Goal: Task Accomplishment & Management: Manage account settings

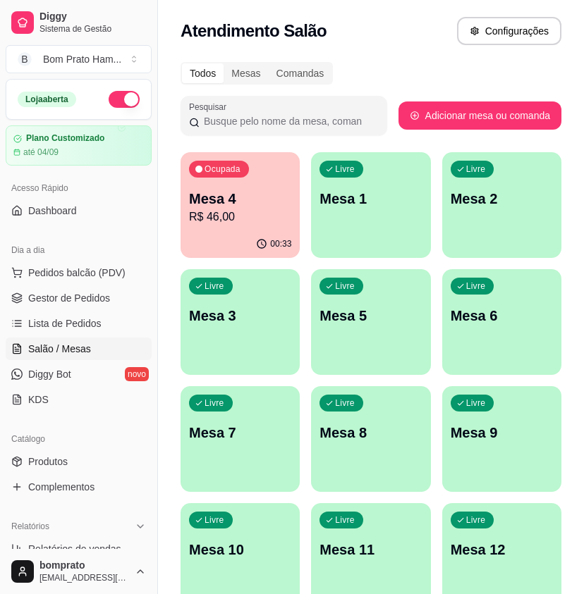
click at [230, 216] on p "R$ 46,00" at bounding box center [240, 217] width 102 height 17
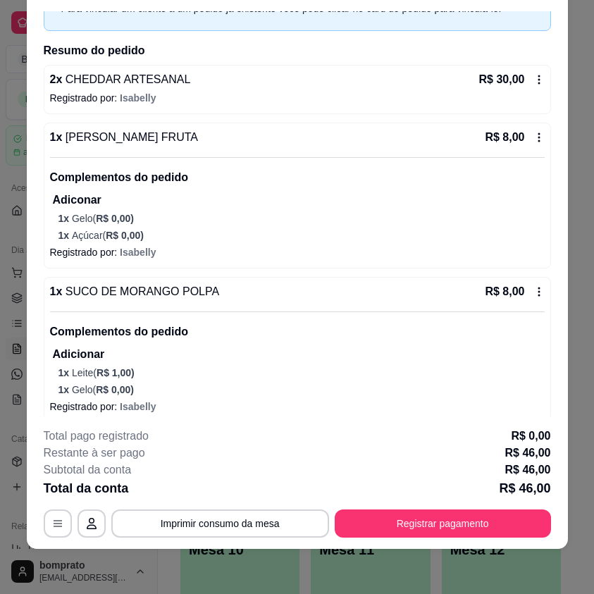
scroll to position [92, 0]
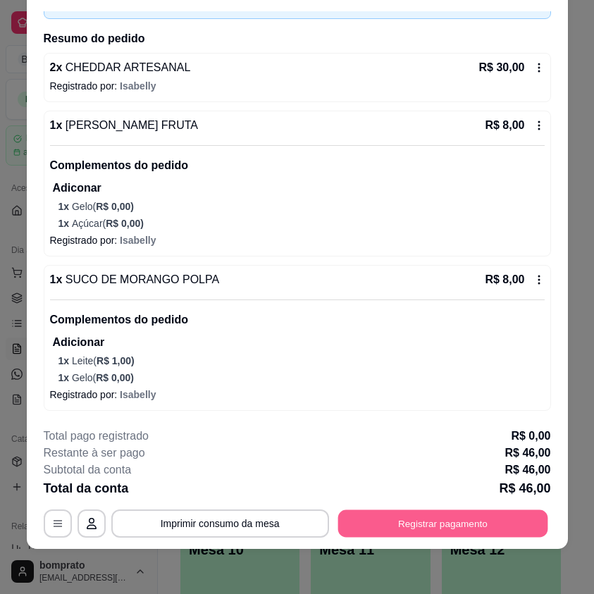
click at [459, 526] on button "Registrar pagamento" at bounding box center [443, 523] width 210 height 27
click at [460, 523] on button "Registrar pagamento" at bounding box center [443, 524] width 216 height 28
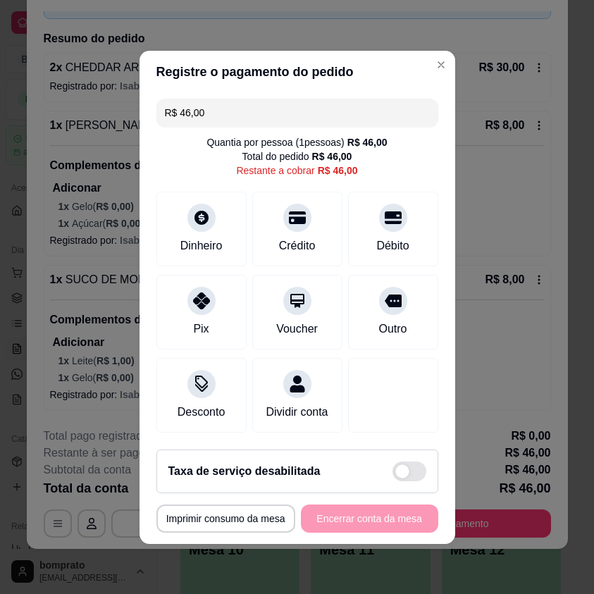
drag, startPoint x: 206, startPoint y: 105, endPoint x: 165, endPoint y: 92, distance: 43.0
click at [159, 110] on div "R$ 46,00" at bounding box center [297, 113] width 282 height 28
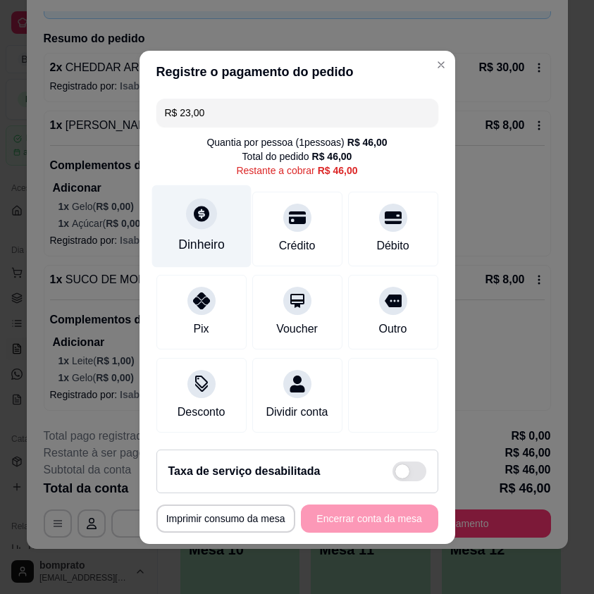
type input "R$ 23,00"
click at [197, 235] on div "Dinheiro" at bounding box center [201, 244] width 47 height 18
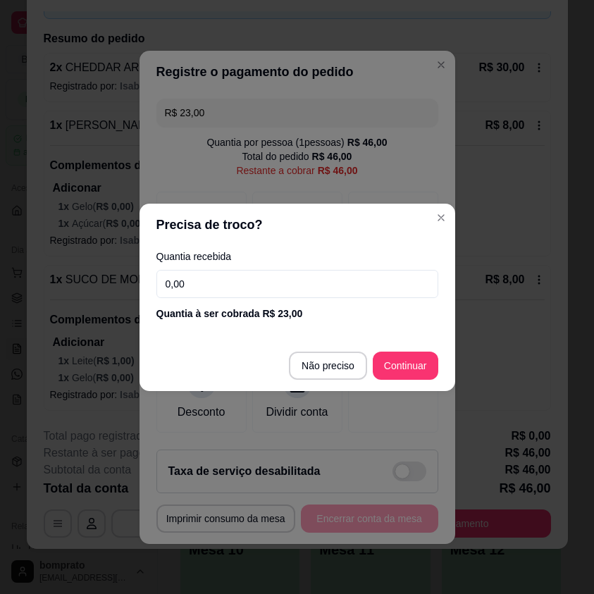
click at [291, 282] on input "0,00" at bounding box center [297, 284] width 282 height 28
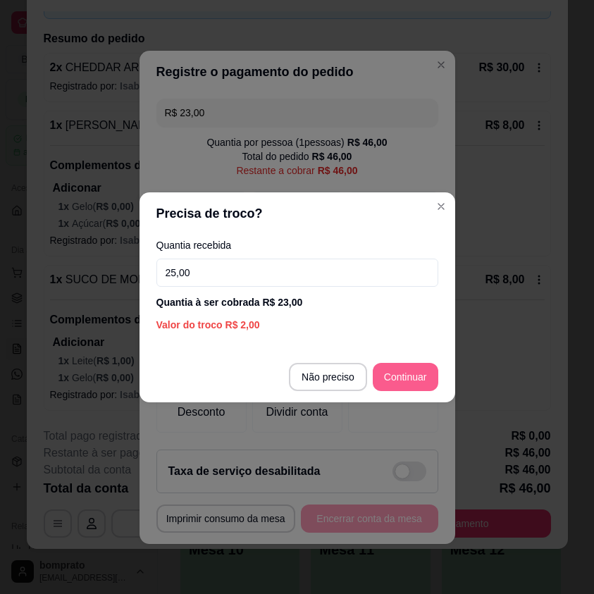
type input "25,00"
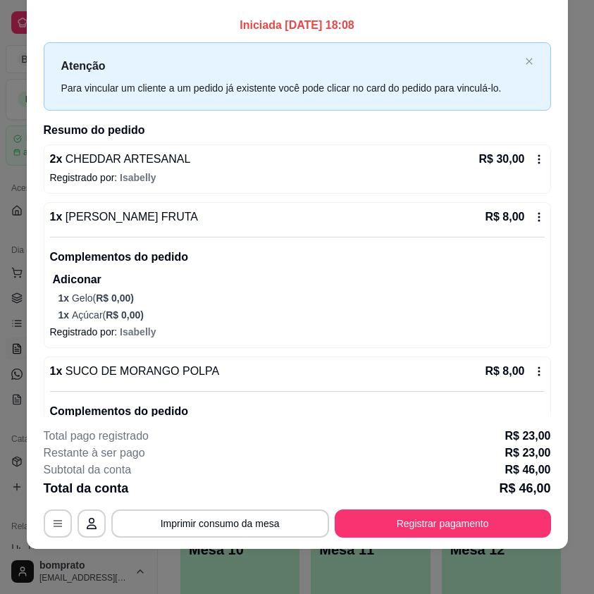
scroll to position [0, 0]
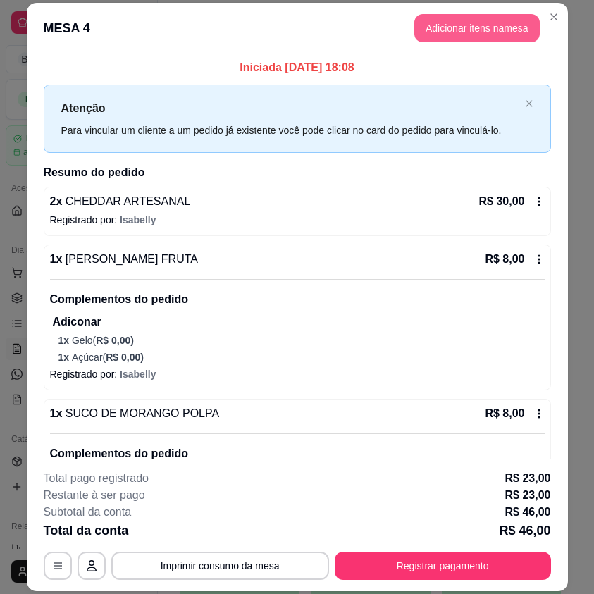
click at [488, 37] on button "Adicionar itens na mesa" at bounding box center [476, 28] width 125 height 28
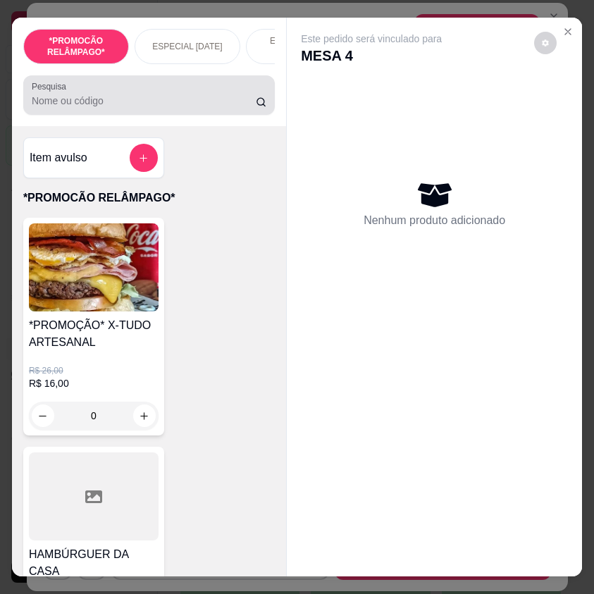
click at [122, 104] on input "Pesquisa" at bounding box center [144, 101] width 224 height 14
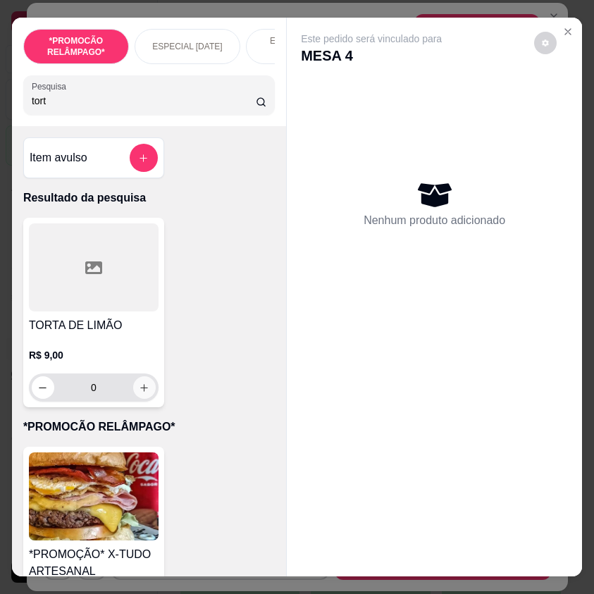
type input "tort"
click at [148, 395] on button "increase-product-quantity" at bounding box center [144, 387] width 23 height 23
type input "1"
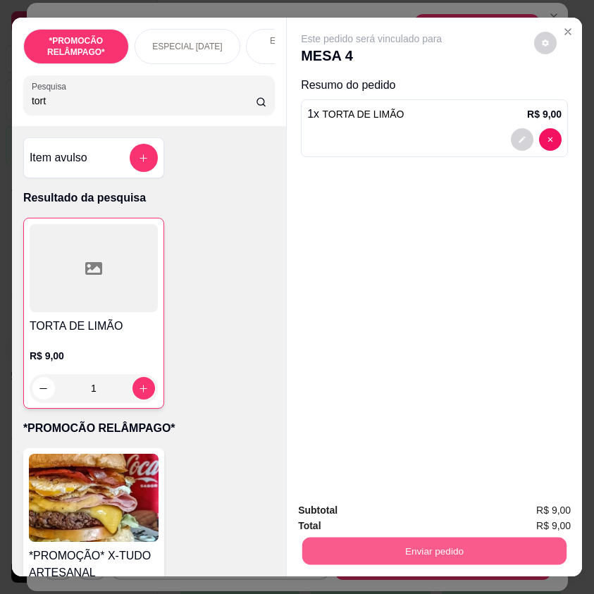
click at [429, 551] on button "Enviar pedido" at bounding box center [434, 550] width 264 height 27
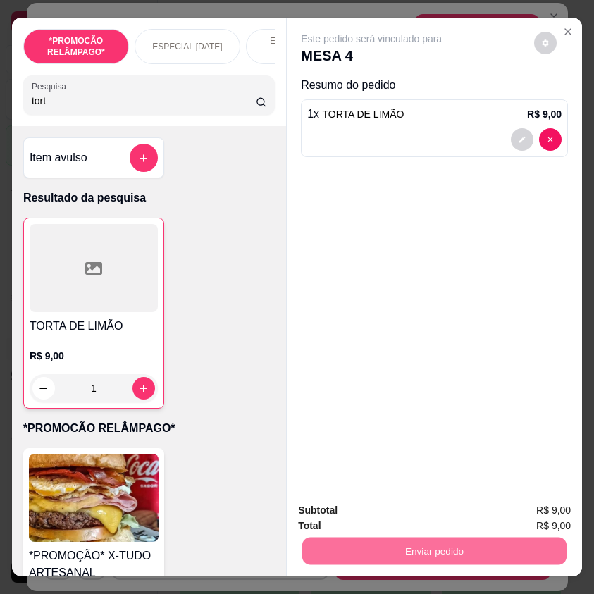
click at [417, 510] on button "Não registrar e enviar pedido" at bounding box center [386, 511] width 147 height 27
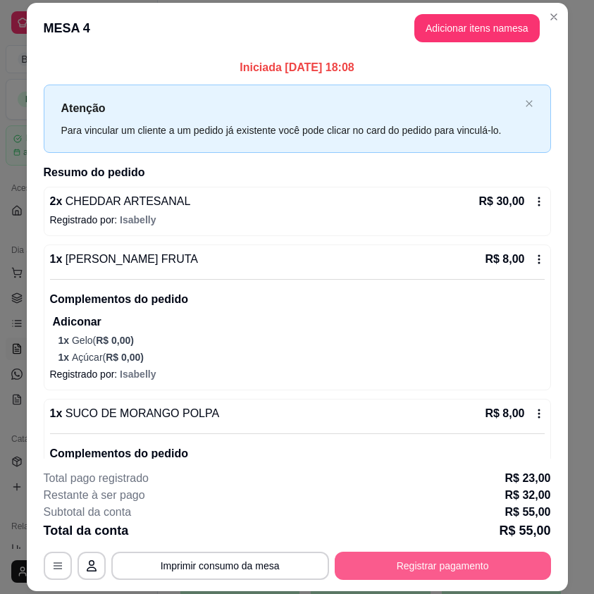
click at [455, 560] on button "Registrar pagamento" at bounding box center [443, 566] width 216 height 28
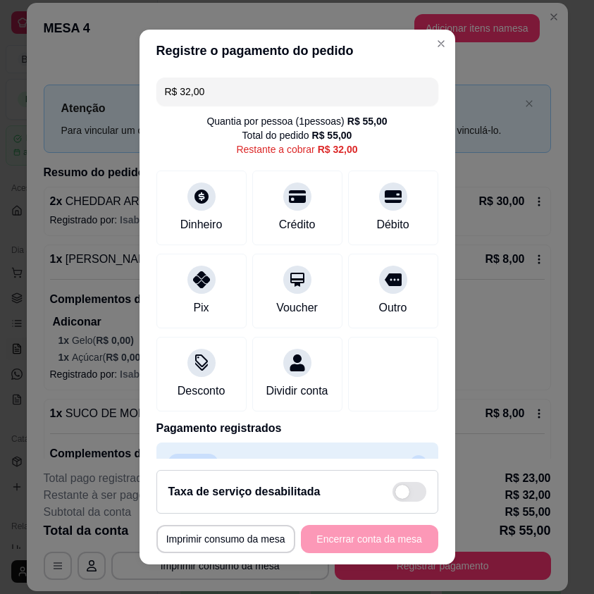
drag, startPoint x: 213, startPoint y: 90, endPoint x: 121, endPoint y: 106, distance: 92.9
click at [121, 106] on div "**********" at bounding box center [297, 297] width 594 height 594
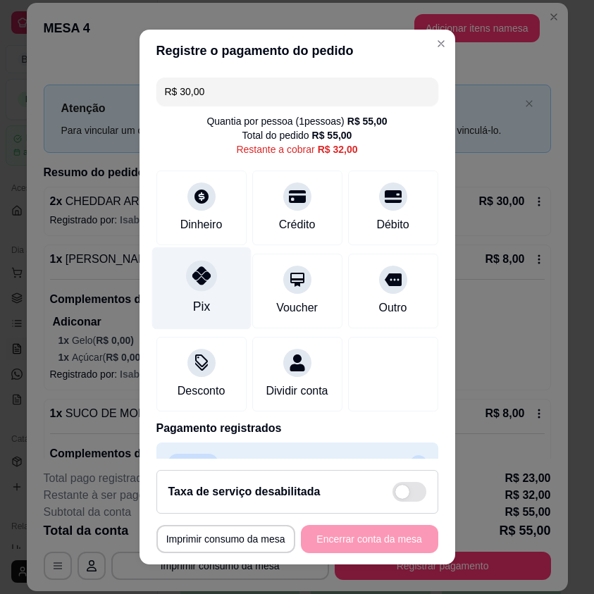
click at [207, 290] on div "Pix" at bounding box center [201, 288] width 99 height 82
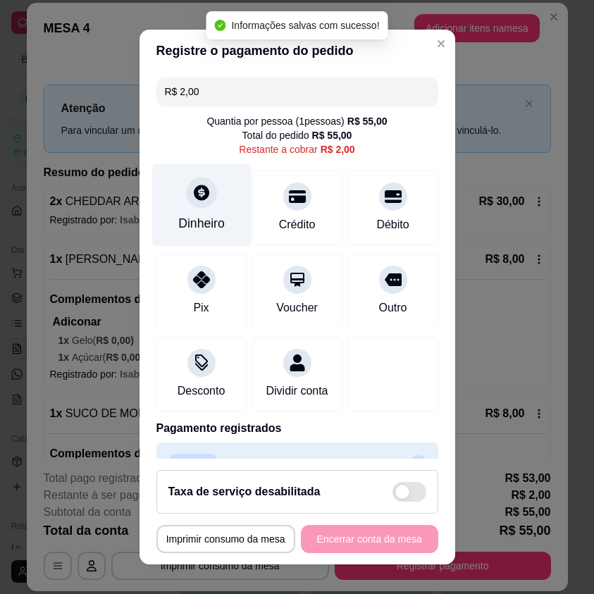
click at [192, 205] on div at bounding box center [201, 193] width 31 height 31
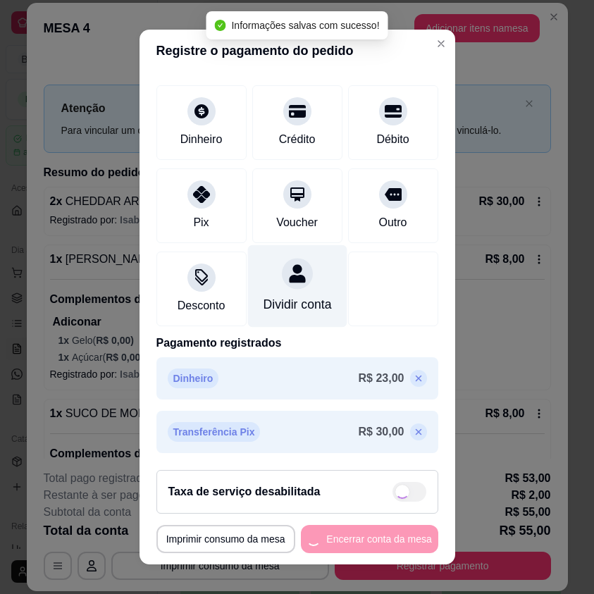
type input "R$ 0,00"
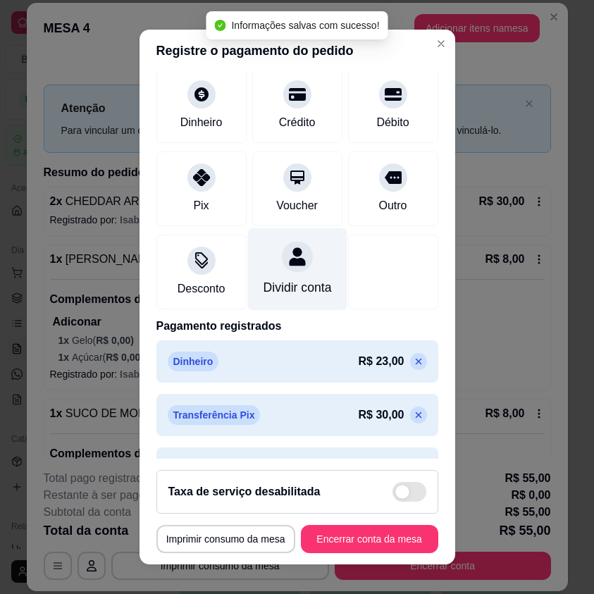
scroll to position [142, 0]
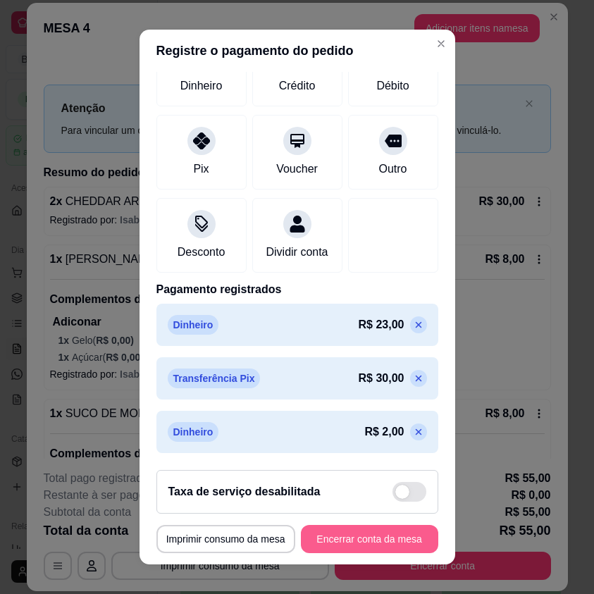
click at [387, 535] on button "Encerrar conta da mesa" at bounding box center [369, 539] width 137 height 28
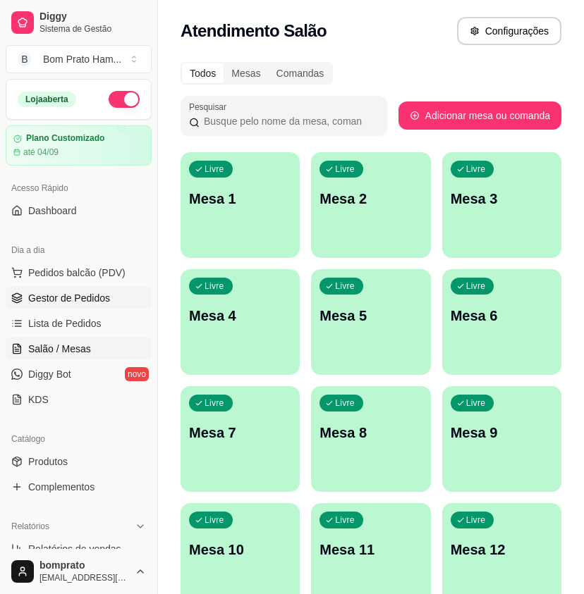
click at [115, 297] on link "Gestor de Pedidos" at bounding box center [79, 298] width 146 height 23
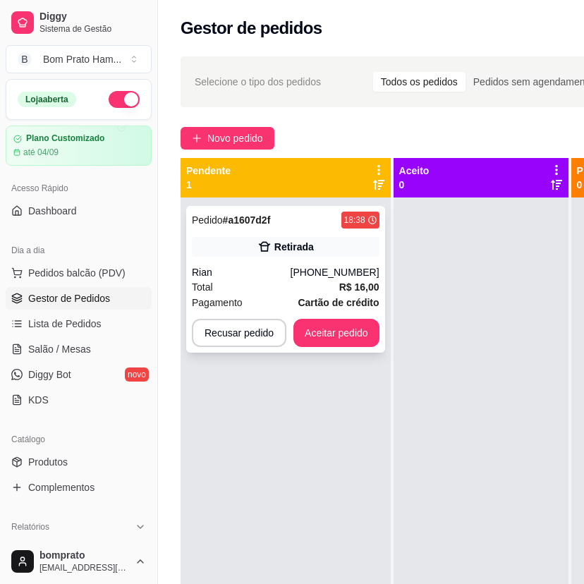
click at [290, 273] on div "Rian" at bounding box center [241, 272] width 99 height 14
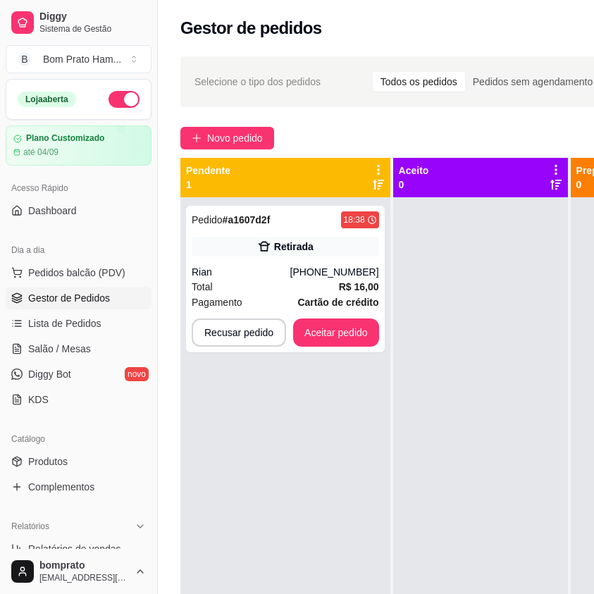
scroll to position [78, 0]
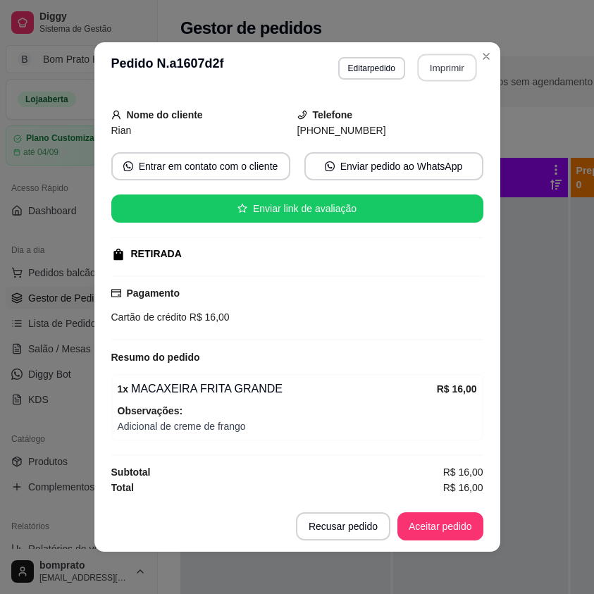
click at [452, 74] on button "Imprimir" at bounding box center [446, 67] width 59 height 27
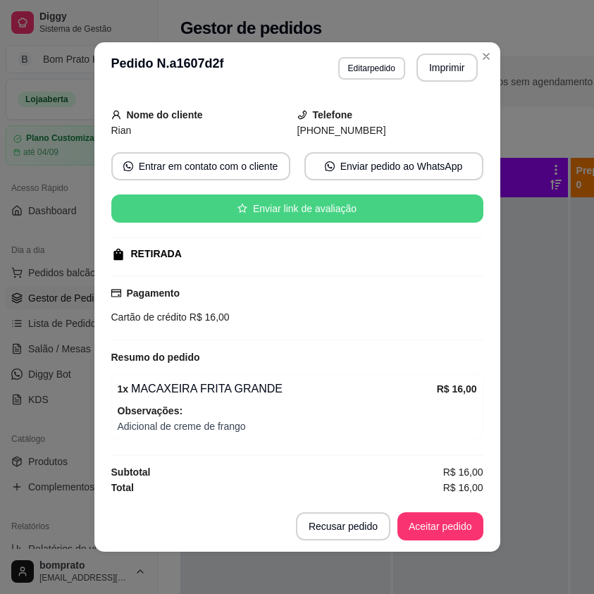
scroll to position [0, 0]
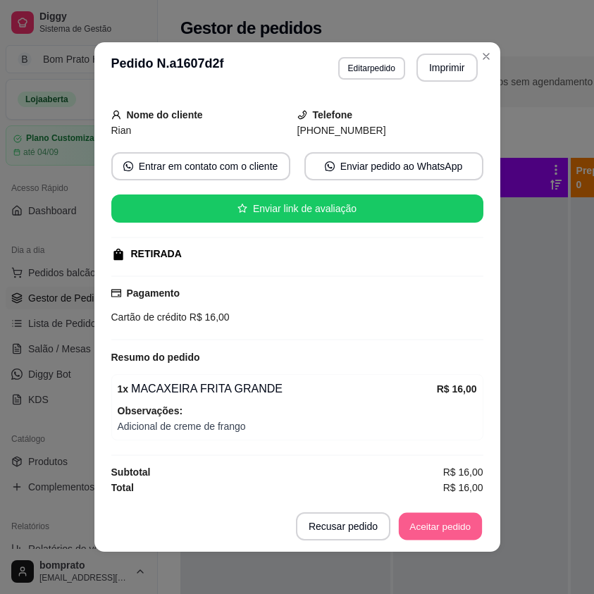
click at [457, 517] on button "Aceitar pedido" at bounding box center [440, 526] width 83 height 27
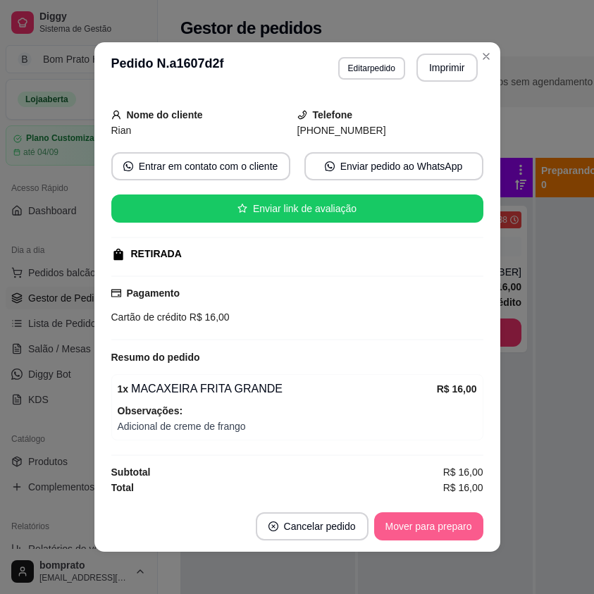
click at [457, 526] on button "Mover para preparo" at bounding box center [428, 526] width 109 height 28
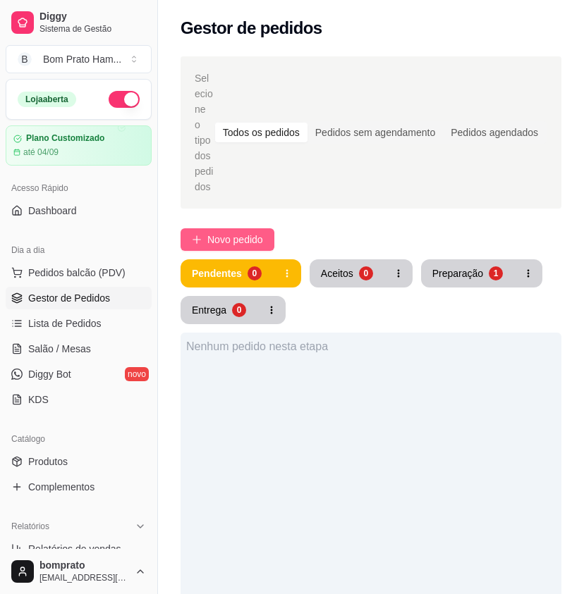
click at [268, 228] on button "Novo pedido" at bounding box center [227, 239] width 94 height 23
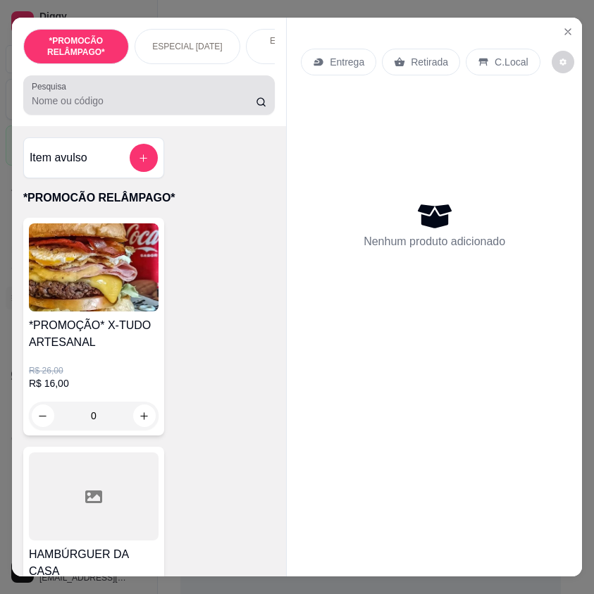
click at [142, 98] on div at bounding box center [149, 95] width 235 height 28
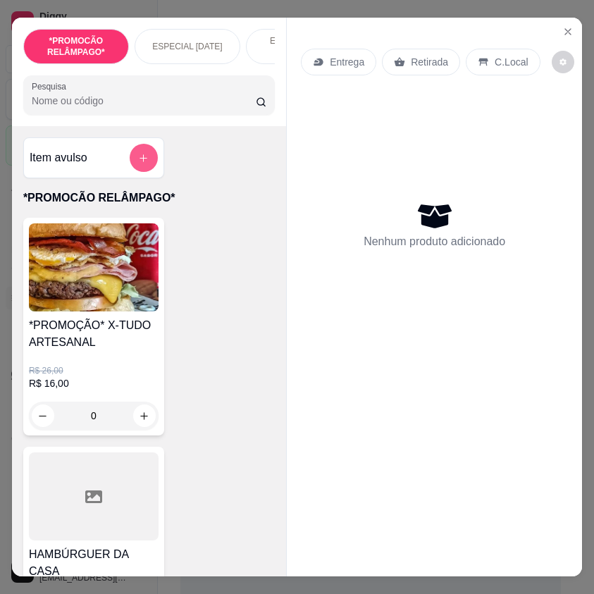
click at [148, 164] on button "add-separate-item" at bounding box center [144, 158] width 28 height 28
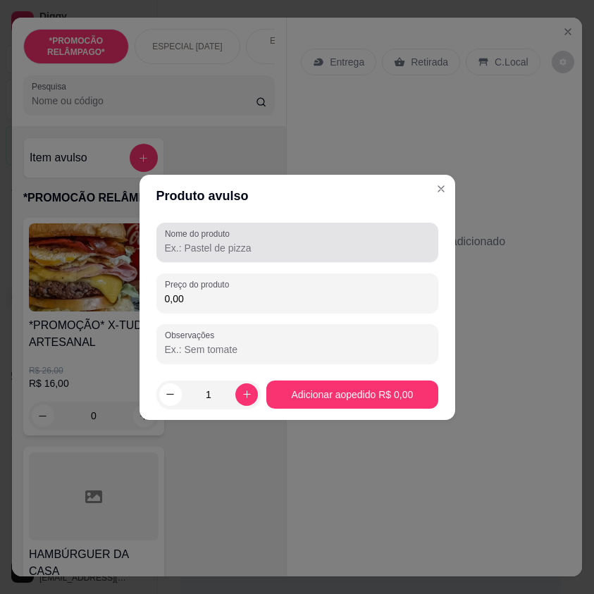
click at [250, 247] on input "Nome do produto" at bounding box center [297, 248] width 265 height 14
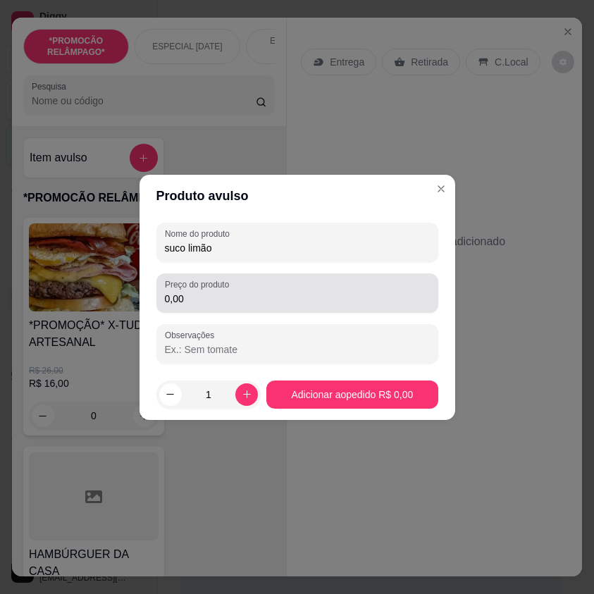
type input "suco limão"
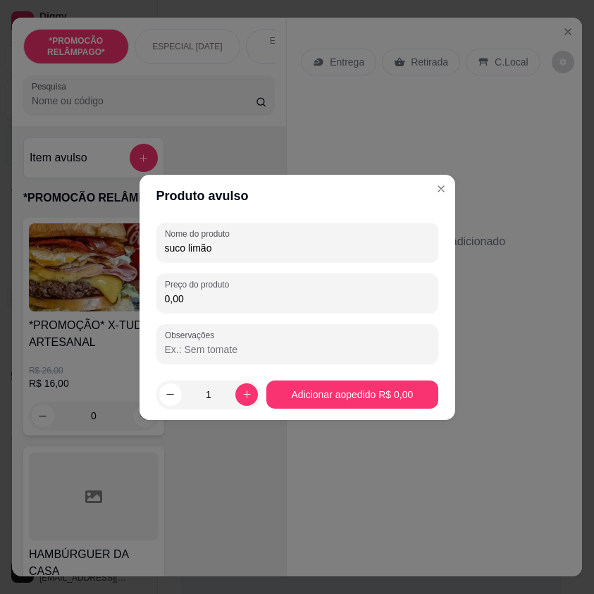
click at [274, 300] on input "0,00" at bounding box center [297, 299] width 265 height 14
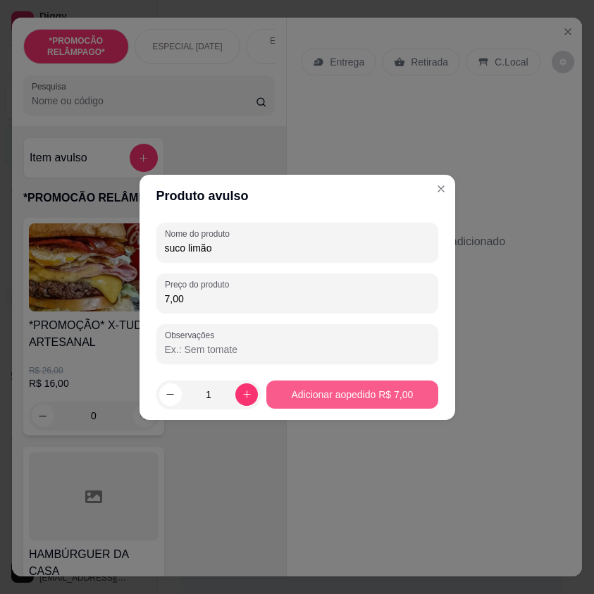
type input "7,00"
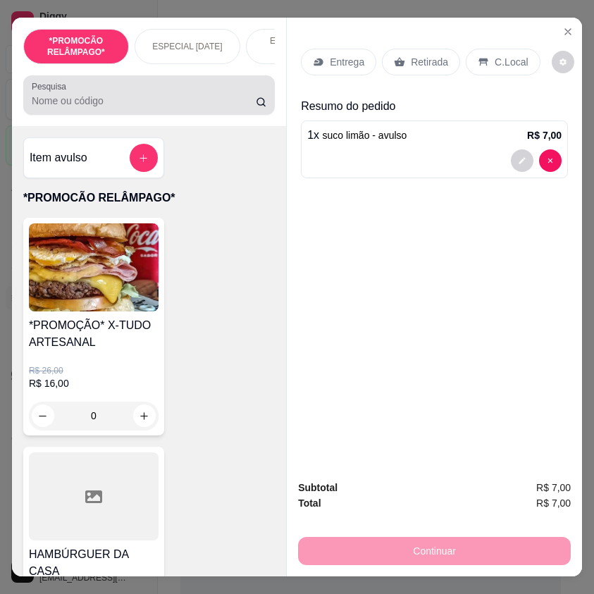
click at [51, 109] on div at bounding box center [149, 95] width 235 height 28
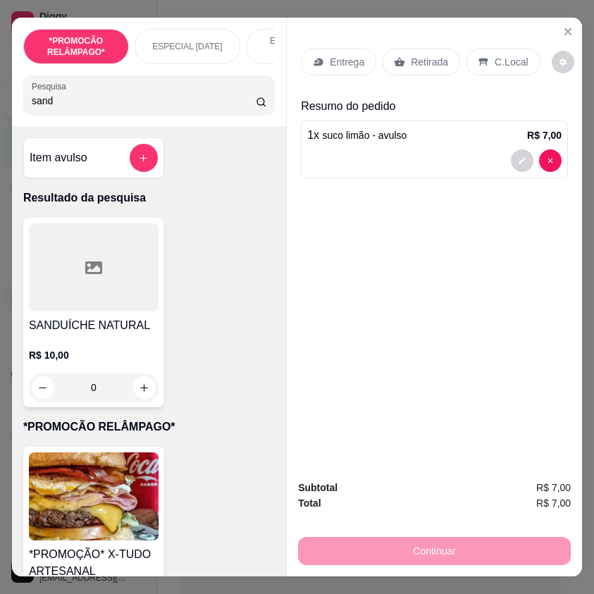
type input "sand"
click at [141, 389] on div "0" at bounding box center [94, 388] width 130 height 28
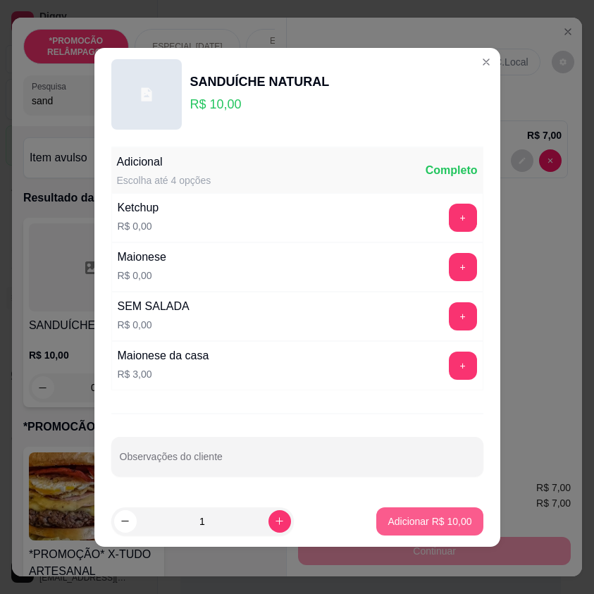
click at [449, 519] on p "Adicionar R$ 10,00" at bounding box center [430, 522] width 84 height 14
type input "1"
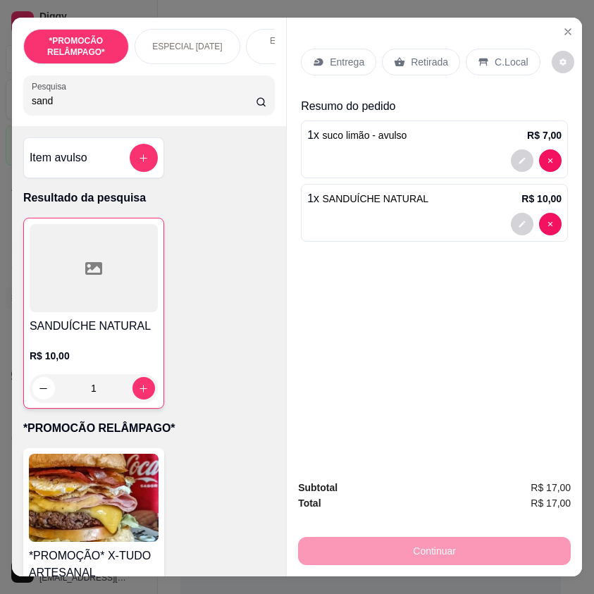
click at [350, 65] on div "Entrega" at bounding box center [338, 62] width 75 height 27
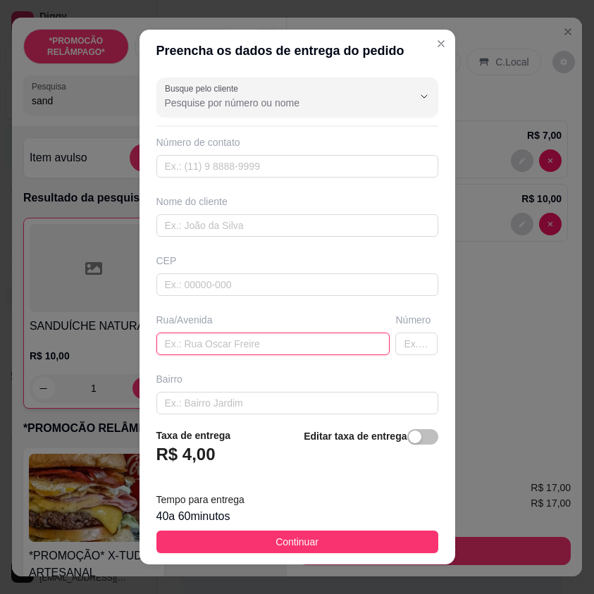
click at [257, 338] on input "text" at bounding box center [273, 344] width 234 height 23
type input "[GEOGRAPHIC_DATA][PERSON_NAME]"
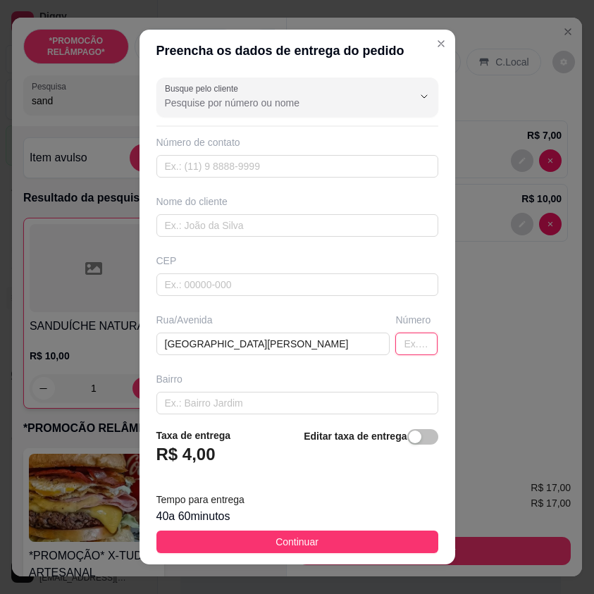
click at [397, 346] on input "text" at bounding box center [416, 344] width 42 height 23
type input "164"
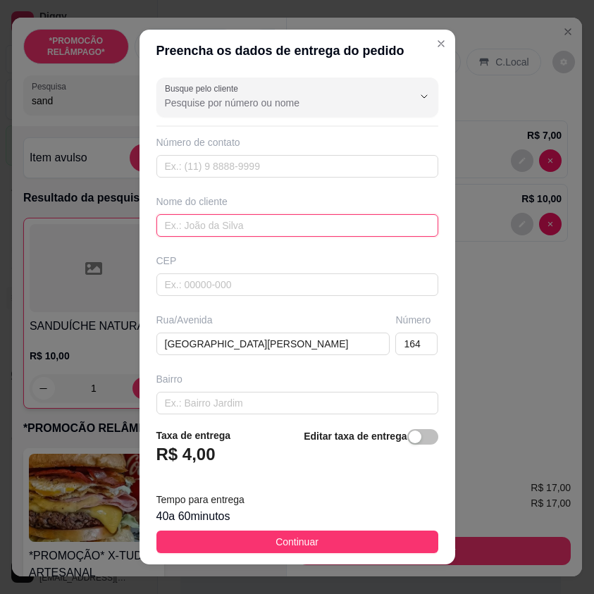
click at [227, 226] on input "text" at bounding box center [297, 225] width 282 height 23
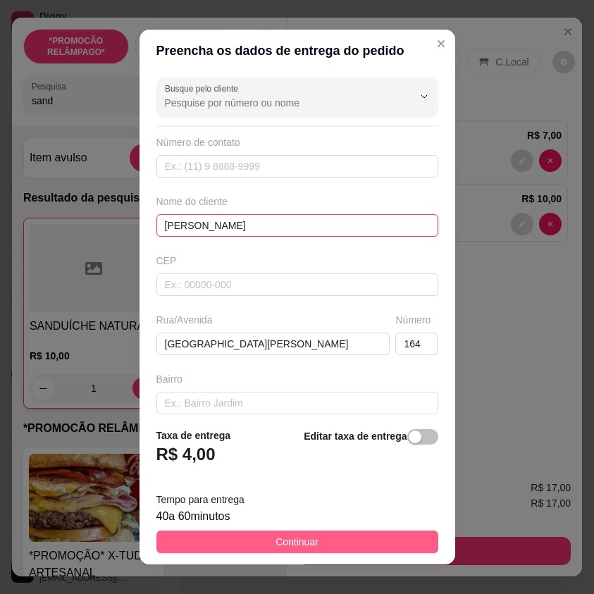
type input "[PERSON_NAME]"
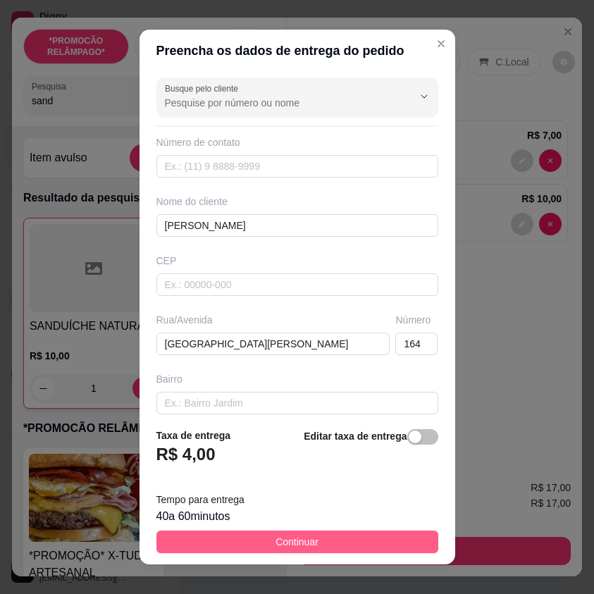
click at [383, 545] on button "Continuar" at bounding box center [297, 542] width 282 height 23
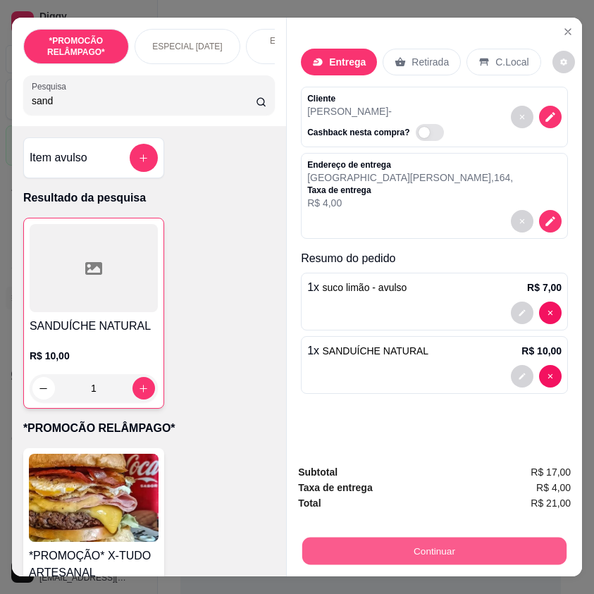
click at [515, 545] on button "Continuar" at bounding box center [434, 550] width 264 height 27
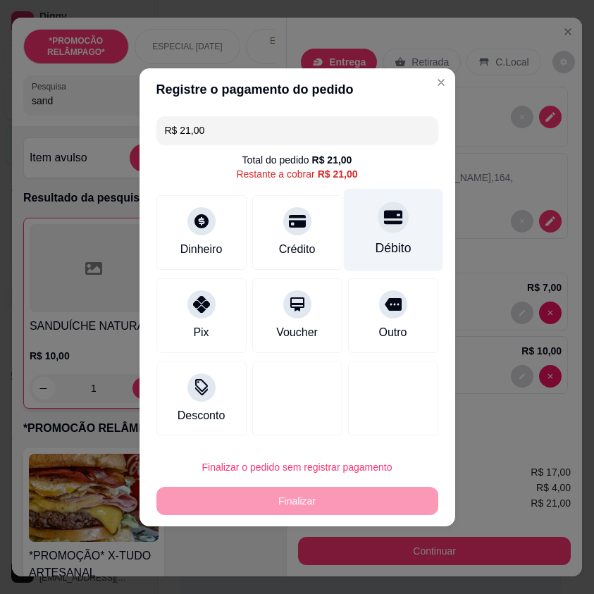
click at [414, 239] on div "Débito" at bounding box center [392, 229] width 99 height 82
type input "R$ 0,00"
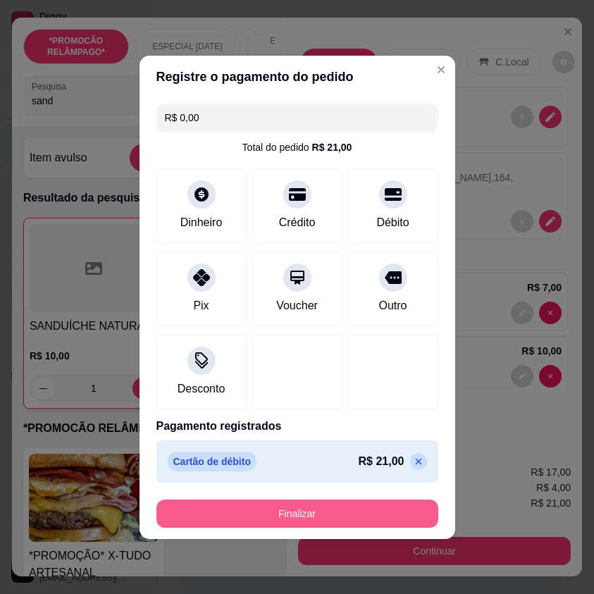
click at [381, 512] on button "Finalizar" at bounding box center [297, 514] width 282 height 28
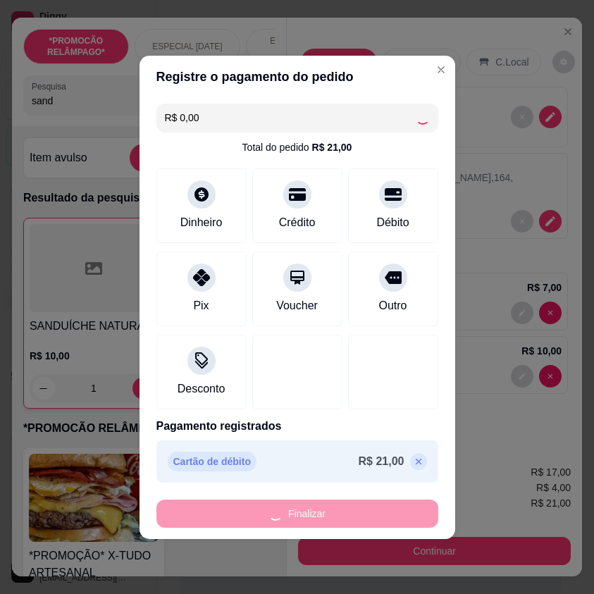
type input "0"
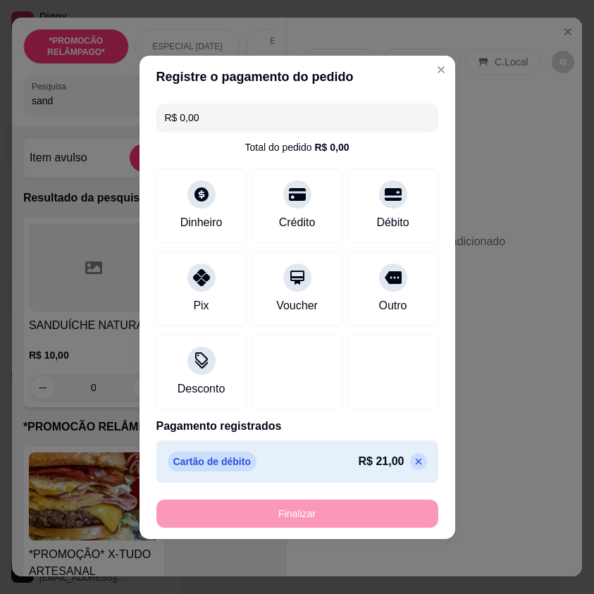
type input "-R$ 21,00"
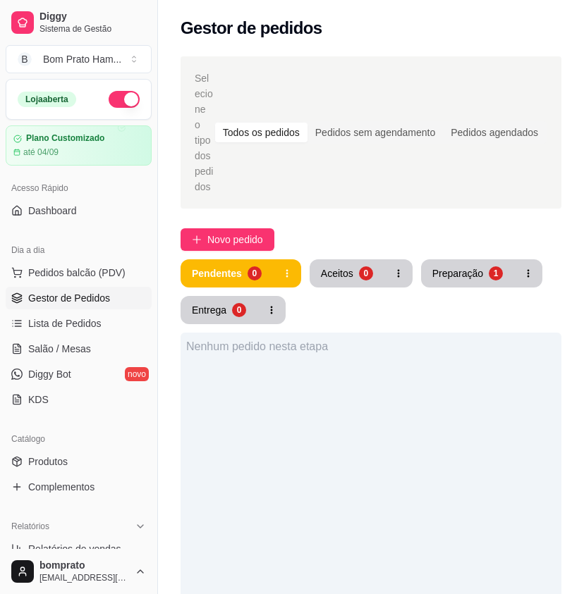
click at [364, 269] on button "Aceitos 0" at bounding box center [346, 273] width 75 height 28
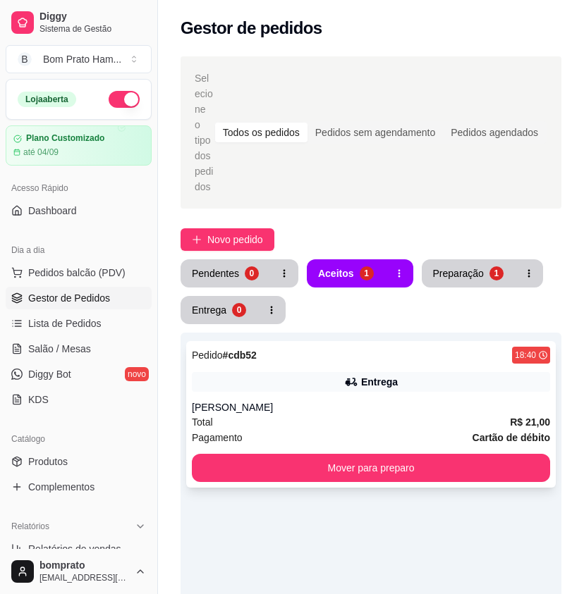
click at [368, 352] on div "Pedido # cdb52 18:40 Entrega Marcilio Total R$ 21,00 Pagamento Cartão de débito…" at bounding box center [370, 414] width 369 height 147
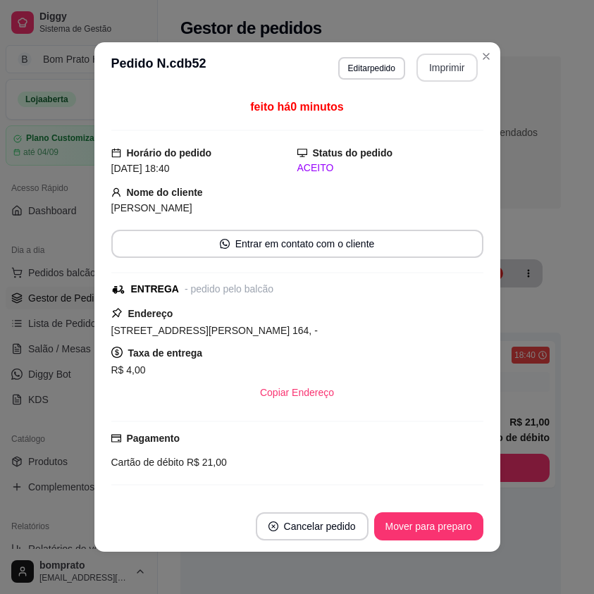
click at [427, 72] on button "Imprimir" at bounding box center [447, 68] width 61 height 28
click at [448, 533] on button "Mover para preparo" at bounding box center [428, 526] width 109 height 28
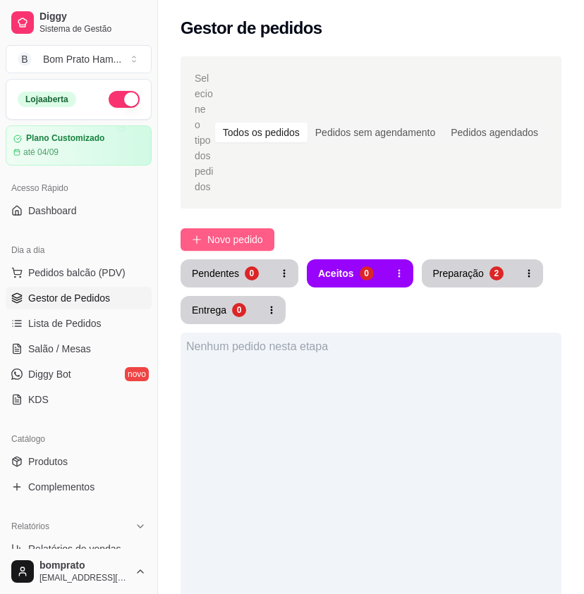
click at [224, 232] on span "Novo pedido" at bounding box center [235, 240] width 56 height 16
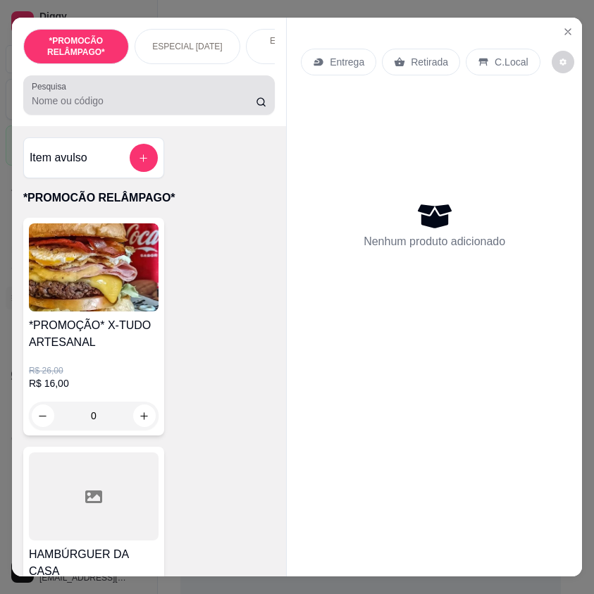
click at [139, 108] on input "Pesquisa" at bounding box center [144, 101] width 224 height 14
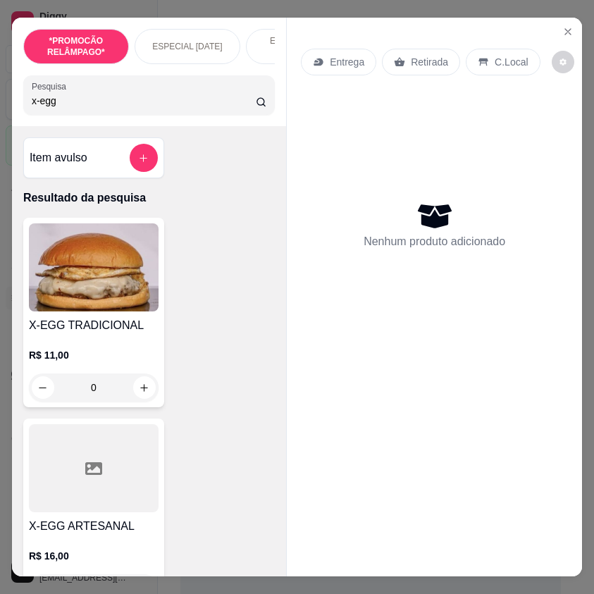
type input "x-egg"
click at [135, 391] on div "0" at bounding box center [94, 388] width 130 height 28
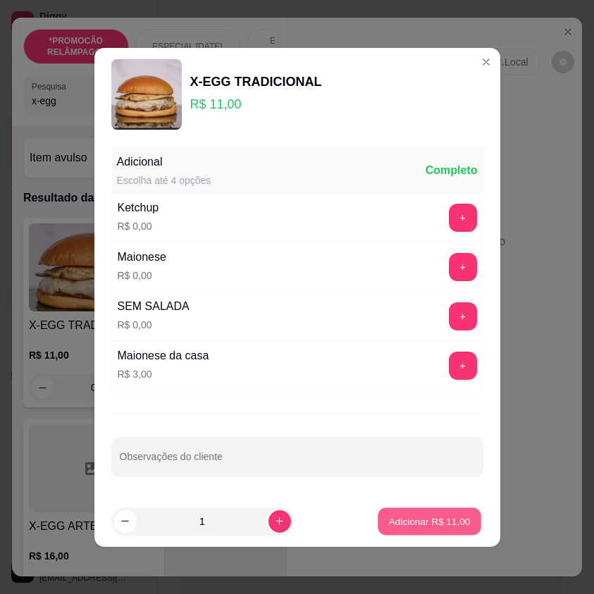
click at [457, 515] on p "Adicionar R$ 11,00" at bounding box center [430, 521] width 82 height 13
type input "1"
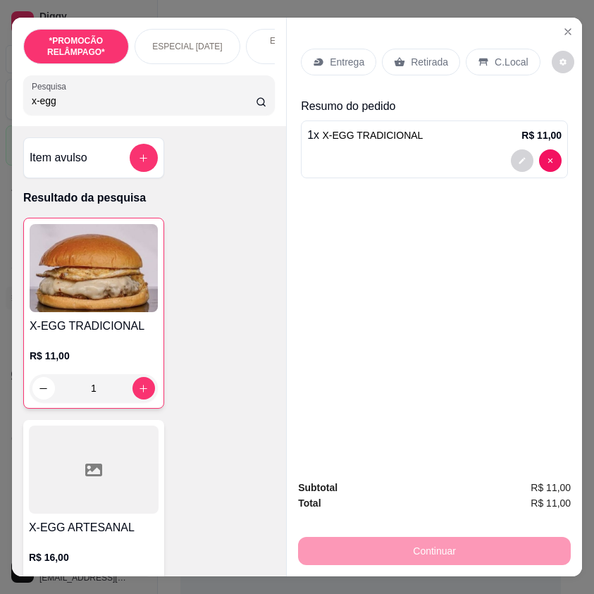
click at [93, 99] on input "x-egg" at bounding box center [144, 101] width 224 height 14
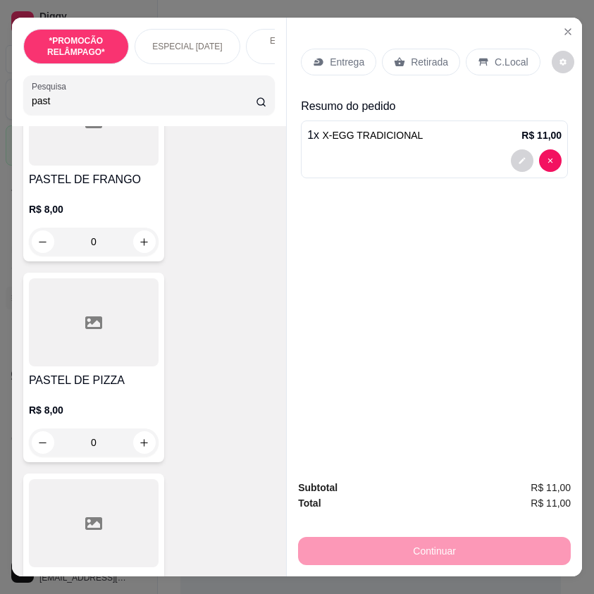
scroll to position [775, 0]
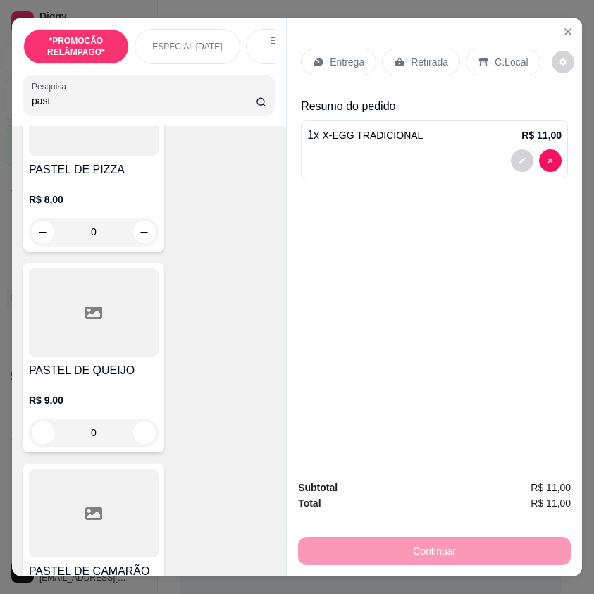
type input "past"
click at [141, 242] on div "0" at bounding box center [94, 232] width 130 height 28
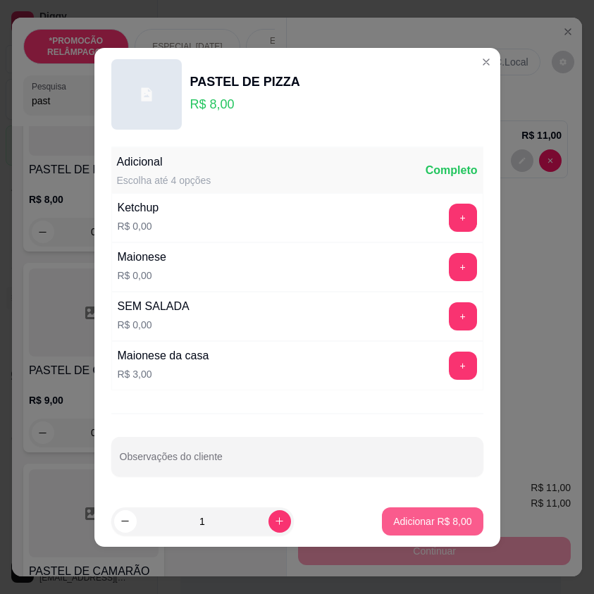
click at [431, 514] on button "Adicionar R$ 8,00" at bounding box center [432, 521] width 101 height 28
type input "1"
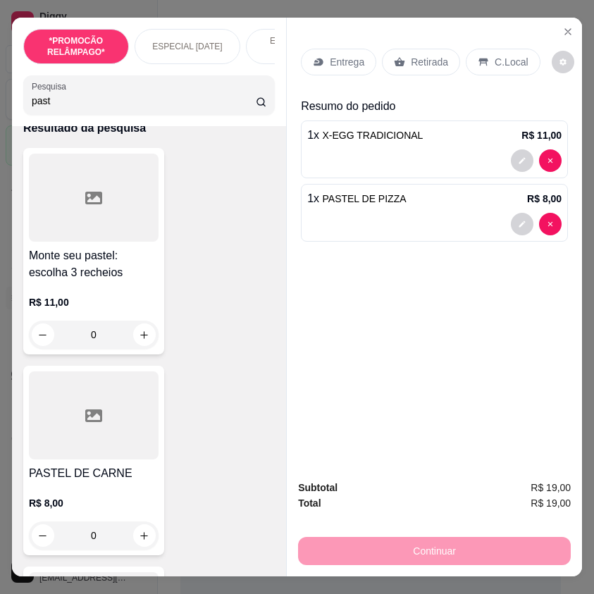
scroll to position [0, 0]
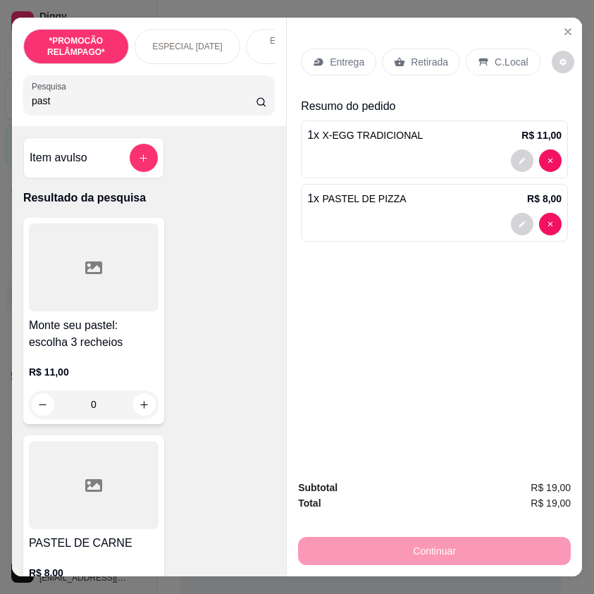
click at [49, 99] on input "past" at bounding box center [144, 101] width 224 height 14
click at [47, 101] on input "past" at bounding box center [144, 101] width 224 height 14
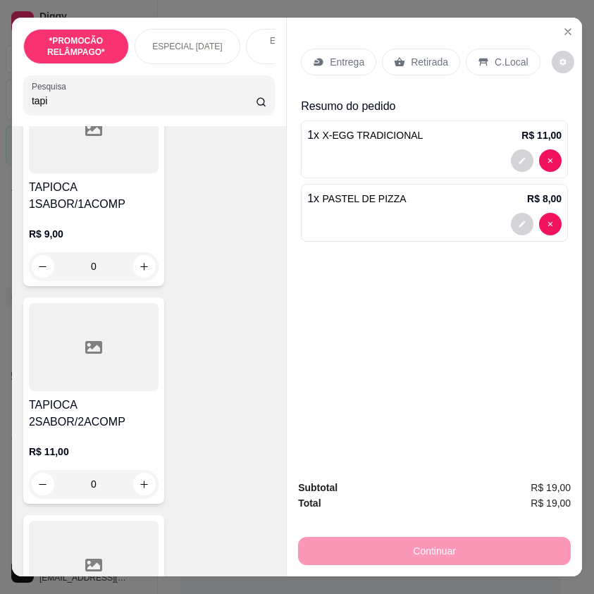
scroll to position [141, 0]
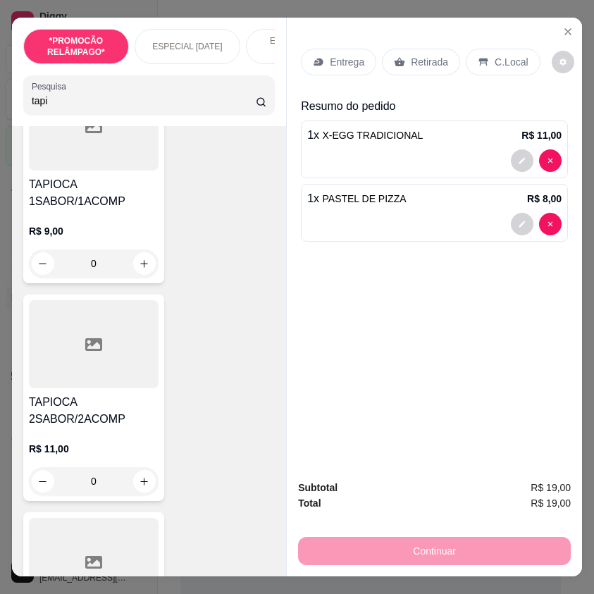
type input "tapi"
click at [126, 388] on div at bounding box center [94, 344] width 130 height 88
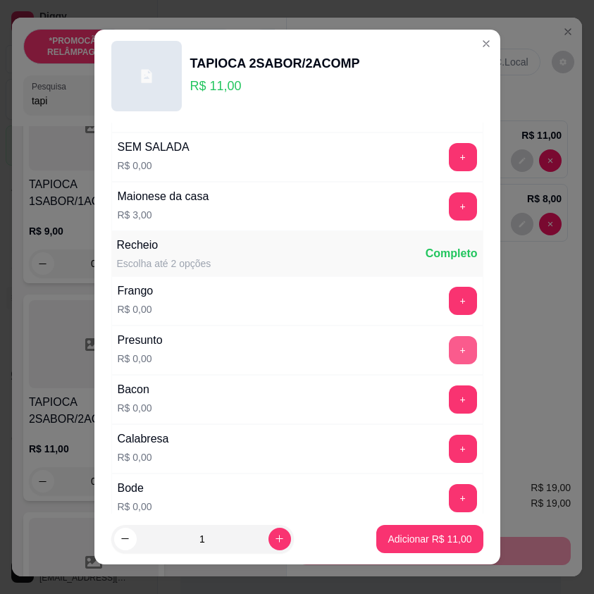
click at [449, 356] on button "+" at bounding box center [463, 350] width 28 height 28
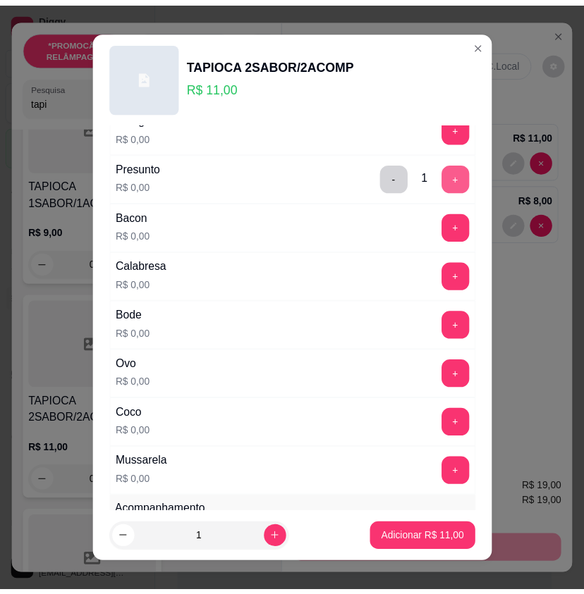
scroll to position [423, 0]
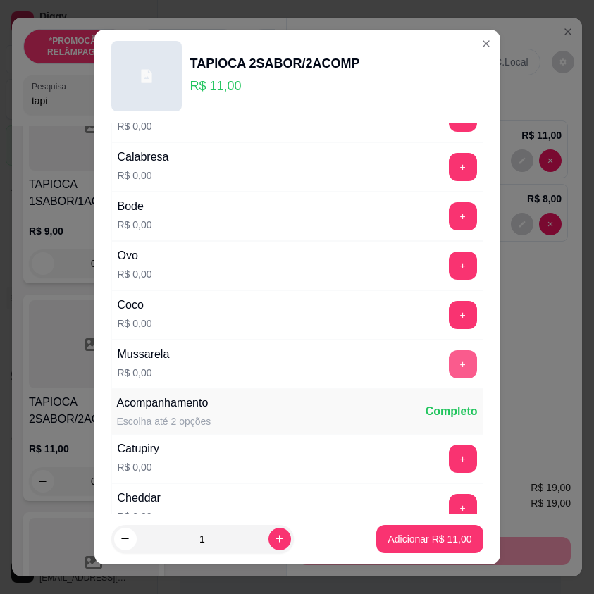
click at [449, 359] on button "+" at bounding box center [463, 364] width 28 height 28
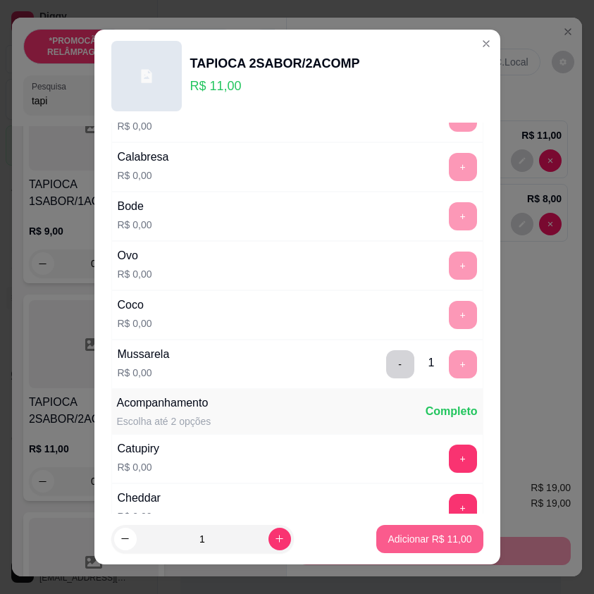
click at [417, 541] on p "Adicionar R$ 11,00" at bounding box center [430, 539] width 84 height 14
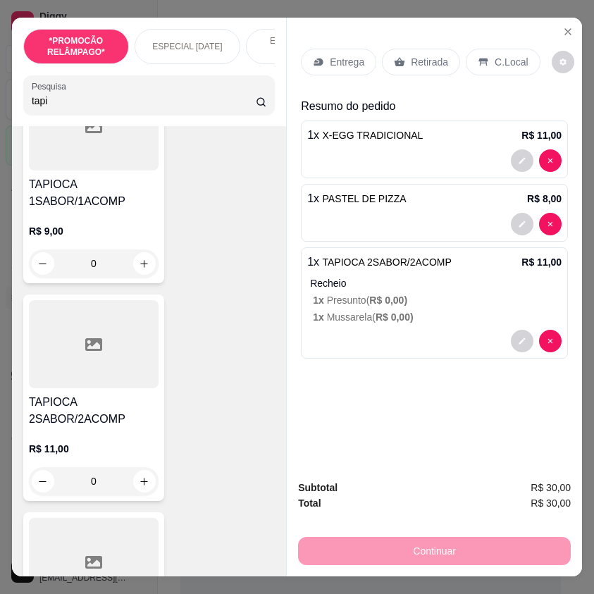
click at [407, 49] on div "Retirada" at bounding box center [421, 62] width 78 height 27
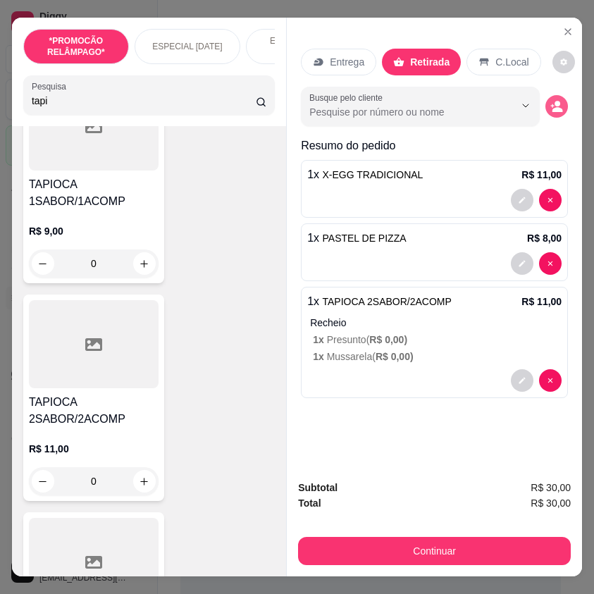
click at [555, 101] on circle "decrease-product-quantity" at bounding box center [558, 104] width 6 height 6
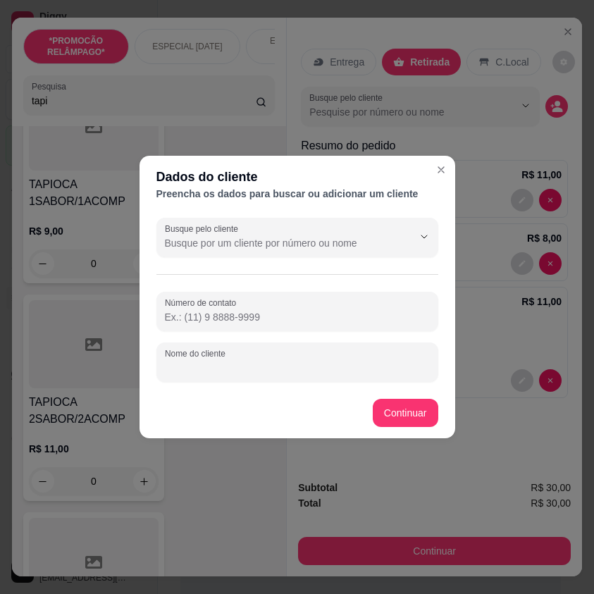
paste input "Jucenilma"
type input "Jucenilma"
paste input "[PHONE_NUMBER]"
type input "[PHONE_NUMBER]"
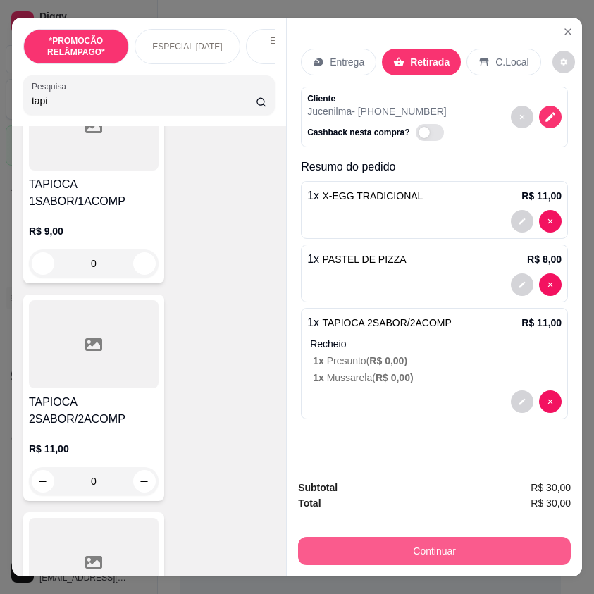
click at [438, 545] on button "Continuar" at bounding box center [434, 551] width 273 height 28
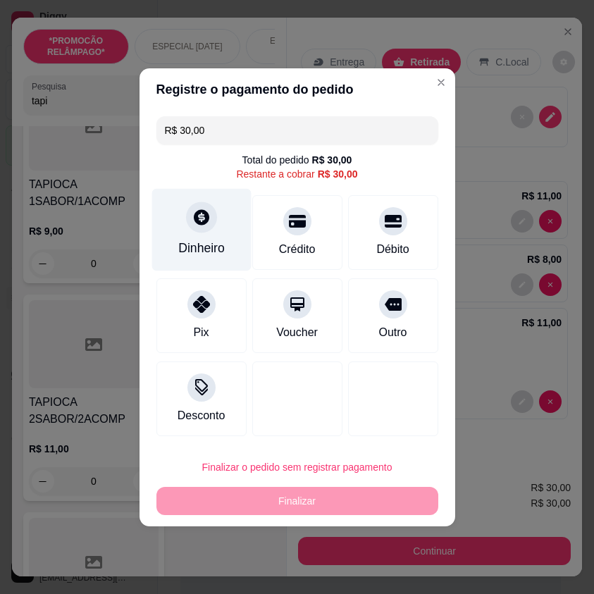
click at [216, 229] on div "Dinheiro" at bounding box center [201, 229] width 99 height 82
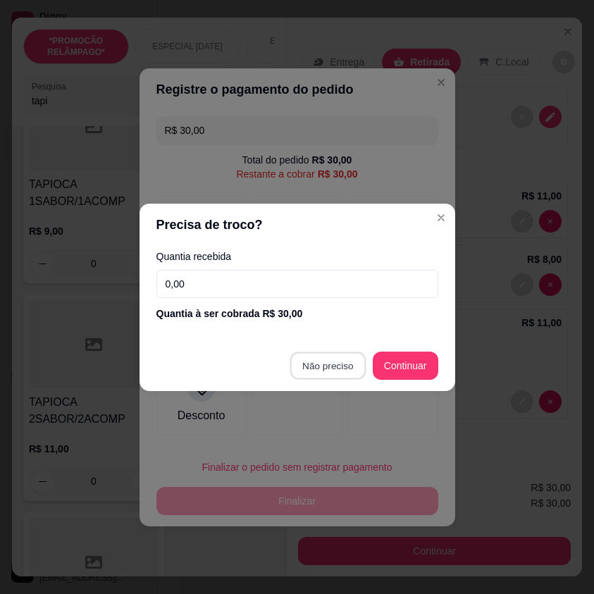
type input "R$ 0,00"
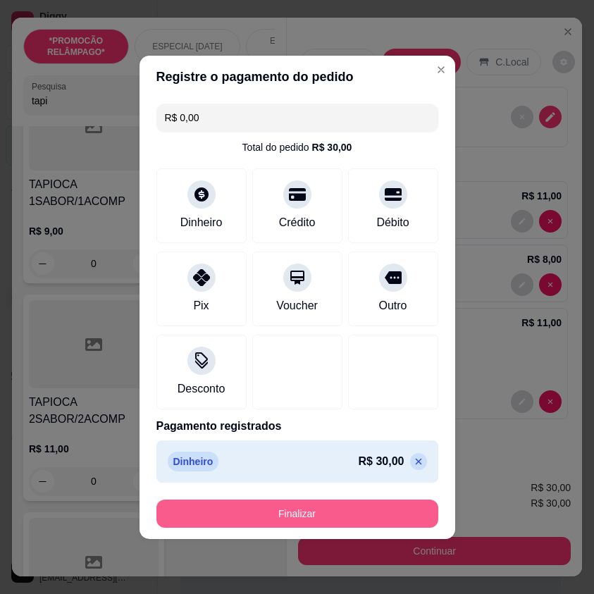
click at [366, 519] on button "Finalizar" at bounding box center [297, 514] width 282 height 28
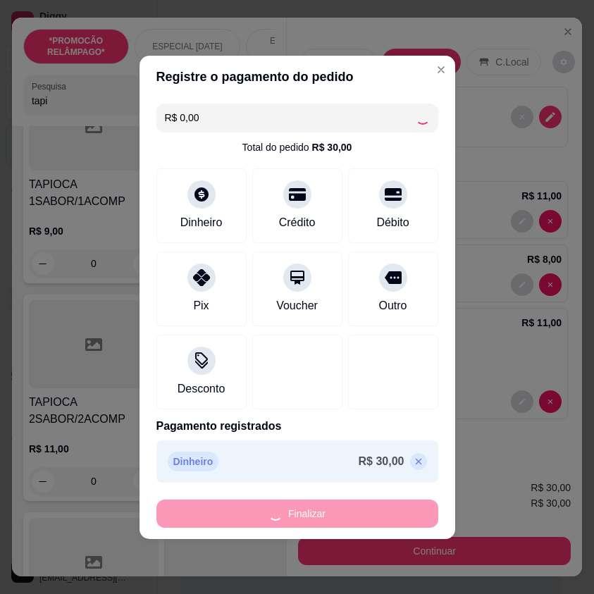
type input "0"
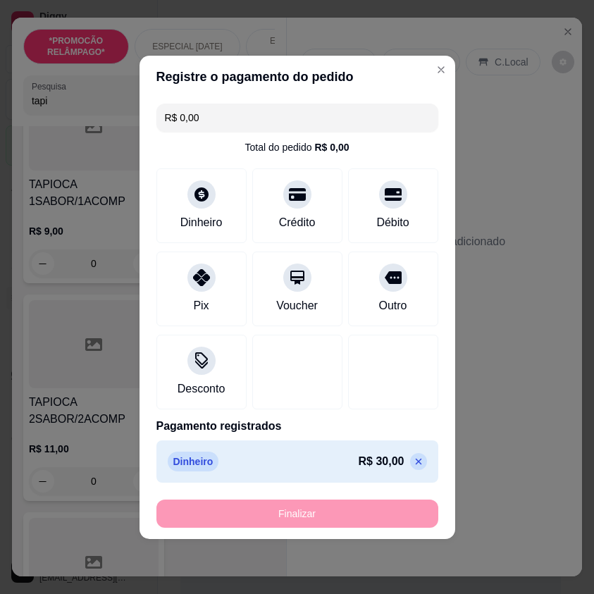
type input "-R$ 30,00"
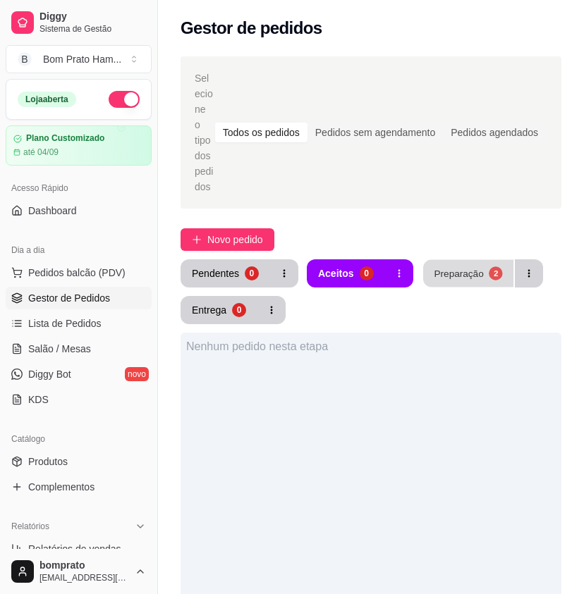
click at [450, 267] on button "Preparação 2" at bounding box center [468, 273] width 90 height 27
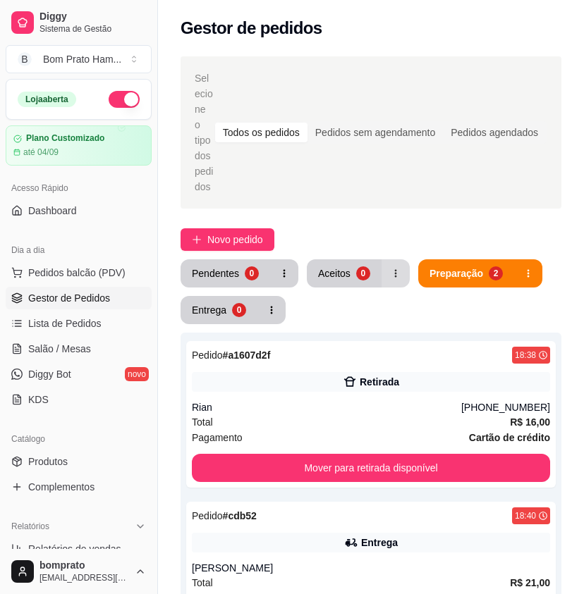
click at [381, 265] on button "button" at bounding box center [395, 273] width 28 height 28
click at [366, 262] on button "Aceitos 0" at bounding box center [344, 273] width 75 height 28
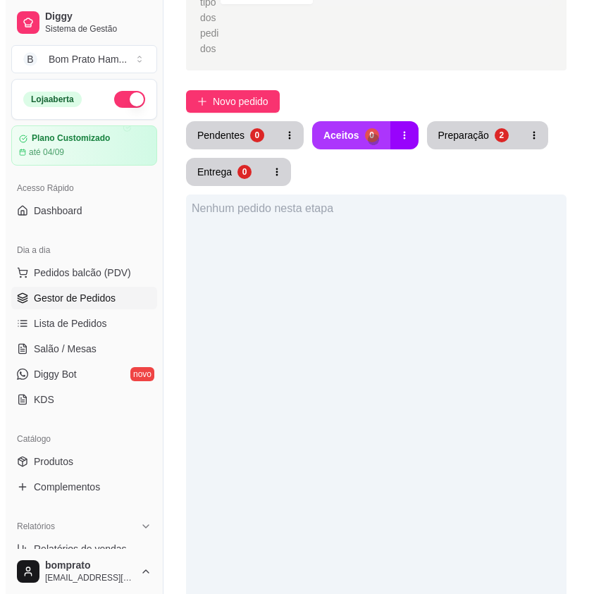
scroll to position [141, 0]
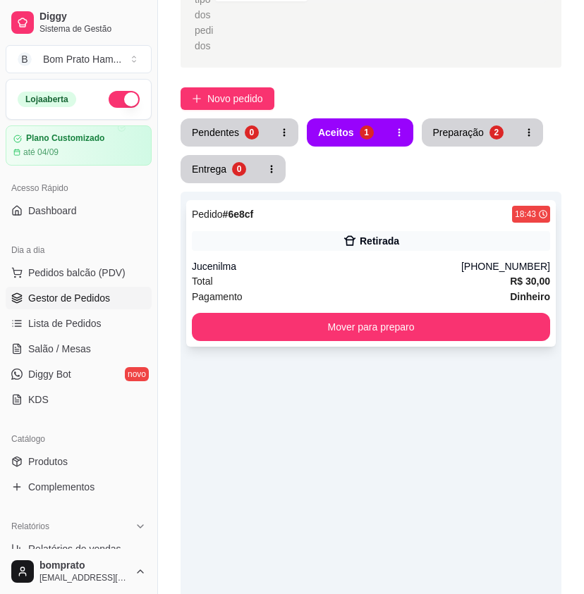
click at [361, 259] on div "Jucenilma" at bounding box center [326, 266] width 269 height 14
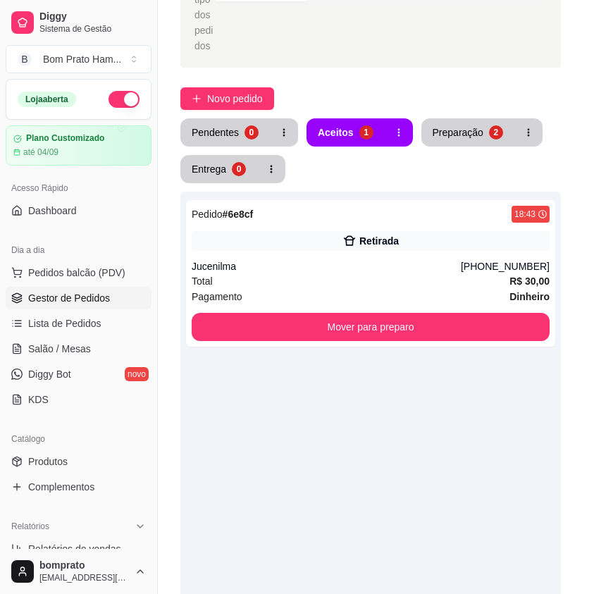
click at [424, 65] on button "Imprimir" at bounding box center [447, 68] width 61 height 28
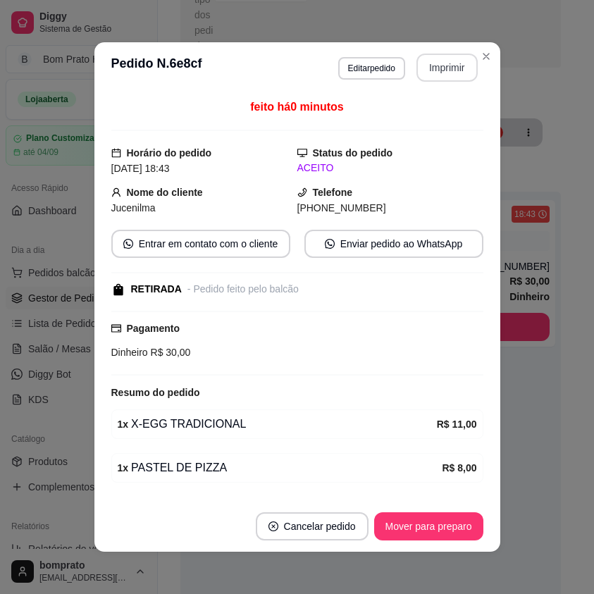
scroll to position [0, 0]
click at [446, 526] on button "Mover para preparo" at bounding box center [428, 526] width 109 height 28
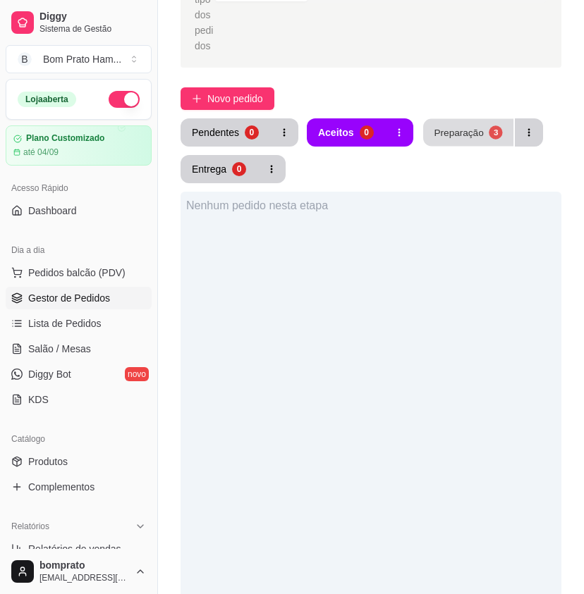
click at [433, 125] on div "Preparação" at bounding box center [457, 131] width 49 height 13
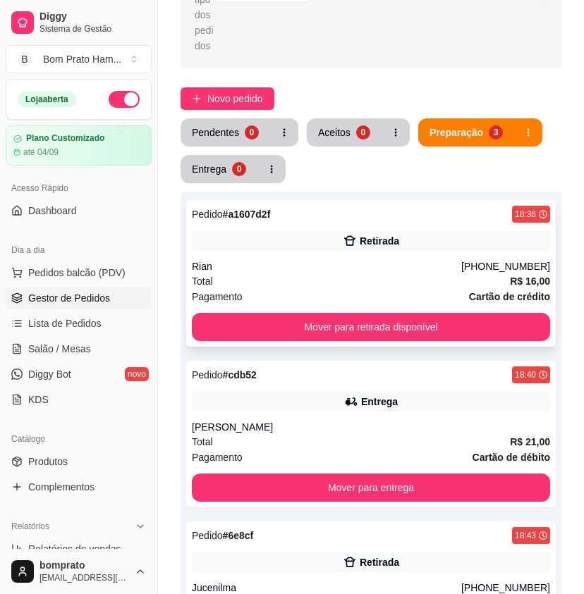
click at [369, 234] on div "Retirada" at bounding box center [378, 241] width 39 height 14
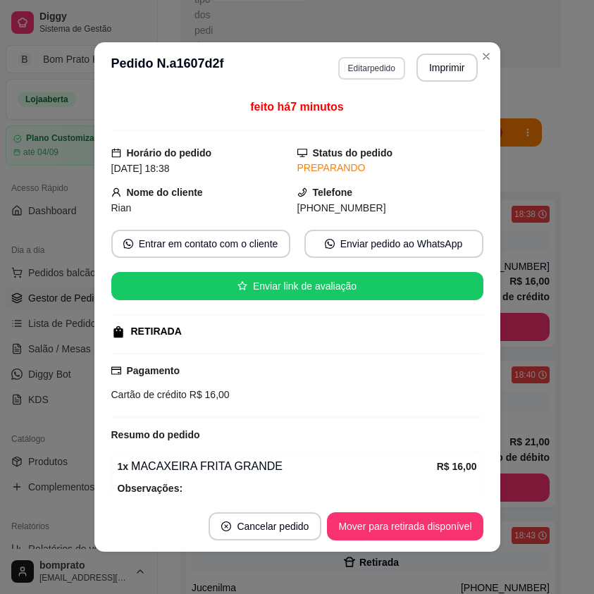
click at [349, 65] on button "Editar pedido" at bounding box center [371, 68] width 67 height 23
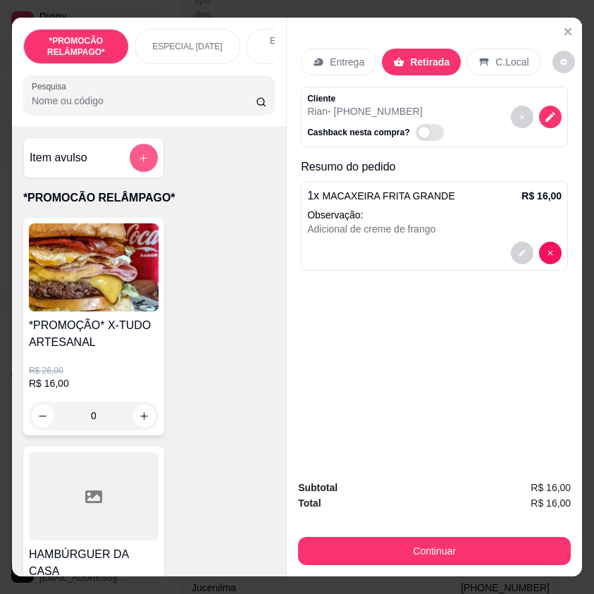
click at [139, 159] on icon "add-separate-item" at bounding box center [143, 158] width 11 height 11
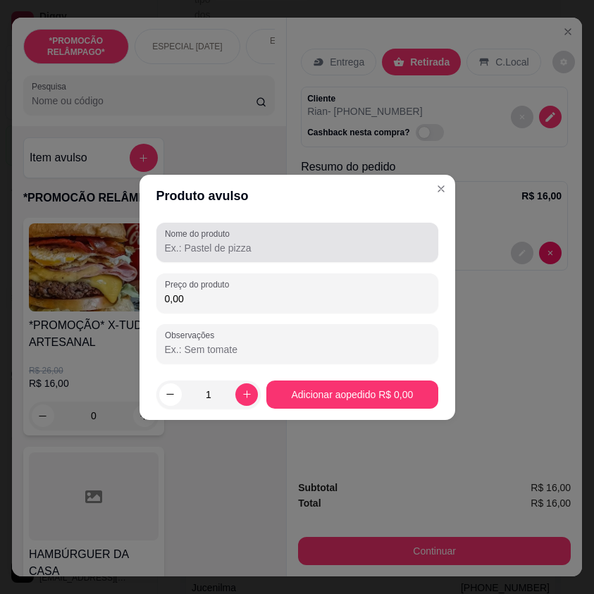
click at [227, 252] on input "Nome do produto" at bounding box center [297, 248] width 265 height 14
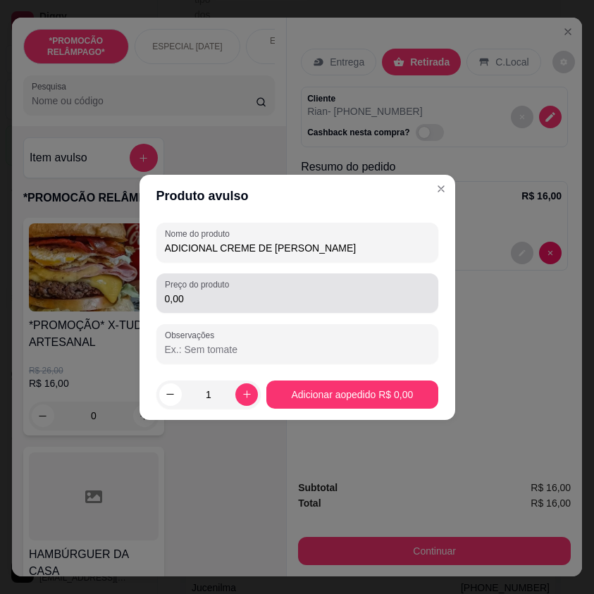
type input "ADICIONAL CREME DE FRANGO"
click at [229, 297] on input "0,00" at bounding box center [297, 299] width 265 height 14
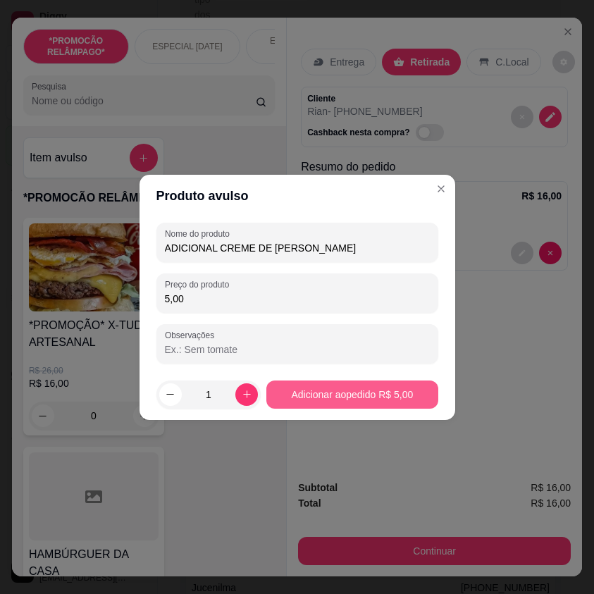
type input "5,00"
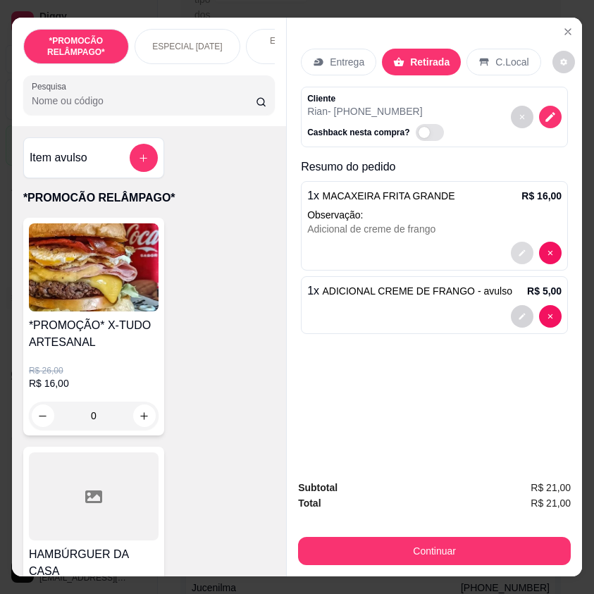
click at [522, 247] on button "decrease-product-quantity" at bounding box center [522, 253] width 23 height 23
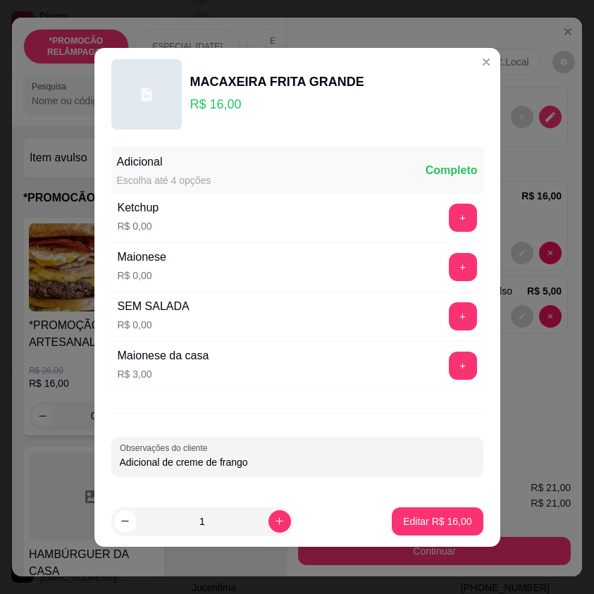
drag, startPoint x: 268, startPoint y: 455, endPoint x: 73, endPoint y: 461, distance: 195.3
click at [73, 461] on div "MACAXEIRA FRITA GRANDE R$ 16,00 Adicional Escolha até 4 opções Completo Ketchup…" at bounding box center [297, 297] width 594 height 594
click at [449, 516] on p "Editar R$ 16,00" at bounding box center [437, 522] width 68 height 14
type input "1"
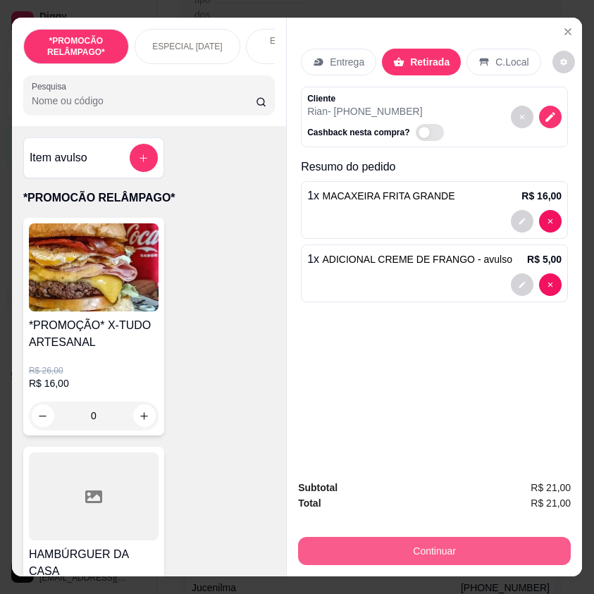
click at [498, 545] on button "Continuar" at bounding box center [434, 551] width 273 height 28
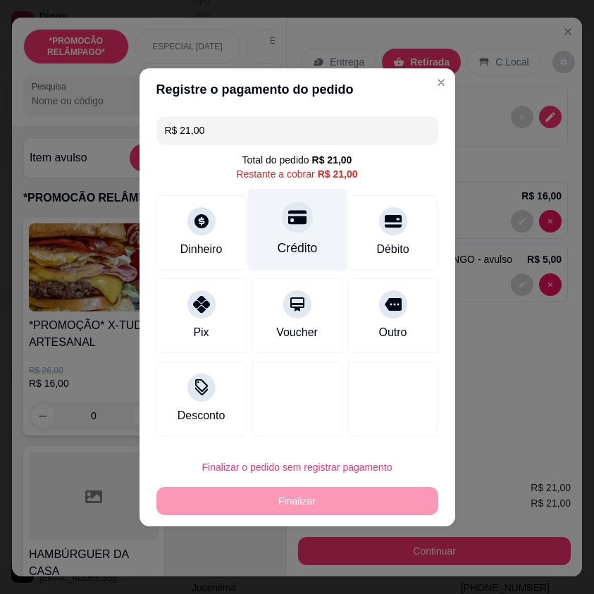
click at [324, 238] on div "Crédito" at bounding box center [296, 229] width 99 height 82
type input "R$ 0,00"
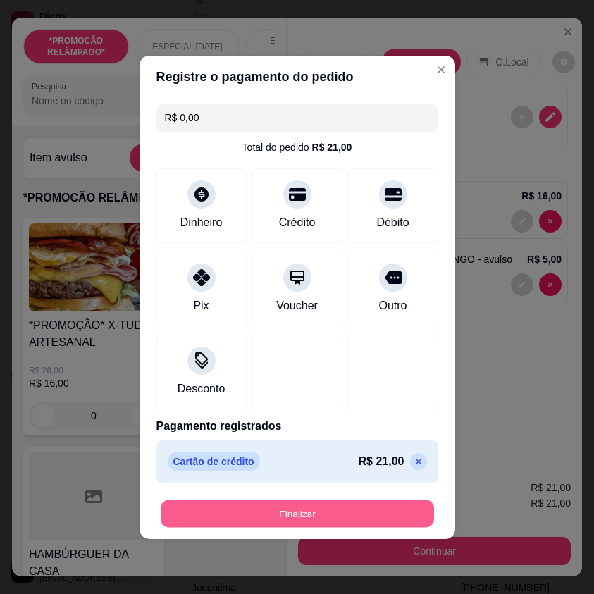
click at [399, 518] on button "Finalizar" at bounding box center [297, 513] width 273 height 27
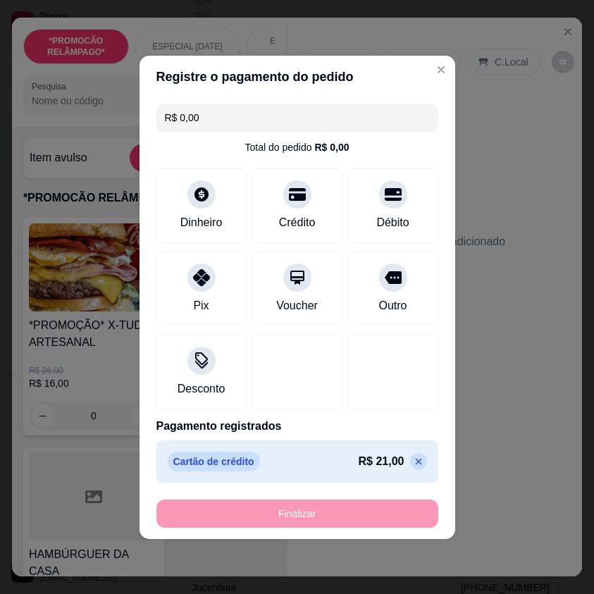
type input "0"
type input "-R$ 21,00"
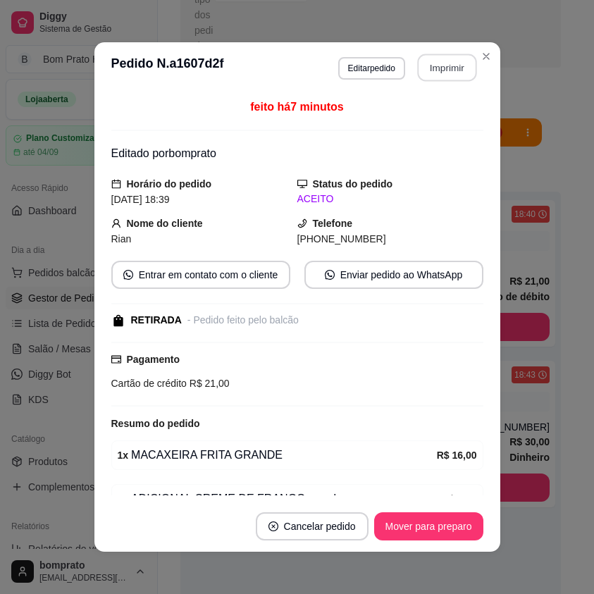
click at [418, 73] on button "Imprimir" at bounding box center [446, 67] width 59 height 27
click at [448, 524] on button "Mover para preparo" at bounding box center [429, 526] width 106 height 27
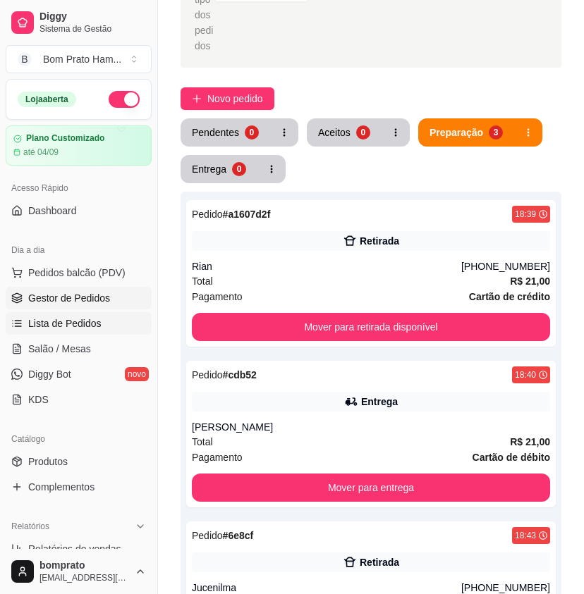
click at [94, 331] on link "Lista de Pedidos" at bounding box center [79, 323] width 146 height 23
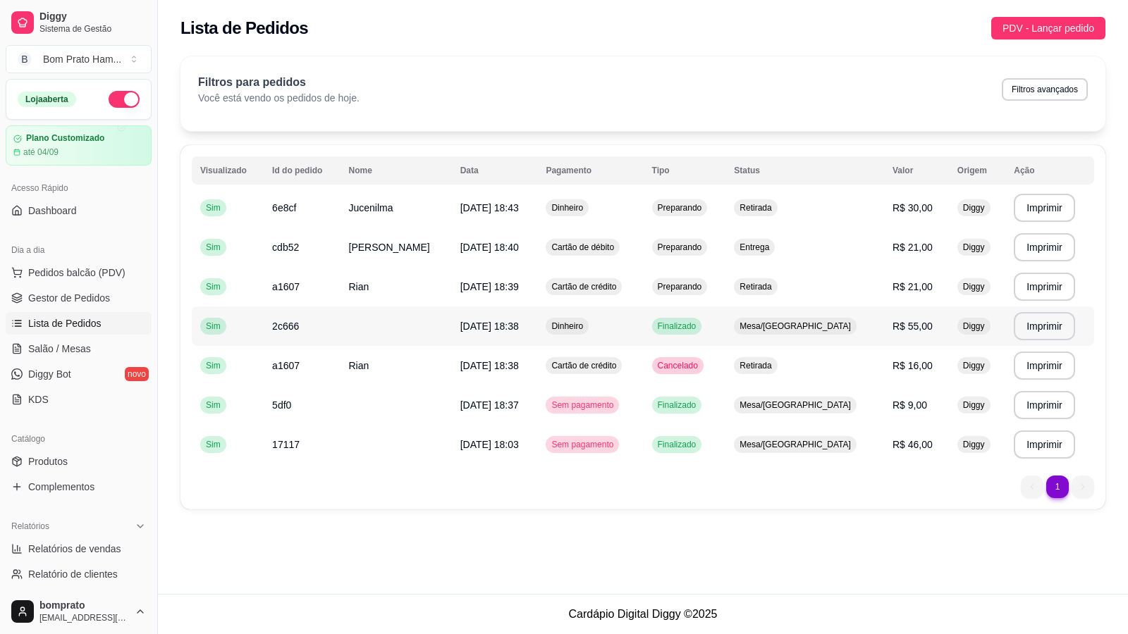
click at [532, 337] on td "[DATE] 18:38" at bounding box center [495, 326] width 86 height 39
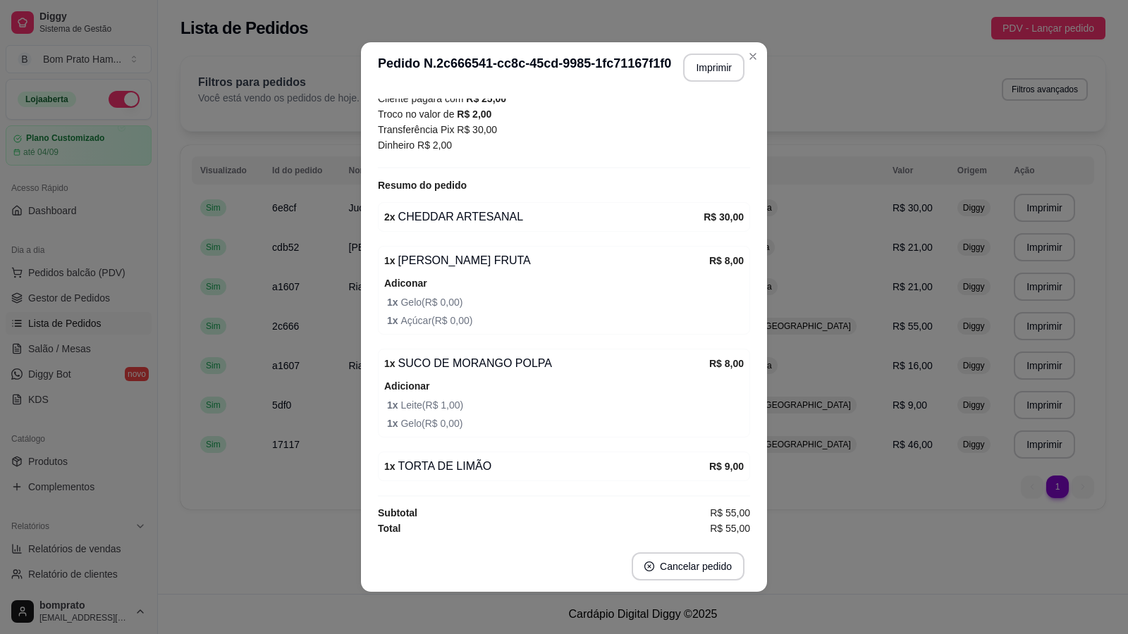
scroll to position [195, 0]
click at [583, 73] on button "Imprimir" at bounding box center [713, 68] width 61 height 28
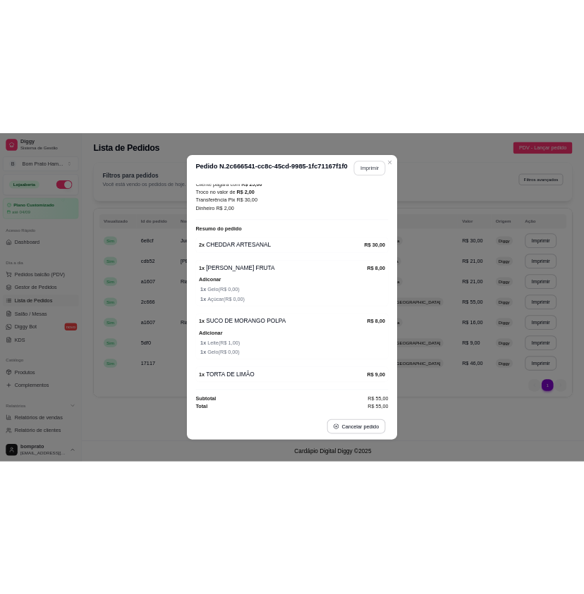
scroll to position [0, 0]
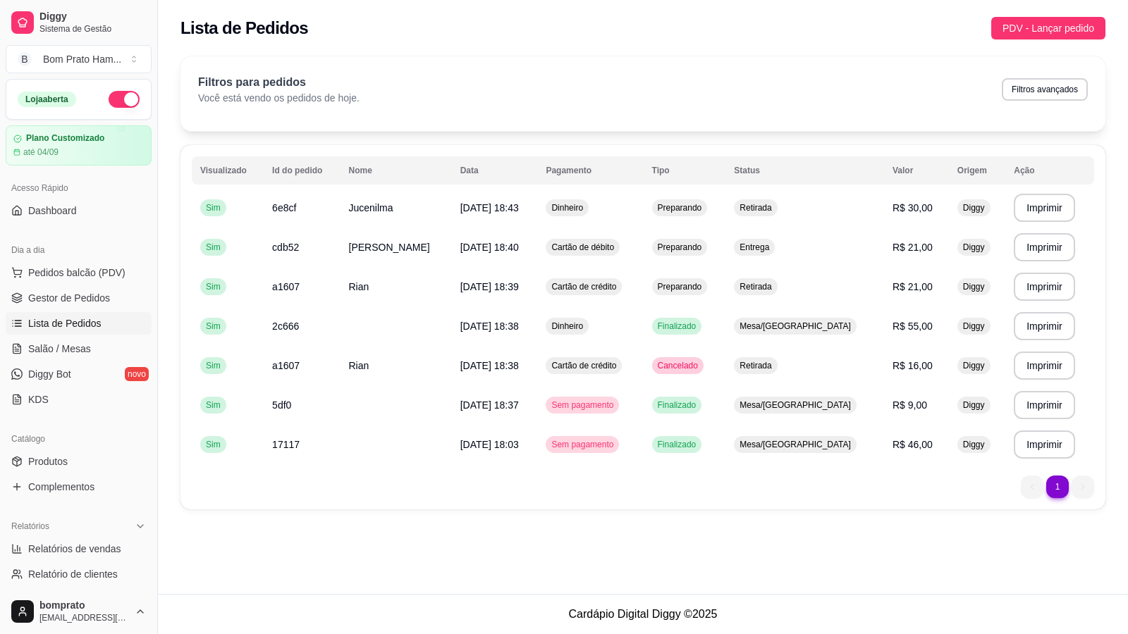
click at [125, 310] on ul "Pedidos balcão (PDV) Gestor de Pedidos Lista de Pedidos Salão / Mesas Diggy Bot…" at bounding box center [79, 335] width 146 height 149
click at [118, 297] on link "Gestor de Pedidos" at bounding box center [79, 298] width 146 height 23
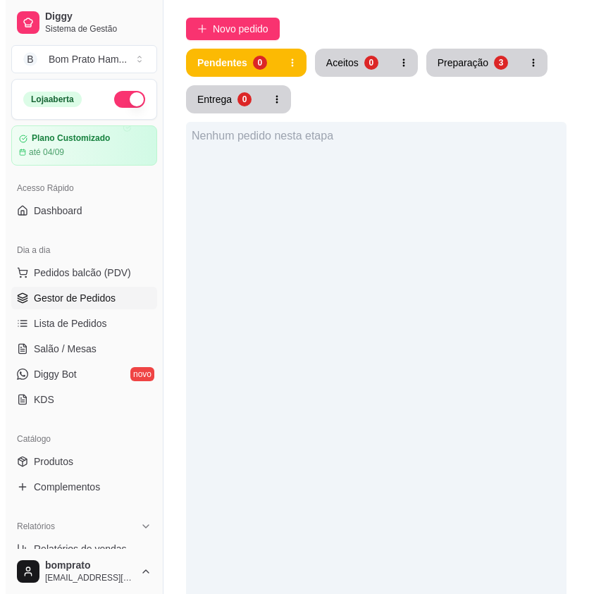
scroll to position [211, 0]
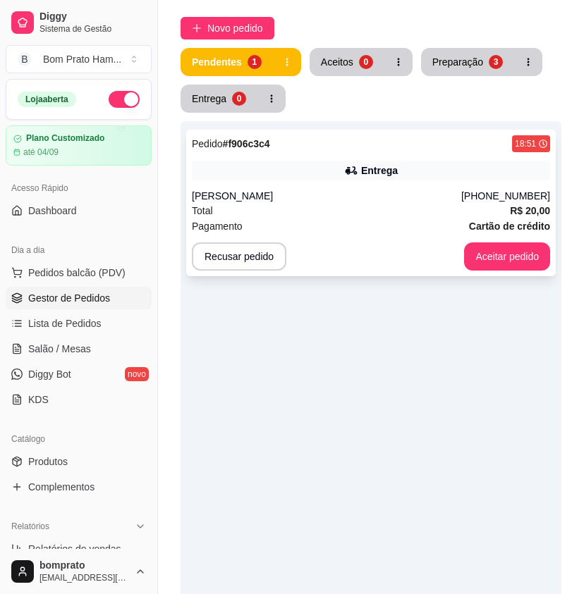
click at [338, 203] on div "Total R$ 20,00" at bounding box center [371, 211] width 358 height 16
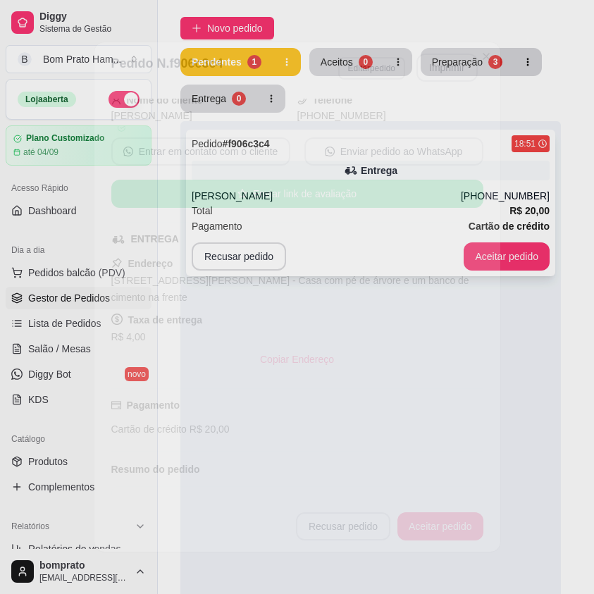
scroll to position [227, 0]
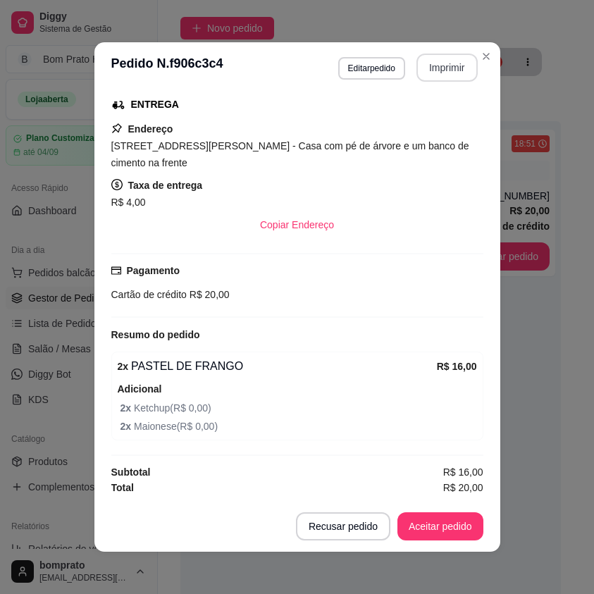
click at [431, 68] on button "Imprimir" at bounding box center [447, 68] width 61 height 28
click at [450, 519] on button "Aceitar pedido" at bounding box center [441, 526] width 86 height 28
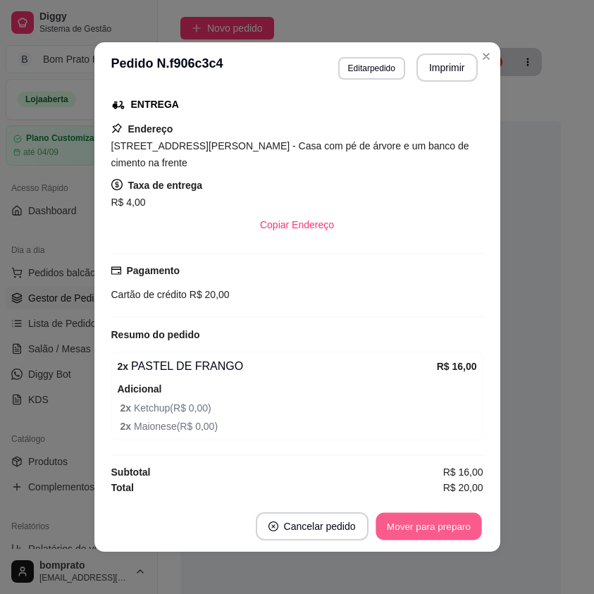
click at [452, 524] on button "Mover para preparo" at bounding box center [429, 526] width 106 height 27
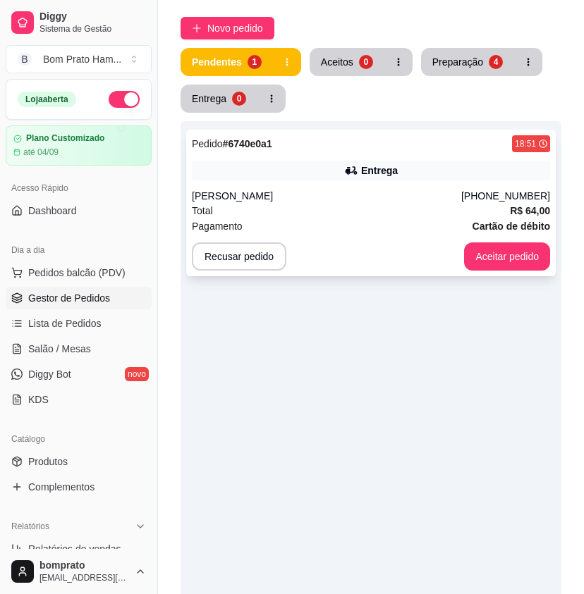
click at [321, 203] on div "Total R$ 64,00" at bounding box center [371, 211] width 358 height 16
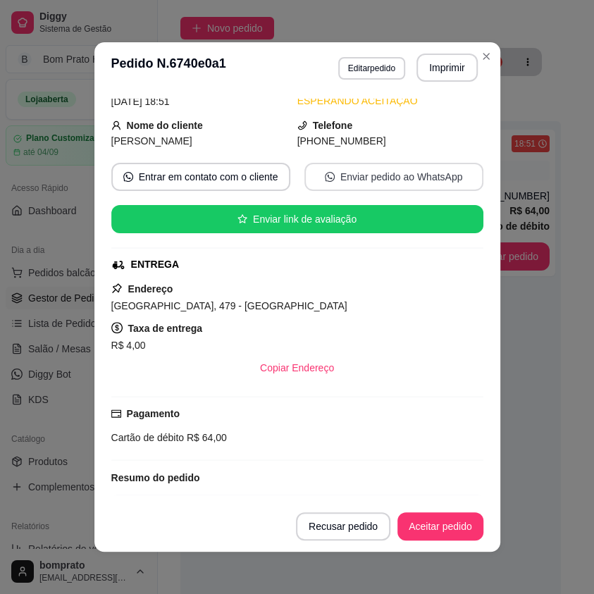
scroll to position [151, 0]
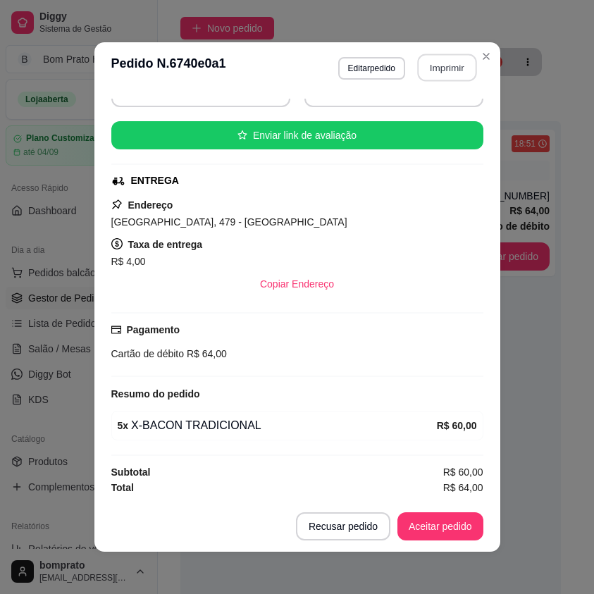
click at [425, 64] on button "Imprimir" at bounding box center [446, 67] width 59 height 27
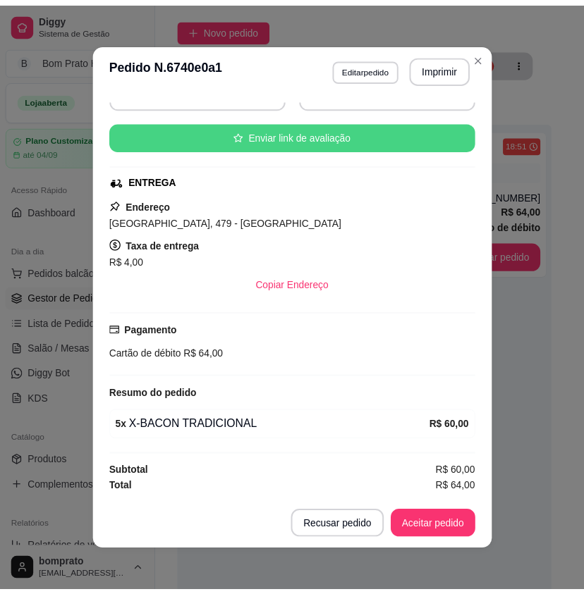
scroll to position [0, 0]
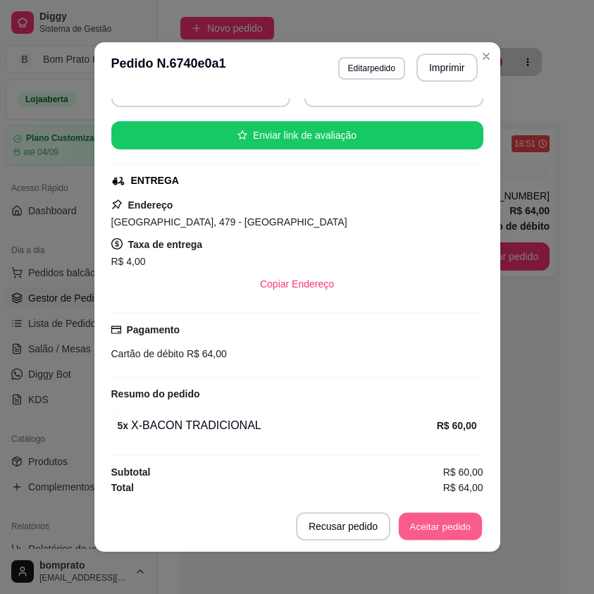
click at [436, 529] on button "Aceitar pedido" at bounding box center [440, 526] width 83 height 27
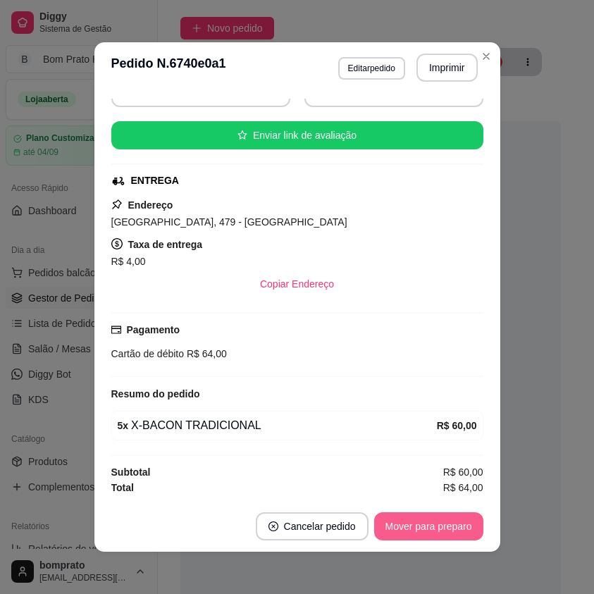
click at [436, 529] on button "Mover para preparo" at bounding box center [428, 526] width 109 height 28
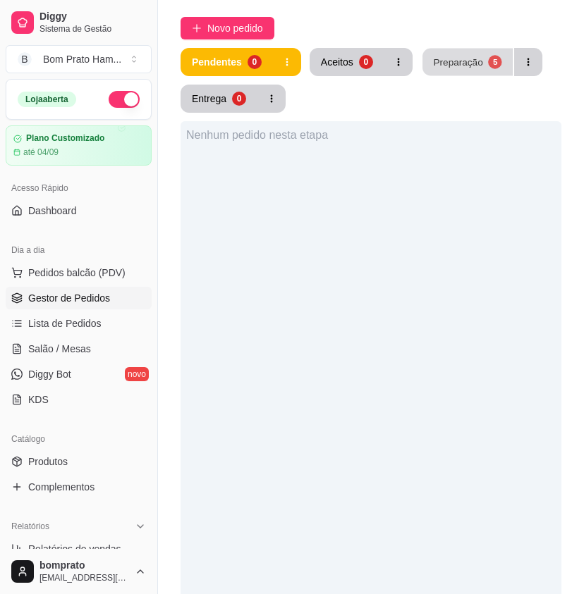
click at [463, 55] on div "Preparação" at bounding box center [457, 61] width 49 height 13
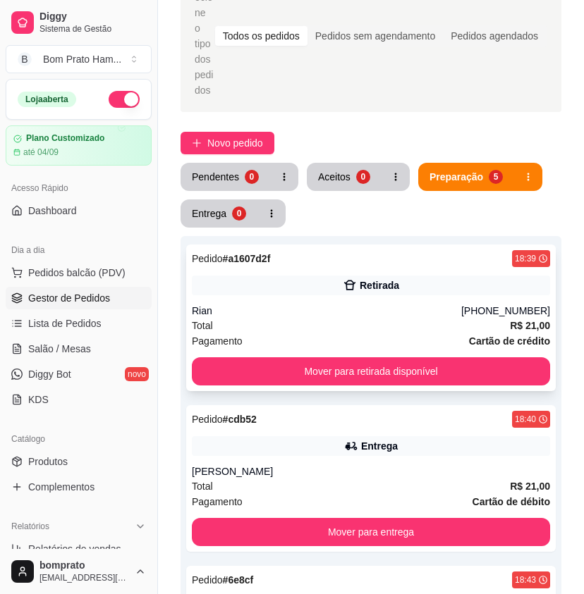
scroll to position [141, 0]
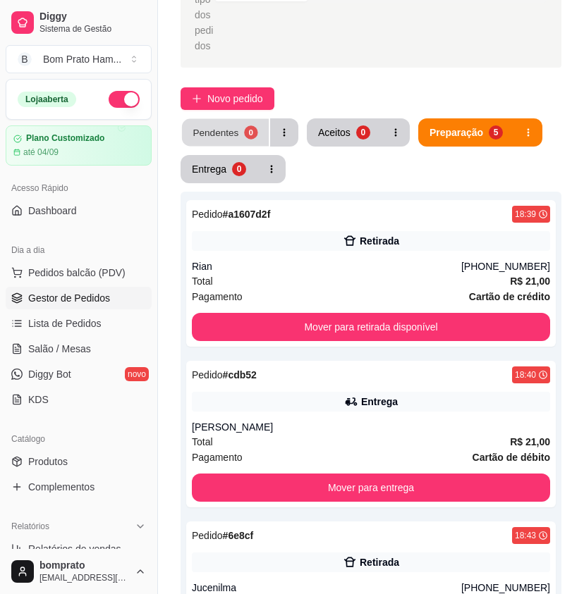
click at [240, 123] on button "Pendentes 0" at bounding box center [225, 132] width 87 height 27
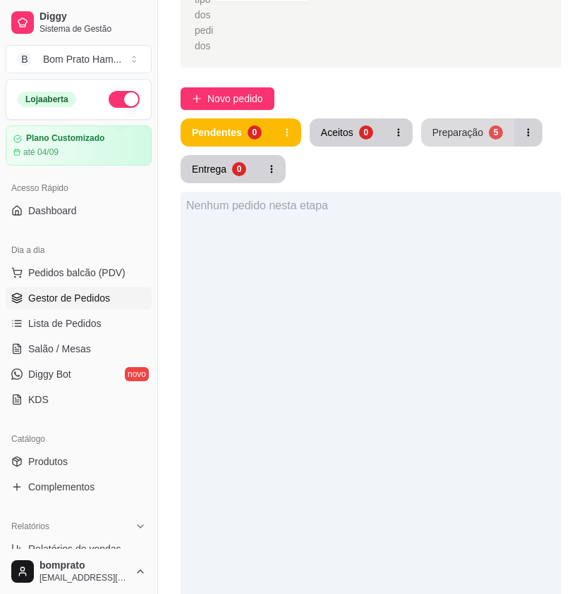
click at [472, 125] on div "Preparação" at bounding box center [457, 132] width 51 height 14
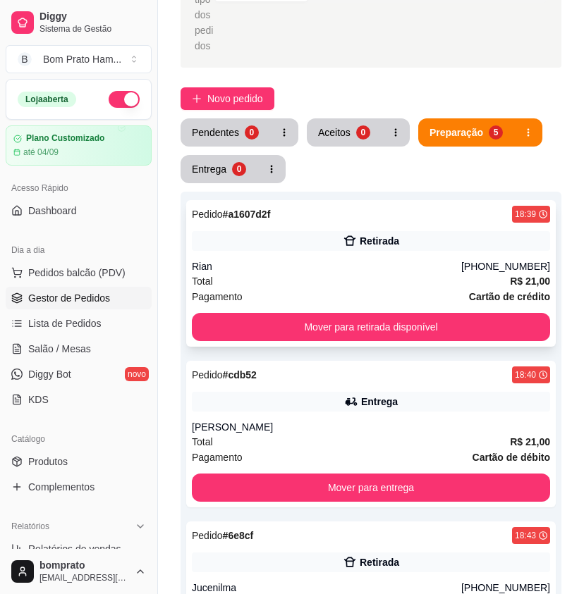
click at [395, 259] on div "Rian" at bounding box center [326, 266] width 269 height 14
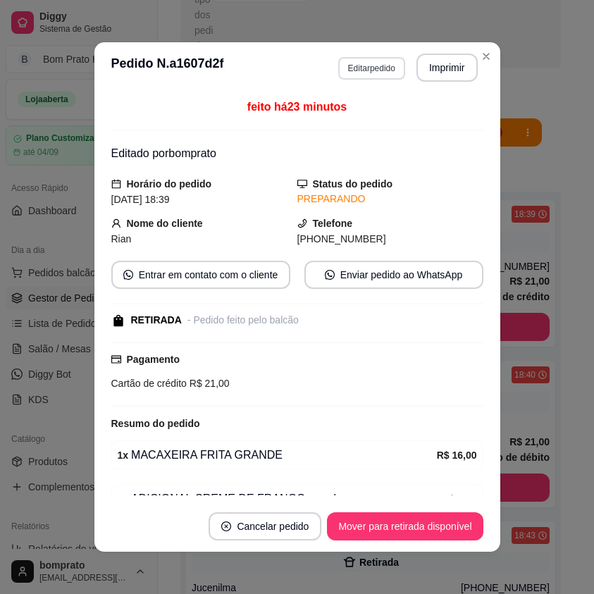
click at [361, 61] on button "Editar pedido" at bounding box center [371, 68] width 67 height 23
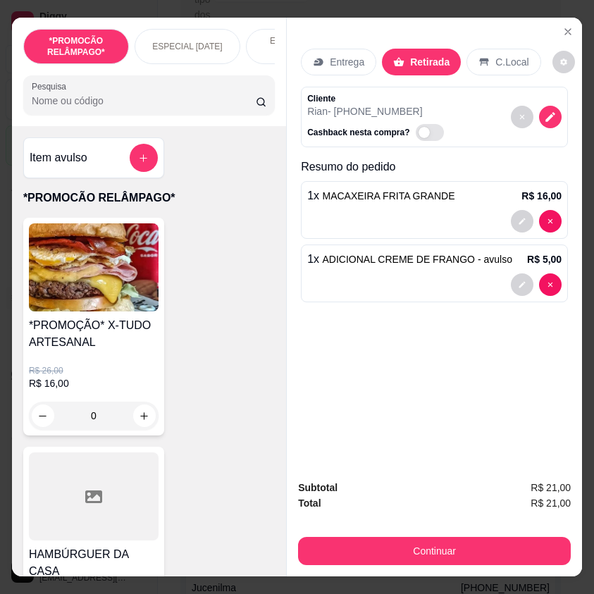
click at [331, 55] on p "Entrega" at bounding box center [347, 62] width 35 height 14
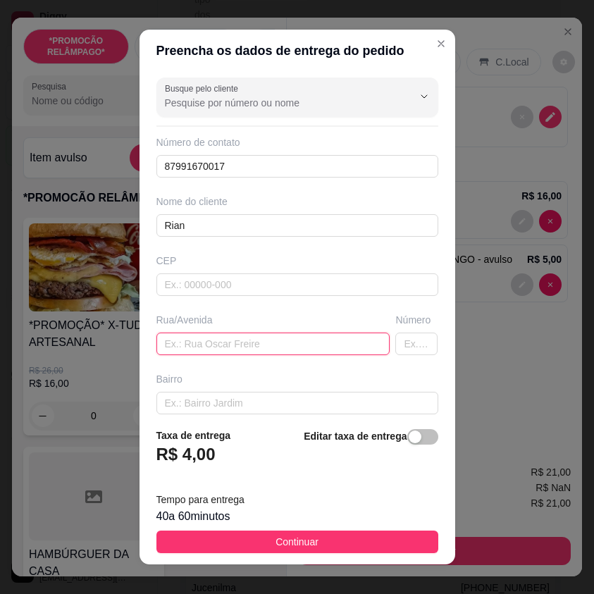
click at [222, 351] on input "text" at bounding box center [273, 344] width 234 height 23
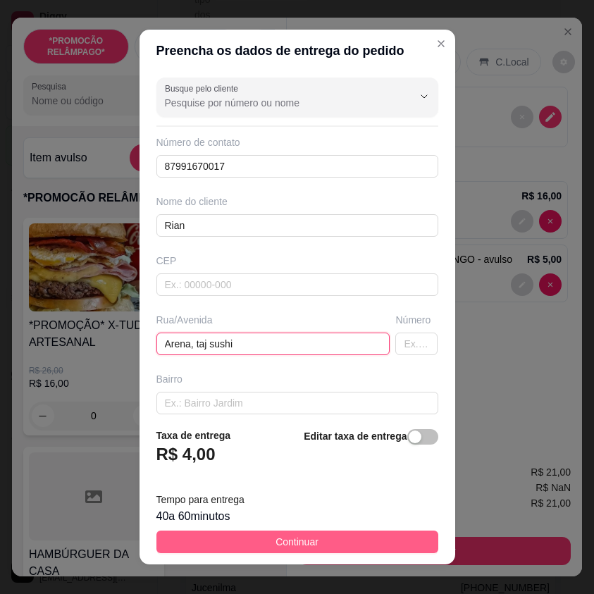
type input "Arena, taj sushi"
click at [348, 543] on button "Continuar" at bounding box center [297, 542] width 282 height 23
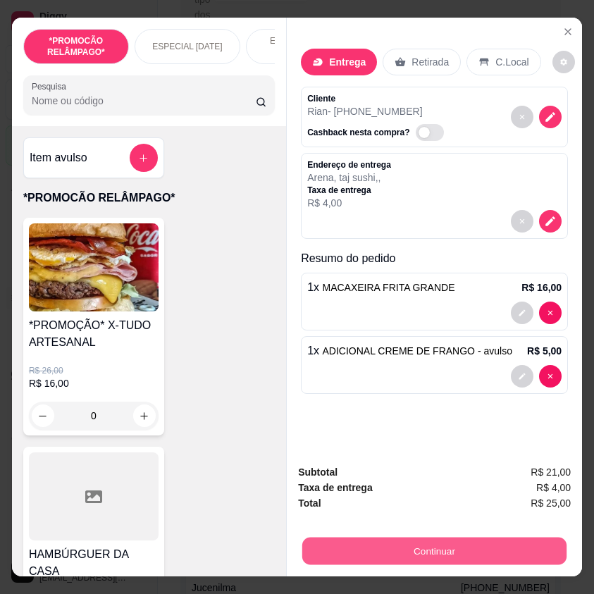
click at [445, 548] on button "Continuar" at bounding box center [434, 550] width 264 height 27
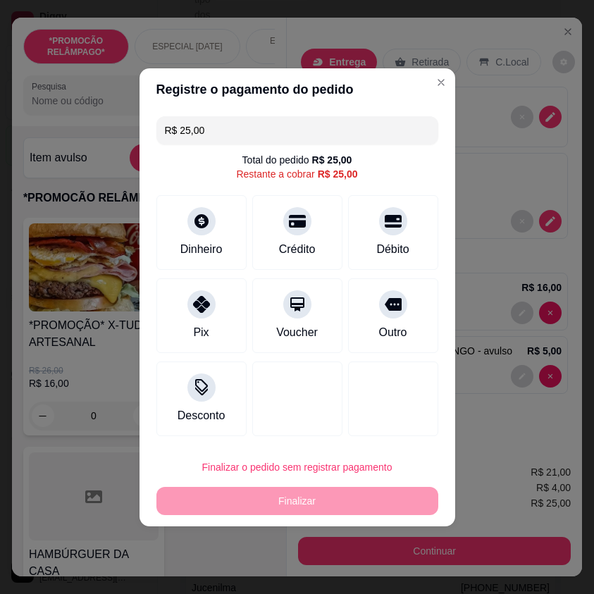
drag, startPoint x: 300, startPoint y: 229, endPoint x: 336, endPoint y: 312, distance: 90.6
click at [304, 254] on div "Crédito" at bounding box center [297, 232] width 90 height 75
type input "R$ 0,00"
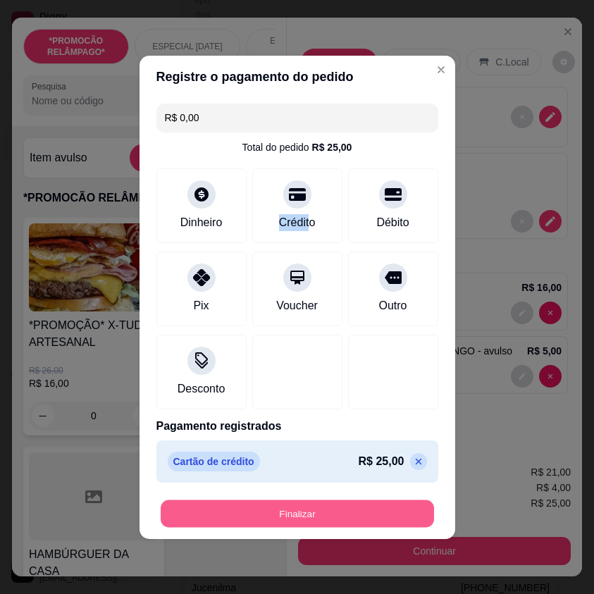
click at [405, 519] on button "Finalizar" at bounding box center [297, 513] width 273 height 27
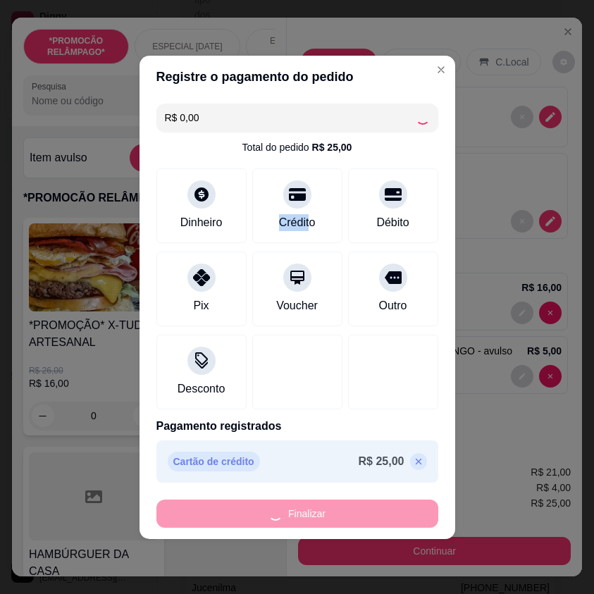
type input "0"
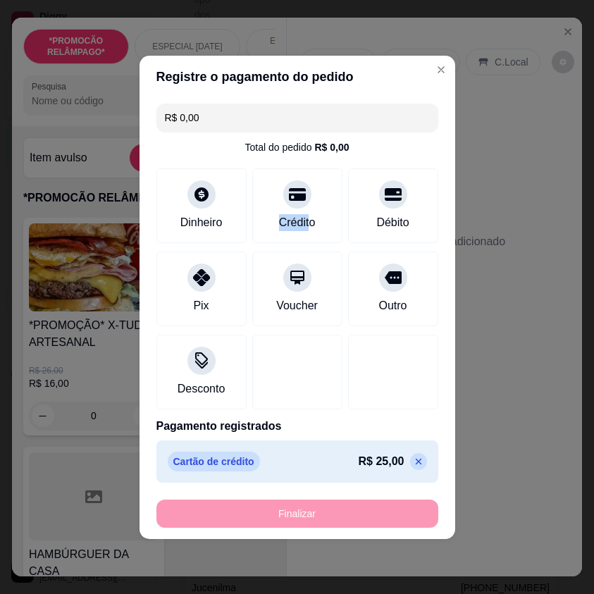
type input "-R$ 25,00"
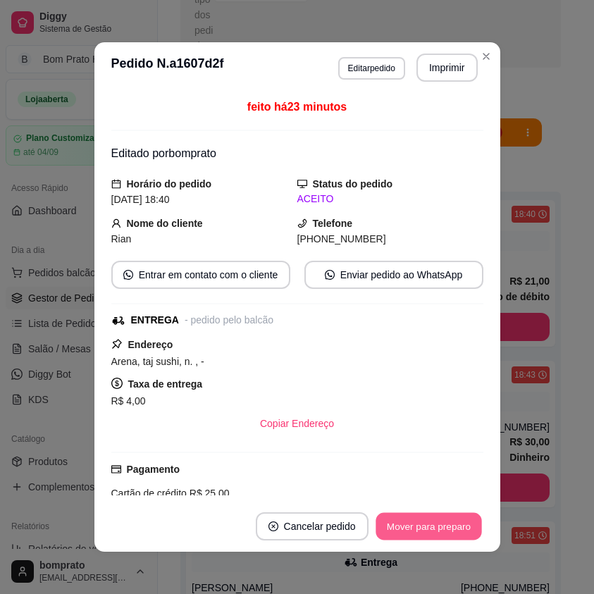
click at [432, 522] on button "Mover para preparo" at bounding box center [429, 526] width 106 height 27
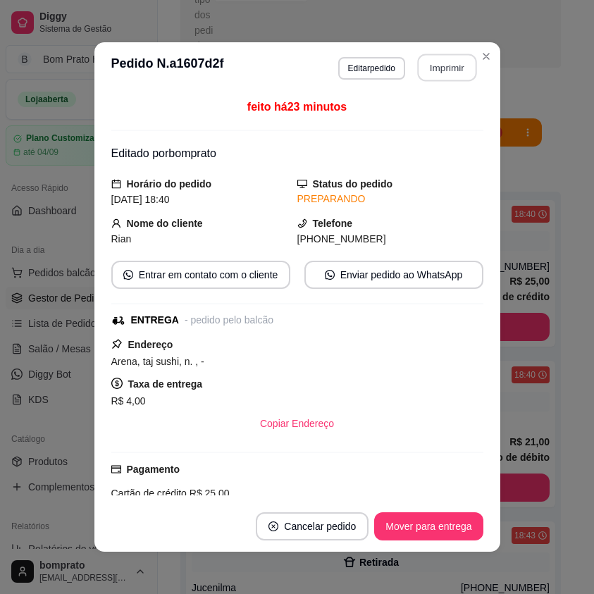
click at [440, 62] on button "Imprimir" at bounding box center [446, 67] width 59 height 27
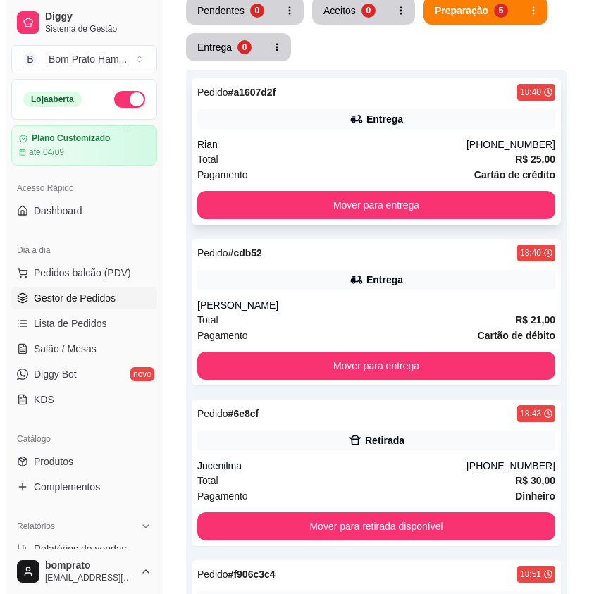
scroll to position [282, 0]
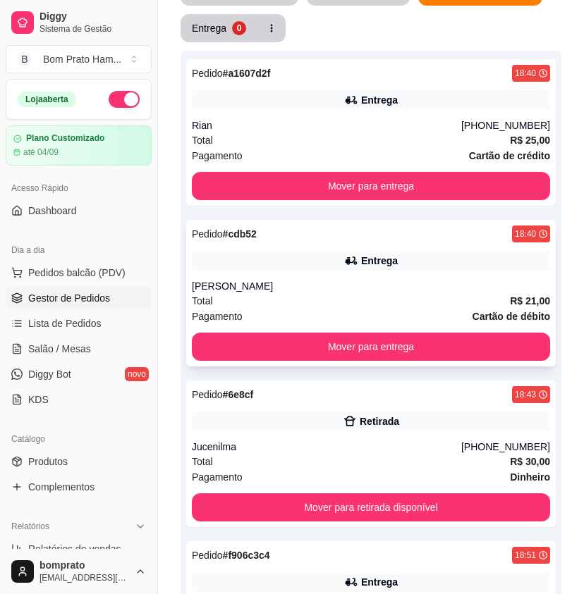
click at [405, 279] on div "[PERSON_NAME]" at bounding box center [371, 286] width 358 height 14
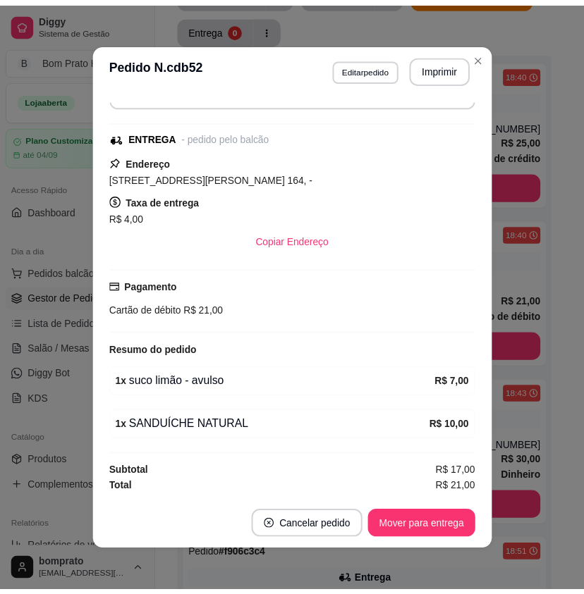
scroll to position [3, 0]
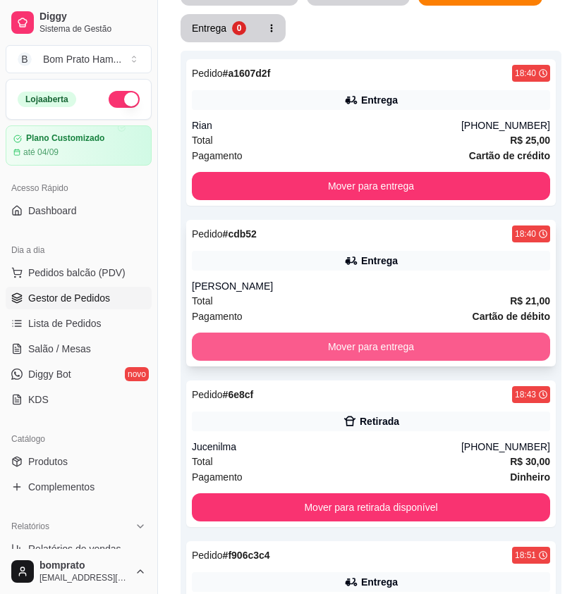
click at [443, 333] on button "Mover para entrega" at bounding box center [371, 347] width 358 height 28
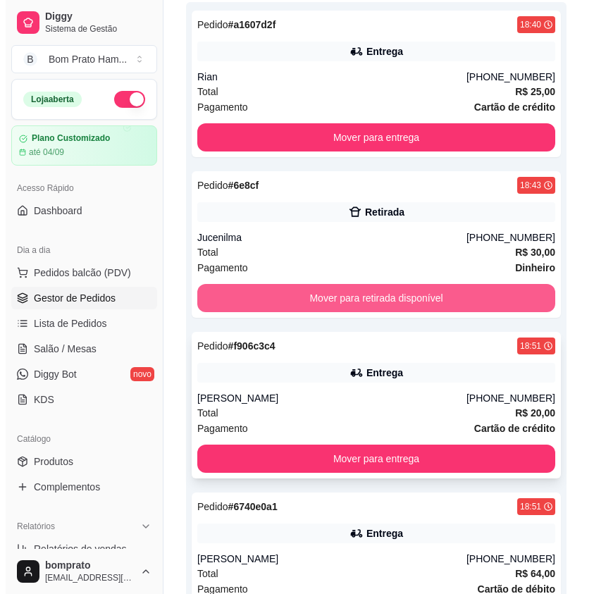
scroll to position [352, 0]
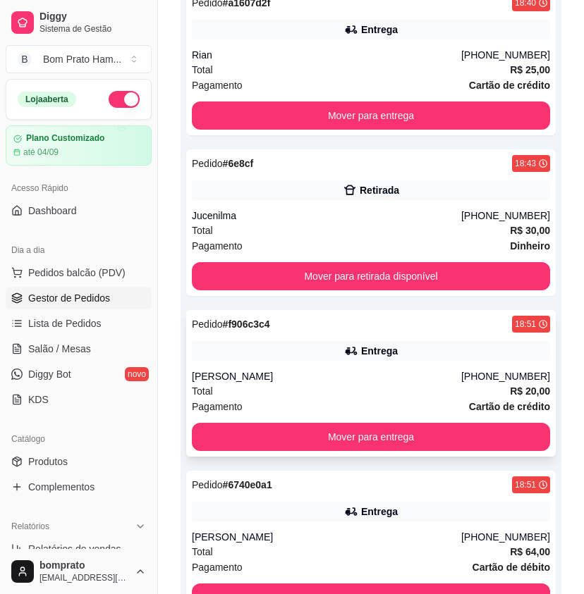
click at [400, 316] on div "Pedido # f906c3c4 18:51" at bounding box center [371, 324] width 358 height 17
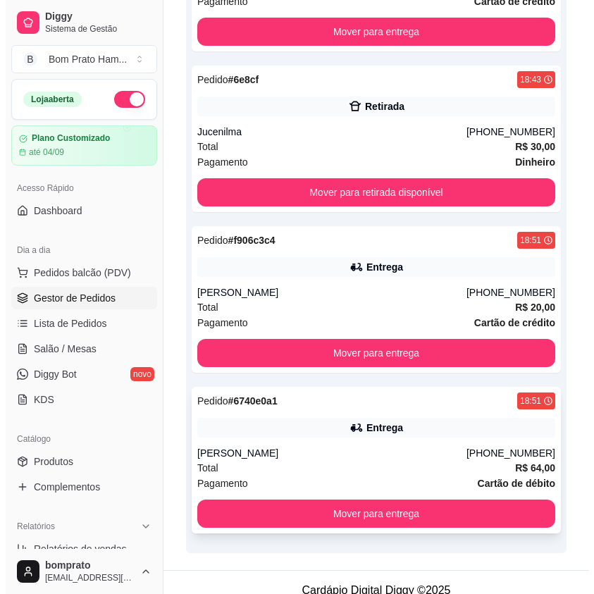
scroll to position [437, 0]
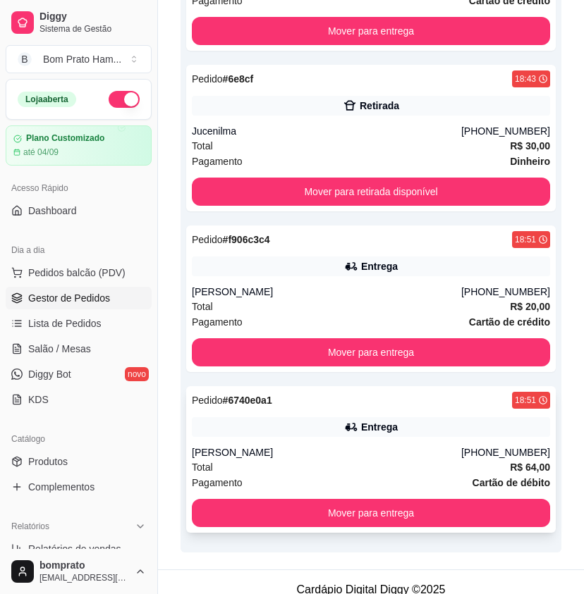
click at [357, 417] on div "Entrega" at bounding box center [371, 427] width 358 height 20
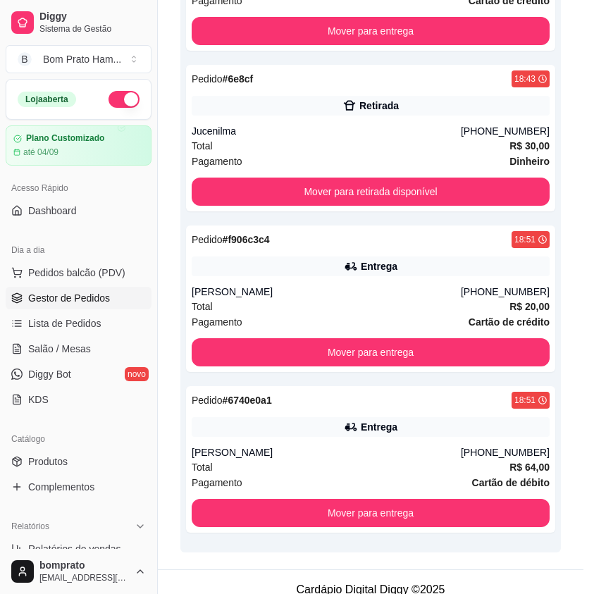
scroll to position [151, 0]
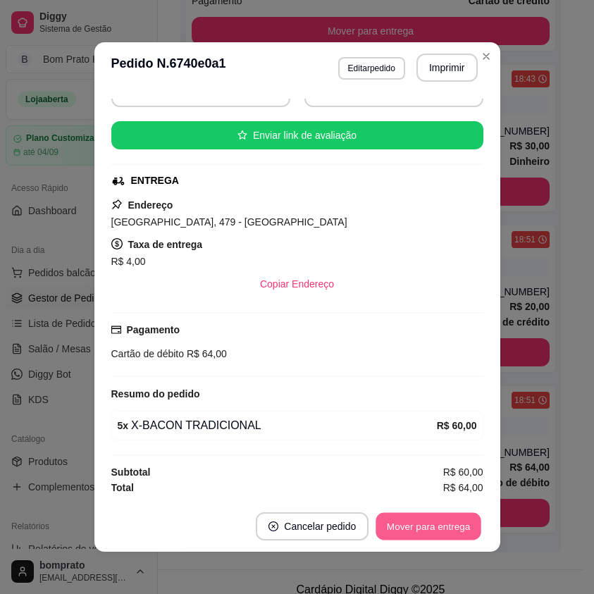
click at [412, 531] on button "Mover para entrega" at bounding box center [429, 526] width 106 height 27
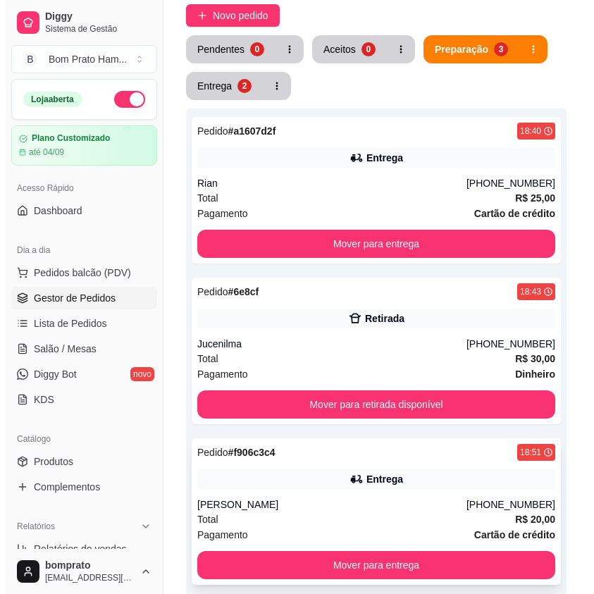
scroll to position [218, 0]
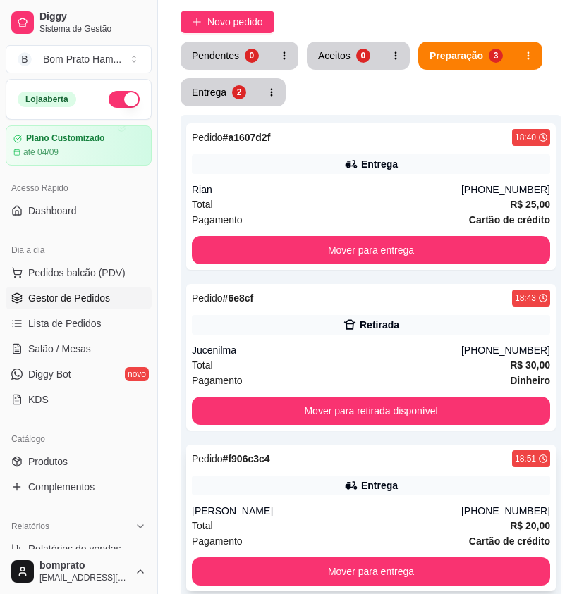
click at [343, 478] on div "Entrega" at bounding box center [371, 486] width 358 height 20
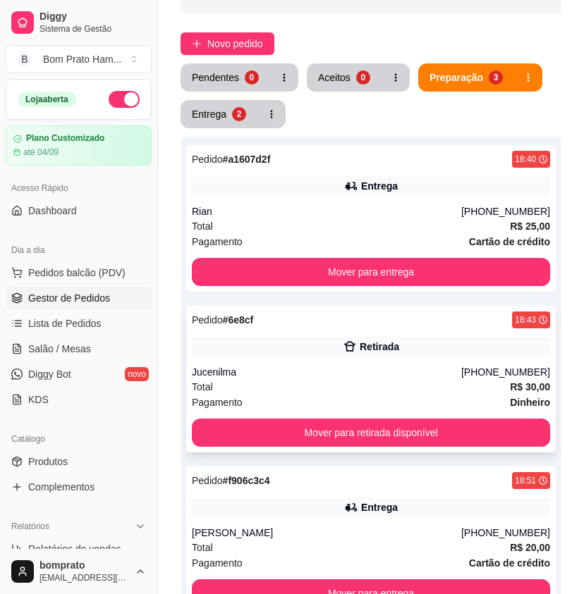
scroll to position [0, 0]
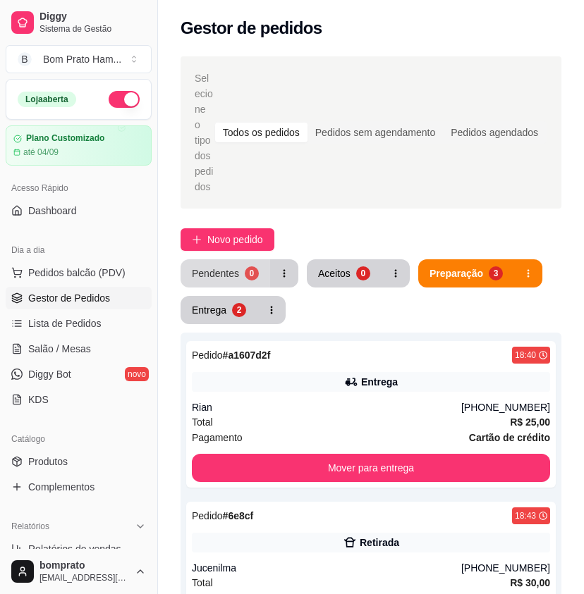
click at [238, 259] on button "Pendentes 0" at bounding box center [225, 273] width 90 height 28
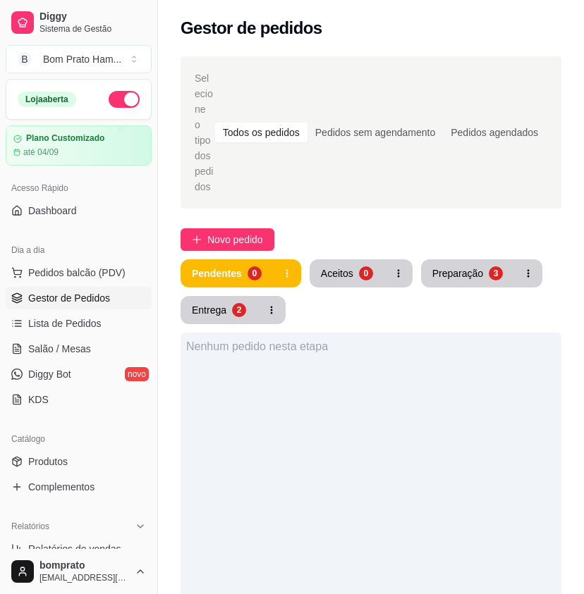
drag, startPoint x: 450, startPoint y: 243, endPoint x: 450, endPoint y: 257, distance: 14.1
click at [450, 247] on div "Selecione o tipo dos pedidos Todos os pedidos Pedidos sem agendamento Pedidos a…" at bounding box center [371, 496] width 426 height 896
click at [450, 266] on div "Preparação" at bounding box center [457, 273] width 51 height 14
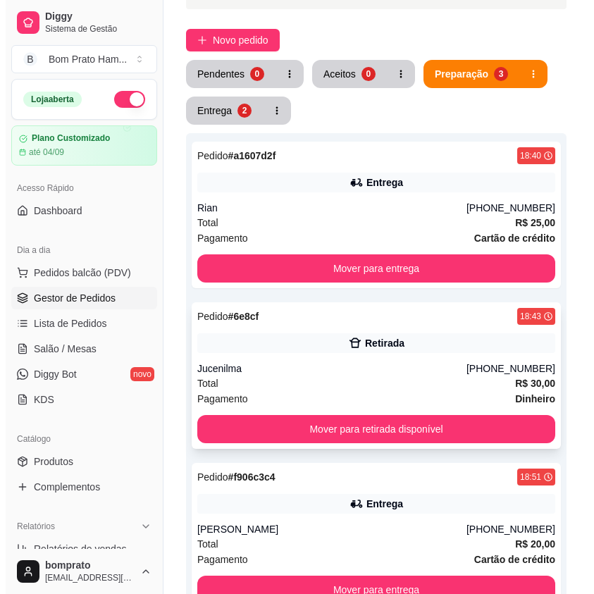
scroll to position [282, 0]
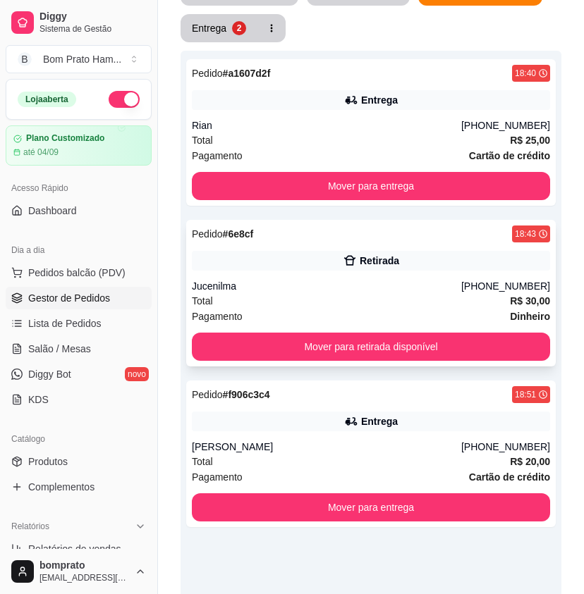
click at [360, 293] on div "Total R$ 30,00" at bounding box center [371, 301] width 358 height 16
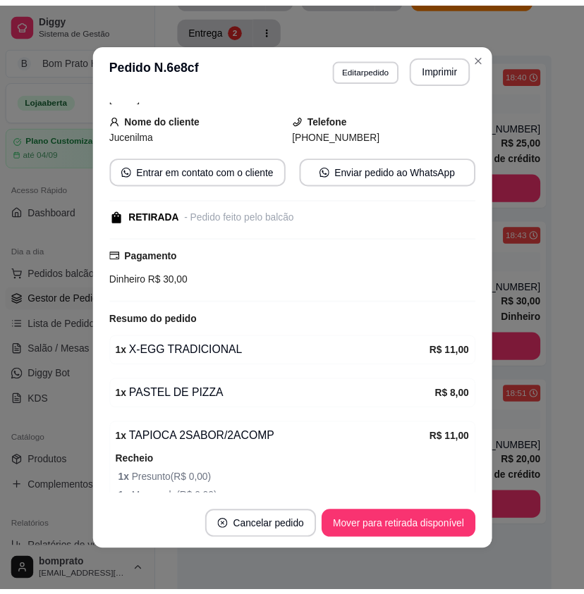
scroll to position [145, 0]
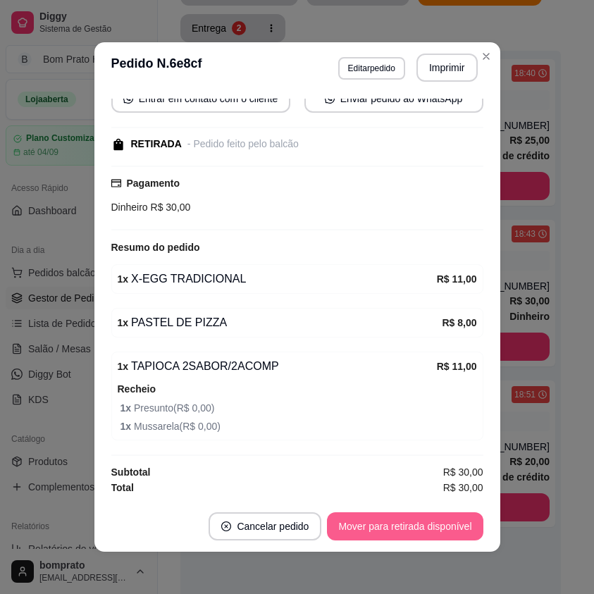
click at [424, 524] on button "Mover para retirada disponível" at bounding box center [405, 526] width 156 height 28
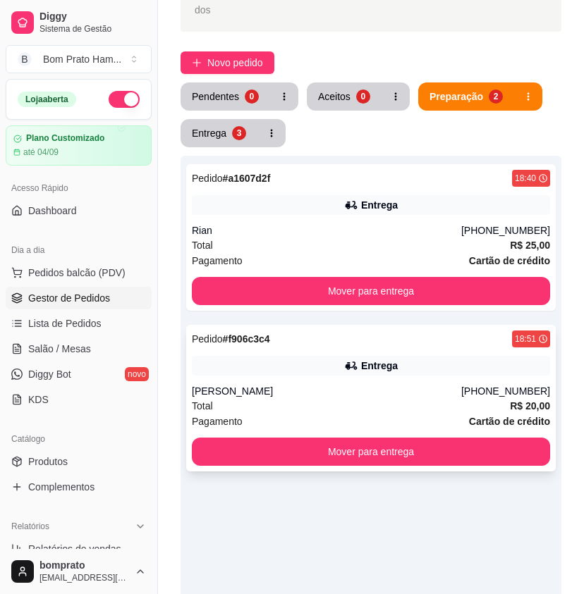
scroll to position [211, 0]
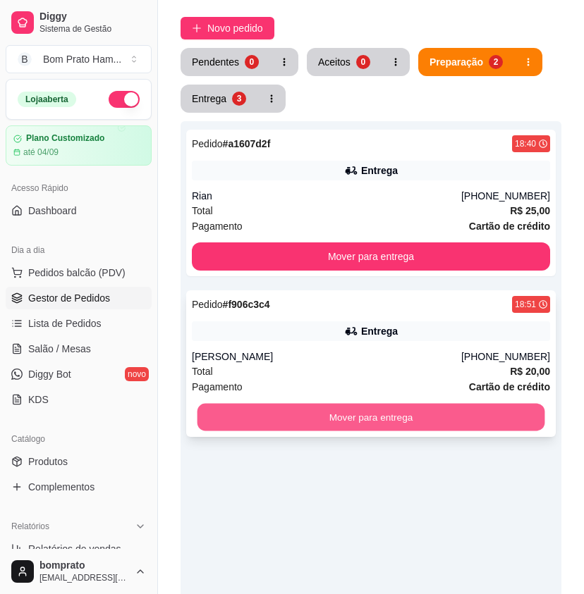
click at [409, 404] on button "Mover para entrega" at bounding box center [370, 417] width 347 height 27
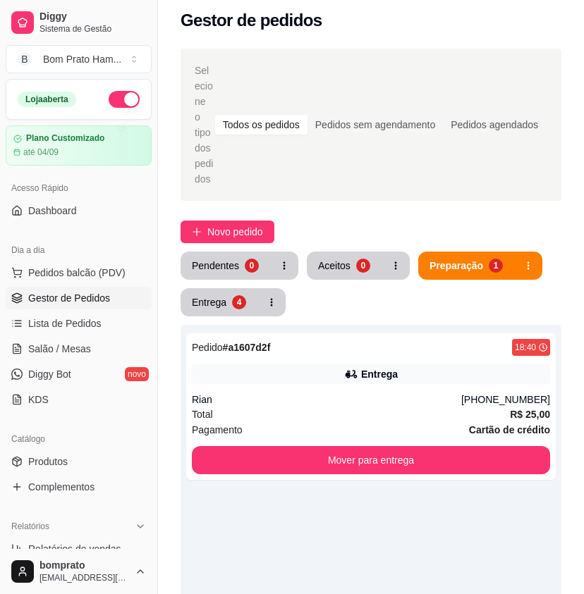
scroll to position [0, 0]
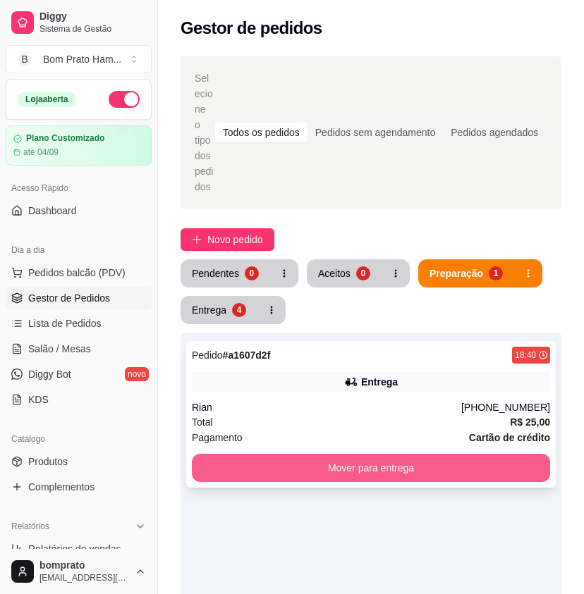
click at [383, 454] on button "Mover para entrega" at bounding box center [371, 468] width 358 height 28
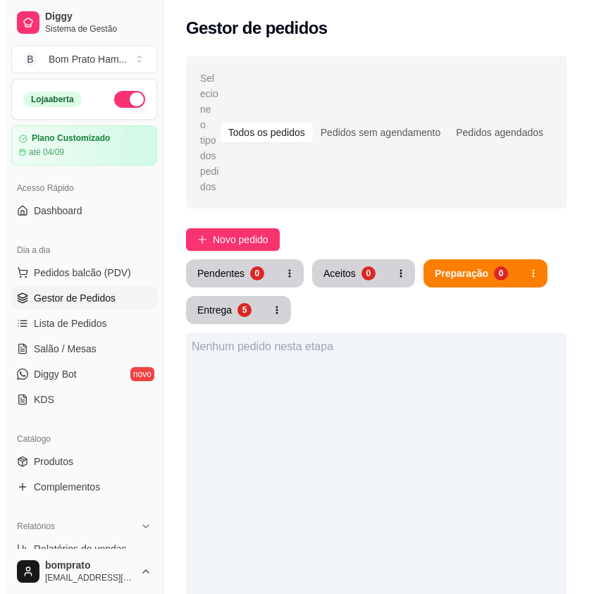
scroll to position [141, 0]
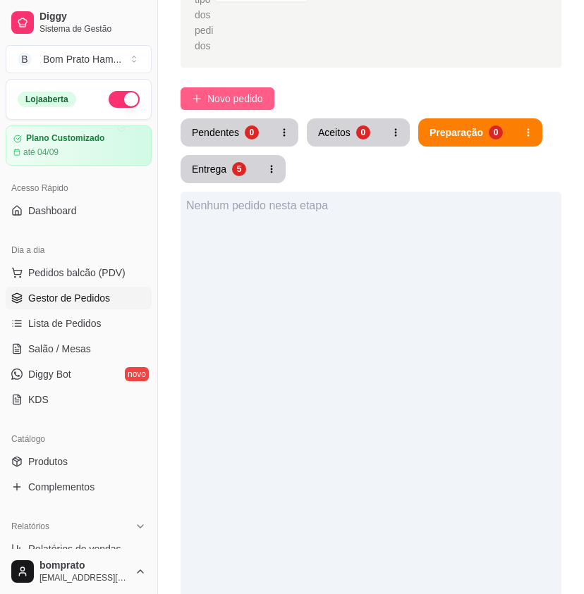
click at [256, 91] on span "Novo pedido" at bounding box center [235, 99] width 56 height 16
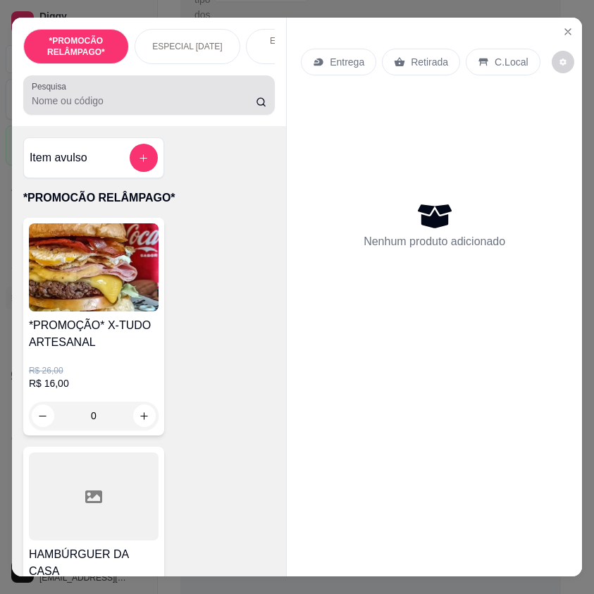
click at [78, 106] on input "Pesquisa" at bounding box center [144, 101] width 224 height 14
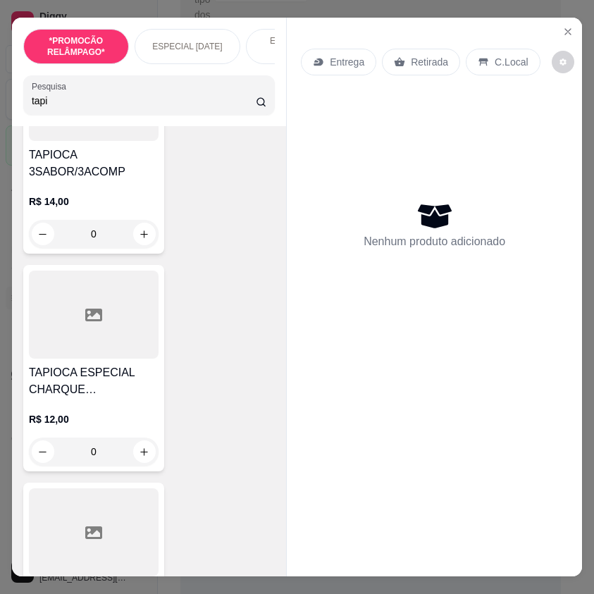
scroll to position [705, 0]
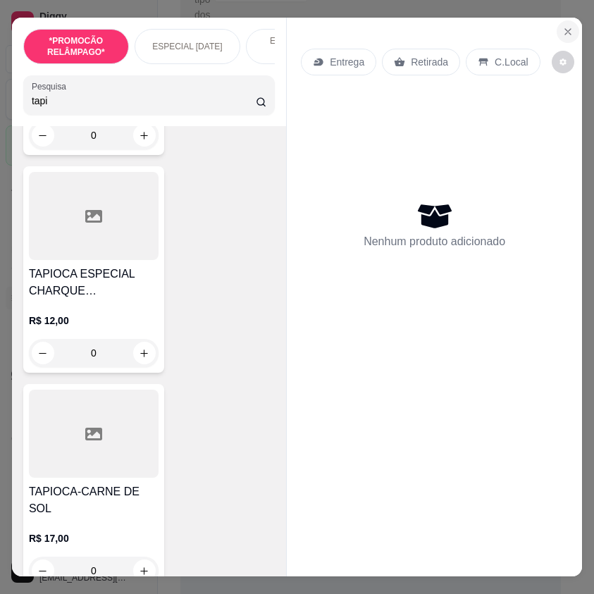
type input "tapi"
click at [562, 26] on icon "Close" at bounding box center [567, 31] width 11 height 11
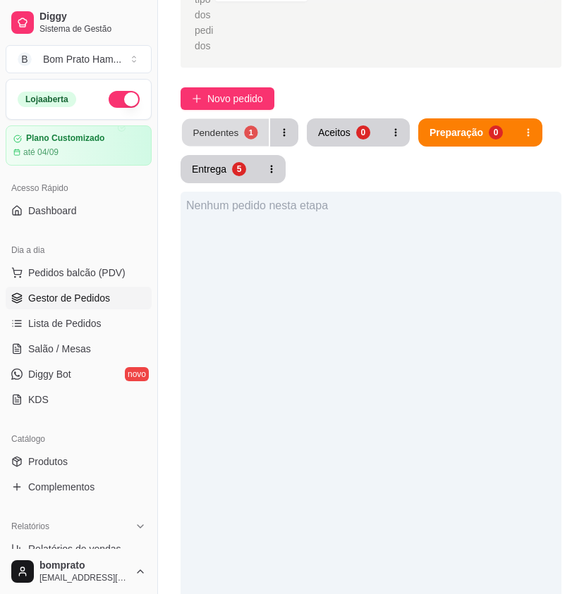
click at [261, 119] on button "Pendentes 1" at bounding box center [225, 132] width 87 height 27
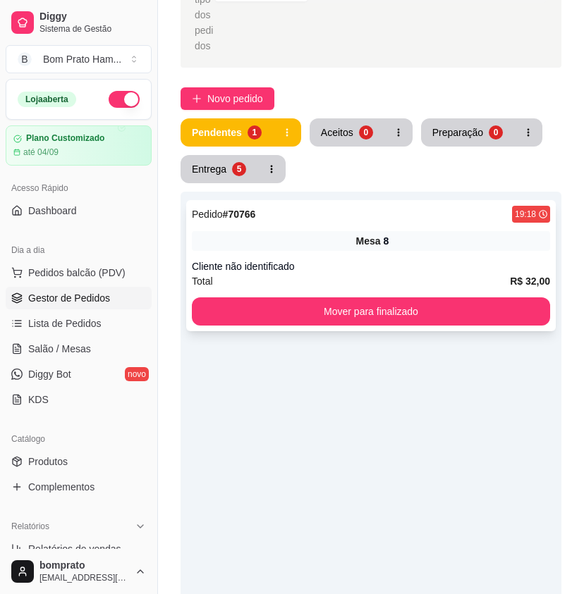
click at [332, 231] on div "Mesa 8" at bounding box center [371, 241] width 358 height 20
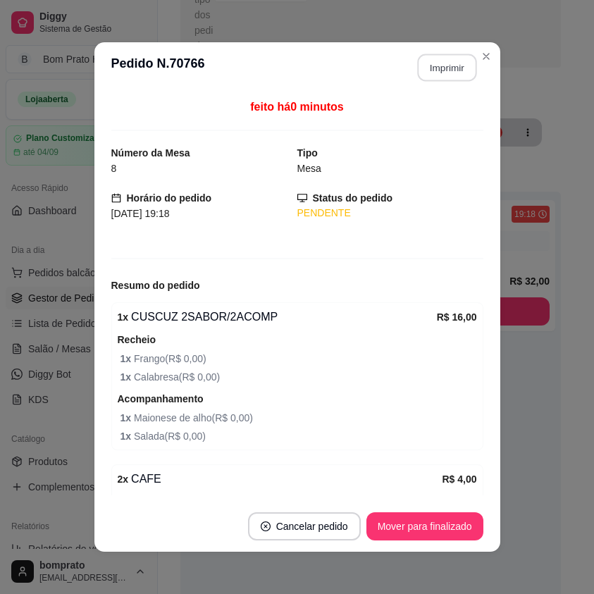
click at [429, 63] on button "Imprimir" at bounding box center [446, 67] width 59 height 27
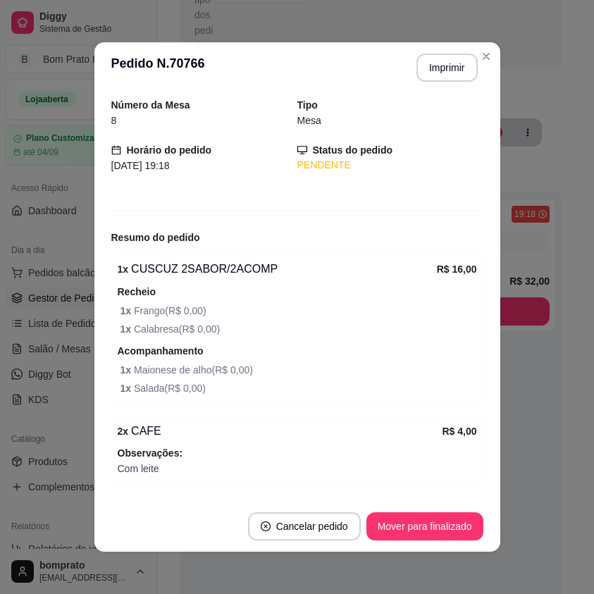
scroll to position [134, 0]
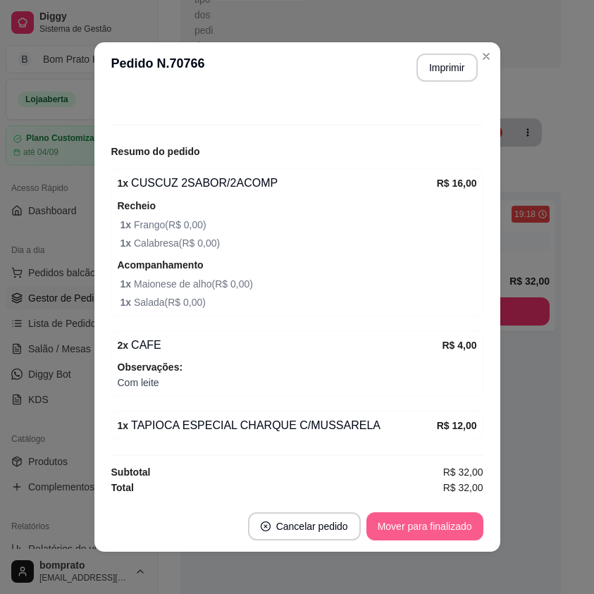
click at [429, 517] on button "Mover para finalizado" at bounding box center [424, 526] width 117 height 28
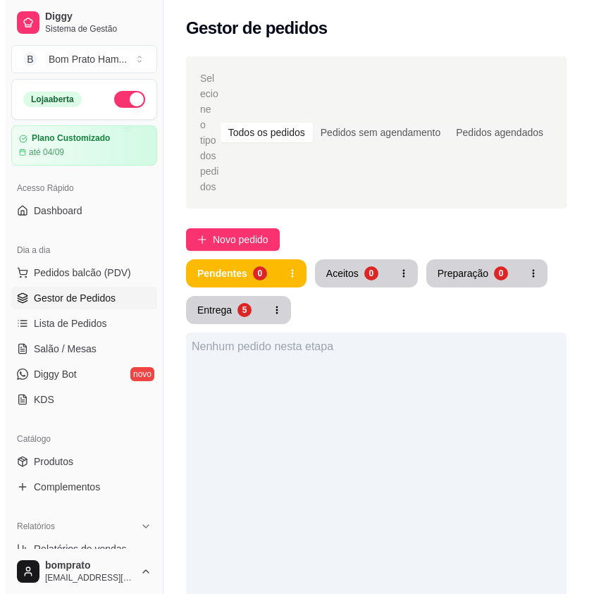
scroll to position [70, 0]
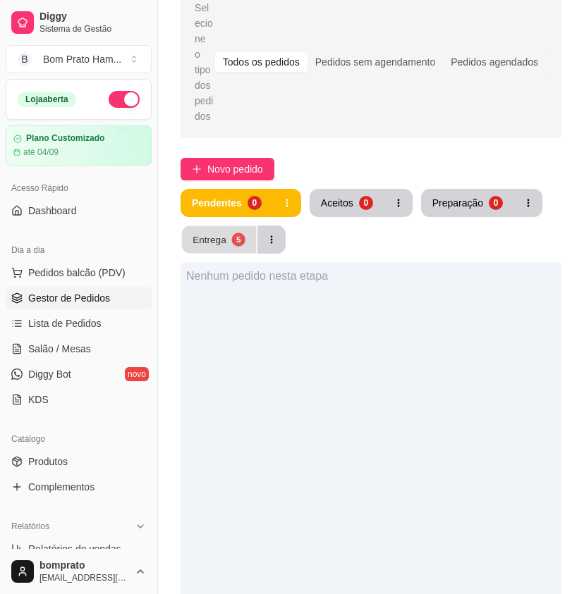
click at [218, 231] on button "Entrega 5" at bounding box center [219, 239] width 75 height 27
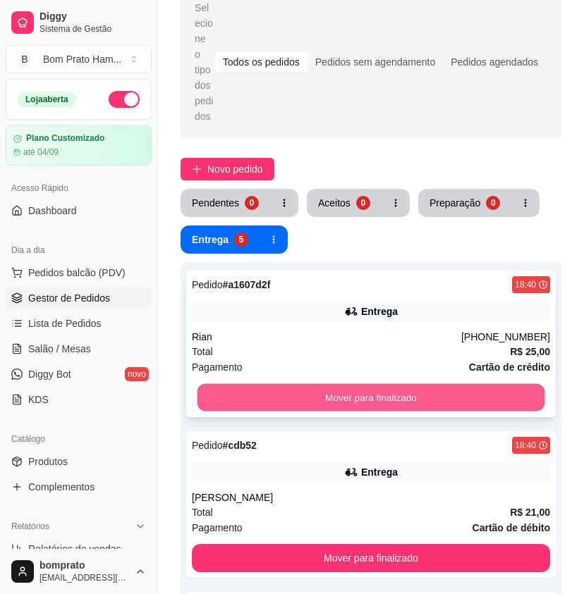
click at [406, 384] on button "Mover para finalizado" at bounding box center [370, 397] width 347 height 27
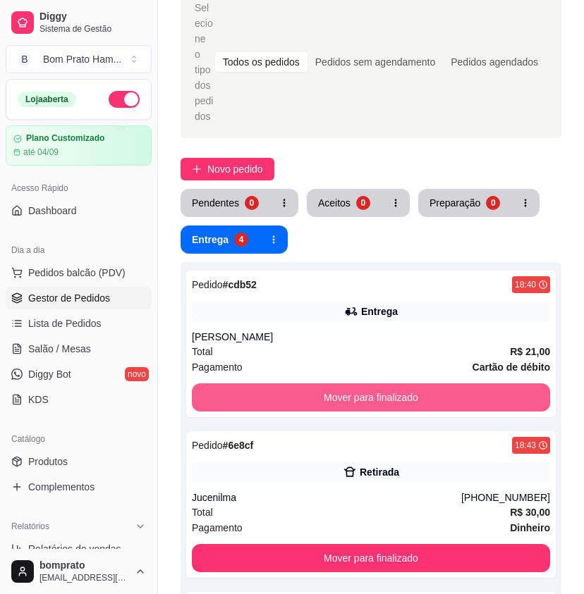
click at [406, 383] on button "Mover para finalizado" at bounding box center [371, 397] width 358 height 28
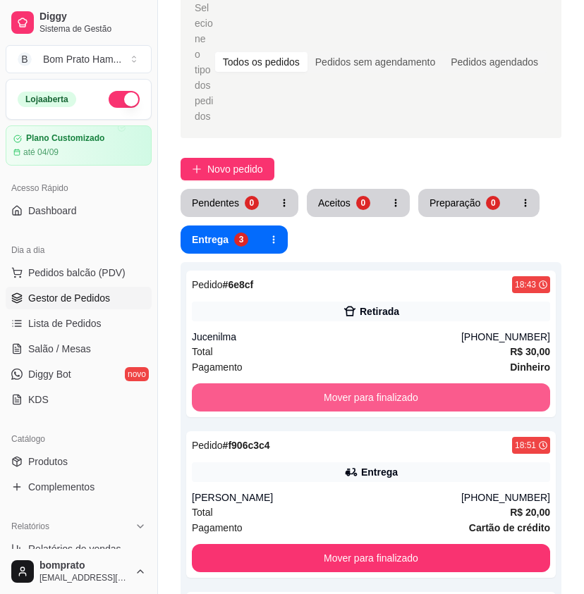
click at [406, 383] on button "Mover para finalizado" at bounding box center [371, 397] width 358 height 28
click at [406, 384] on button "Mover para finalizado" at bounding box center [370, 397] width 347 height 27
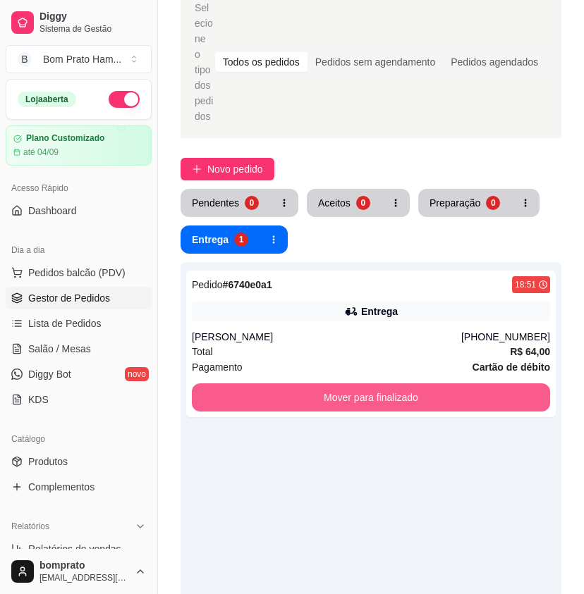
click at [406, 383] on button "Mover para finalizado" at bounding box center [371, 397] width 358 height 28
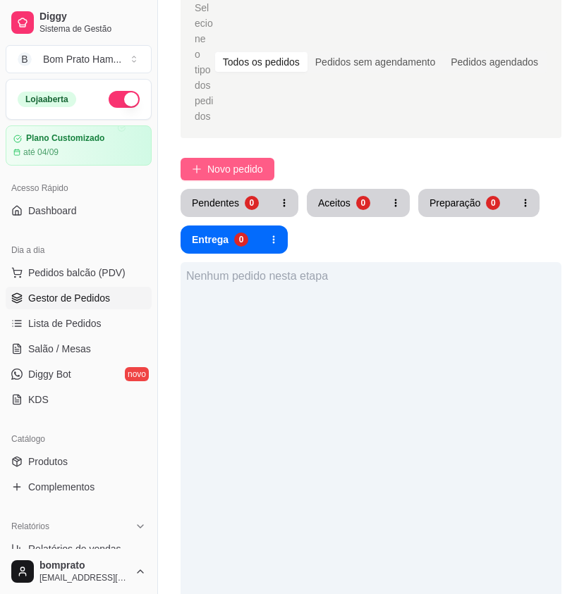
click at [223, 161] on span "Novo pedido" at bounding box center [235, 169] width 56 height 16
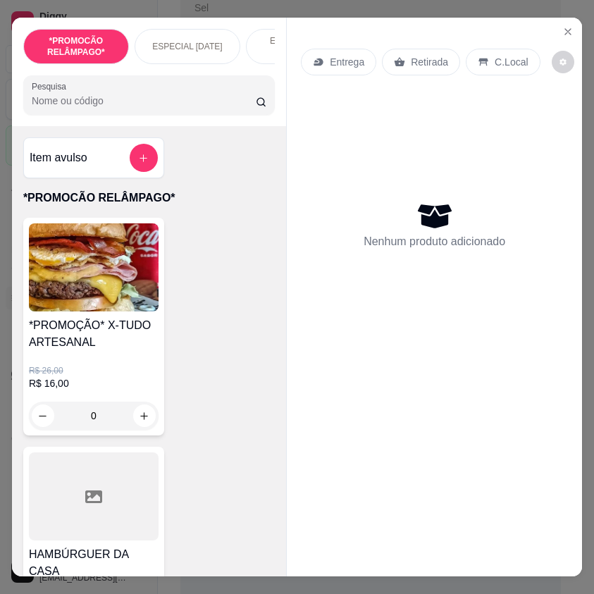
click at [91, 105] on input "Pesquisa" at bounding box center [144, 101] width 224 height 14
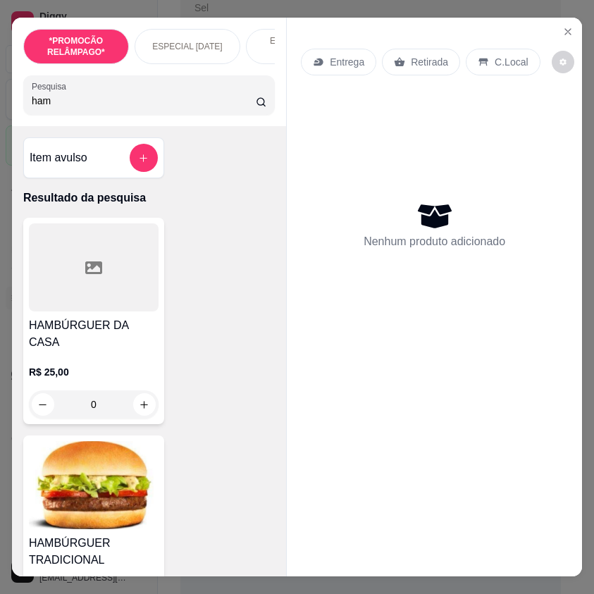
type input "ham"
click at [121, 501] on img at bounding box center [94, 485] width 130 height 88
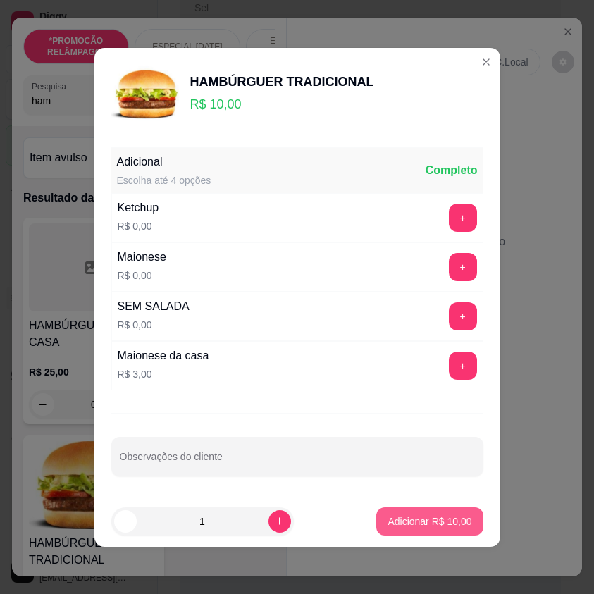
click at [413, 536] on footer "1 Adicionar R$ 10,00" at bounding box center [297, 521] width 406 height 51
click at [409, 519] on p "Adicionar R$ 10,00" at bounding box center [430, 522] width 84 height 14
type input "1"
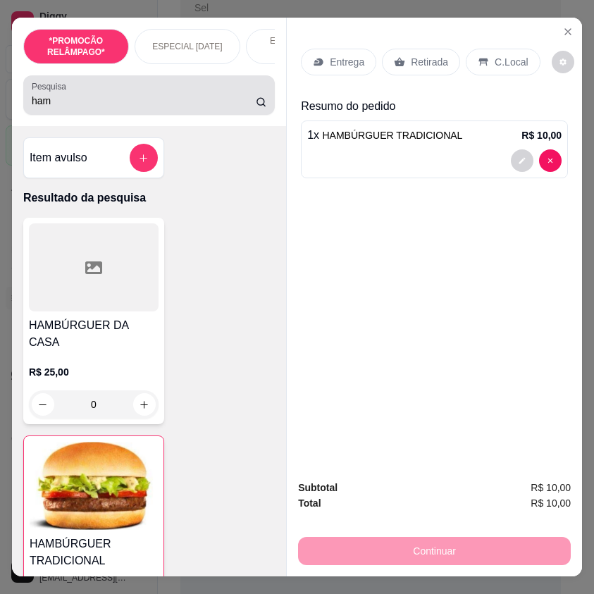
click at [71, 108] on input "ham" at bounding box center [144, 101] width 224 height 14
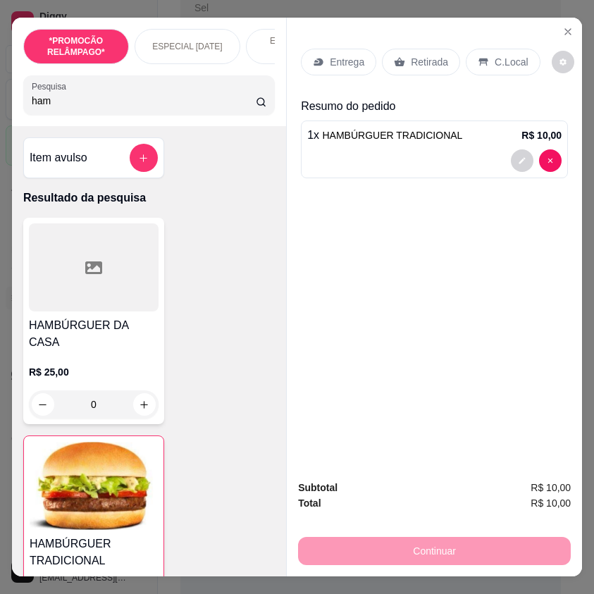
click at [71, 108] on input "ham" at bounding box center [144, 101] width 224 height 14
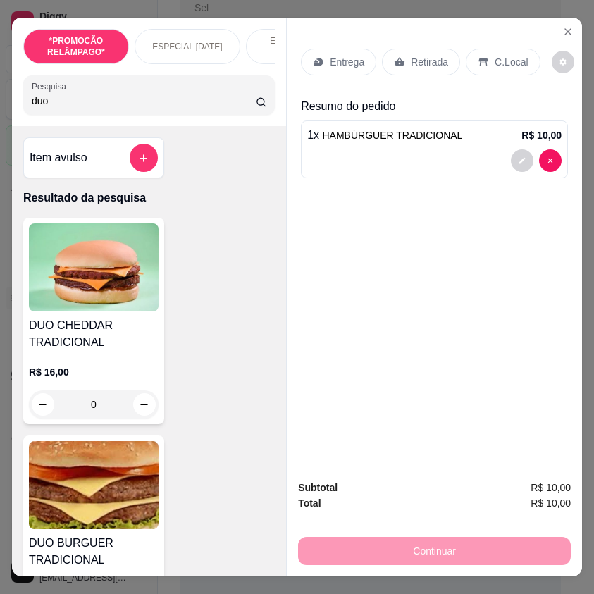
type input "duo"
click at [121, 505] on img at bounding box center [94, 485] width 130 height 88
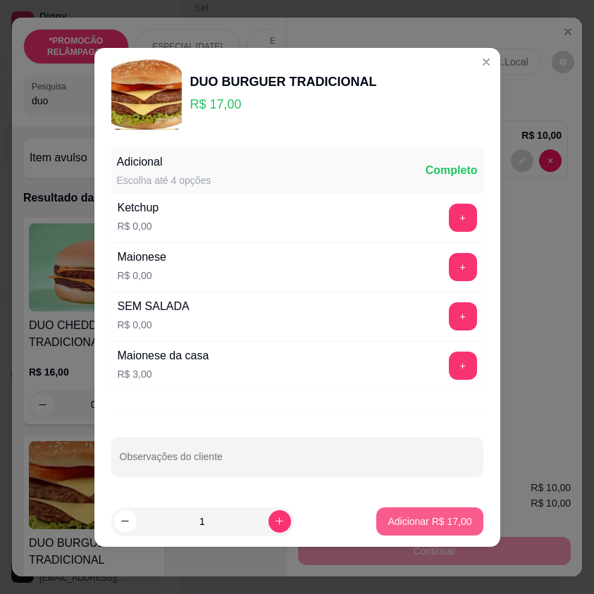
click at [445, 521] on p "Adicionar R$ 17,00" at bounding box center [430, 522] width 84 height 14
type input "1"
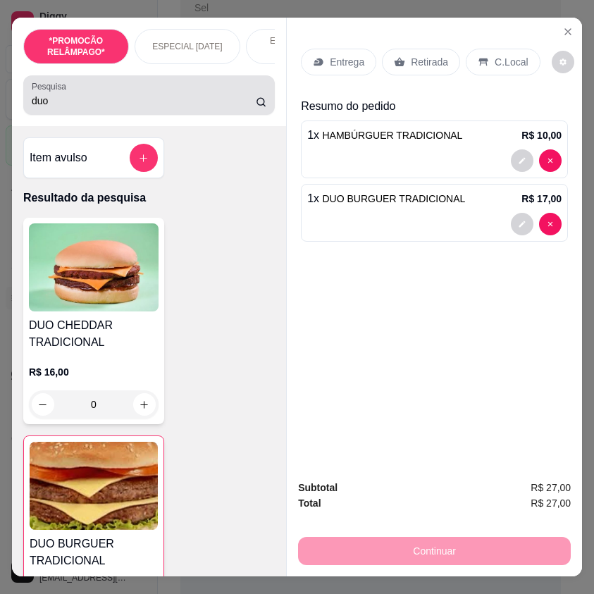
click at [44, 104] on input "duo" at bounding box center [144, 101] width 224 height 14
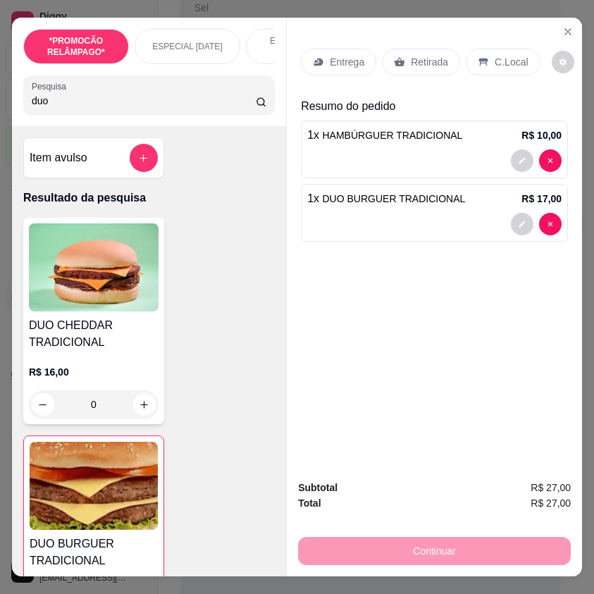
click at [44, 104] on input "duo" at bounding box center [144, 101] width 224 height 14
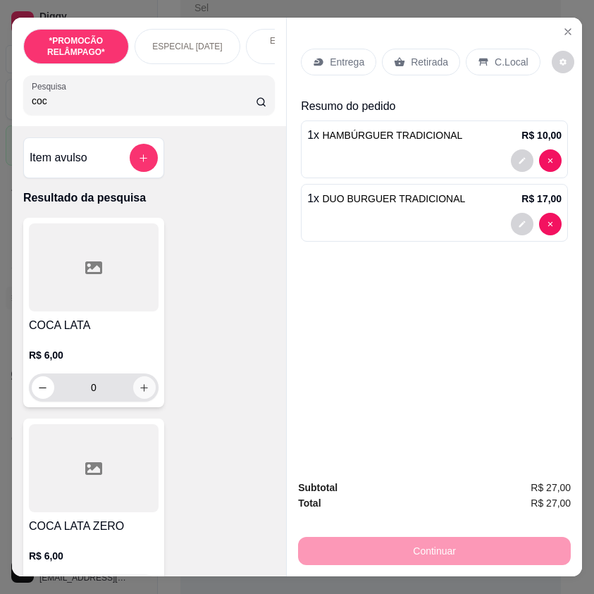
type input "coc"
click at [133, 388] on button "increase-product-quantity" at bounding box center [144, 387] width 23 height 23
type input "1"
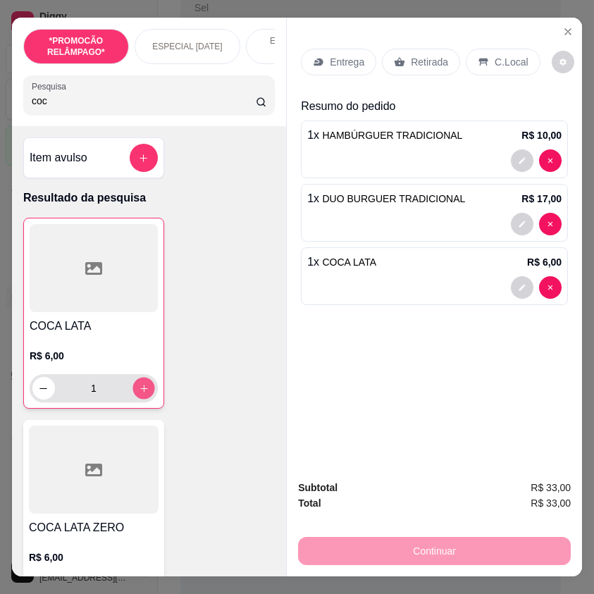
click at [139, 389] on icon "increase-product-quantity" at bounding box center [144, 388] width 11 height 11
type input "2"
click at [344, 56] on p "Entrega" at bounding box center [347, 62] width 35 height 14
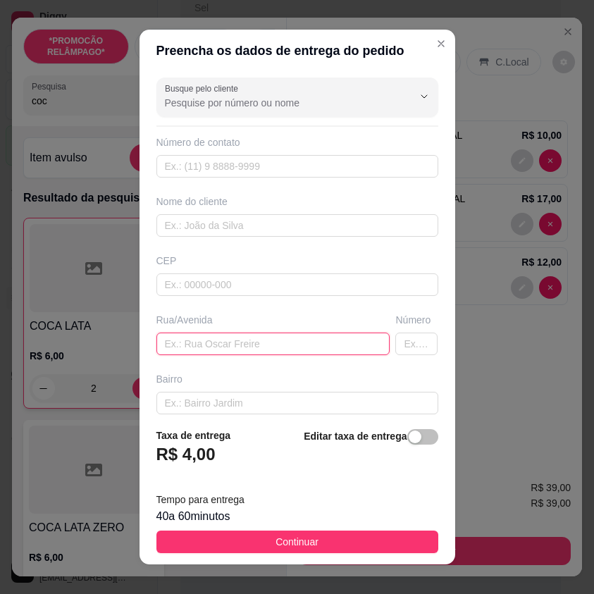
paste input "[GEOGRAPHIC_DATA], [GEOGRAPHIC_DATA]"
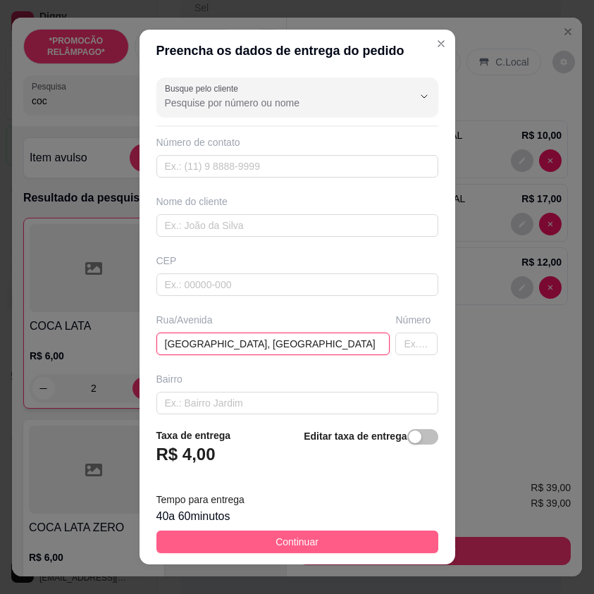
type input "[GEOGRAPHIC_DATA], [GEOGRAPHIC_DATA]"
click at [369, 546] on button "Continuar" at bounding box center [297, 542] width 282 height 23
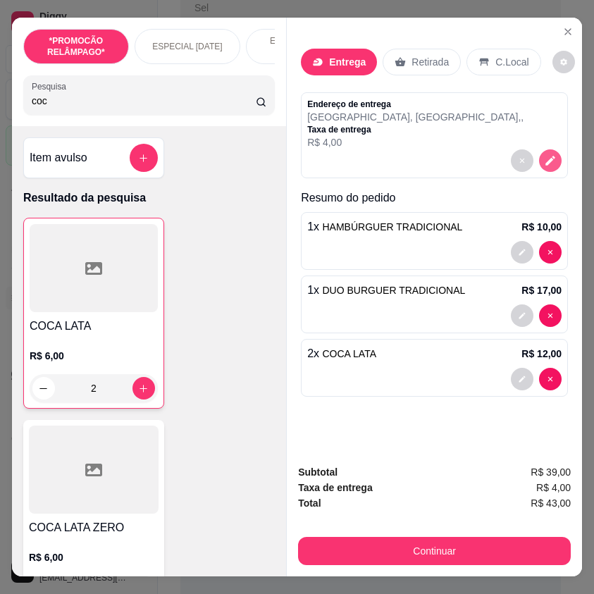
click at [550, 164] on button "decrease-product-quantity" at bounding box center [550, 160] width 23 height 23
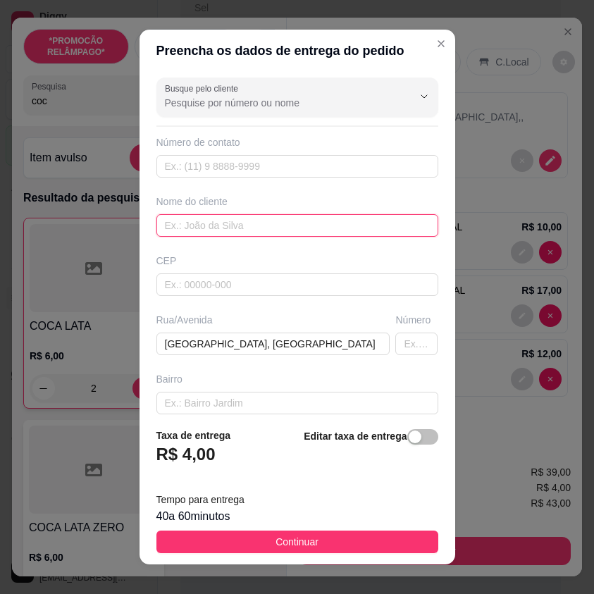
drag, startPoint x: 279, startPoint y: 228, endPoint x: 213, endPoint y: 218, distance: 67.0
paste input "𝓔𝓶𝓲𝓵𝓵𝔂"
type input "𝓔𝓶𝓲𝓵𝓵𝔂"
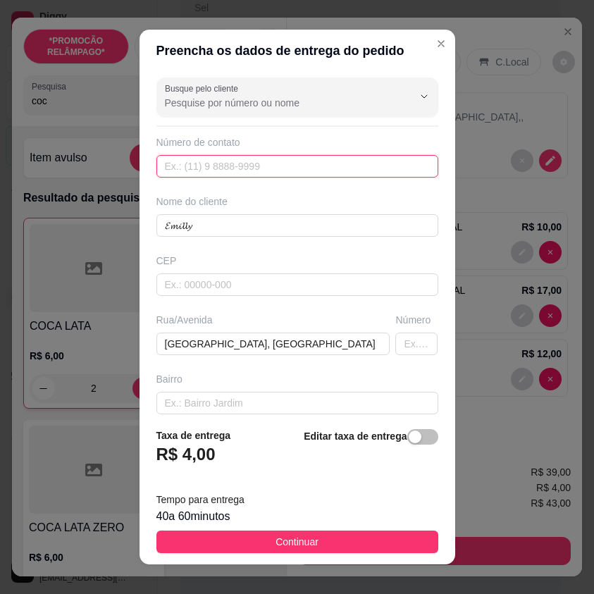
paste input "[PHONE_NUMBER]"
type input "[PHONE_NUMBER]"
drag, startPoint x: 355, startPoint y: 545, endPoint x: 448, endPoint y: 536, distance: 93.5
click at [355, 545] on button "Continuar" at bounding box center [297, 542] width 282 height 23
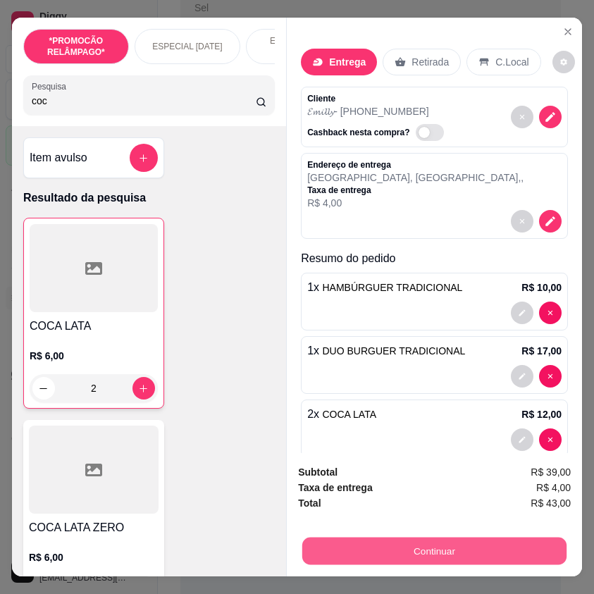
click at [468, 537] on button "Continuar" at bounding box center [434, 550] width 264 height 27
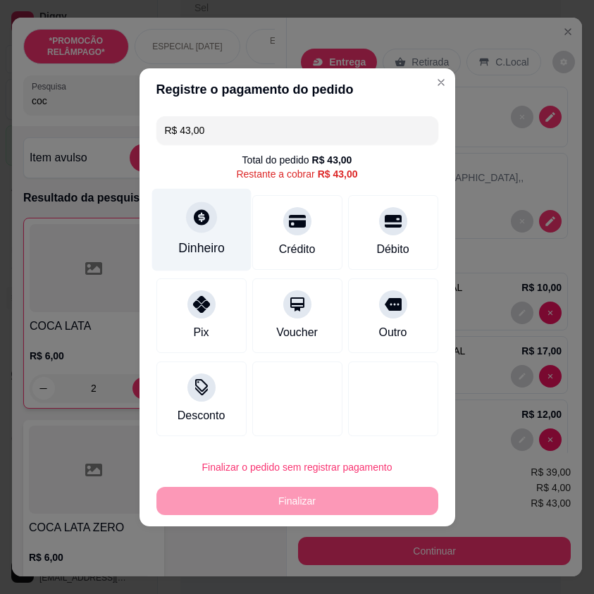
click at [195, 230] on div at bounding box center [201, 217] width 31 height 31
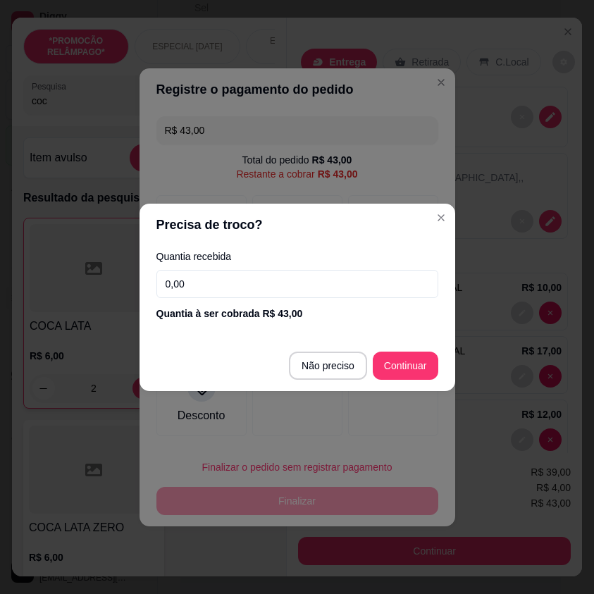
click at [264, 274] on input "0,00" at bounding box center [297, 284] width 282 height 28
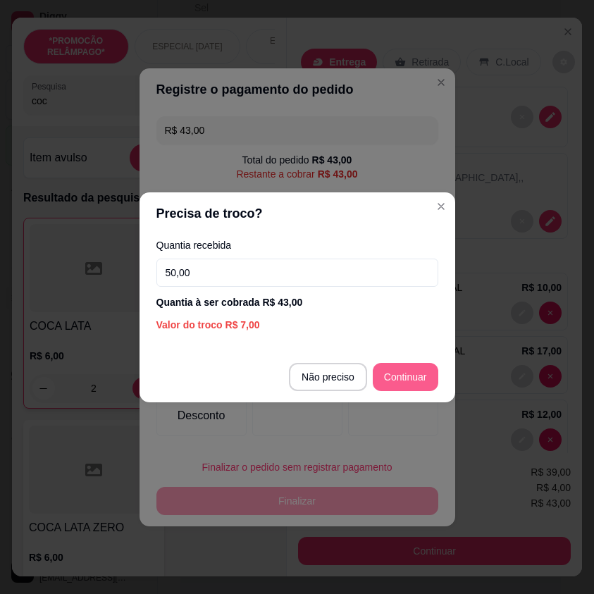
type input "50,00"
type input "R$ 0,00"
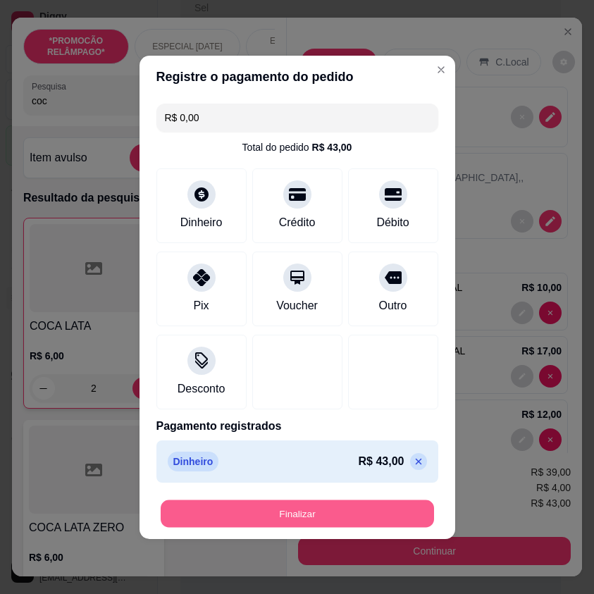
click at [362, 511] on button "Finalizar" at bounding box center [297, 513] width 273 height 27
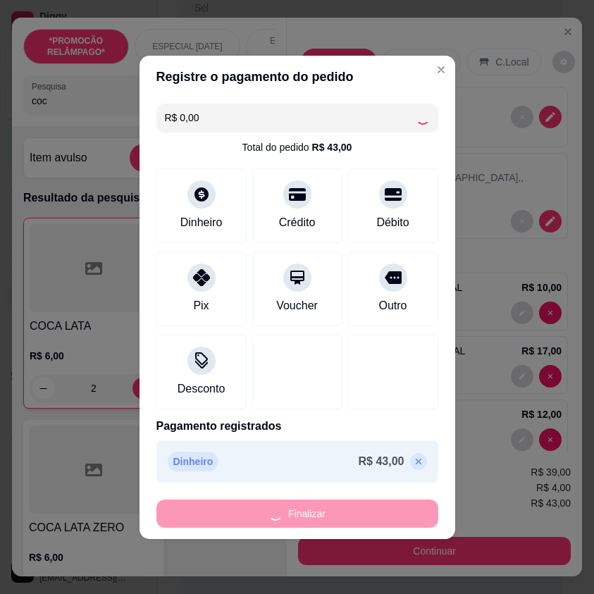
type input "0"
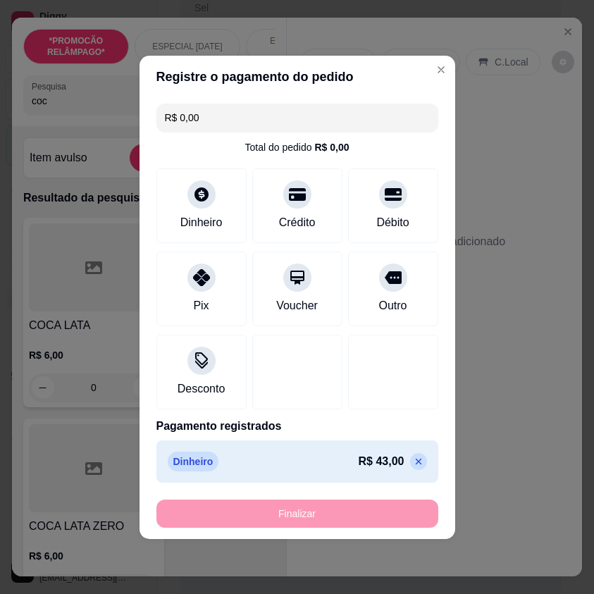
type input "-R$ 43,00"
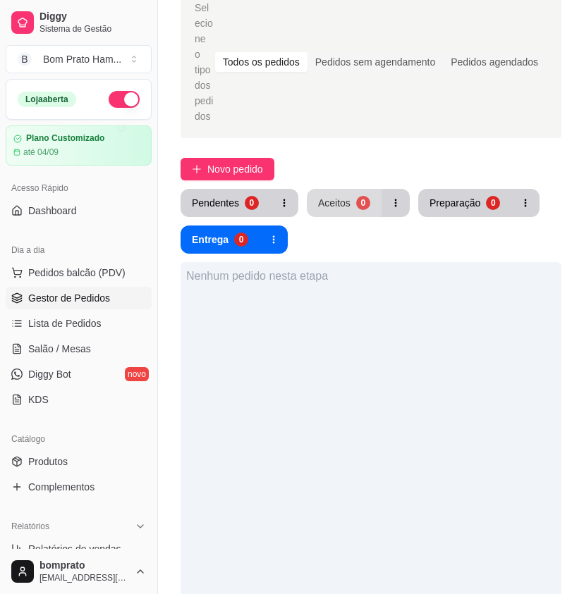
click at [357, 196] on div "0" at bounding box center [363, 203] width 14 height 14
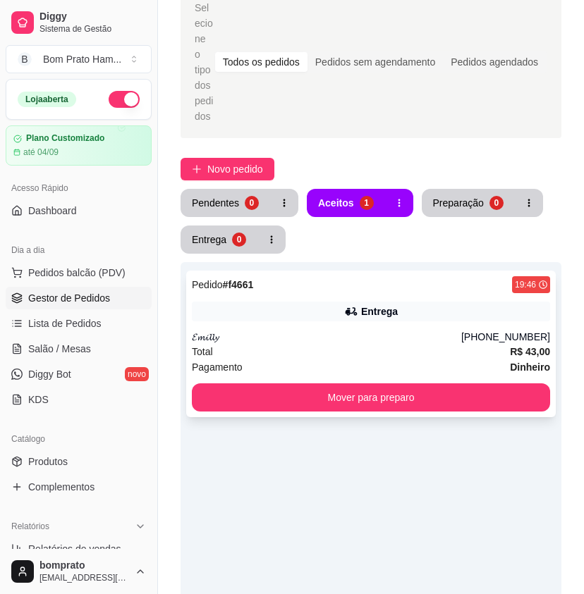
click at [349, 344] on div "Total R$ 43,00" at bounding box center [371, 352] width 358 height 16
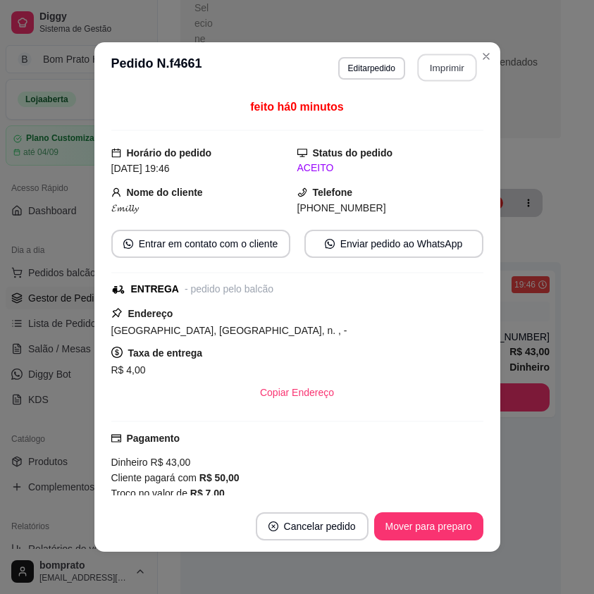
click at [457, 79] on button "Imprimir" at bounding box center [446, 67] width 59 height 27
click at [436, 524] on button "Mover para preparo" at bounding box center [428, 526] width 109 height 28
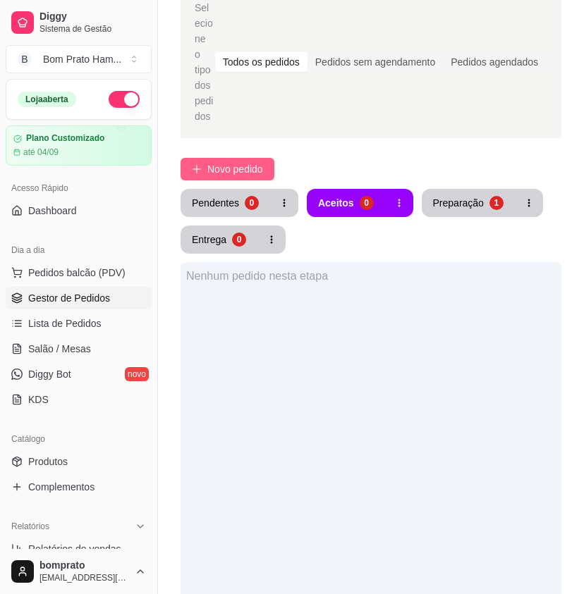
click at [261, 161] on span "Novo pedido" at bounding box center [235, 169] width 56 height 16
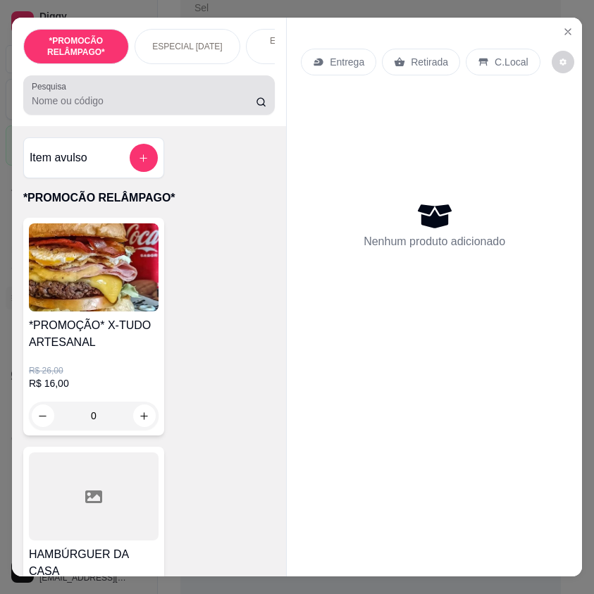
click at [96, 108] on input "Pesquisa" at bounding box center [144, 101] width 224 height 14
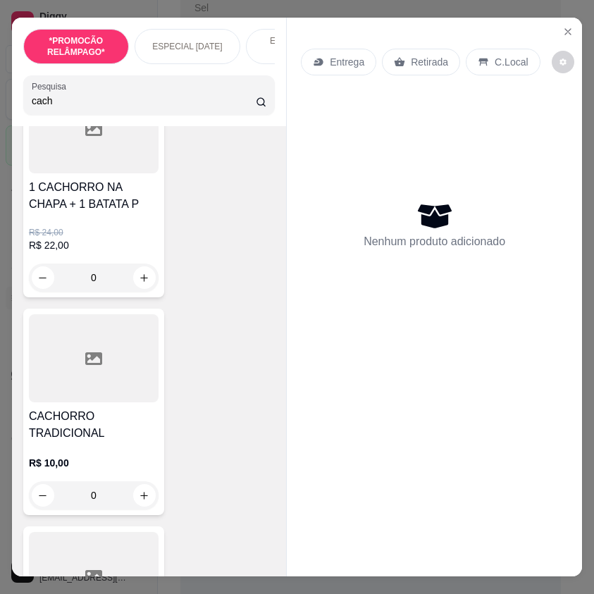
scroll to position [141, 0]
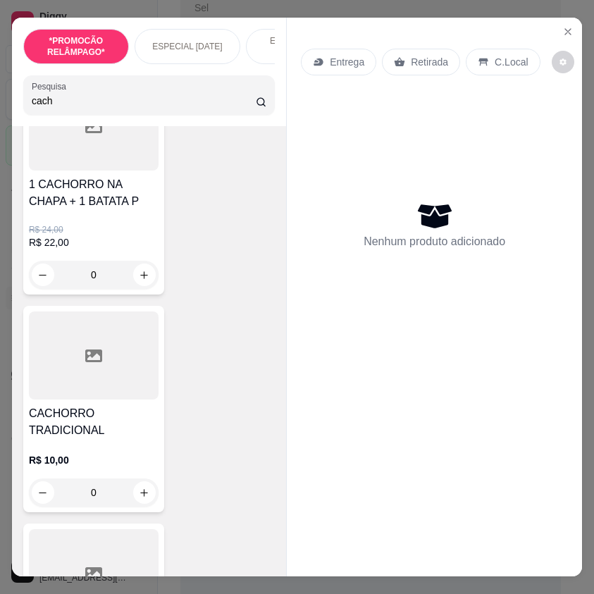
type input "cach"
click at [111, 410] on h4 "CACHORRO TRADICIONAL" at bounding box center [94, 422] width 130 height 34
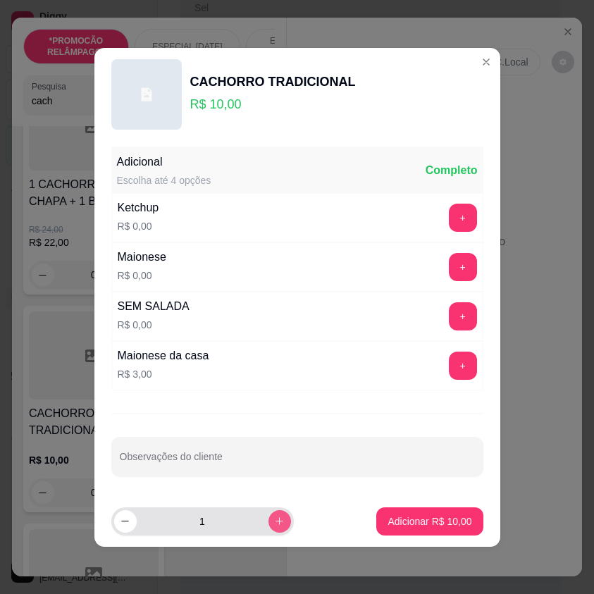
click at [271, 515] on button "increase-product-quantity" at bounding box center [280, 521] width 23 height 23
type input "2"
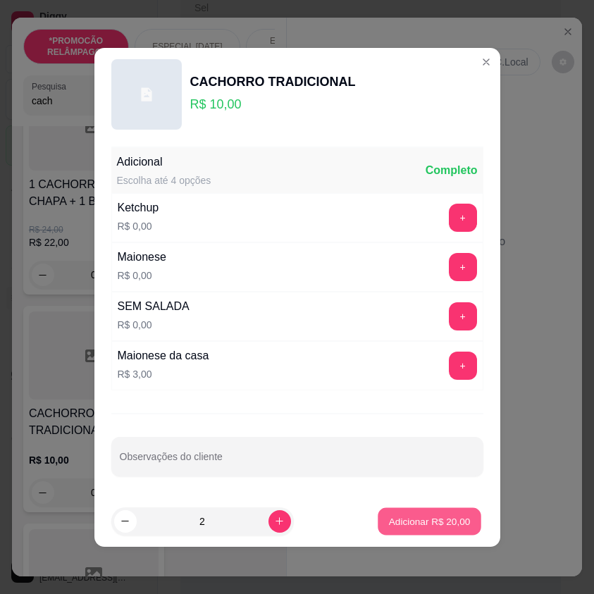
click at [433, 523] on p "Adicionar R$ 20,00" at bounding box center [430, 521] width 82 height 13
type input "2"
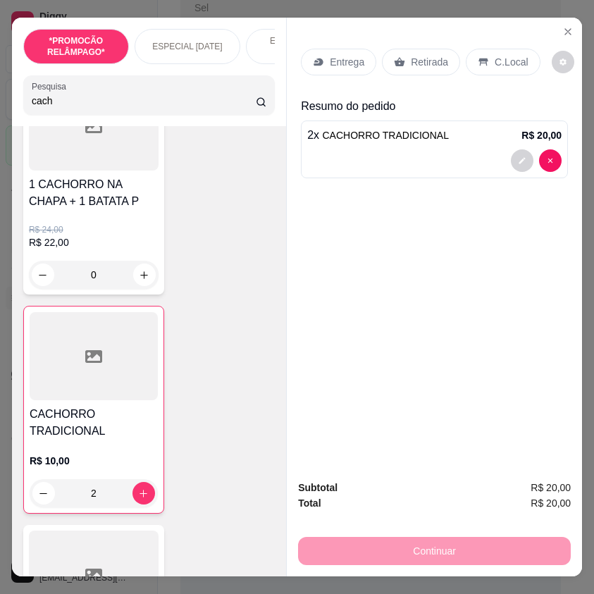
click at [343, 56] on p "Entrega" at bounding box center [347, 62] width 35 height 14
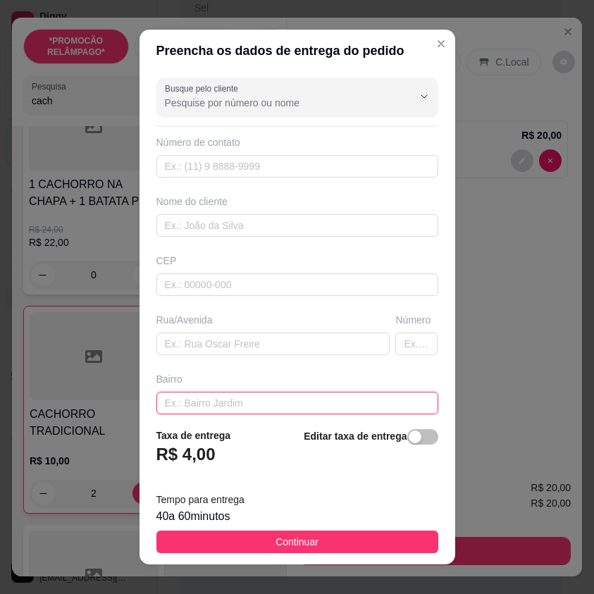
paste input "vila da cohab"
type input "vila da cohab"
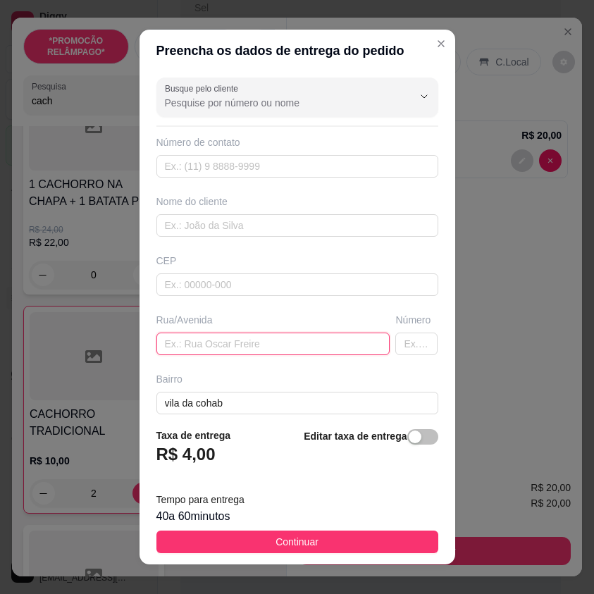
drag, startPoint x: 271, startPoint y: 337, endPoint x: 202, endPoint y: 343, distance: 70.0
paste input "Rua 11 número 30"
type input "Rua 11 número 30"
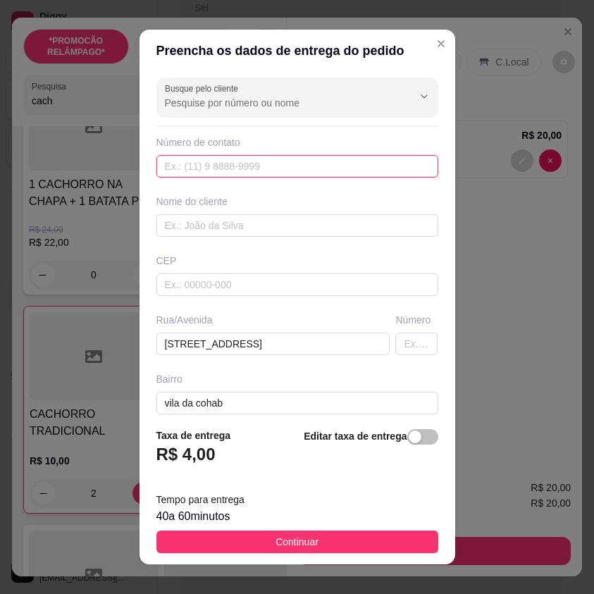
drag, startPoint x: 284, startPoint y: 154, endPoint x: 275, endPoint y: 166, distance: 14.5
drag, startPoint x: 275, startPoint y: 166, endPoint x: 199, endPoint y: 167, distance: 75.4
paste input "(87) 9198-1249"
type input "(87) 9198-1249"
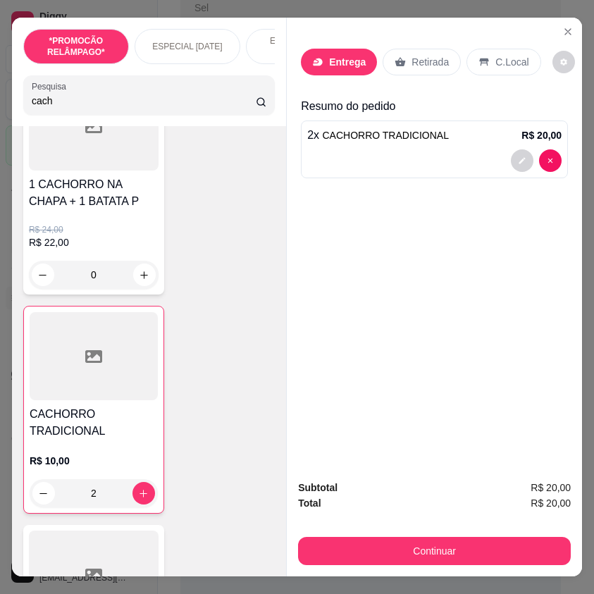
click at [568, 30] on icon "Close" at bounding box center [567, 31] width 11 height 11
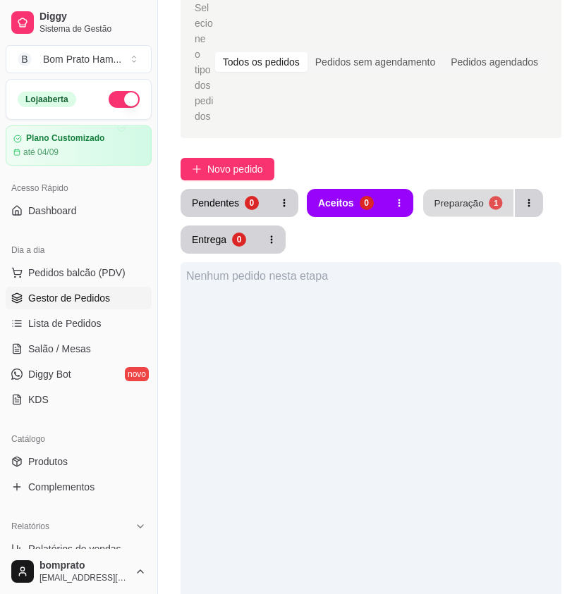
click at [448, 196] on div "Preparação" at bounding box center [457, 202] width 49 height 13
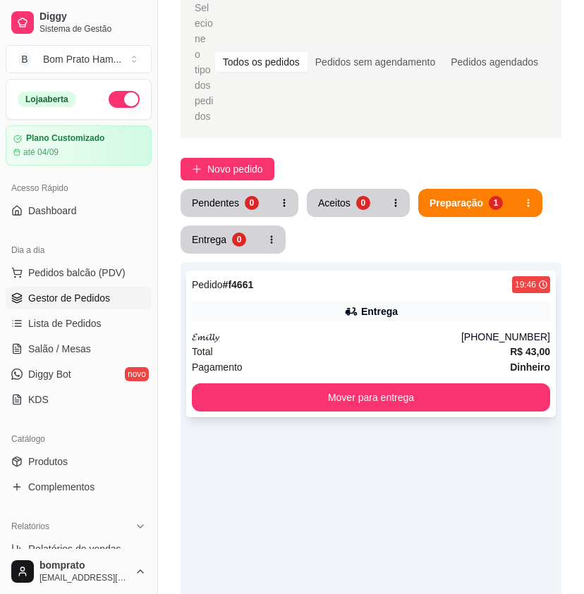
click at [369, 271] on div "Pedido # f4661 19:46 Entrega 𝓔𝓶𝓲𝓵𝓵𝔂 (87) 9106-4924 Total R$ 43,00 Pagamento Din…" at bounding box center [370, 344] width 369 height 147
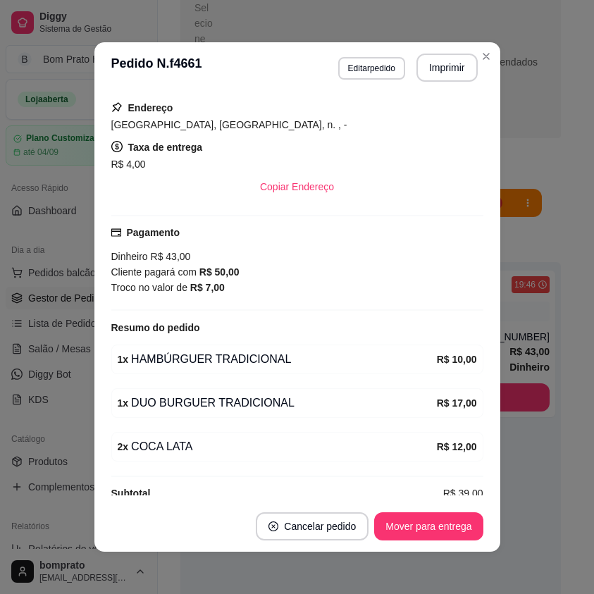
scroll to position [227, 0]
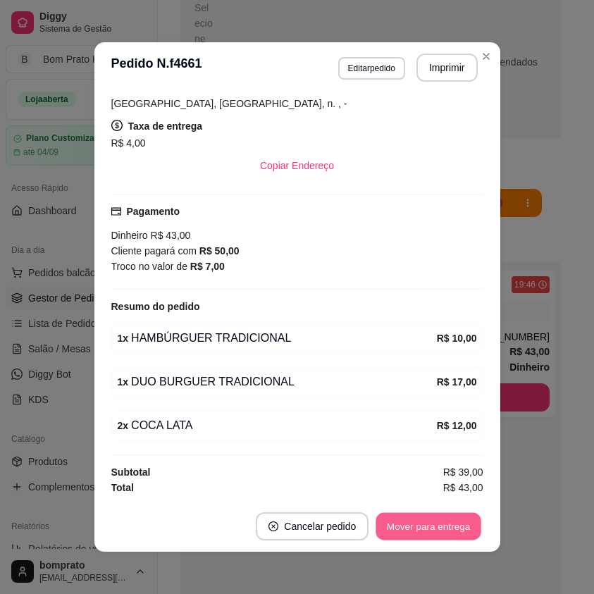
click at [440, 522] on button "Mover para entrega" at bounding box center [429, 526] width 106 height 27
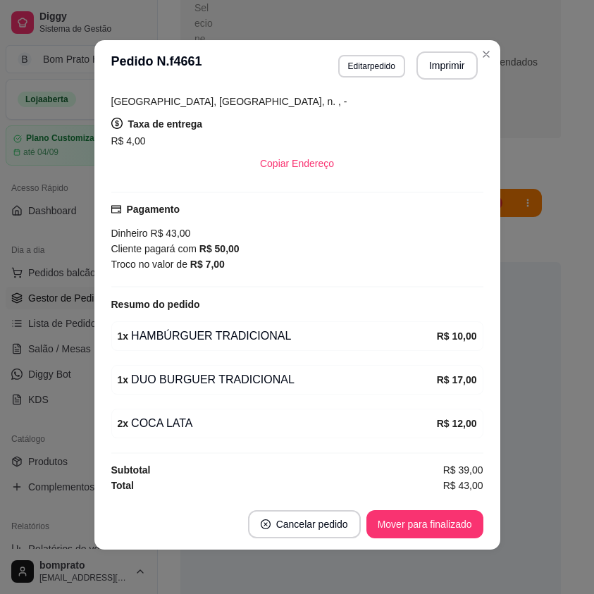
scroll to position [3, 0]
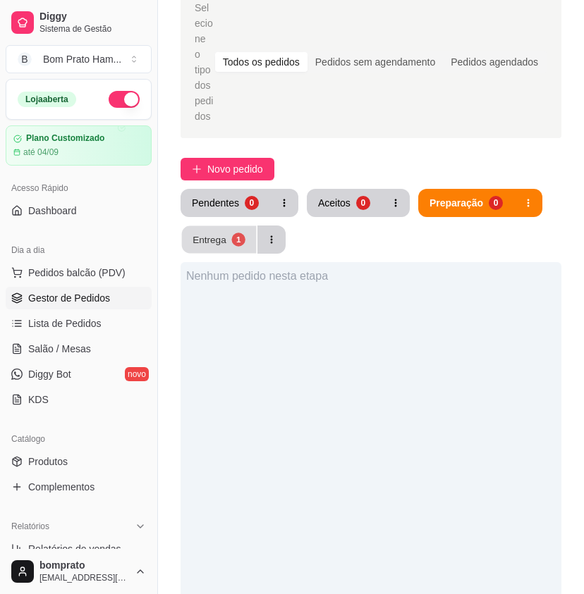
click at [210, 233] on div "Entrega" at bounding box center [209, 239] width 34 height 13
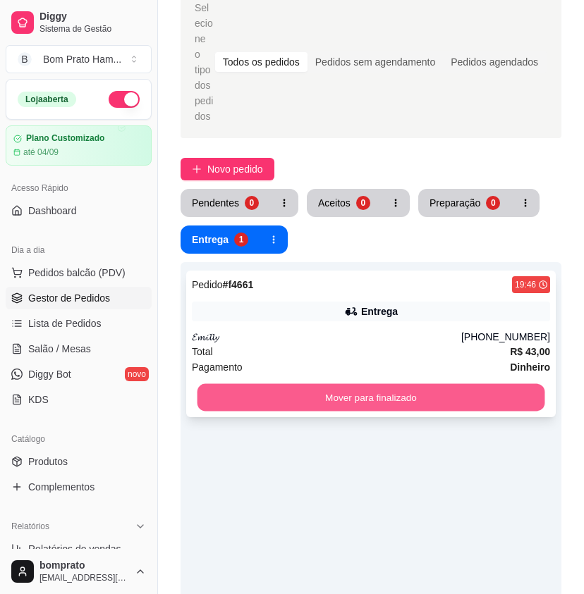
click at [396, 389] on button "Mover para finalizado" at bounding box center [370, 397] width 347 height 27
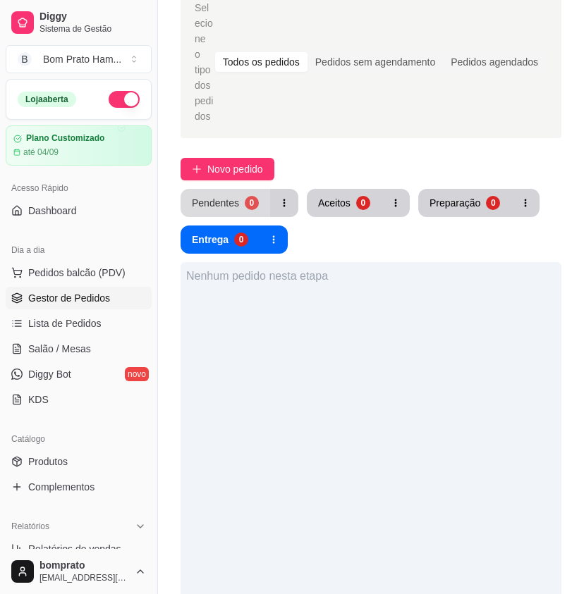
click at [249, 200] on button "Pendentes 0" at bounding box center [225, 203] width 90 height 28
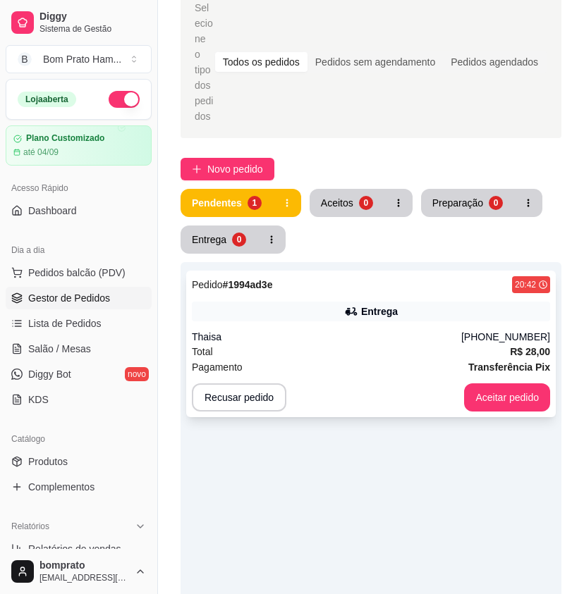
click at [371, 330] on div "Thaisa" at bounding box center [326, 337] width 269 height 14
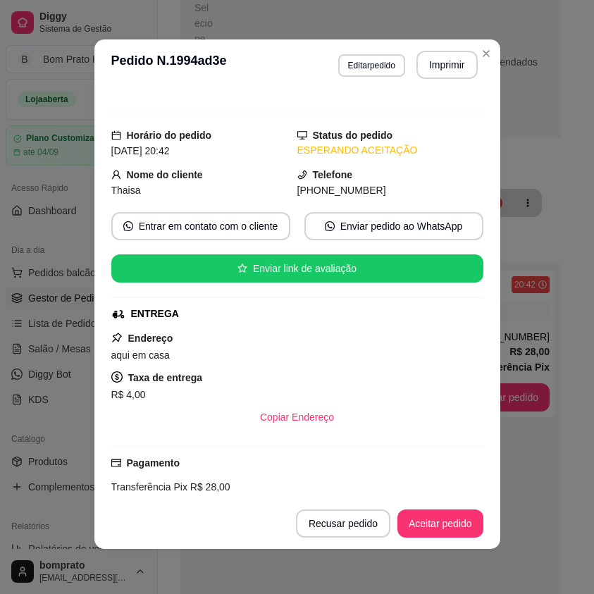
scroll to position [0, 0]
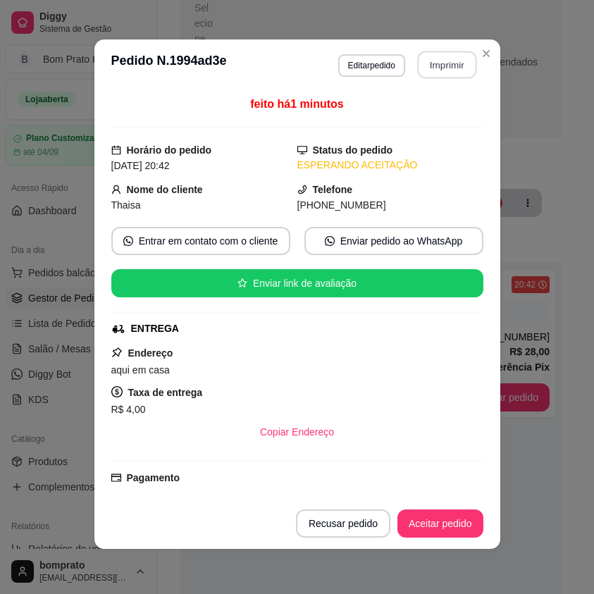
click at [436, 76] on button "Imprimir" at bounding box center [446, 64] width 59 height 27
click at [436, 524] on button "Aceitar pedido" at bounding box center [441, 524] width 86 height 28
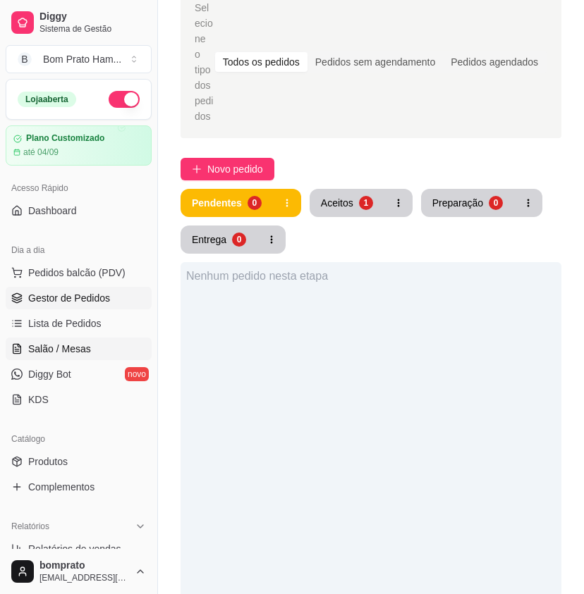
click at [48, 352] on span "Salão / Mesas" at bounding box center [59, 349] width 63 height 14
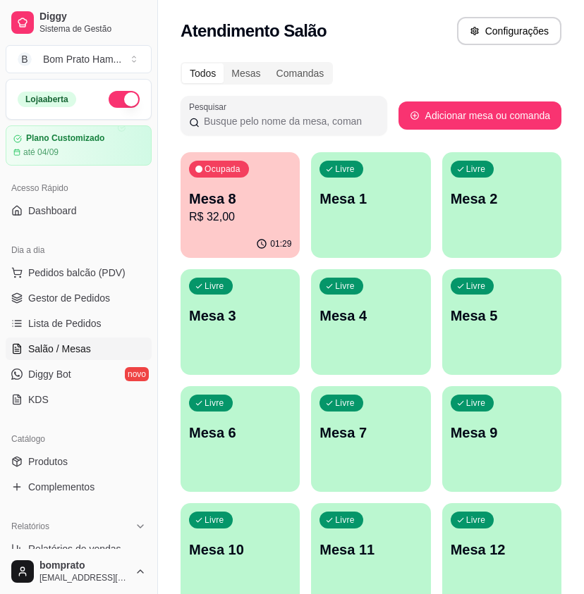
click at [214, 226] on div "Ocupada Mesa 8 R$ 32,00" at bounding box center [239, 191] width 119 height 78
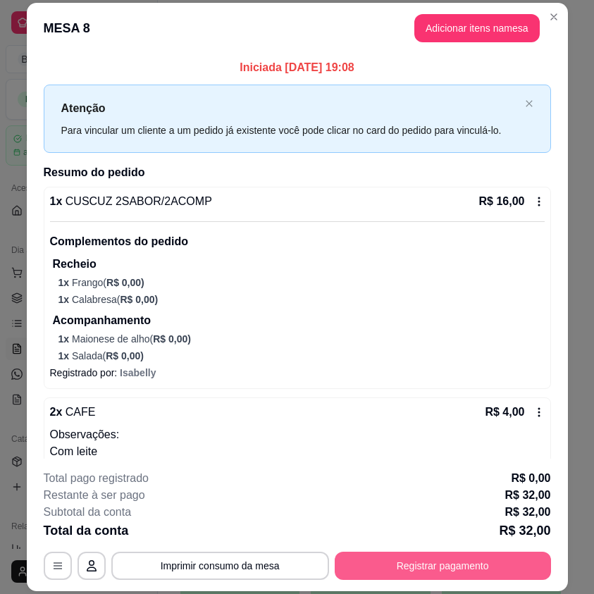
click at [488, 564] on button "Registrar pagamento" at bounding box center [443, 566] width 216 height 28
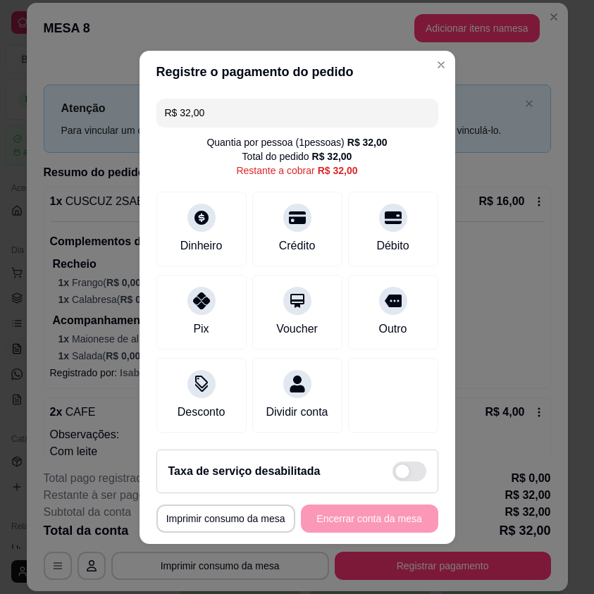
drag, startPoint x: 204, startPoint y: 104, endPoint x: 149, endPoint y: 102, distance: 55.0
click at [149, 102] on div "R$ 32,00 Quantia por pessoa ( 1 pessoas) R$ 32,00 Total do pedido R$ 32,00 Rest…" at bounding box center [298, 265] width 316 height 345
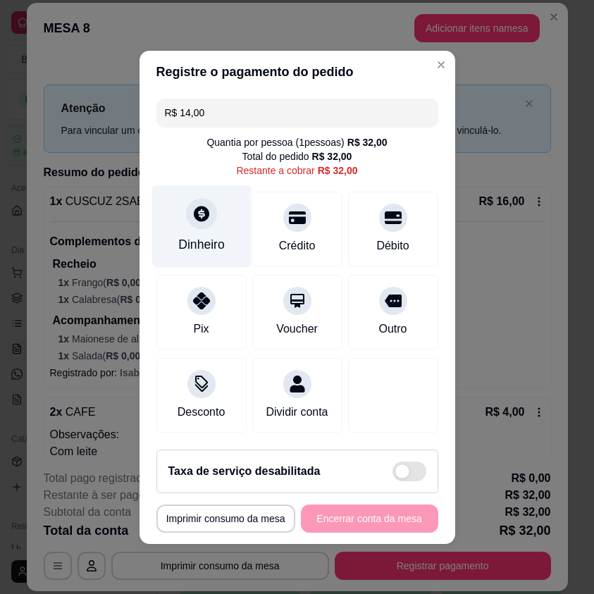
click at [194, 223] on div "Dinheiro" at bounding box center [201, 226] width 99 height 82
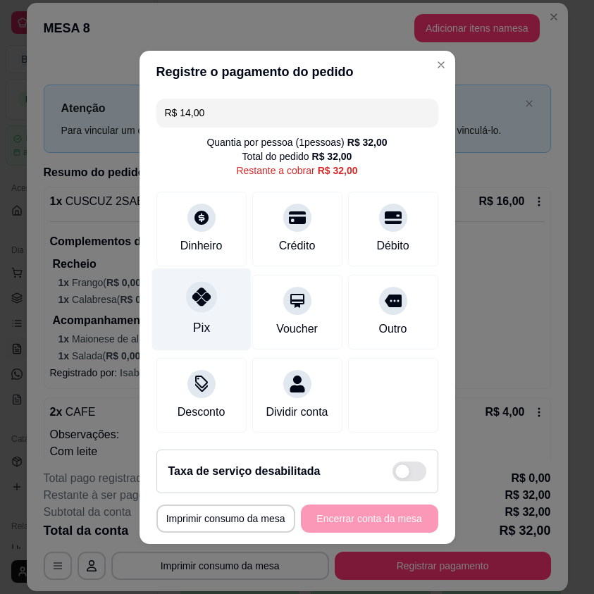
click at [203, 302] on div "Pix" at bounding box center [201, 309] width 99 height 82
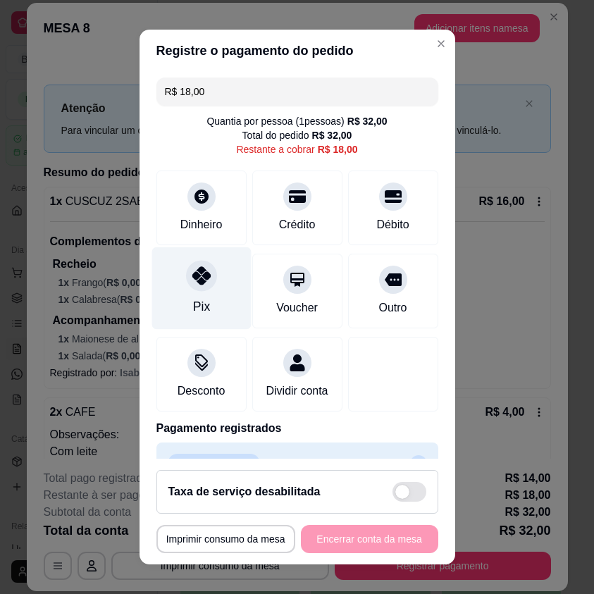
click at [226, 300] on div "Pix" at bounding box center [201, 288] width 99 height 82
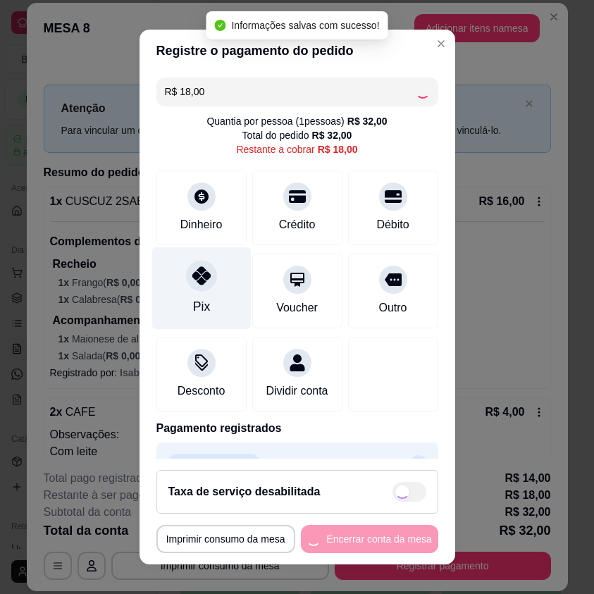
type input "R$ 0,00"
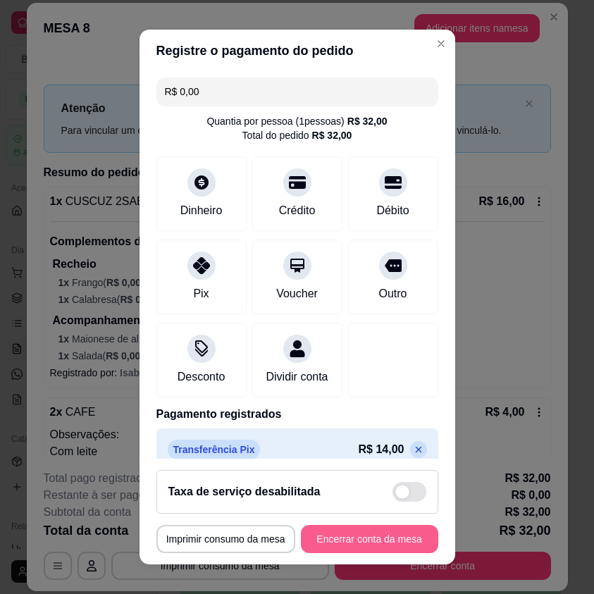
click at [398, 530] on button "Encerrar conta da mesa" at bounding box center [369, 539] width 137 height 28
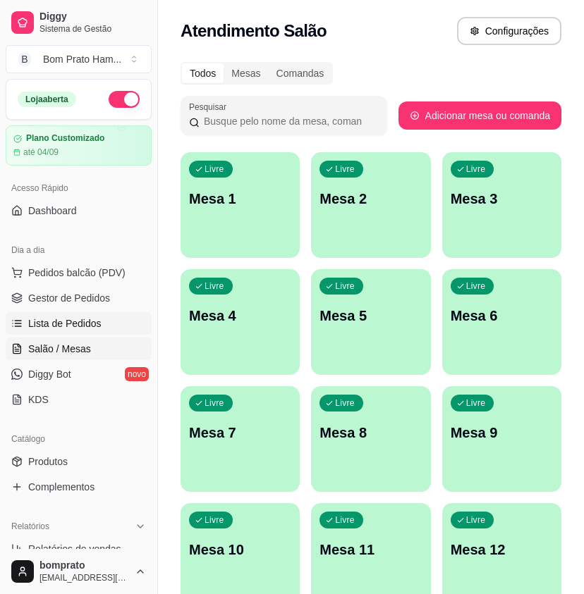
click at [78, 325] on span "Lista de Pedidos" at bounding box center [64, 323] width 73 height 14
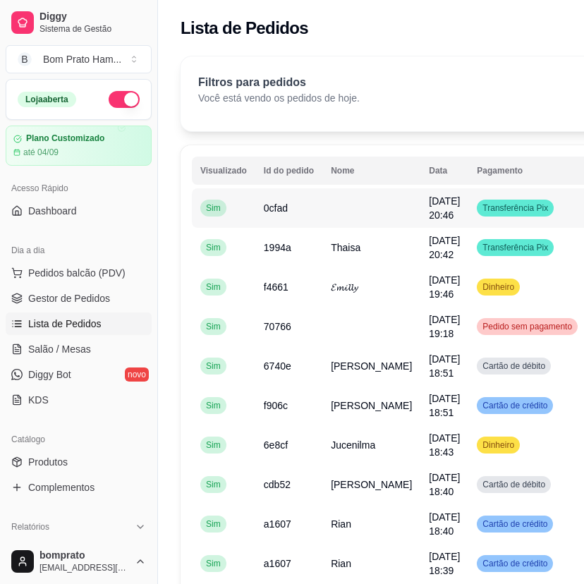
click at [429, 211] on span "[DATE] 20:46" at bounding box center [444, 207] width 31 height 25
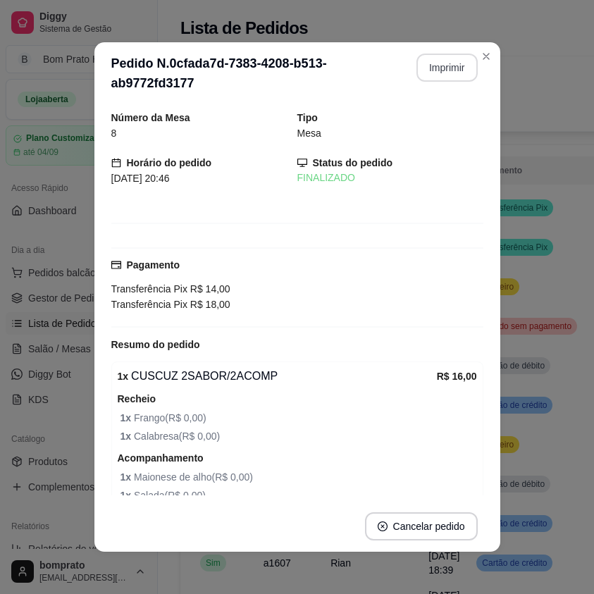
click at [440, 70] on button "Imprimir" at bounding box center [447, 68] width 61 height 28
click at [478, 437] on div "Número da Mesa 8 Tipo Mesa Horário do pedido [DATE] 20:46 Status do pedido FINA…" at bounding box center [297, 302] width 406 height 397
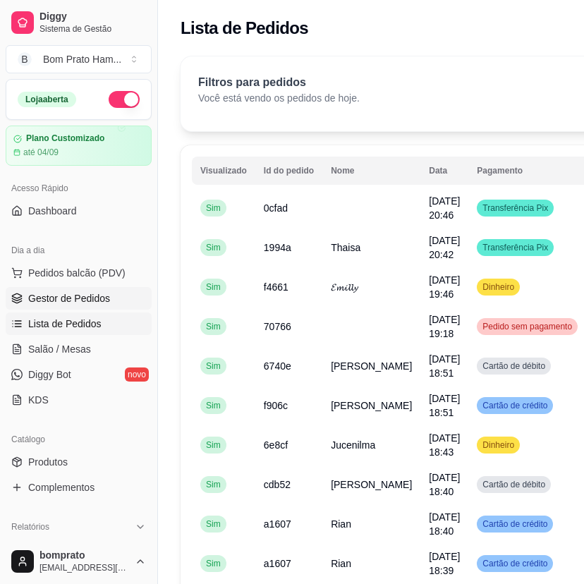
click at [101, 290] on ul "Pedidos balcão (PDV) Gestor de Pedidos Lista de Pedidos Salão / Mesas Diggy Bot…" at bounding box center [79, 335] width 146 height 149
click at [101, 291] on span "Gestor de Pedidos" at bounding box center [69, 298] width 82 height 14
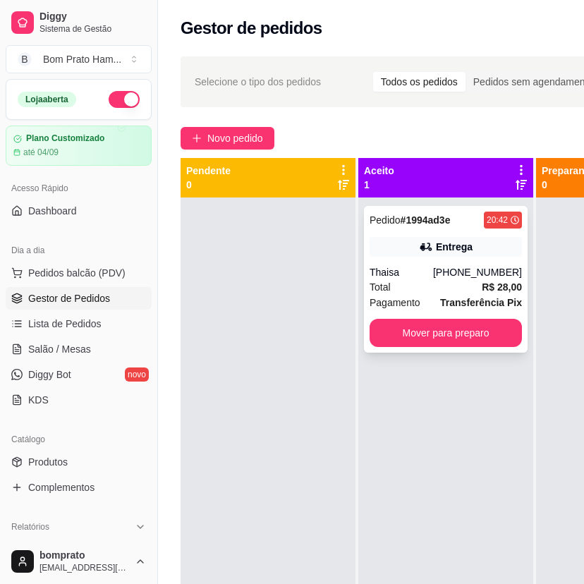
click at [404, 272] on div "Thaisa" at bounding box center [400, 272] width 63 height 14
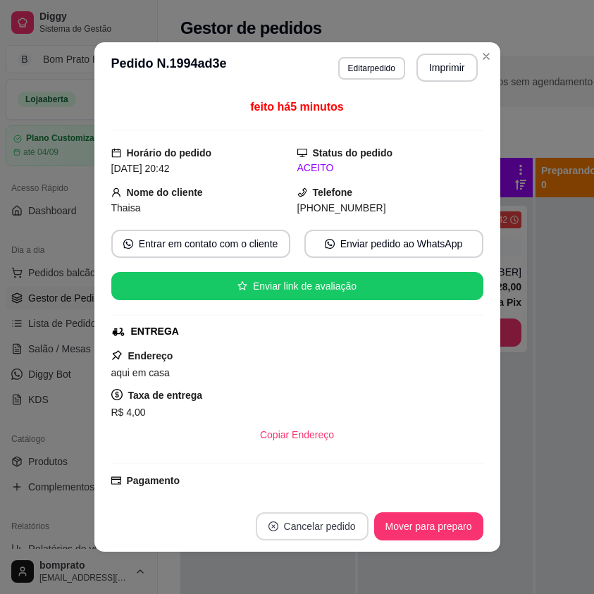
click at [331, 526] on button "Cancelar pedido" at bounding box center [312, 526] width 113 height 28
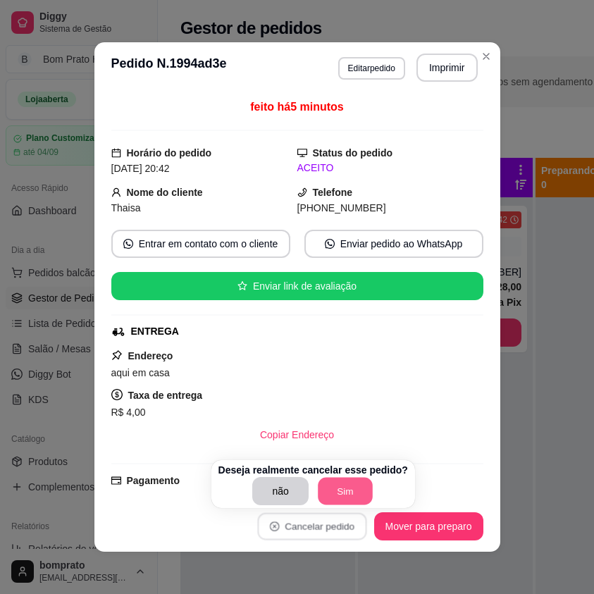
click at [349, 495] on button "Sim" at bounding box center [345, 491] width 55 height 27
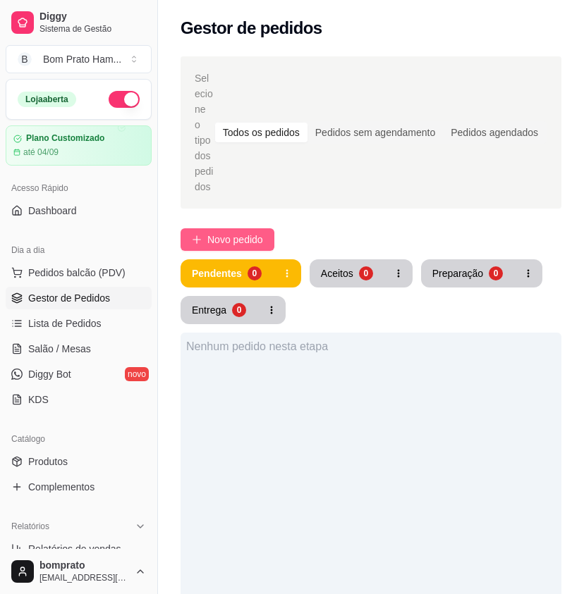
click at [234, 235] on button "Novo pedido" at bounding box center [227, 239] width 94 height 23
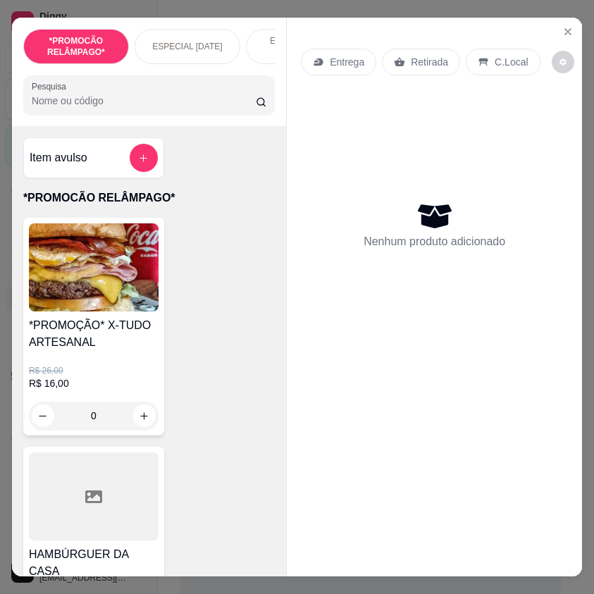
click at [165, 108] on input "Pesquisa" at bounding box center [144, 101] width 224 height 14
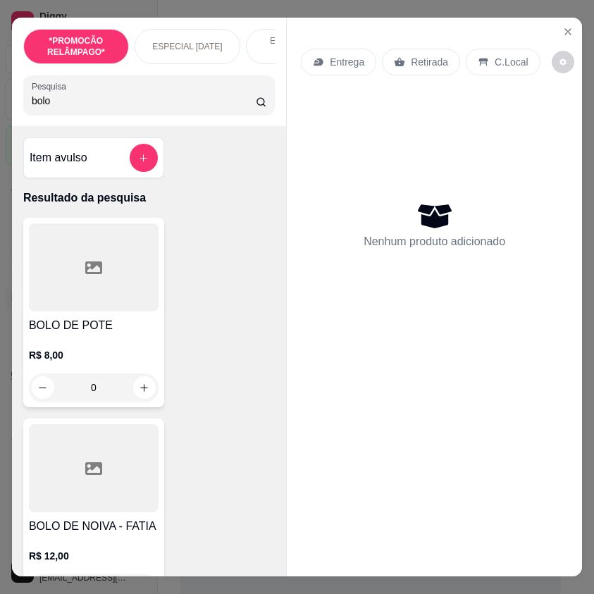
type input "bolo"
click at [108, 300] on div at bounding box center [94, 267] width 130 height 88
click at [565, 29] on icon "Close" at bounding box center [568, 32] width 6 height 6
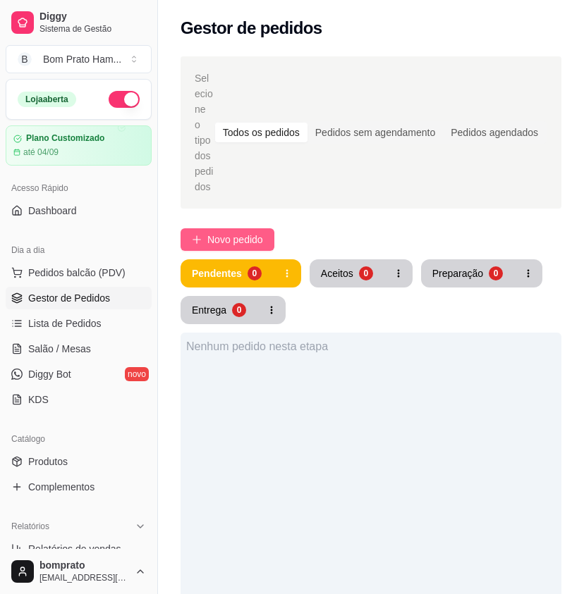
click at [263, 232] on span "Novo pedido" at bounding box center [235, 240] width 56 height 16
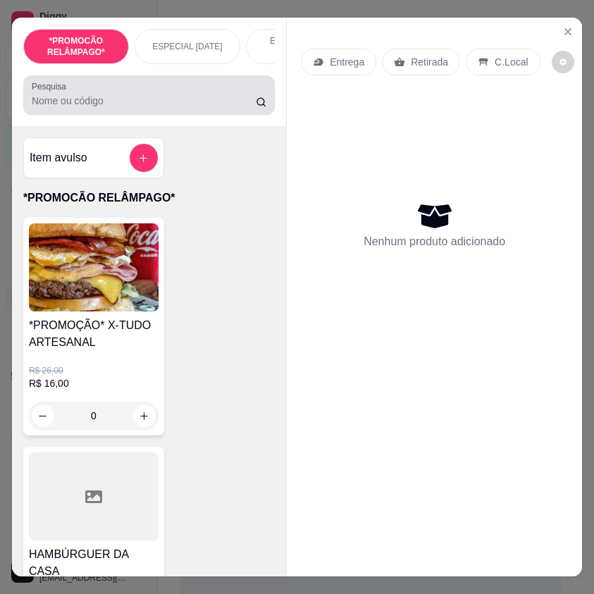
click at [102, 94] on div at bounding box center [149, 95] width 235 height 28
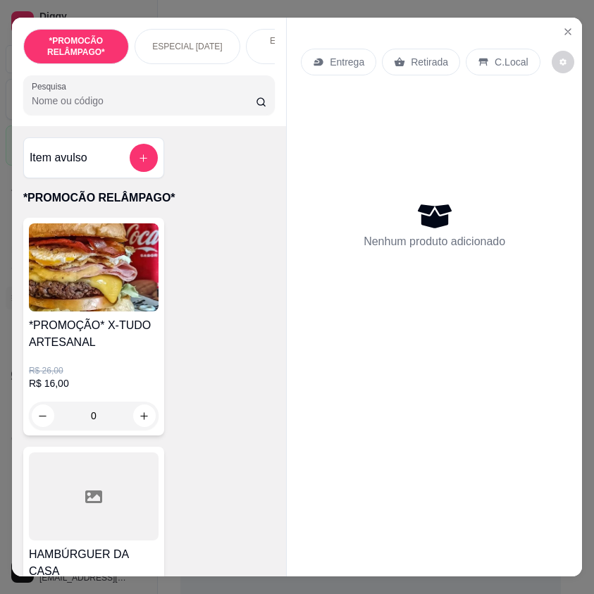
click at [137, 410] on div "0" at bounding box center [94, 416] width 130 height 28
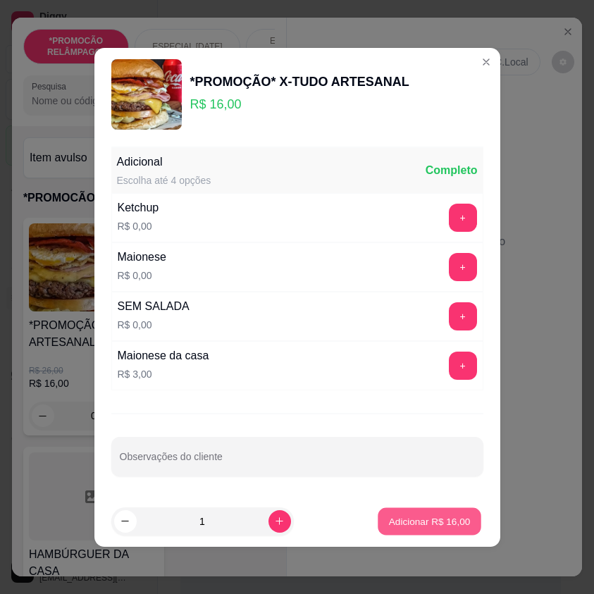
click at [448, 524] on p "Adicionar R$ 16,00" at bounding box center [430, 521] width 82 height 13
type input "1"
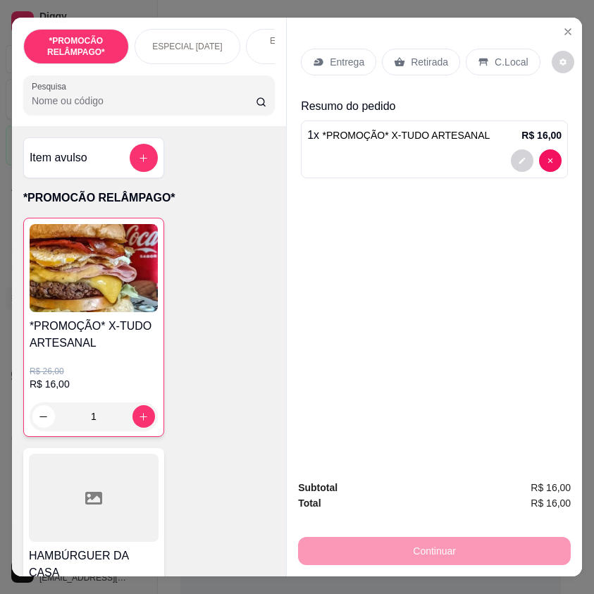
click at [63, 108] on input "Pesquisa" at bounding box center [144, 101] width 224 height 14
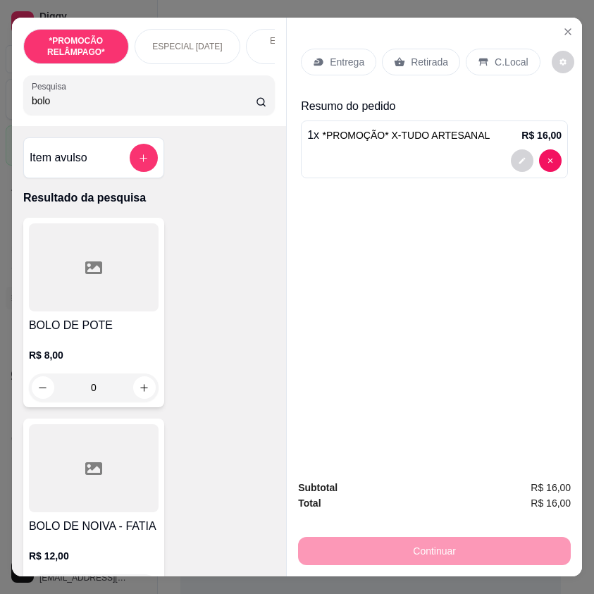
type input "bolo"
click at [143, 382] on div "0" at bounding box center [94, 388] width 130 height 28
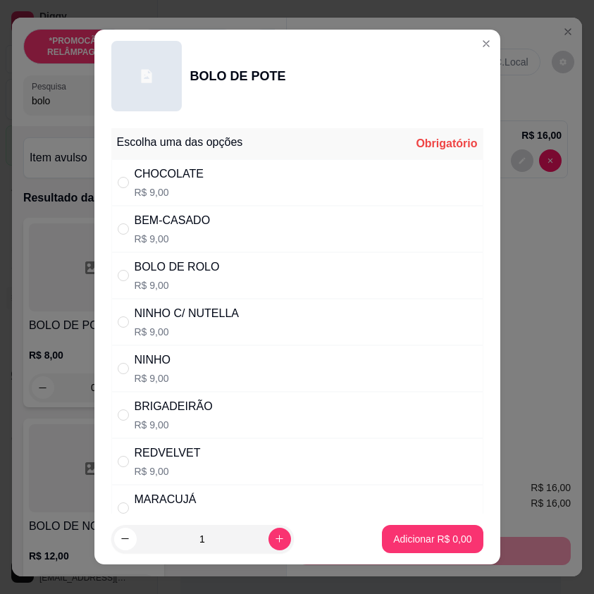
click at [182, 234] on p "R$ 9,00" at bounding box center [173, 239] width 76 height 14
radio input "true"
click at [425, 538] on p "Adicionar R$ 9,00" at bounding box center [432, 539] width 78 height 14
type input "1"
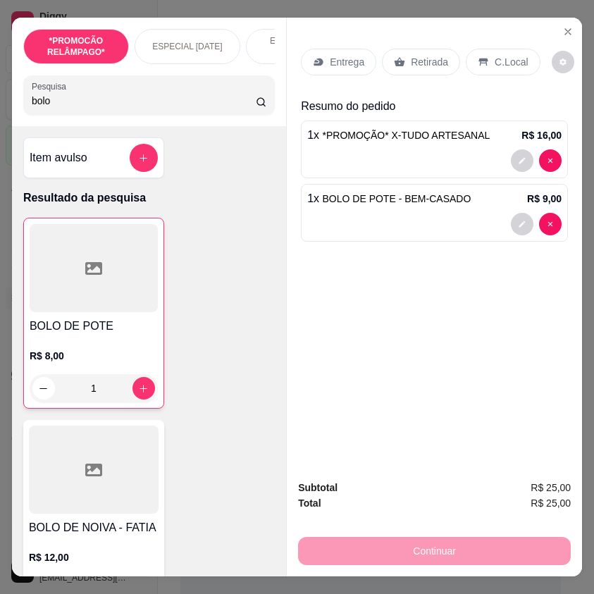
click at [56, 104] on input "bolo" at bounding box center [144, 101] width 224 height 14
click at [321, 62] on div "Entrega" at bounding box center [338, 62] width 75 height 27
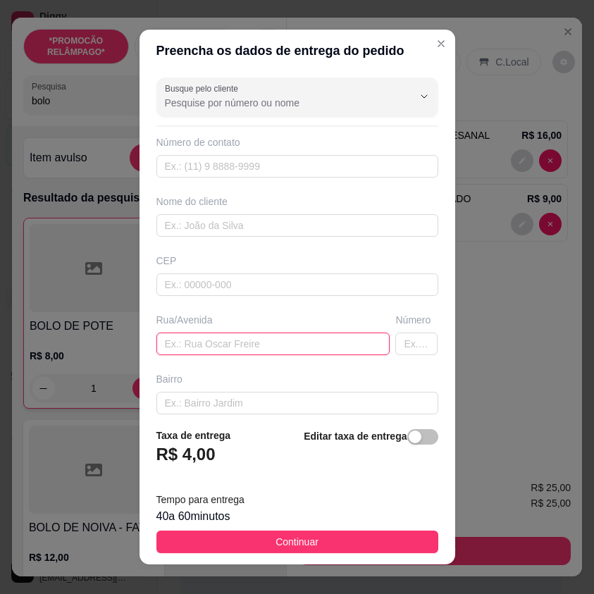
paste input "[STREET_ADDRESS][PERSON_NAME] branco"
type input "[STREET_ADDRESS][PERSON_NAME] branco"
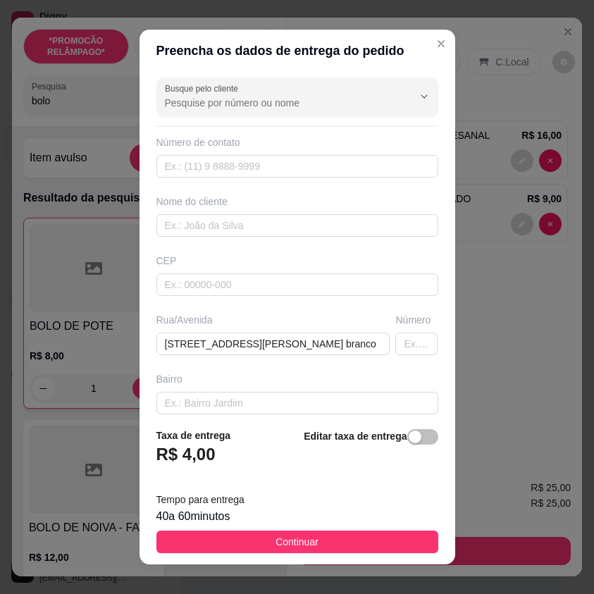
scroll to position [0, 0]
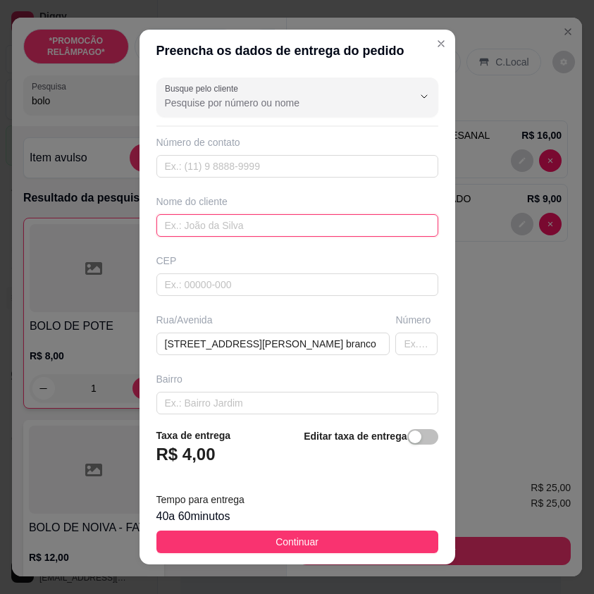
paste input "Byanka"
type input "Byanka"
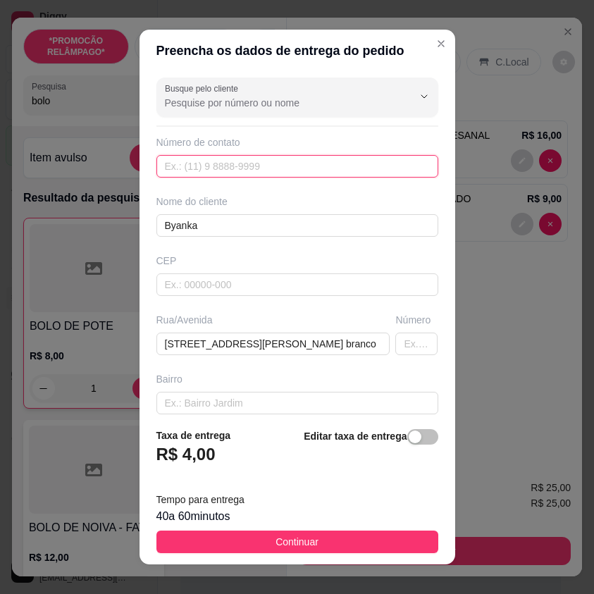
paste input "[PHONE_NUMBER]"
type input "[PHONE_NUMBER]"
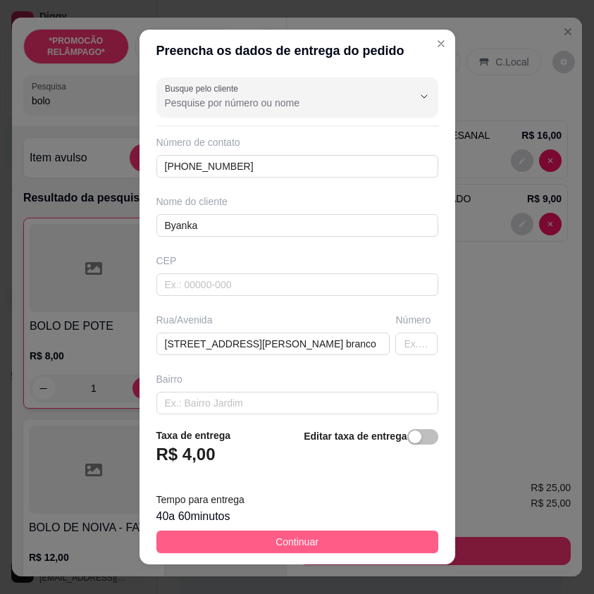
click at [388, 535] on button "Continuar" at bounding box center [297, 542] width 282 height 23
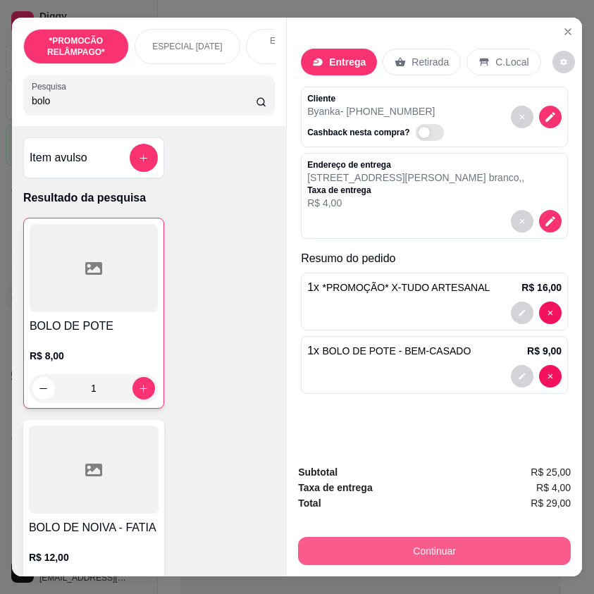
click at [433, 543] on button "Continuar" at bounding box center [434, 551] width 273 height 28
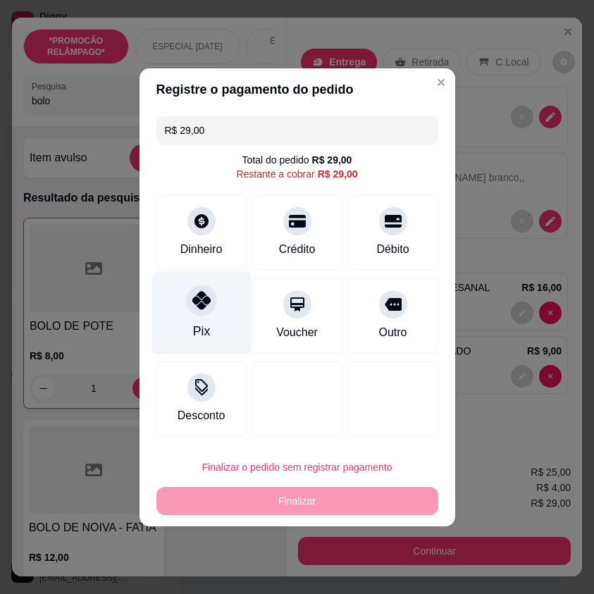
click at [212, 322] on div "Pix" at bounding box center [201, 312] width 99 height 82
type input "R$ 0,00"
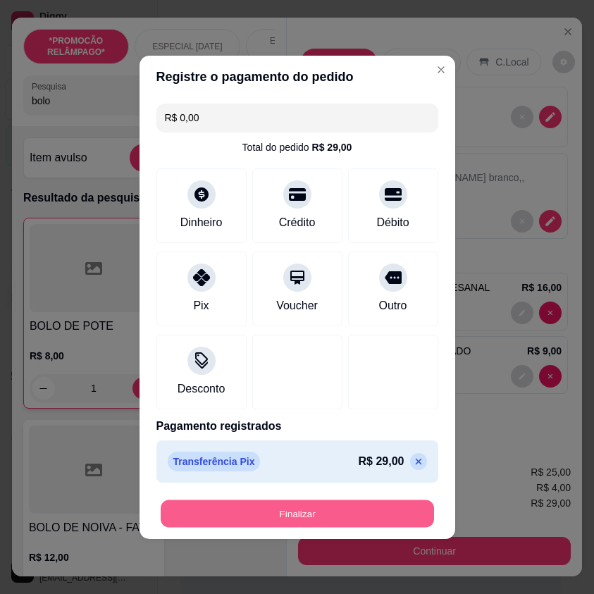
click at [350, 510] on button "Finalizar" at bounding box center [297, 513] width 273 height 27
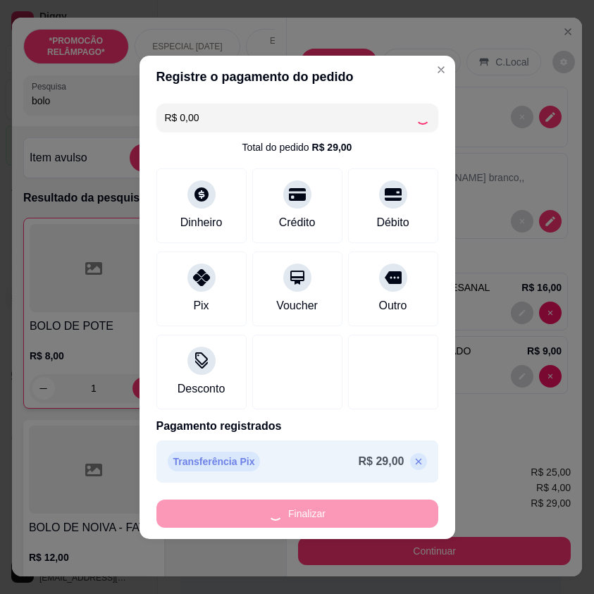
type input "0"
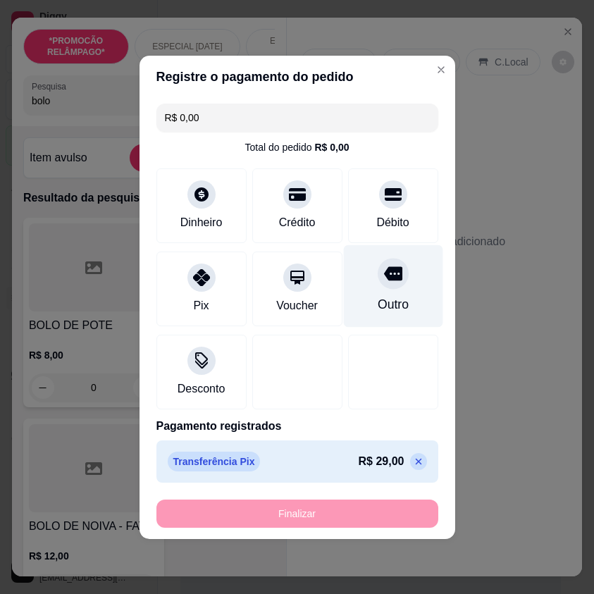
type input "-R$ 29,00"
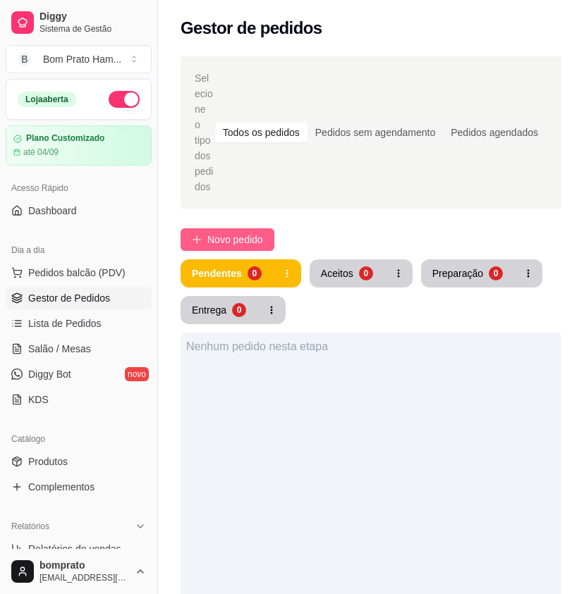
click at [257, 232] on span "Novo pedido" at bounding box center [235, 240] width 56 height 16
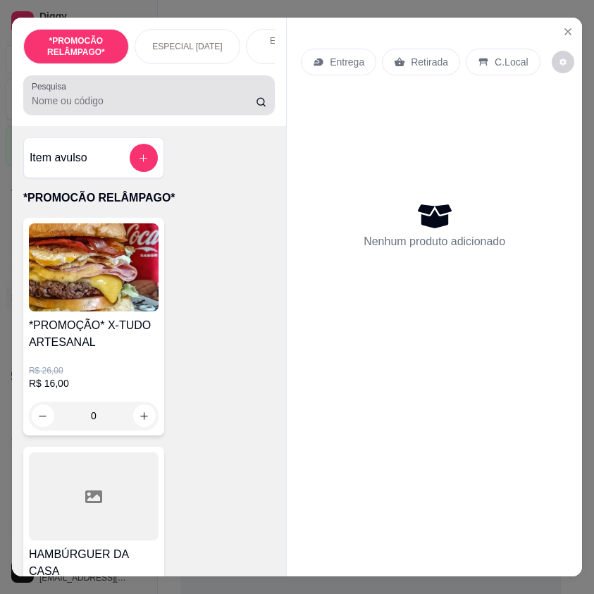
click at [113, 108] on input "Pesquisa" at bounding box center [144, 101] width 224 height 14
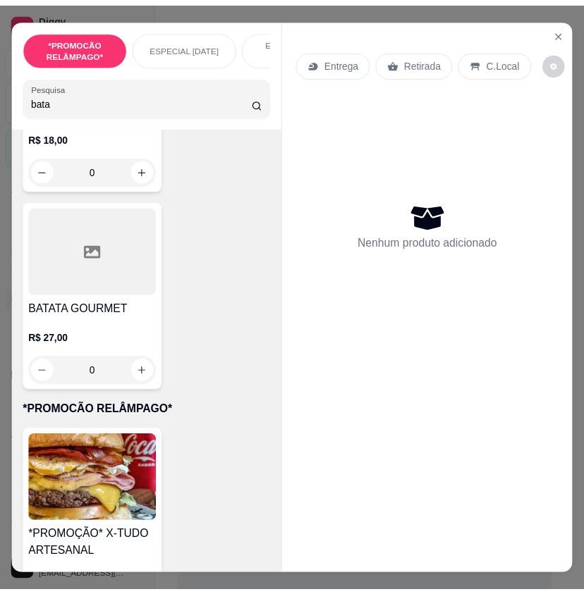
scroll to position [1339, 0]
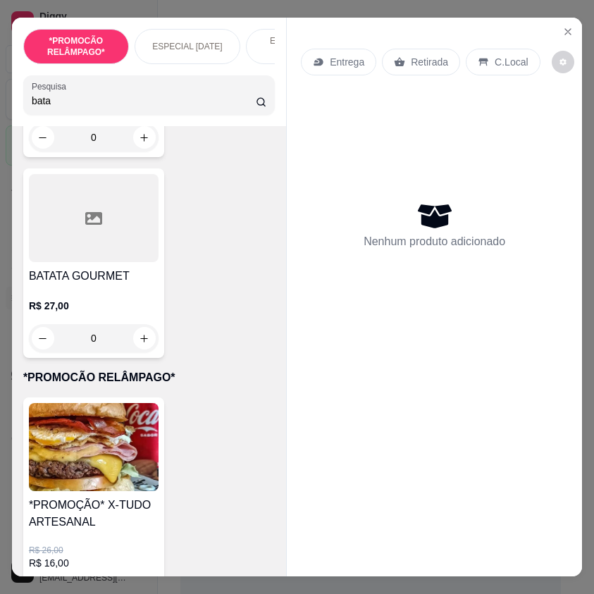
type input "bata"
click at [142, 342] on div "0" at bounding box center [94, 338] width 130 height 28
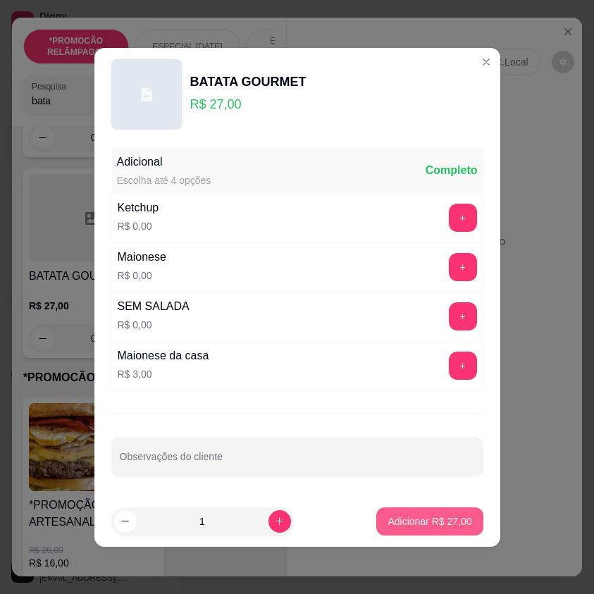
click at [440, 531] on button "Adicionar R$ 27,00" at bounding box center [429, 521] width 106 height 28
type input "1"
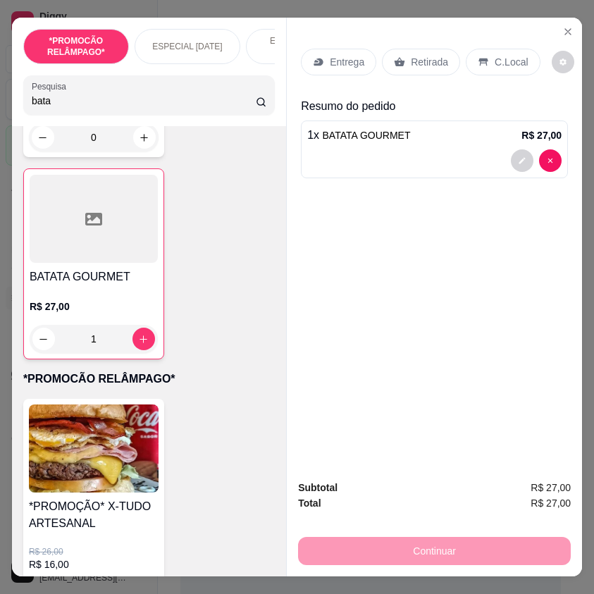
click at [341, 55] on p "Entrega" at bounding box center [347, 62] width 35 height 14
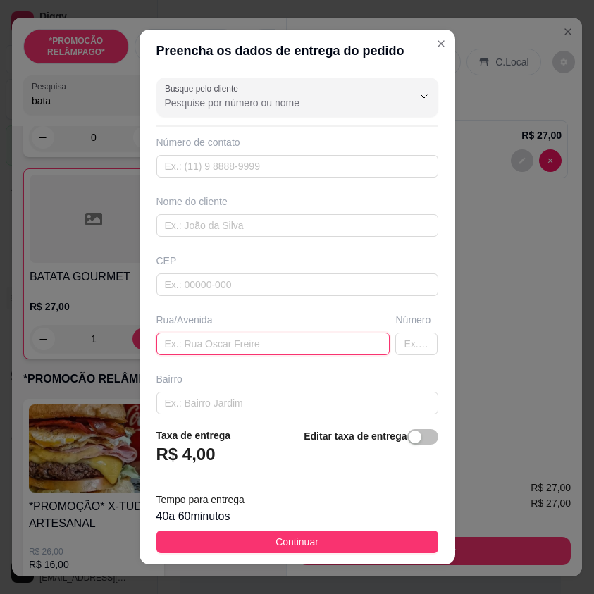
paste input "Vizinho ao forum n 34"
type input "Vizinho ao forum n 34"
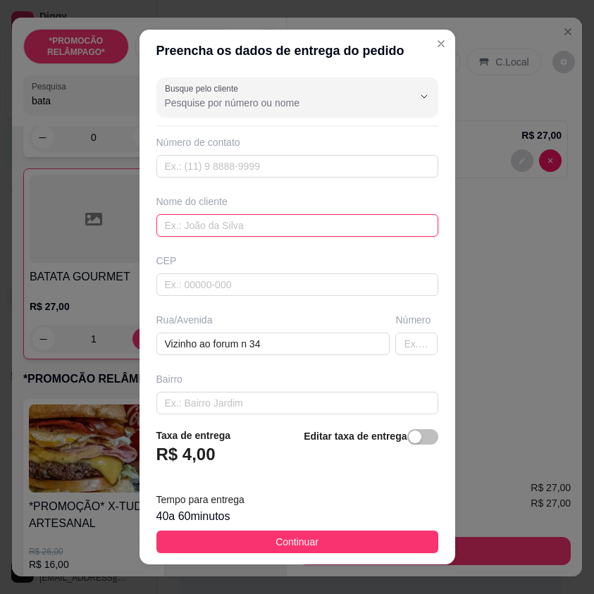
paste input "Elisagenla"
type input "Elisagenla"
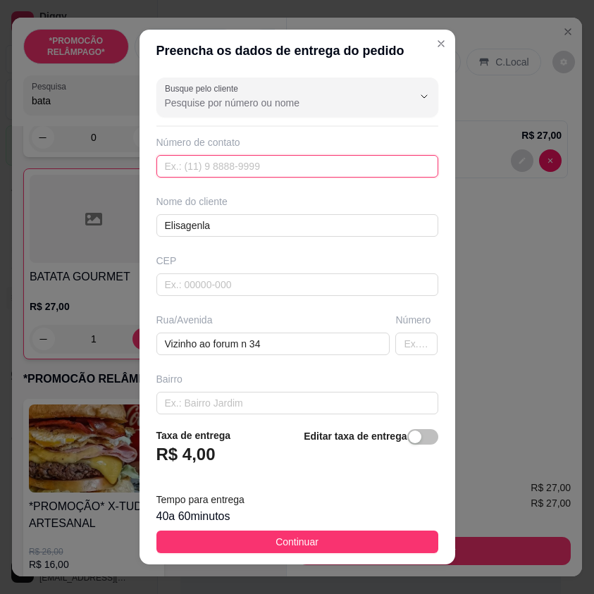
paste input "[PHONE_NUMBER]"
type input "[PHONE_NUMBER]"
drag, startPoint x: 384, startPoint y: 539, endPoint x: 473, endPoint y: 539, distance: 88.8
click at [384, 539] on button "Continuar" at bounding box center [297, 542] width 282 height 23
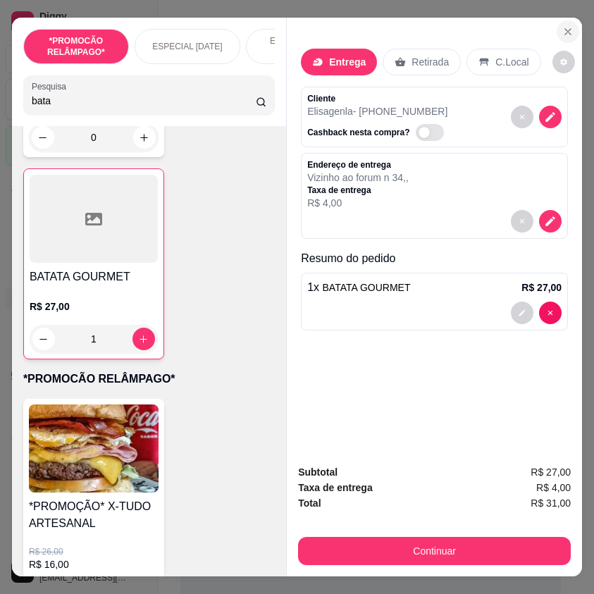
click at [566, 31] on icon "Close" at bounding box center [567, 31] width 11 height 11
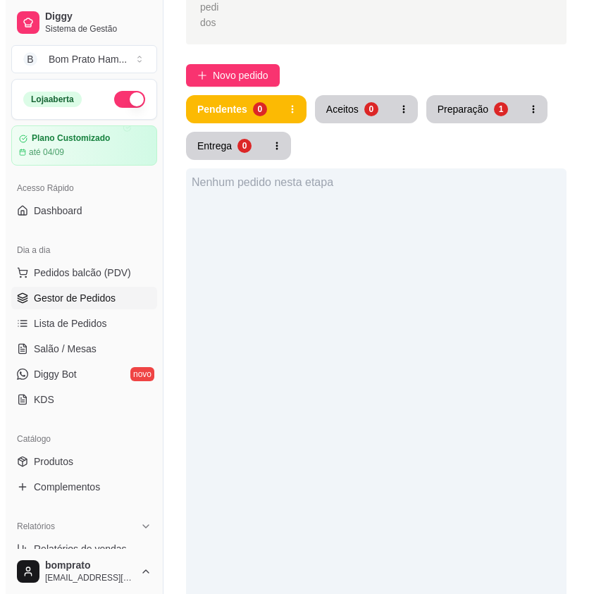
scroll to position [141, 0]
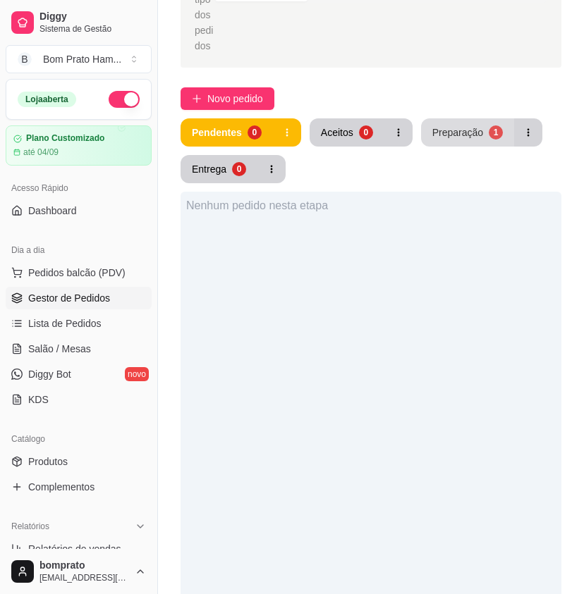
click at [445, 126] on button "Preparação 1" at bounding box center [467, 132] width 93 height 28
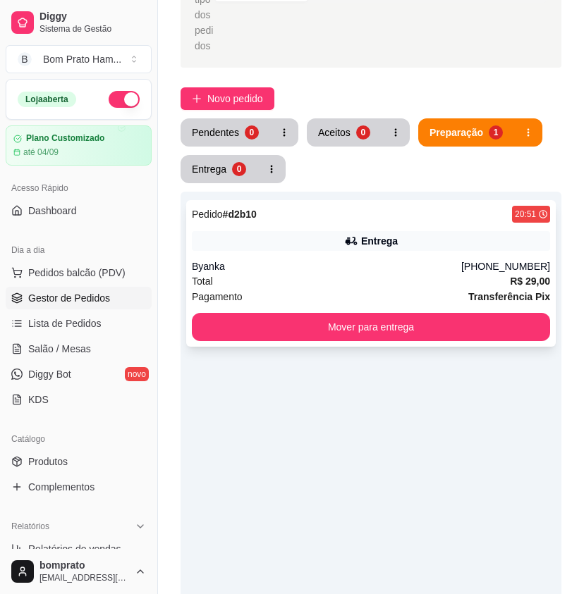
click at [315, 231] on div "Entrega" at bounding box center [371, 241] width 358 height 20
click at [245, 125] on div "1" at bounding box center [250, 131] width 13 height 13
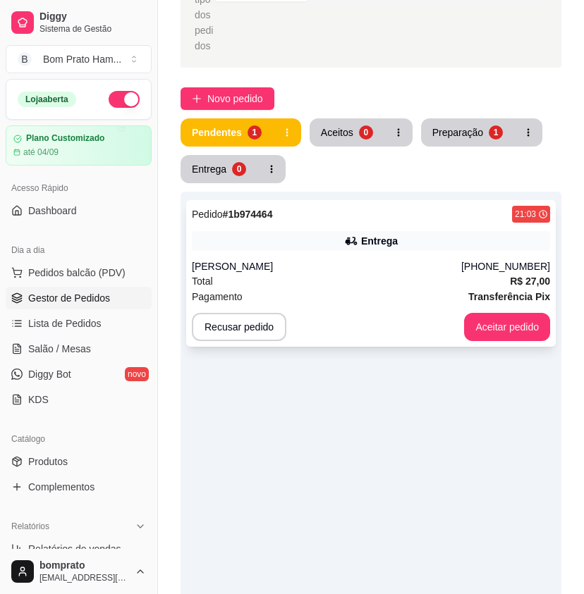
click at [341, 235] on div "Pedido # 1b974464 21:03 Entrega [PERSON_NAME] [PHONE_NUMBER] Total R$ 27,00 Pag…" at bounding box center [370, 273] width 369 height 147
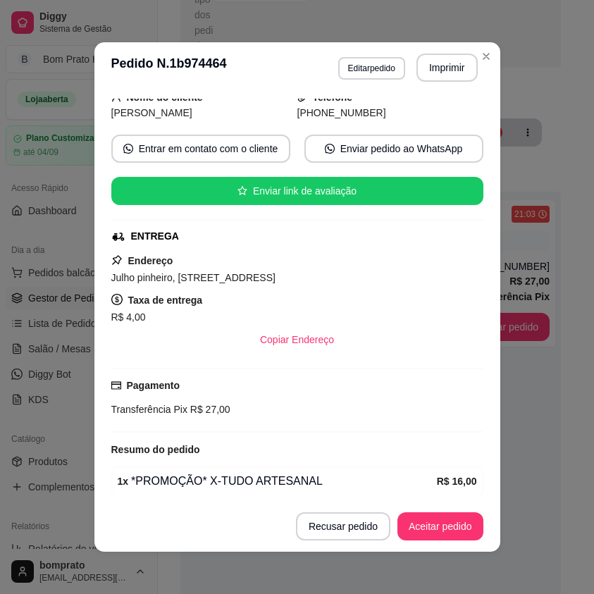
scroll to position [195, 0]
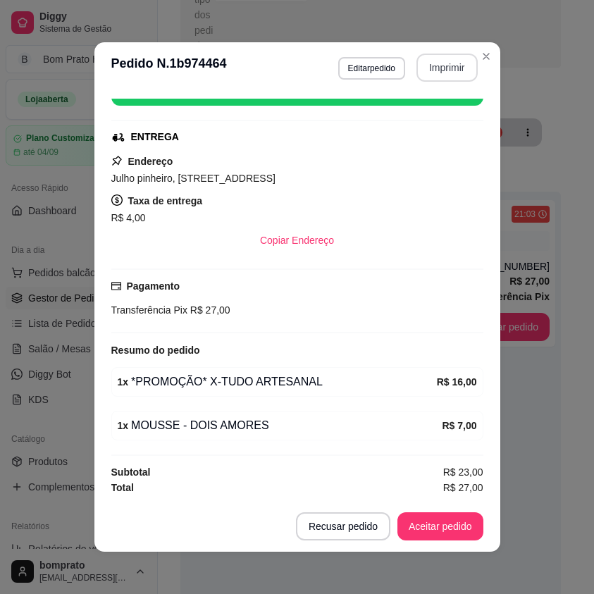
click at [457, 77] on button "Imprimir" at bounding box center [447, 68] width 61 height 28
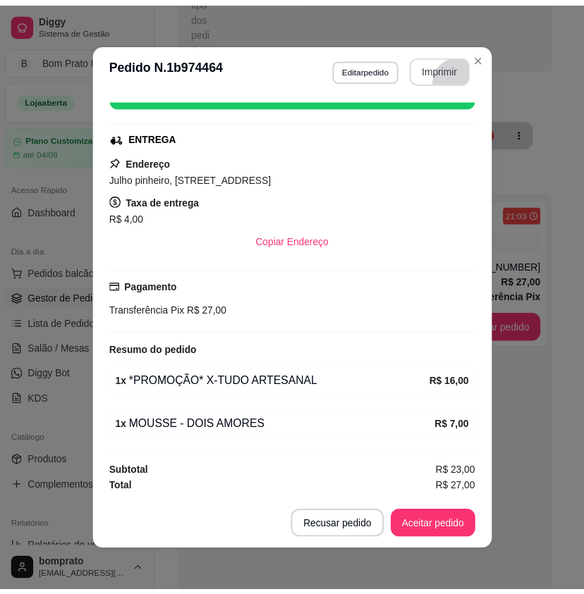
scroll to position [0, 0]
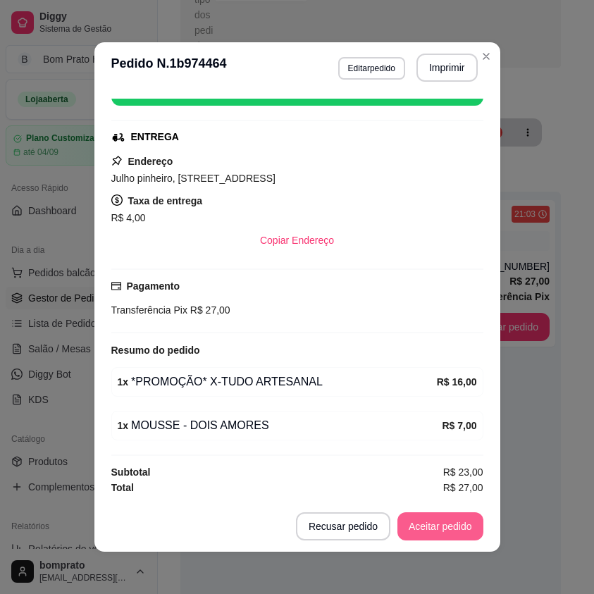
click at [452, 524] on button "Aceitar pedido" at bounding box center [441, 526] width 86 height 28
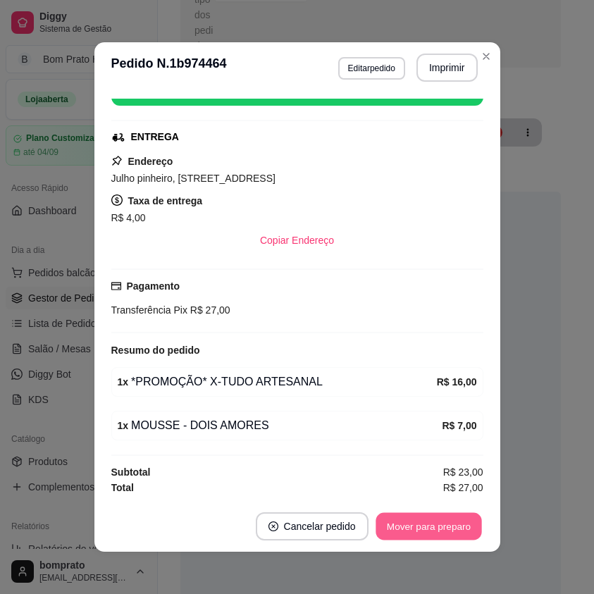
click at [452, 524] on button "Mover para preparo" at bounding box center [429, 526] width 106 height 27
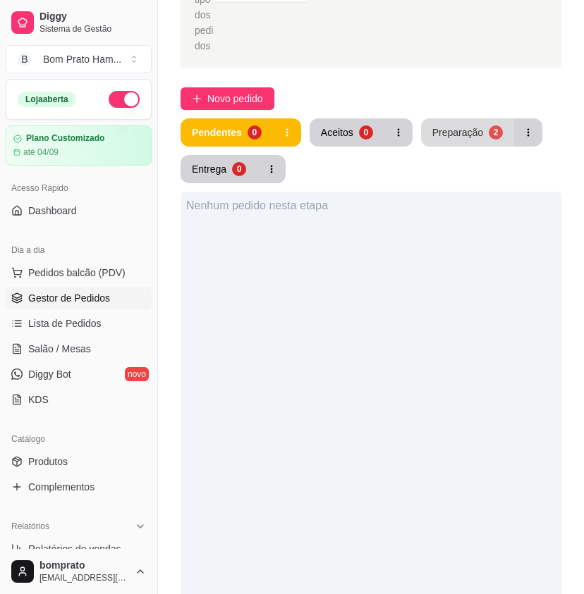
click at [481, 127] on button "Preparação 2" at bounding box center [467, 132] width 93 height 28
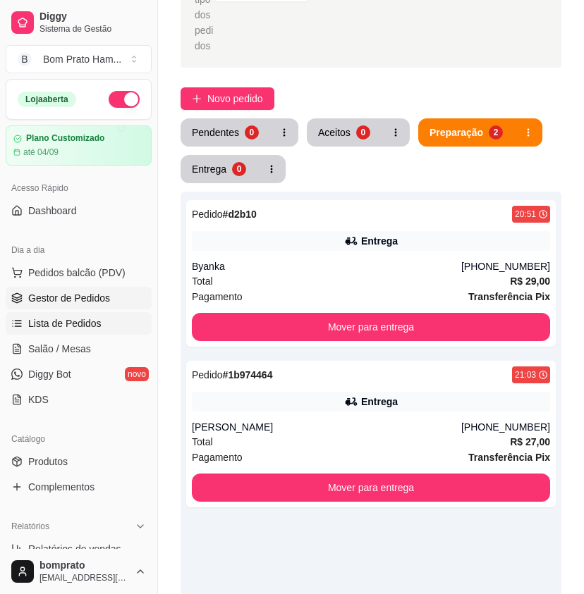
drag, startPoint x: 128, startPoint y: 324, endPoint x: 134, endPoint y: 320, distance: 7.6
click at [128, 324] on link "Lista de Pedidos" at bounding box center [79, 323] width 146 height 23
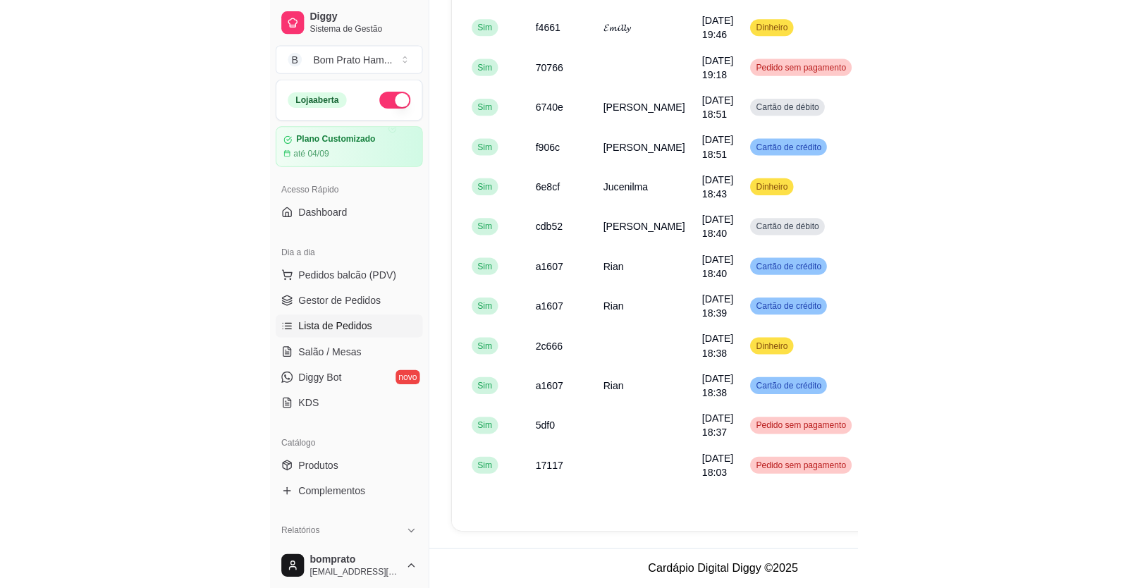
scroll to position [334, 0]
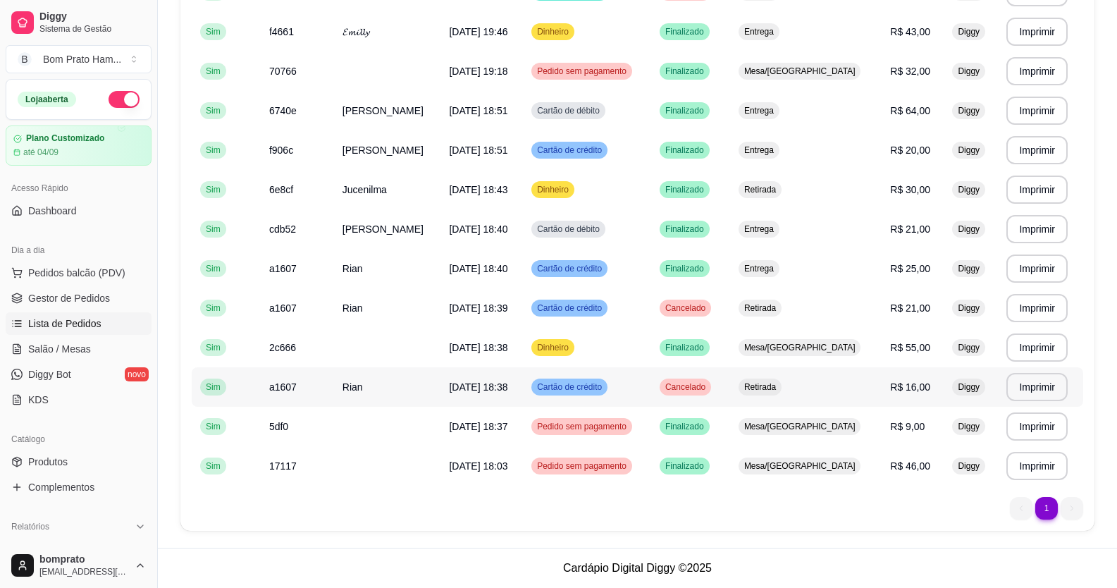
click at [593, 394] on td "Cartão de crédito" at bounding box center [587, 386] width 128 height 39
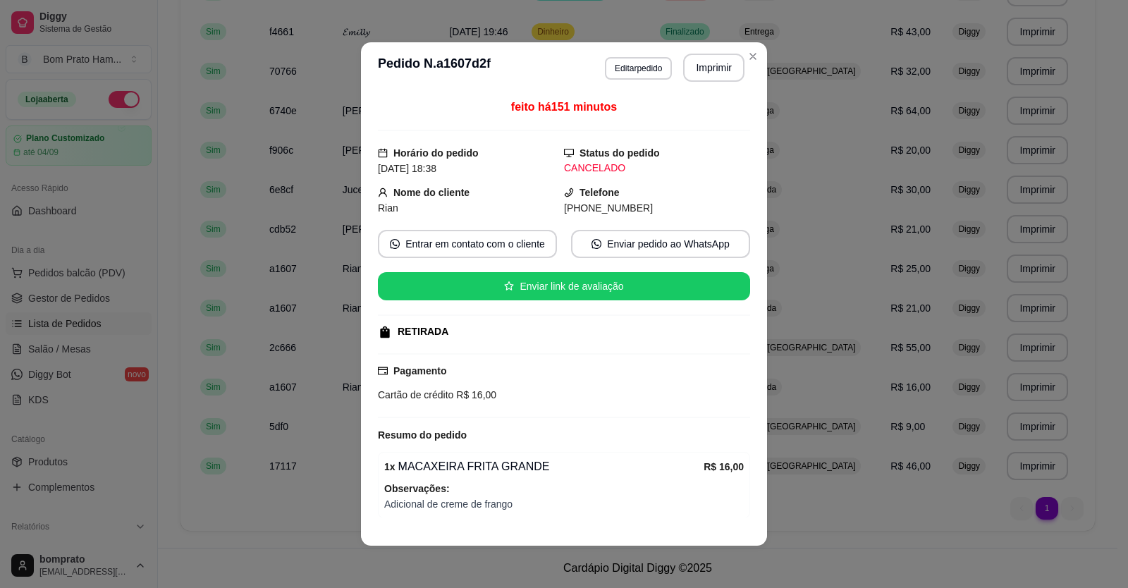
scroll to position [56, 0]
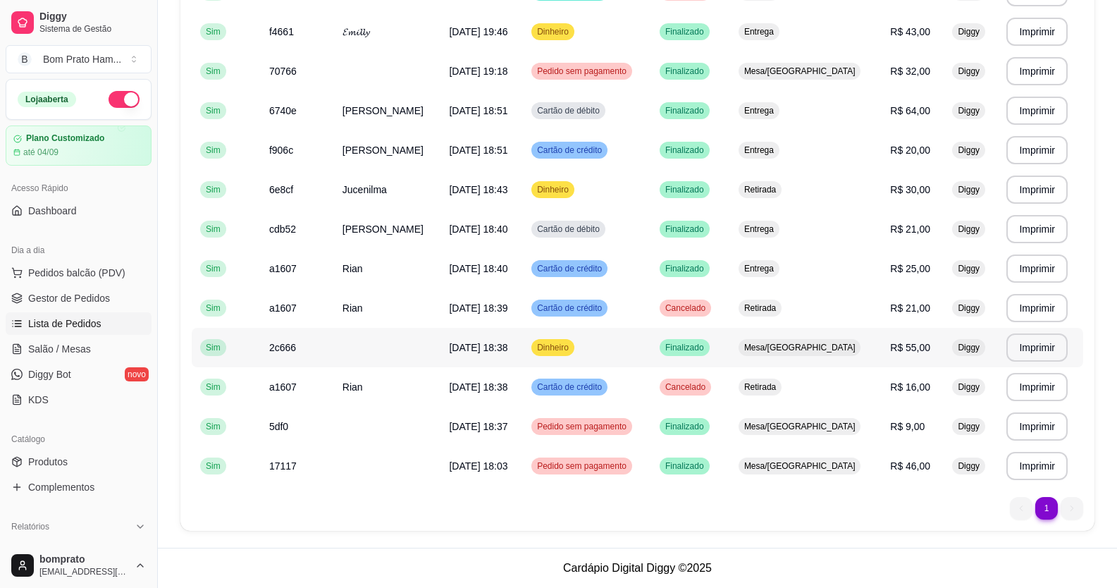
click at [593, 355] on td "Dinheiro" at bounding box center [587, 347] width 128 height 39
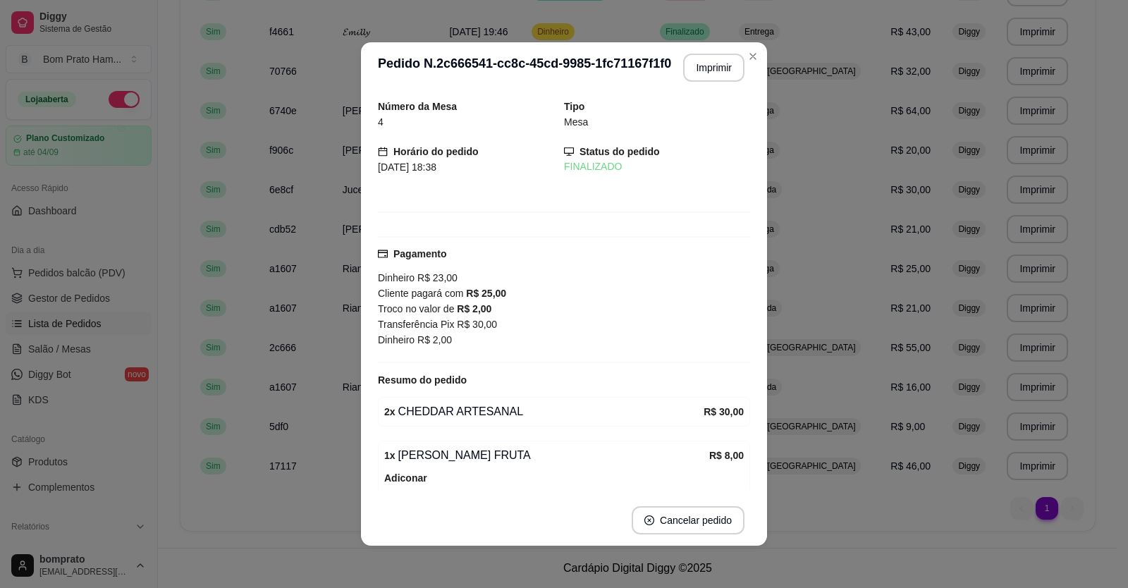
scroll to position [70, 0]
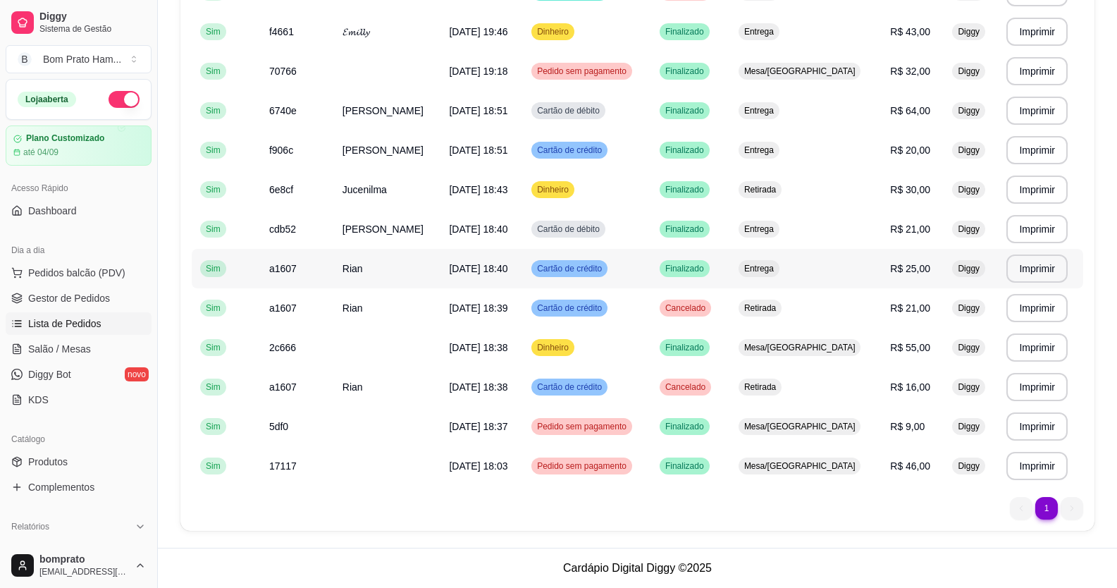
click at [593, 271] on td "Entrega" at bounding box center [806, 268] width 152 height 39
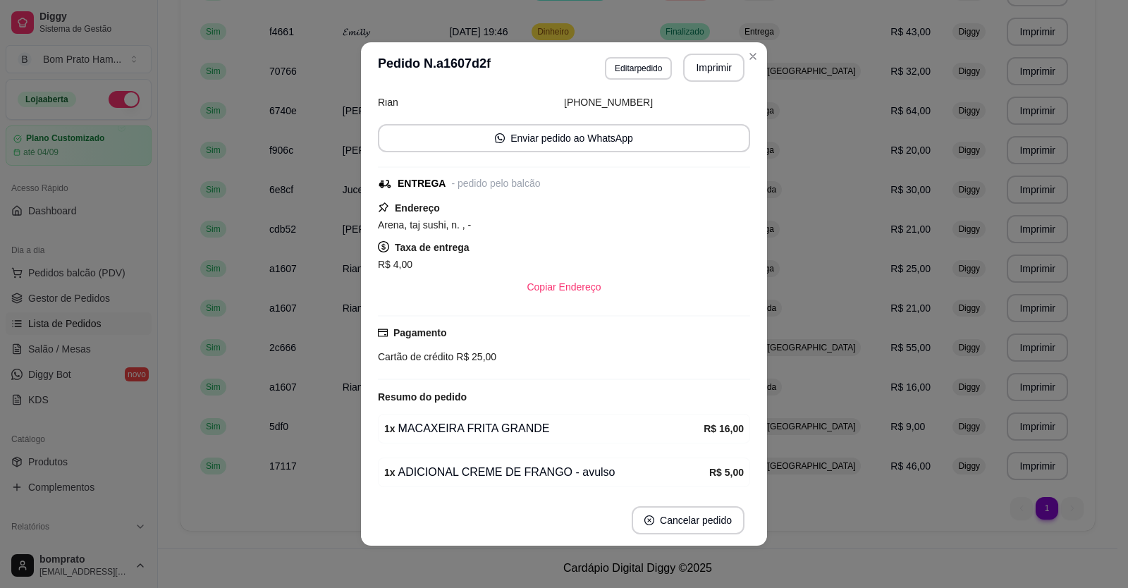
scroll to position [143, 0]
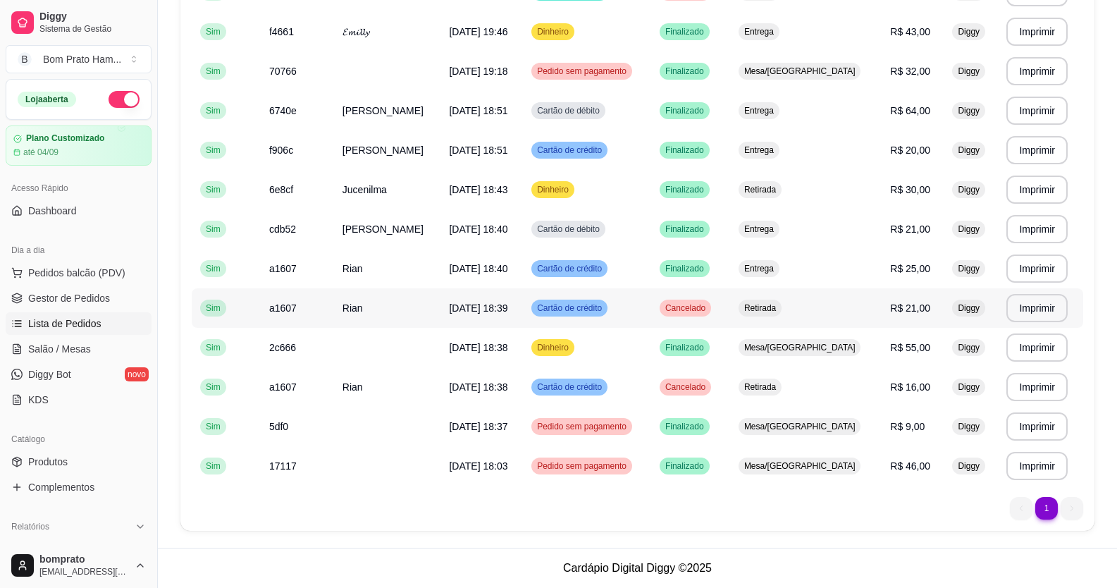
click at [593, 304] on td "Retirada" at bounding box center [806, 307] width 152 height 39
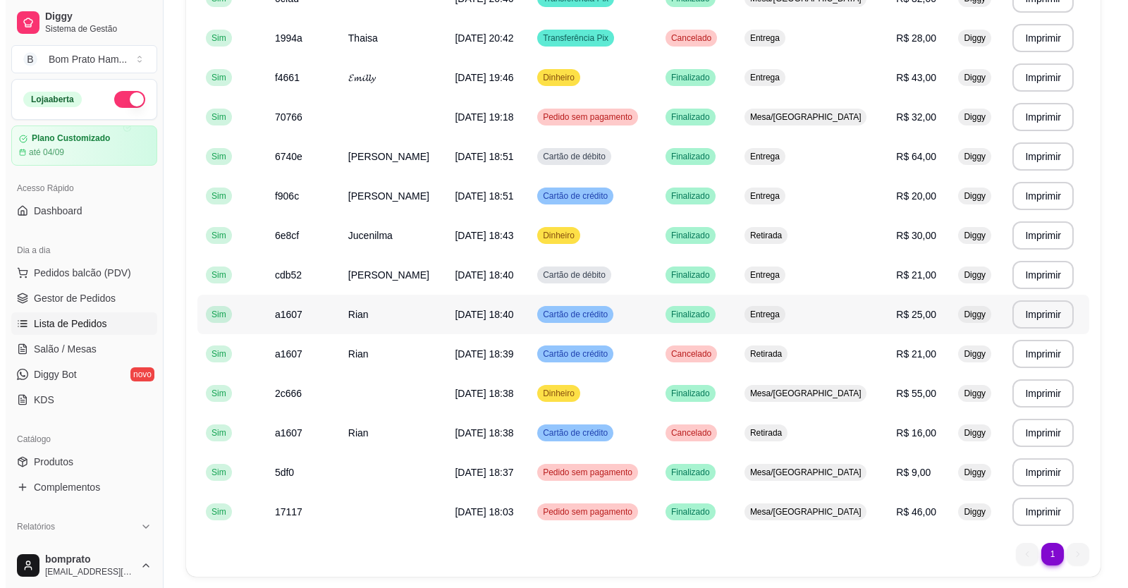
scroll to position [264, 0]
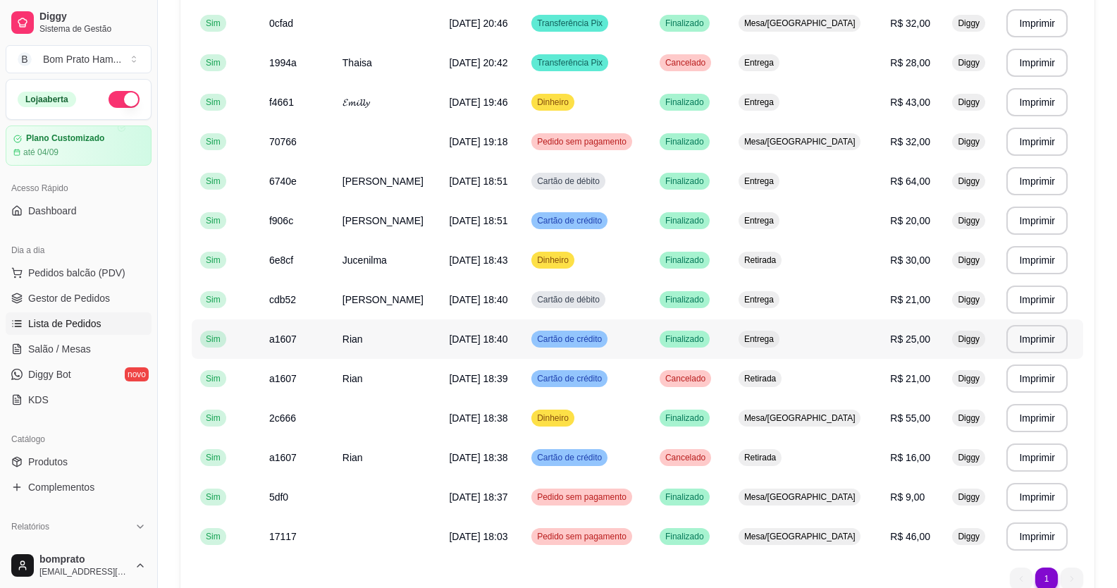
click at [593, 334] on td "Entrega" at bounding box center [806, 338] width 152 height 39
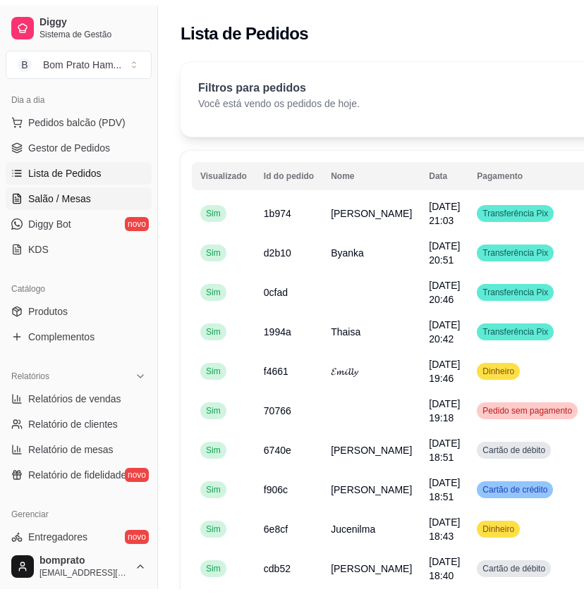
scroll to position [211, 0]
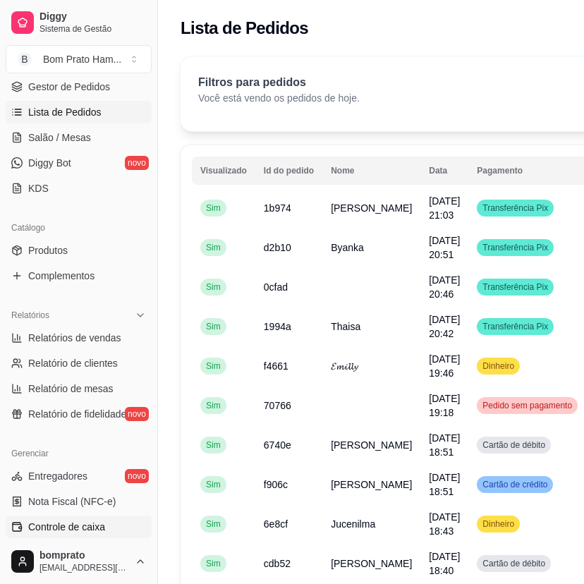
click at [116, 529] on link "Controle de caixa" at bounding box center [79, 526] width 146 height 23
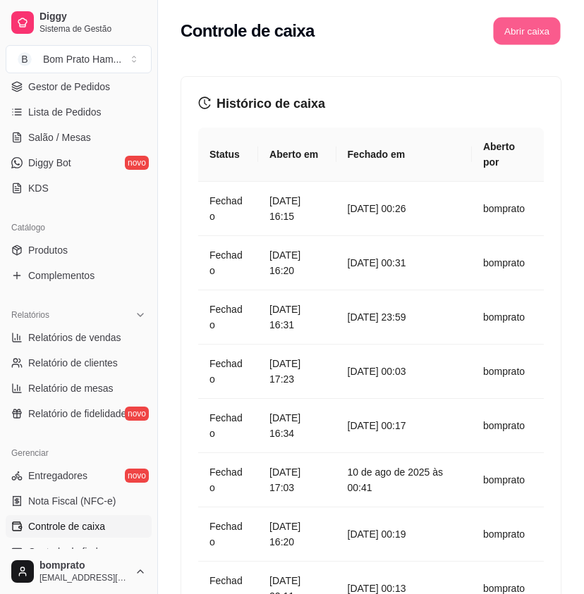
click at [542, 33] on button "Abrir caixa" at bounding box center [526, 31] width 67 height 27
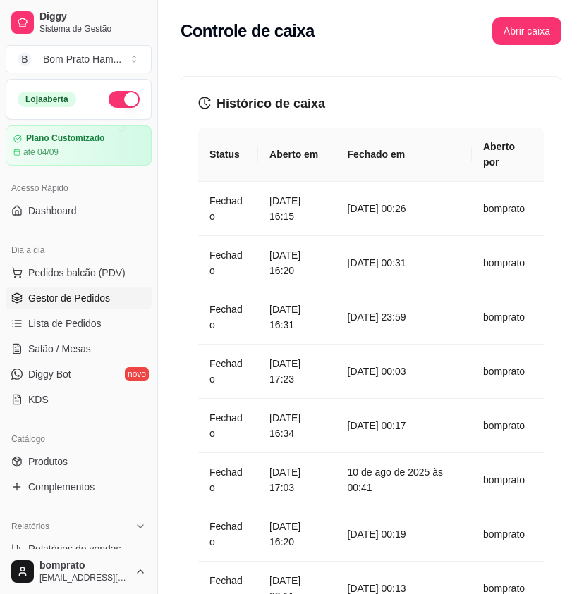
click at [89, 307] on link "Gestor de Pedidos" at bounding box center [79, 298] width 146 height 23
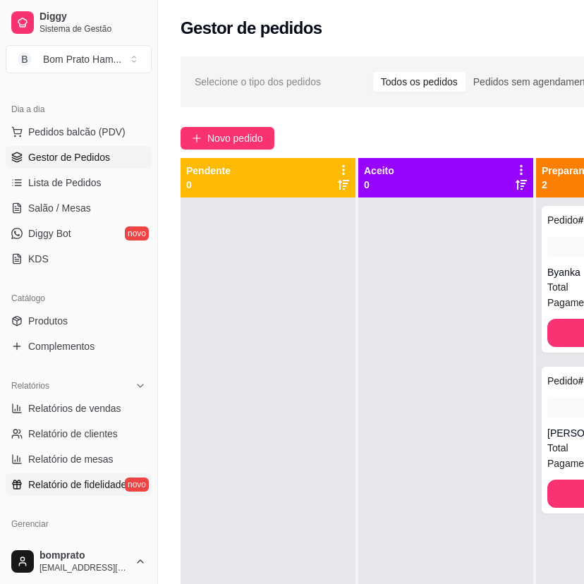
scroll to position [211, 0]
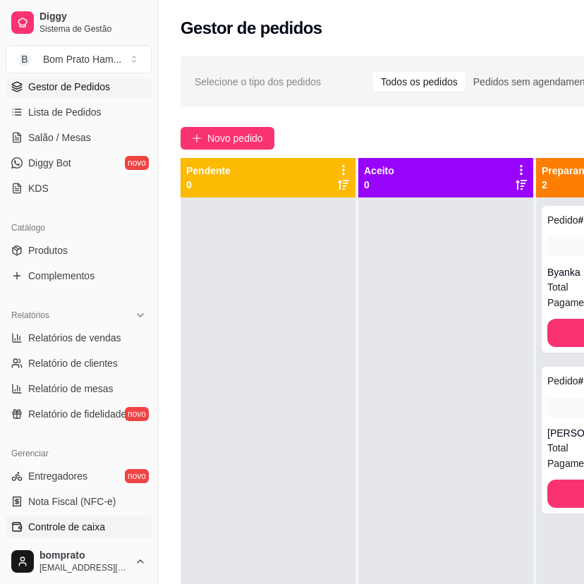
click at [109, 524] on link "Controle de caixa" at bounding box center [79, 526] width 146 height 23
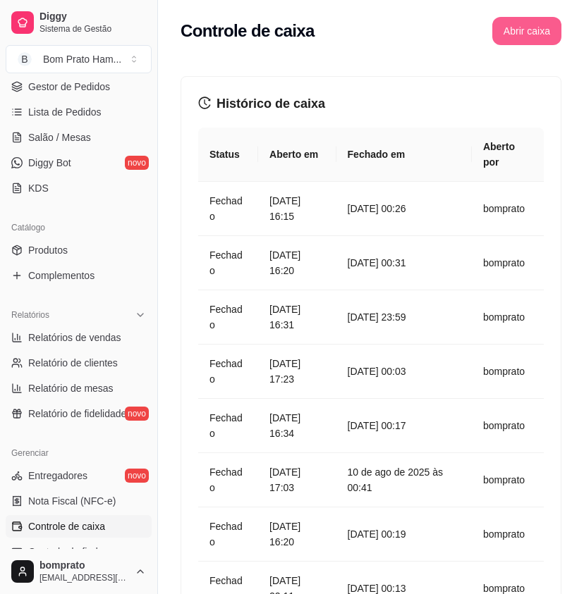
click at [518, 29] on button "Abrir caixa" at bounding box center [526, 31] width 69 height 28
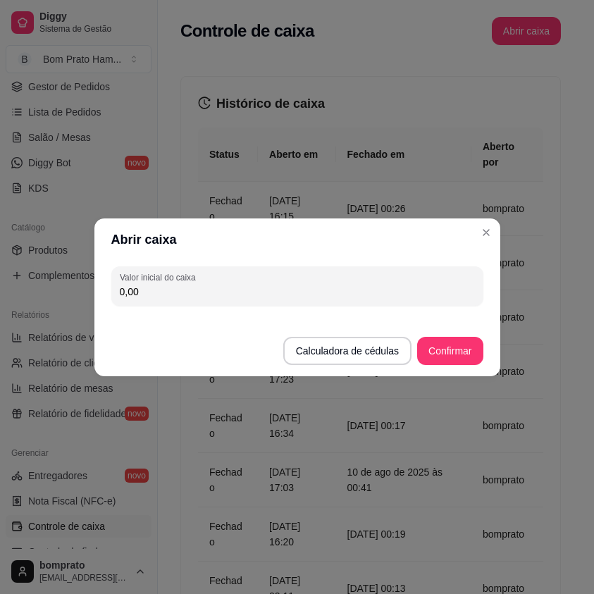
click at [345, 285] on input "0,00" at bounding box center [297, 292] width 355 height 14
type input "290,00"
click at [457, 338] on button "Confirmar" at bounding box center [450, 351] width 66 height 28
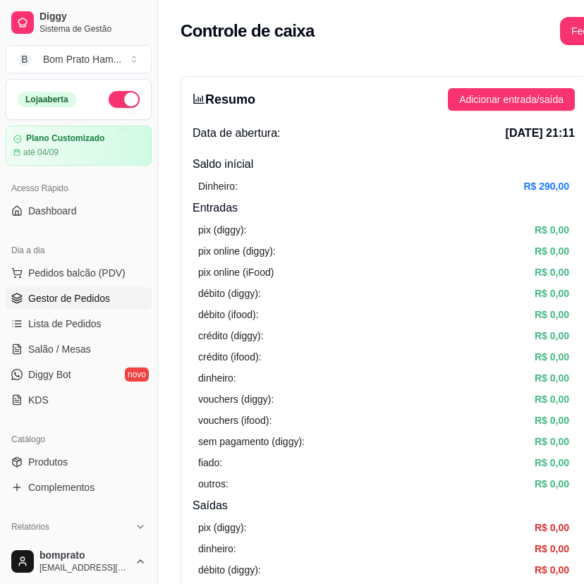
click at [78, 296] on span "Gestor de Pedidos" at bounding box center [69, 298] width 82 height 14
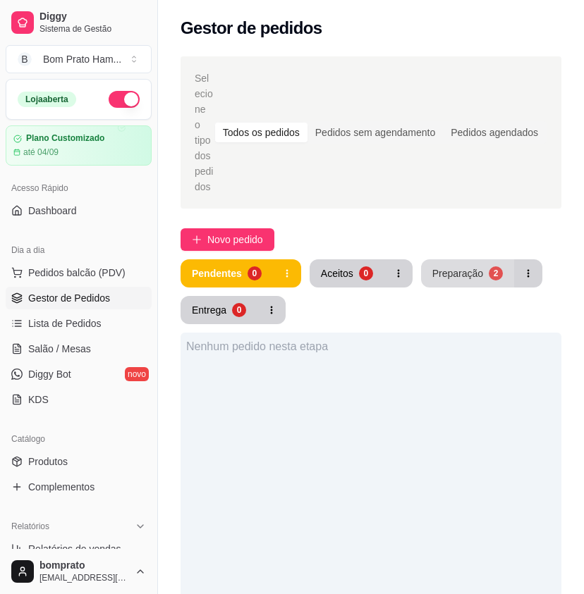
click at [462, 266] on div "Preparação" at bounding box center [457, 273] width 51 height 14
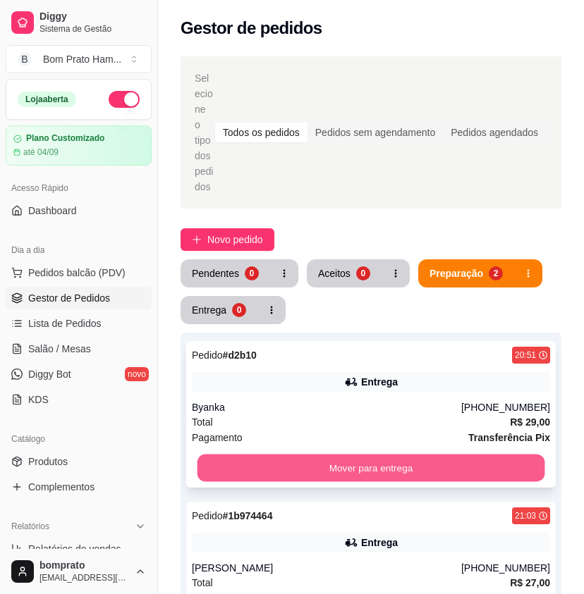
click at [421, 455] on button "Mover para entrega" at bounding box center [370, 468] width 347 height 27
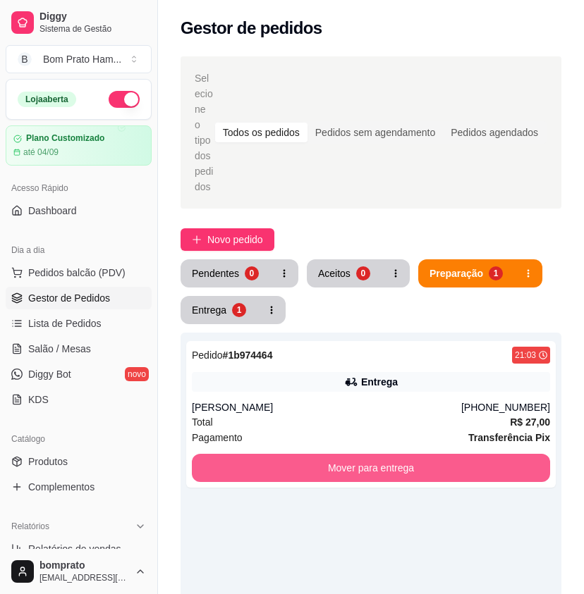
click at [421, 454] on button "Mover para entrega" at bounding box center [371, 468] width 358 height 28
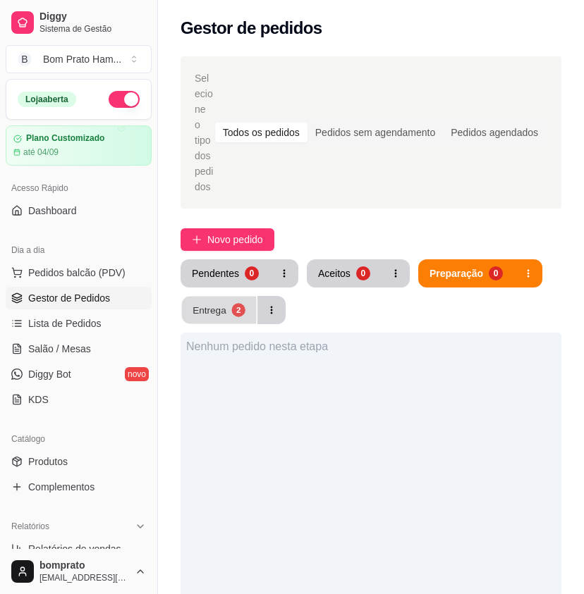
click at [233, 303] on div "2" at bounding box center [237, 309] width 13 height 13
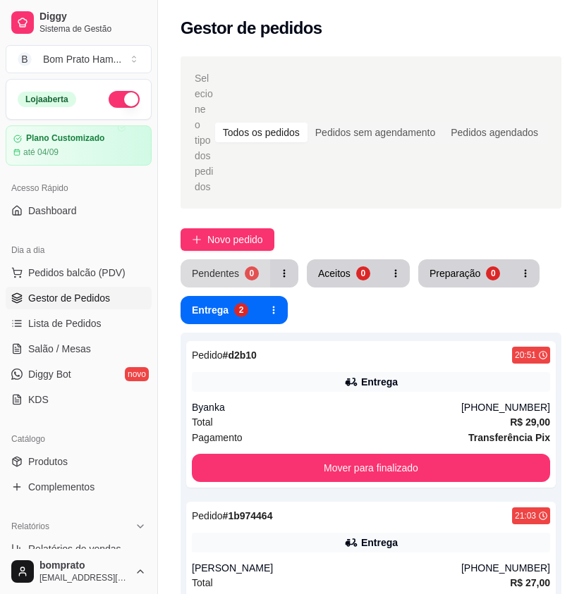
click at [247, 266] on div "0" at bounding box center [252, 273] width 14 height 14
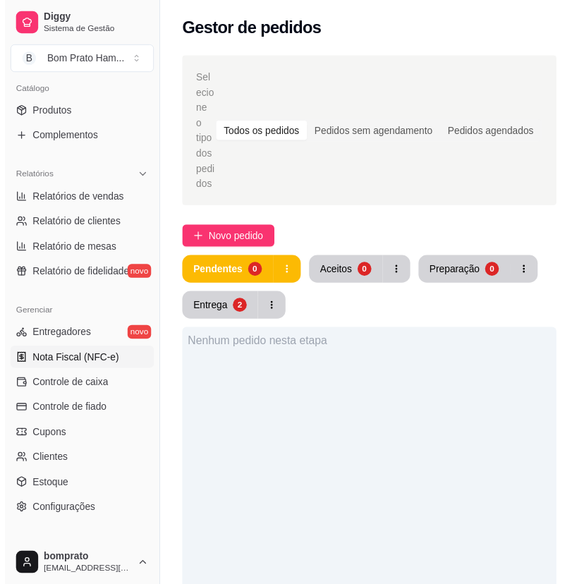
scroll to position [352, 0]
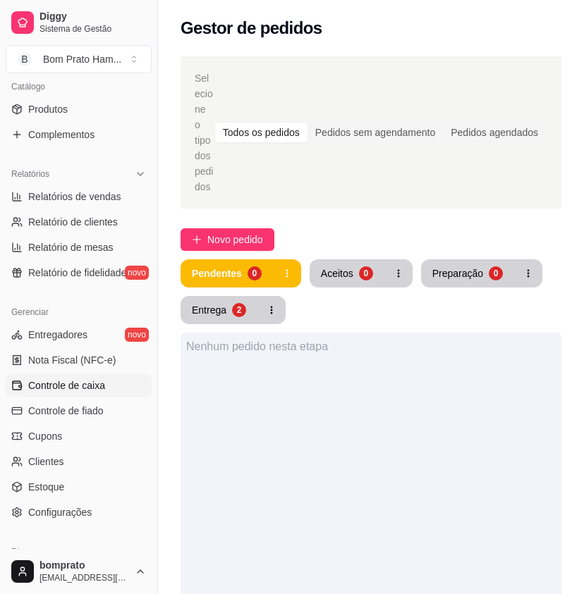
drag, startPoint x: 100, startPoint y: 392, endPoint x: 107, endPoint y: 386, distance: 9.5
click at [100, 392] on span "Controle de caixa" at bounding box center [66, 385] width 77 height 14
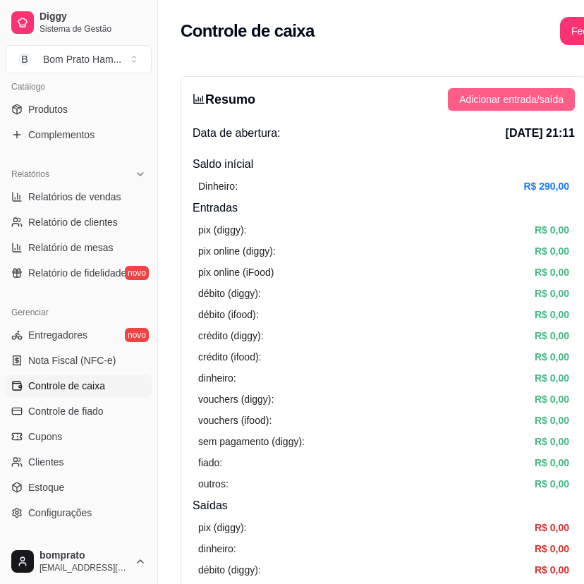
click at [517, 99] on span "Adicionar entrada/saída" at bounding box center [511, 100] width 104 height 16
click at [503, 106] on span "Adicionar entrada/saída" at bounding box center [511, 100] width 104 height 16
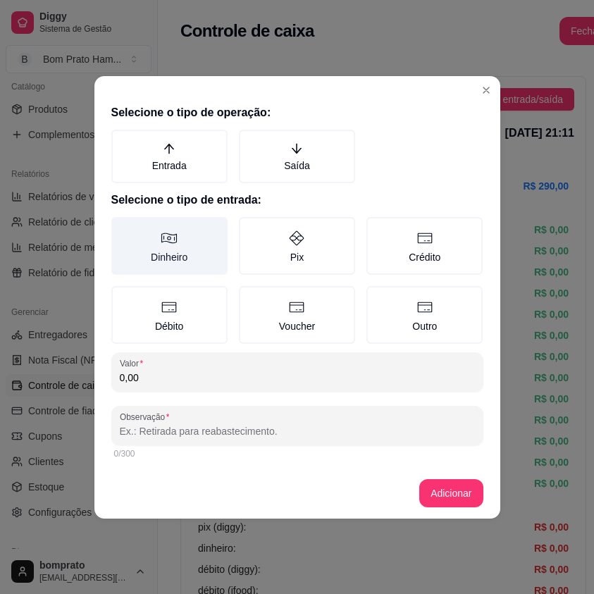
click at [227, 258] on label "Dinheiro" at bounding box center [169, 246] width 116 height 58
click at [122, 228] on button "Dinheiro" at bounding box center [116, 221] width 11 height 11
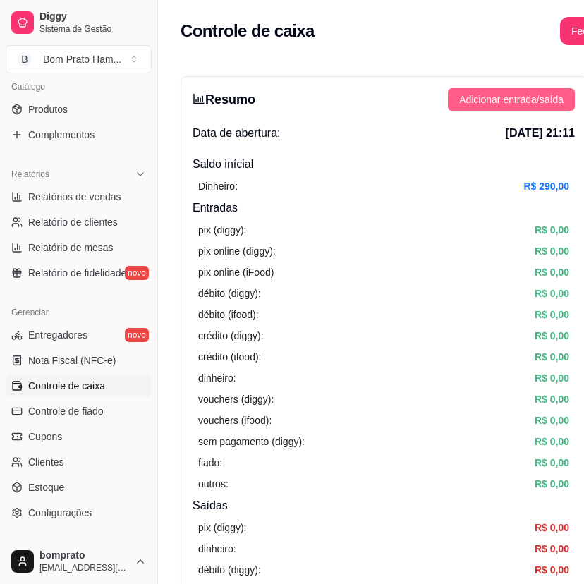
click at [491, 104] on span "Adicionar entrada/saída" at bounding box center [511, 100] width 104 height 16
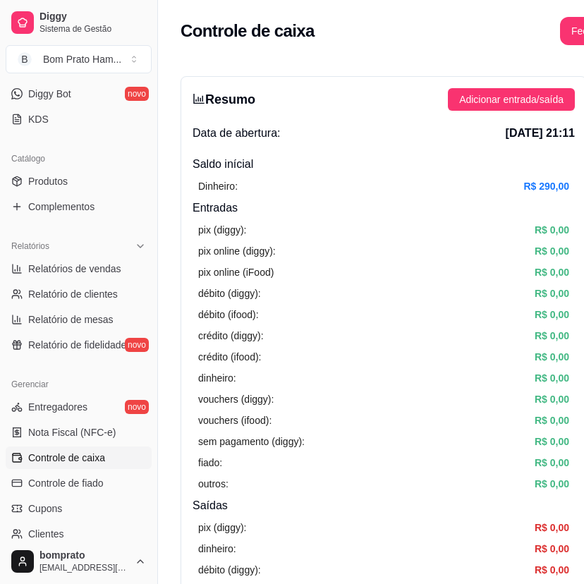
scroll to position [352, 0]
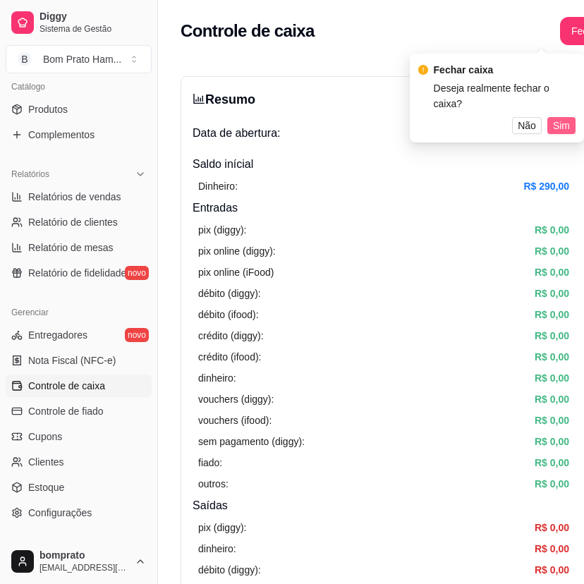
click at [555, 118] on span "Sim" at bounding box center [561, 126] width 17 height 16
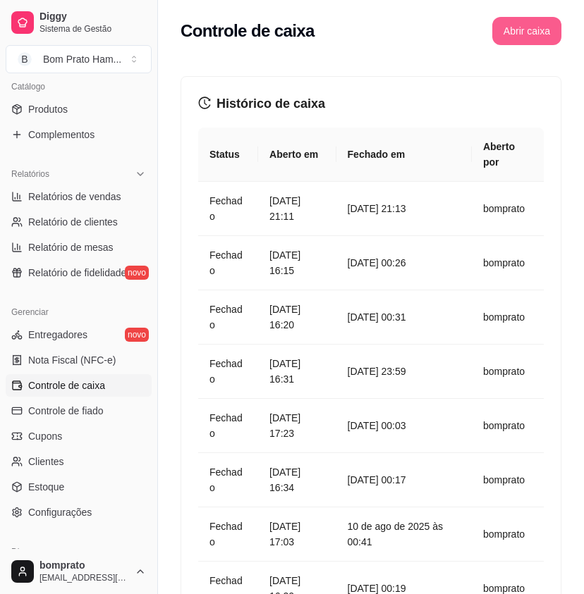
click at [517, 31] on button "Abrir caixa" at bounding box center [526, 31] width 69 height 28
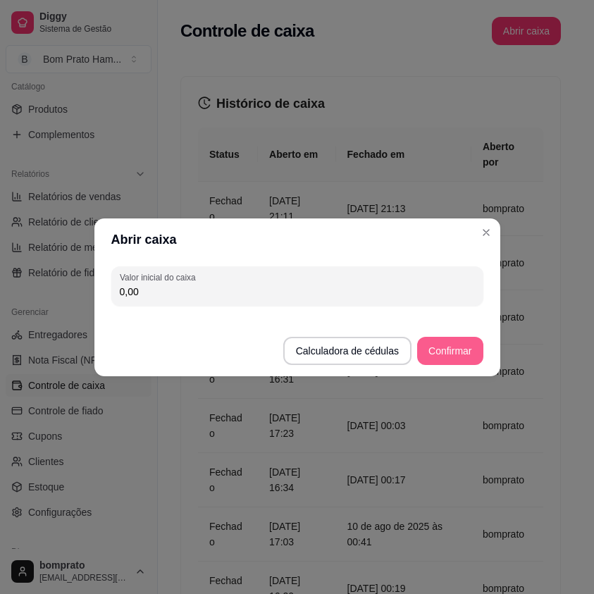
click at [443, 343] on button "Confirmar" at bounding box center [450, 351] width 66 height 28
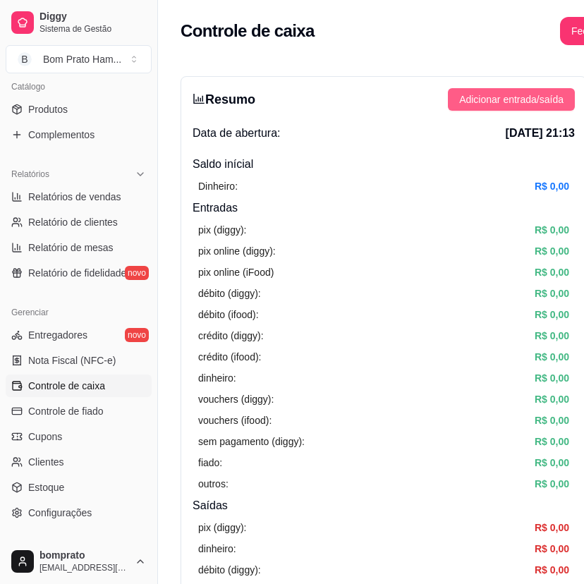
click at [484, 99] on span "Adicionar entrada/saída" at bounding box center [511, 100] width 104 height 16
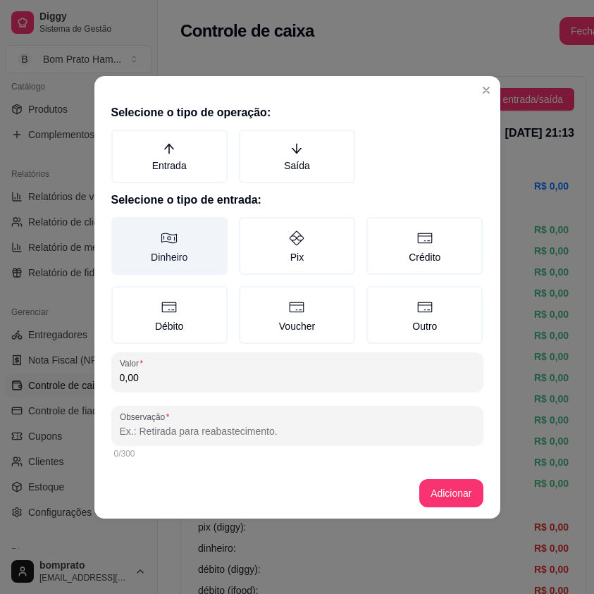
click at [190, 259] on label "Dinheiro" at bounding box center [169, 246] width 116 height 58
click at [122, 228] on button "Dinheiro" at bounding box center [116, 221] width 11 height 11
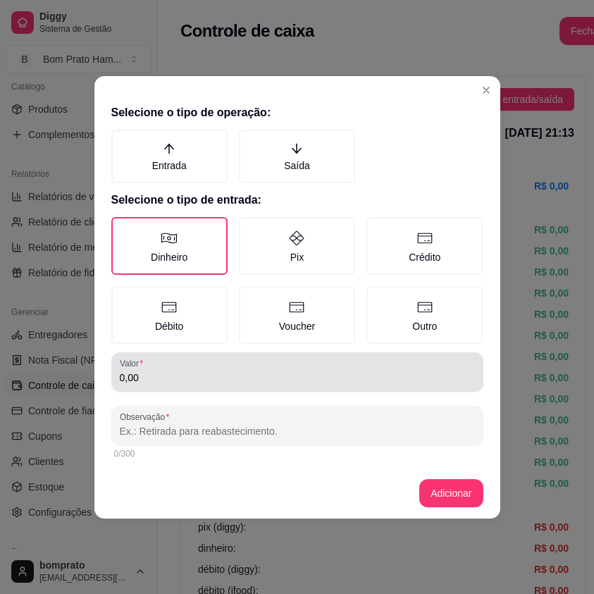
click at [241, 381] on input "0,00" at bounding box center [297, 378] width 355 height 14
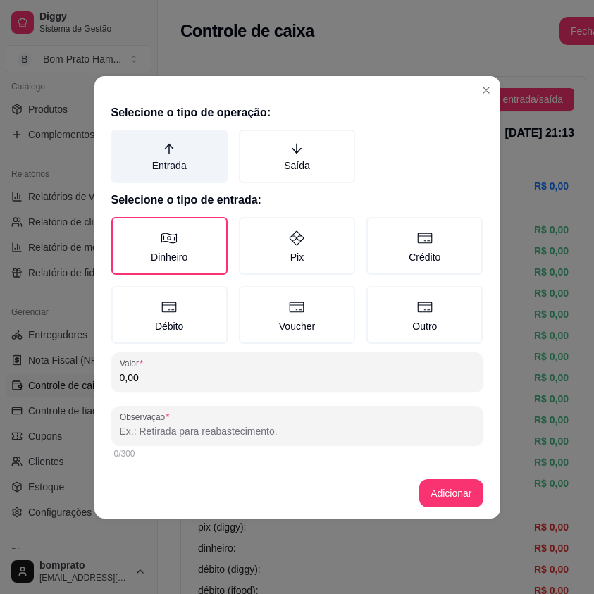
click at [185, 179] on label "Entrada" at bounding box center [169, 157] width 116 height 54
click at [122, 140] on button "Entrada" at bounding box center [116, 134] width 11 height 11
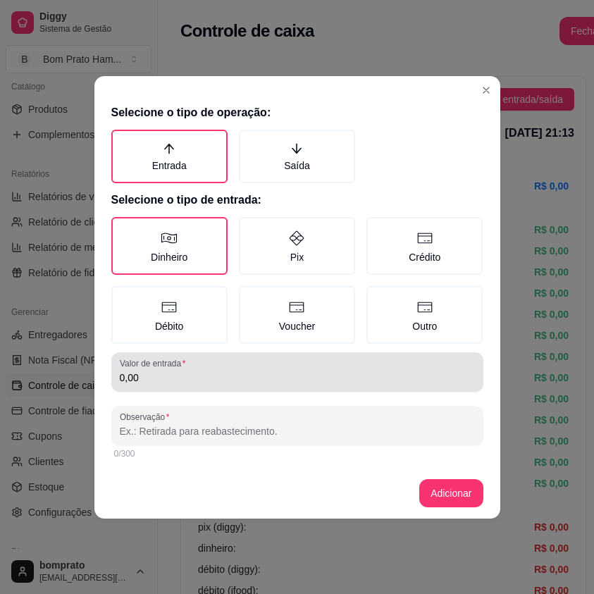
click at [174, 381] on input "0,00" at bounding box center [297, 378] width 355 height 14
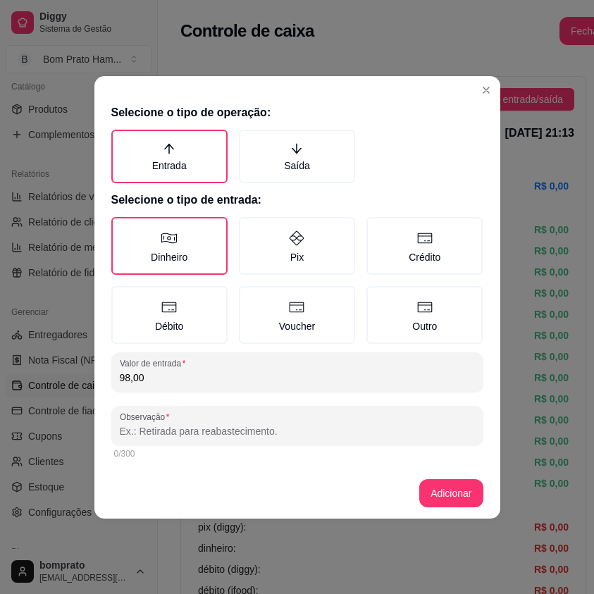
type input "98,00"
click at [444, 484] on button "Adicionar" at bounding box center [451, 492] width 62 height 27
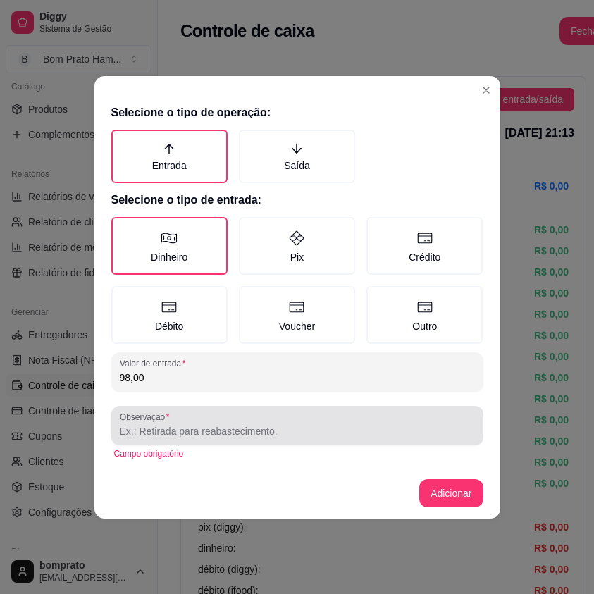
click at [247, 431] on input "Observação" at bounding box center [297, 431] width 355 height 14
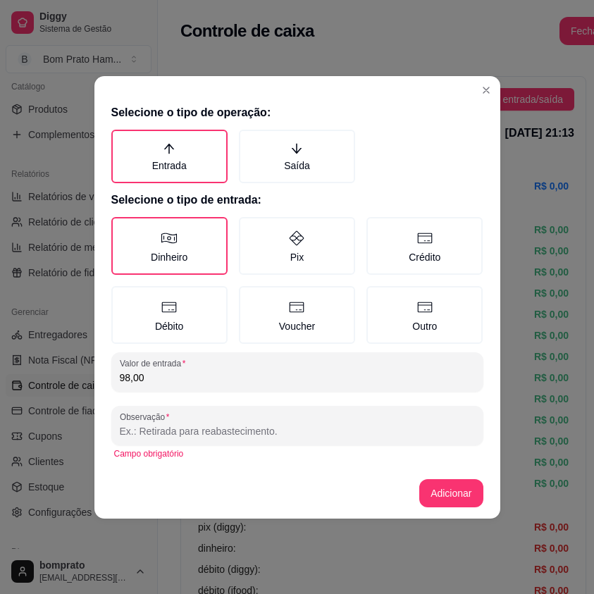
type input ","
type input "."
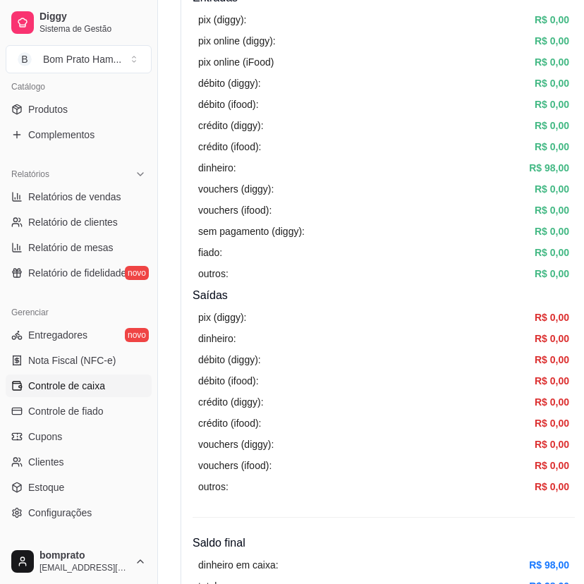
scroll to position [0, 0]
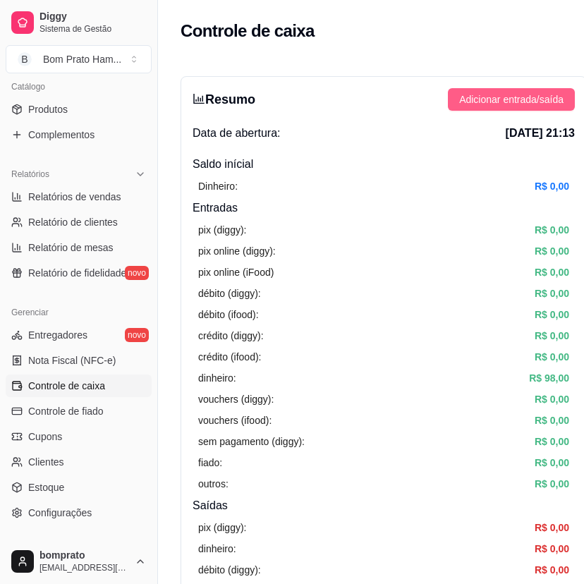
click at [522, 99] on span "Adicionar entrada/saída" at bounding box center [511, 100] width 104 height 16
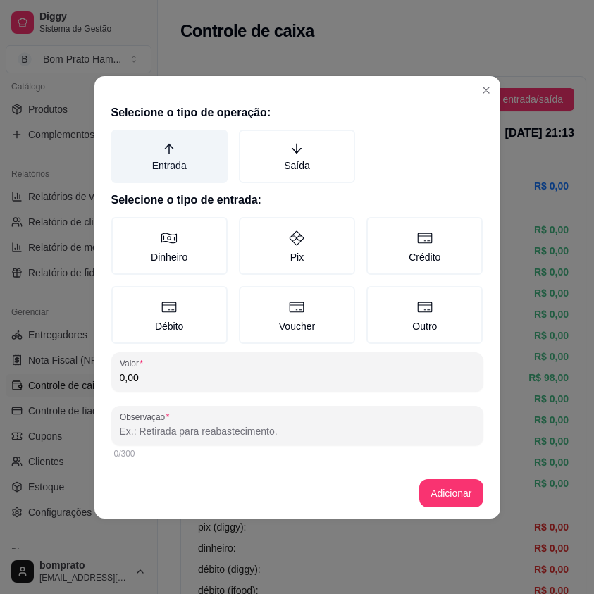
click at [206, 163] on label "Entrada" at bounding box center [169, 157] width 116 height 54
click at [122, 140] on button "Entrada" at bounding box center [116, 134] width 11 height 11
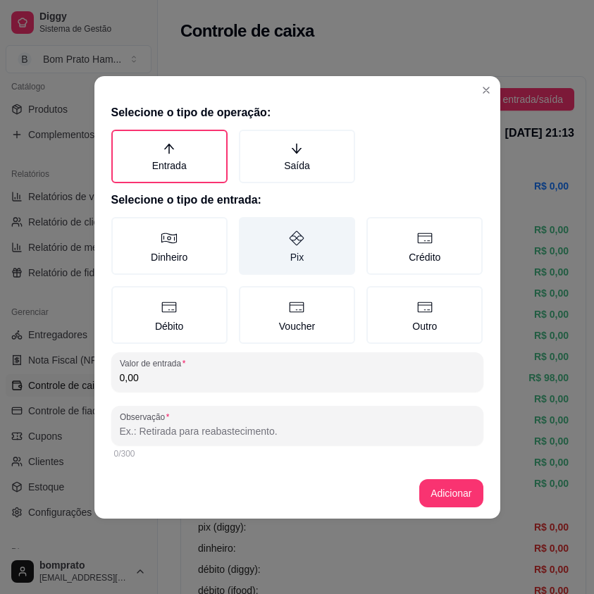
click at [258, 260] on label "Pix" at bounding box center [297, 246] width 116 height 58
click at [249, 228] on button "Pix" at bounding box center [243, 221] width 11 height 11
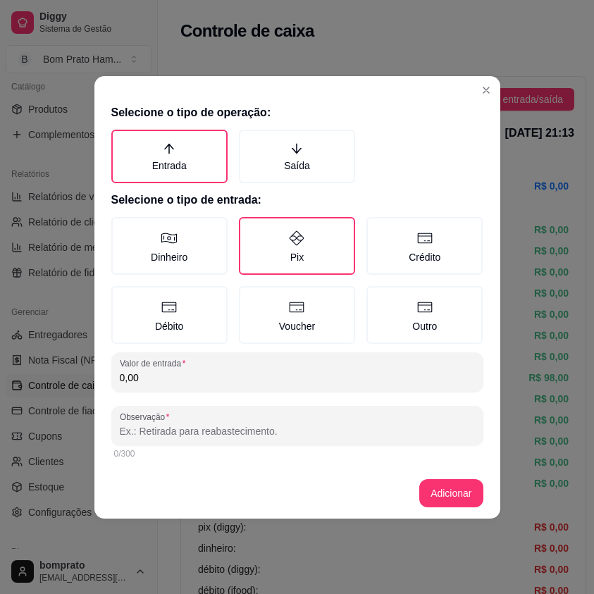
click at [147, 383] on input "0,00" at bounding box center [297, 378] width 355 height 14
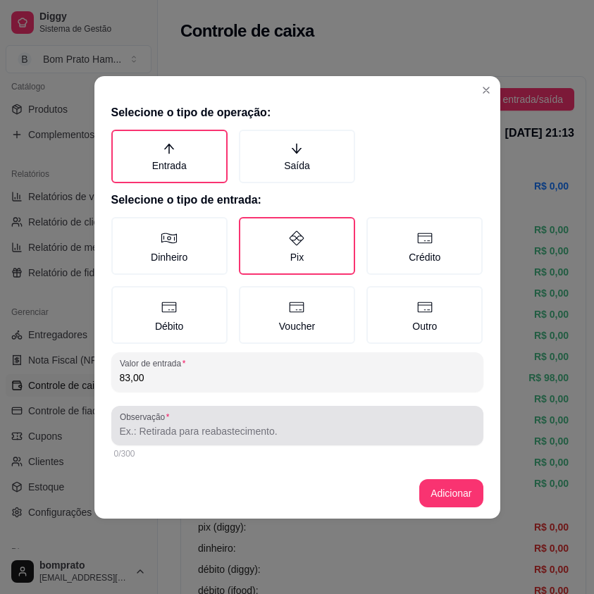
type input "83,00"
click at [223, 429] on input "Observação" at bounding box center [297, 431] width 355 height 14
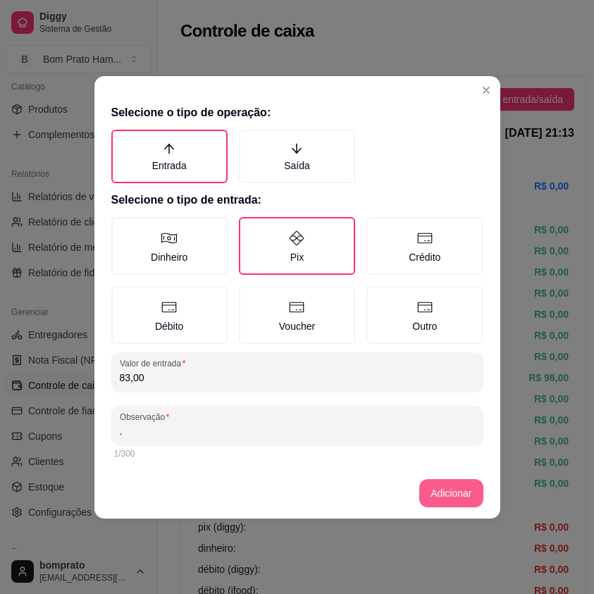
type input "."
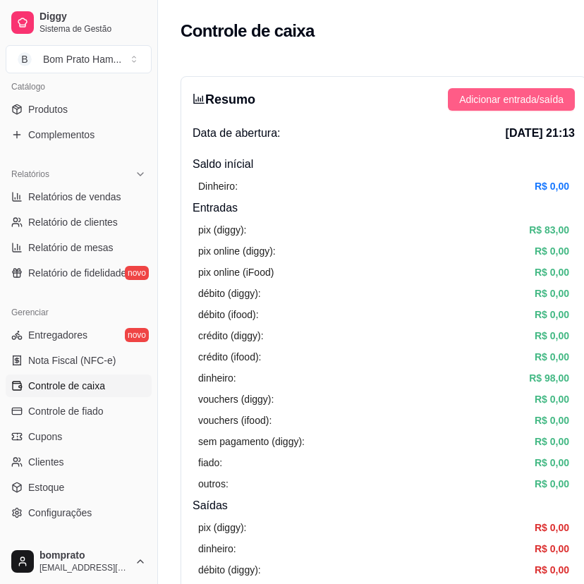
click at [507, 102] on span "Adicionar entrada/saída" at bounding box center [511, 100] width 104 height 16
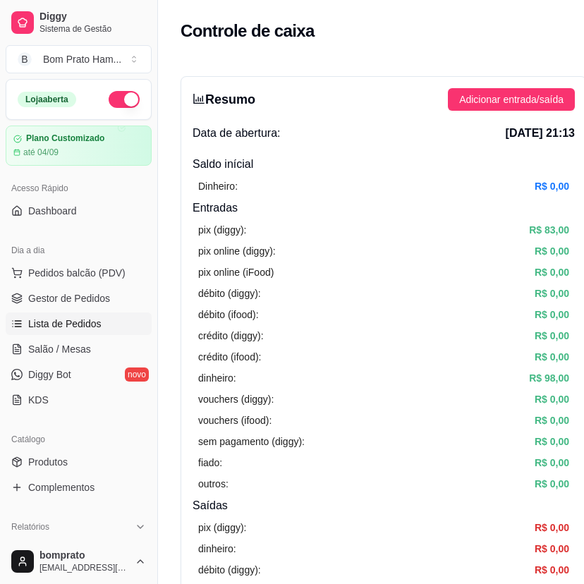
click at [101, 326] on link "Lista de Pedidos" at bounding box center [79, 323] width 146 height 23
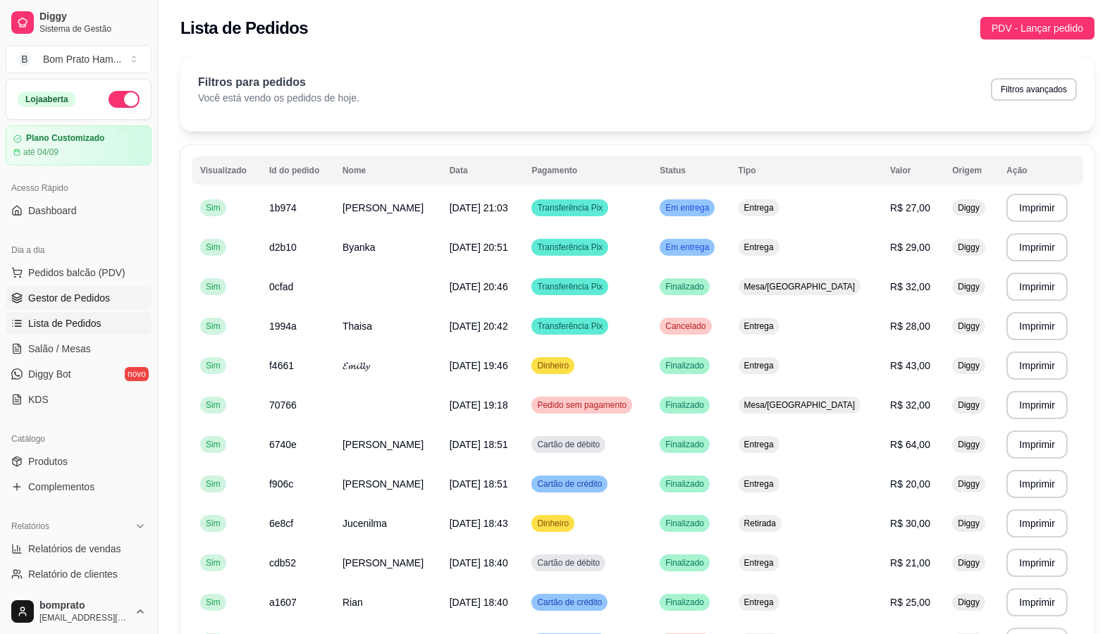
click at [119, 297] on link "Gestor de Pedidos" at bounding box center [79, 298] width 146 height 23
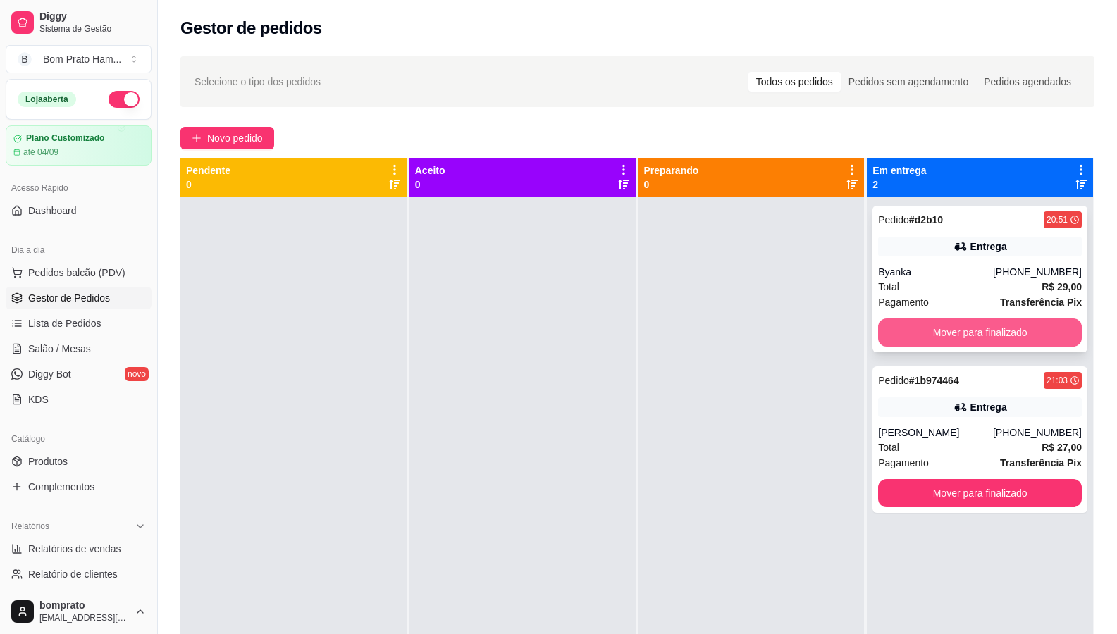
click at [593, 328] on button "Mover para finalizado" at bounding box center [980, 333] width 204 height 28
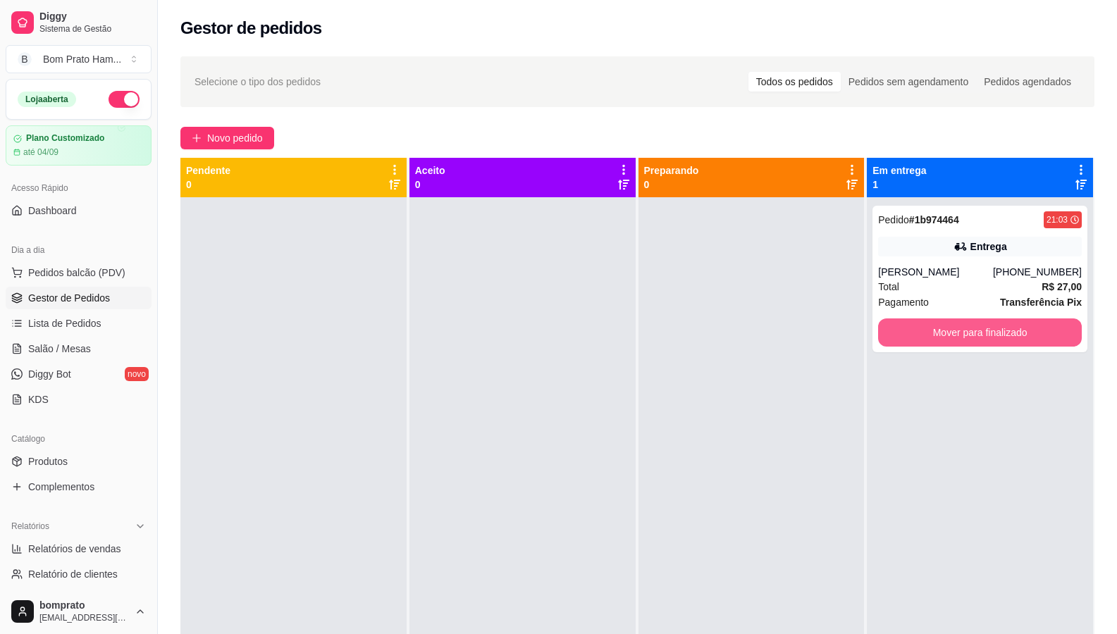
click at [593, 335] on button "Mover para finalizado" at bounding box center [980, 333] width 204 height 28
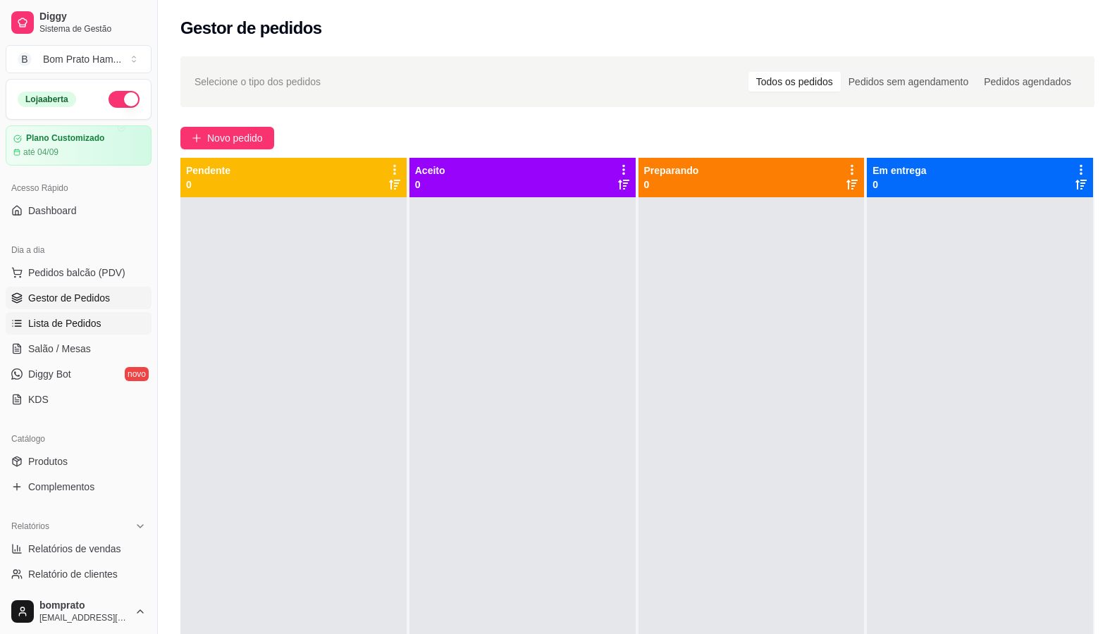
click at [98, 327] on span "Lista de Pedidos" at bounding box center [64, 323] width 73 height 14
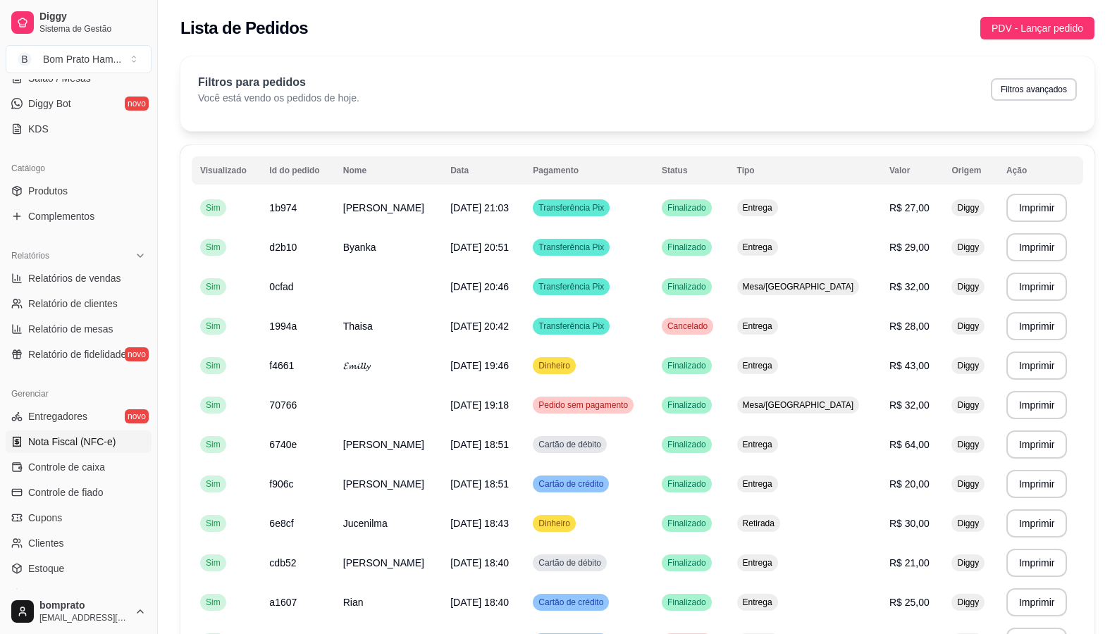
scroll to position [282, 0]
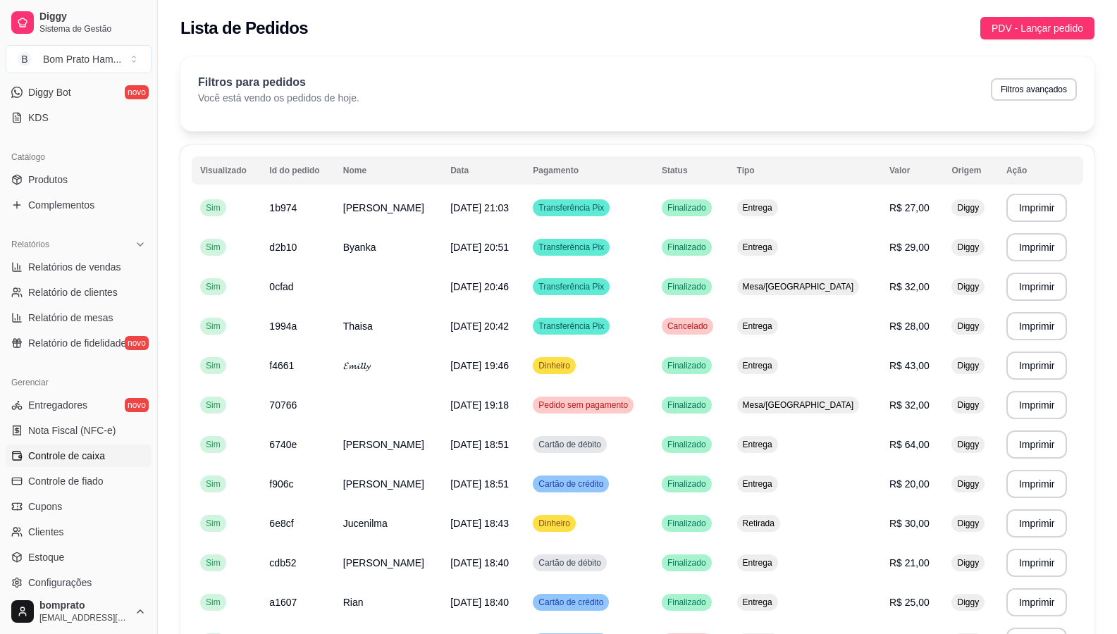
click at [97, 462] on span "Controle de caixa" at bounding box center [66, 456] width 77 height 14
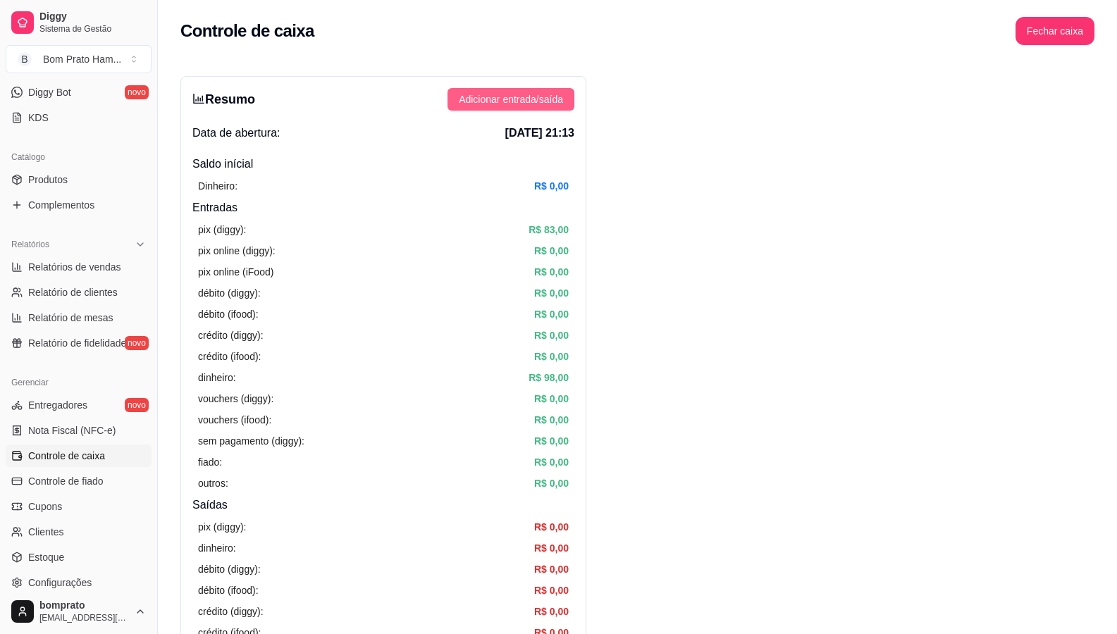
click at [543, 101] on span "Adicionar entrada/saída" at bounding box center [511, 100] width 104 height 16
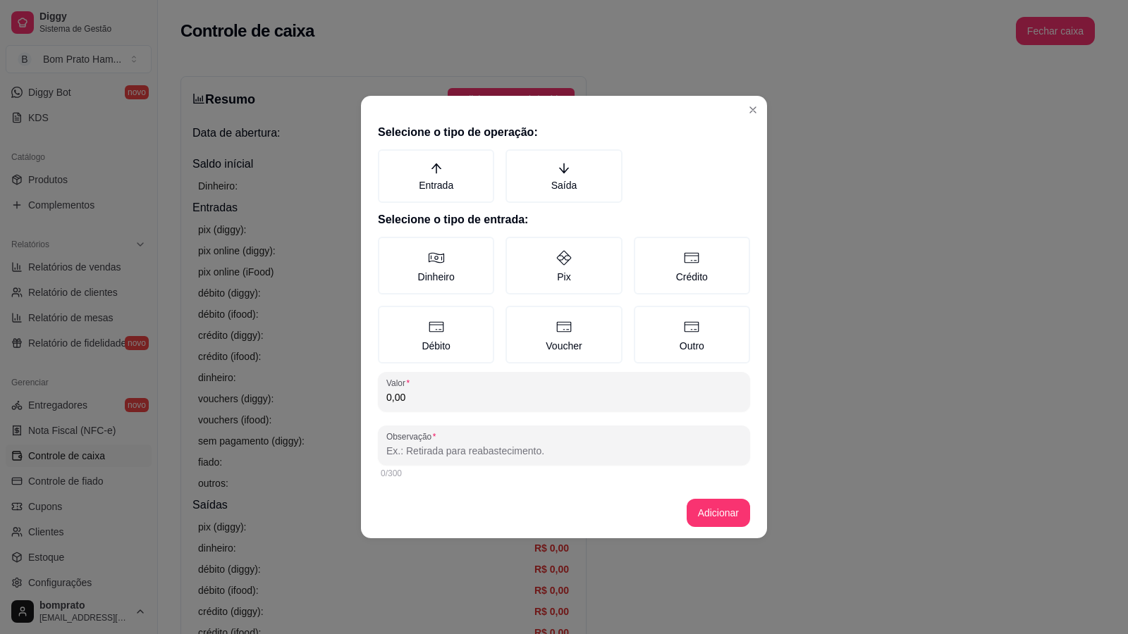
click at [465, 209] on div "Selecione o tipo de operação: Entrada Saída Selecione o tipo de entrada: Dinhei…" at bounding box center [564, 302] width 406 height 369
click at [465, 178] on label "Entrada" at bounding box center [436, 176] width 116 height 54
click at [388, 160] on button "Entrada" at bounding box center [382, 154] width 11 height 11
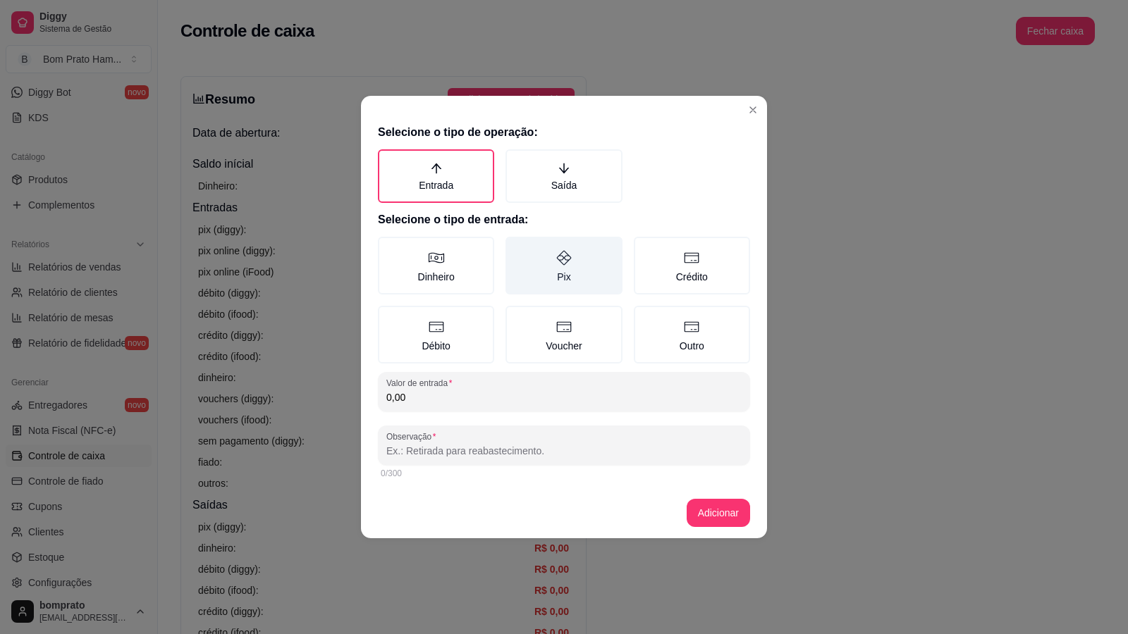
click at [567, 264] on icon at bounding box center [563, 257] width 17 height 17
click at [516, 247] on button "Pix" at bounding box center [510, 241] width 11 height 11
click at [438, 396] on input "0,00" at bounding box center [563, 397] width 355 height 14
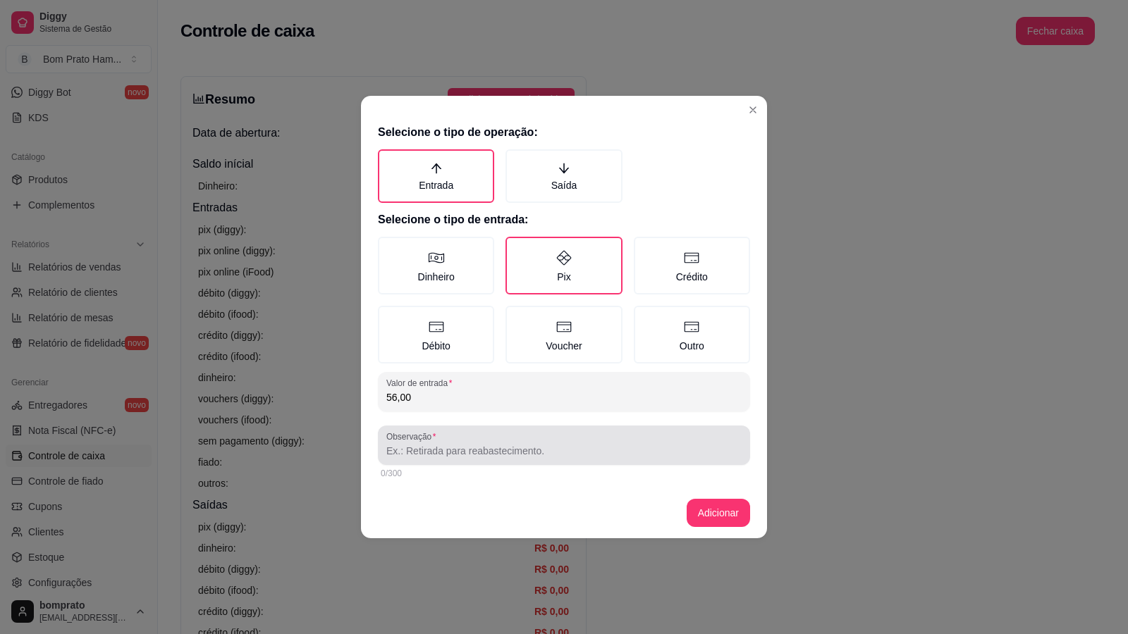
type input "56,00"
click at [449, 445] on input "Observação" at bounding box center [563, 451] width 355 height 14
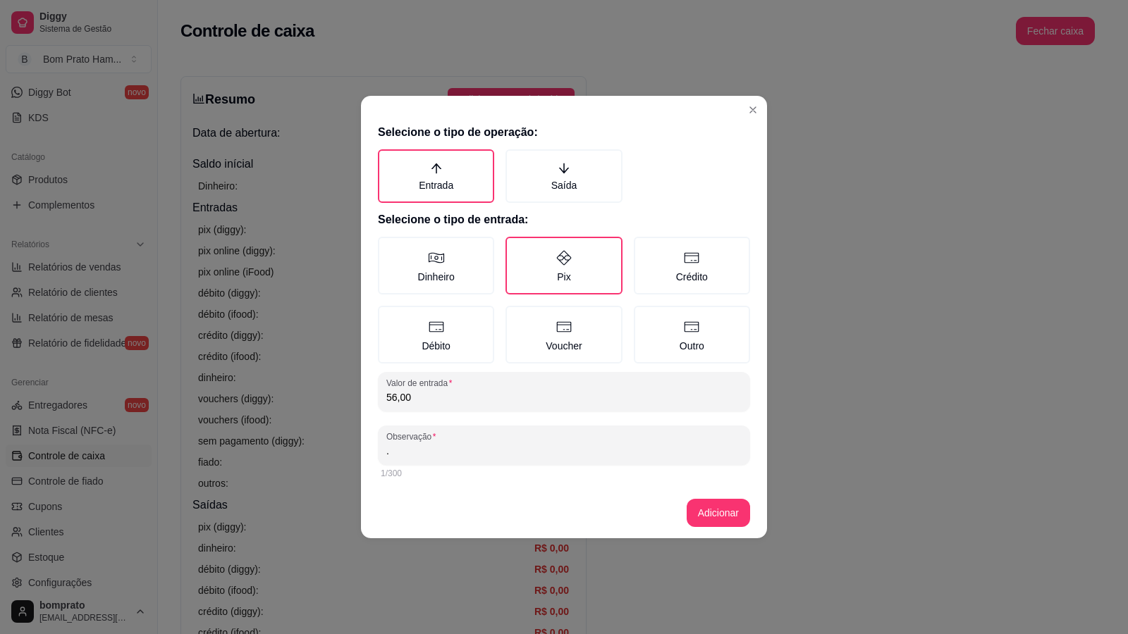
type input "."
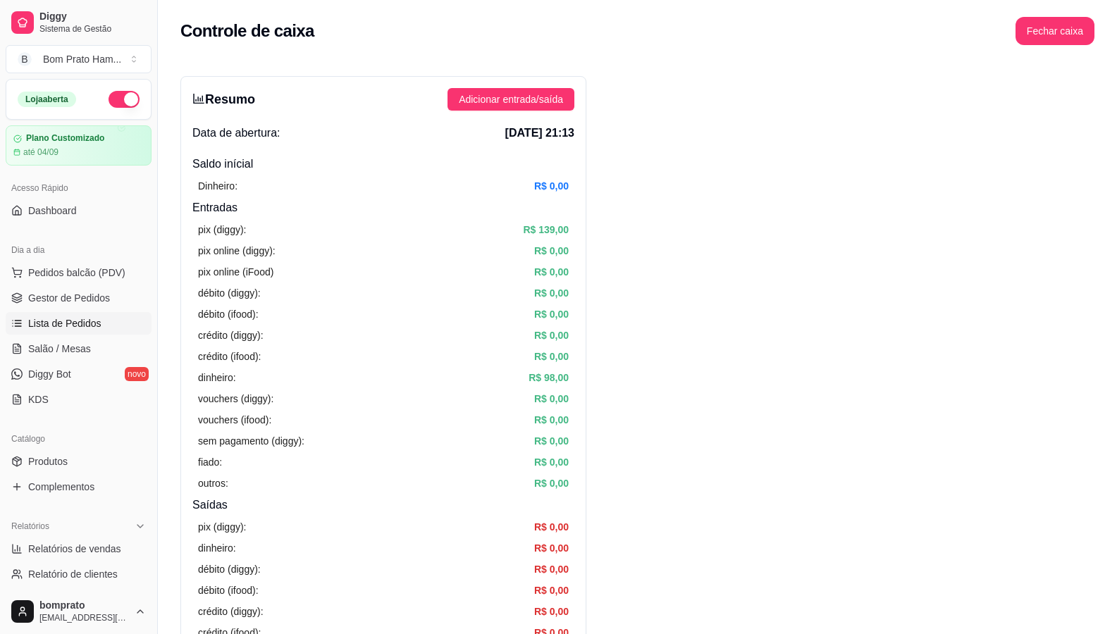
click at [85, 318] on span "Lista de Pedidos" at bounding box center [64, 323] width 73 height 14
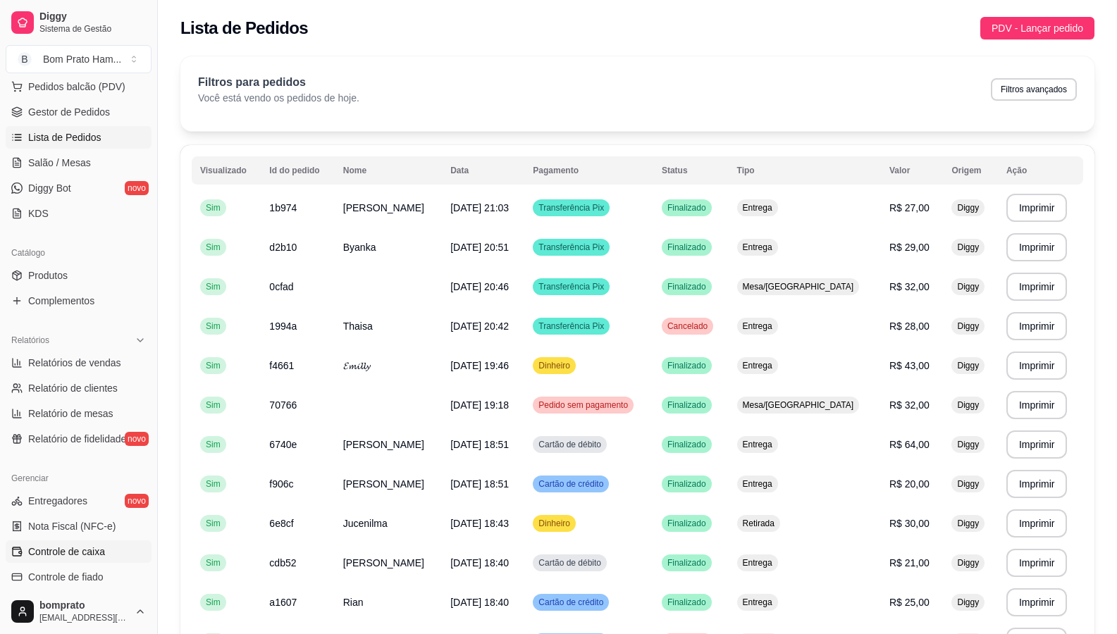
scroll to position [211, 0]
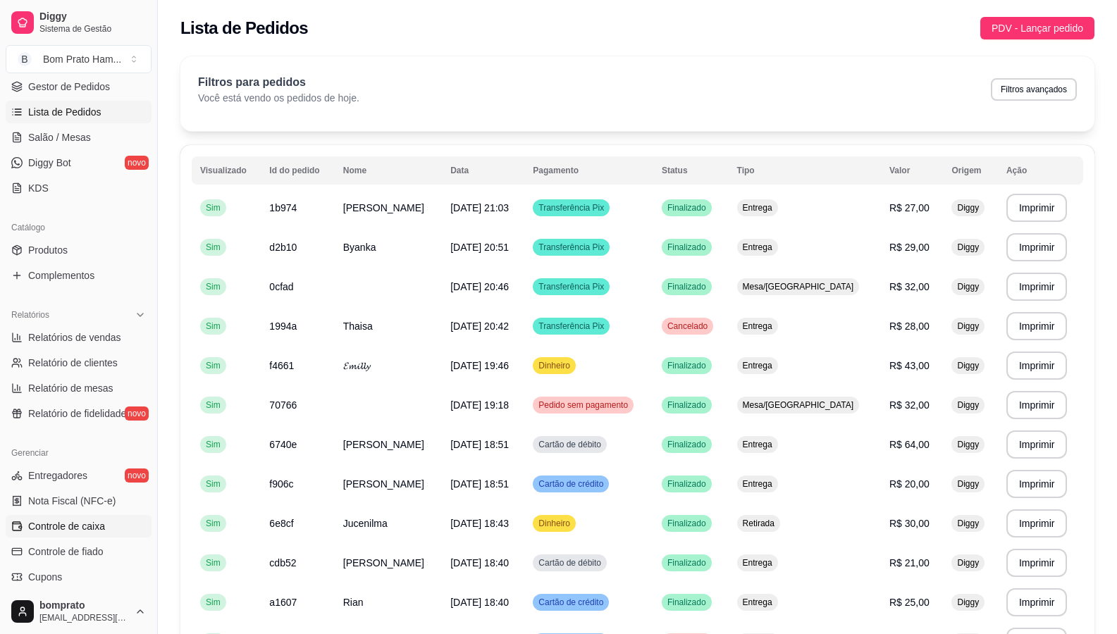
click at [106, 534] on link "Controle de caixa" at bounding box center [79, 526] width 146 height 23
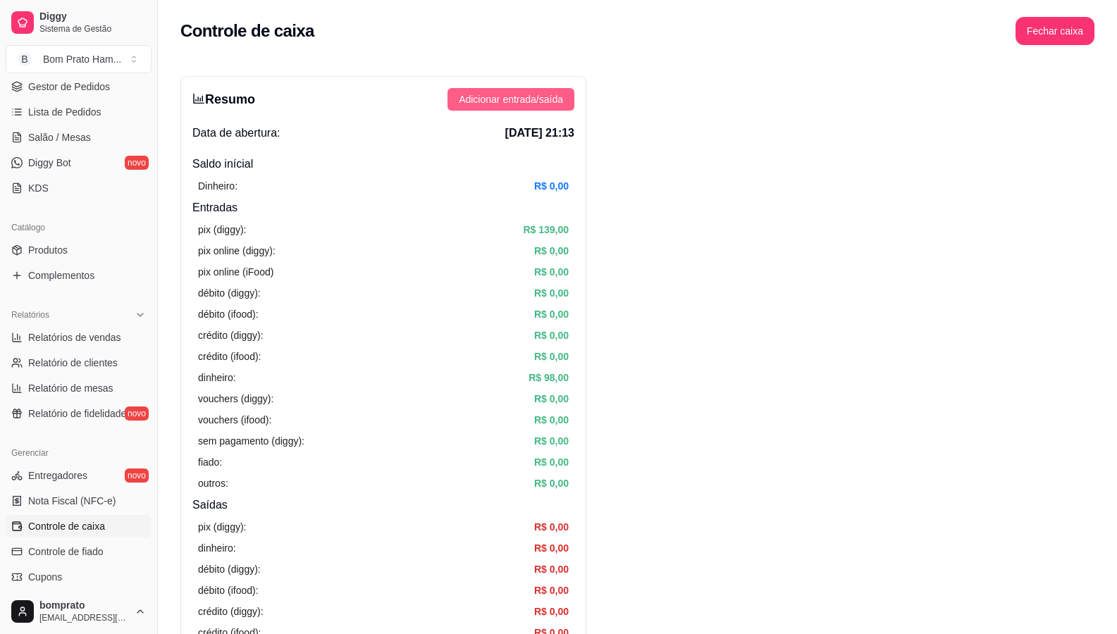
click at [553, 100] on span "Adicionar entrada/saída" at bounding box center [511, 100] width 104 height 16
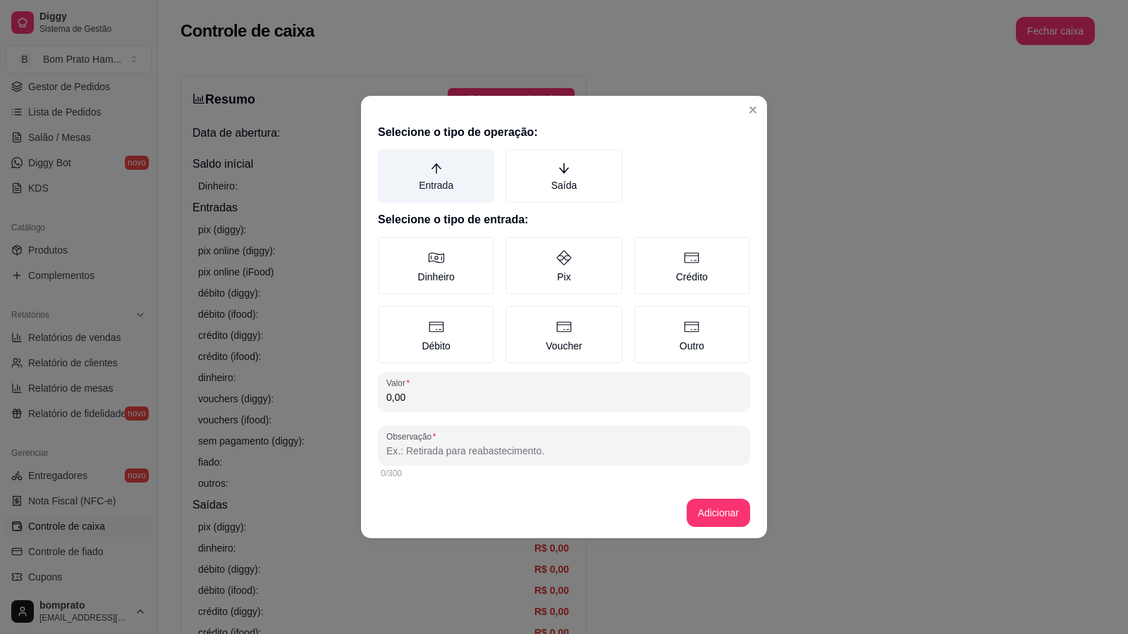
click at [413, 170] on label "Entrada" at bounding box center [436, 176] width 116 height 54
click at [388, 160] on button "Entrada" at bounding box center [382, 154] width 11 height 11
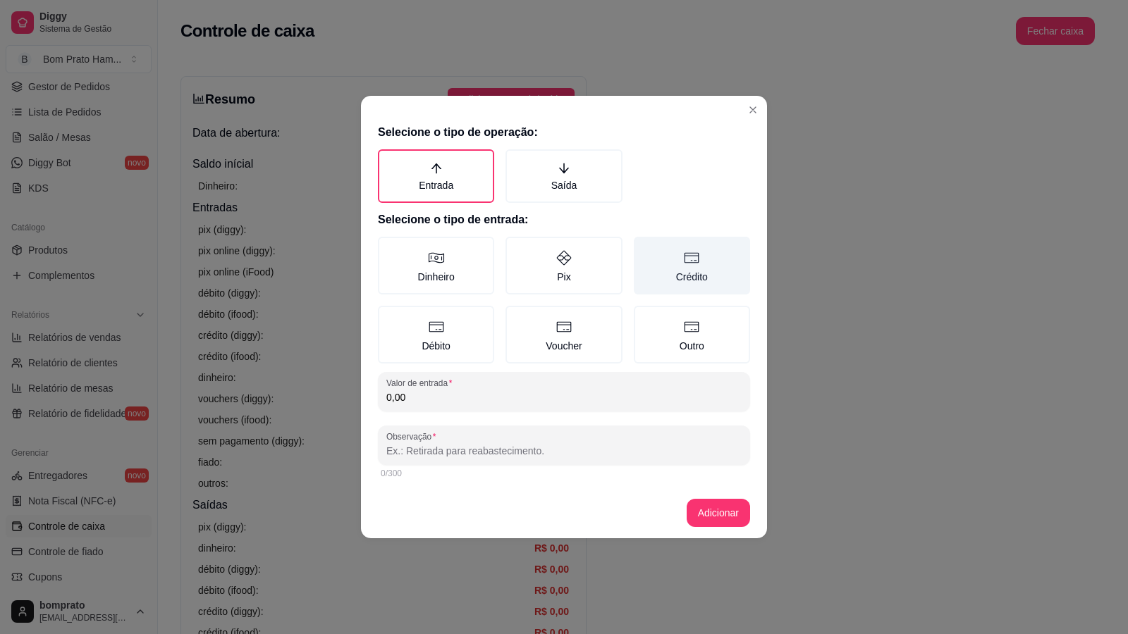
click at [593, 285] on label "Crédito" at bounding box center [692, 266] width 116 height 58
click at [593, 247] on button "Crédito" at bounding box center [638, 241] width 11 height 11
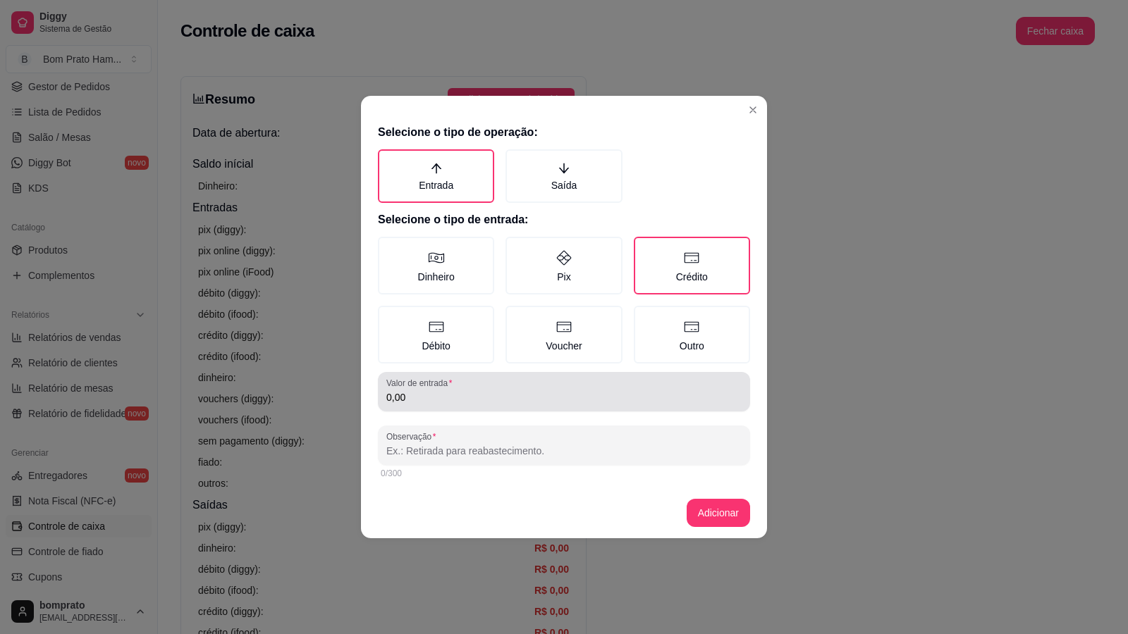
click at [483, 395] on input "0,00" at bounding box center [563, 397] width 355 height 14
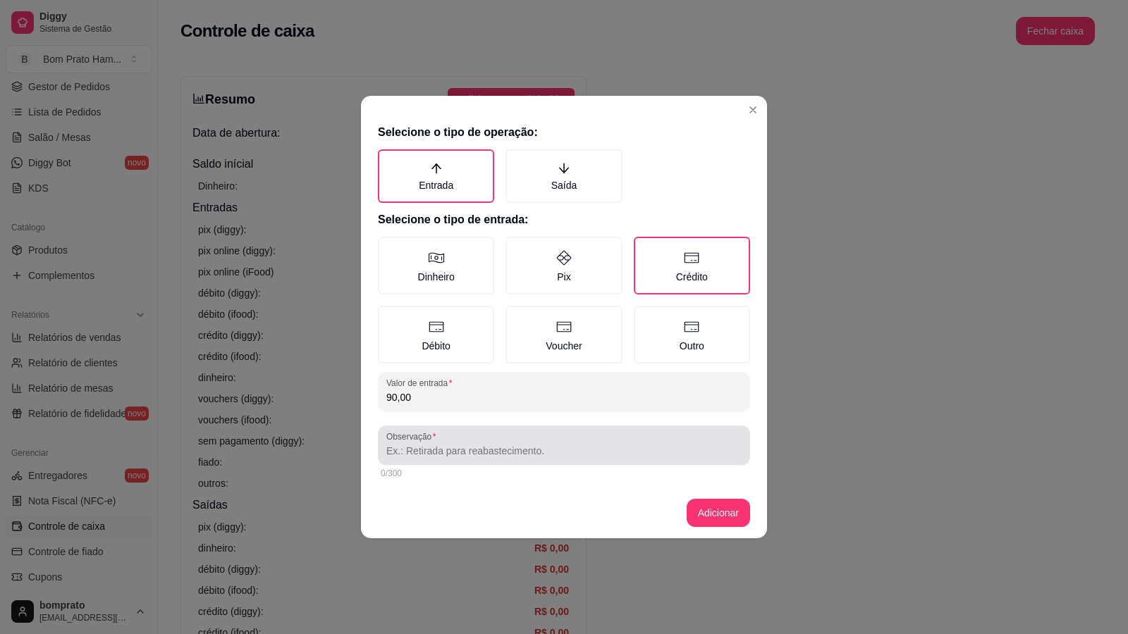
type input "90,00"
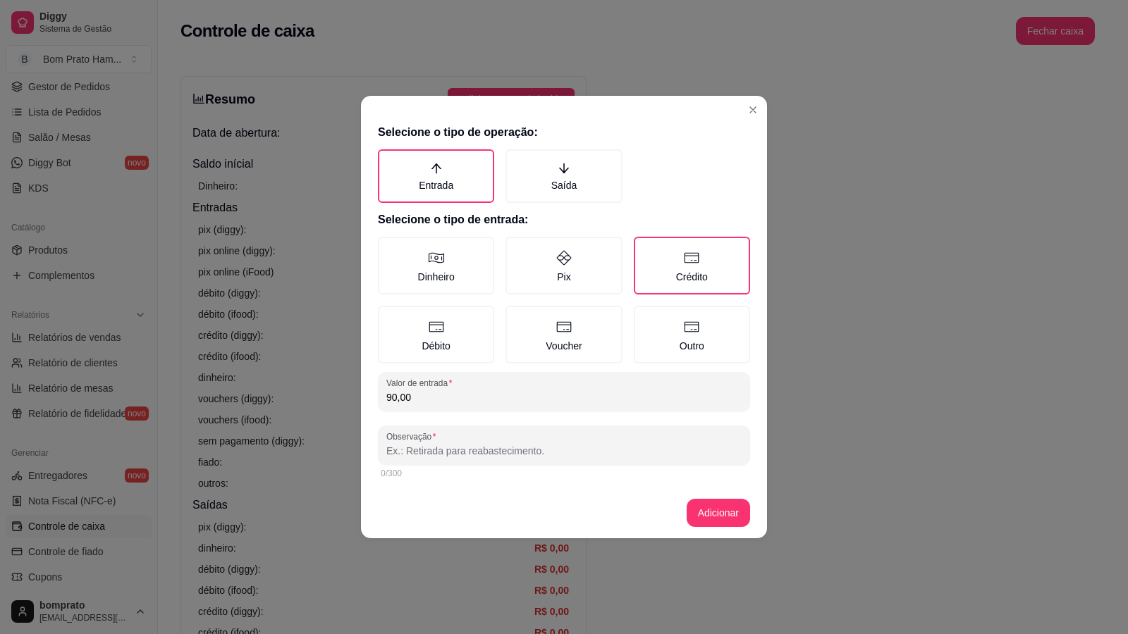
click at [473, 450] on input "Observação" at bounding box center [563, 451] width 355 height 14
type input "."
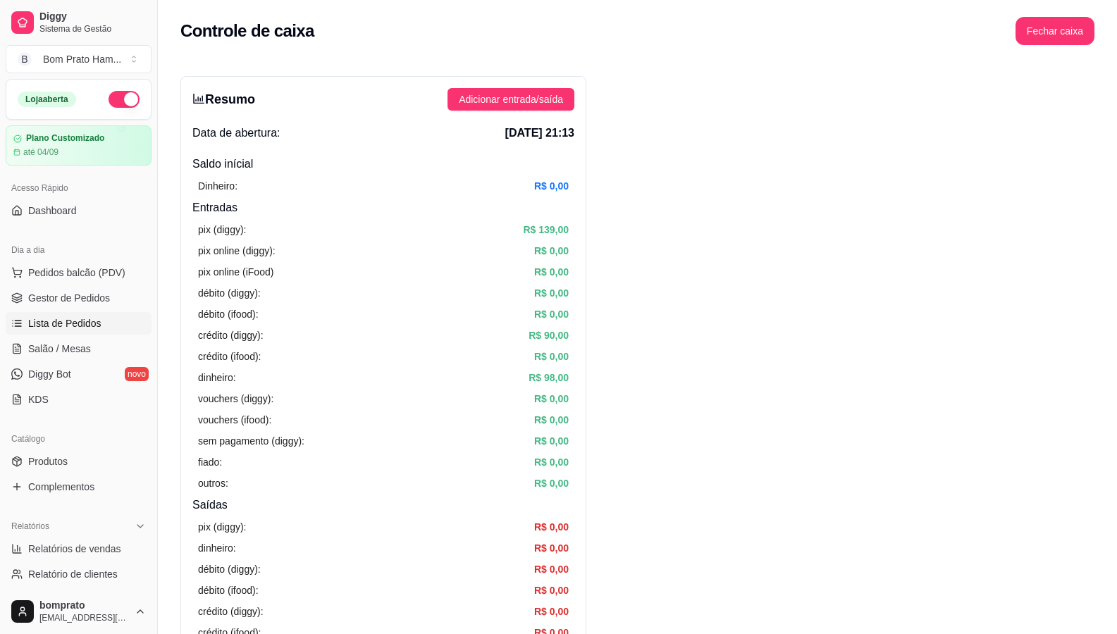
click at [106, 321] on link "Lista de Pedidos" at bounding box center [79, 323] width 146 height 23
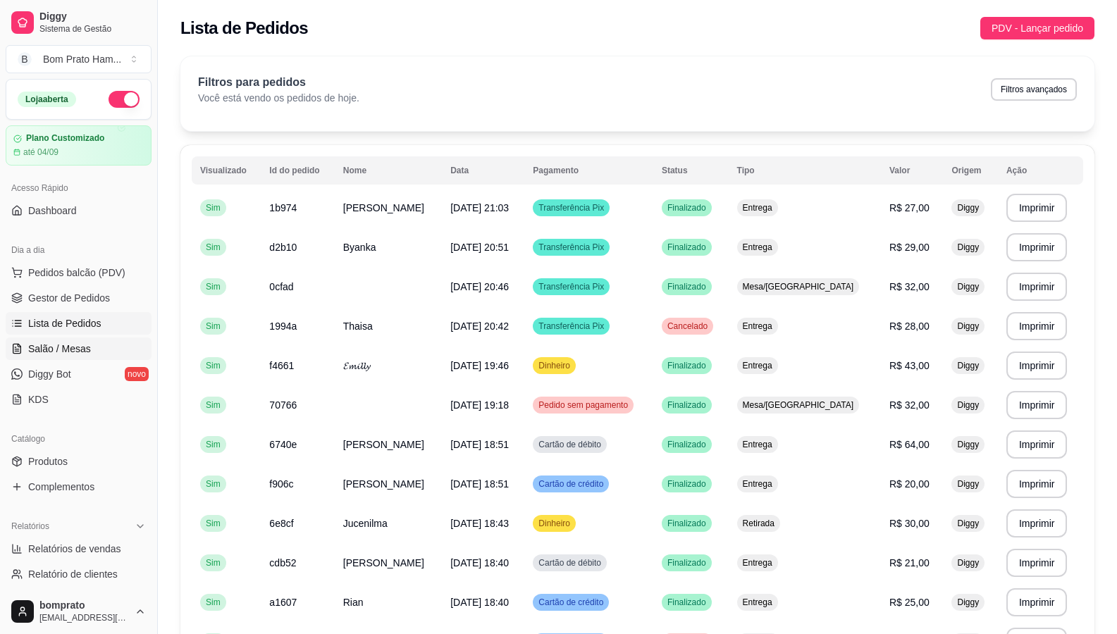
click at [73, 341] on link "Salão / Mesas" at bounding box center [79, 349] width 146 height 23
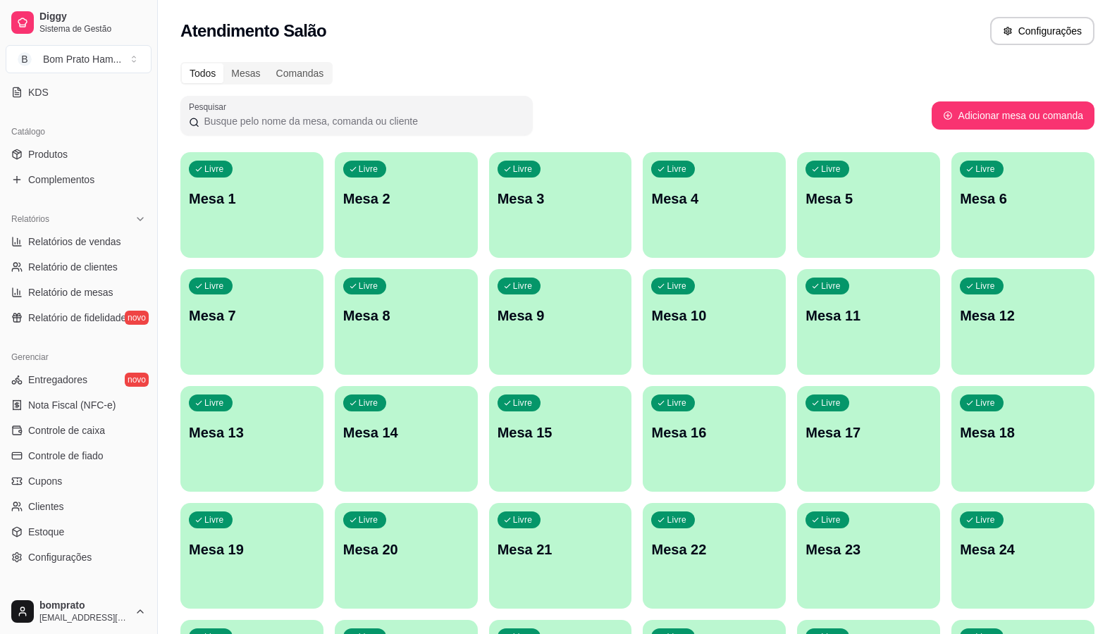
scroll to position [352, 0]
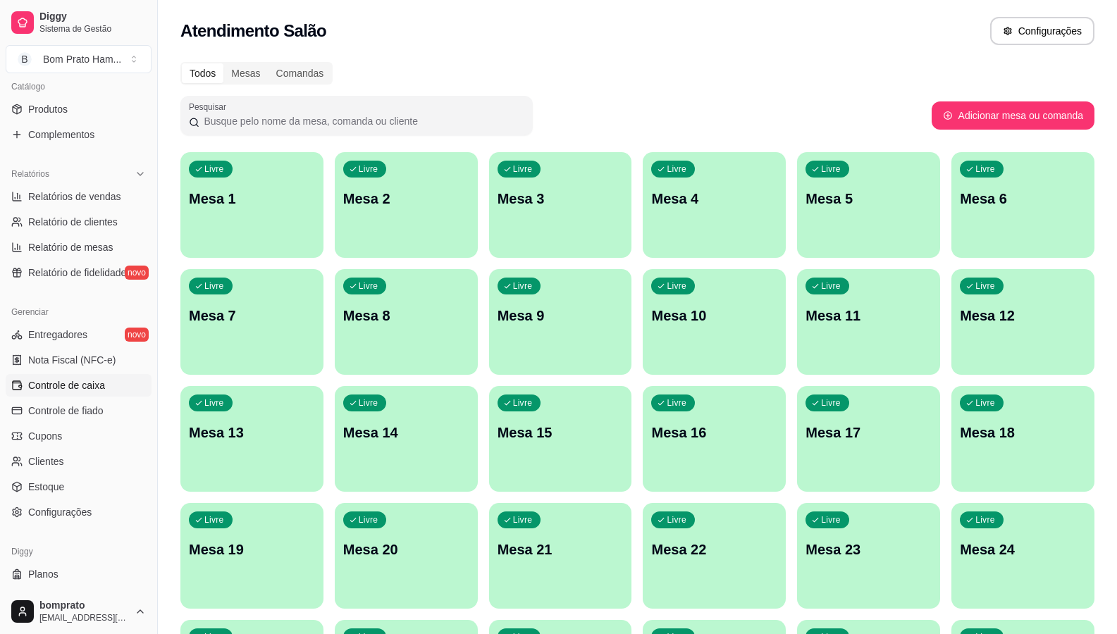
click at [100, 382] on span "Controle de caixa" at bounding box center [66, 385] width 77 height 14
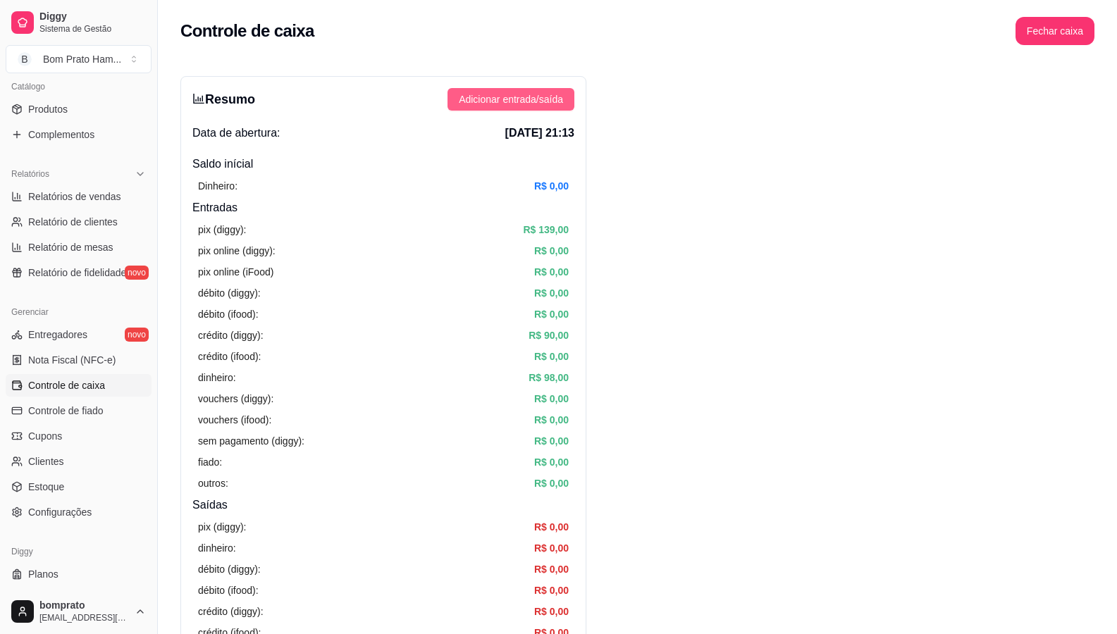
click at [519, 100] on span "Adicionar entrada/saída" at bounding box center [511, 100] width 104 height 16
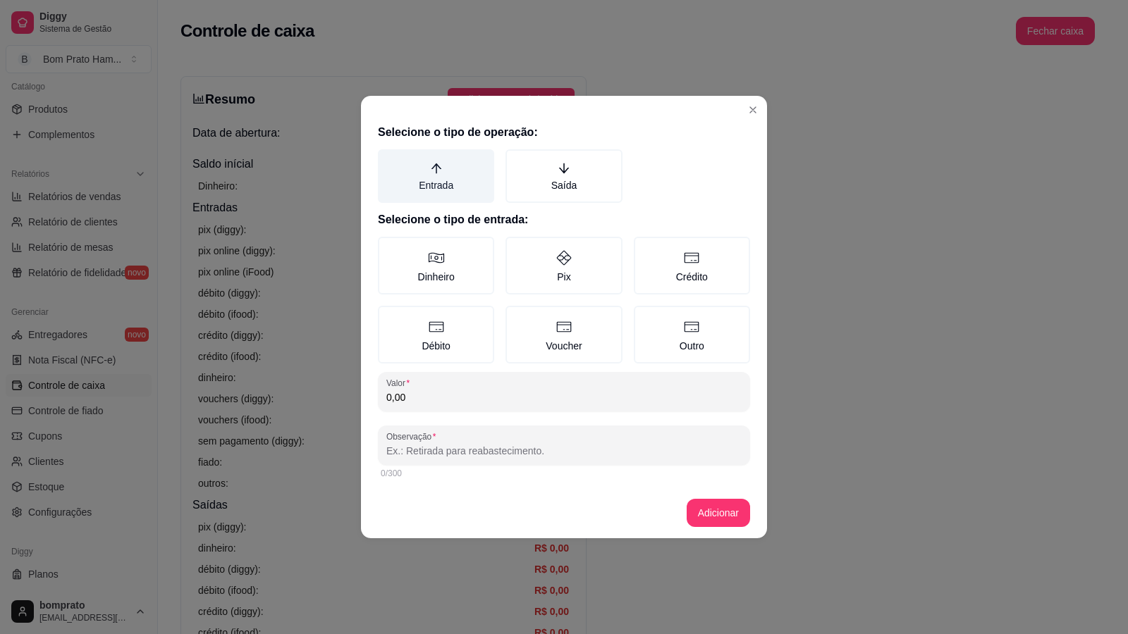
click at [432, 165] on icon "arrow-up" at bounding box center [436, 168] width 13 height 13
click at [388, 160] on button "Entrada" at bounding box center [382, 154] width 11 height 11
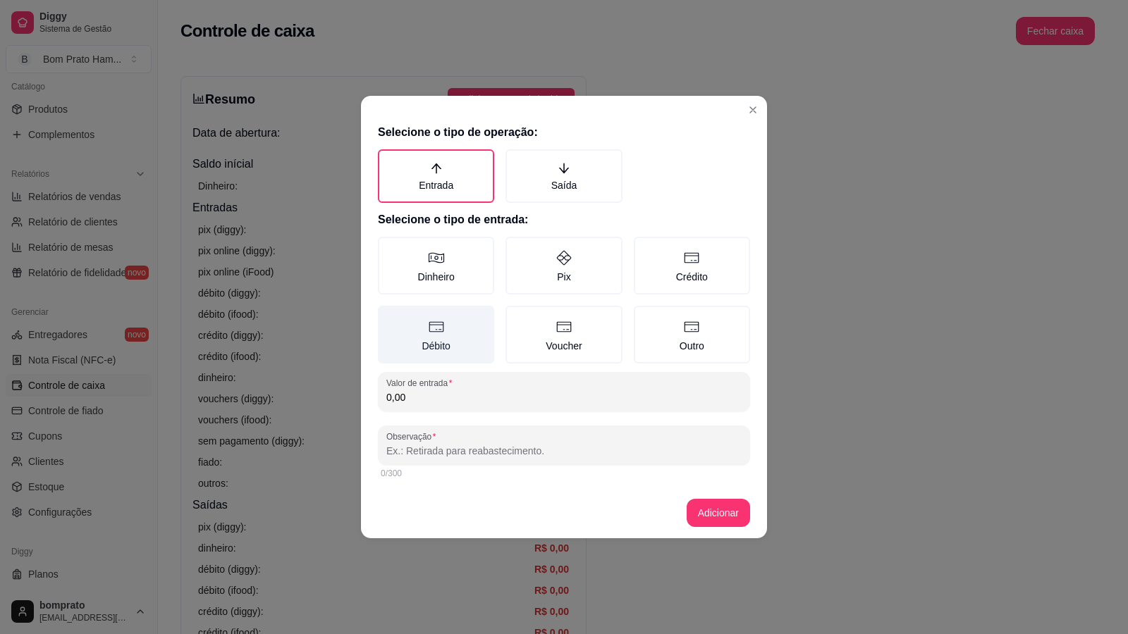
click at [486, 312] on label "Débito" at bounding box center [436, 335] width 116 height 58
click at [388, 312] on button "Débito" at bounding box center [382, 310] width 11 height 11
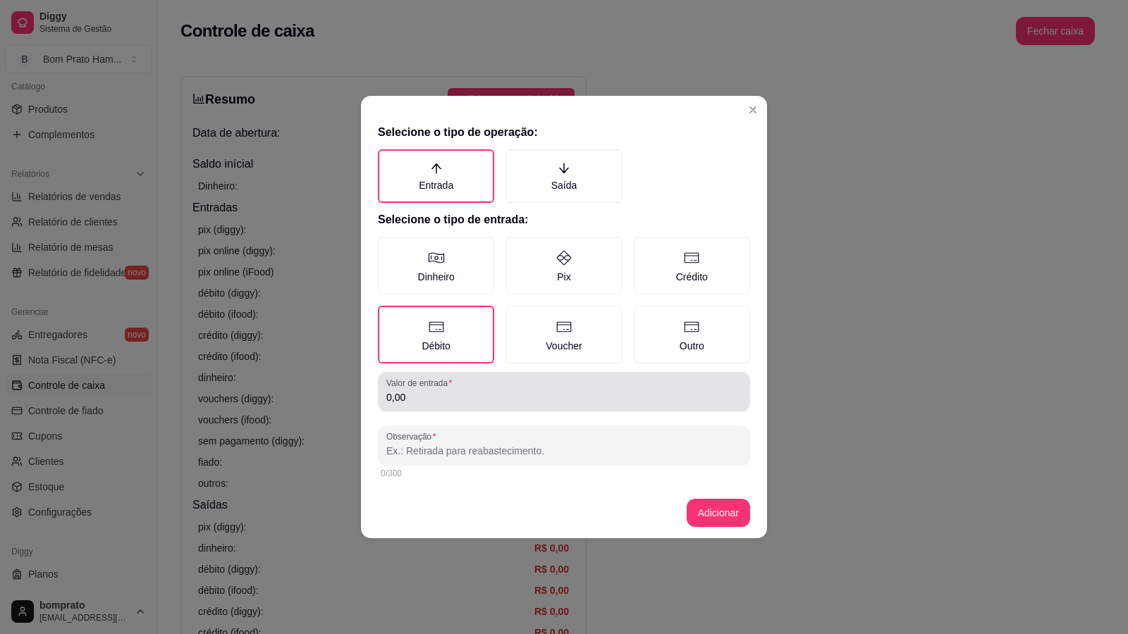
click at [486, 396] on input "0,00" at bounding box center [563, 397] width 355 height 14
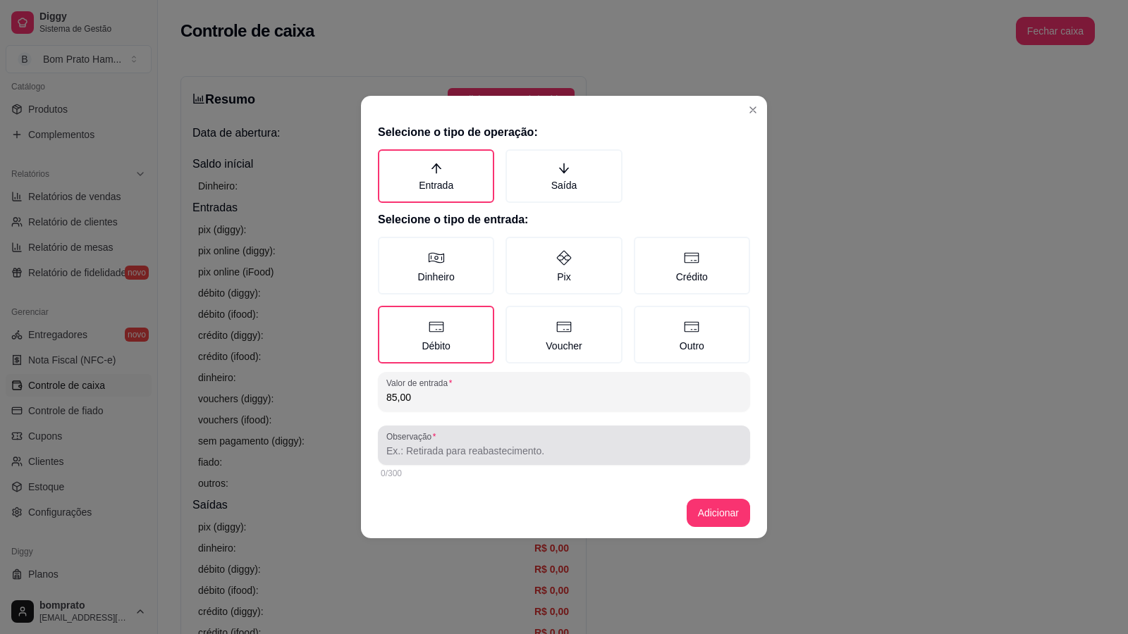
type input "85,00"
click at [495, 460] on div "Observação" at bounding box center [564, 445] width 372 height 39
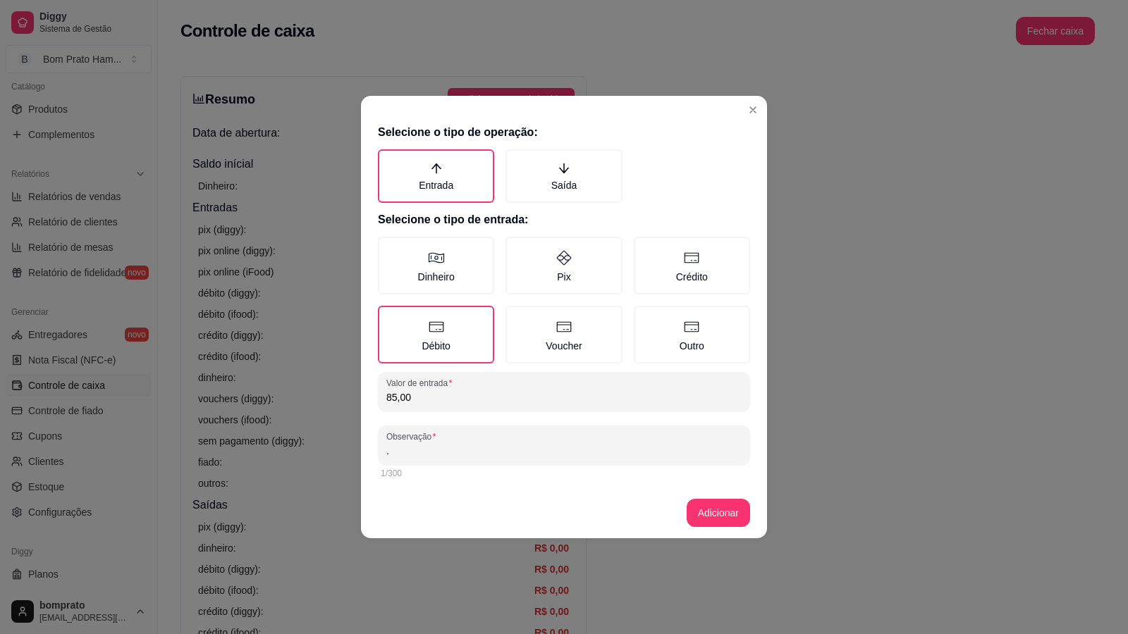
type input "."
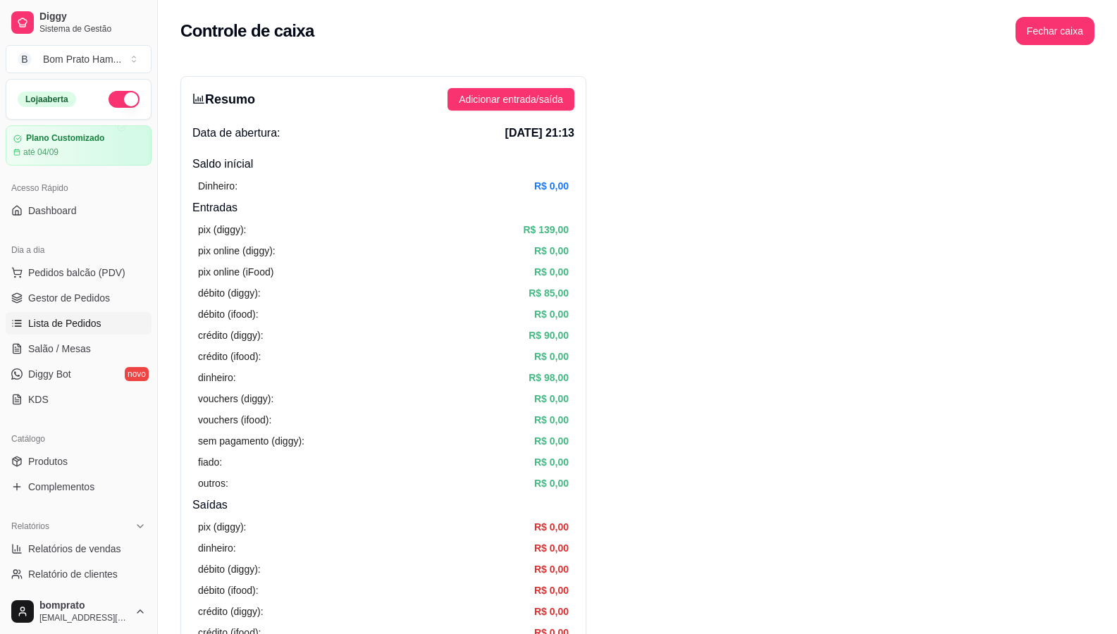
click at [90, 324] on span "Lista de Pedidos" at bounding box center [64, 323] width 73 height 14
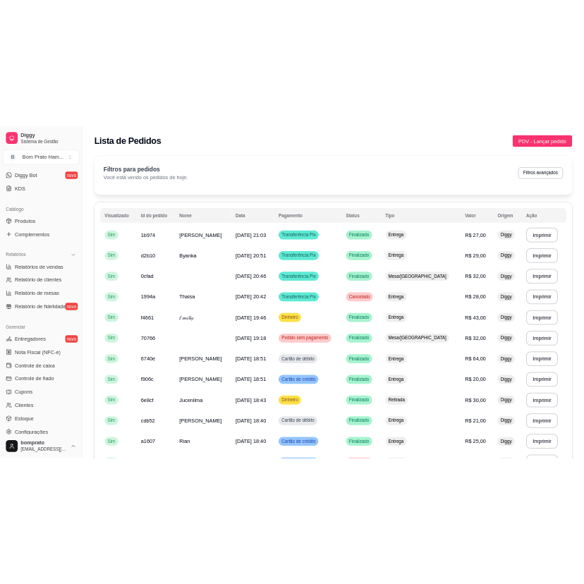
scroll to position [282, 0]
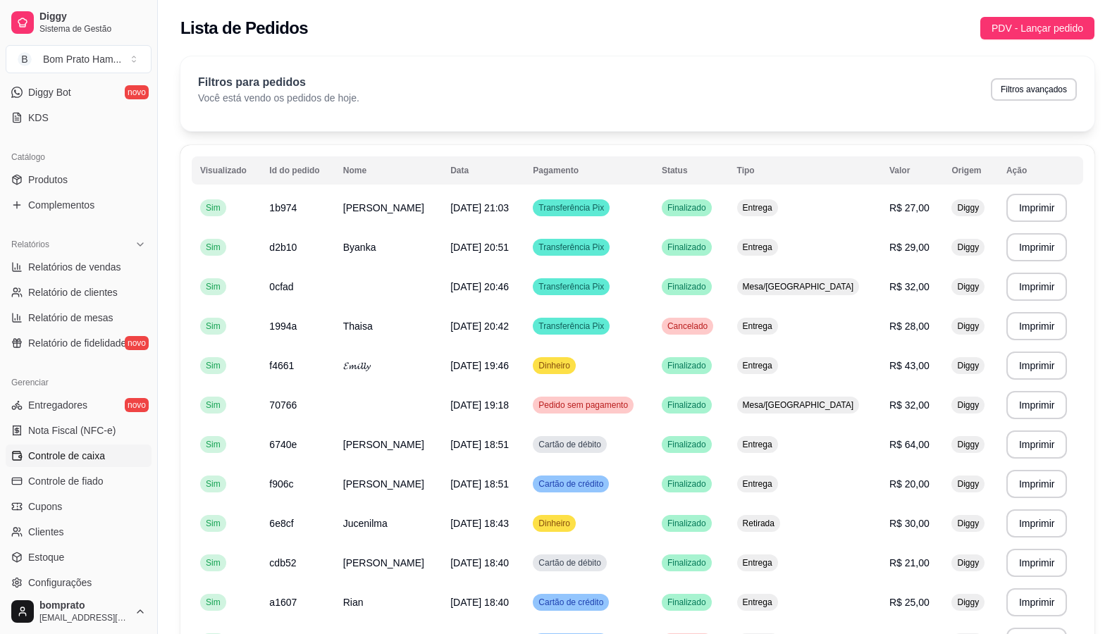
click at [94, 457] on span "Controle de caixa" at bounding box center [66, 456] width 77 height 14
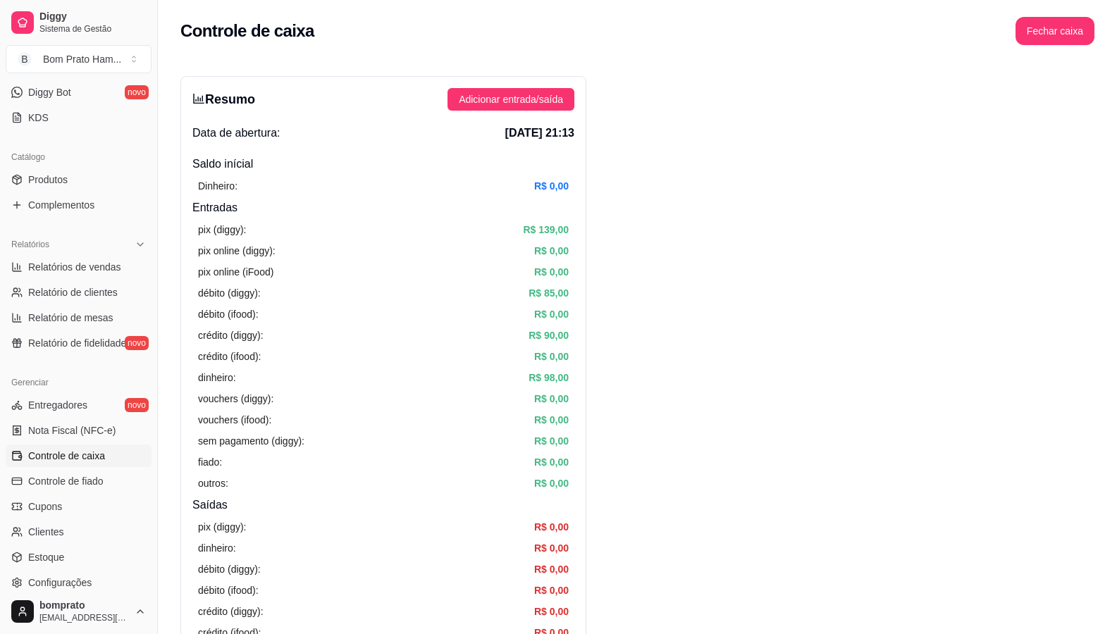
click at [505, 81] on div "Resumo Adicionar entrada/saída Data de abertura: [DATE] 21:13 Saldo inícial Din…" at bounding box center [383, 448] width 406 height 745
click at [507, 98] on span "Adicionar entrada/saída" at bounding box center [511, 100] width 104 height 16
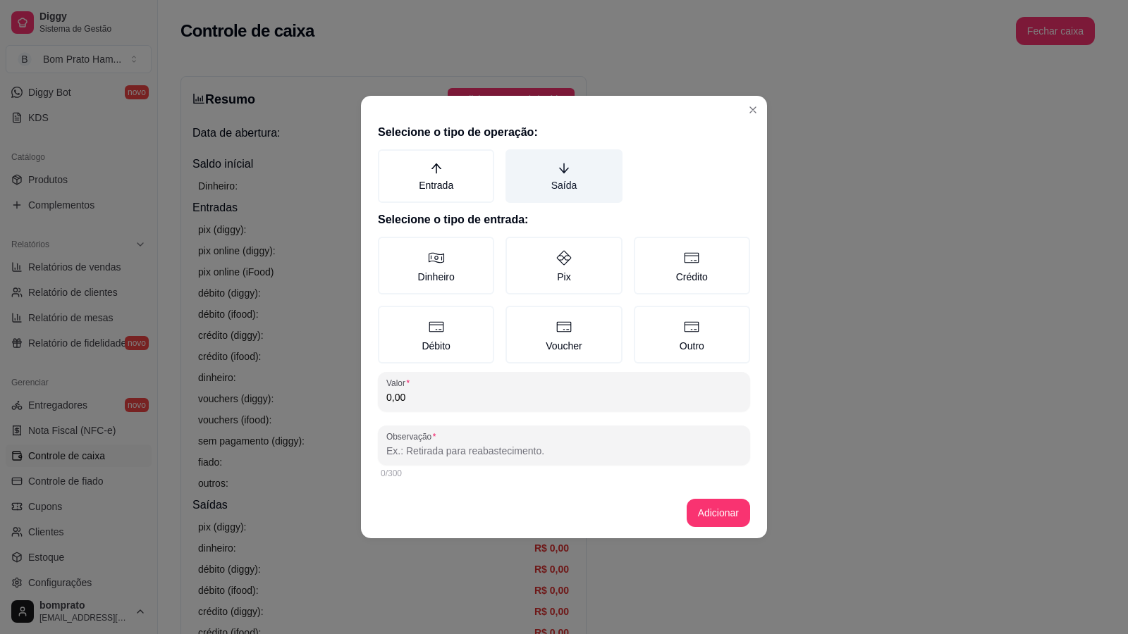
click at [546, 187] on label "Saída" at bounding box center [563, 176] width 116 height 54
click at [516, 160] on button "Saída" at bounding box center [510, 154] width 11 height 11
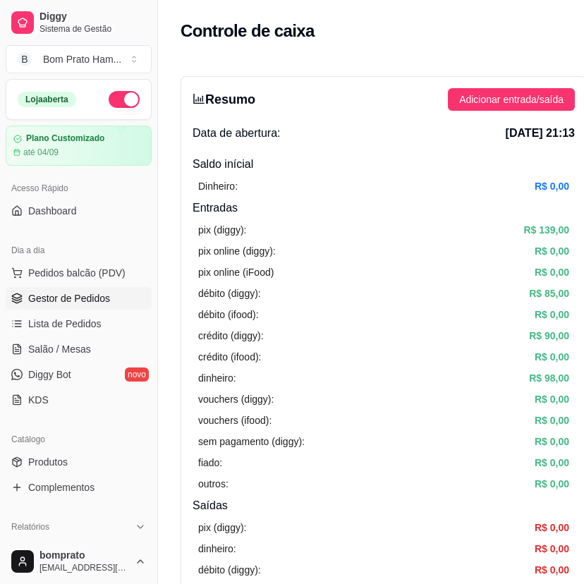
click at [90, 307] on link "Gestor de Pedidos" at bounding box center [79, 298] width 146 height 23
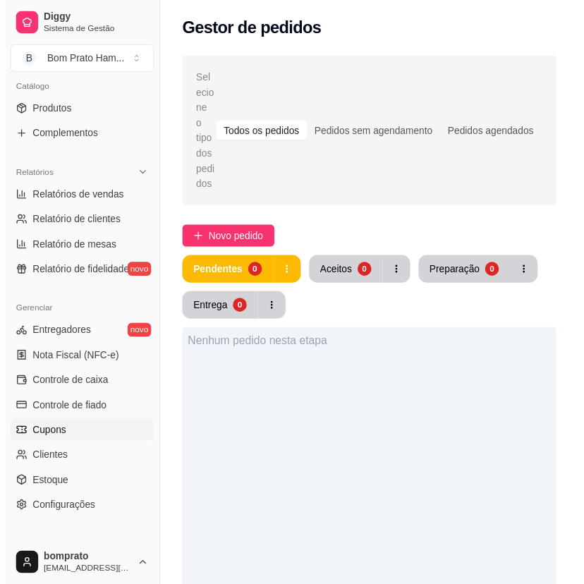
scroll to position [352, 0]
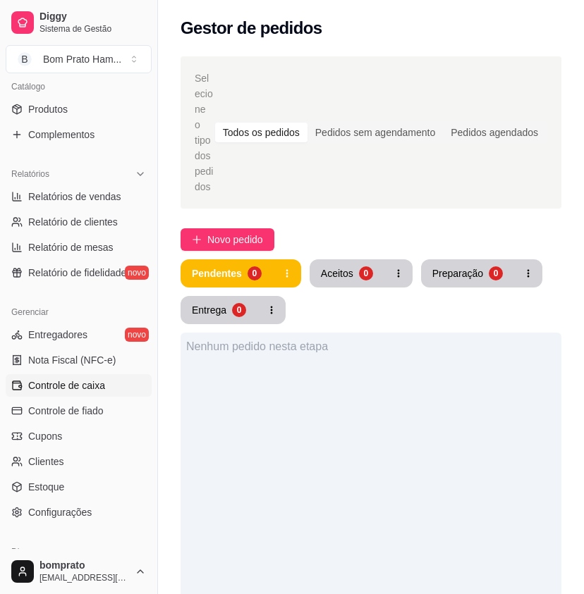
click at [89, 381] on span "Controle de caixa" at bounding box center [66, 385] width 77 height 14
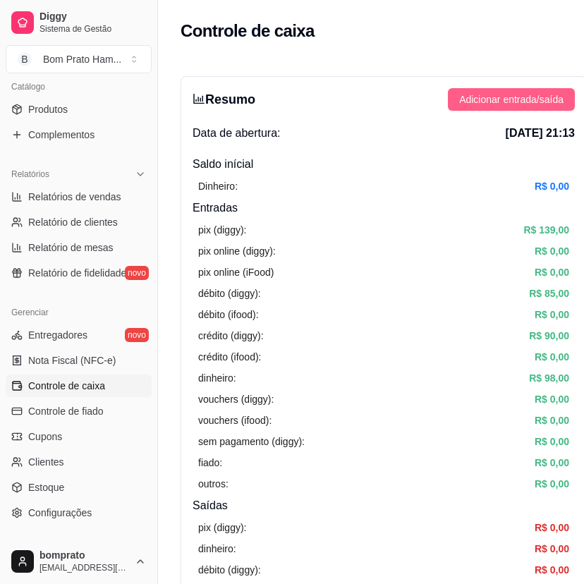
click at [529, 99] on span "Adicionar entrada/saída" at bounding box center [511, 100] width 104 height 16
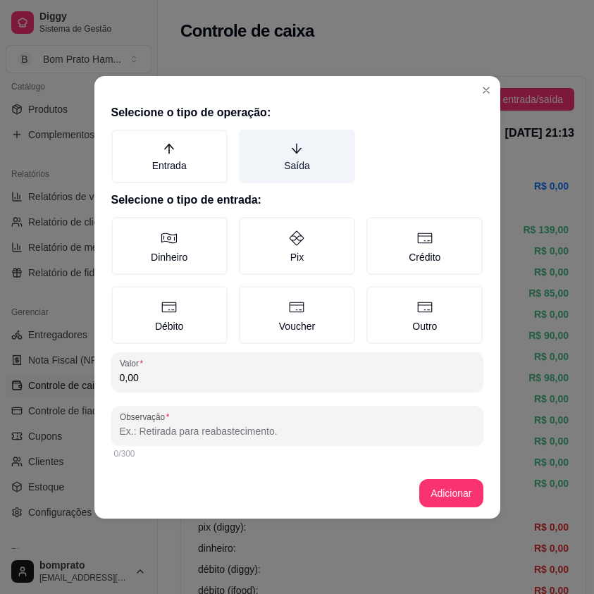
click at [330, 164] on label "Saída" at bounding box center [297, 157] width 116 height 54
click at [249, 140] on button "Saída" at bounding box center [243, 134] width 11 height 11
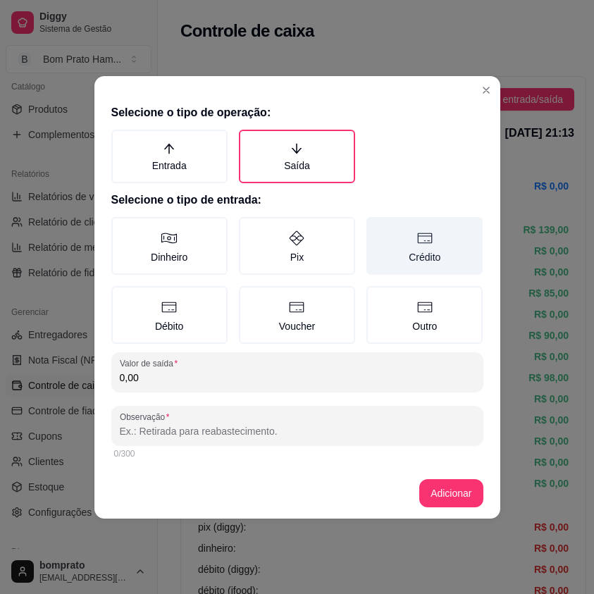
click at [401, 246] on label "Crédito" at bounding box center [424, 246] width 116 height 58
click at [377, 228] on button "Crédito" at bounding box center [371, 221] width 11 height 11
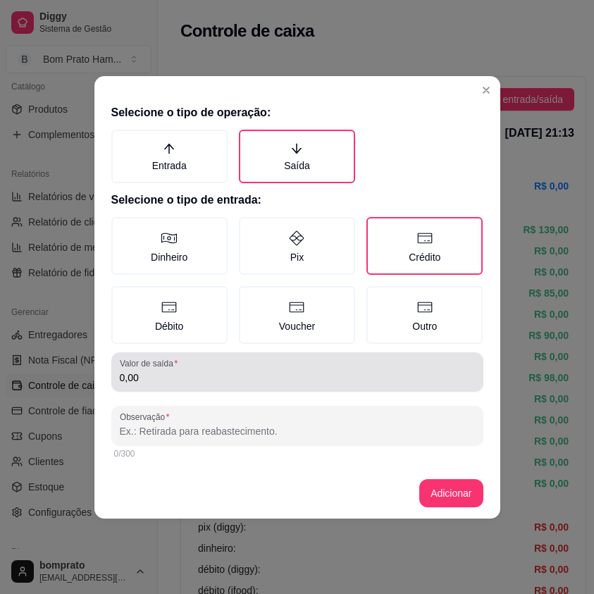
click at [234, 389] on div "Valor de saída 0,00" at bounding box center [297, 371] width 372 height 39
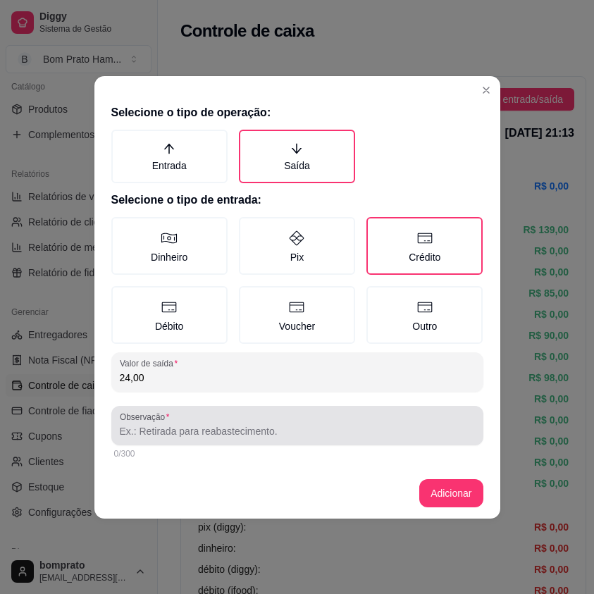
type input "24,00"
click at [223, 426] on input "Observação" at bounding box center [297, 431] width 355 height 14
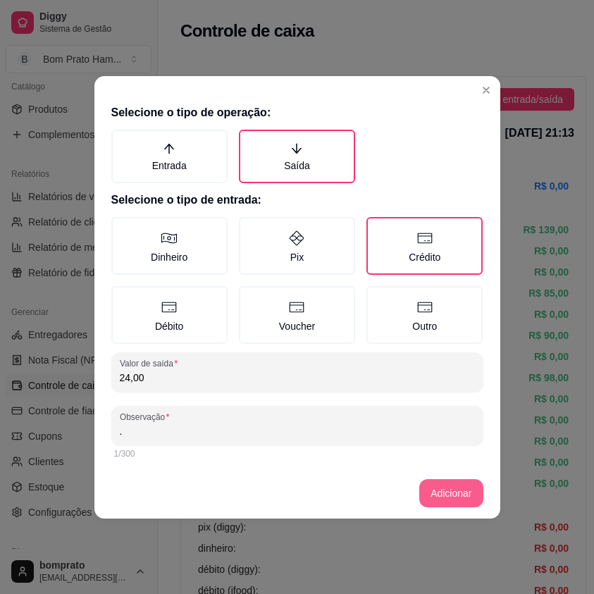
type input "."
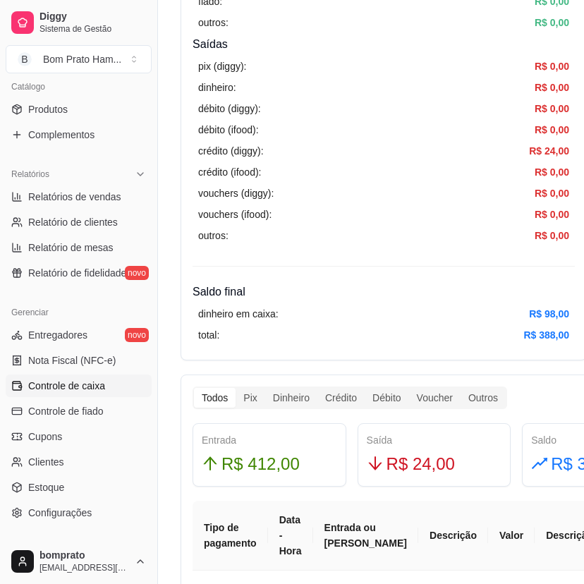
scroll to position [493, 0]
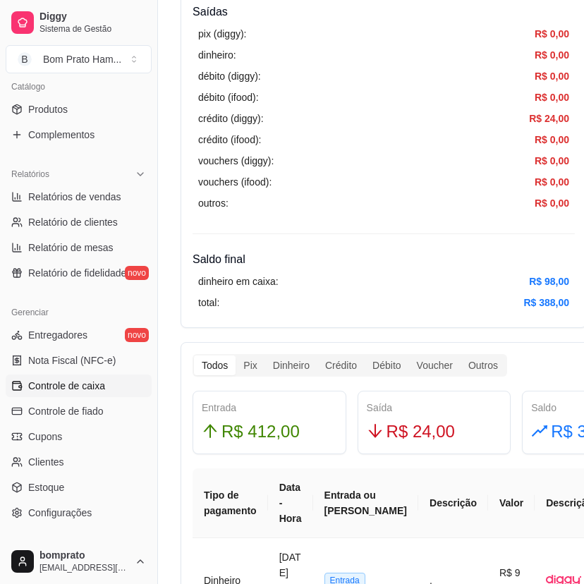
click at [426, 433] on span "R$ 24,00" at bounding box center [420, 431] width 68 height 27
drag, startPoint x: 430, startPoint y: 430, endPoint x: 321, endPoint y: 432, distance: 108.6
click at [321, 432] on div "Entrada R$ 412,00 Saída R$ 24,00 Saldo R$ 388,00" at bounding box center [434, 421] width 494 height 63
click at [488, 477] on th "Valor" at bounding box center [511, 503] width 47 height 70
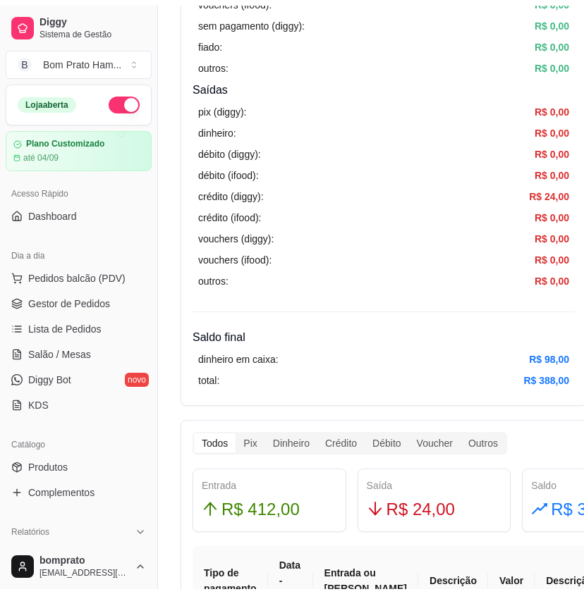
scroll to position [0, 0]
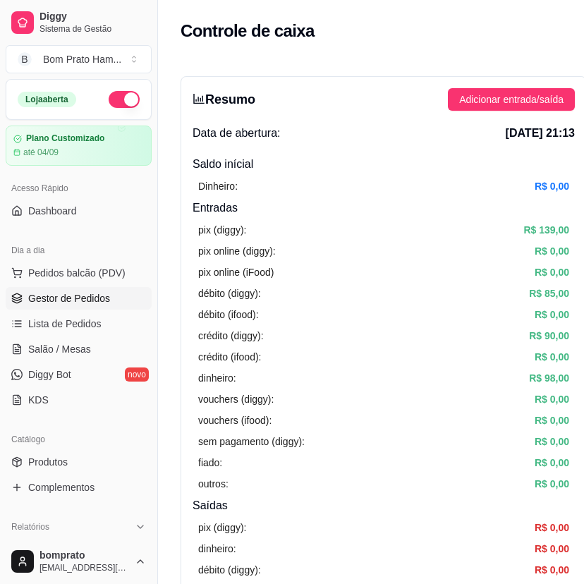
click at [102, 290] on link "Gestor de Pedidos" at bounding box center [79, 298] width 146 height 23
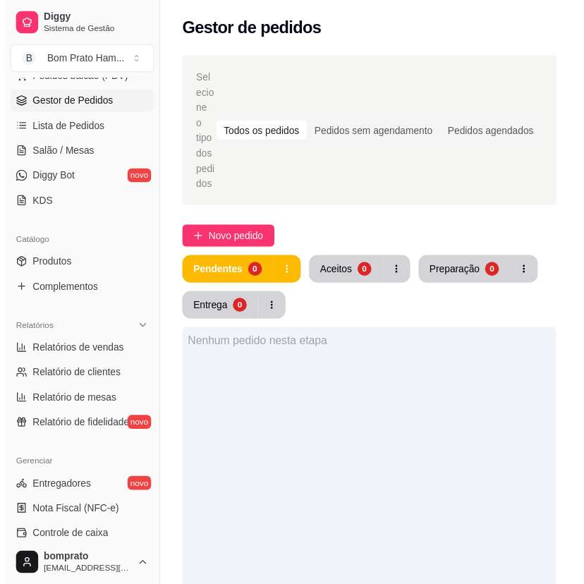
scroll to position [282, 0]
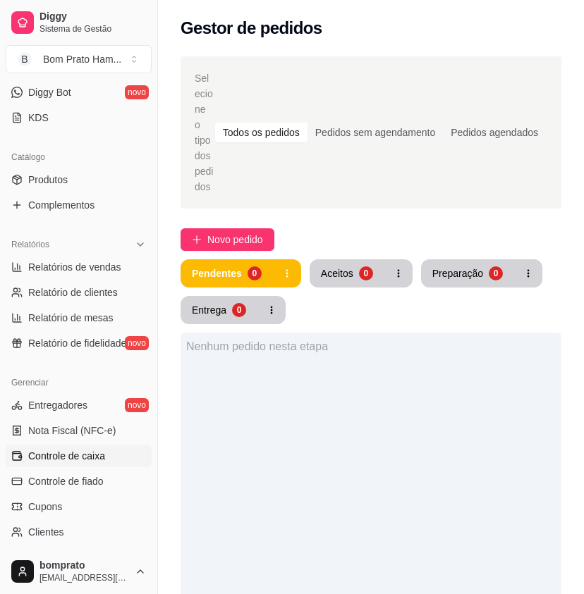
click at [102, 459] on span "Controle de caixa" at bounding box center [66, 456] width 77 height 14
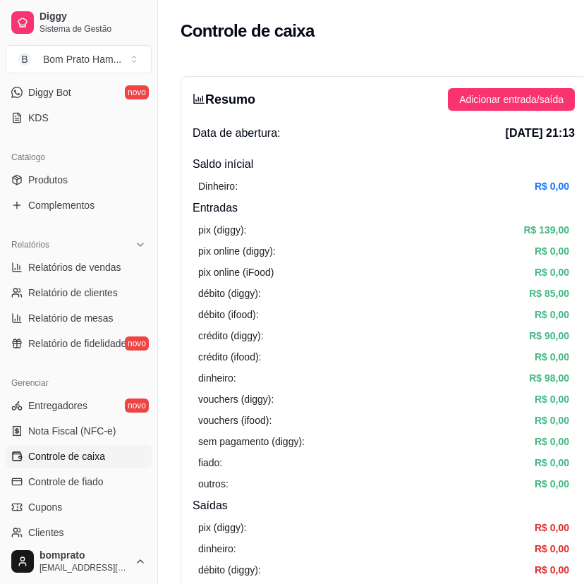
click at [108, 456] on link "Controle de caixa" at bounding box center [79, 456] width 146 height 23
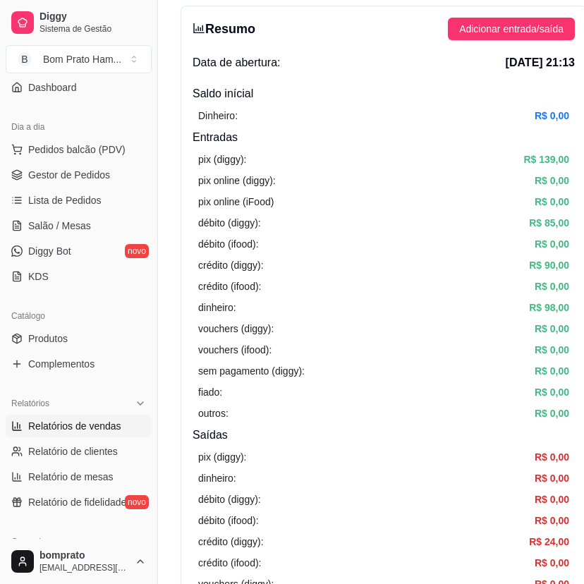
scroll to position [70, 0]
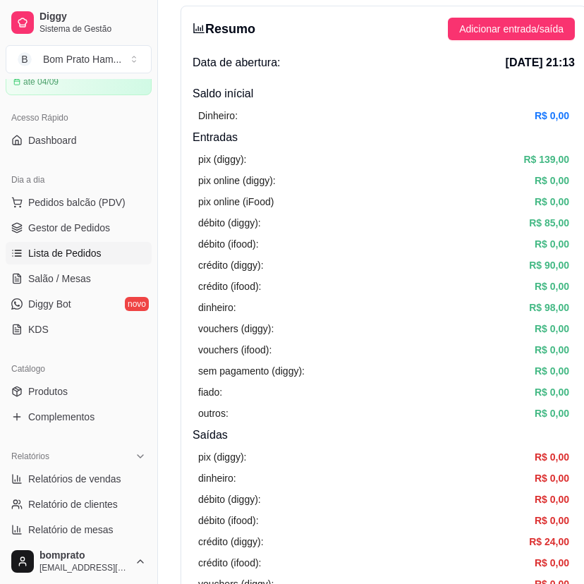
click at [104, 252] on link "Lista de Pedidos" at bounding box center [79, 253] width 146 height 23
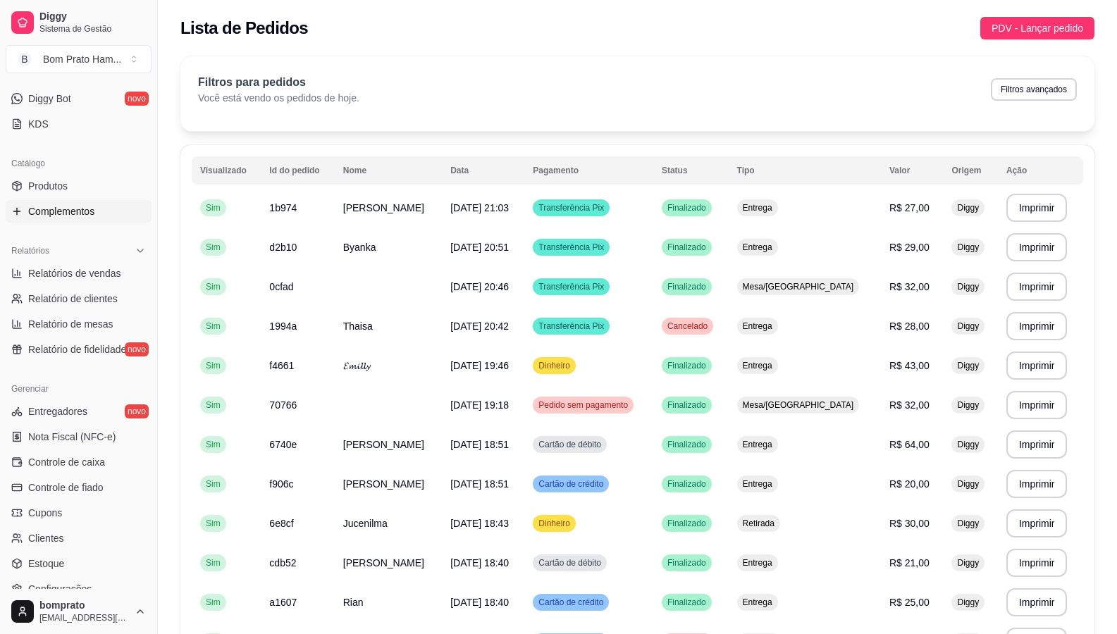
scroll to position [282, 0]
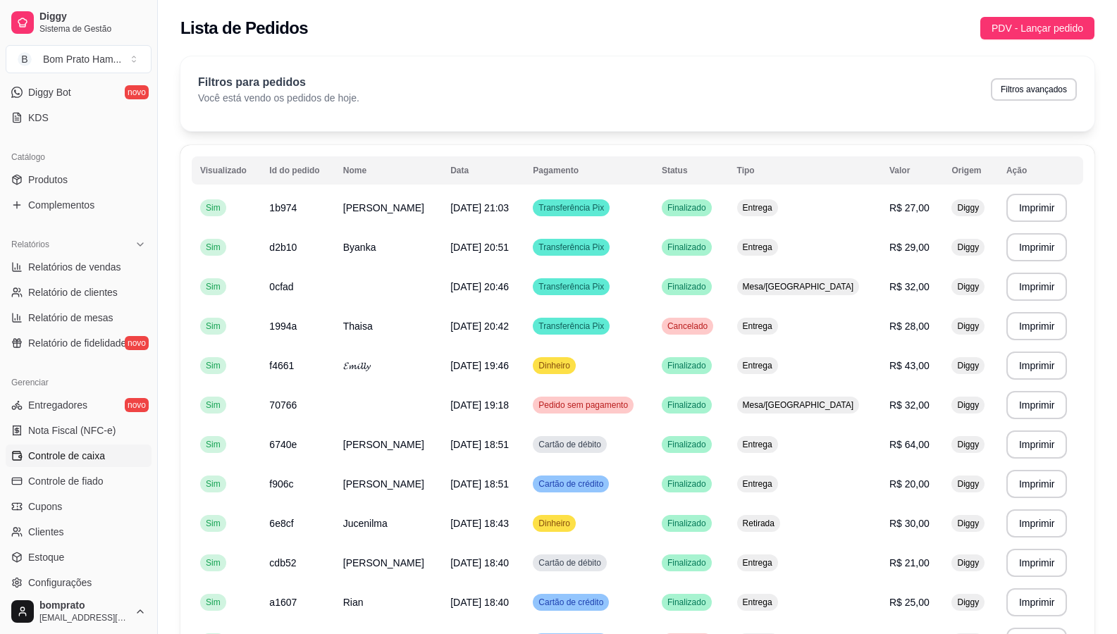
click at [104, 448] on link "Controle de caixa" at bounding box center [79, 456] width 146 height 23
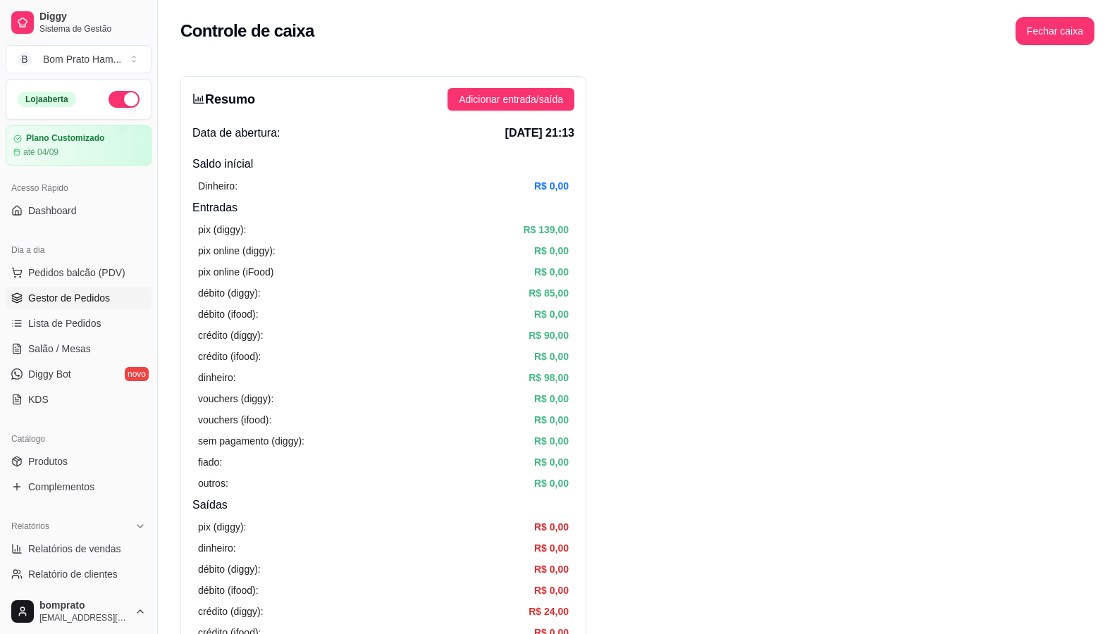
click at [94, 300] on span "Gestor de Pedidos" at bounding box center [69, 298] width 82 height 14
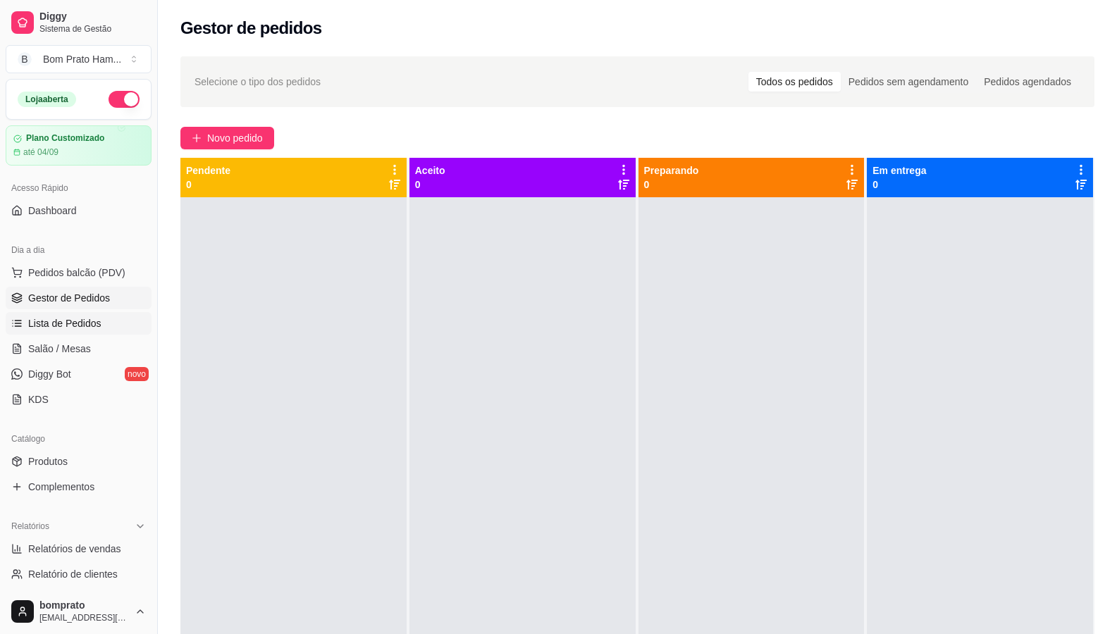
click at [97, 322] on span "Lista de Pedidos" at bounding box center [64, 323] width 73 height 14
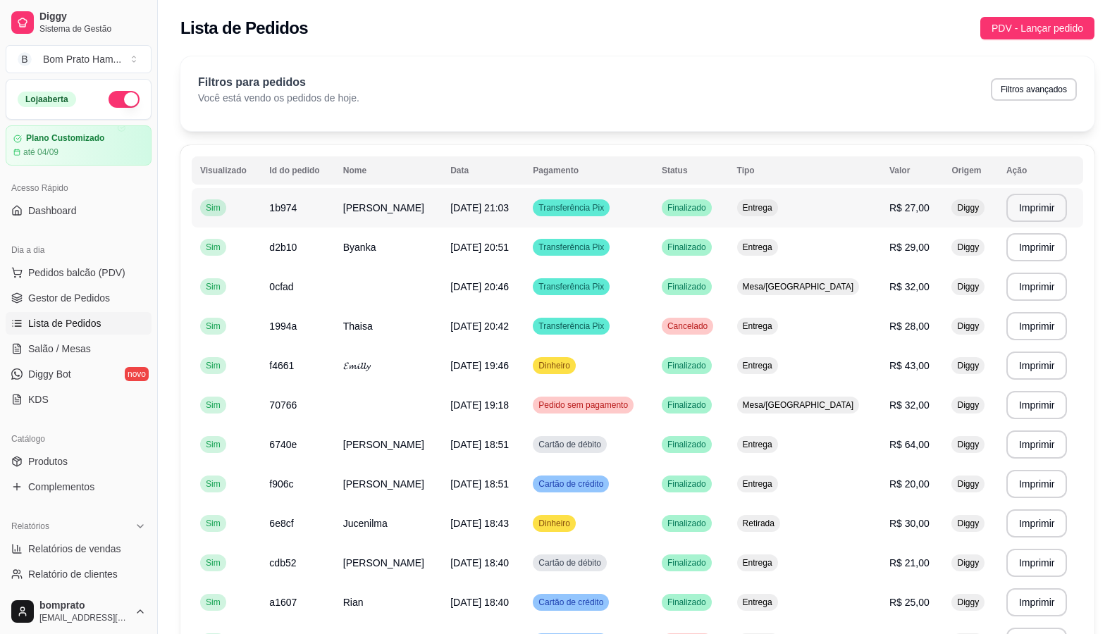
click at [593, 215] on td "Transferência Pix" at bounding box center [588, 207] width 129 height 39
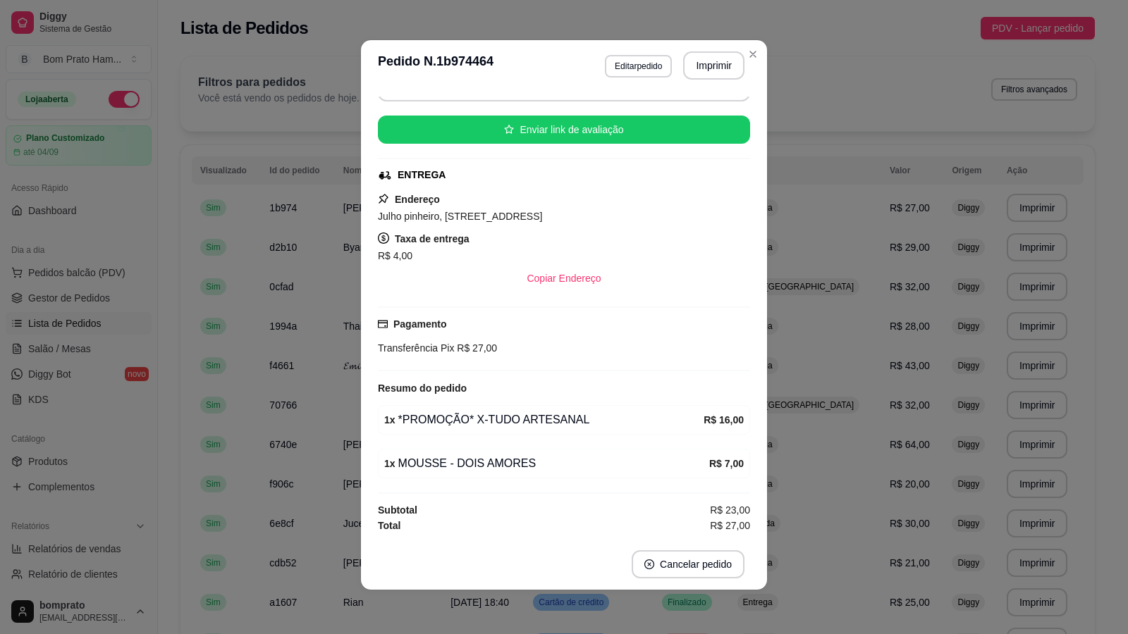
scroll to position [3, 0]
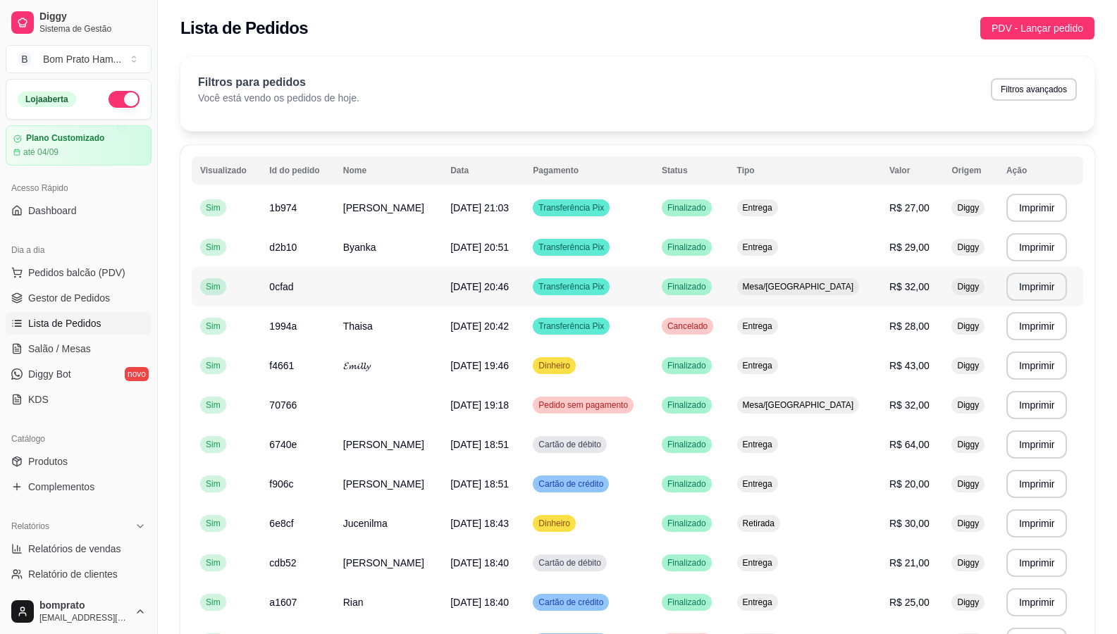
click at [593, 291] on td "Transferência Pix" at bounding box center [588, 286] width 129 height 39
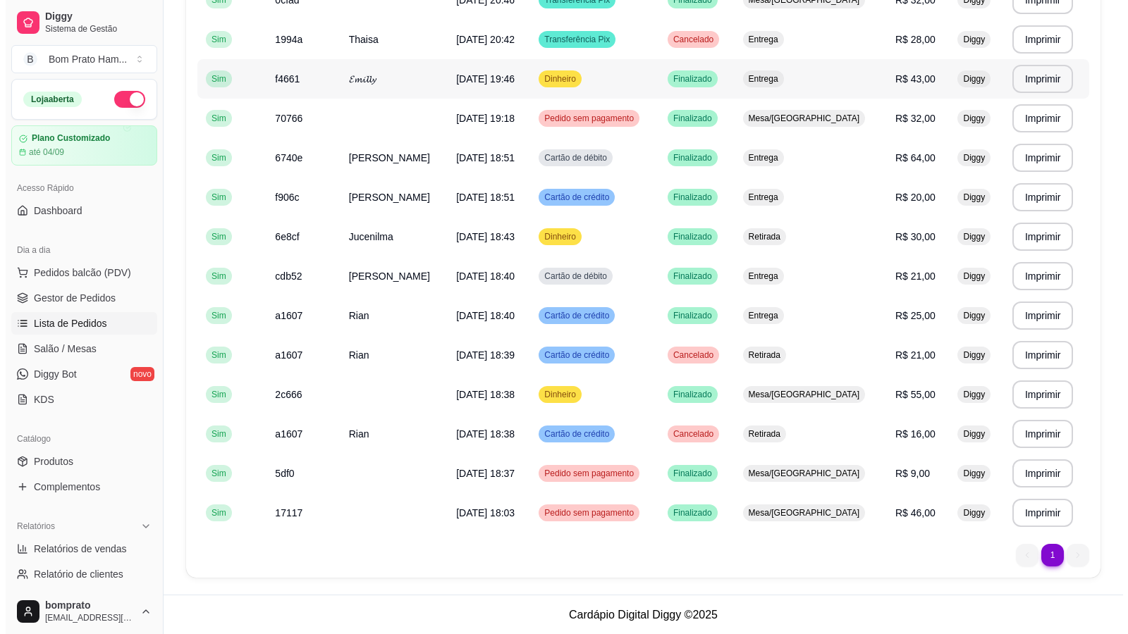
scroll to position [288, 0]
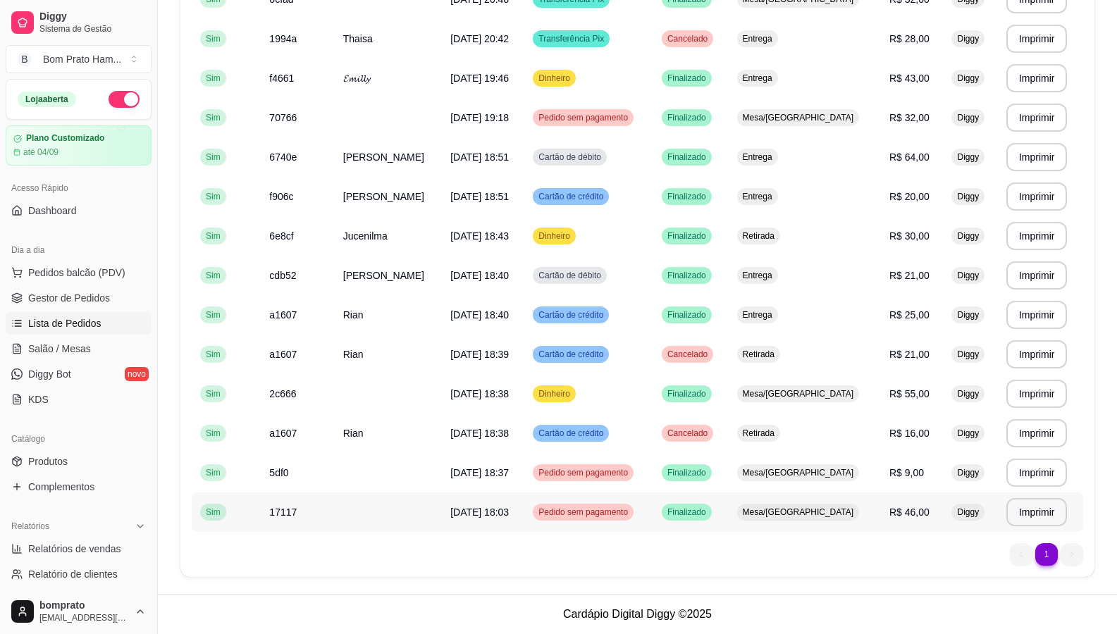
click at [593, 518] on div "Mesa/[GEOGRAPHIC_DATA]" at bounding box center [798, 512] width 123 height 17
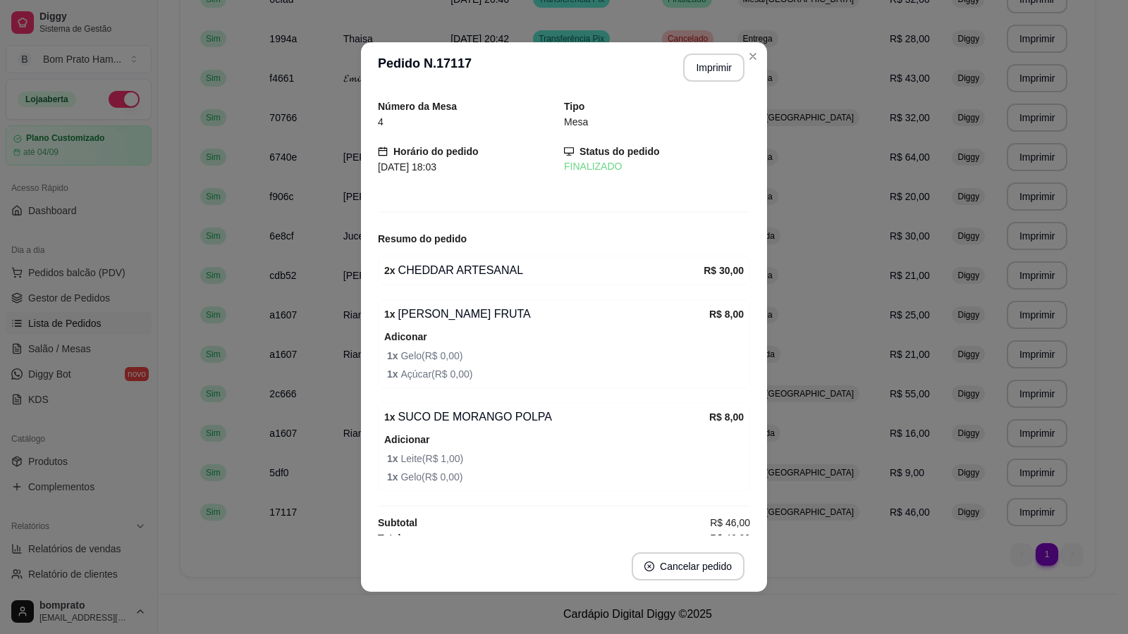
scroll to position [11, 0]
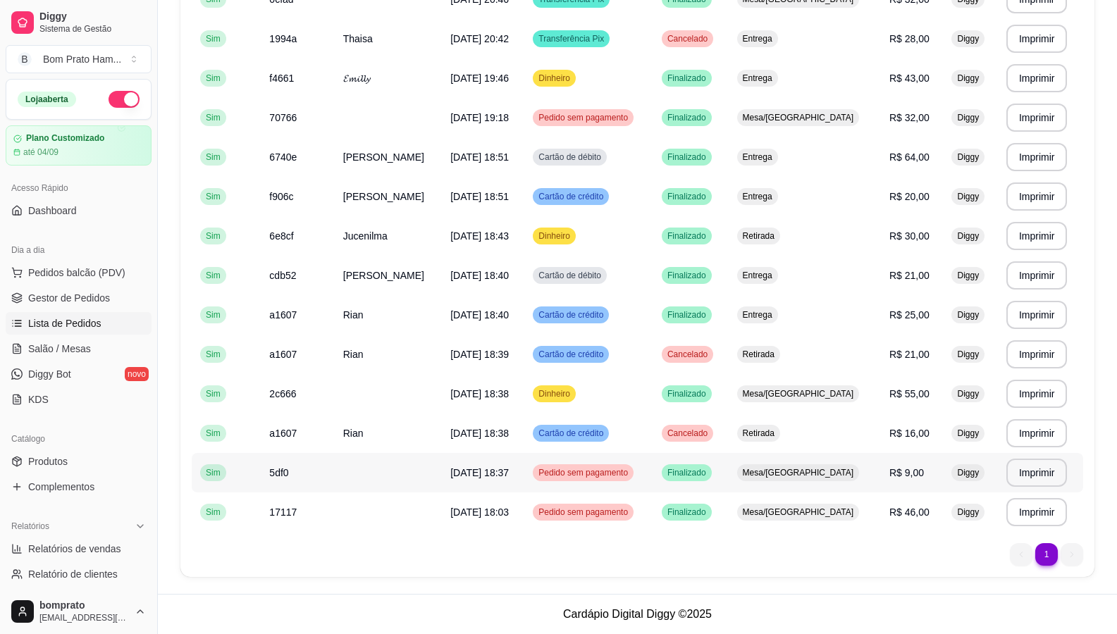
click at [593, 473] on span "Mesa/[GEOGRAPHIC_DATA]" at bounding box center [798, 472] width 117 height 11
click at [593, 512] on span "Mesa/[GEOGRAPHIC_DATA]" at bounding box center [798, 512] width 117 height 11
click at [593, 398] on span "Mesa/[GEOGRAPHIC_DATA]" at bounding box center [798, 393] width 117 height 11
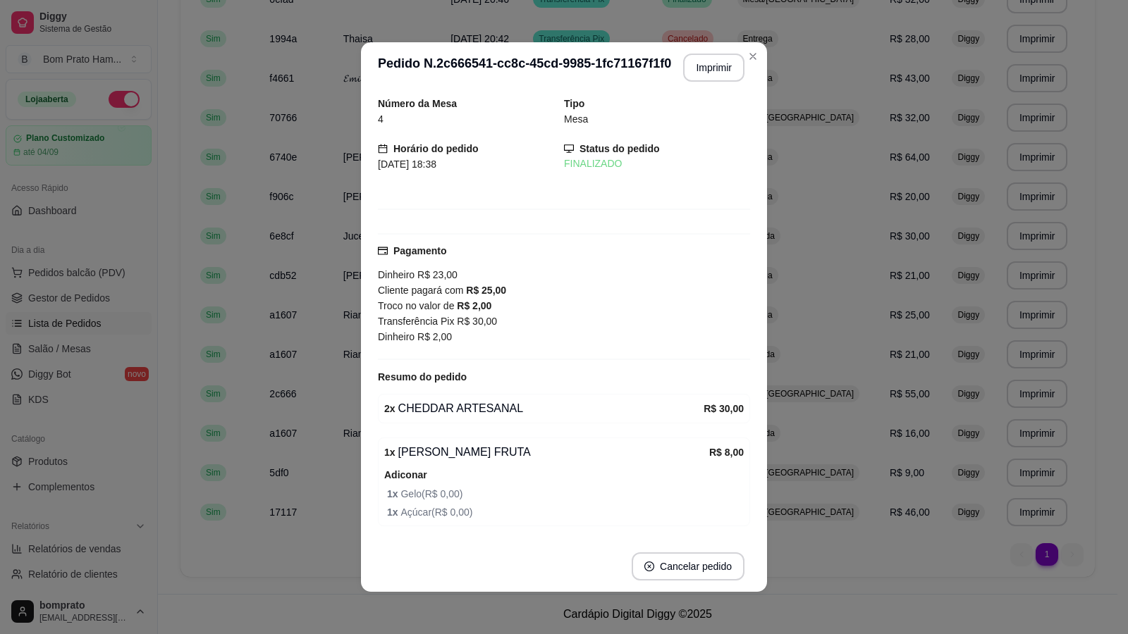
scroll to position [0, 0]
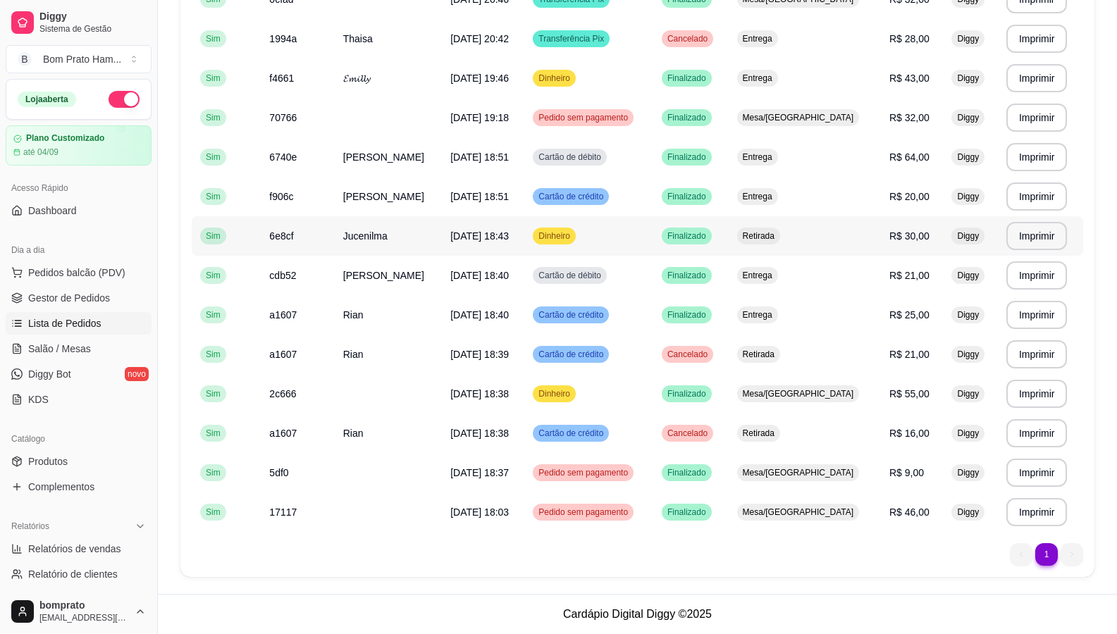
click at [593, 240] on span "Retirada" at bounding box center [758, 235] width 37 height 11
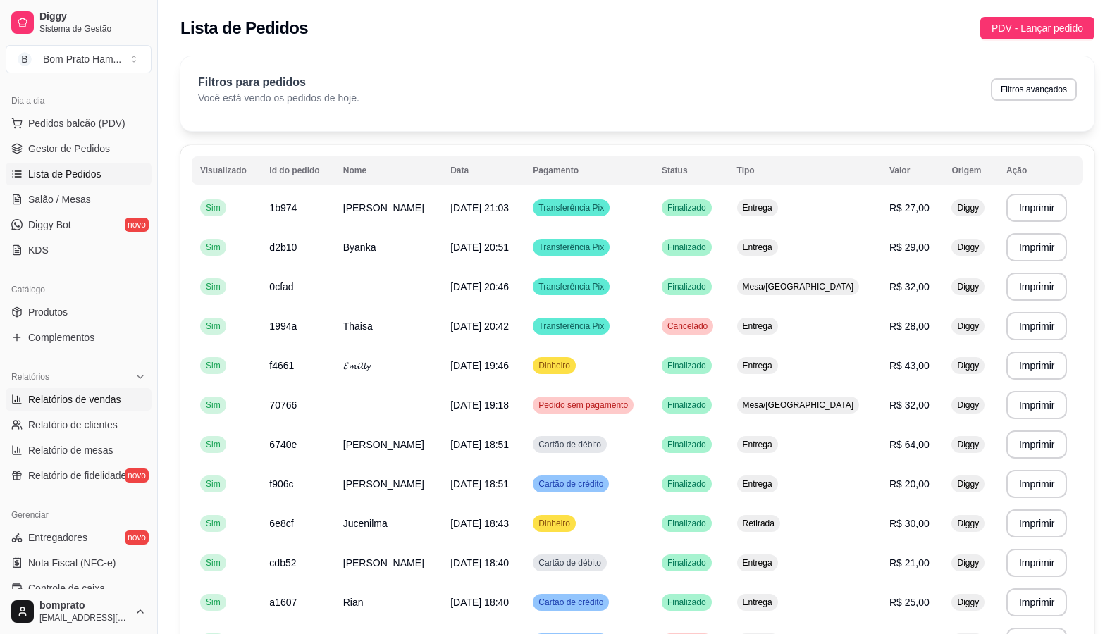
scroll to position [282, 0]
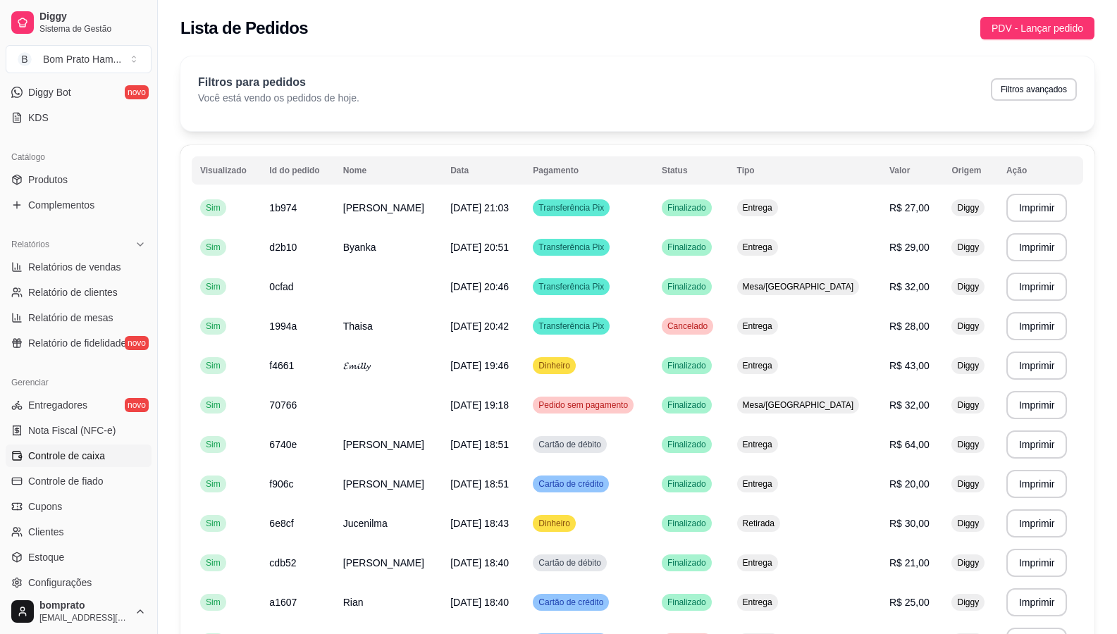
click at [87, 460] on span "Controle de caixa" at bounding box center [66, 456] width 77 height 14
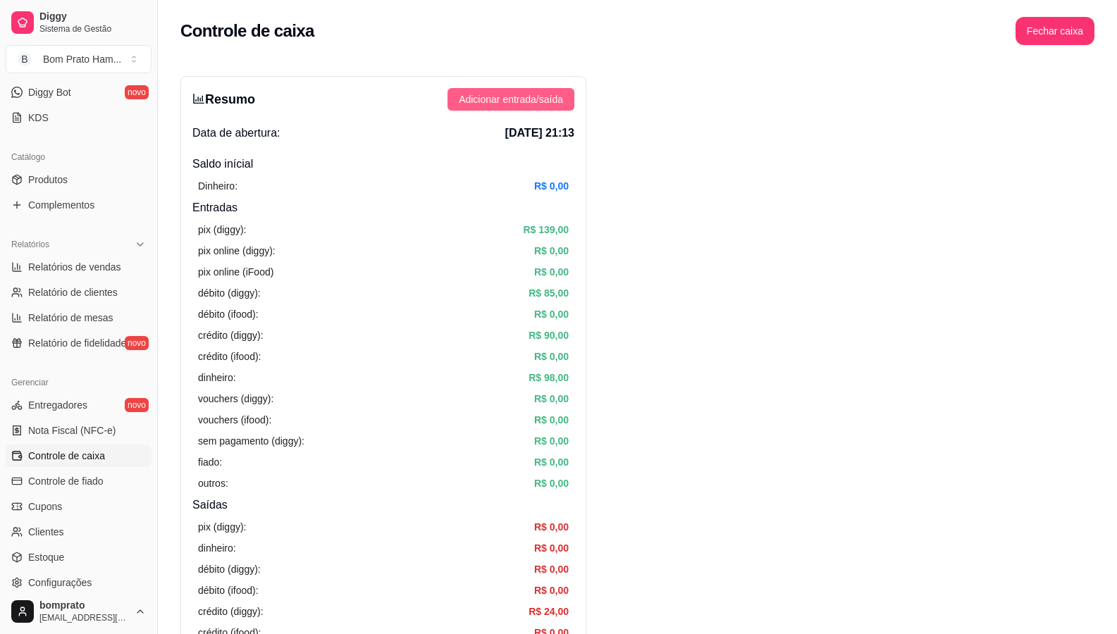
click at [531, 106] on span "Adicionar entrada/saída" at bounding box center [511, 100] width 104 height 16
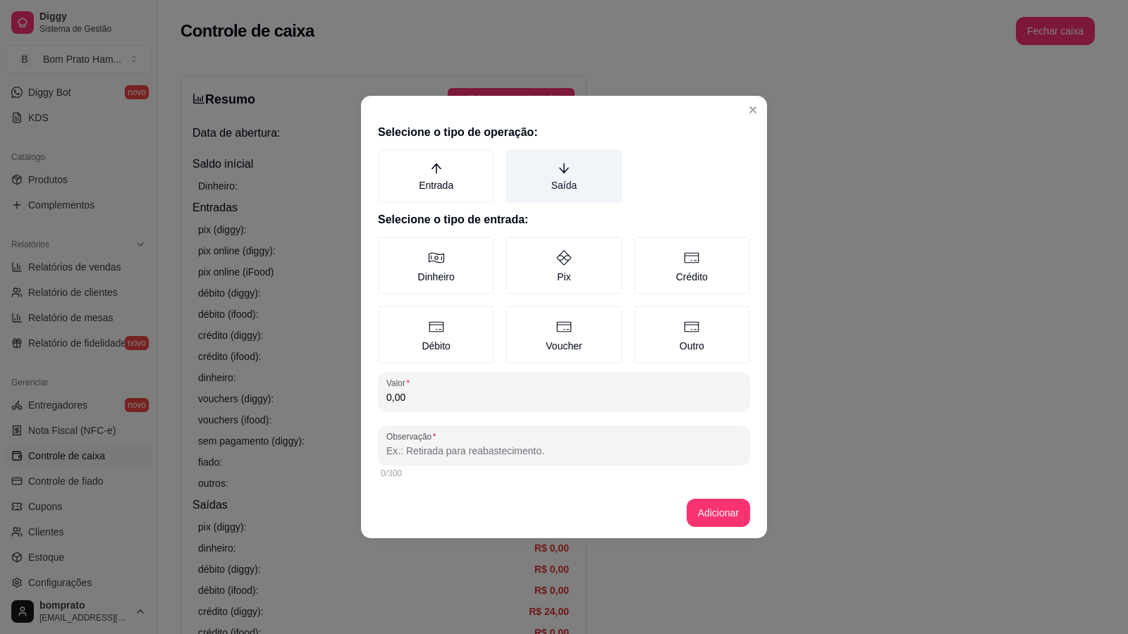
click at [552, 180] on label "Saída" at bounding box center [563, 176] width 116 height 54
click at [516, 160] on button "Saída" at bounding box center [510, 154] width 11 height 11
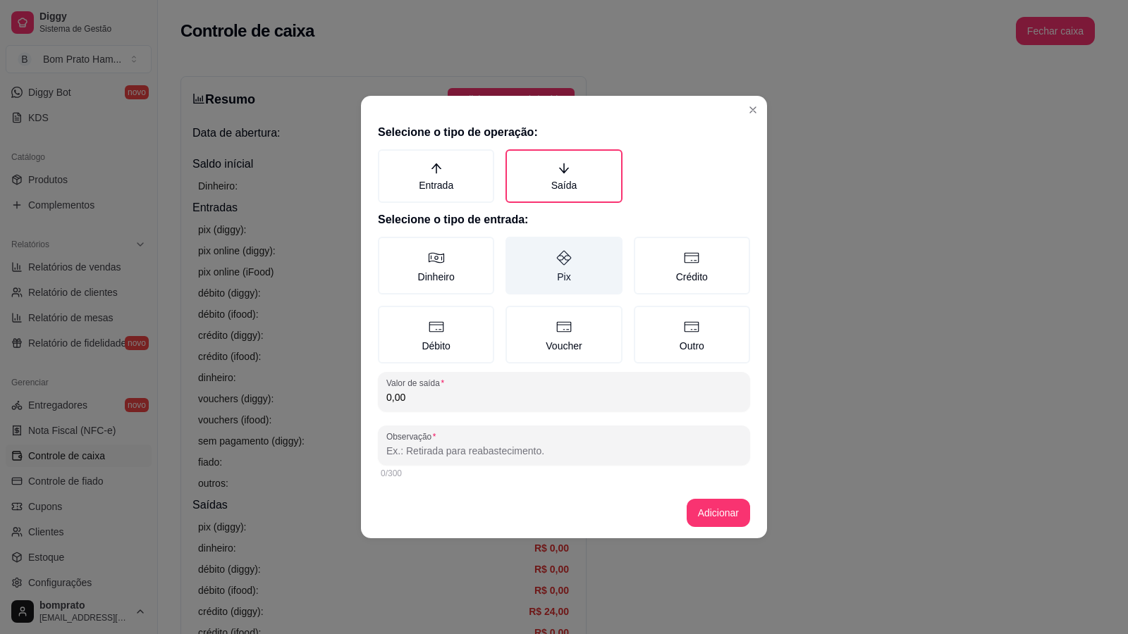
click at [553, 265] on label "Pix" at bounding box center [563, 266] width 116 height 58
click at [516, 247] on button "Pix" at bounding box center [510, 241] width 11 height 11
click at [437, 396] on input "0,00" at bounding box center [563, 397] width 355 height 14
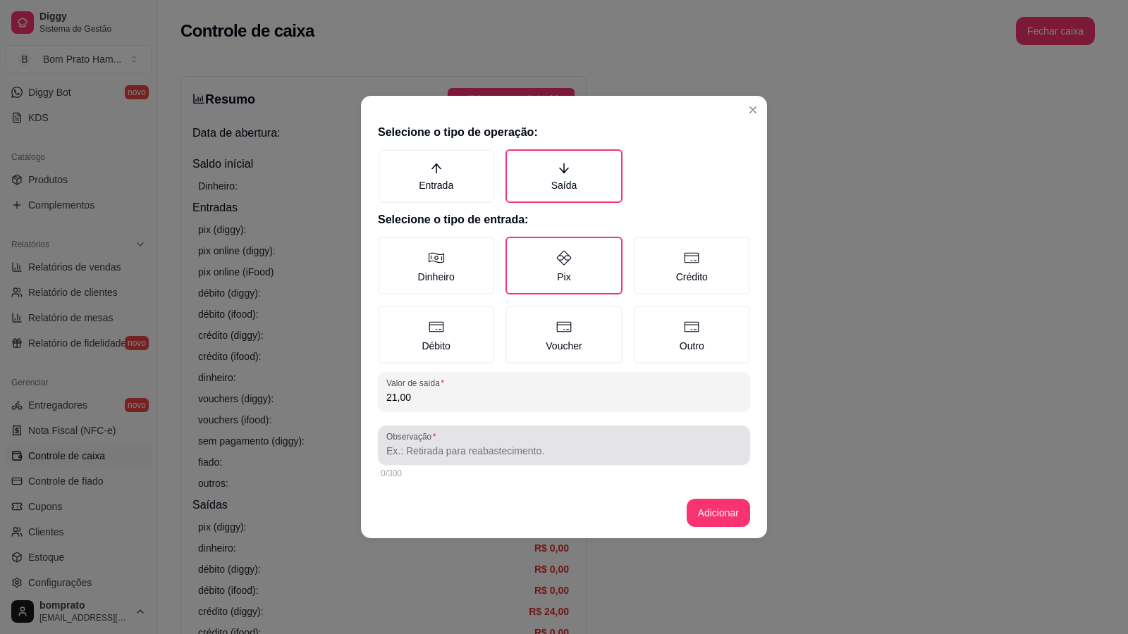
type input "21,00"
click at [514, 455] on input "Observação" at bounding box center [563, 451] width 355 height 14
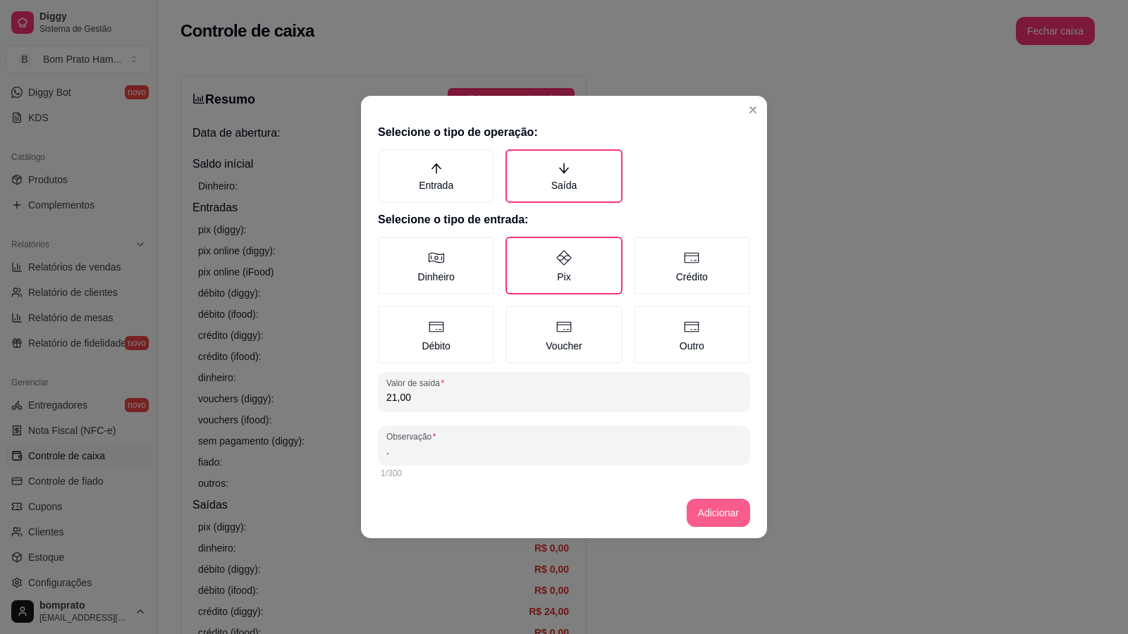
type input "."
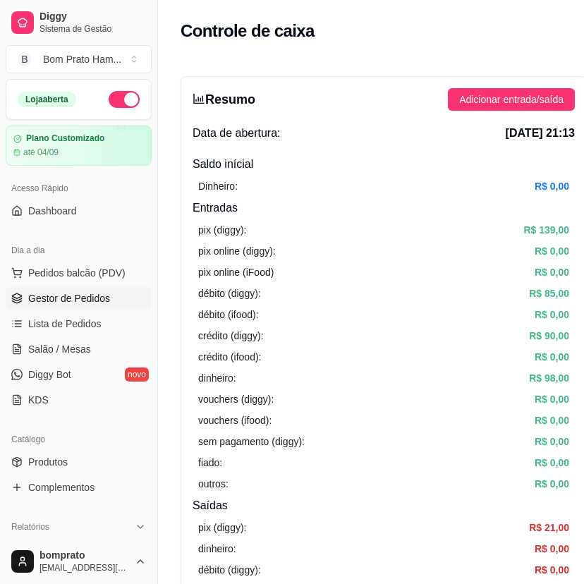
click at [75, 297] on span "Gestor de Pedidos" at bounding box center [69, 298] width 82 height 14
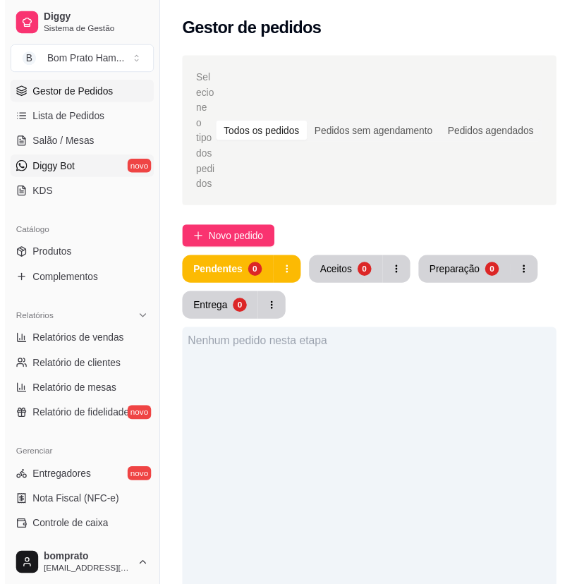
scroll to position [211, 0]
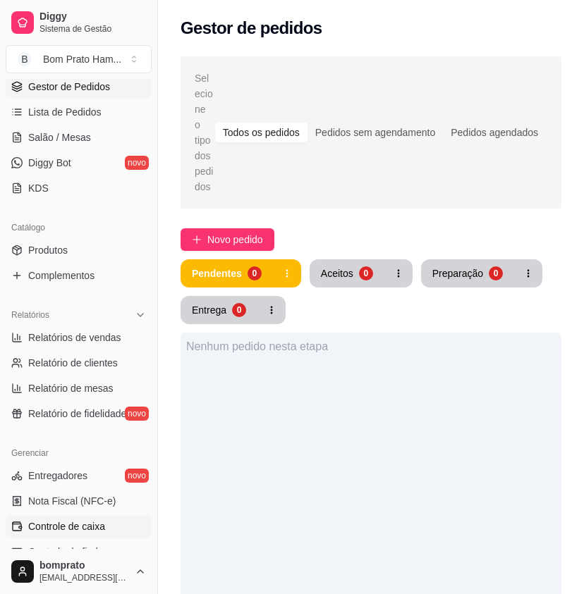
click at [109, 524] on link "Controle de caixa" at bounding box center [79, 526] width 146 height 23
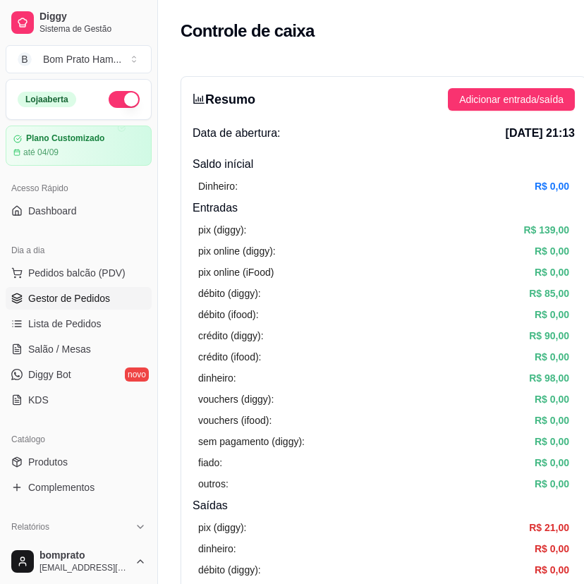
click at [82, 295] on span "Gestor de Pedidos" at bounding box center [69, 298] width 82 height 14
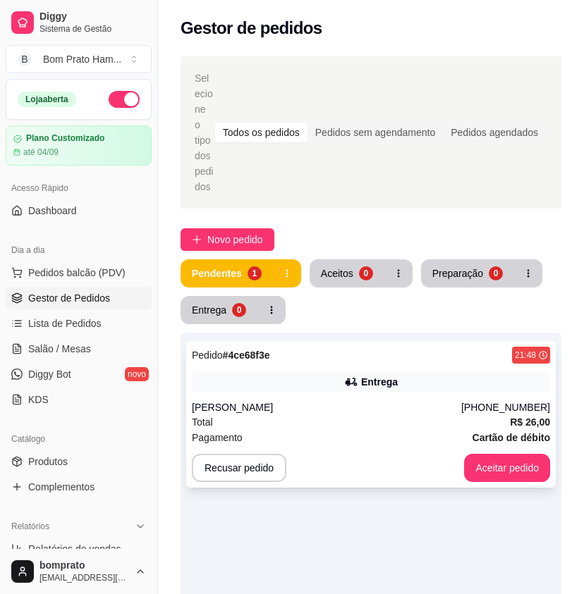
click at [312, 430] on div "Pagamento Cartão de débito" at bounding box center [371, 438] width 358 height 16
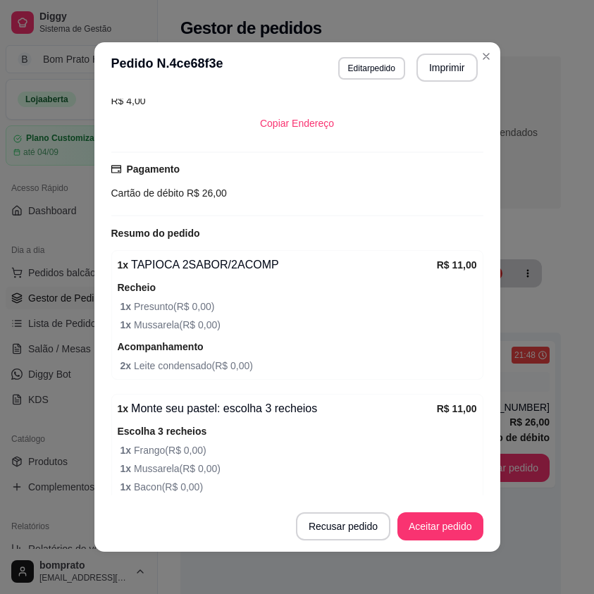
scroll to position [372, 0]
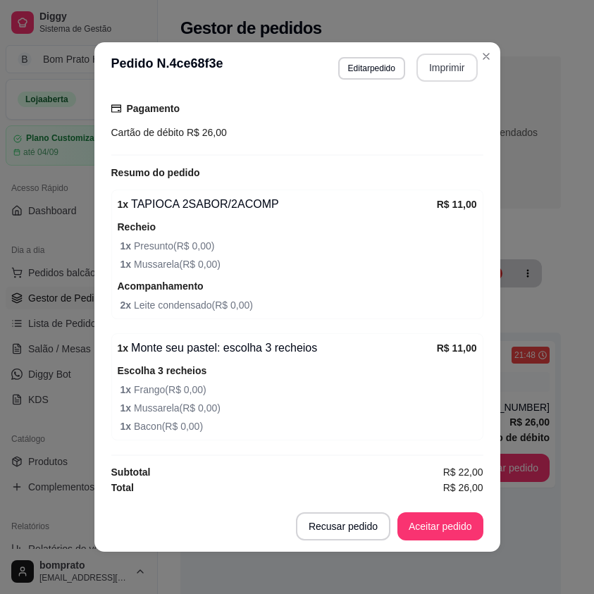
click at [428, 63] on button "Imprimir" at bounding box center [447, 68] width 61 height 28
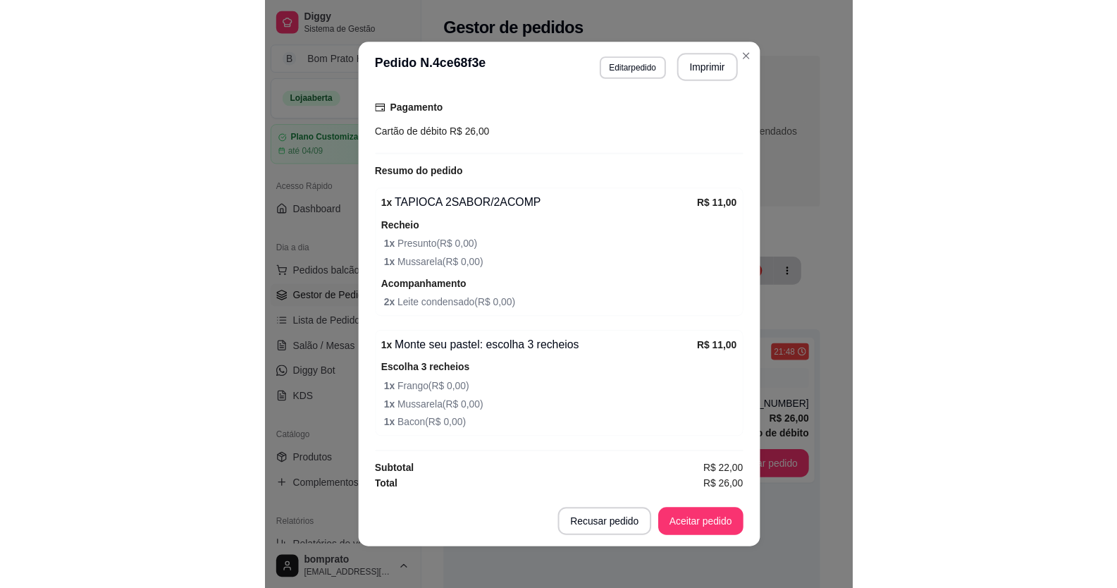
scroll to position [0, 0]
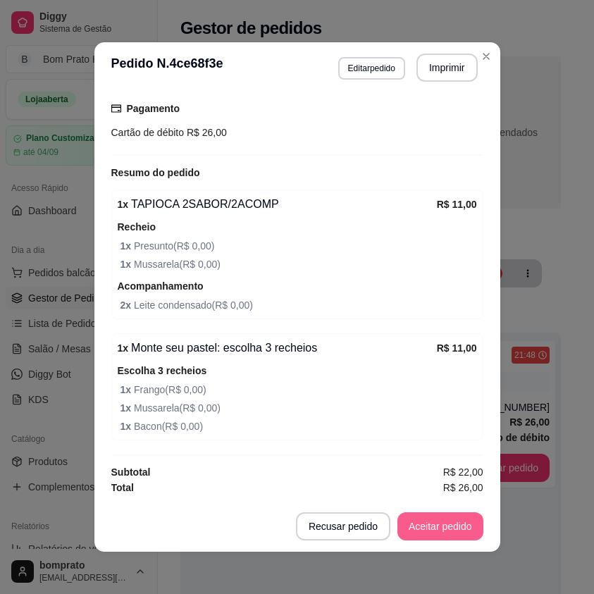
click at [460, 526] on button "Aceitar pedido" at bounding box center [441, 526] width 86 height 28
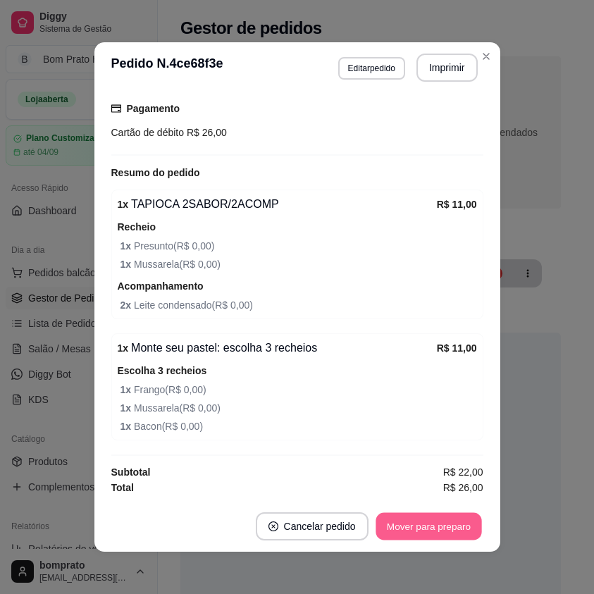
click at [460, 526] on button "Mover para preparo" at bounding box center [429, 526] width 106 height 27
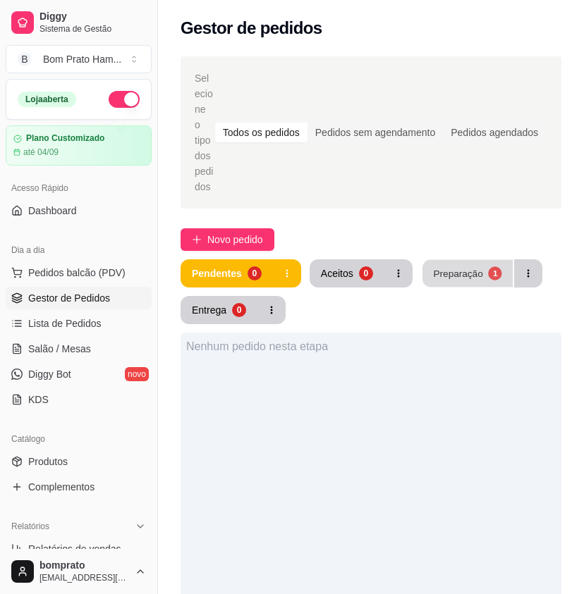
click at [454, 266] on div "Preparação" at bounding box center [457, 272] width 49 height 13
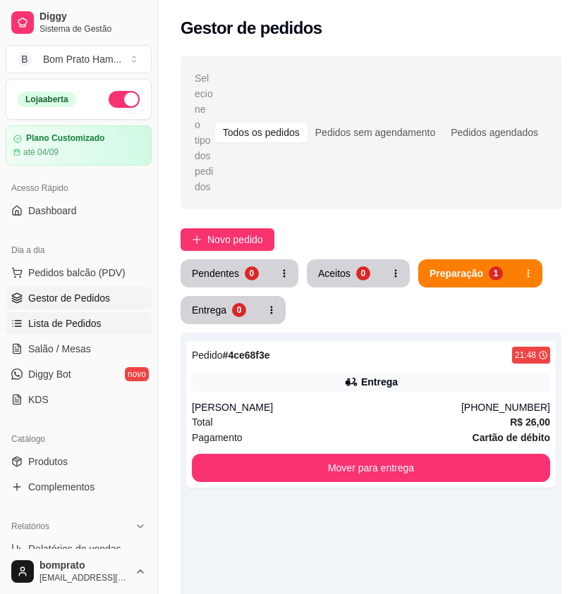
click at [120, 325] on link "Lista de Pedidos" at bounding box center [79, 323] width 146 height 23
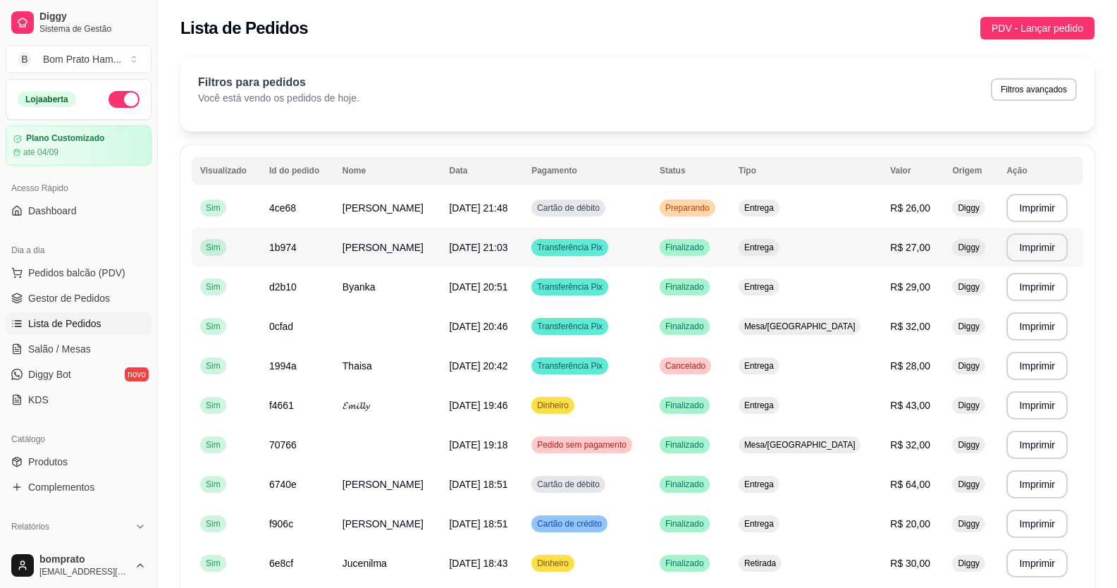
click at [593, 251] on td "Entrega" at bounding box center [806, 247] width 152 height 39
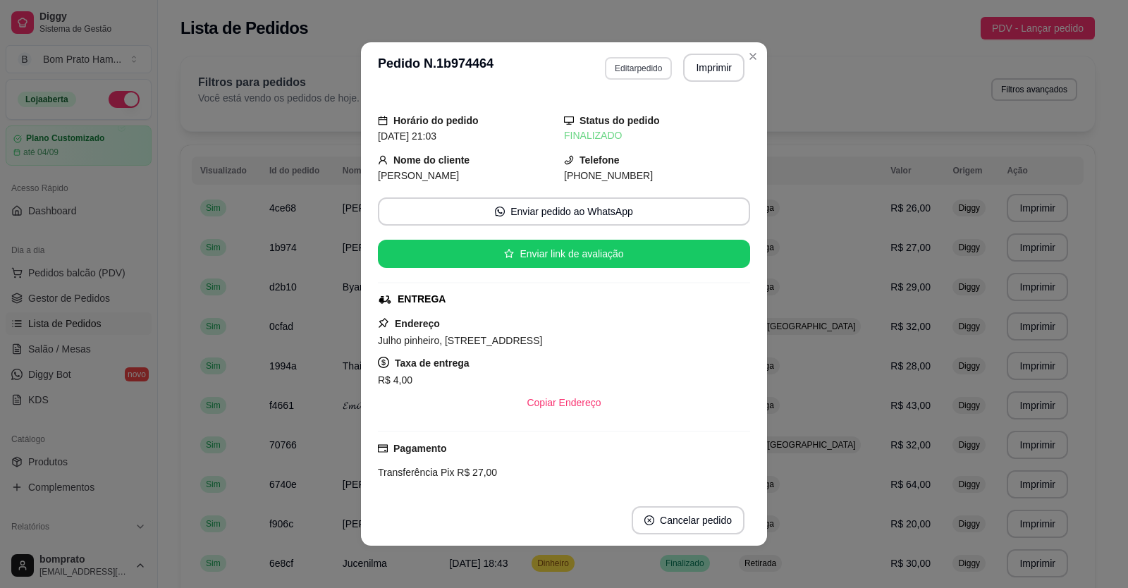
click at [593, 68] on button "Editar pedido" at bounding box center [638, 68] width 67 height 23
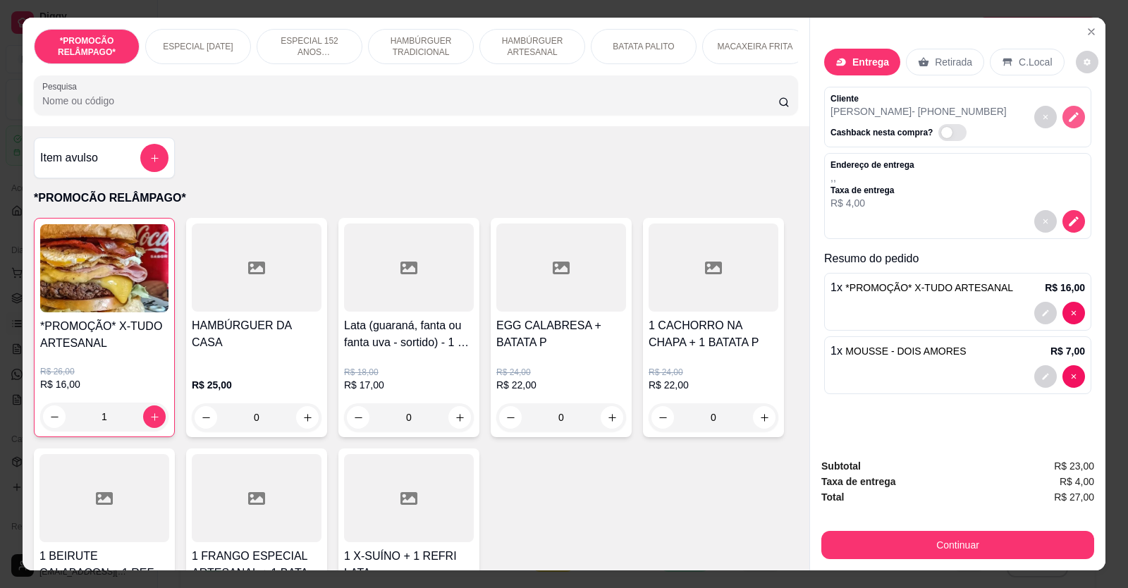
click at [593, 116] on icon "decrease-product-quantity" at bounding box center [1073, 117] width 13 height 13
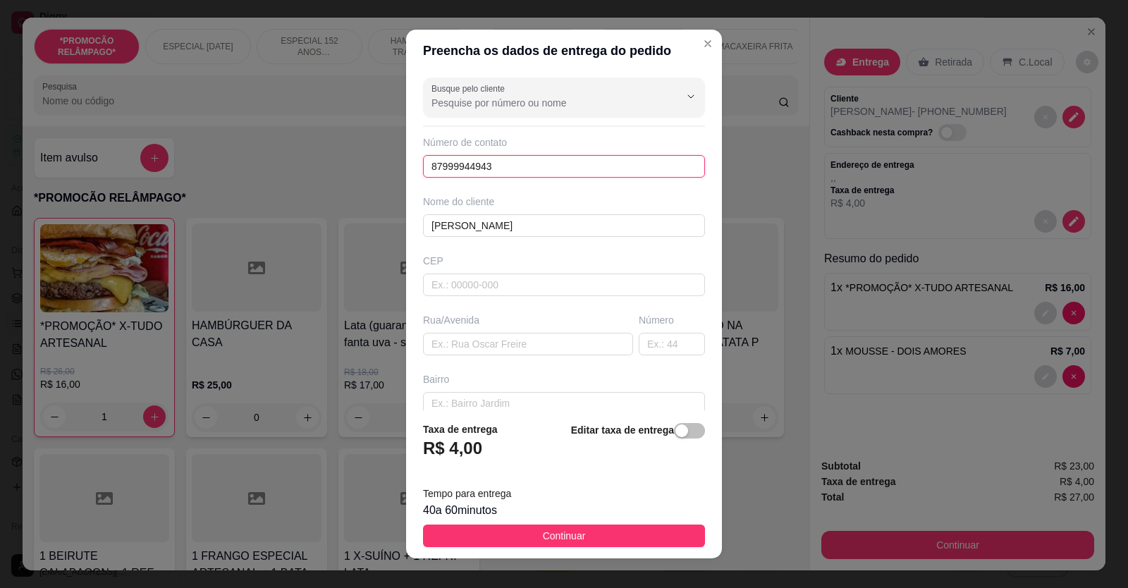
drag, startPoint x: 495, startPoint y: 164, endPoint x: 402, endPoint y: 179, distance: 94.3
click at [406, 179] on div "Busque pelo cliente Número de contato 87999944943 Nome do cliente [PERSON_NAME]…" at bounding box center [564, 241] width 316 height 339
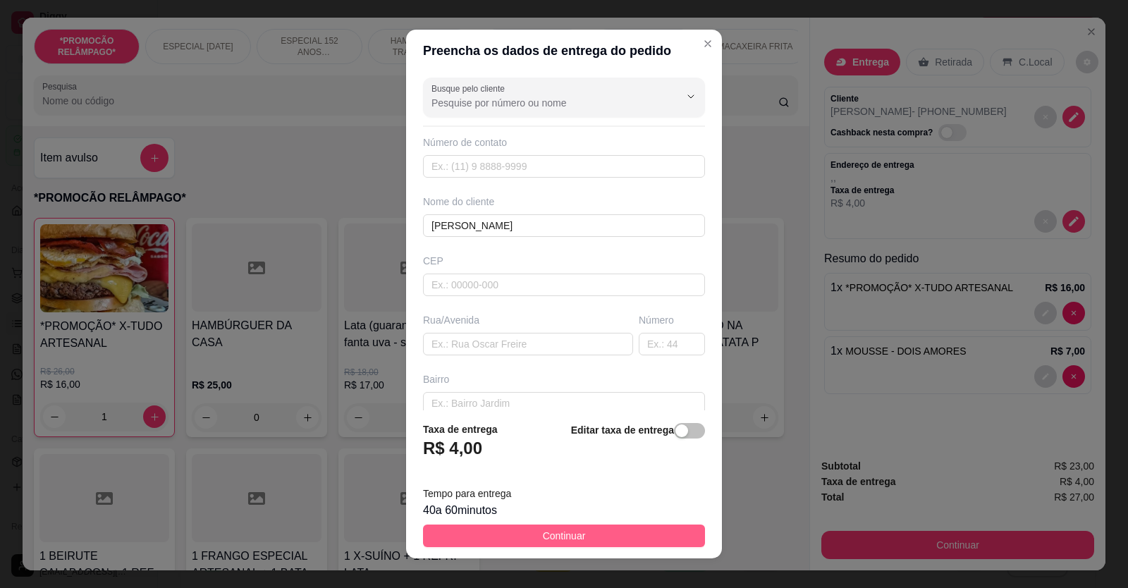
click at [550, 538] on span "Continuar" at bounding box center [564, 536] width 43 height 16
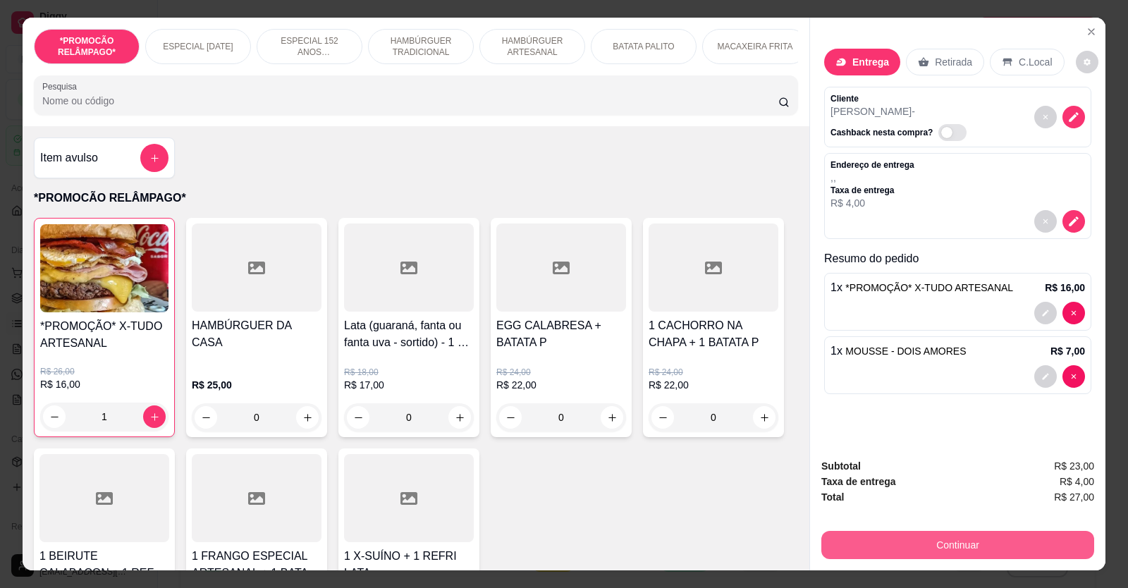
click at [593, 548] on button "Continuar" at bounding box center [957, 545] width 273 height 28
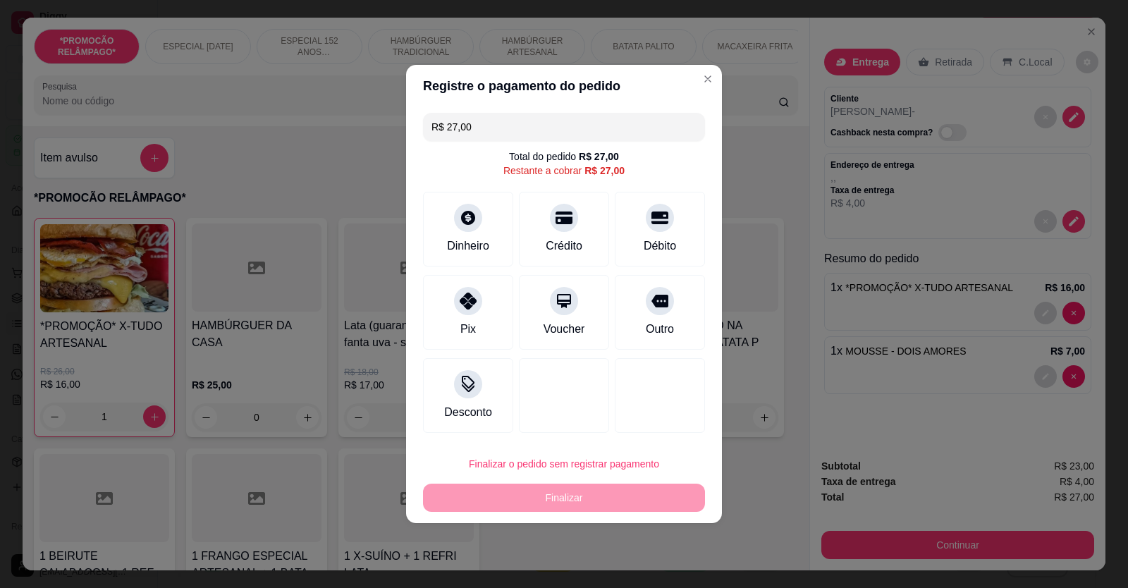
drag, startPoint x: 477, startPoint y: 129, endPoint x: 417, endPoint y: 122, distance: 60.3
click at [414, 126] on div "R$ 27,00 Total do pedido R$ 27,00 Restante a cobrar R$ 27,00 Dinheiro Crédito D…" at bounding box center [564, 272] width 316 height 331
click at [472, 244] on div "Dinheiro" at bounding box center [468, 244] width 47 height 18
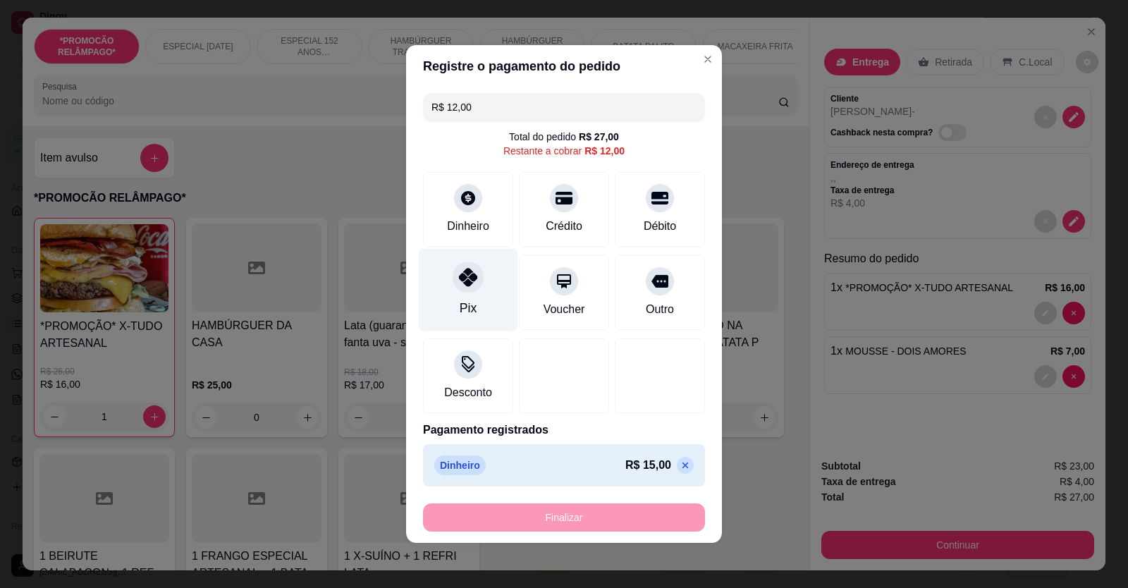
click at [481, 300] on div "Pix" at bounding box center [468, 290] width 99 height 82
type input "R$ 0,00"
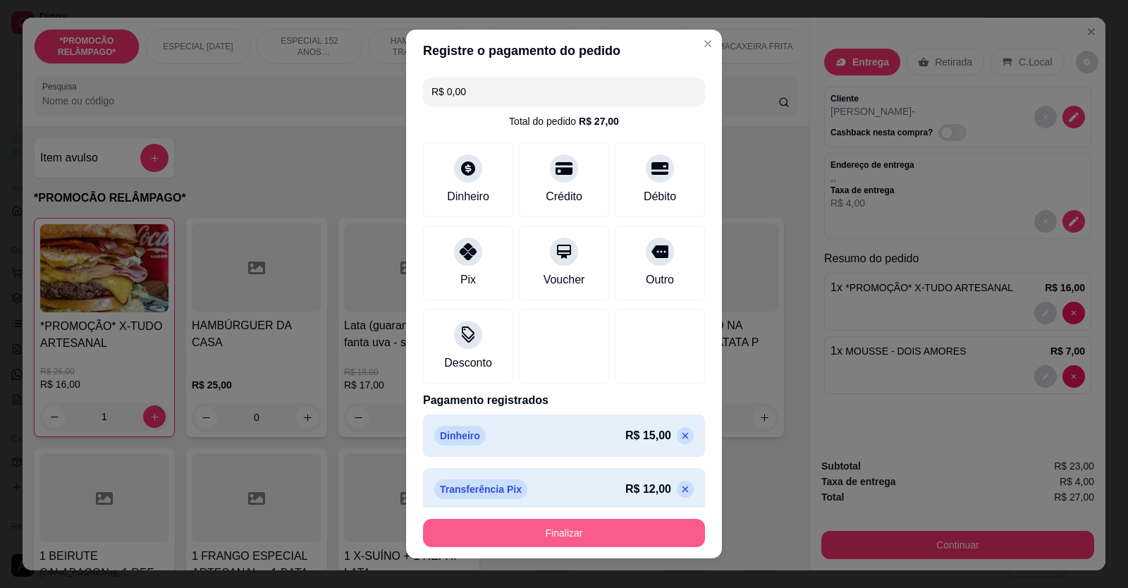
click at [593, 529] on button "Finalizar" at bounding box center [564, 533] width 282 height 28
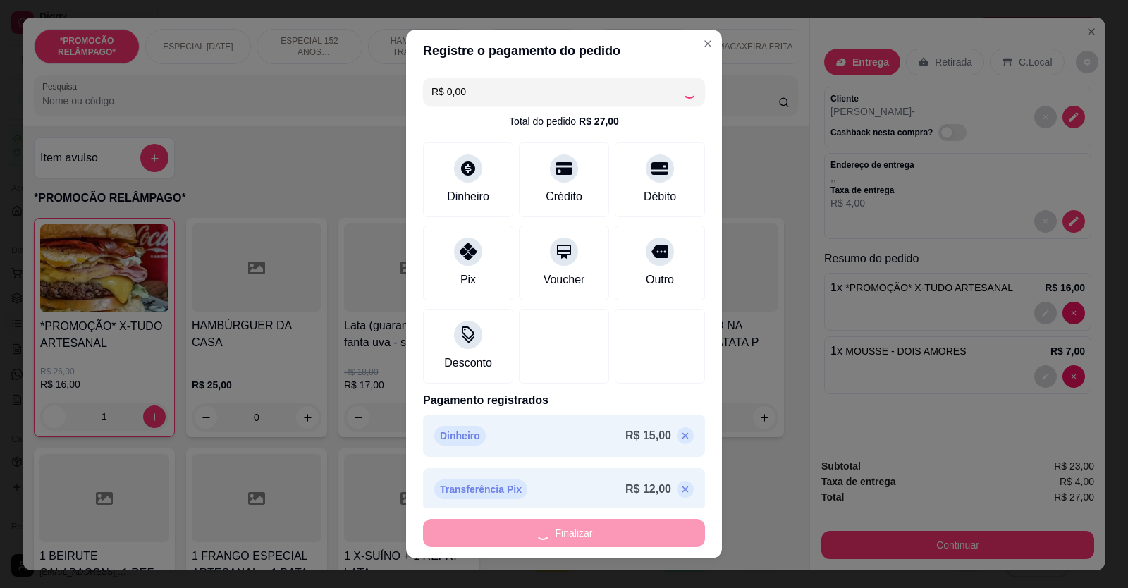
type input "0"
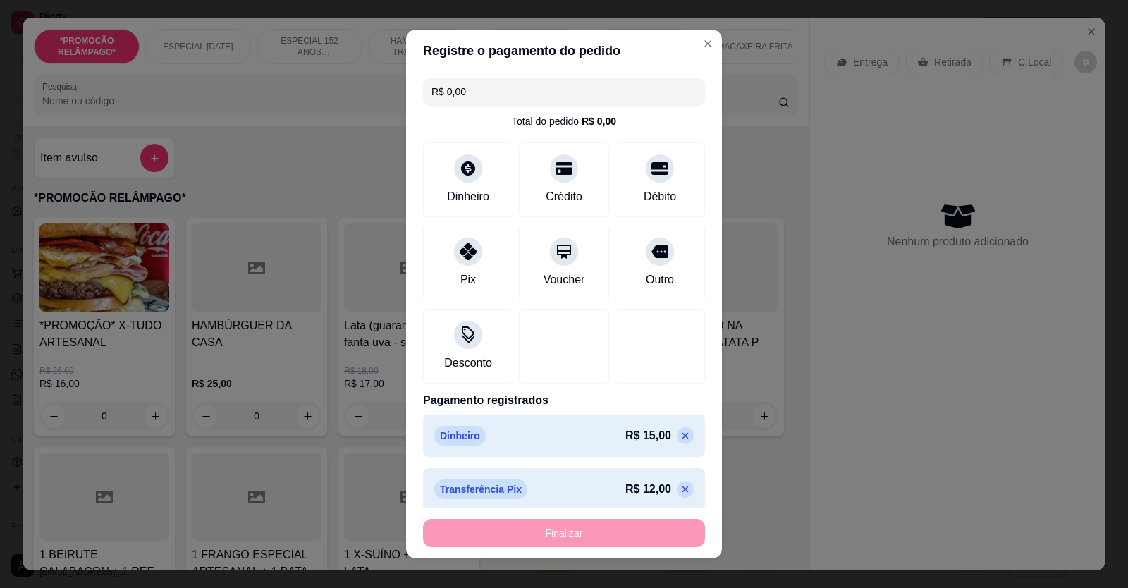
type input "-R$ 27,00"
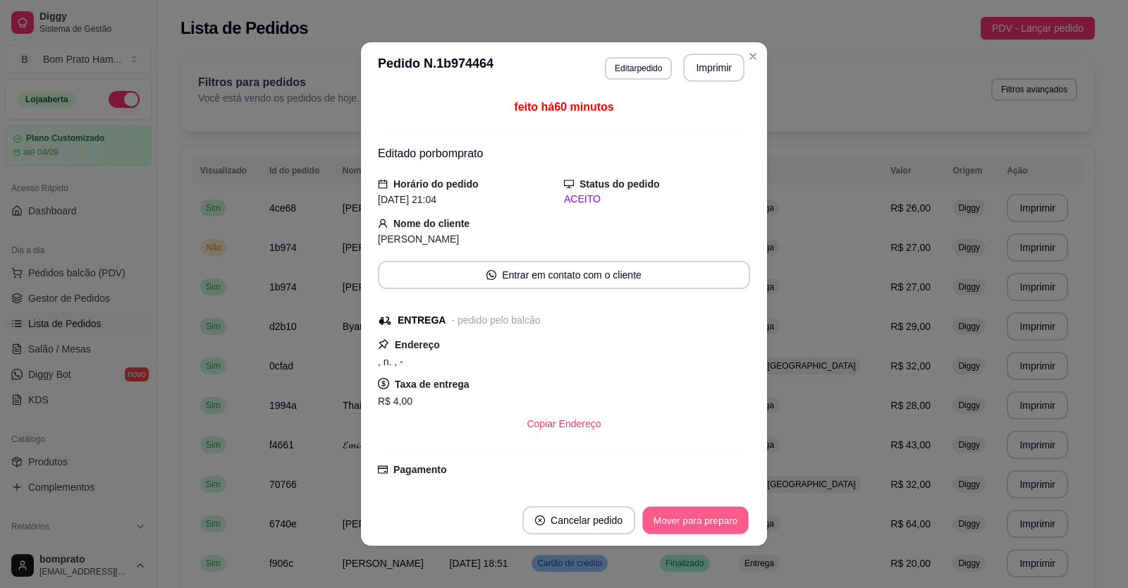
click at [593, 519] on button "Mover para preparo" at bounding box center [695, 520] width 106 height 27
click at [593, 519] on button "Mover para entrega" at bounding box center [696, 520] width 106 height 27
click at [593, 519] on button "Mover para finalizado" at bounding box center [691, 520] width 113 height 27
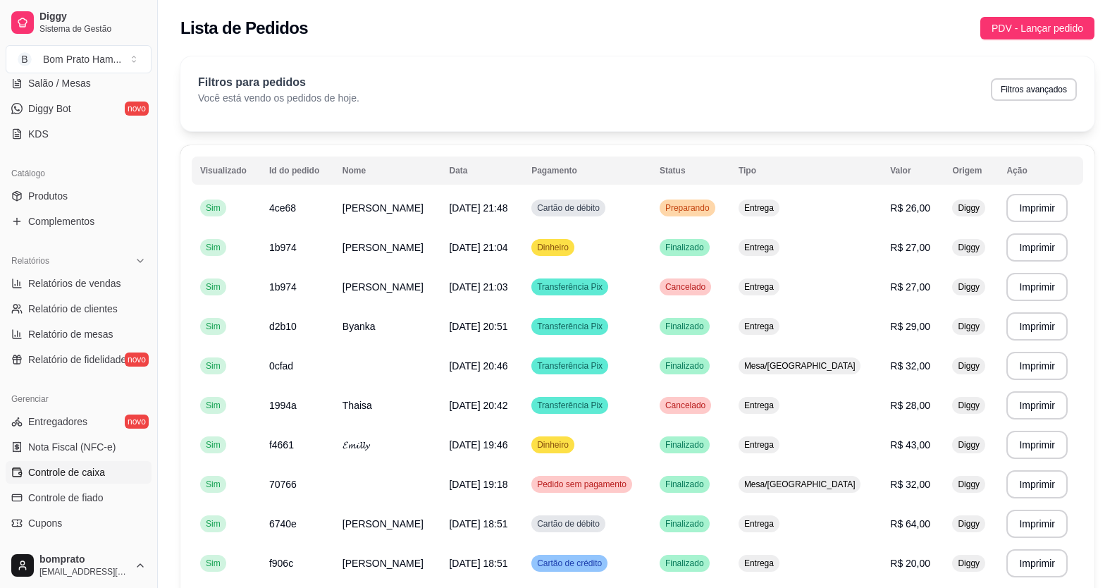
scroll to position [282, 0]
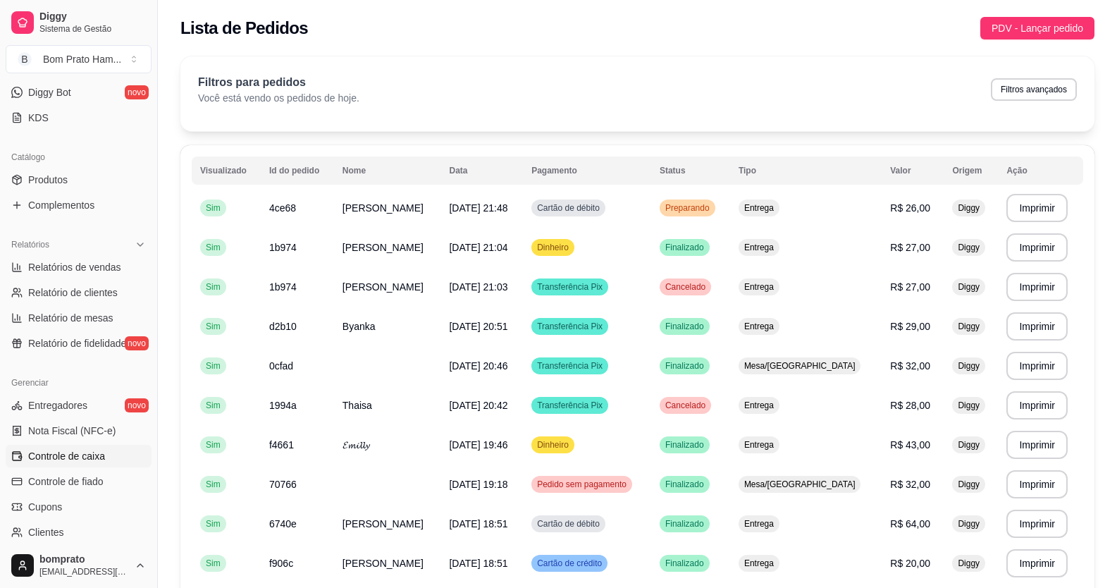
click at [113, 448] on link "Controle de caixa" at bounding box center [79, 456] width 146 height 23
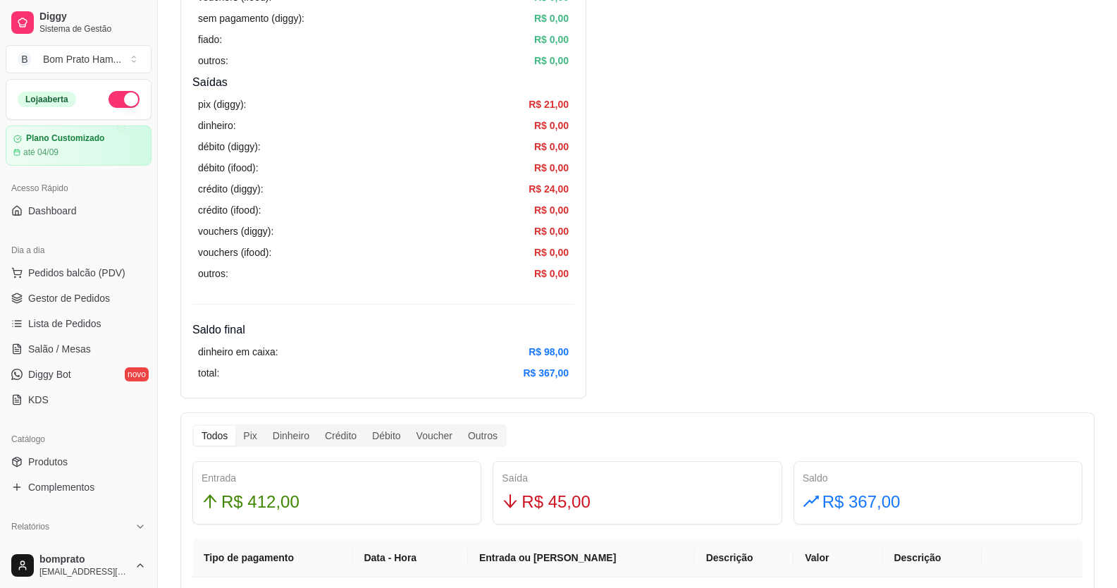
click at [93, 310] on ul "Pedidos balcão (PDV) Gestor de Pedidos Lista de Pedidos Salão / Mesas Diggy Bot…" at bounding box center [79, 335] width 146 height 149
click at [97, 308] on link "Gestor de Pedidos" at bounding box center [79, 298] width 146 height 23
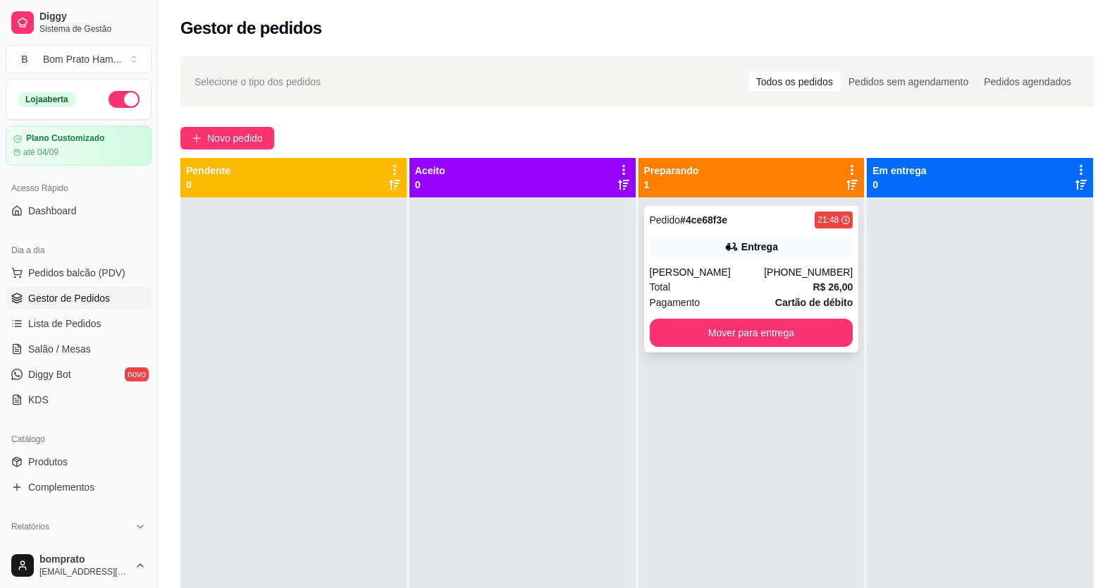
click at [593, 282] on div "Total R$ 26,00" at bounding box center [752, 287] width 204 height 16
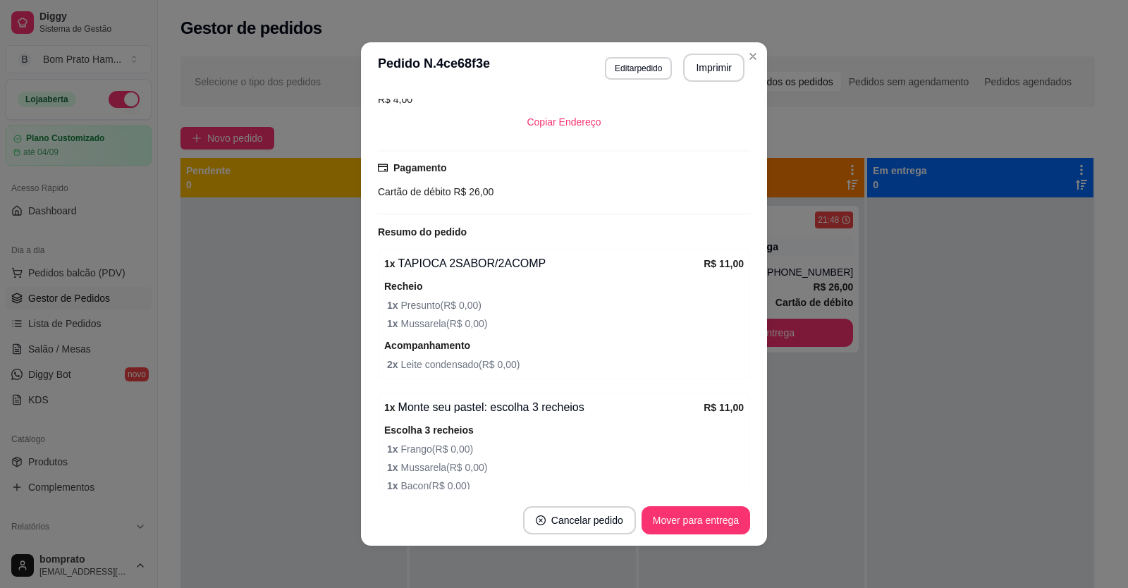
scroll to position [238, 0]
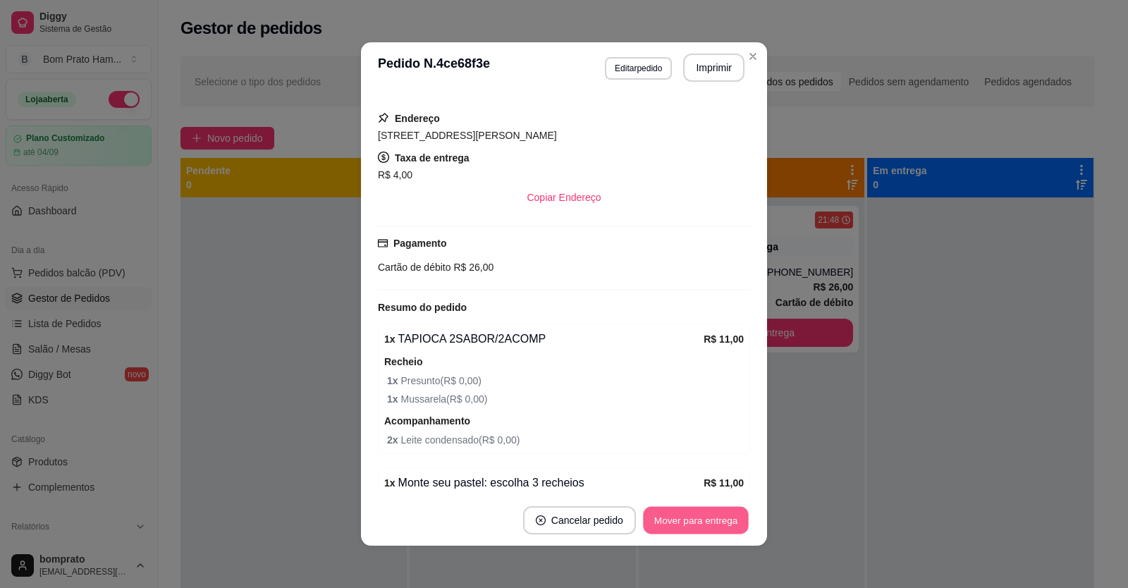
click at [593, 524] on button "Mover para entrega" at bounding box center [696, 520] width 106 height 27
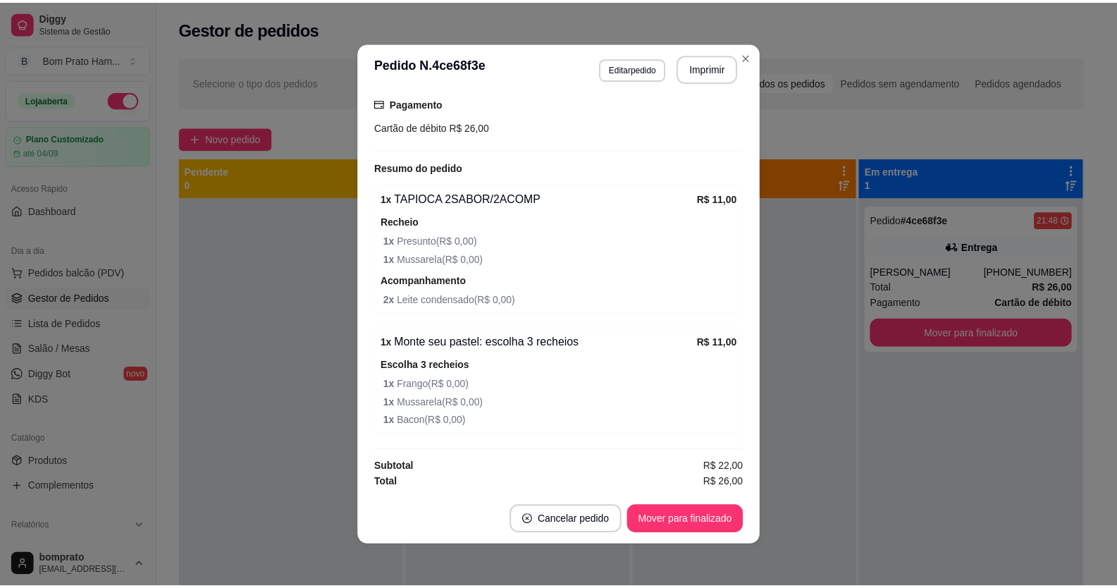
scroll to position [378, 0]
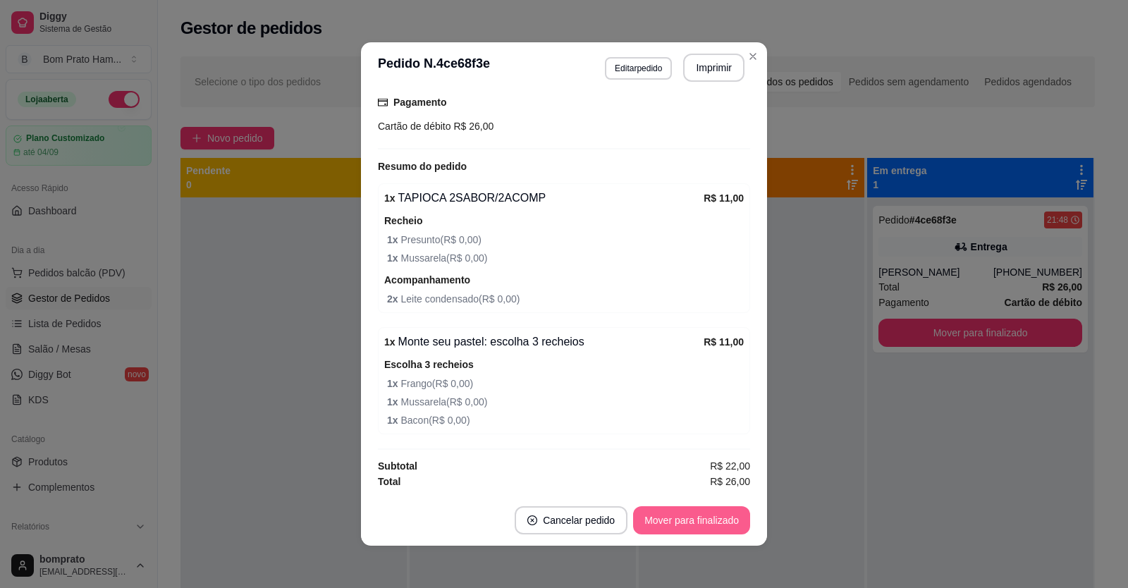
click at [593, 527] on button "Mover para finalizado" at bounding box center [691, 520] width 117 height 28
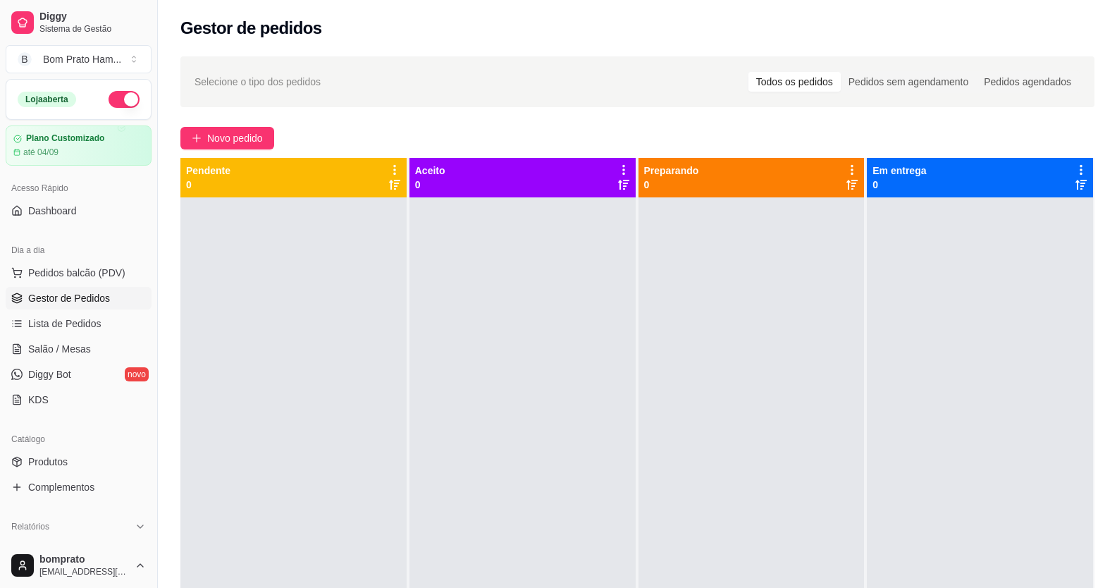
scroll to position [282, 0]
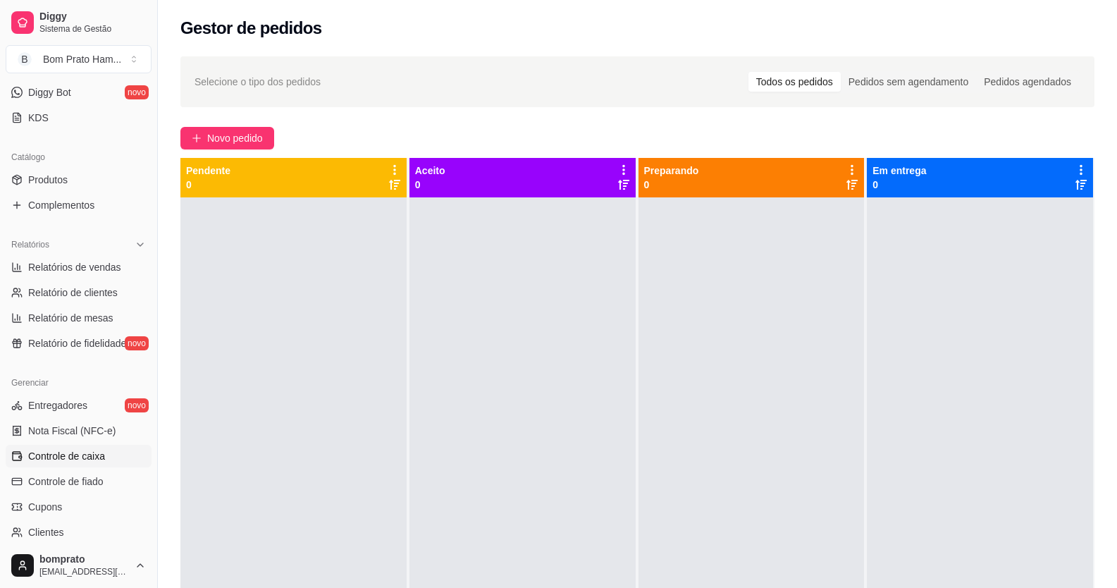
click at [104, 457] on span "Controle de caixa" at bounding box center [66, 456] width 77 height 14
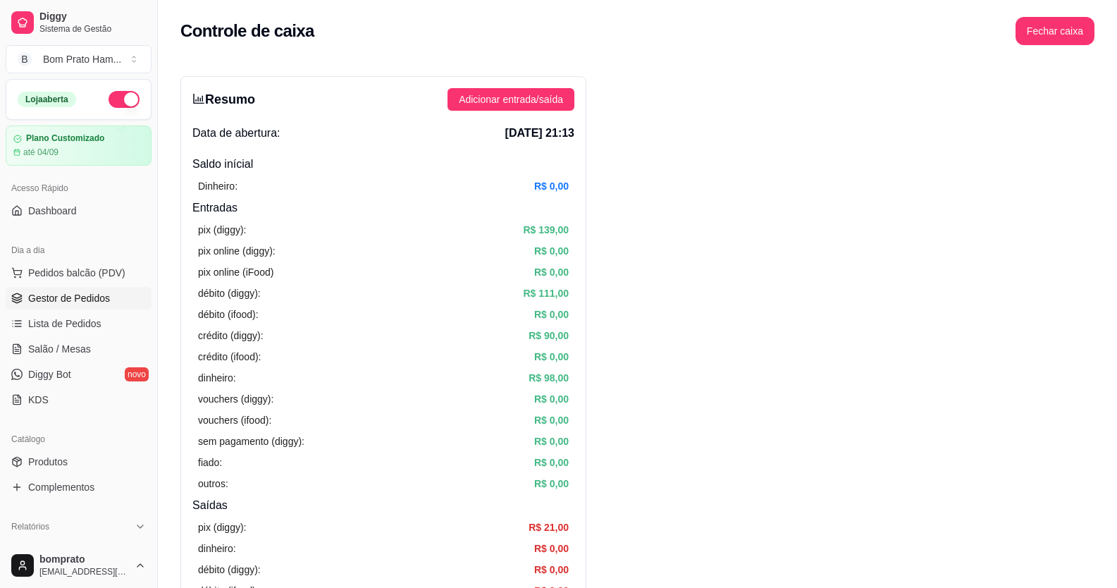
click at [87, 304] on span "Gestor de Pedidos" at bounding box center [69, 298] width 82 height 14
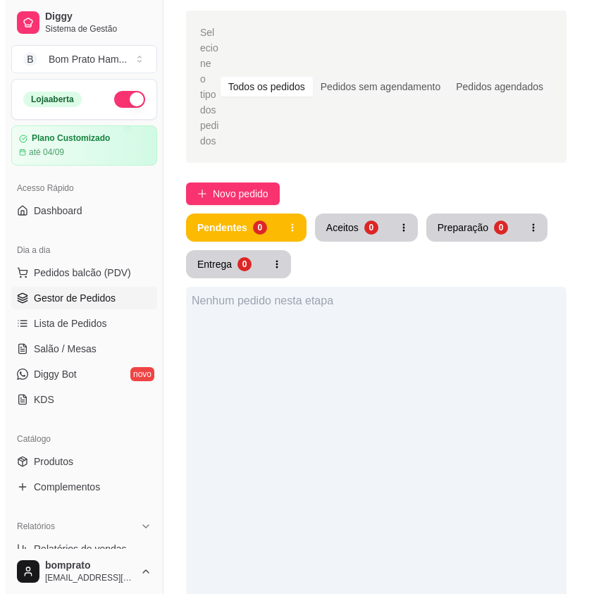
scroll to position [70, 0]
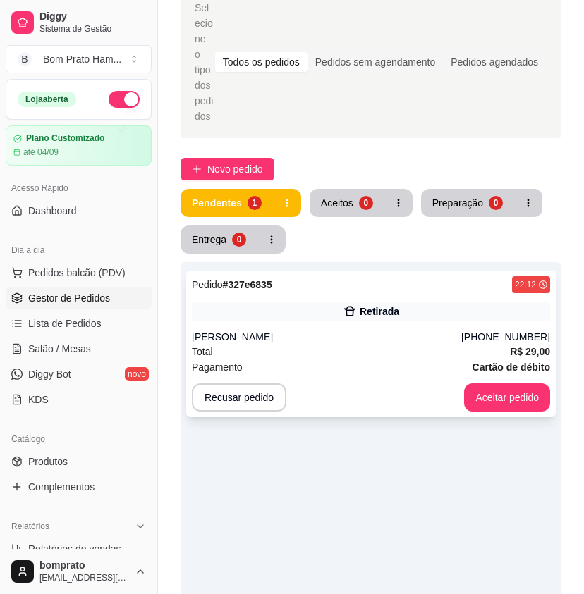
click at [384, 310] on div "Pedido # 327e6835 22:12 Retirada [PERSON_NAME] [PHONE_NUMBER] Total R$ 29,00 Pa…" at bounding box center [370, 344] width 369 height 147
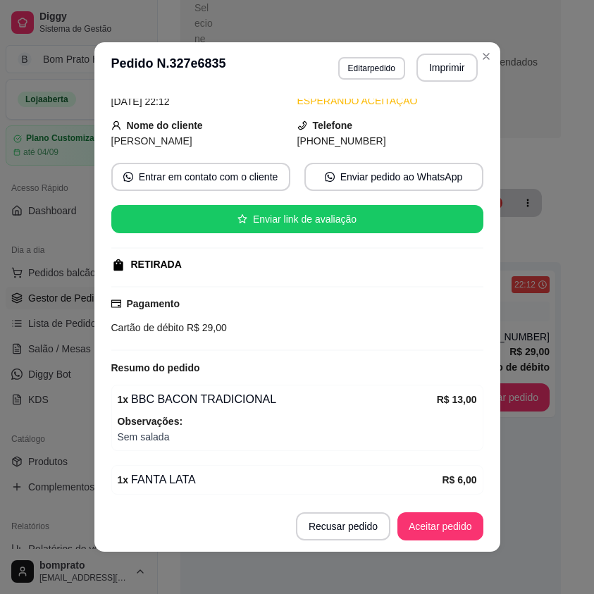
scroll to position [206, 0]
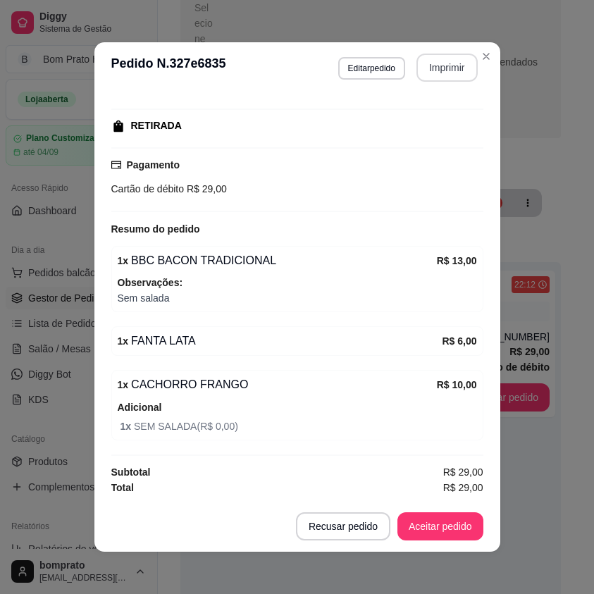
click at [453, 70] on button "Imprimir" at bounding box center [447, 68] width 61 height 28
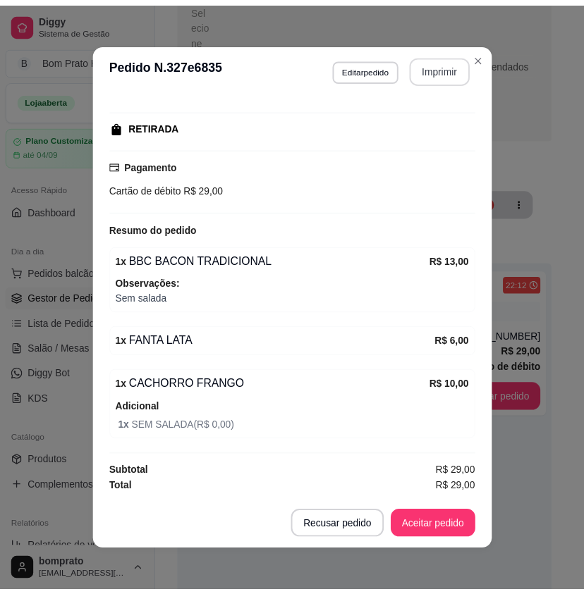
scroll to position [0, 0]
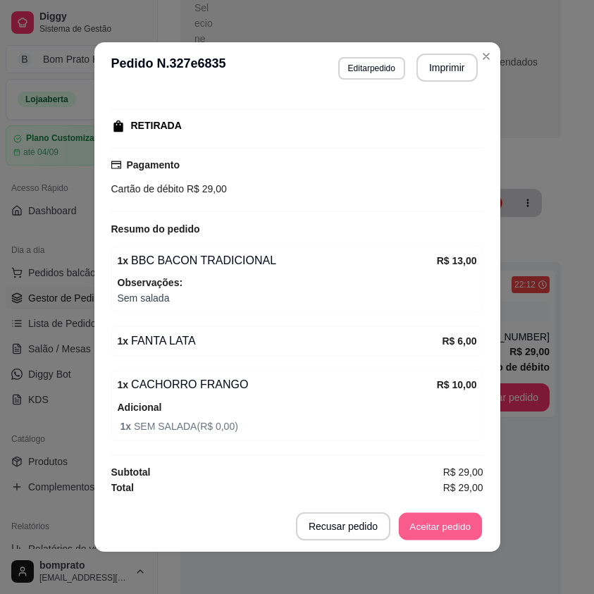
click at [443, 534] on button "Aceitar pedido" at bounding box center [440, 526] width 83 height 27
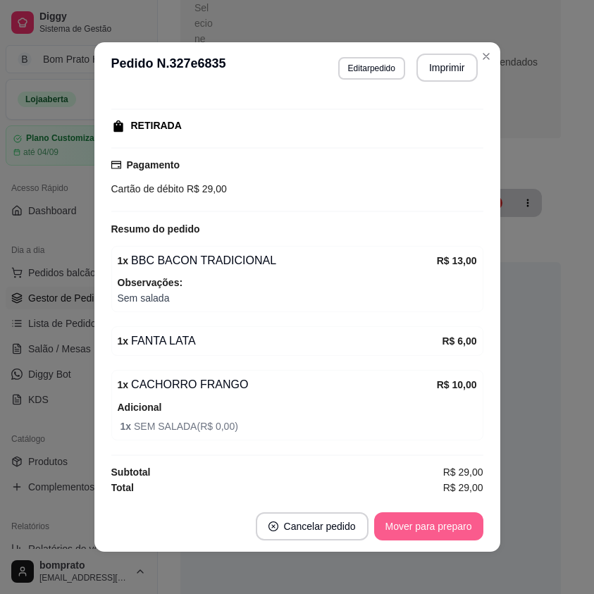
click at [424, 531] on button "Mover para preparo" at bounding box center [428, 526] width 109 height 28
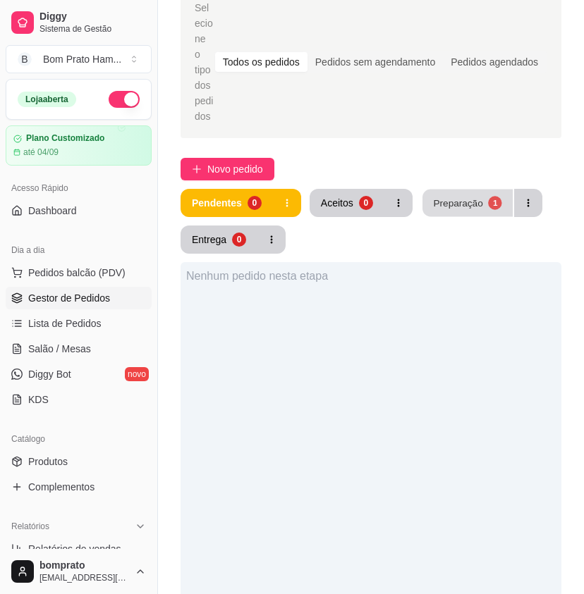
click at [477, 196] on div "Preparação" at bounding box center [457, 202] width 49 height 13
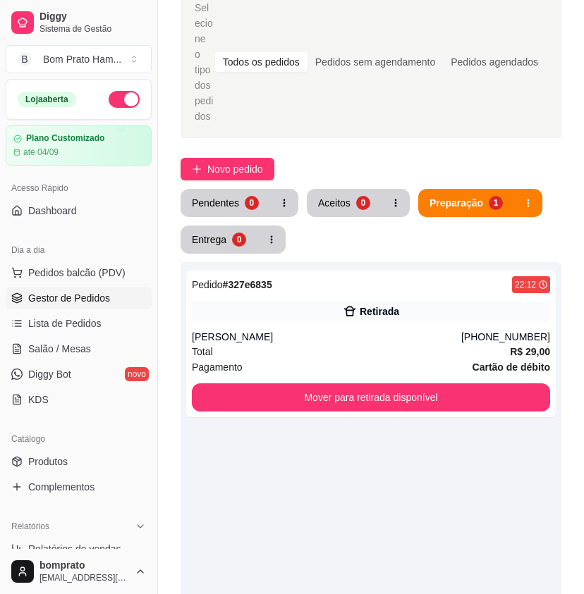
click at [108, 335] on ul "Pedidos balcão (PDV) Gestor de Pedidos Lista de Pedidos Salão / Mesas Diggy Bot…" at bounding box center [79, 335] width 146 height 149
click at [108, 319] on link "Lista de Pedidos" at bounding box center [79, 323] width 146 height 23
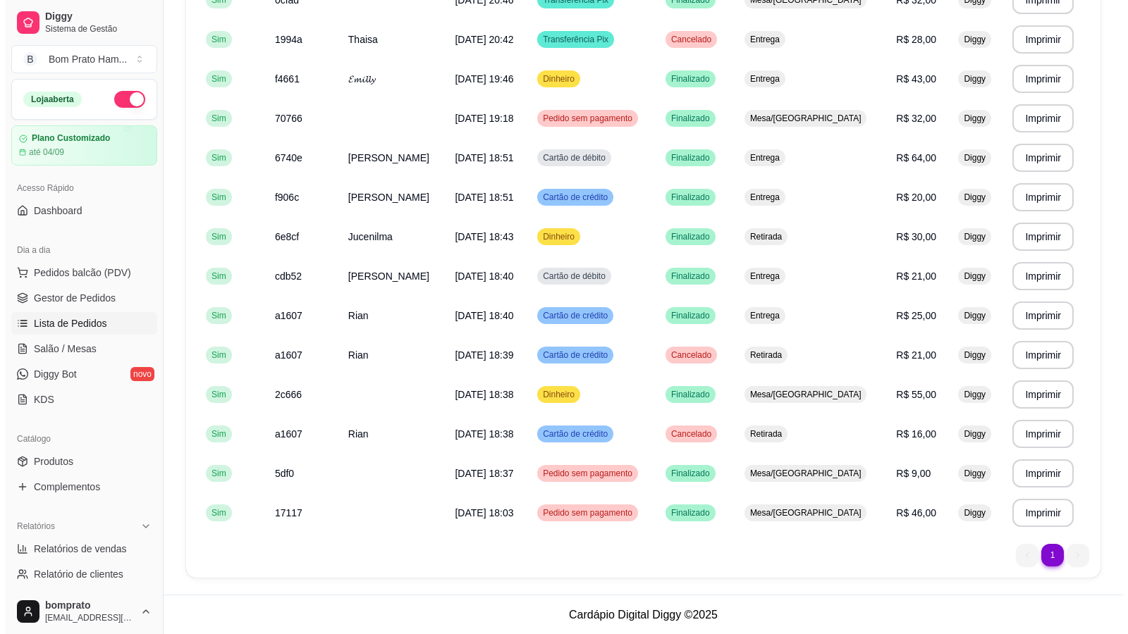
scroll to position [406, 0]
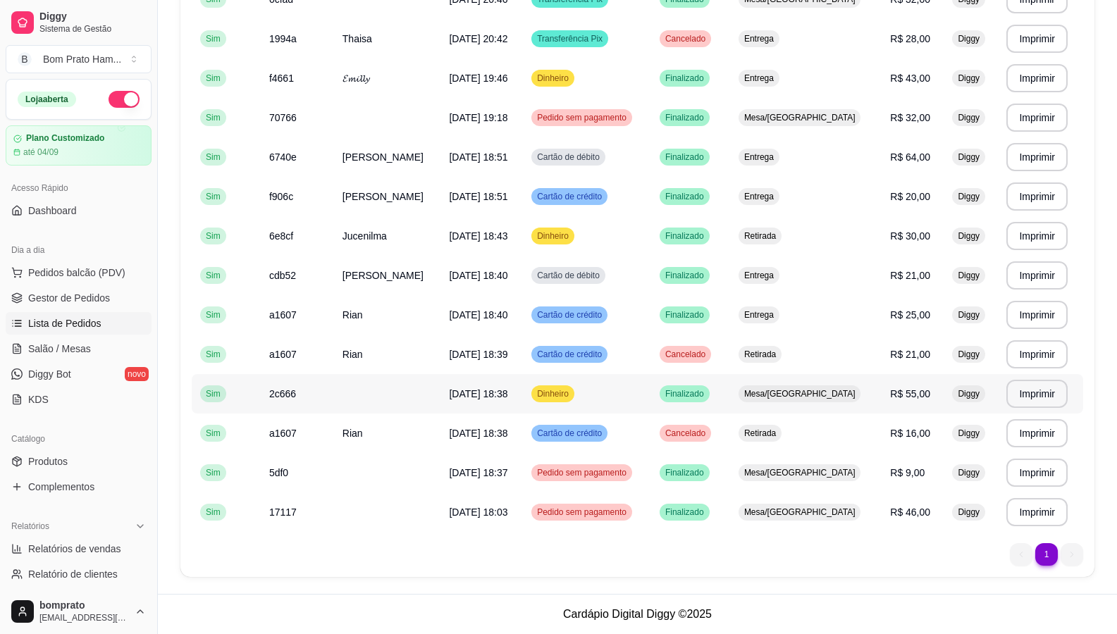
click at [593, 394] on span "Finalizado" at bounding box center [685, 393] width 44 height 11
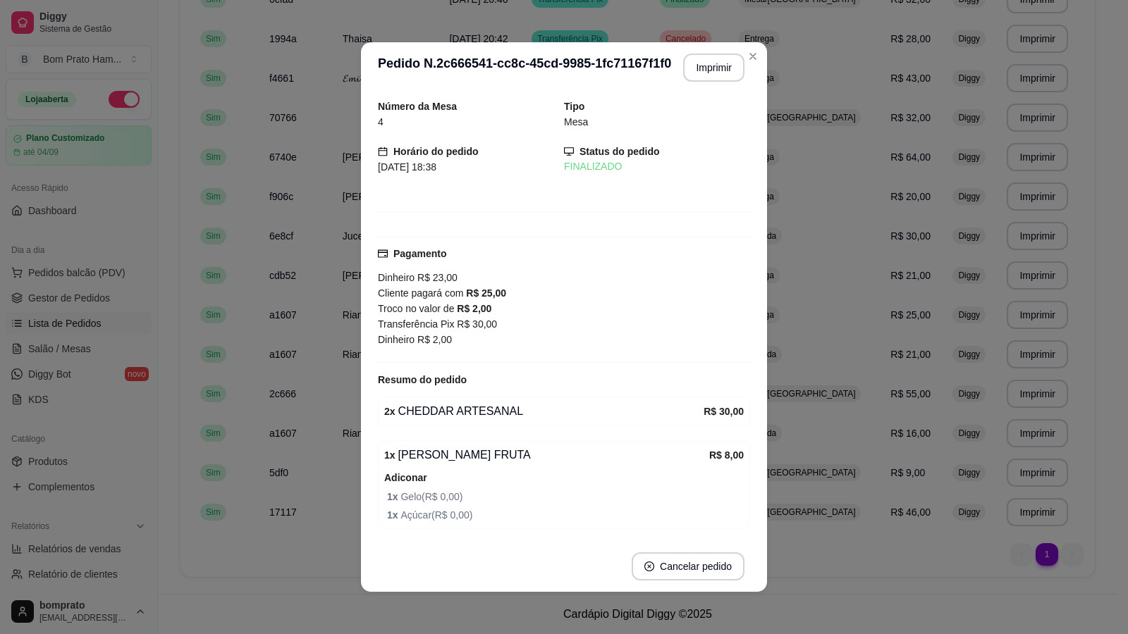
click at [593, 366] on div "Número da Mesa 4 Tipo Mesa Horário do pedido [DATE] 18:38 Status do pedido FINA…" at bounding box center [564, 317] width 372 height 437
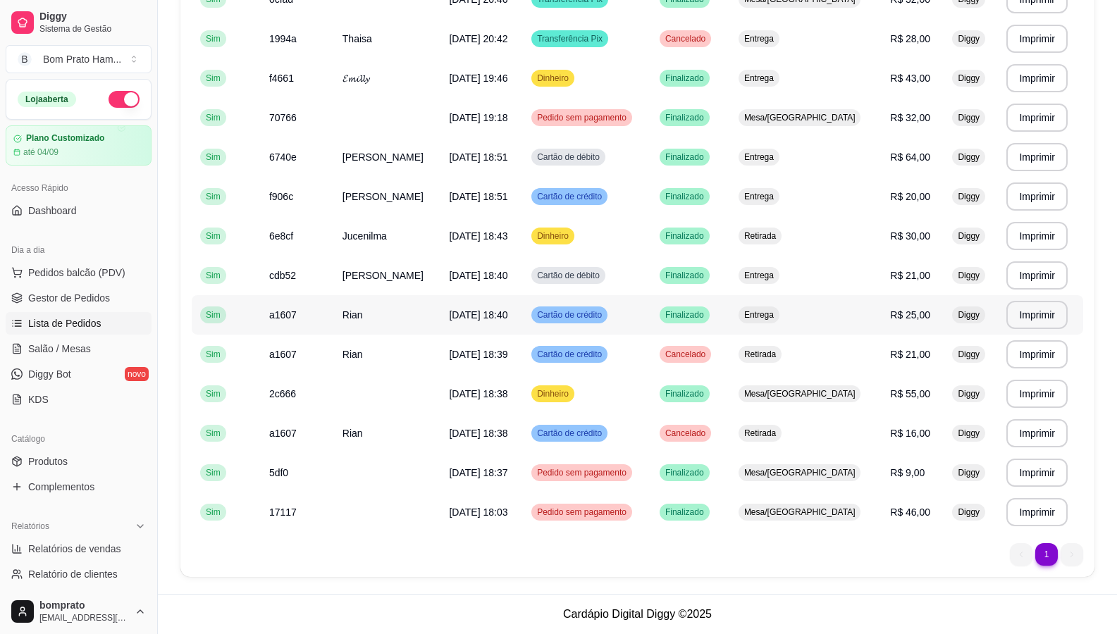
click at [593, 319] on span "Finalizado" at bounding box center [685, 314] width 44 height 11
click at [593, 275] on span "Finalizado" at bounding box center [685, 275] width 44 height 11
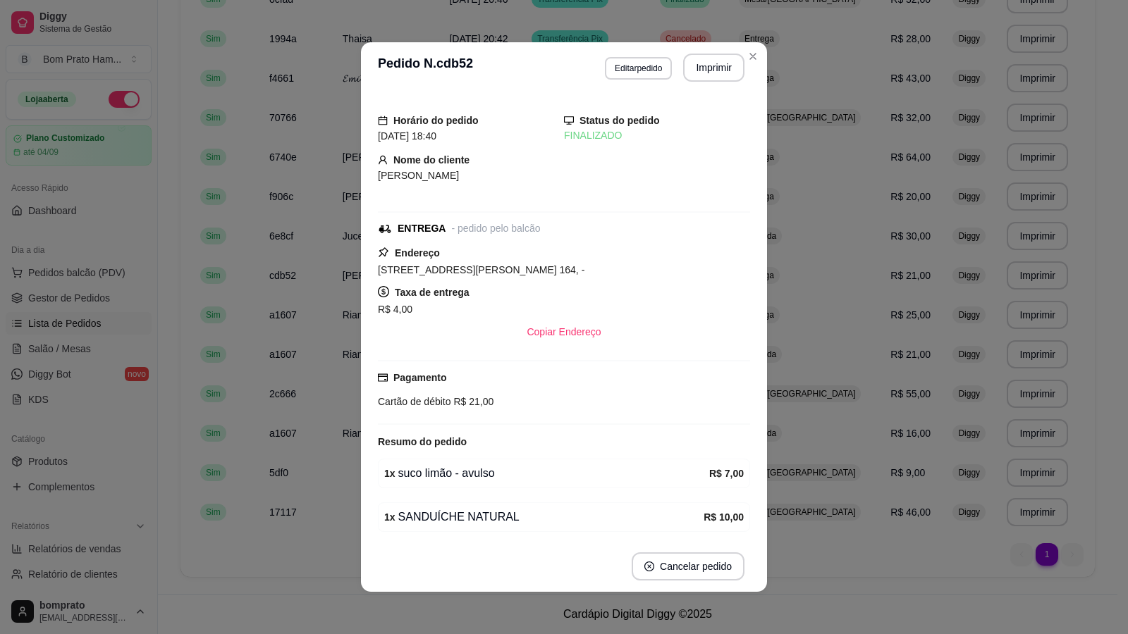
scroll to position [51, 0]
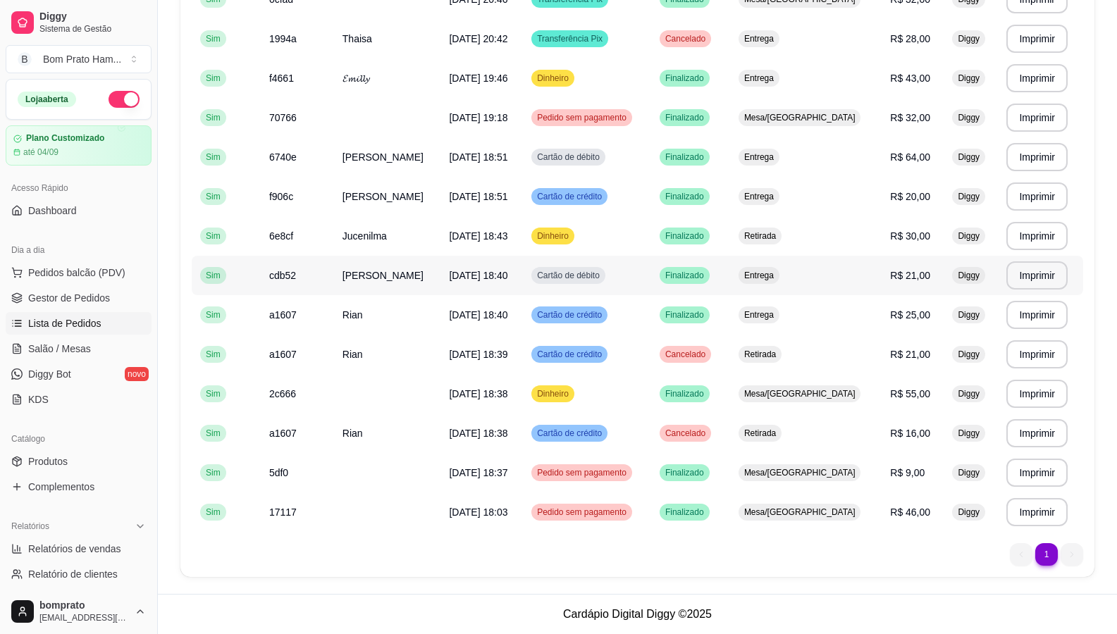
click at [593, 290] on td "Finalizado" at bounding box center [690, 275] width 79 height 39
click at [593, 239] on td "Dinheiro" at bounding box center [587, 235] width 128 height 39
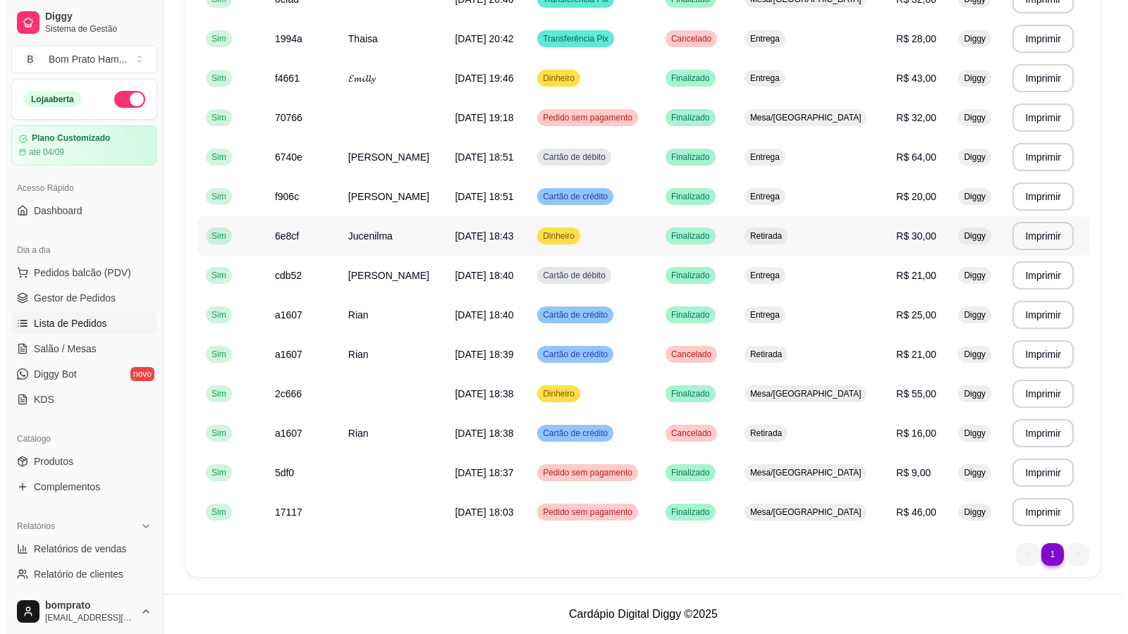
scroll to position [335, 0]
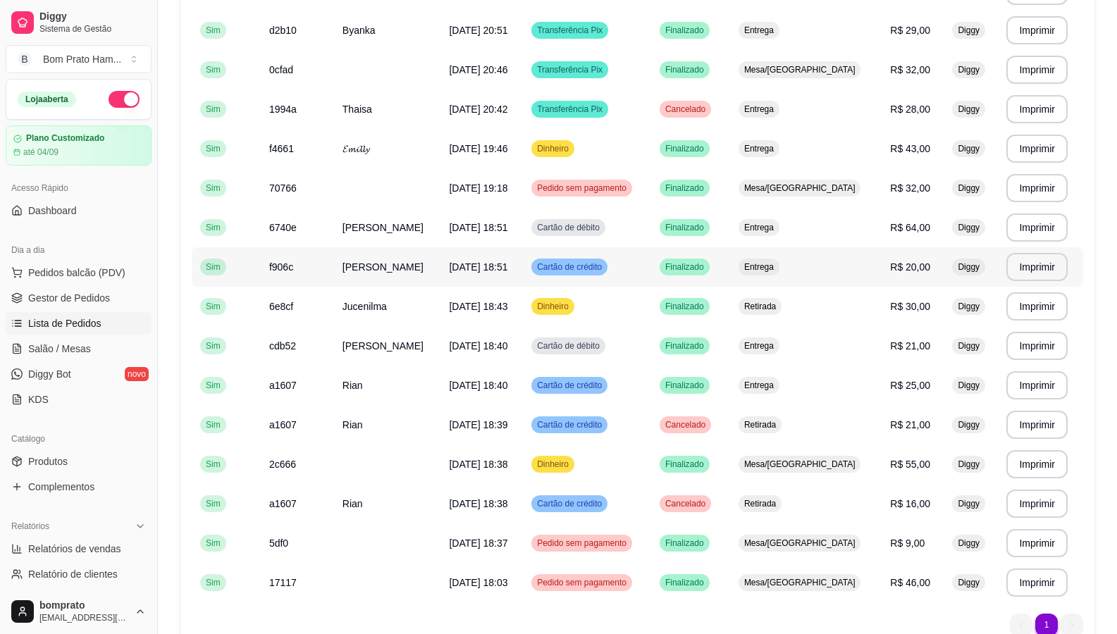
click at [593, 269] on span "Finalizado" at bounding box center [685, 266] width 44 height 11
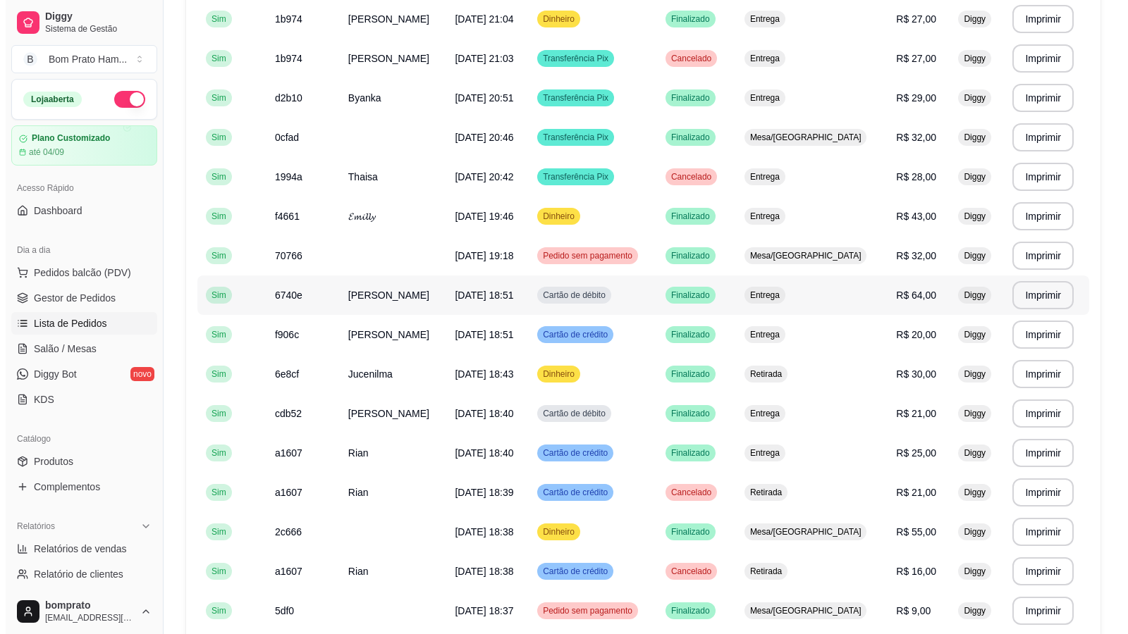
scroll to position [265, 0]
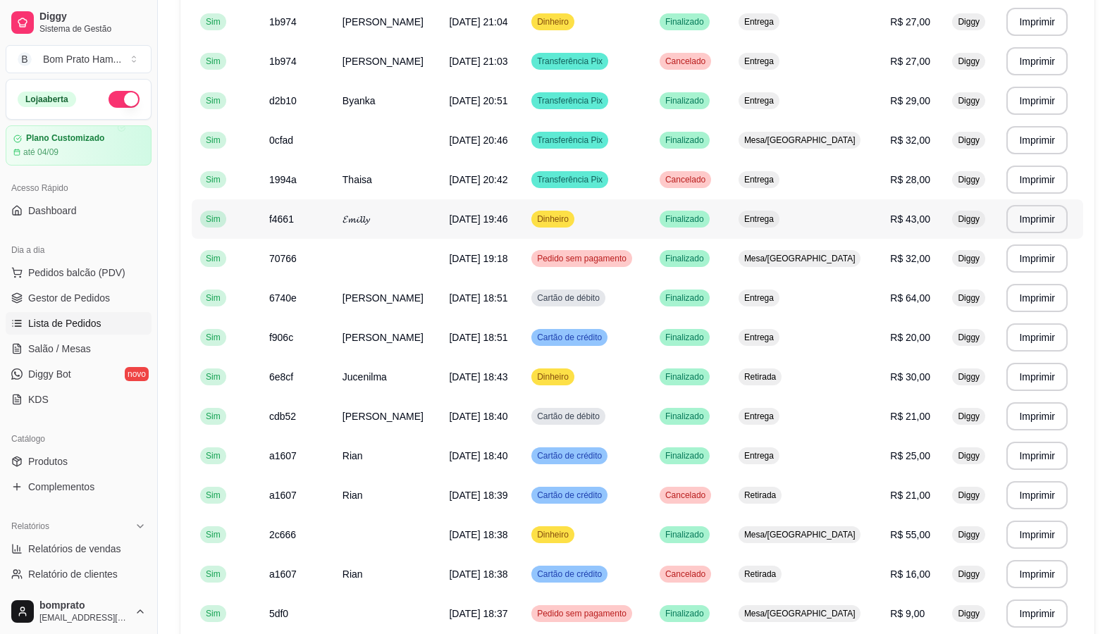
click at [593, 216] on td "Dinheiro" at bounding box center [587, 218] width 128 height 39
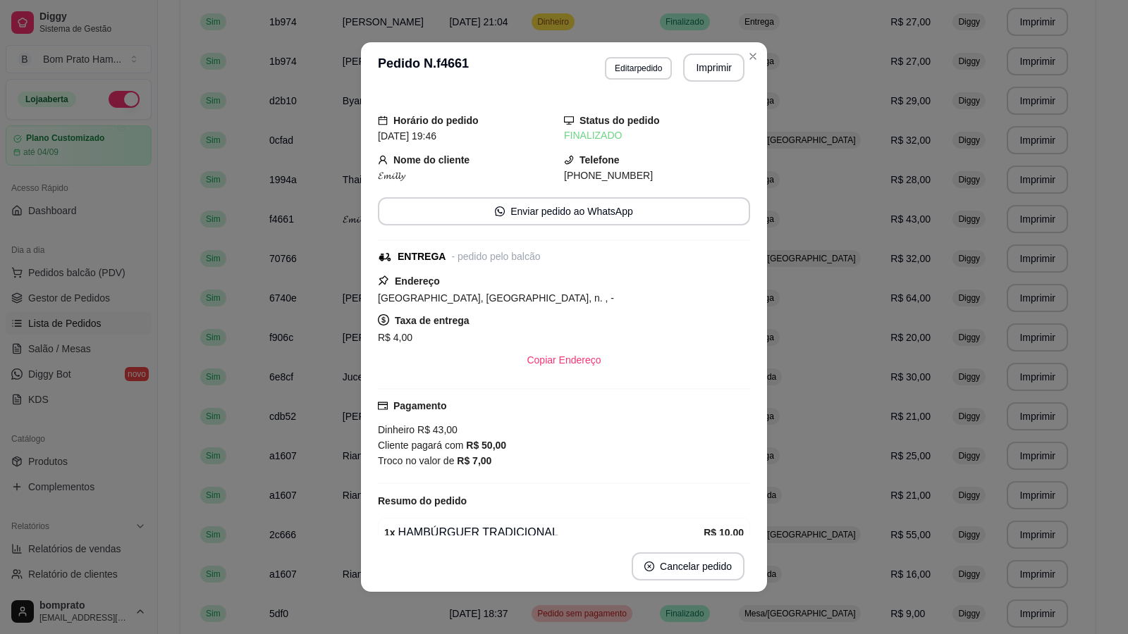
click at [593, 218] on div "Horário do pedido [DATE] 19:46 Status do pedido FINALIZADO Nome do cliente 𝓔𝓶𝓲𝓵…" at bounding box center [564, 317] width 406 height 448
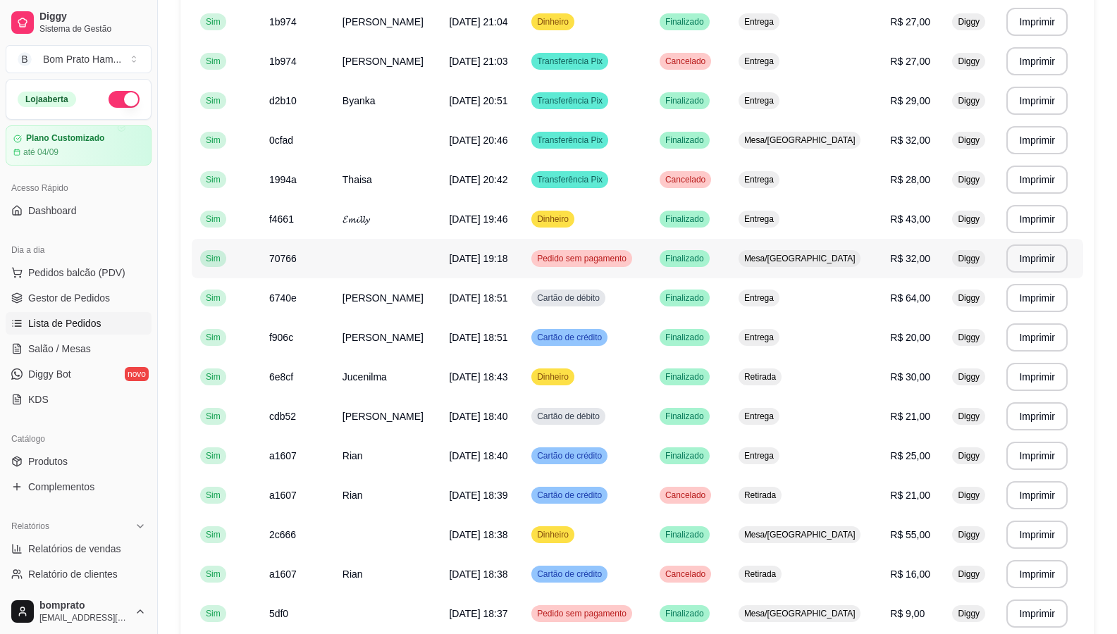
click at [593, 262] on td "Pedido sem pagamento" at bounding box center [587, 258] width 128 height 39
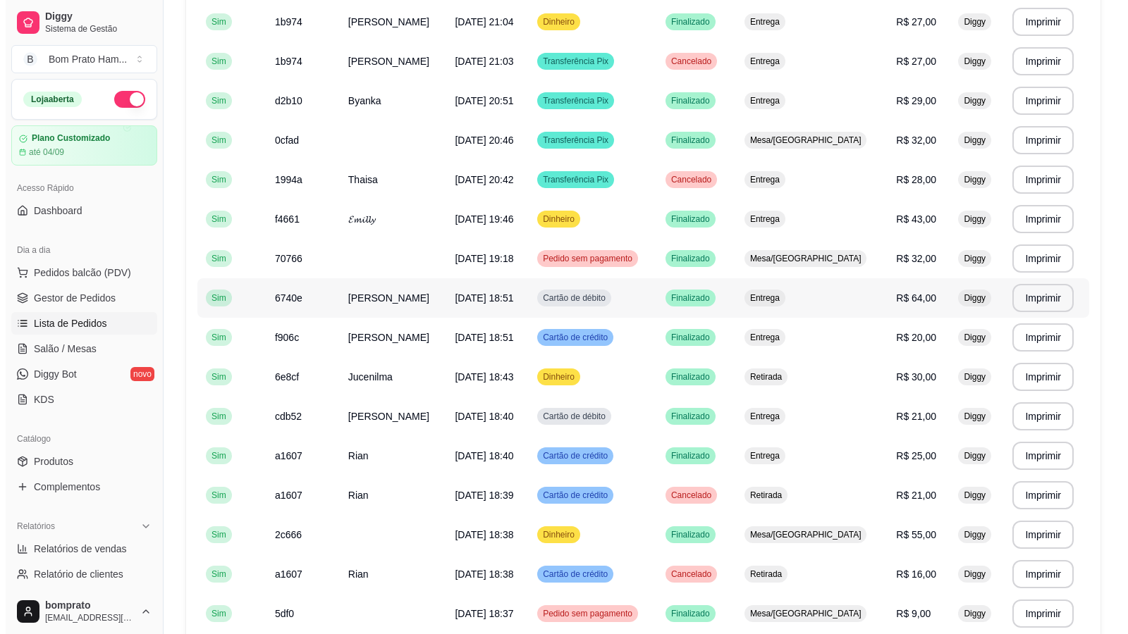
scroll to position [195, 0]
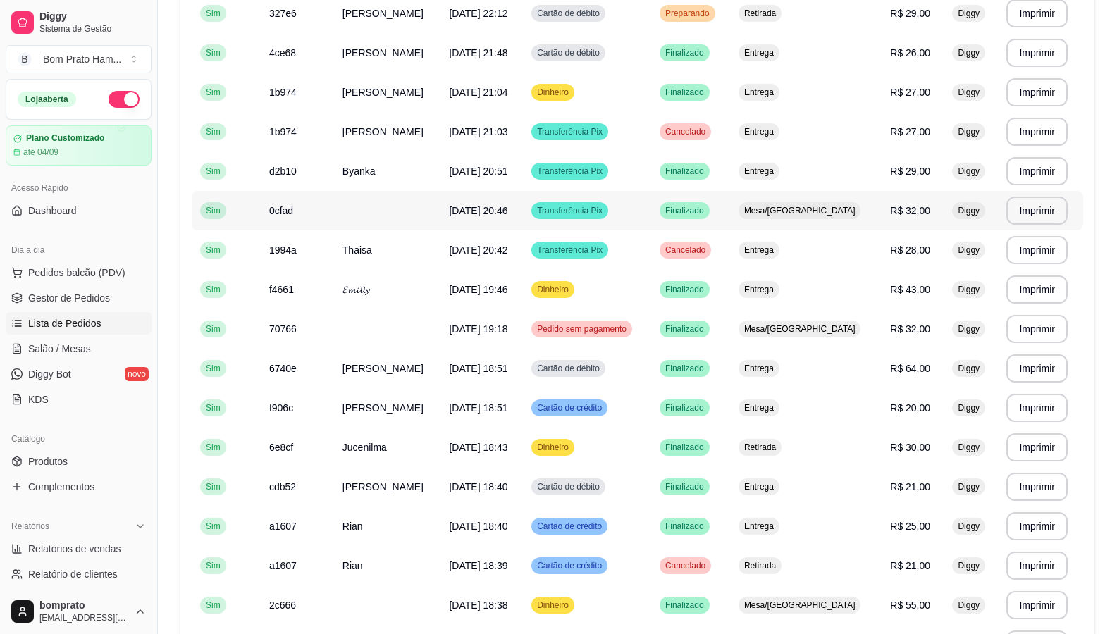
click at [593, 223] on td "Finalizado" at bounding box center [690, 210] width 79 height 39
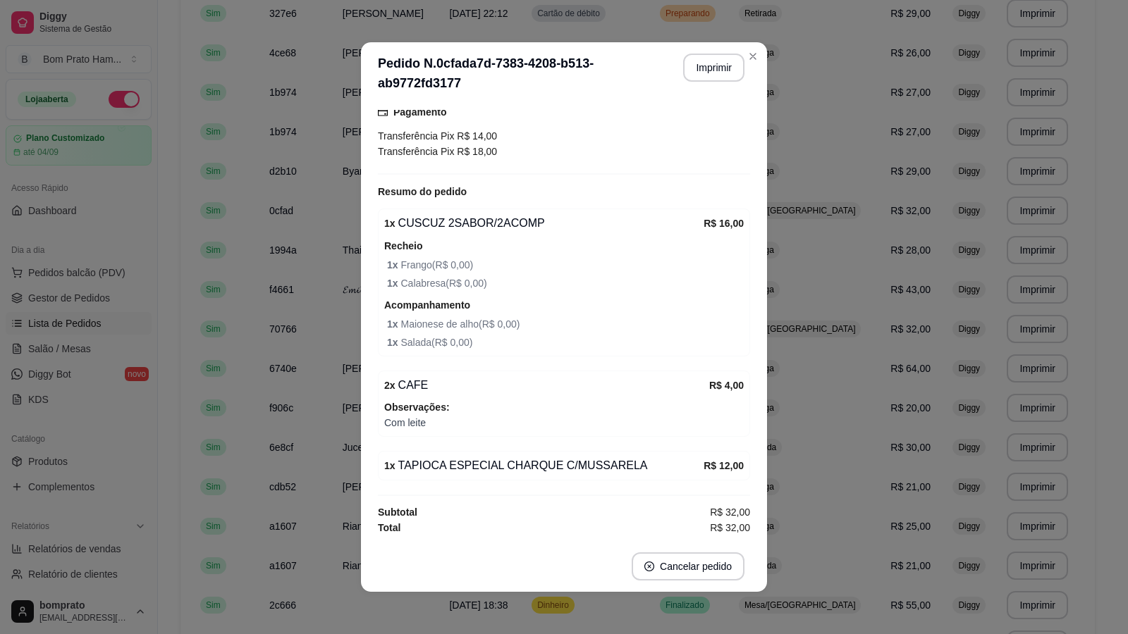
scroll to position [82, 0]
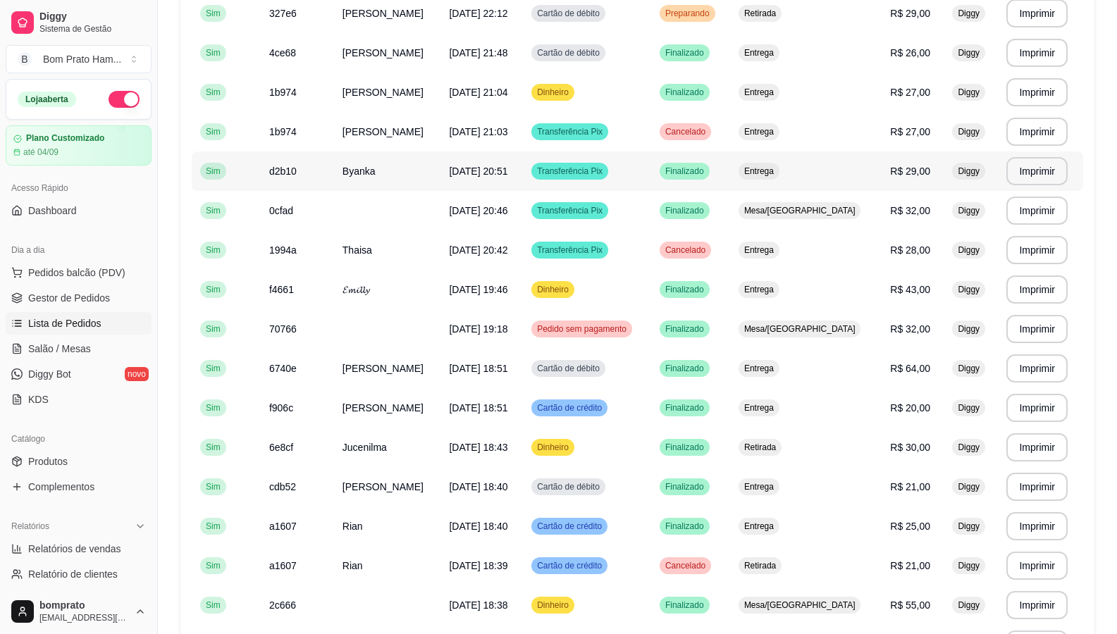
click at [593, 182] on td "Transferência Pix" at bounding box center [587, 171] width 128 height 39
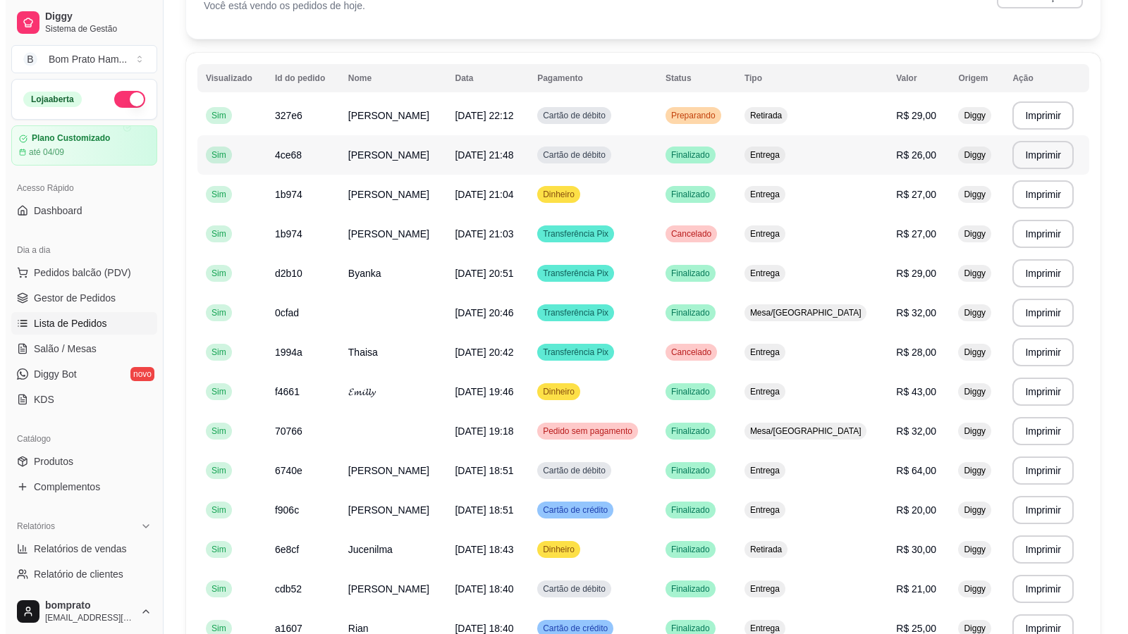
scroll to position [54, 0]
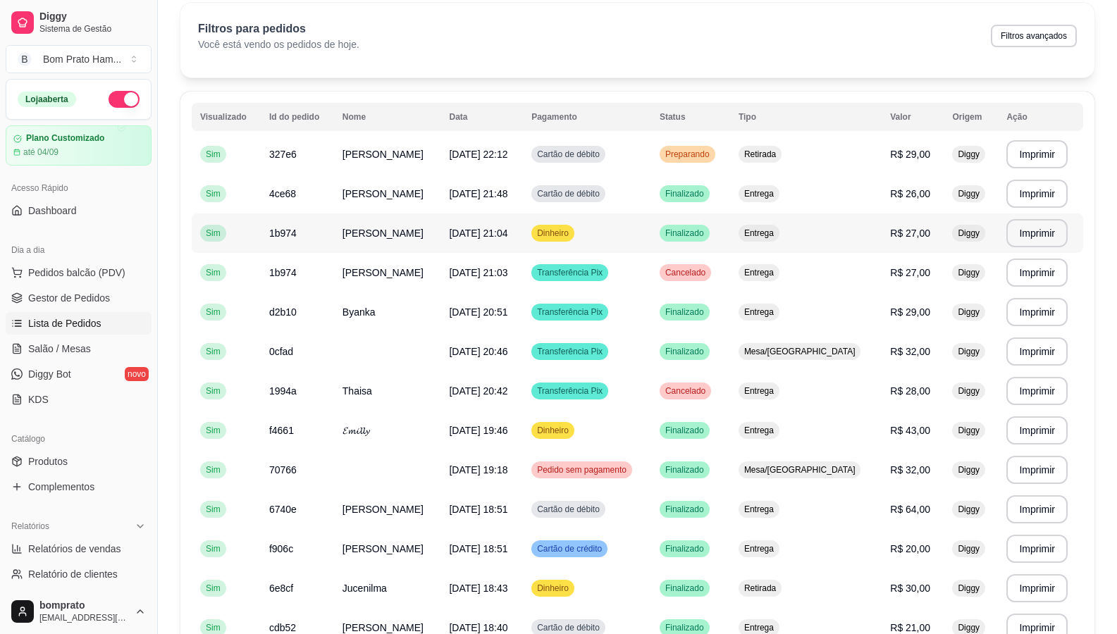
click at [593, 236] on span "Finalizado" at bounding box center [685, 233] width 44 height 11
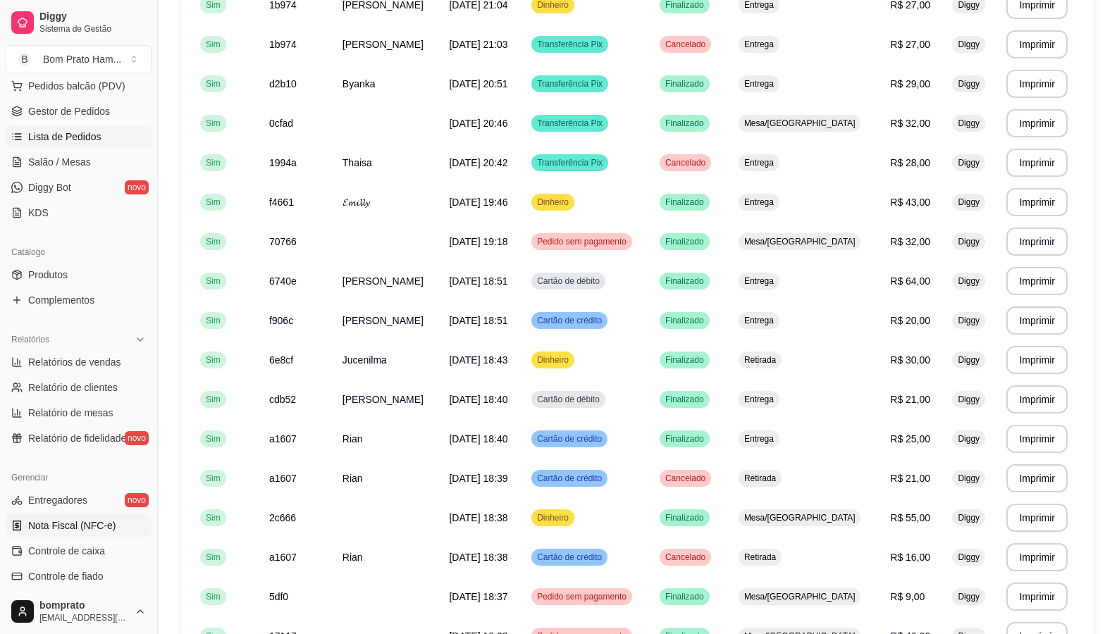
scroll to position [211, 0]
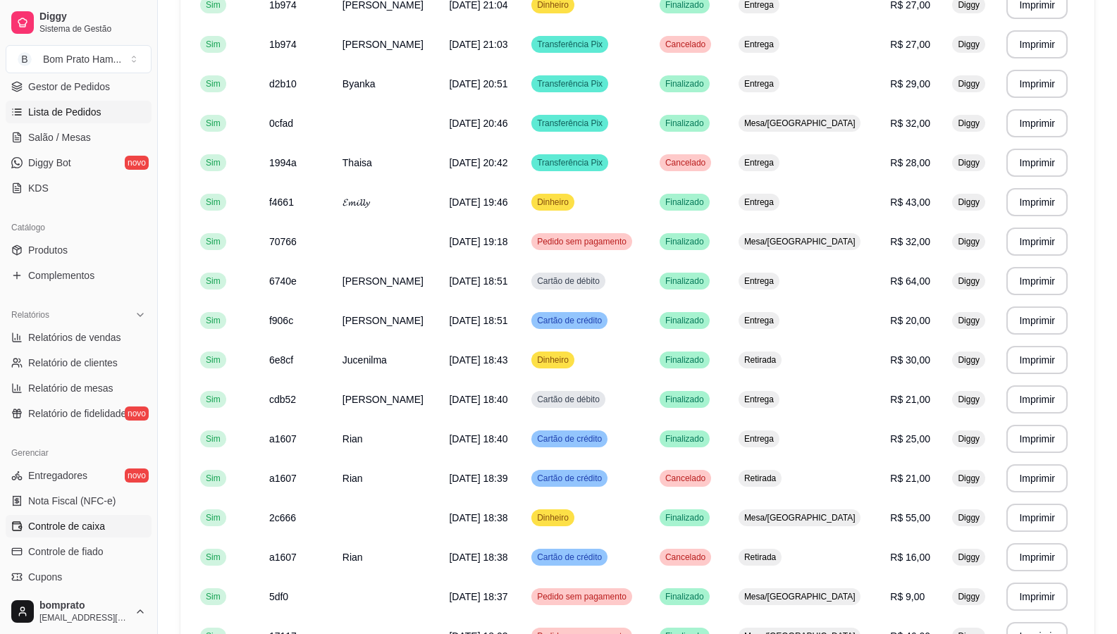
click at [116, 531] on link "Controle de caixa" at bounding box center [79, 526] width 146 height 23
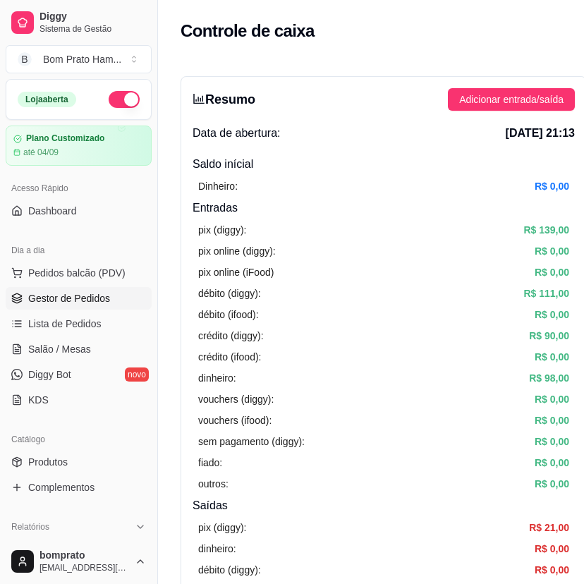
click at [75, 294] on span "Gestor de Pedidos" at bounding box center [69, 298] width 82 height 14
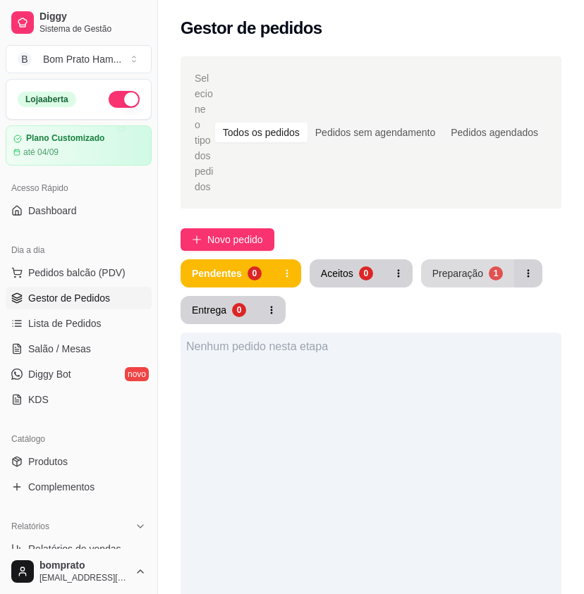
click at [453, 266] on div "Preparação" at bounding box center [457, 273] width 51 height 14
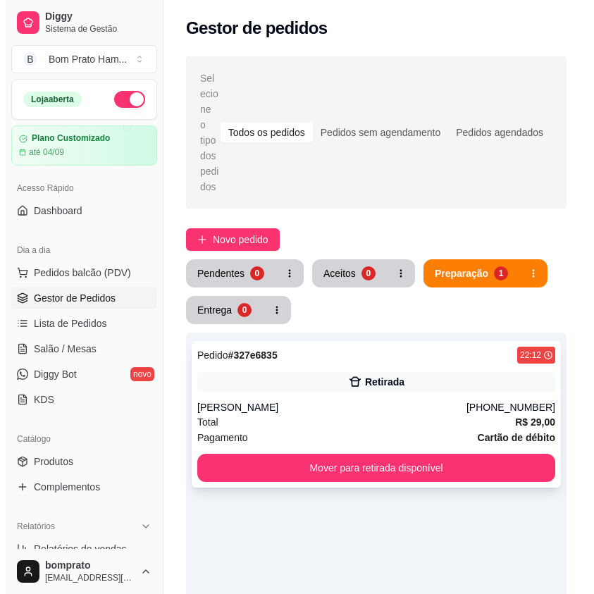
scroll to position [70, 0]
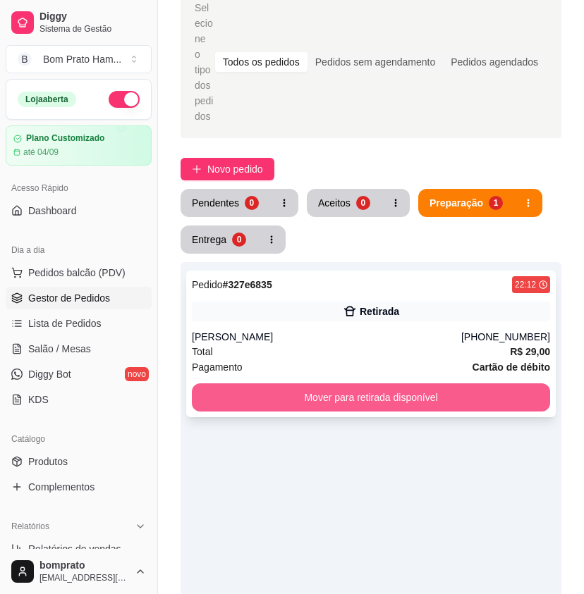
click at [390, 387] on button "Mover para retirada disponível" at bounding box center [371, 397] width 358 height 28
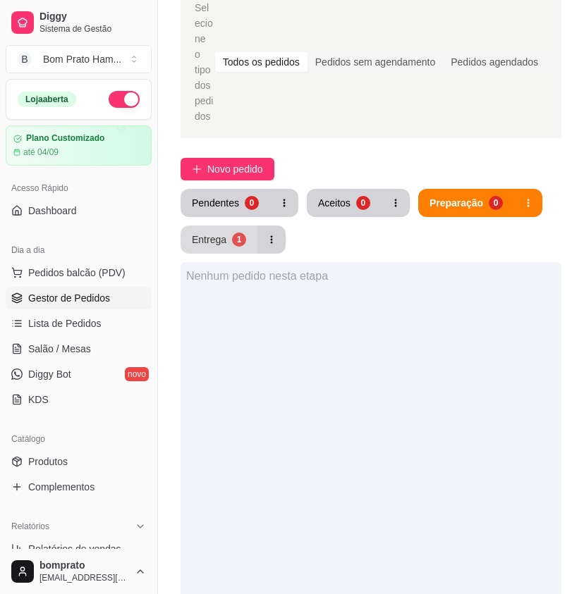
click at [214, 233] on div "Entrega" at bounding box center [209, 240] width 35 height 14
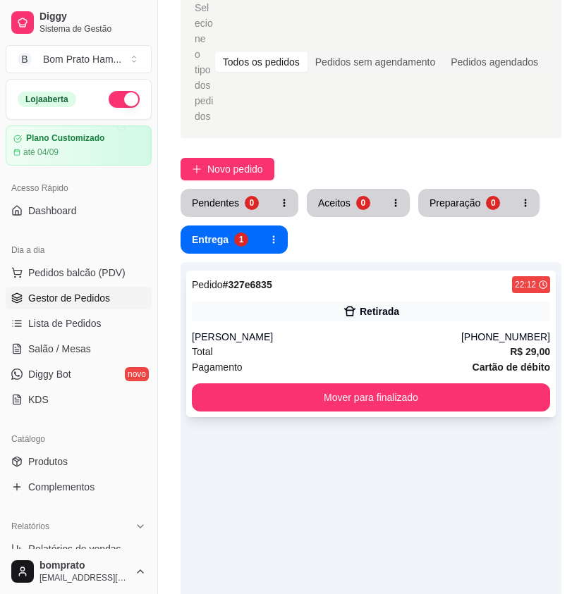
click at [409, 330] on div "[PERSON_NAME]" at bounding box center [326, 337] width 269 height 14
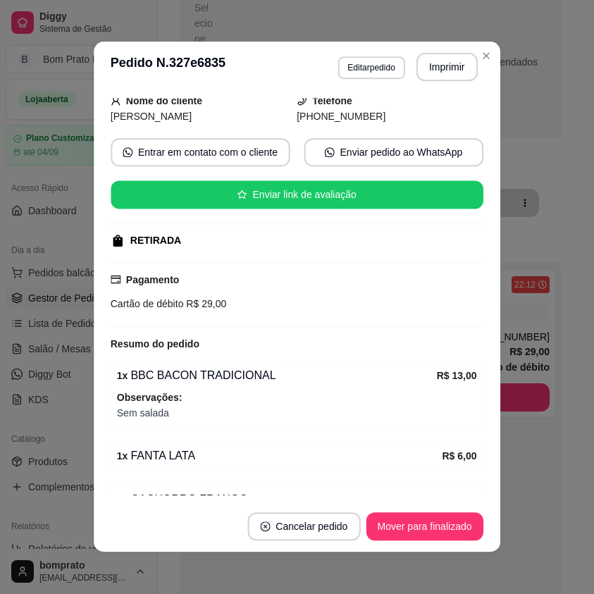
scroll to position [206, 0]
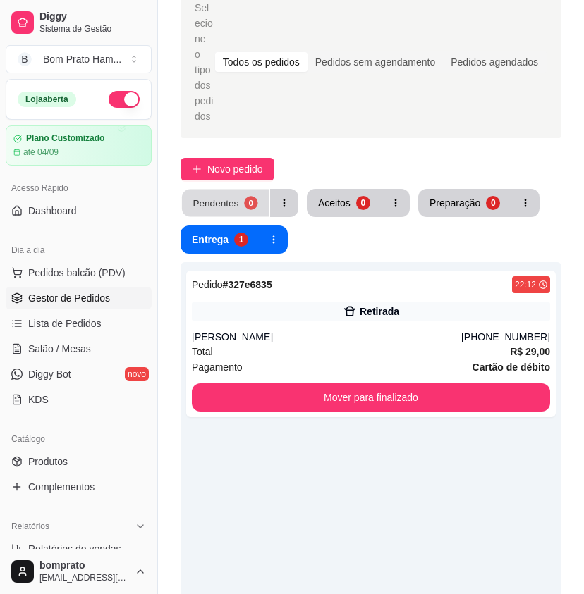
click at [256, 193] on button "Pendentes 0" at bounding box center [225, 203] width 87 height 27
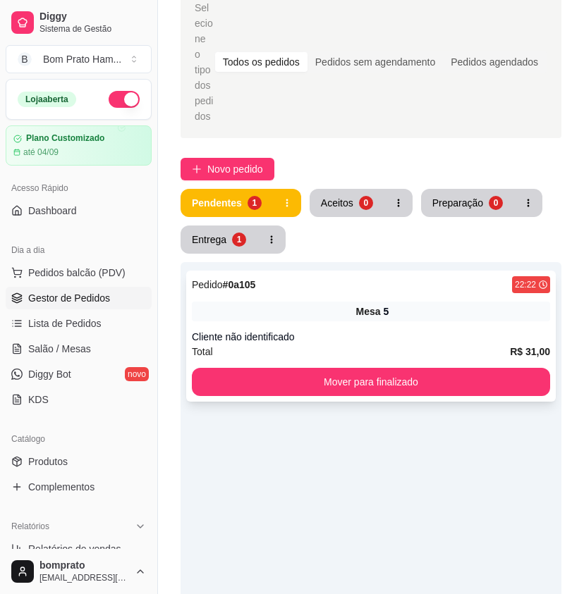
click at [316, 310] on div "Pedido # 0a105 22:22 Mesa 5 Cliente não identificado Total R$ 31,00 Mover para …" at bounding box center [370, 336] width 369 height 131
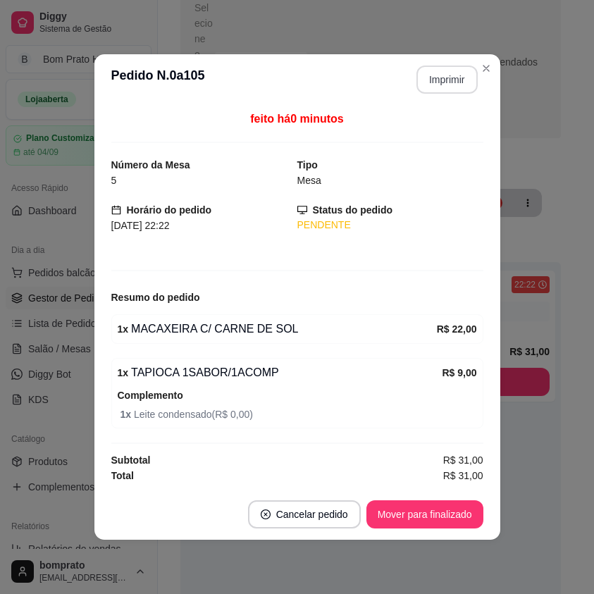
click at [455, 78] on button "Imprimir" at bounding box center [447, 80] width 61 height 28
click at [443, 510] on button "Mover para finalizado" at bounding box center [424, 514] width 117 height 28
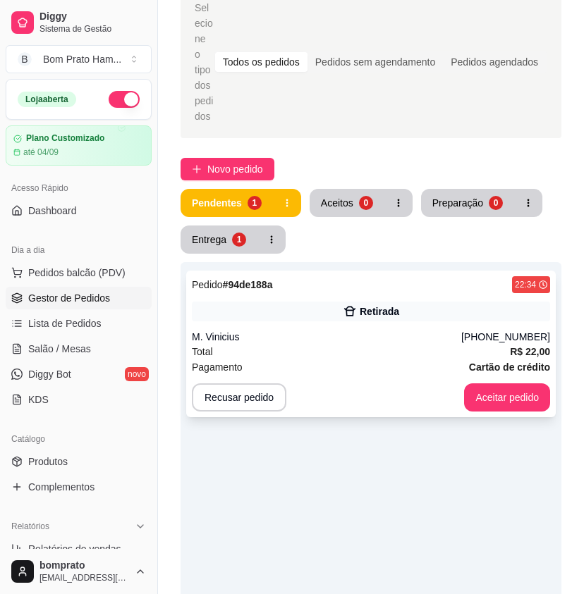
click at [383, 304] on div "Retirada" at bounding box center [378, 311] width 39 height 14
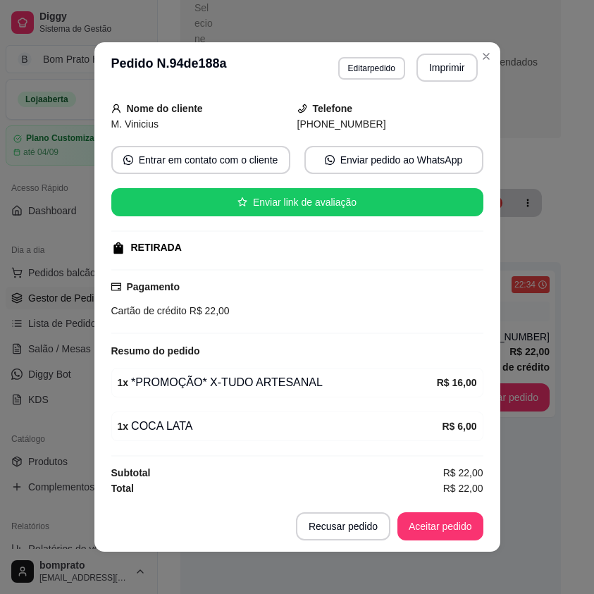
scroll to position [85, 0]
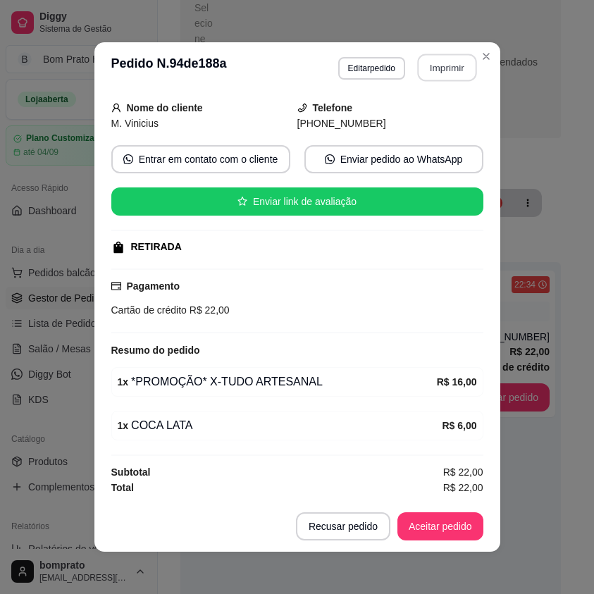
click at [441, 70] on button "Imprimir" at bounding box center [446, 67] width 59 height 27
click at [450, 534] on button "Aceitar pedido" at bounding box center [441, 526] width 86 height 28
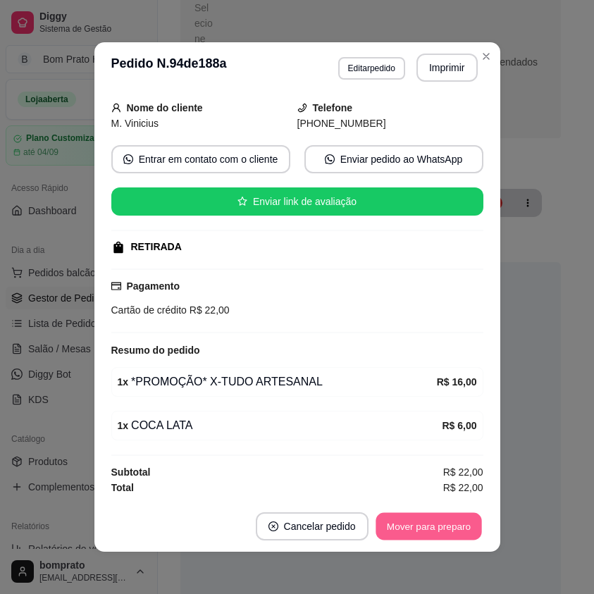
click at [449, 529] on button "Mover para preparo" at bounding box center [429, 526] width 106 height 27
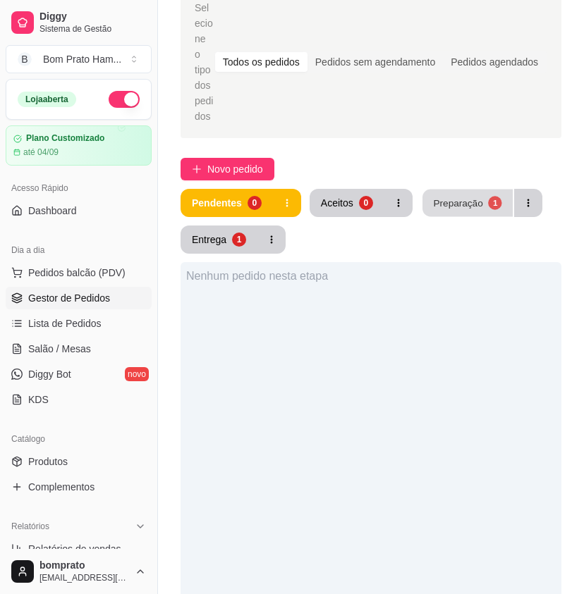
click at [447, 196] on div "Preparação" at bounding box center [457, 202] width 49 height 13
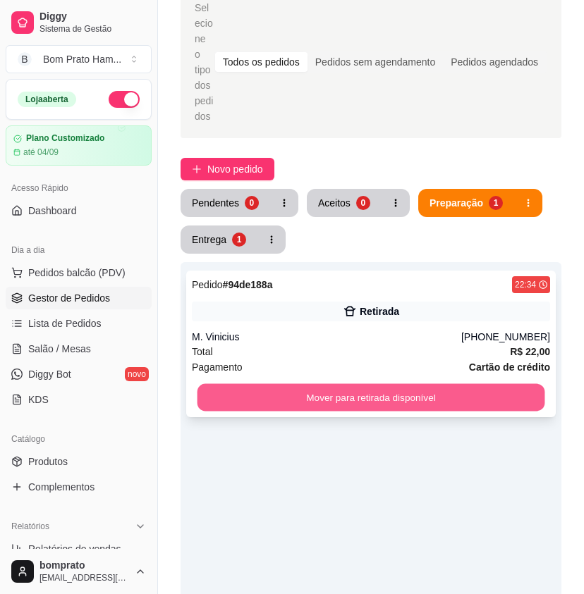
click at [388, 384] on button "Mover para retirada disponível" at bounding box center [370, 397] width 347 height 27
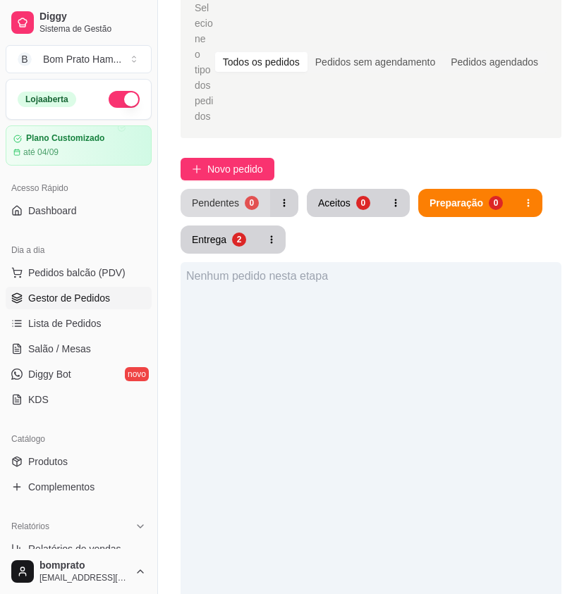
click at [254, 193] on button "Pendentes 0" at bounding box center [225, 203] width 90 height 28
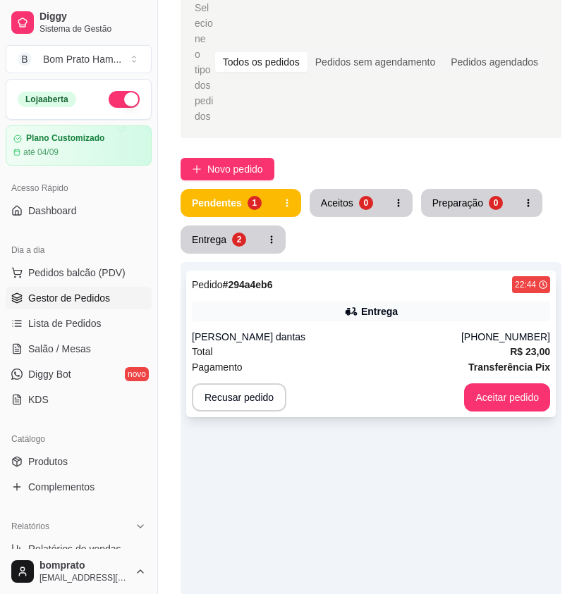
click at [325, 302] on div "Entrega" at bounding box center [371, 312] width 358 height 20
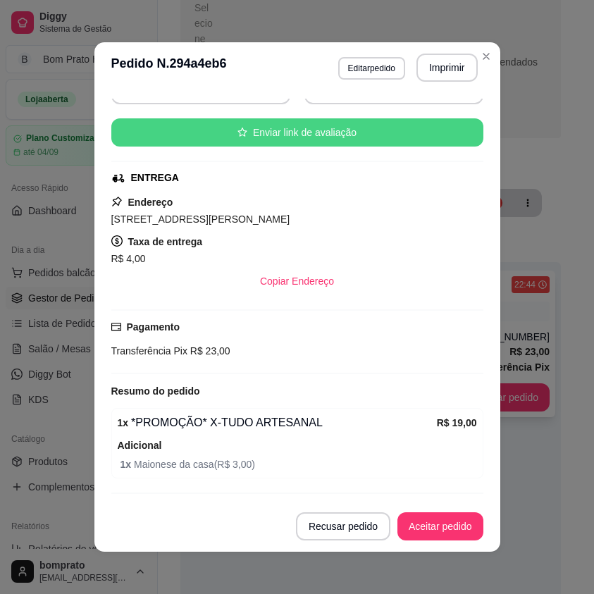
scroll to position [192, 0]
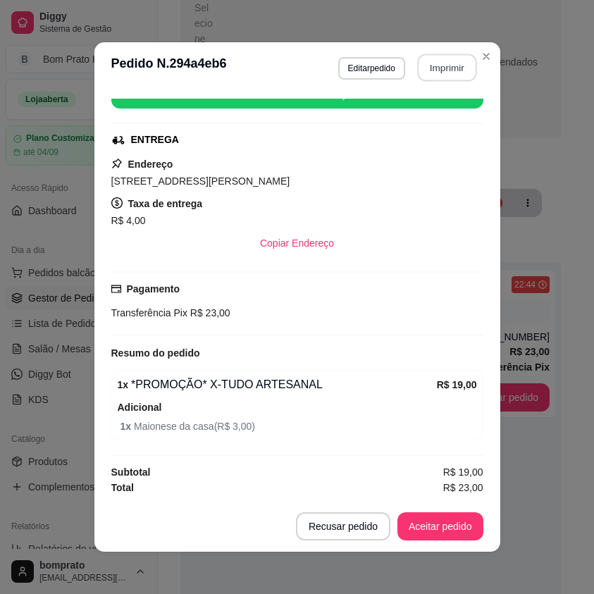
click at [433, 71] on button "Imprimir" at bounding box center [446, 67] width 59 height 27
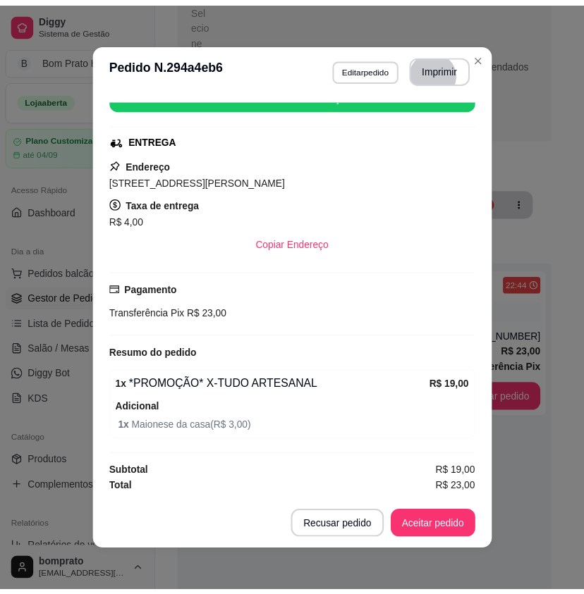
scroll to position [0, 0]
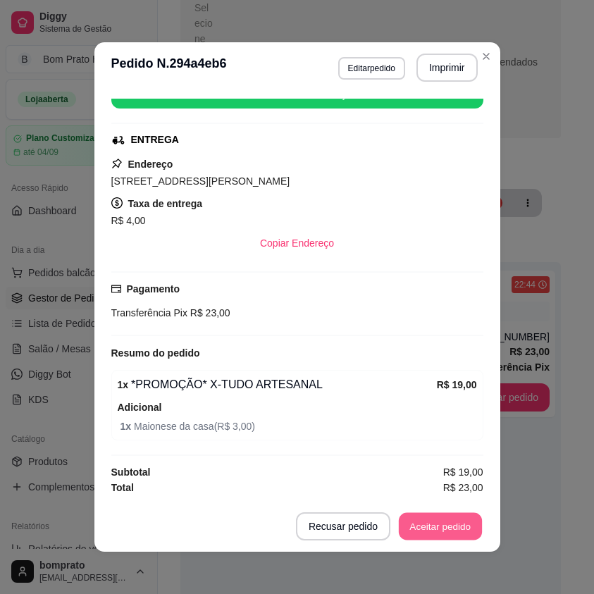
click at [446, 524] on button "Aceitar pedido" at bounding box center [440, 526] width 83 height 27
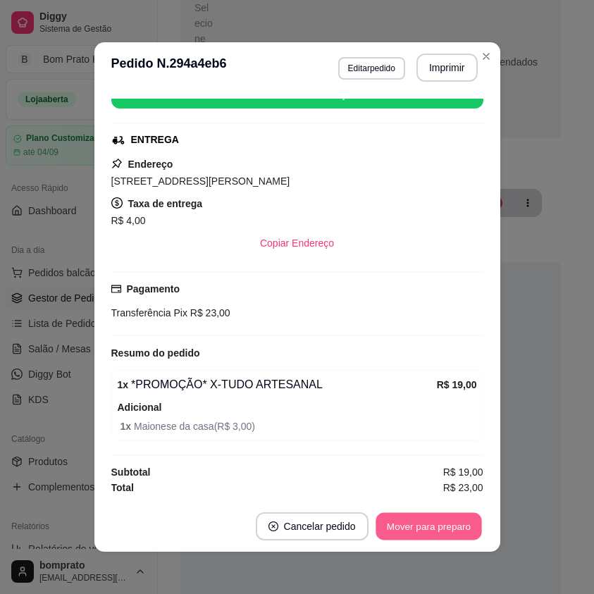
click at [446, 524] on button "Mover para preparo" at bounding box center [429, 526] width 106 height 27
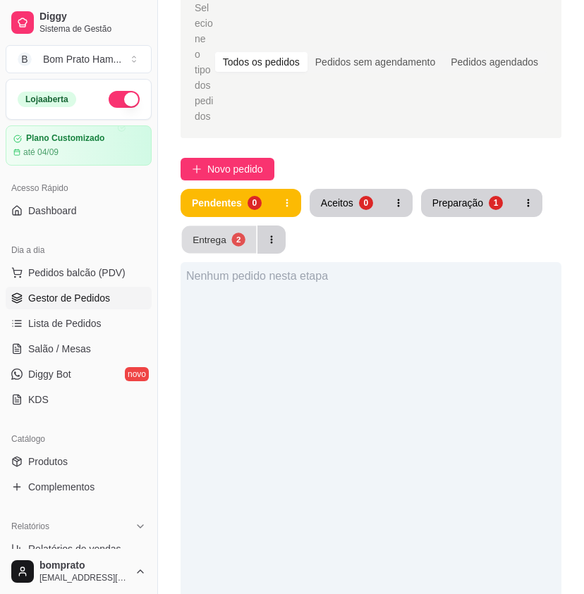
click at [238, 233] on div "2" at bounding box center [237, 239] width 13 height 13
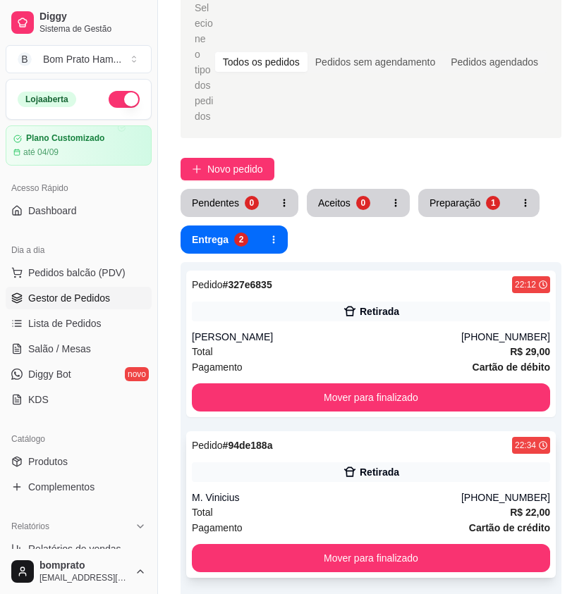
click at [385, 464] on div "Retirada" at bounding box center [371, 472] width 358 height 20
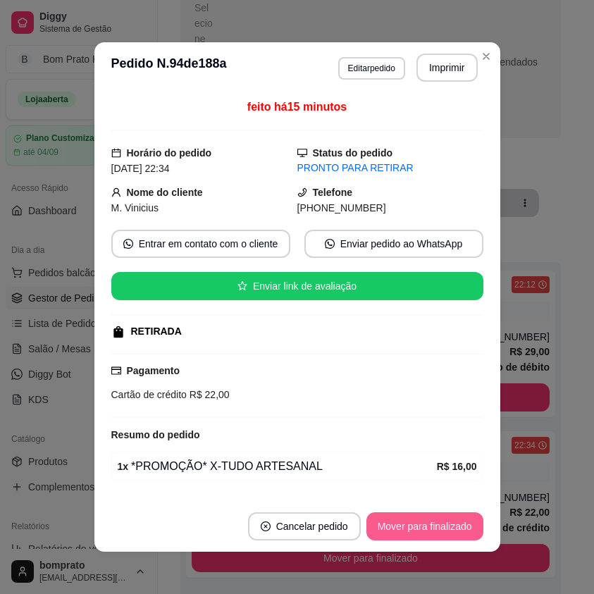
click at [430, 522] on button "Mover para finalizado" at bounding box center [424, 526] width 117 height 28
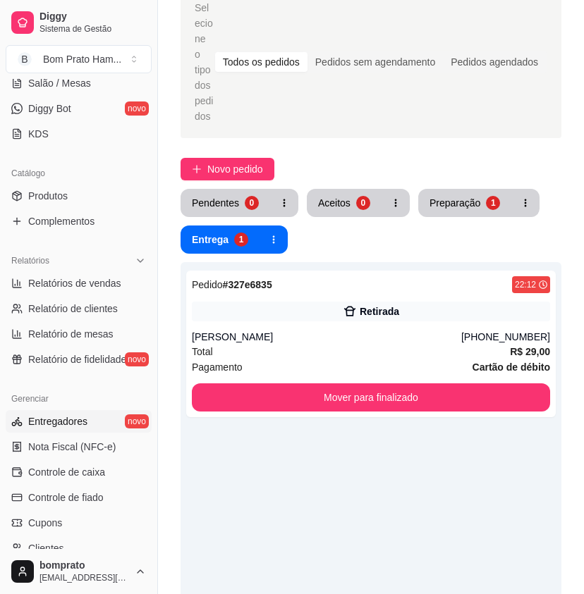
scroll to position [282, 0]
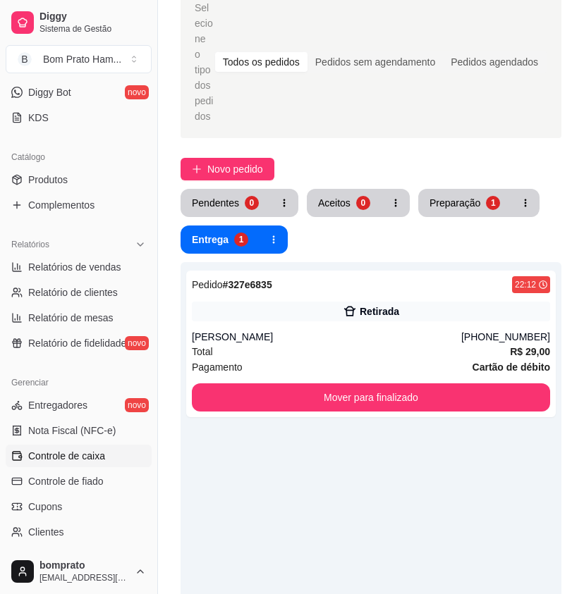
click at [92, 452] on span "Controle de caixa" at bounding box center [66, 456] width 77 height 14
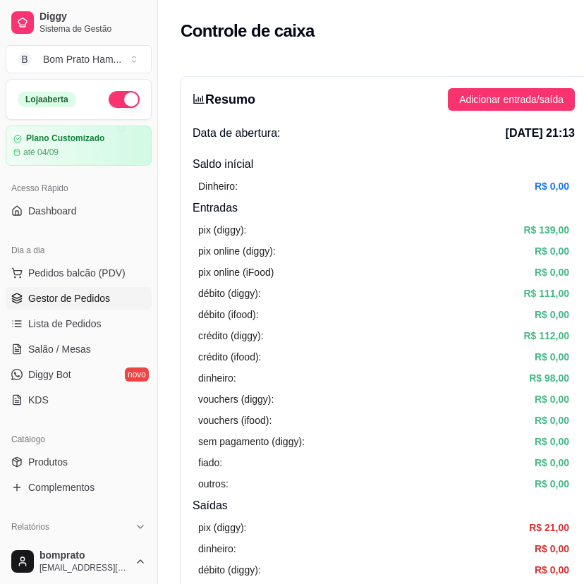
click at [72, 294] on span "Gestor de Pedidos" at bounding box center [69, 298] width 82 height 14
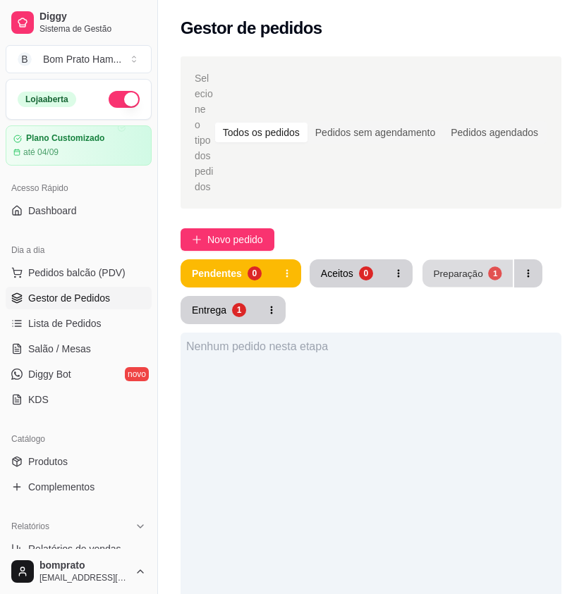
click at [472, 266] on div "Preparação" at bounding box center [457, 272] width 49 height 13
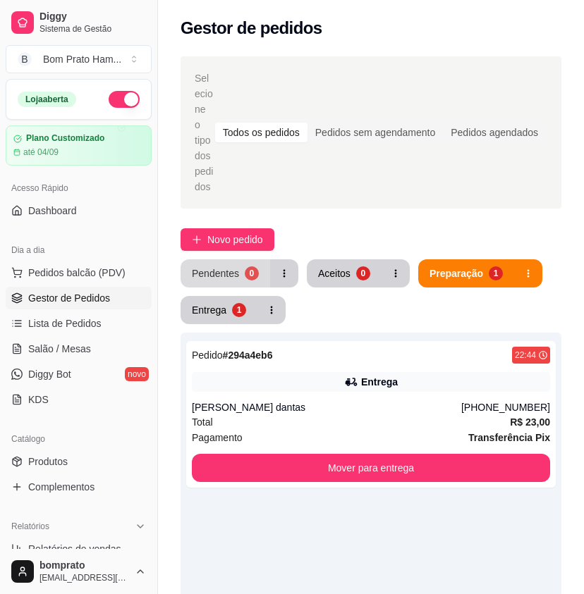
click at [215, 266] on div "Pendentes" at bounding box center [215, 273] width 47 height 14
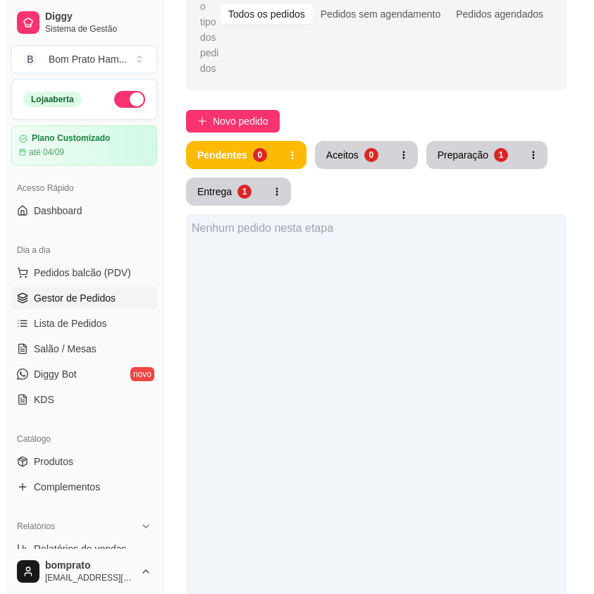
scroll to position [141, 0]
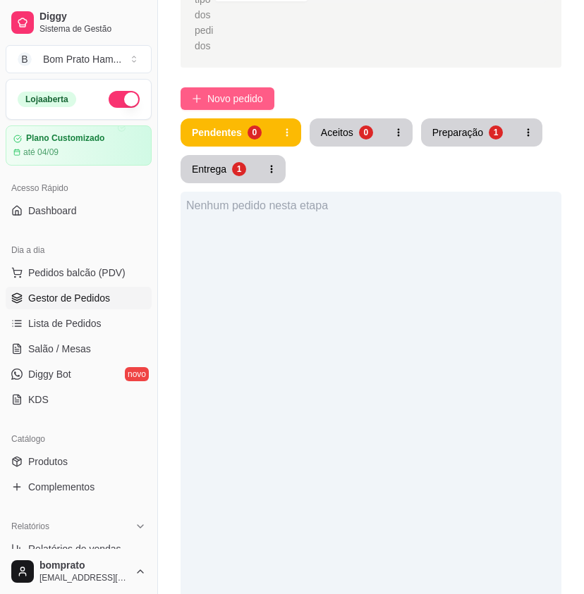
click at [233, 91] on span "Novo pedido" at bounding box center [235, 99] width 56 height 16
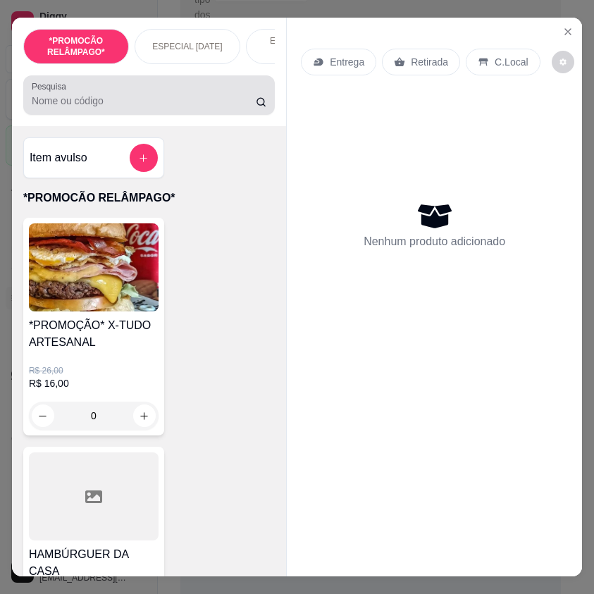
click at [58, 92] on label "Pesquisa" at bounding box center [51, 86] width 39 height 12
click at [58, 97] on input "Pesquisa" at bounding box center [144, 101] width 224 height 14
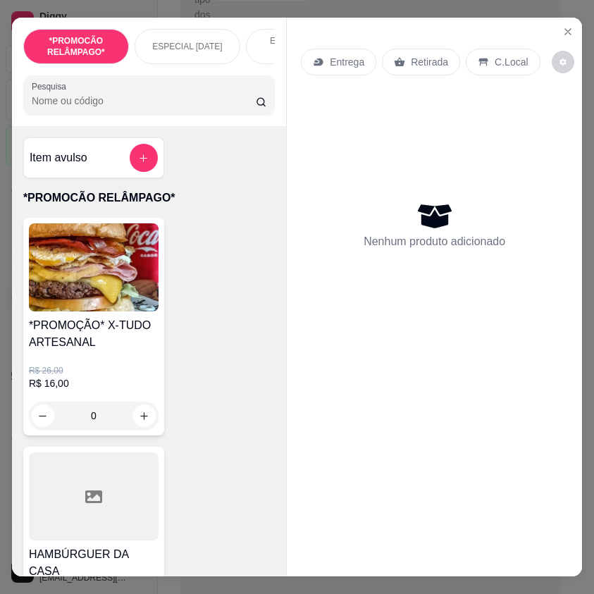
click at [73, 105] on input "Pesquisa" at bounding box center [144, 101] width 224 height 14
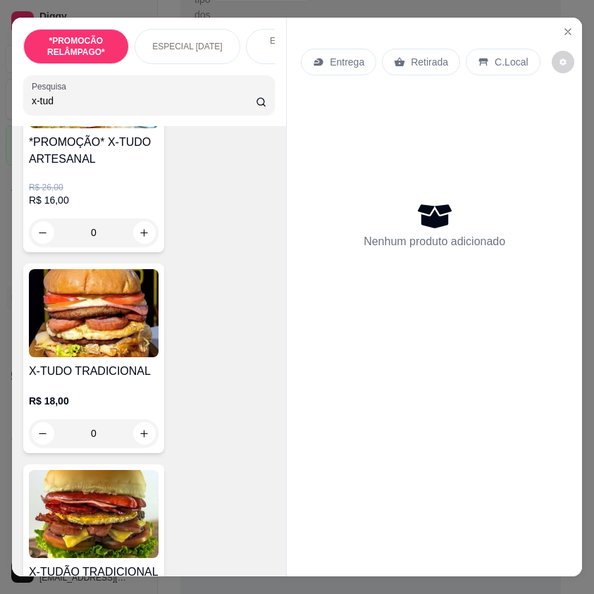
scroll to position [211, 0]
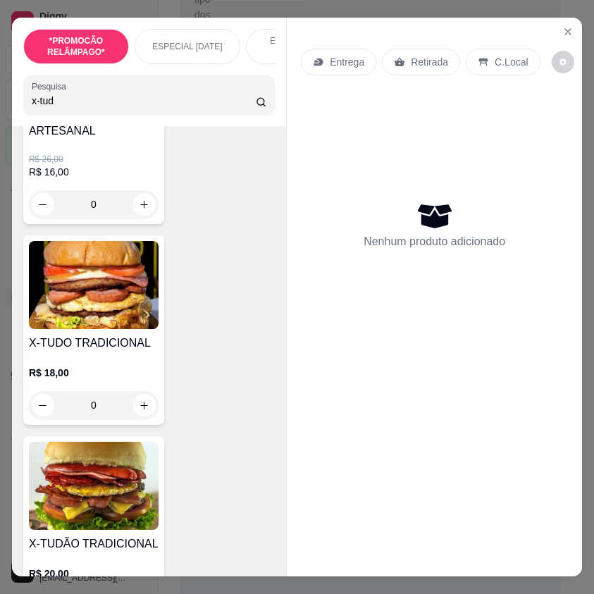
type input "x-tud"
click at [138, 407] on div "0" at bounding box center [94, 405] width 130 height 28
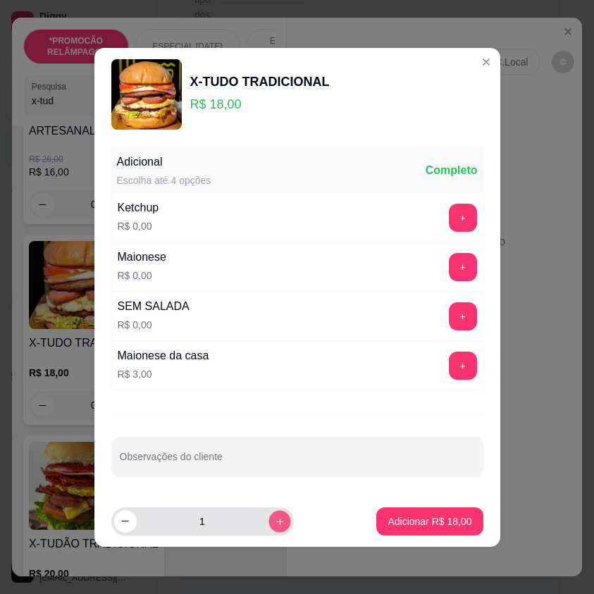
click at [274, 519] on icon "increase-product-quantity" at bounding box center [279, 521] width 11 height 11
type input "2"
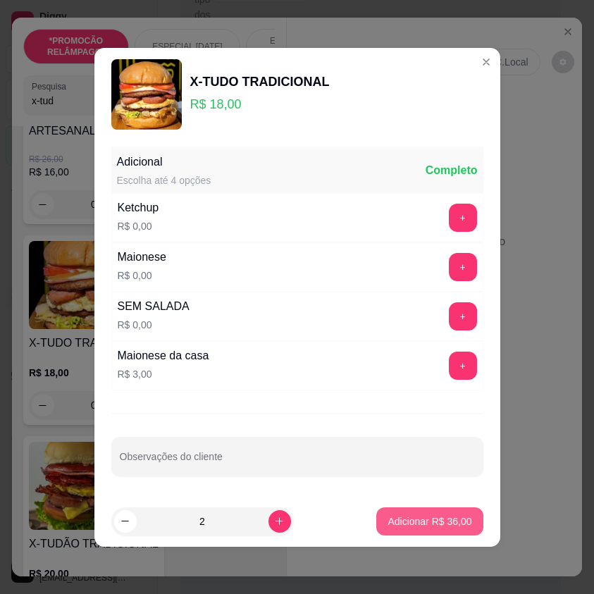
click at [378, 528] on button "Adicionar R$ 36,00" at bounding box center [429, 521] width 106 height 28
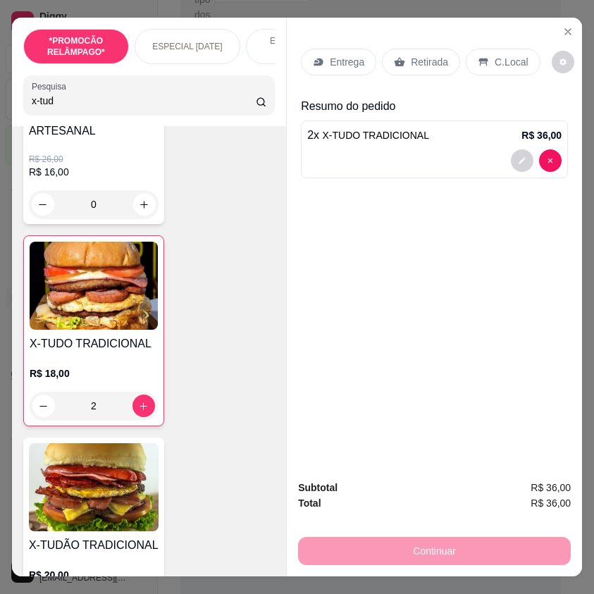
type input "2"
click at [413, 58] on p "Retirada" at bounding box center [429, 62] width 37 height 14
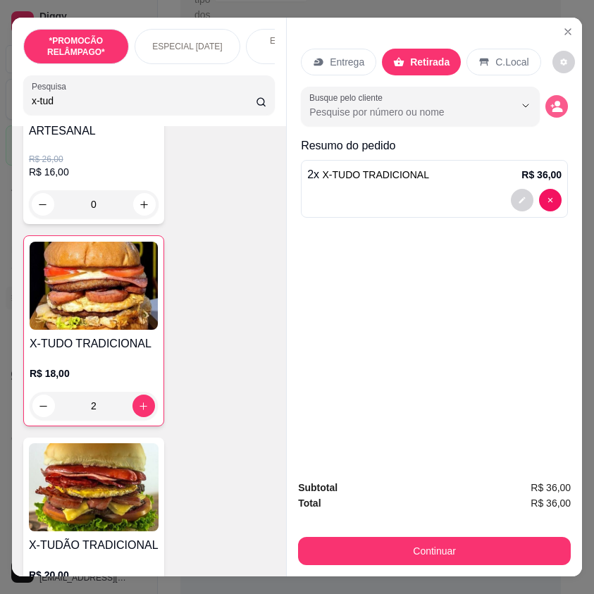
click at [550, 104] on icon "decrease-product-quantity" at bounding box center [556, 106] width 13 height 13
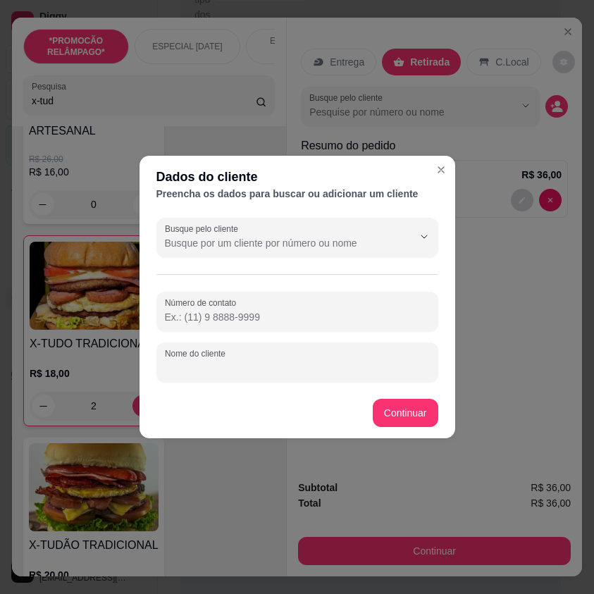
paste input "Clarinha"
type input "Clarinha"
paste input "[PHONE_NUMBER]"
type input "[PHONE_NUMBER]"
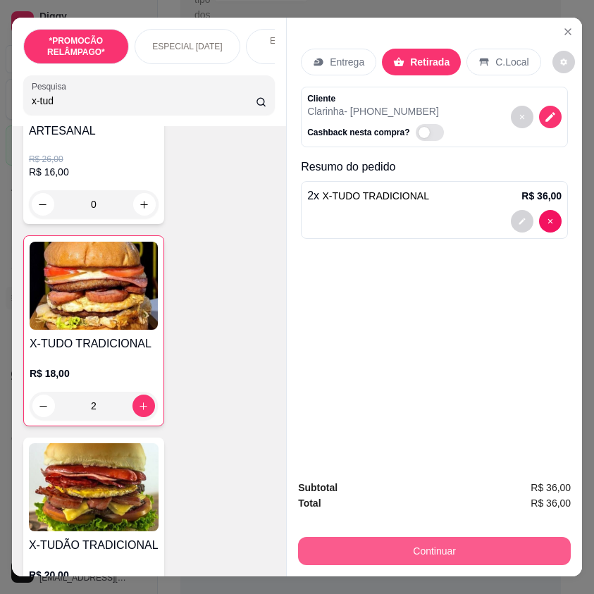
click at [434, 537] on button "Continuar" at bounding box center [434, 551] width 273 height 28
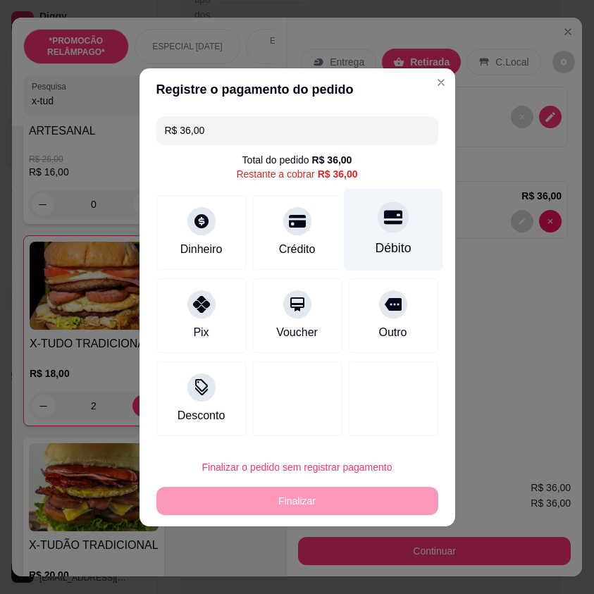
click at [383, 222] on icon at bounding box center [392, 217] width 18 height 14
type input "R$ 0,00"
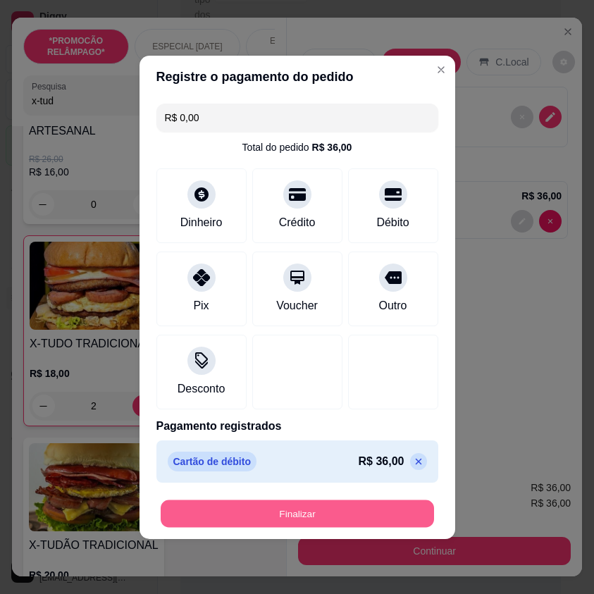
click at [388, 515] on button "Finalizar" at bounding box center [297, 513] width 273 height 27
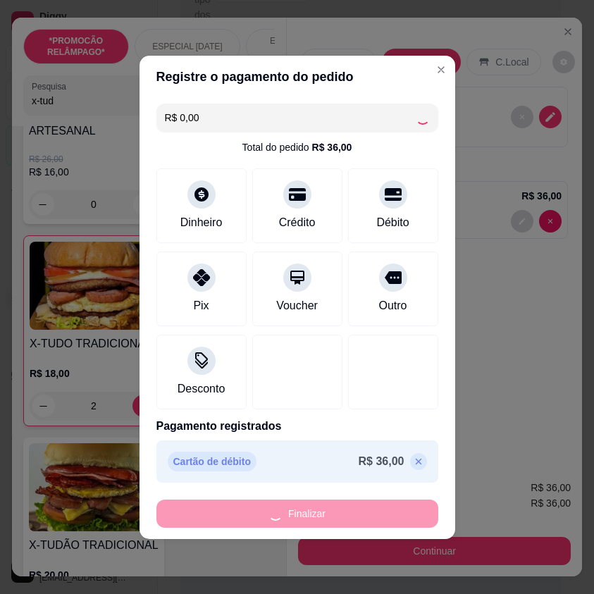
type input "0"
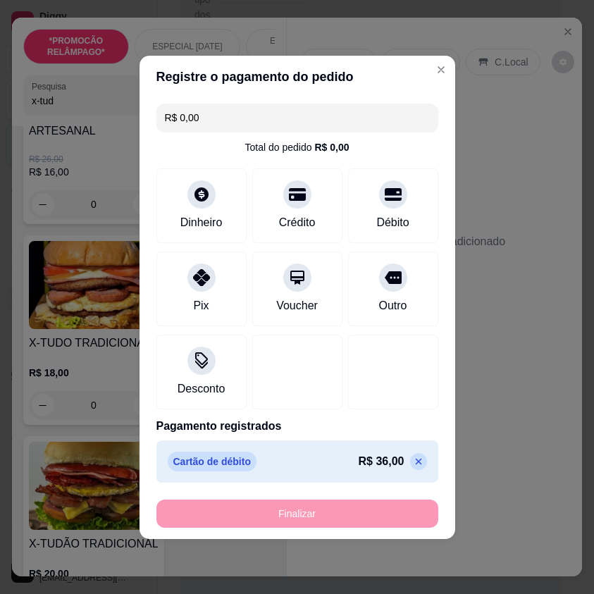
type input "-R$ 36,00"
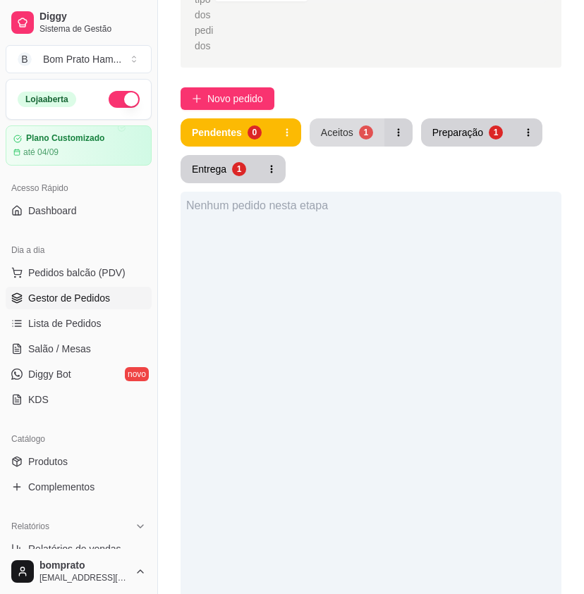
click at [333, 125] on div "Aceitos" at bounding box center [337, 132] width 32 height 14
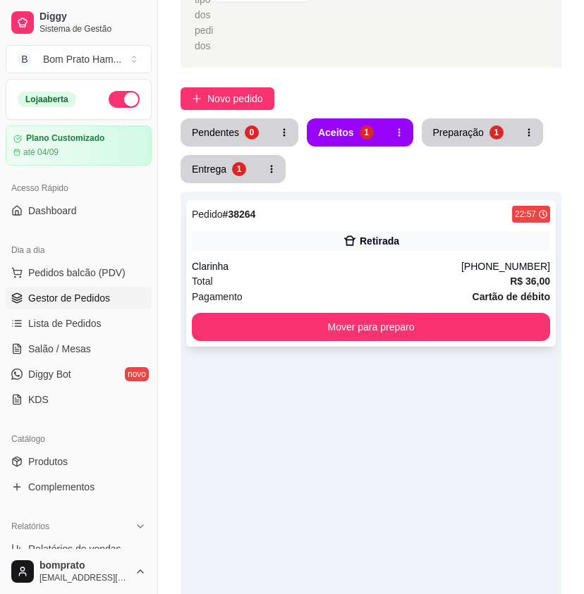
click at [357, 234] on icon at bounding box center [350, 241] width 14 height 14
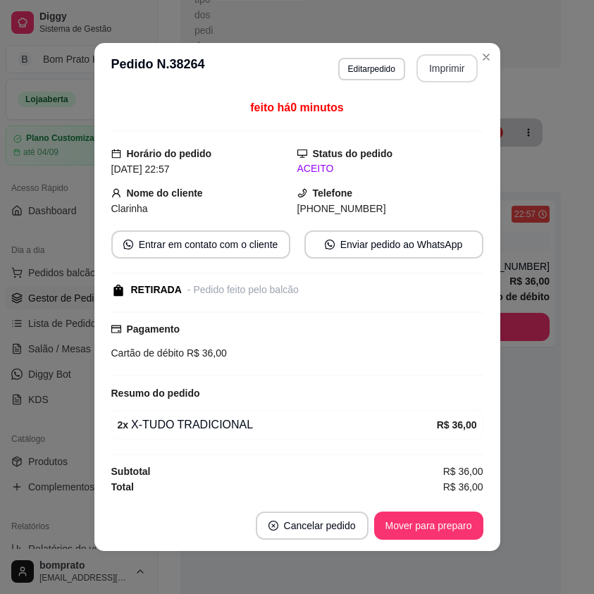
click at [452, 69] on button "Imprimir" at bounding box center [447, 68] width 61 height 28
click at [458, 515] on button "Mover para preparo" at bounding box center [429, 525] width 106 height 27
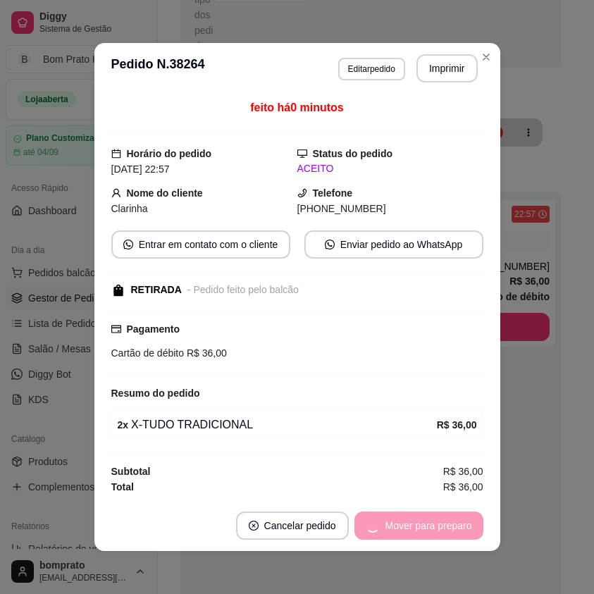
drag, startPoint x: 480, startPoint y: 495, endPoint x: 588, endPoint y: 467, distance: 111.5
click at [481, 494] on div "feito há 0 minutos Horário do pedido [DATE] 22:57 Status do pedido ACEITO Nome …" at bounding box center [297, 297] width 406 height 407
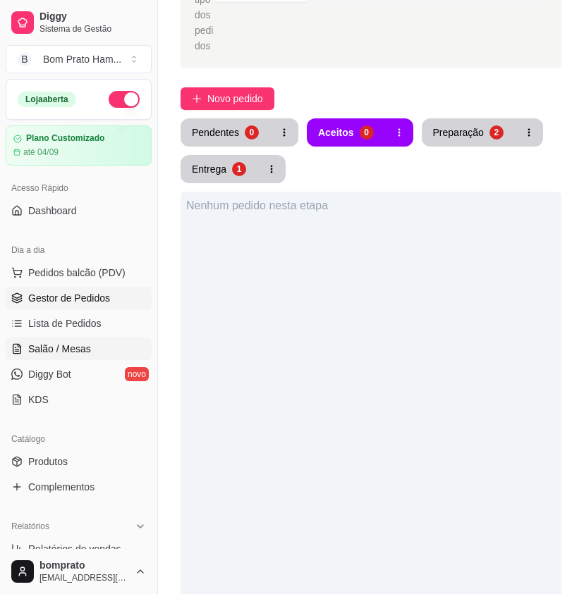
click at [61, 341] on link "Salão / Mesas" at bounding box center [79, 349] width 146 height 23
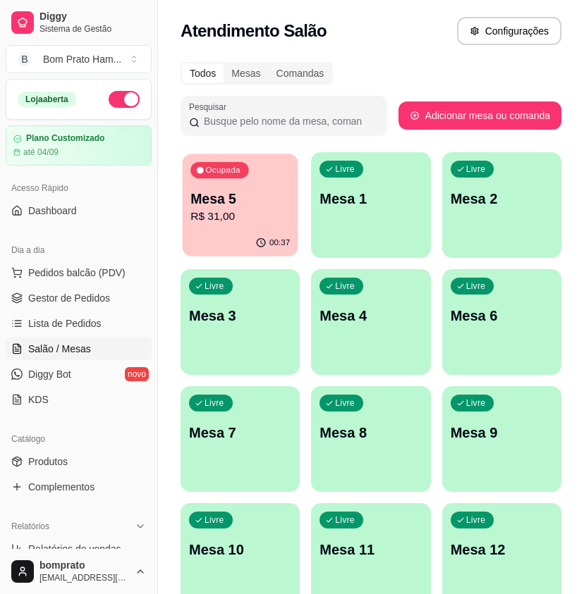
click at [256, 235] on div "00:37" at bounding box center [241, 243] width 116 height 27
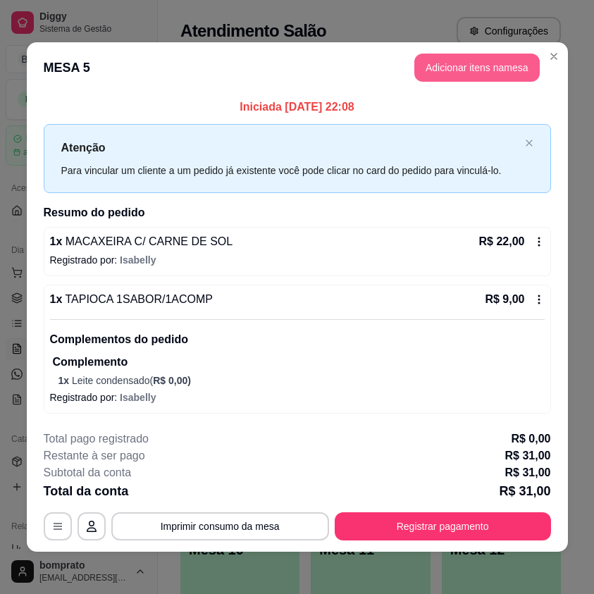
click at [493, 72] on button "Adicionar itens na mesa" at bounding box center [476, 68] width 125 height 28
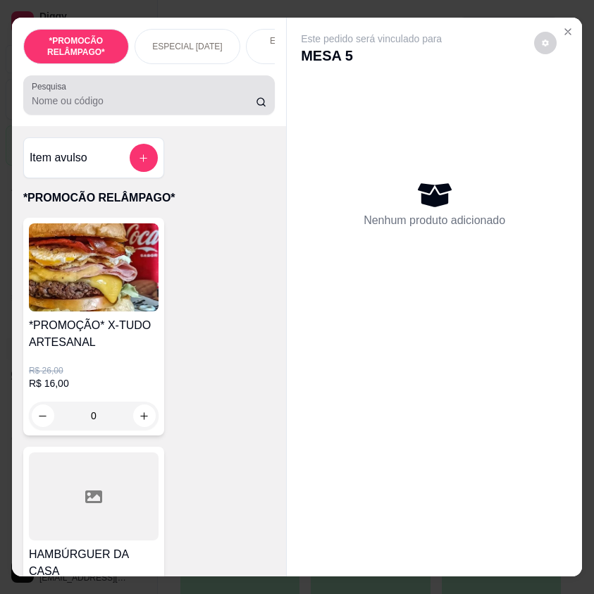
click at [161, 108] on input "Pesquisa" at bounding box center [144, 101] width 224 height 14
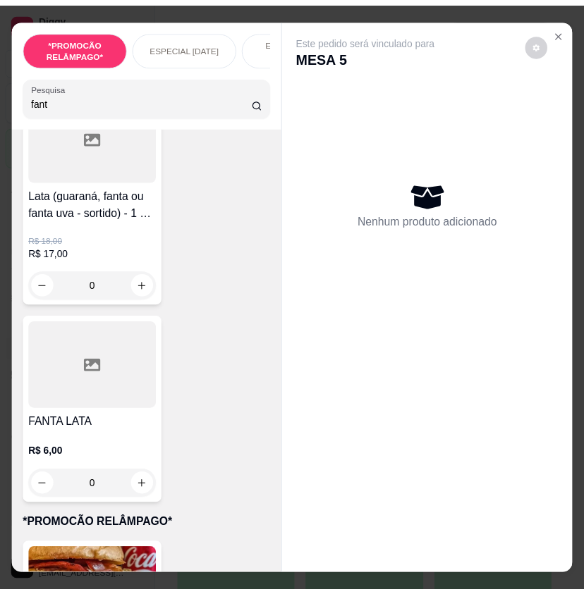
scroll to position [141, 0]
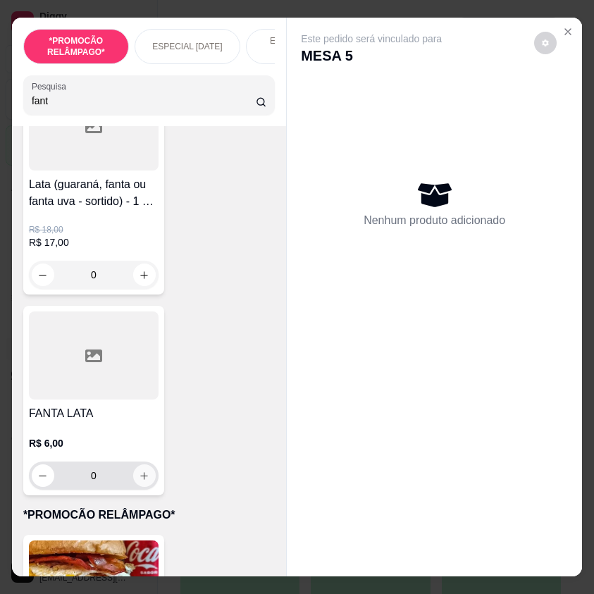
type input "fant"
click at [140, 481] on icon "increase-product-quantity" at bounding box center [145, 476] width 11 height 11
type input "1"
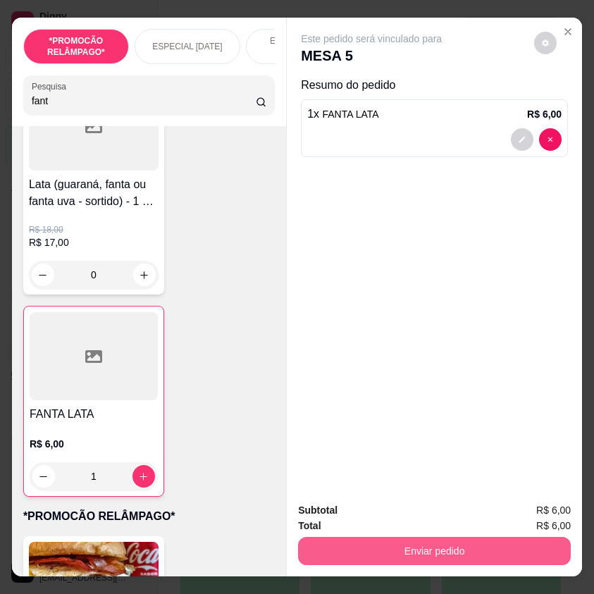
click at [405, 545] on button "Enviar pedido" at bounding box center [434, 551] width 273 height 28
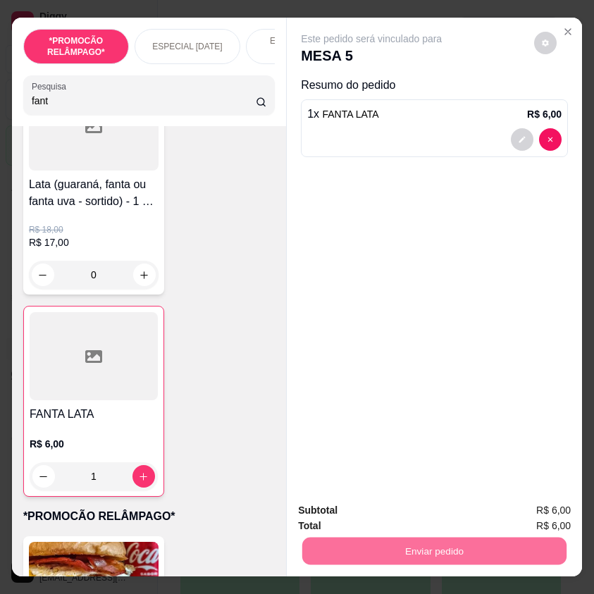
click at [408, 513] on button "Não registrar e enviar pedido" at bounding box center [386, 511] width 147 height 27
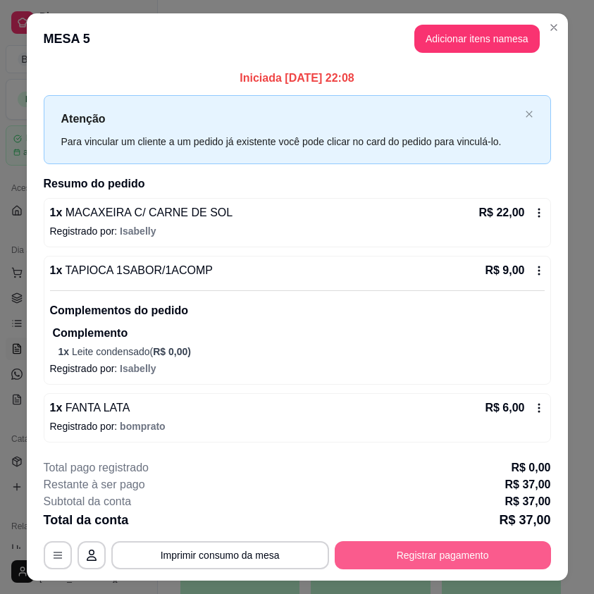
click at [516, 558] on button "Registrar pagamento" at bounding box center [443, 555] width 216 height 28
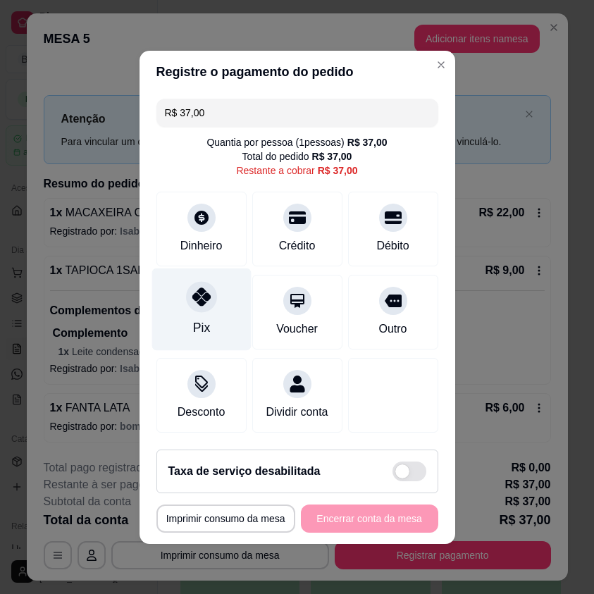
click at [199, 288] on icon at bounding box center [201, 297] width 18 height 18
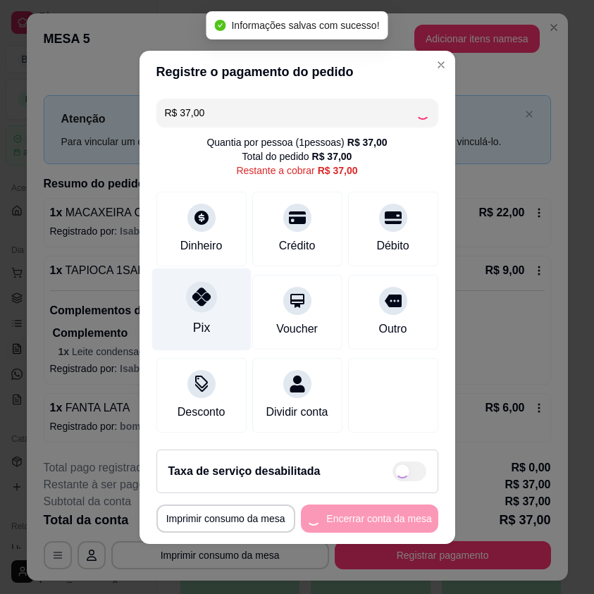
type input "R$ 0,00"
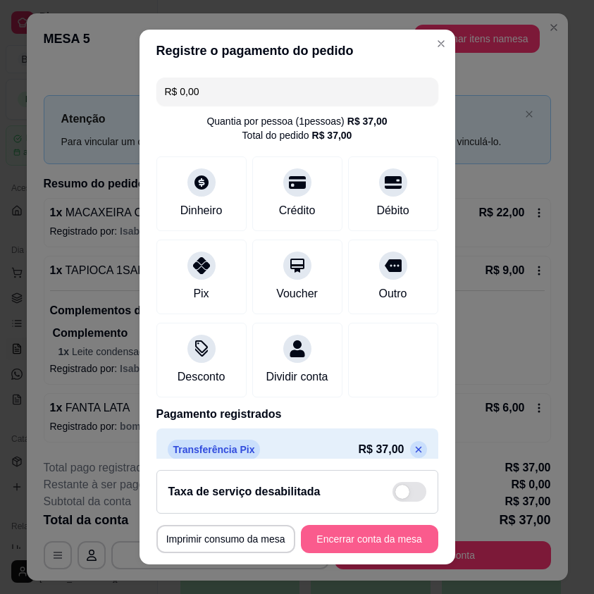
click at [390, 529] on button "Encerrar conta da mesa" at bounding box center [369, 539] width 137 height 28
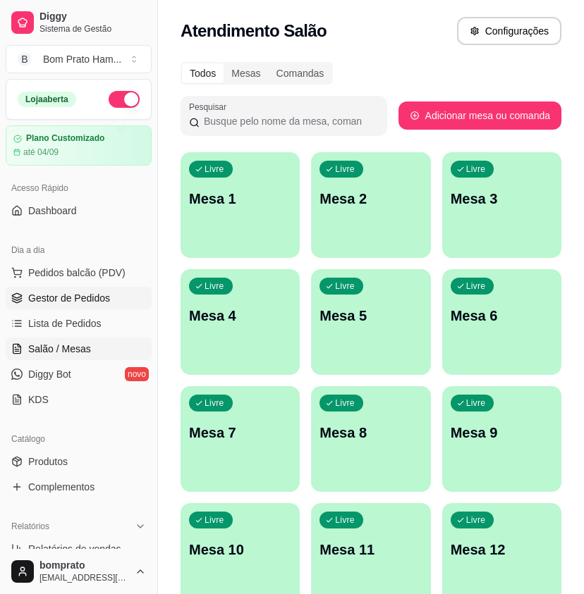
click at [106, 292] on span "Gestor de Pedidos" at bounding box center [69, 298] width 82 height 14
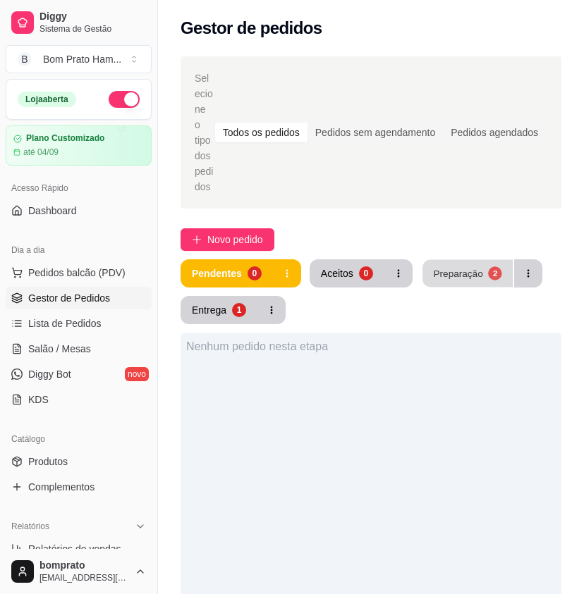
click at [465, 266] on button "Preparação 2" at bounding box center [467, 273] width 90 height 27
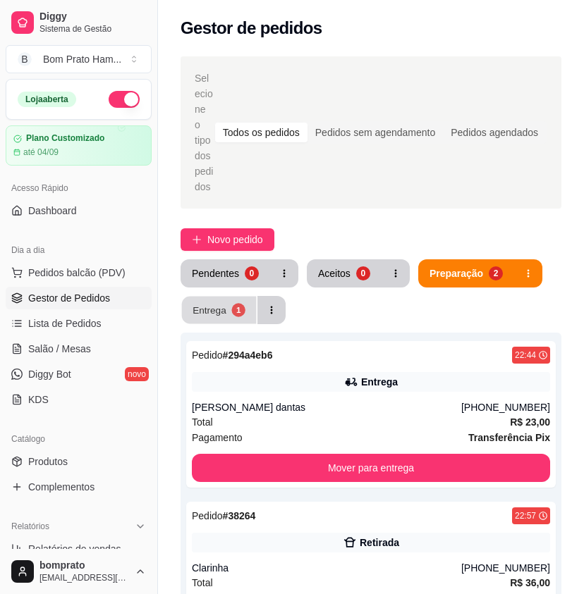
click at [228, 299] on button "Entrega 1" at bounding box center [219, 310] width 75 height 27
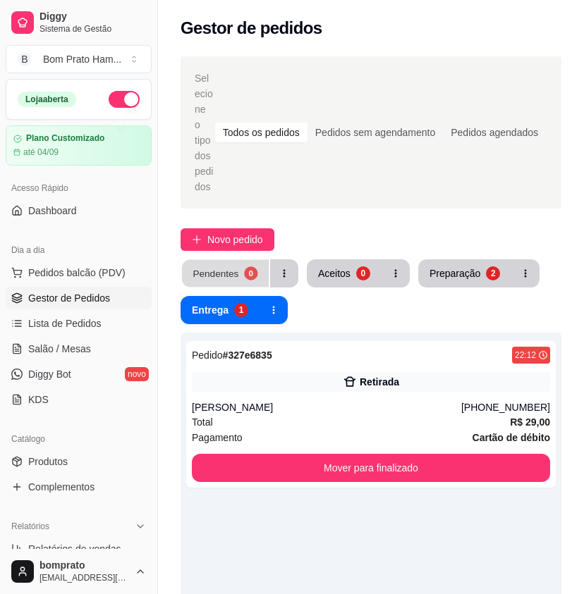
click at [242, 264] on button "Pendentes 0" at bounding box center [225, 273] width 87 height 27
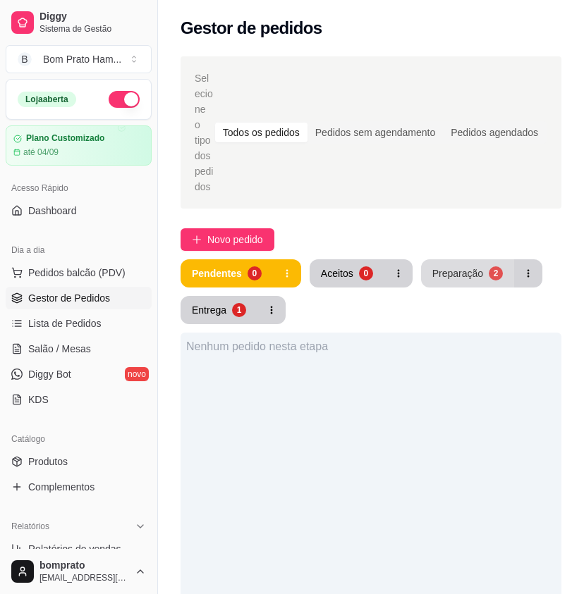
click at [475, 259] on button "Preparação 2" at bounding box center [467, 273] width 93 height 28
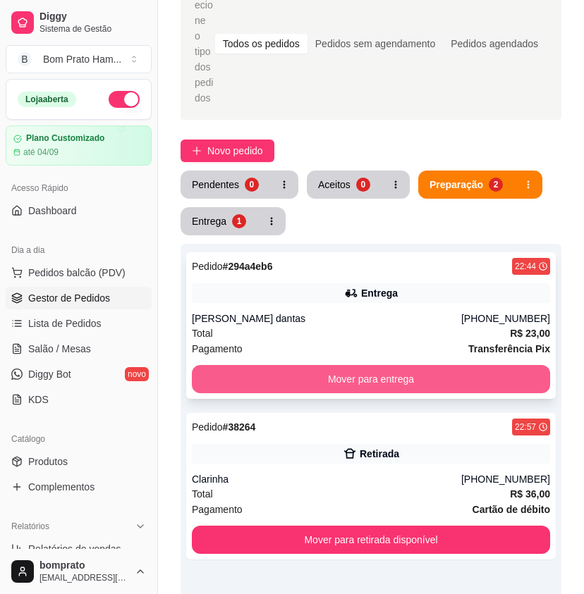
scroll to position [211, 0]
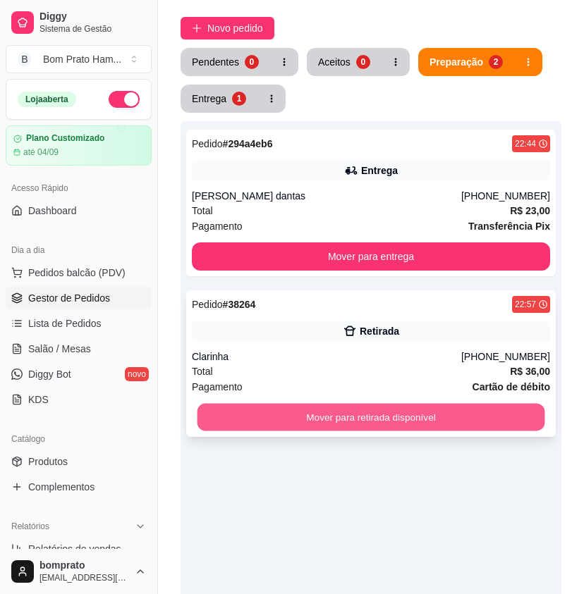
click at [398, 404] on button "Mover para retirada disponível" at bounding box center [370, 417] width 347 height 27
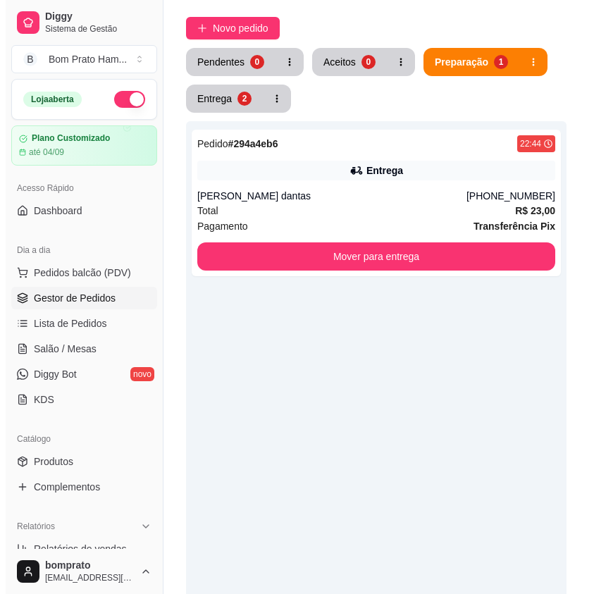
scroll to position [0, 0]
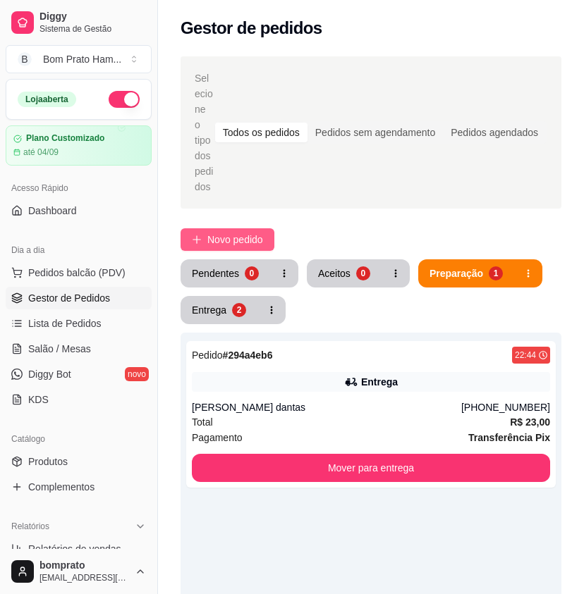
click at [241, 232] on span "Novo pedido" at bounding box center [235, 240] width 56 height 16
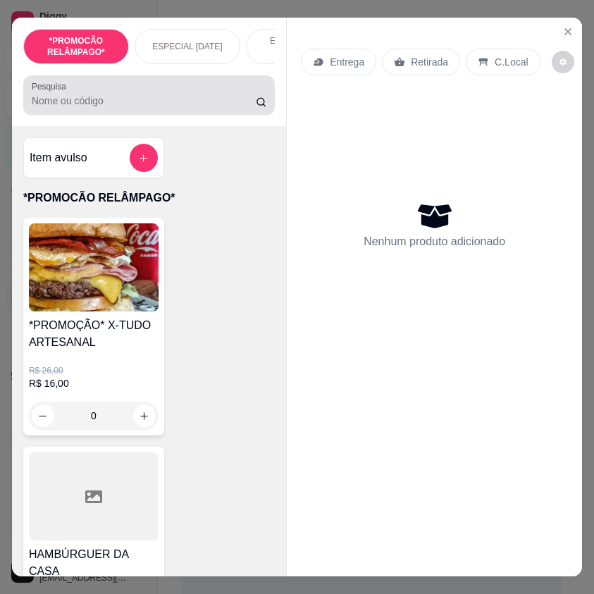
click at [192, 89] on div at bounding box center [149, 95] width 235 height 28
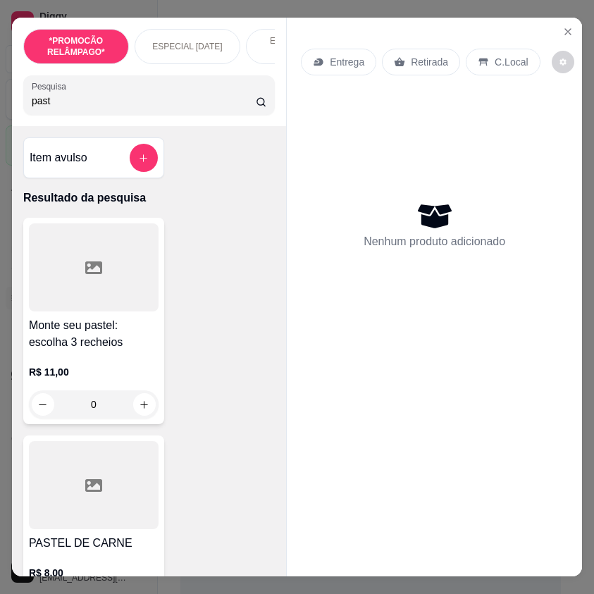
type input "past"
drag, startPoint x: 21, startPoint y: 333, endPoint x: 192, endPoint y: 439, distance: 201.3
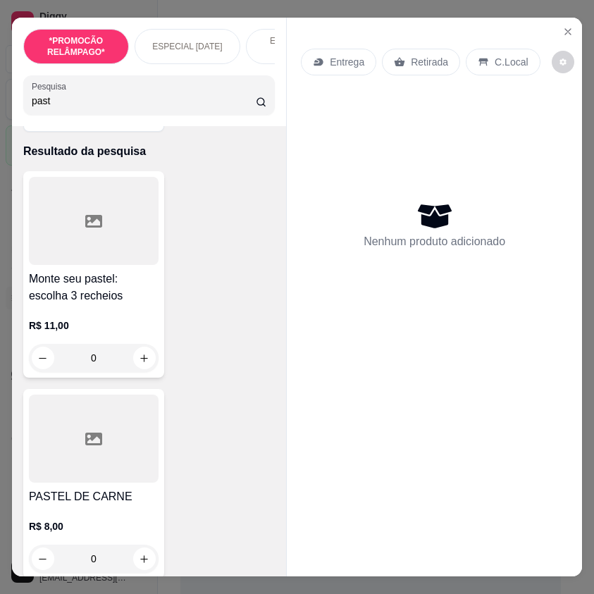
scroll to position [141, 0]
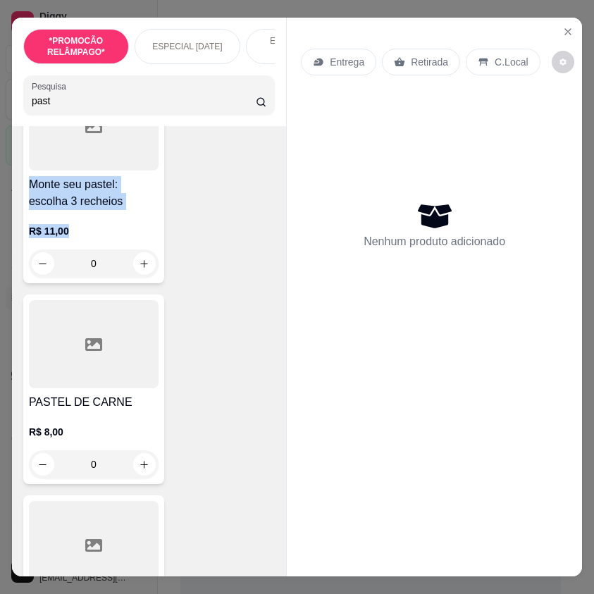
drag, startPoint x: 23, startPoint y: 192, endPoint x: 72, endPoint y: 243, distance: 70.3
click at [72, 243] on div "Monte seu pastel: escolha 3 recheios R$ 11,00 0" at bounding box center [93, 180] width 141 height 207
drag, startPoint x: 26, startPoint y: 188, endPoint x: 134, endPoint y: 238, distance: 118.6
click at [134, 238] on div "Monte seu pastel: escolha 3 recheios R$ 11,00 0" at bounding box center [93, 180] width 141 height 207
copy div "Monte seu pastel: escolha 3 recheios R$ 11,00"
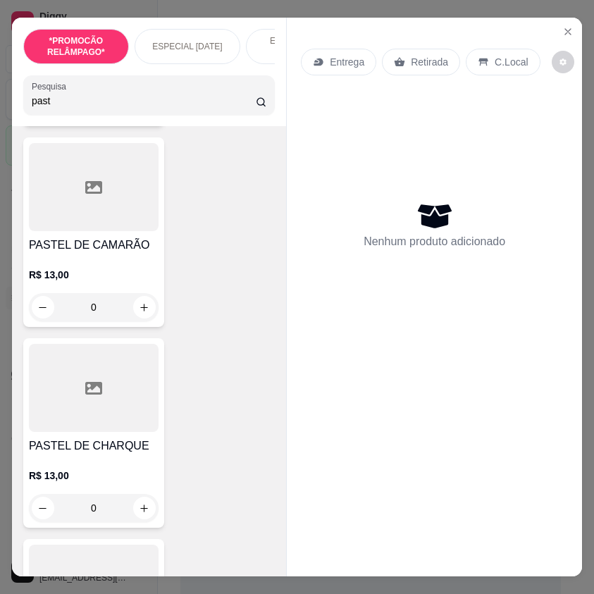
scroll to position [1128, 0]
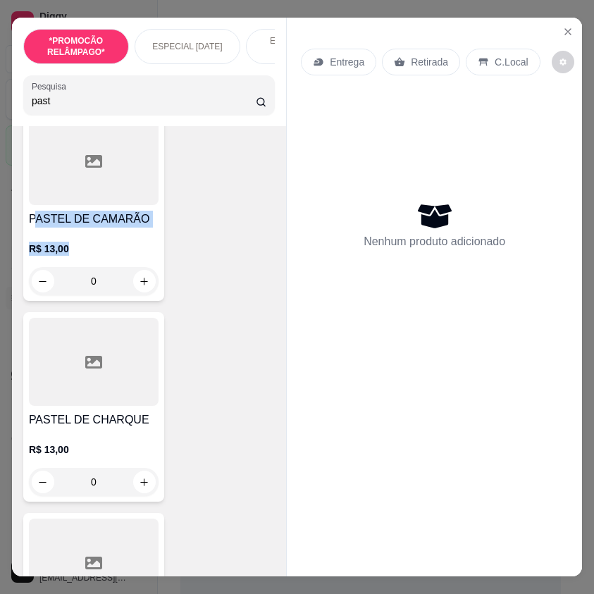
drag, startPoint x: 27, startPoint y: 221, endPoint x: 72, endPoint y: 248, distance: 52.5
click at [72, 248] on div "PASTEL DE CAMARÃO R$ 13,00 0" at bounding box center [93, 206] width 141 height 190
click at [313, 270] on div "Nenhum produto adicionado" at bounding box center [434, 225] width 267 height 276
drag, startPoint x: 23, startPoint y: 222, endPoint x: 94, endPoint y: 258, distance: 79.7
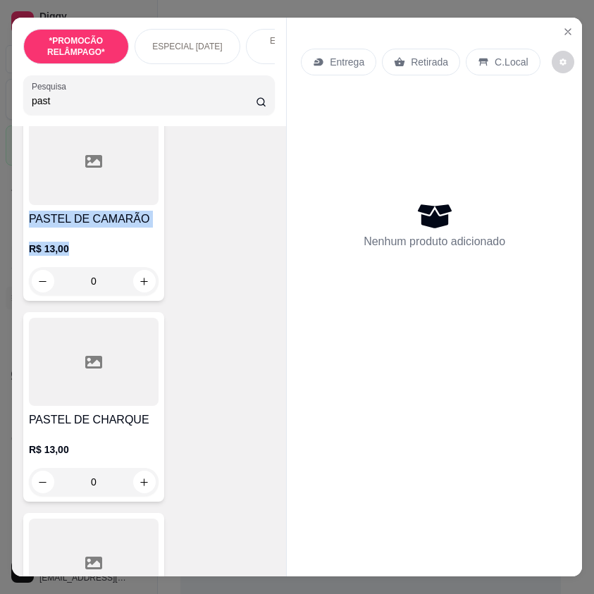
click at [94, 258] on div "PASTEL DE CAMARÃO R$ 13,00 0" at bounding box center [93, 206] width 141 height 190
copy div "PASTEL DE CAMARÃO R$ 13,00"
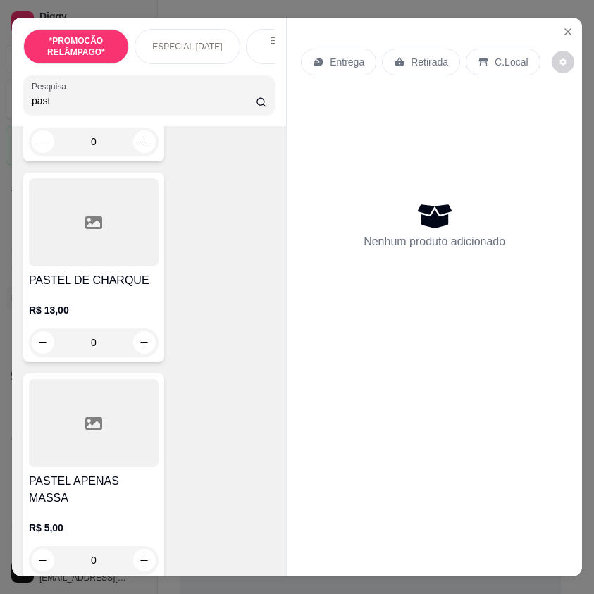
scroll to position [1269, 0]
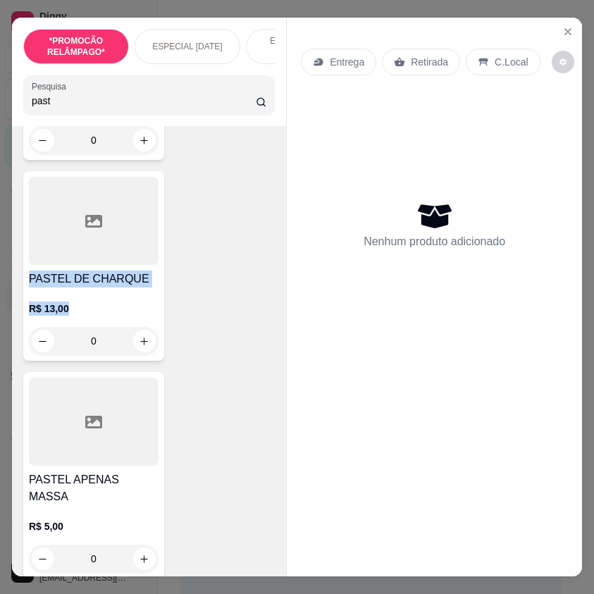
drag, startPoint x: 24, startPoint y: 288, endPoint x: 110, endPoint y: 324, distance: 93.2
click at [110, 324] on div "PASTEL DE CHARQUE R$ 13,00 0" at bounding box center [93, 266] width 141 height 190
copy div "PASTEL DE CHARQUE R$ 13,00"
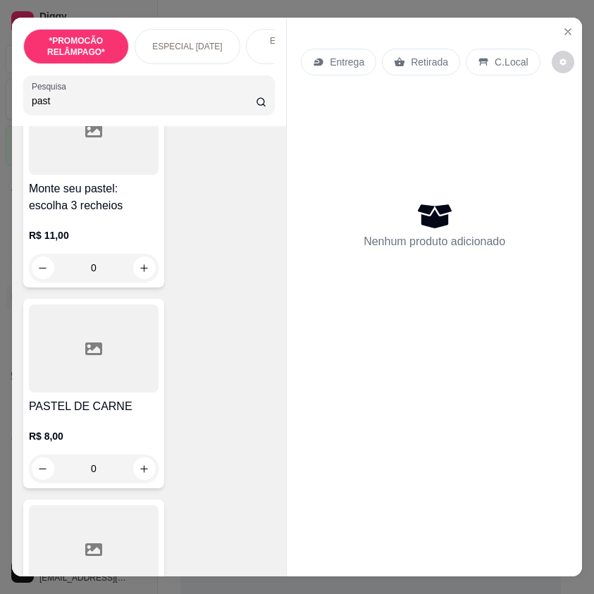
scroll to position [0, 0]
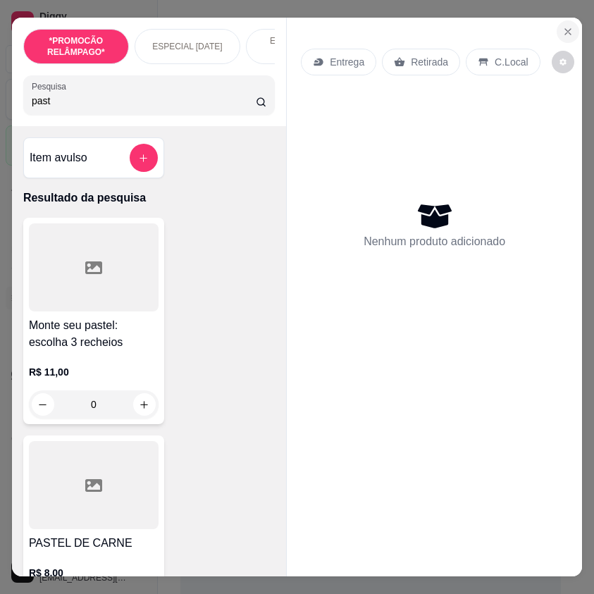
click at [565, 26] on icon "Close" at bounding box center [567, 31] width 11 height 11
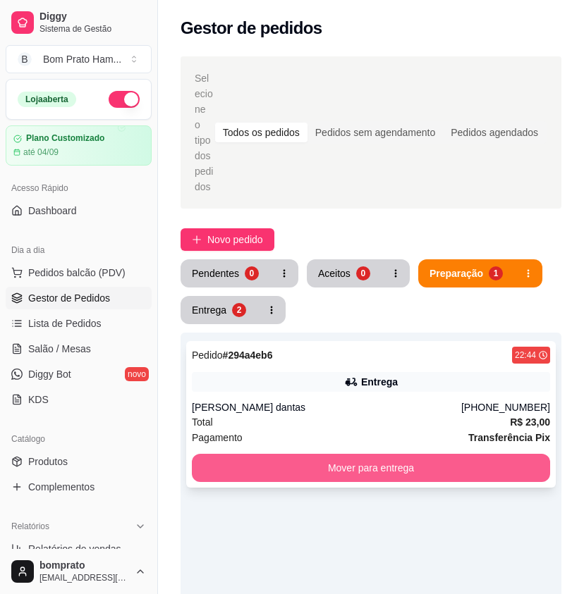
click at [453, 454] on button "Mover para entrega" at bounding box center [371, 468] width 358 height 28
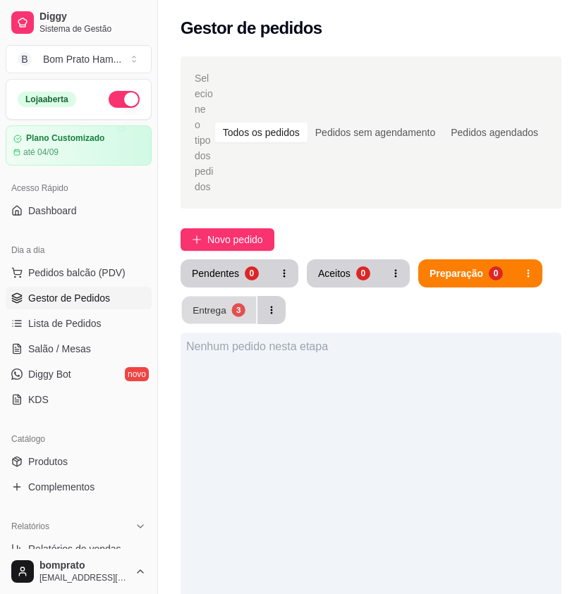
click at [192, 303] on div "Entrega" at bounding box center [209, 309] width 34 height 13
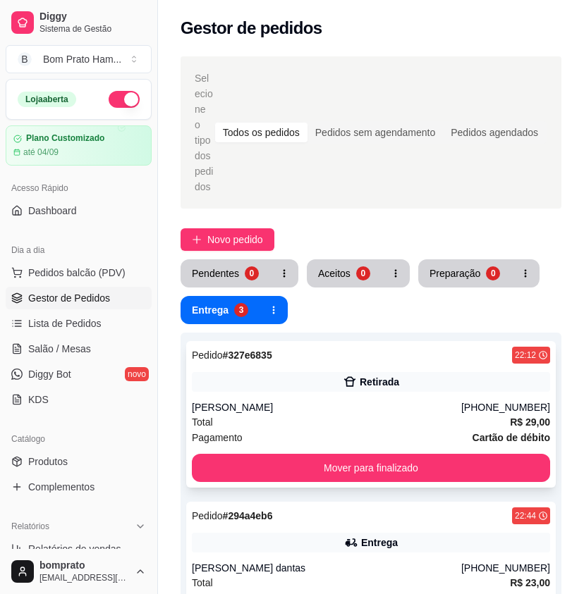
click at [352, 377] on icon at bounding box center [350, 382] width 12 height 10
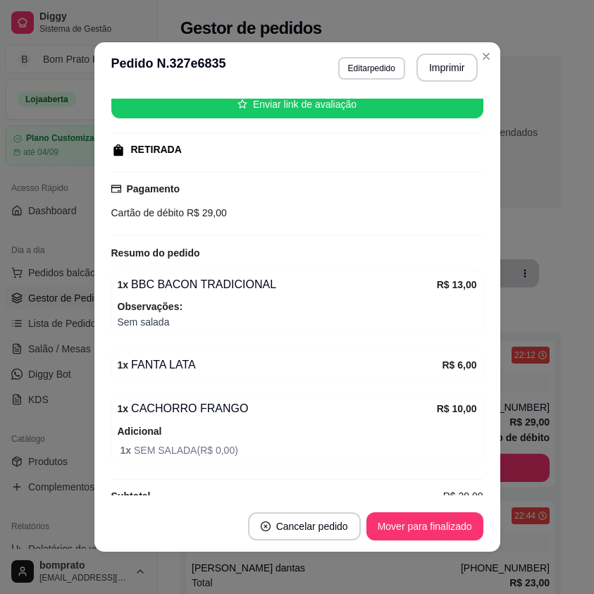
scroll to position [206, 0]
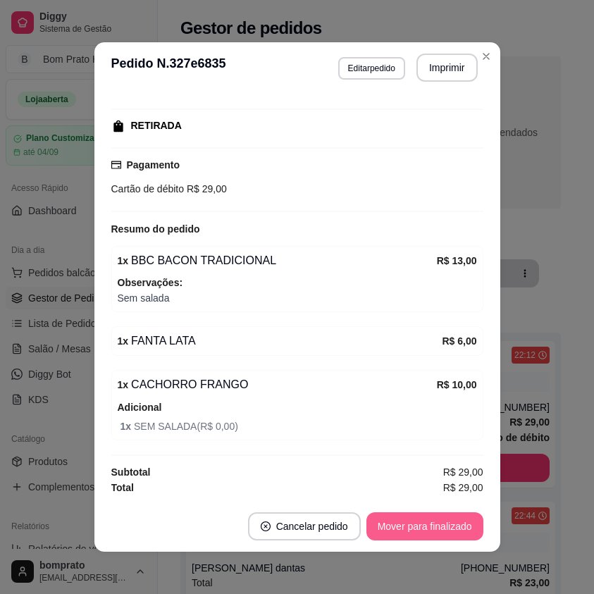
click at [462, 517] on button "Mover para finalizado" at bounding box center [424, 526] width 117 height 28
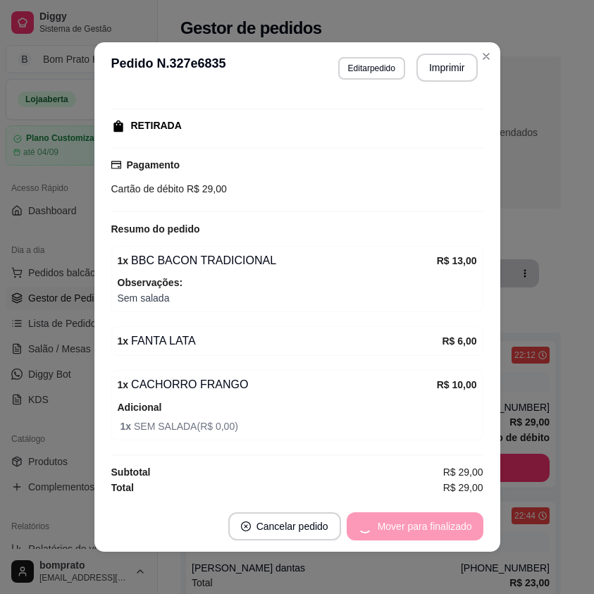
click at [493, 453] on div "feito há 60 minutos Horário do pedido [DATE] 22:12 Status do pedido PRONTO PARA…" at bounding box center [297, 297] width 406 height 408
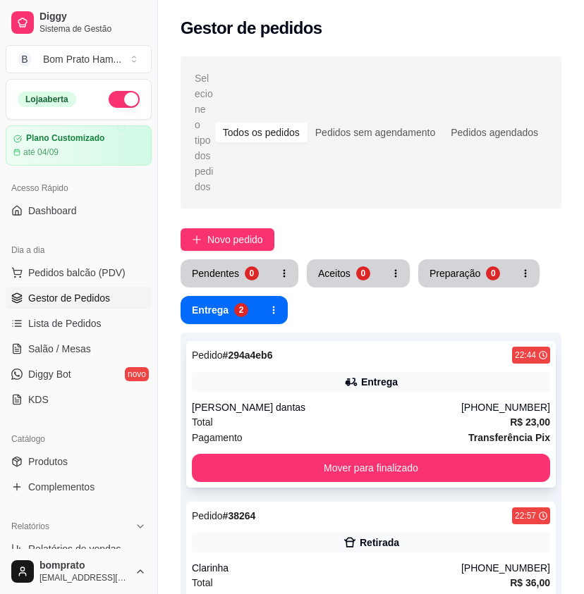
click at [350, 400] on div "[PERSON_NAME] dantas" at bounding box center [326, 407] width 269 height 14
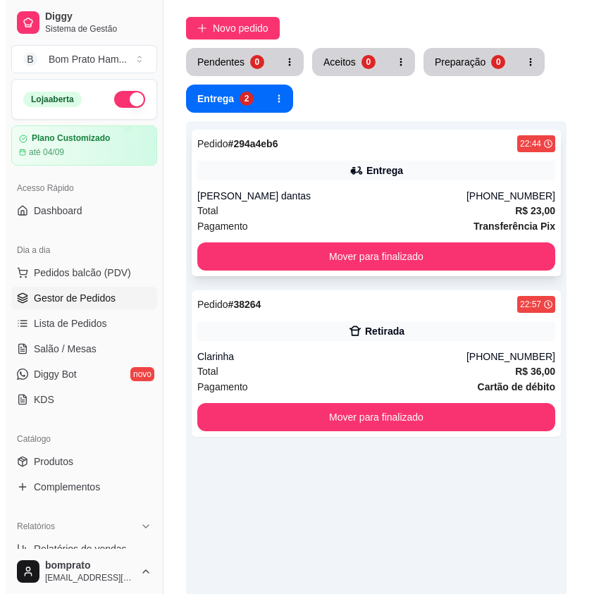
scroll to position [141, 0]
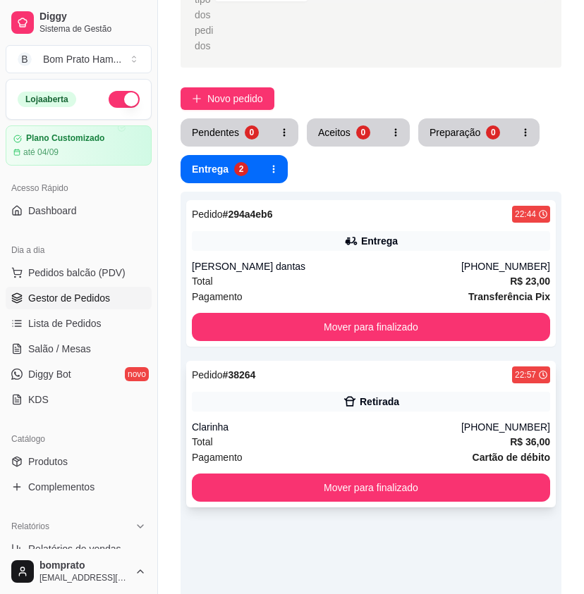
click at [362, 420] on div "Clarinha" at bounding box center [326, 427] width 269 height 14
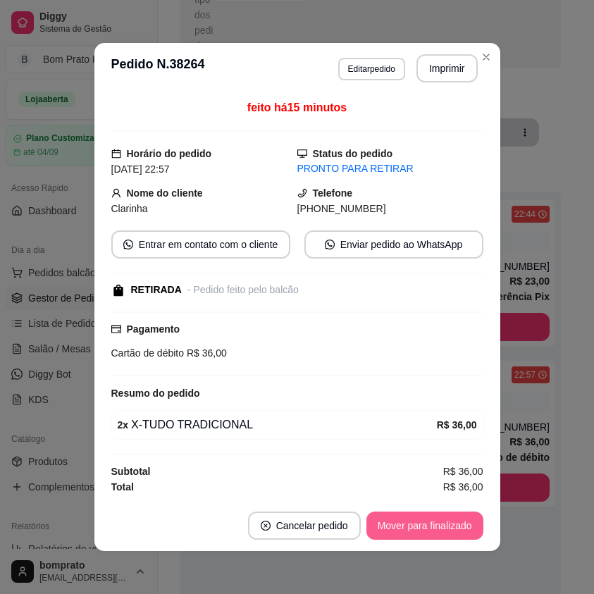
click at [420, 512] on button "Mover para finalizado" at bounding box center [424, 526] width 117 height 28
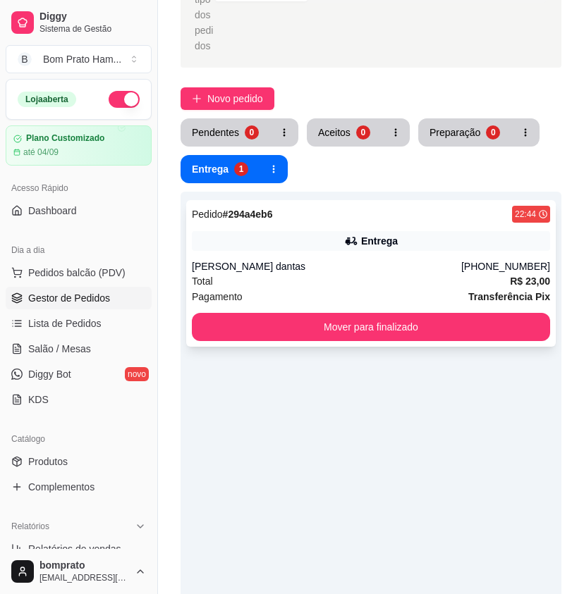
click at [328, 237] on div "Pedido # 294a4eb6 22:44 Entrega [PERSON_NAME] dantas [PHONE_NUMBER] Total R$ 23…" at bounding box center [370, 273] width 369 height 147
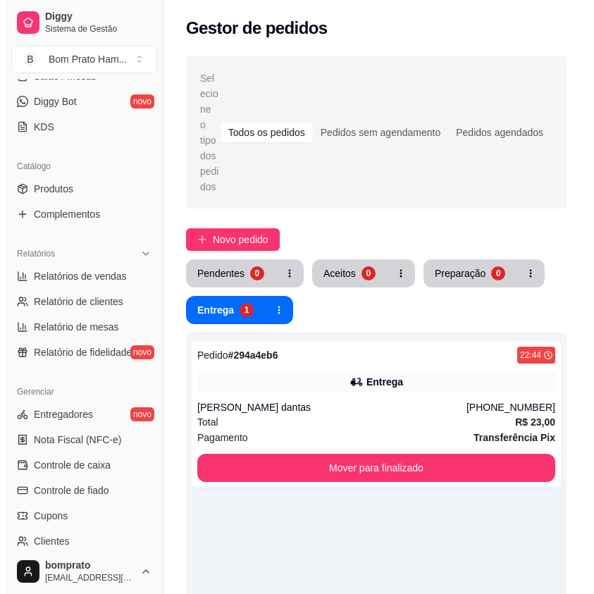
scroll to position [282, 0]
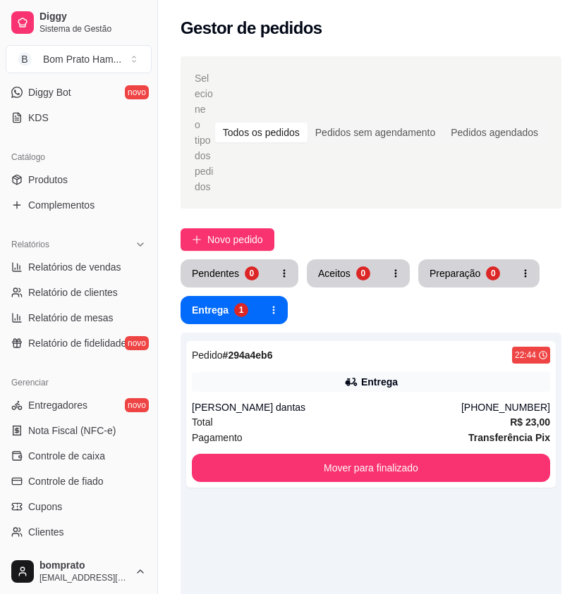
click at [96, 442] on ul "Entregadores novo Nota Fiscal (NFC-e) Controle de caixa Controle de fiado Cupon…" at bounding box center [79, 494] width 146 height 200
click at [101, 455] on span "Controle de caixa" at bounding box center [66, 456] width 77 height 14
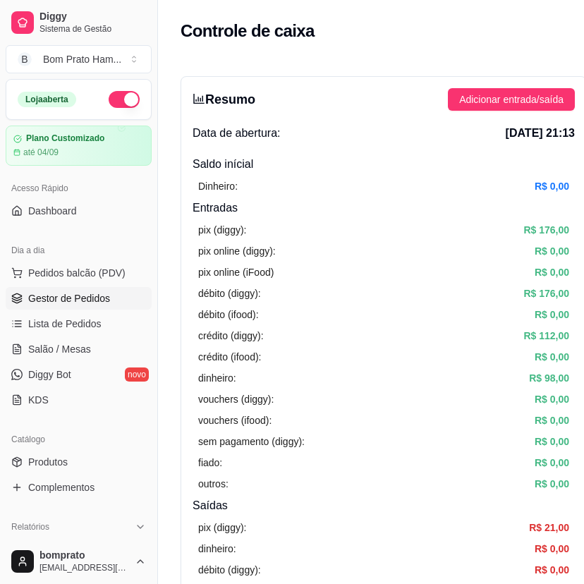
click at [50, 295] on span "Gestor de Pedidos" at bounding box center [69, 298] width 82 height 14
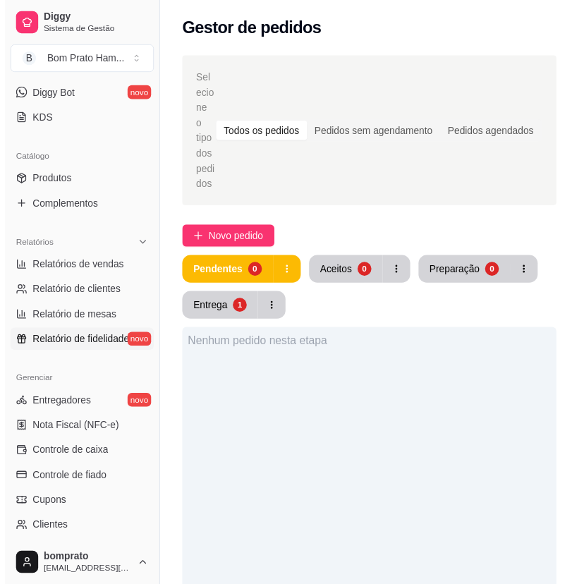
scroll to position [282, 0]
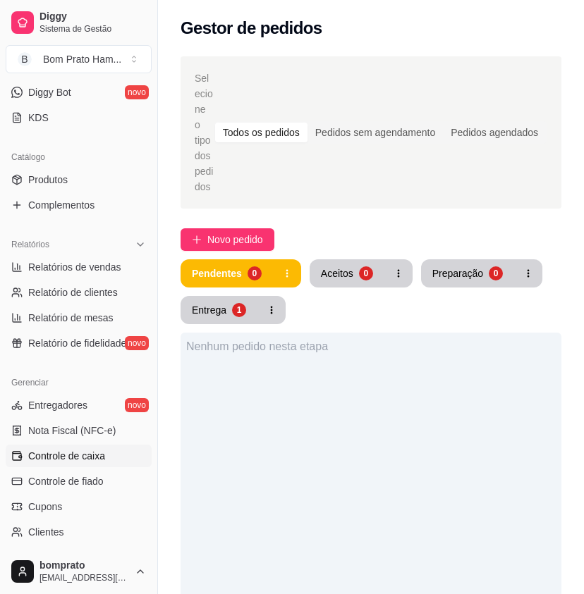
click at [89, 452] on span "Controle de caixa" at bounding box center [66, 456] width 77 height 14
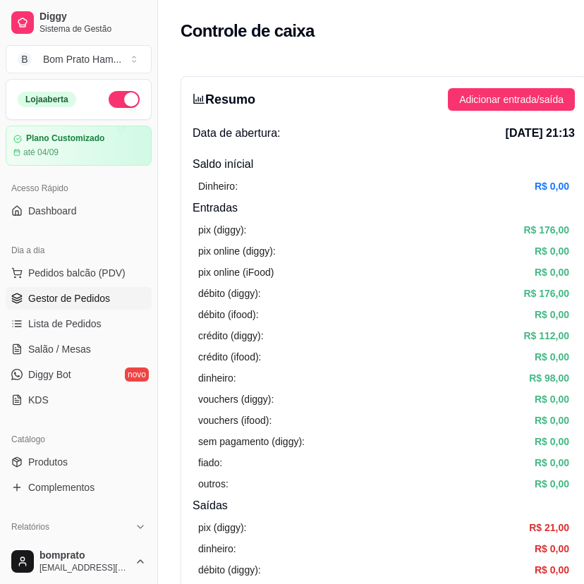
click at [89, 293] on span "Gestor de Pedidos" at bounding box center [69, 298] width 82 height 14
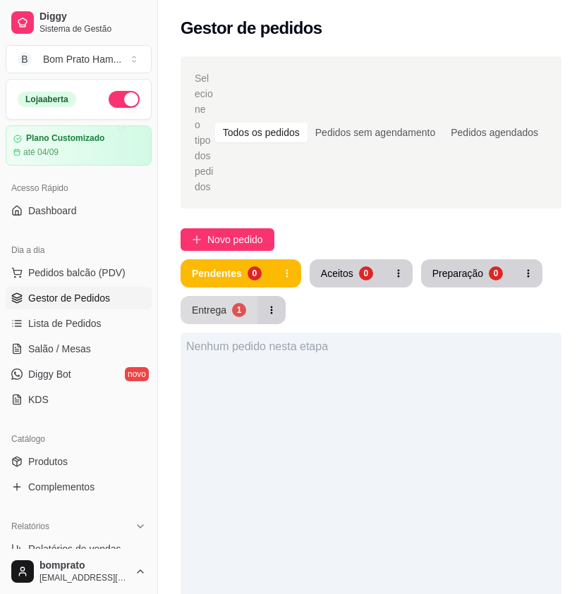
click at [202, 296] on button "Entrega 1" at bounding box center [218, 310] width 77 height 28
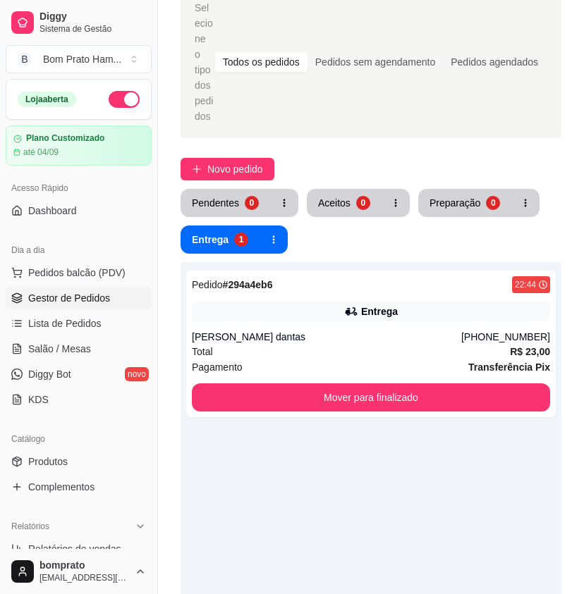
scroll to position [141, 0]
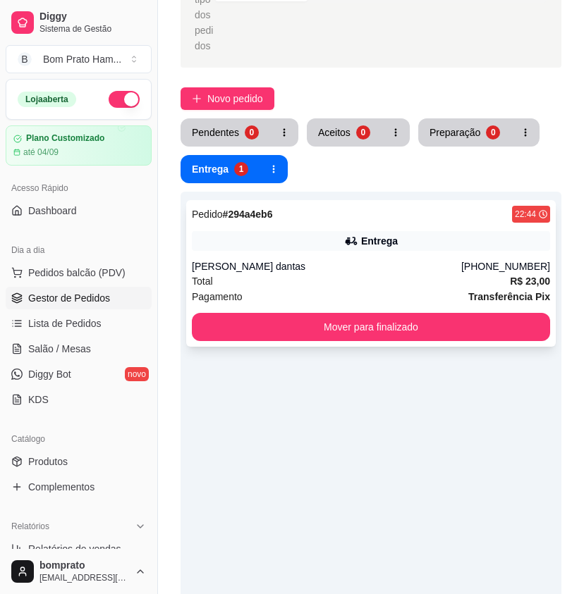
click at [400, 273] on div "Total R$ 23,00" at bounding box center [371, 281] width 358 height 16
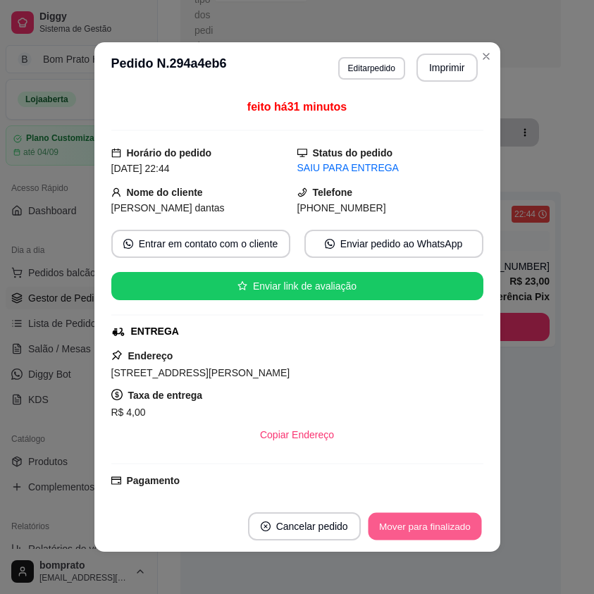
click at [440, 531] on button "Mover para finalizado" at bounding box center [424, 526] width 113 height 27
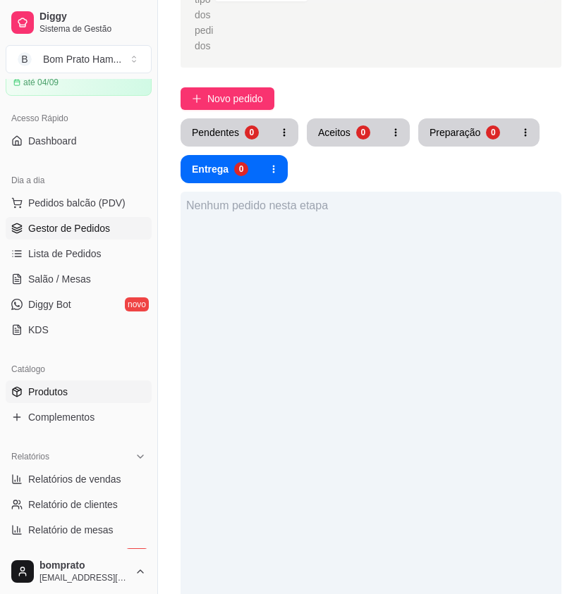
scroll to position [211, 0]
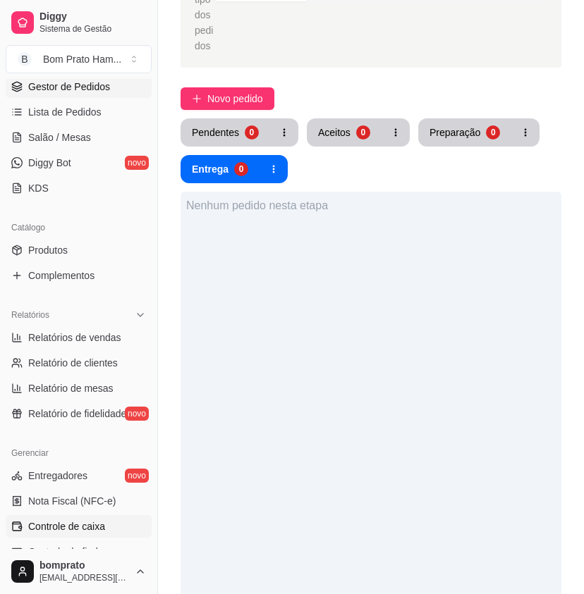
click at [111, 520] on link "Controle de caixa" at bounding box center [79, 526] width 146 height 23
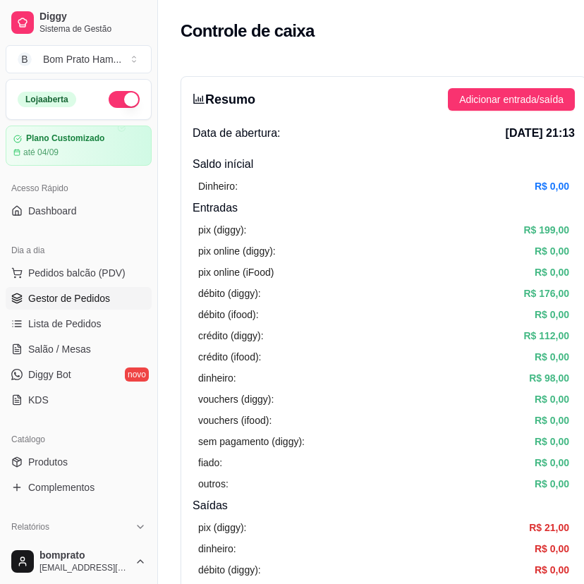
click at [82, 294] on span "Gestor de Pedidos" at bounding box center [69, 298] width 82 height 14
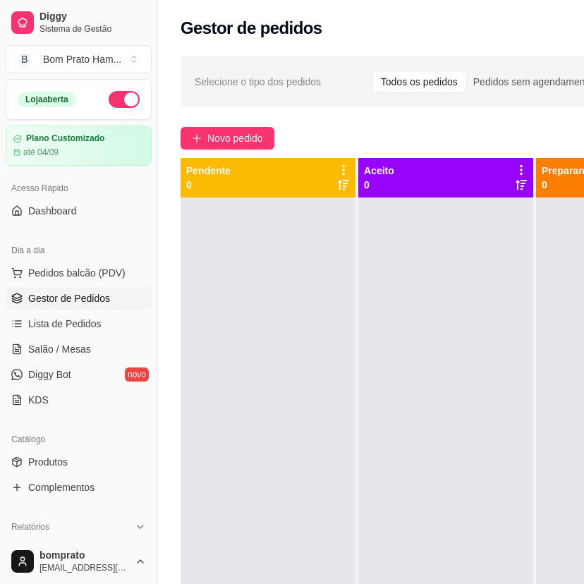
click at [464, 405] on div at bounding box center [445, 489] width 175 height 584
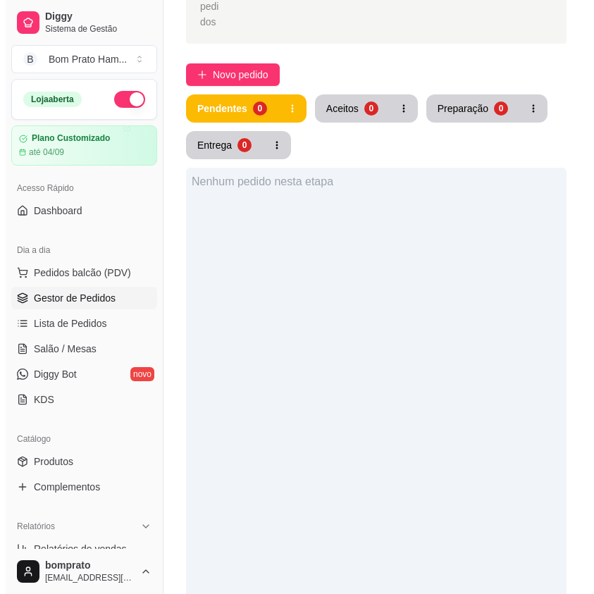
scroll to position [141, 0]
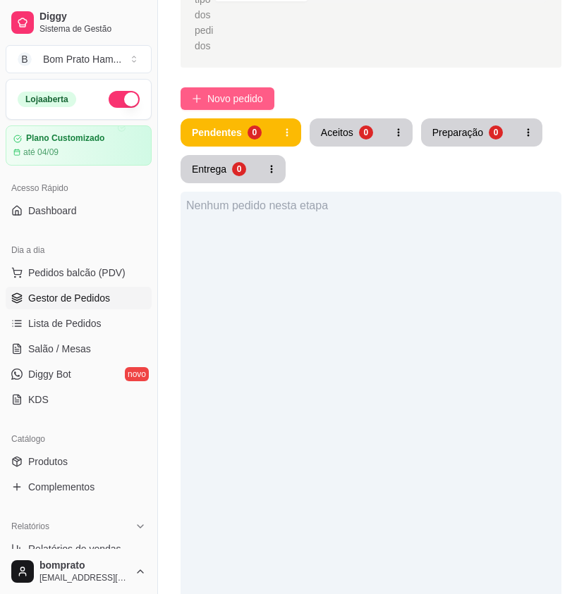
click at [246, 91] on span "Novo pedido" at bounding box center [235, 99] width 56 height 16
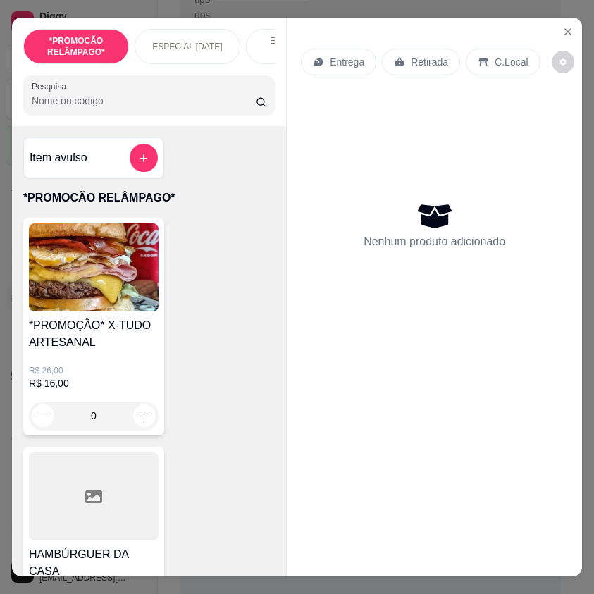
click at [137, 107] on input "Pesquisa" at bounding box center [144, 101] width 224 height 14
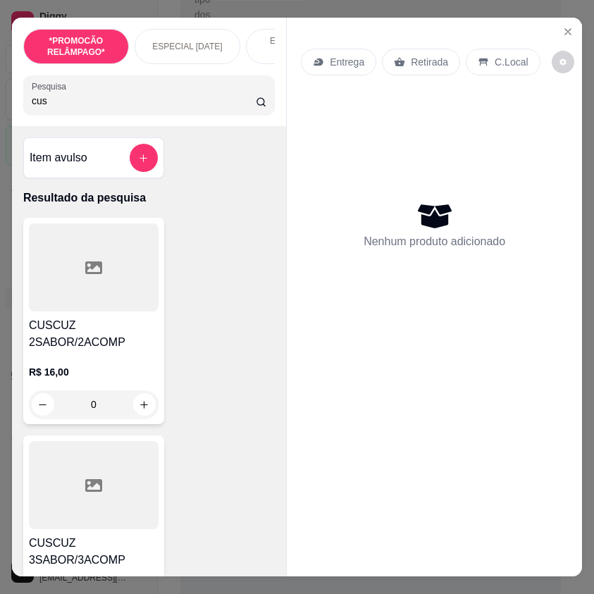
type input "cus"
click at [135, 366] on div "R$ 16,00 0" at bounding box center [94, 385] width 130 height 68
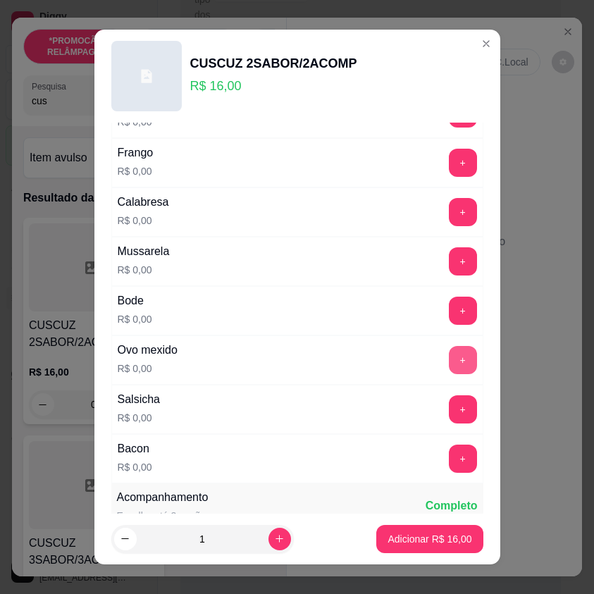
scroll to position [352, 0]
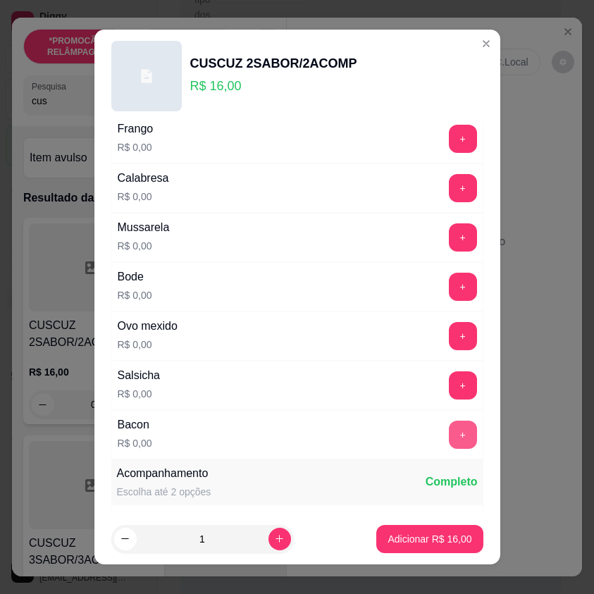
click at [449, 428] on button "+" at bounding box center [463, 435] width 28 height 28
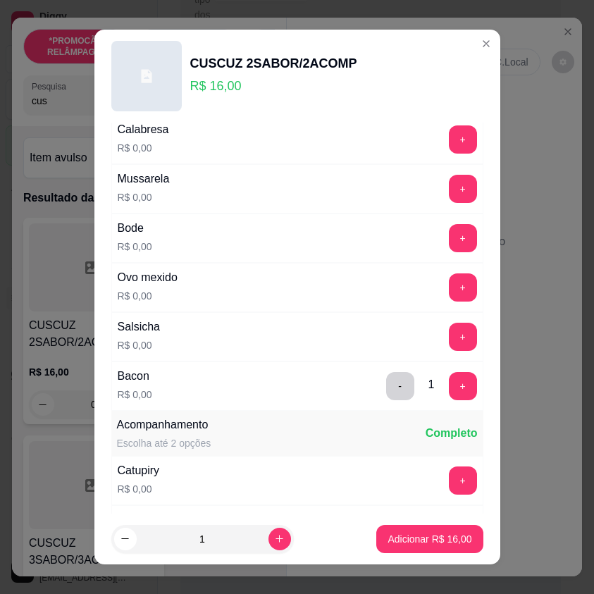
scroll to position [423, 0]
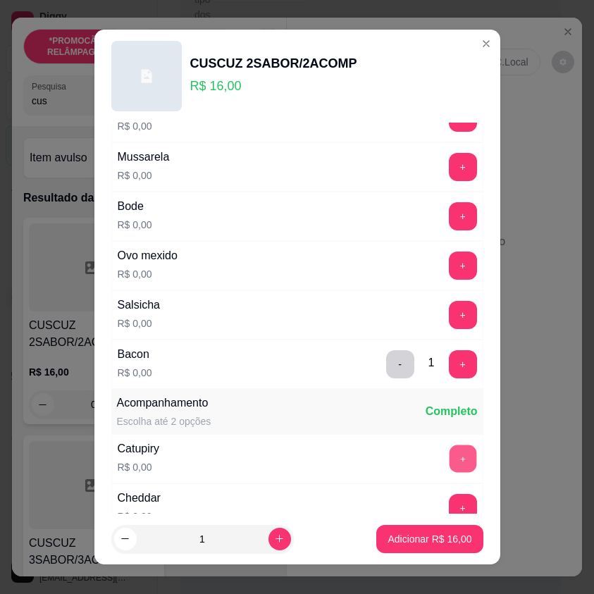
click at [449, 463] on button "+" at bounding box center [462, 458] width 27 height 27
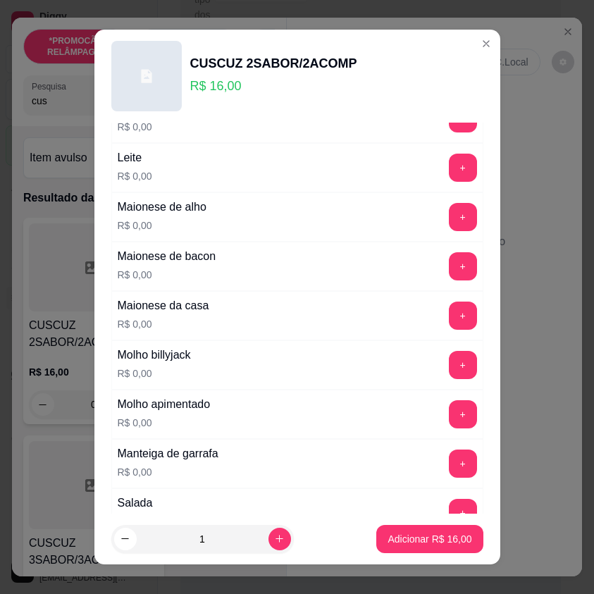
scroll to position [846, 0]
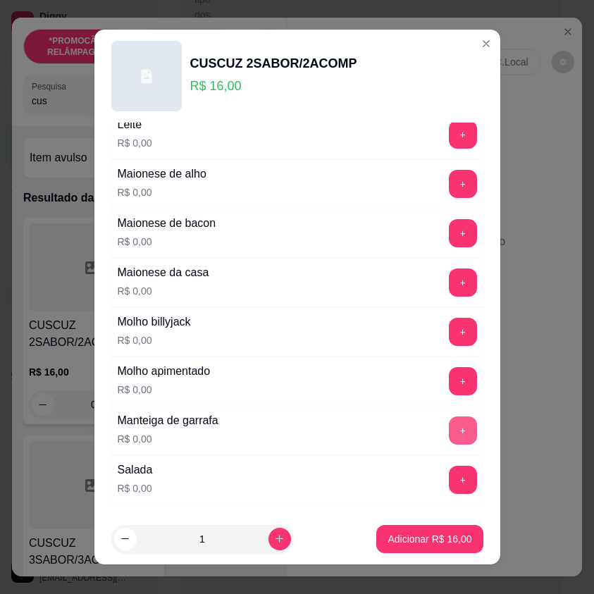
click at [449, 439] on button "+" at bounding box center [463, 431] width 28 height 28
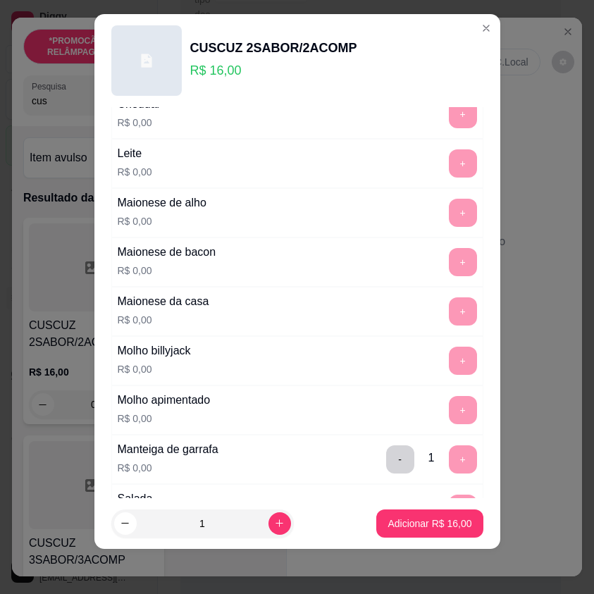
scroll to position [942, 0]
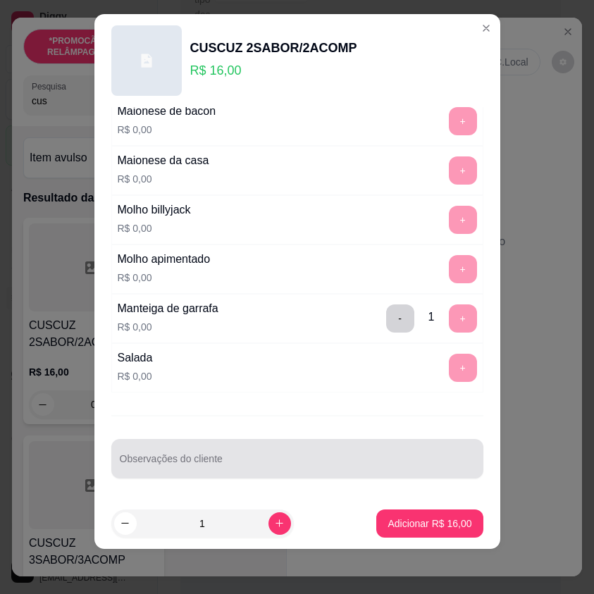
click at [250, 454] on div at bounding box center [297, 459] width 355 height 28
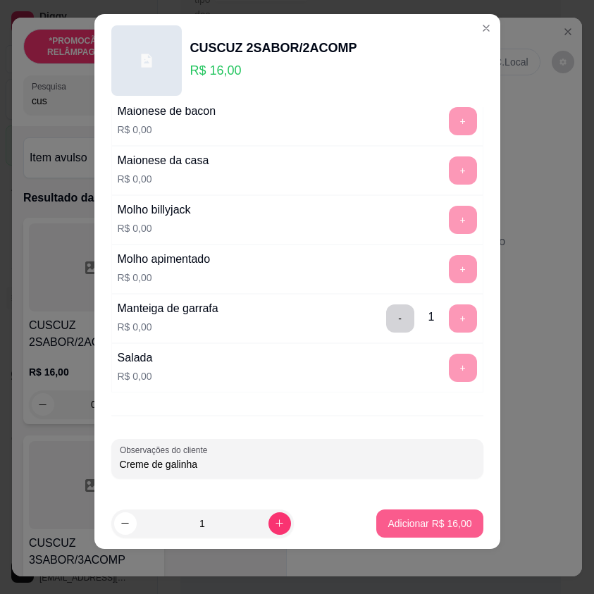
type input "Creme de galinha"
click at [407, 533] on button "Adicionar R$ 16,00" at bounding box center [430, 523] width 104 height 27
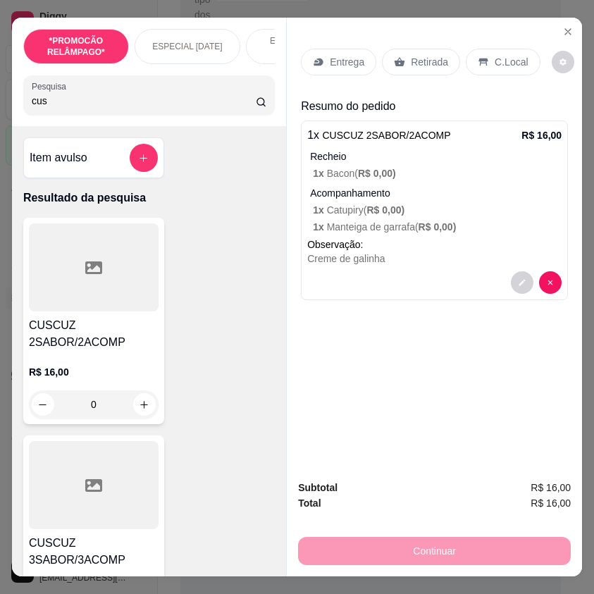
click at [66, 108] on input "cus" at bounding box center [144, 101] width 224 height 14
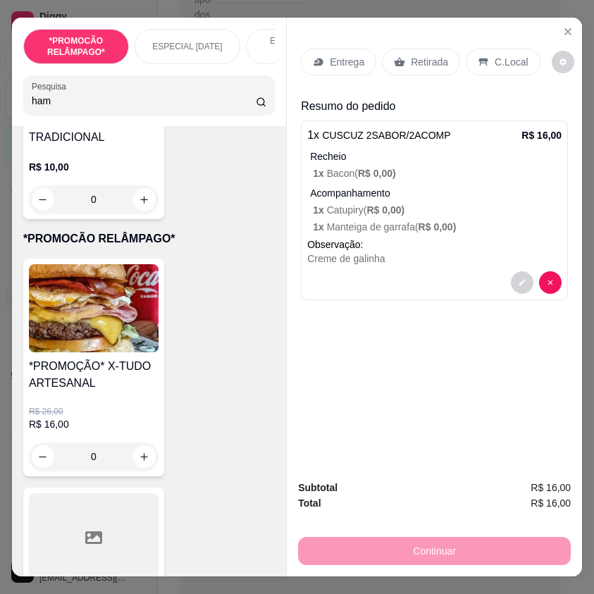
scroll to position [493, 0]
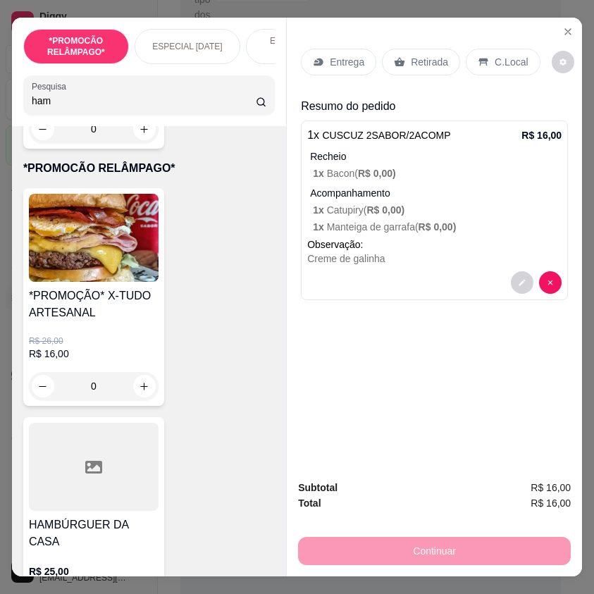
type input "ham"
click at [141, 378] on div "0" at bounding box center [94, 386] width 130 height 28
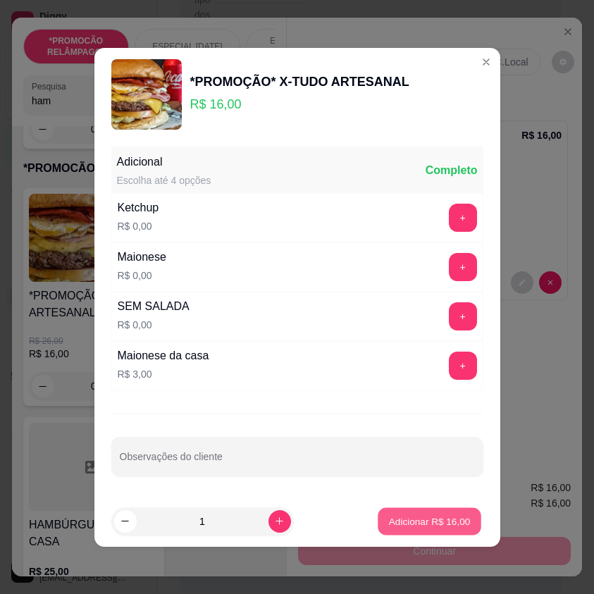
click at [451, 519] on p "Adicionar R$ 16,00" at bounding box center [430, 521] width 82 height 13
type input "1"
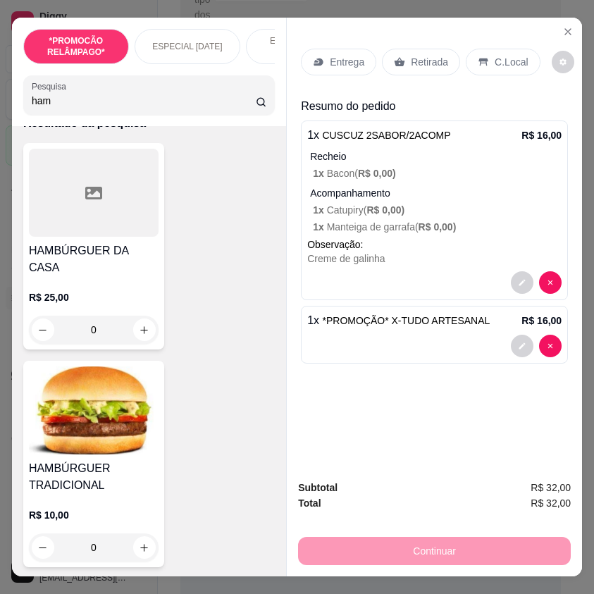
scroll to position [0, 0]
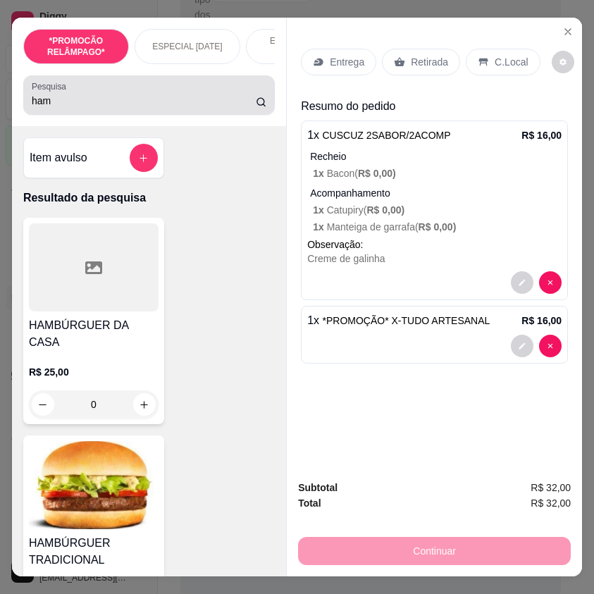
click at [54, 108] on input "ham" at bounding box center [144, 101] width 224 height 14
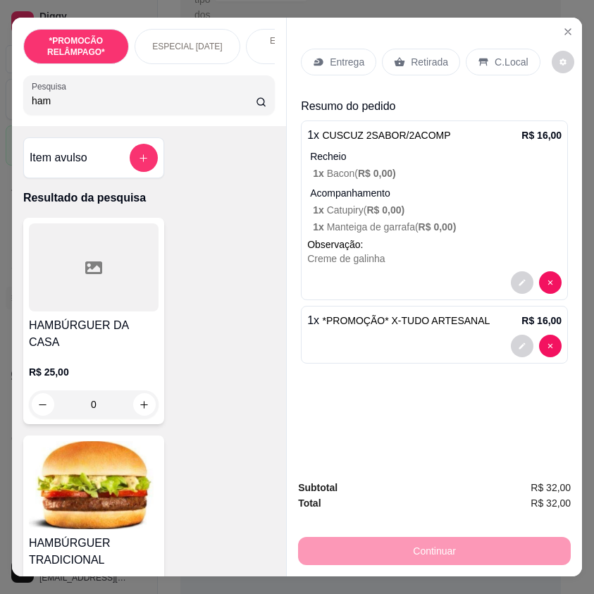
click at [54, 108] on input "ham" at bounding box center [144, 101] width 224 height 14
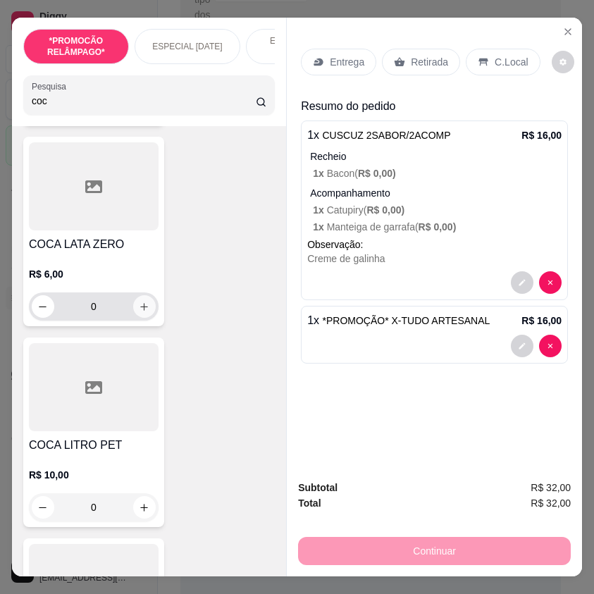
scroll to position [352, 0]
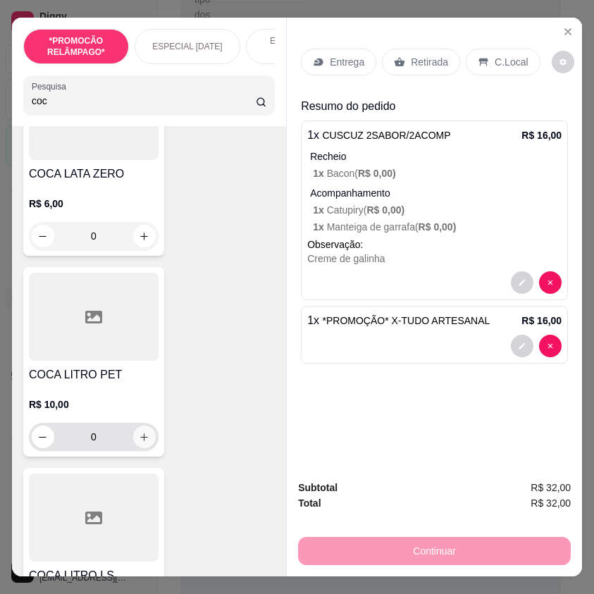
type input "coc"
click at [141, 440] on icon "increase-product-quantity" at bounding box center [144, 436] width 7 height 7
type input "1"
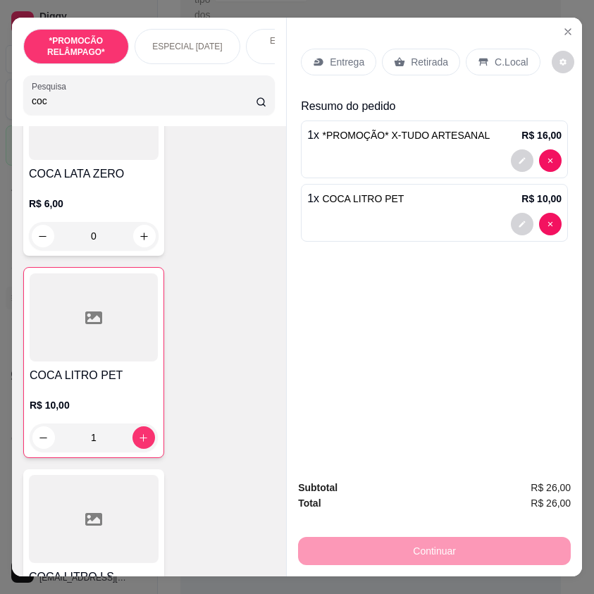
click at [559, 18] on div "Entrega Retirada C.Local Resumo do pedido 1 x *PROMOÇÃO* X-TUDO ARTESANAL R$ 16…" at bounding box center [434, 243] width 295 height 450
click at [562, 29] on icon "Close" at bounding box center [567, 31] width 11 height 11
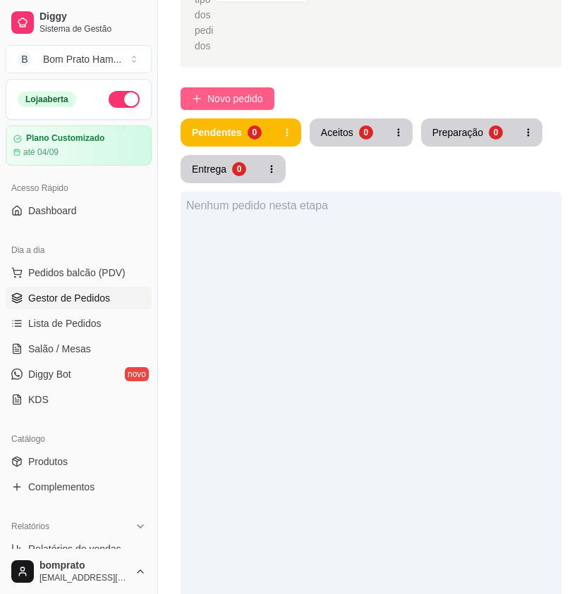
click at [219, 91] on span "Novo pedido" at bounding box center [235, 99] width 56 height 16
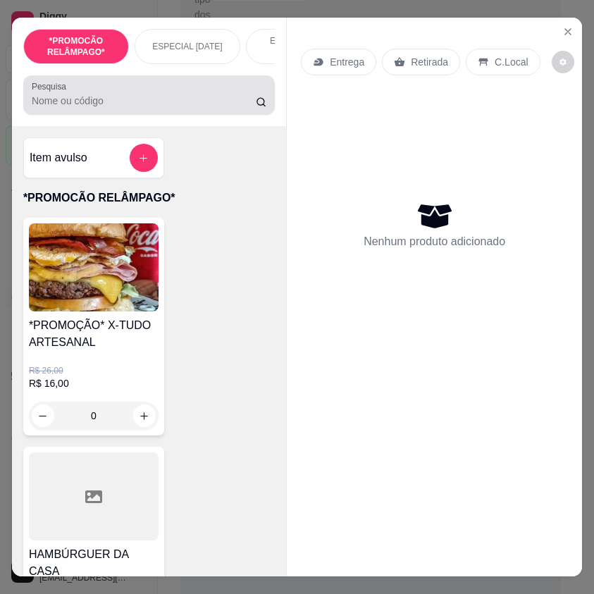
click at [106, 108] on input "Pesquisa" at bounding box center [144, 101] width 224 height 14
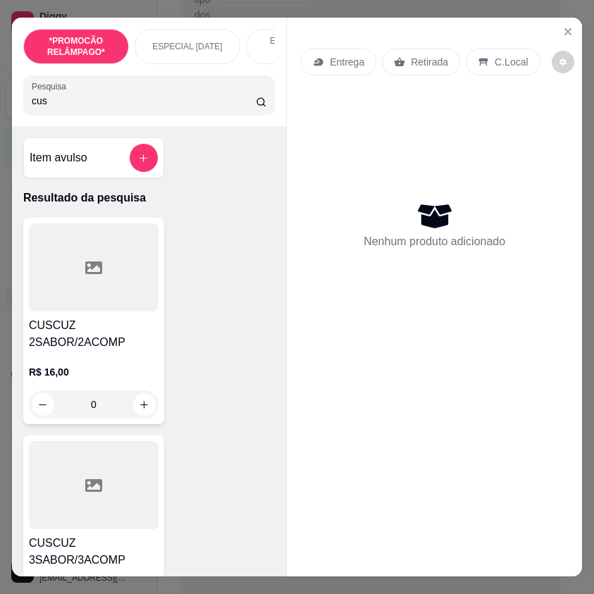
type input "cus"
click at [128, 328] on h4 "CUSCUZ 2SABOR/2ACOMP" at bounding box center [94, 334] width 130 height 34
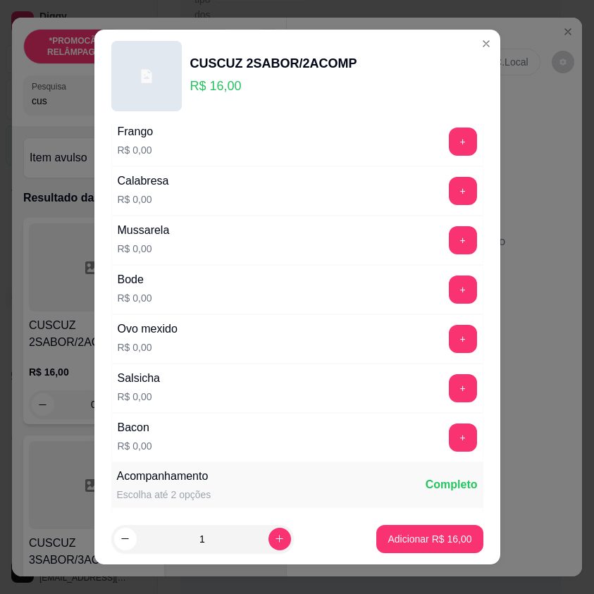
scroll to position [352, 0]
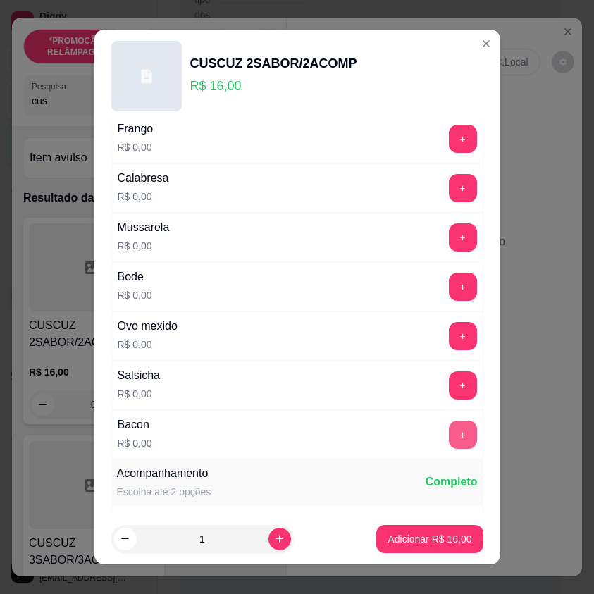
click at [449, 431] on button "+" at bounding box center [463, 435] width 28 height 28
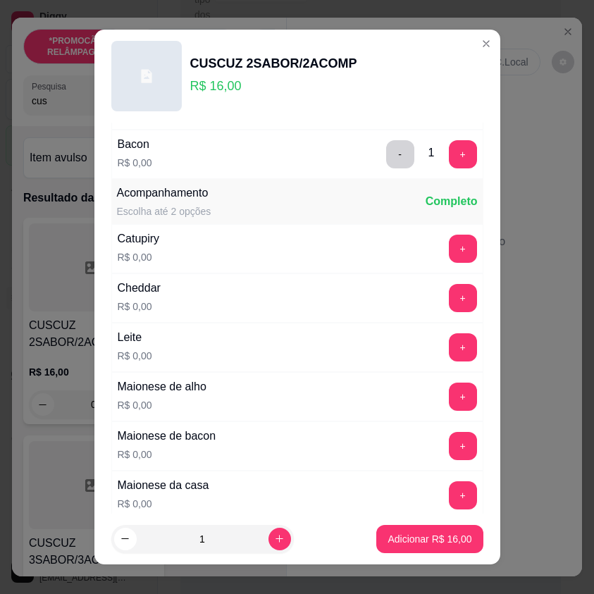
scroll to position [634, 0]
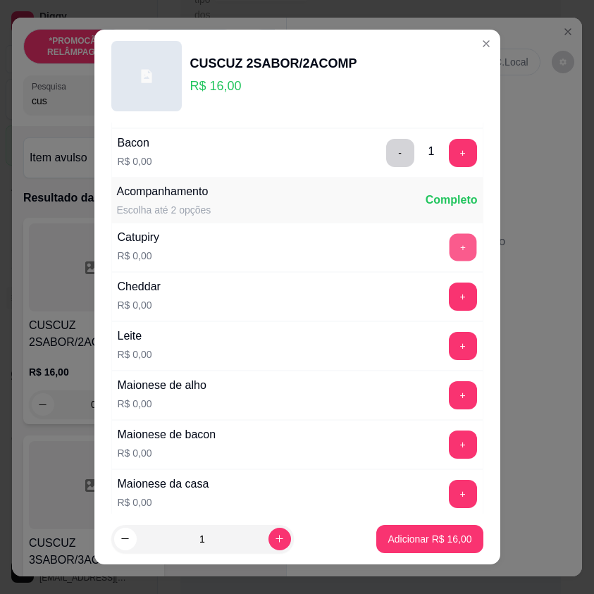
click at [449, 240] on button "+" at bounding box center [462, 247] width 27 height 27
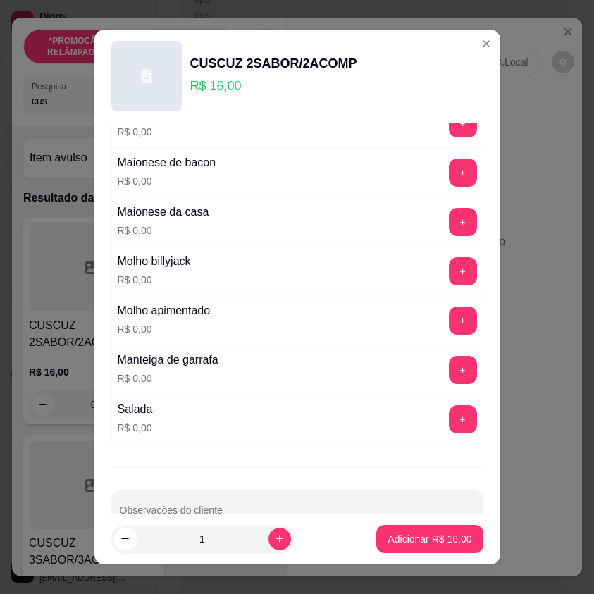
scroll to position [942, 0]
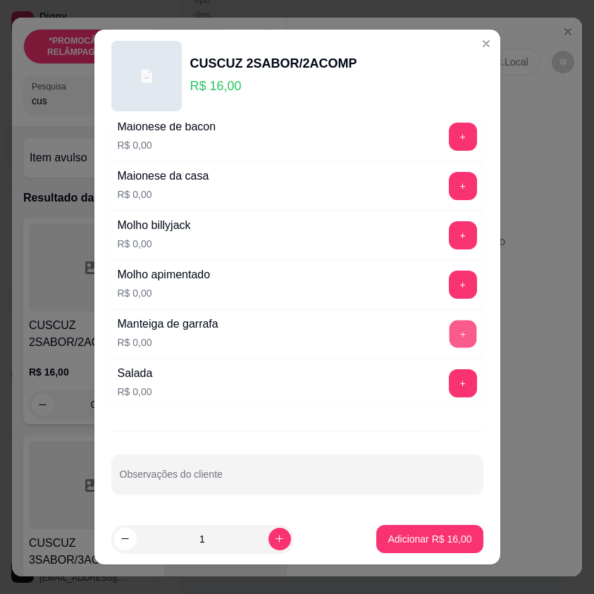
click at [449, 333] on button "+" at bounding box center [462, 334] width 27 height 27
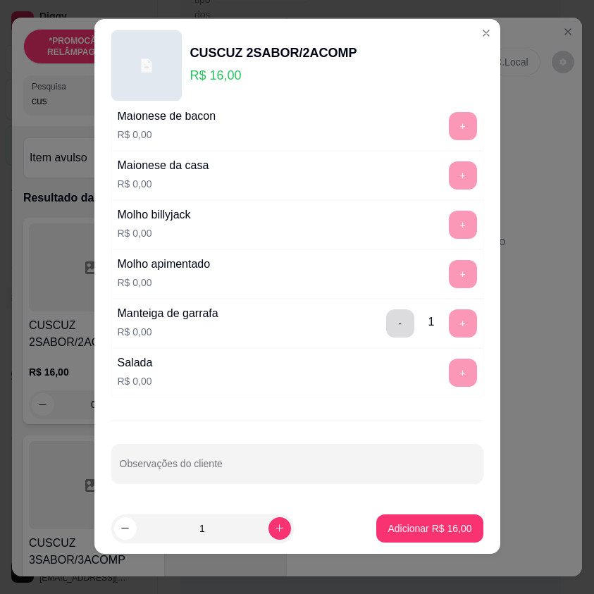
scroll to position [16, 0]
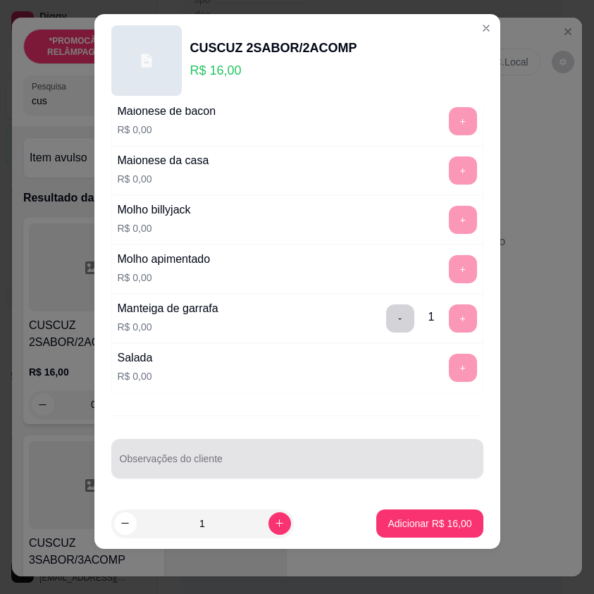
drag, startPoint x: 199, startPoint y: 454, endPoint x: 177, endPoint y: 418, distance: 42.4
click at [197, 454] on div at bounding box center [297, 459] width 355 height 28
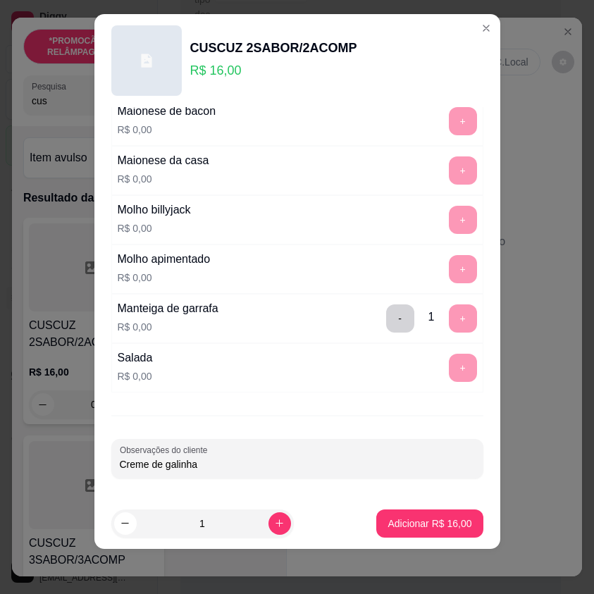
type input "Creme de galinha"
click at [416, 511] on footer "1 Adicionar R$ 16,00" at bounding box center [297, 523] width 406 height 51
click at [417, 523] on p "Adicionar R$ 16,00" at bounding box center [430, 524] width 84 height 14
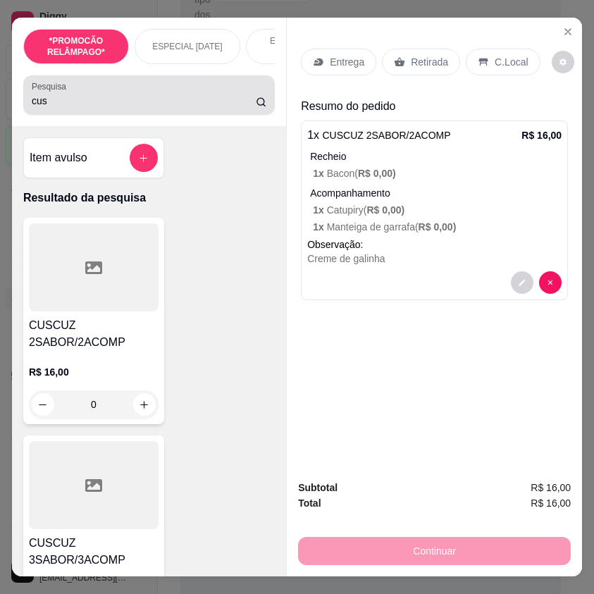
click at [50, 106] on input "cus" at bounding box center [144, 101] width 224 height 14
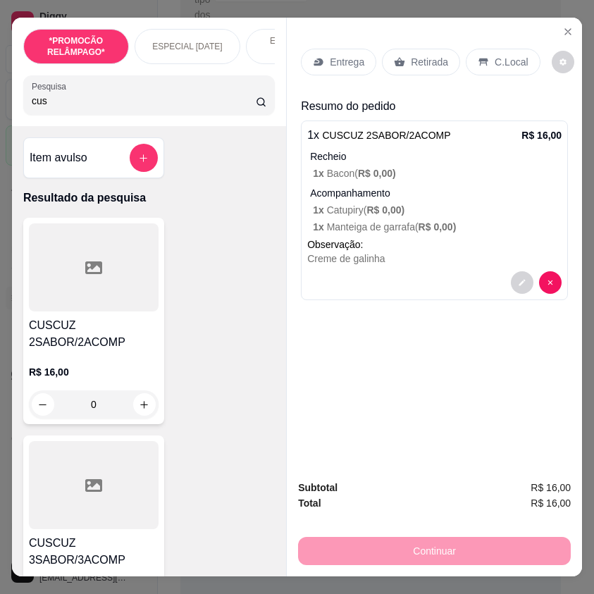
click at [50, 106] on input "cus" at bounding box center [144, 101] width 224 height 14
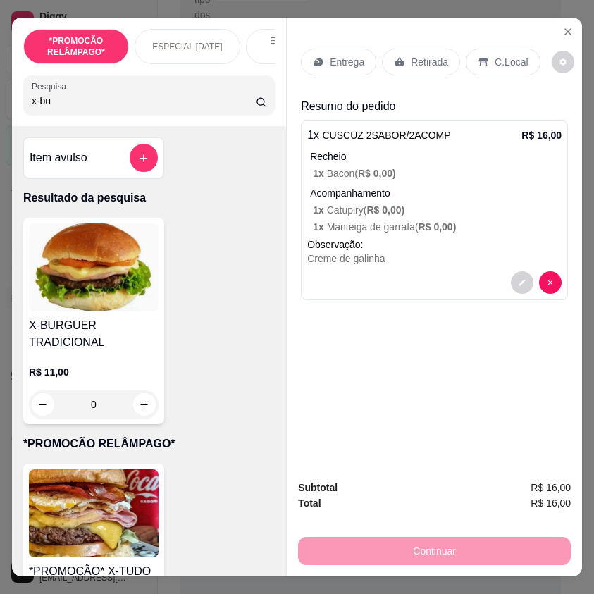
type input "x-bu"
click at [138, 414] on div "0" at bounding box center [94, 404] width 130 height 28
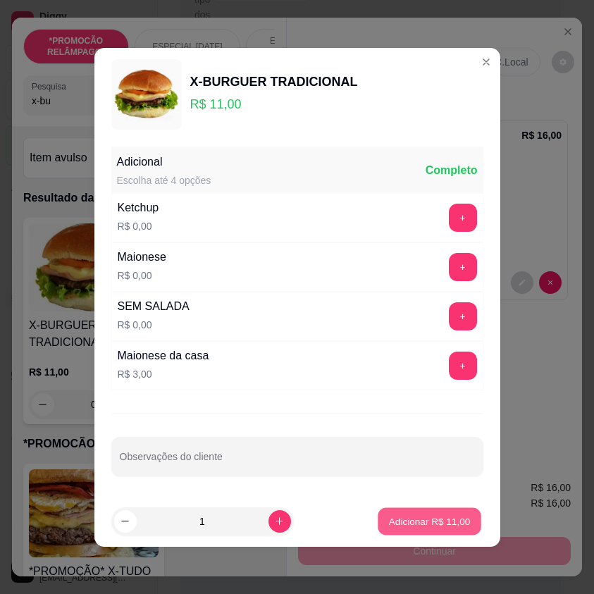
click at [434, 527] on p "Adicionar R$ 11,00" at bounding box center [430, 521] width 82 height 13
type input "1"
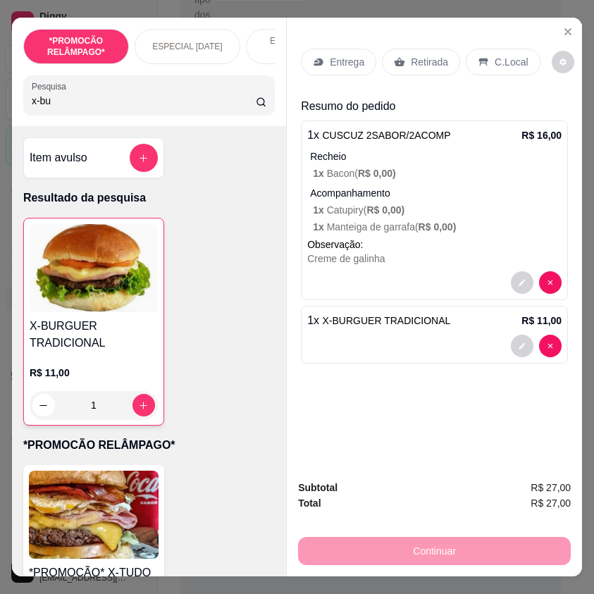
click at [414, 55] on p "Retirada" at bounding box center [429, 62] width 37 height 14
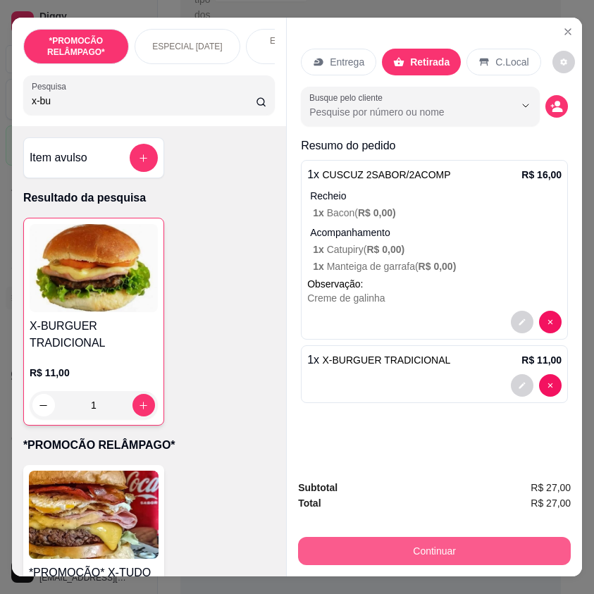
click at [472, 544] on button "Continuar" at bounding box center [434, 551] width 273 height 28
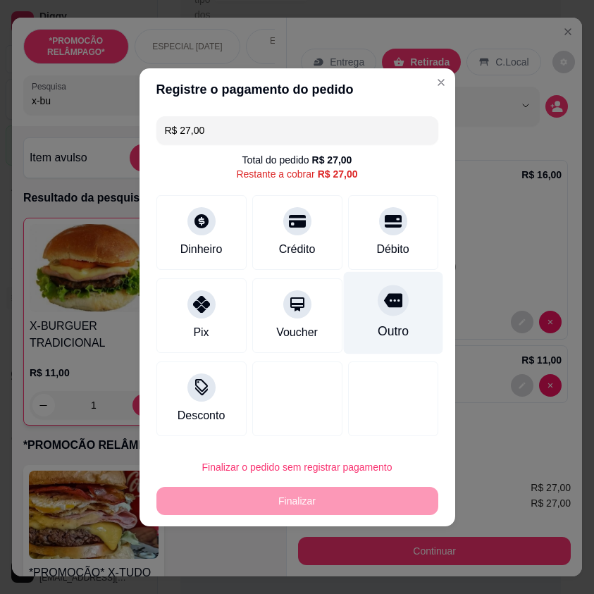
click at [394, 327] on div "Outro" at bounding box center [392, 331] width 31 height 18
type input "R$ 0,00"
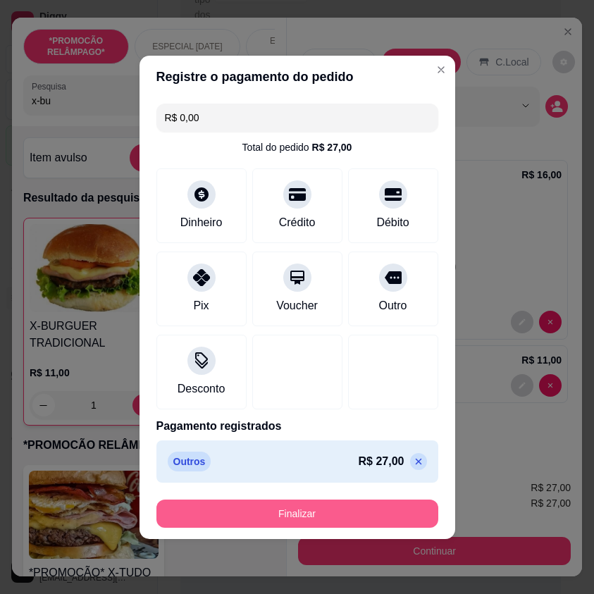
click at [371, 517] on button "Finalizar" at bounding box center [297, 514] width 282 height 28
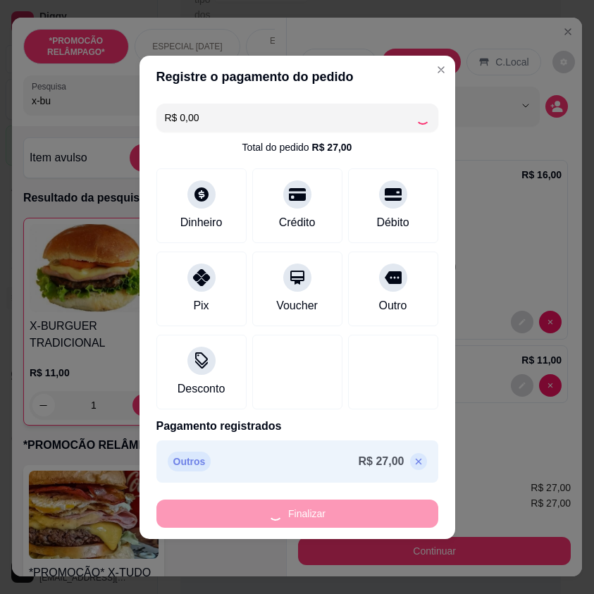
type input "0"
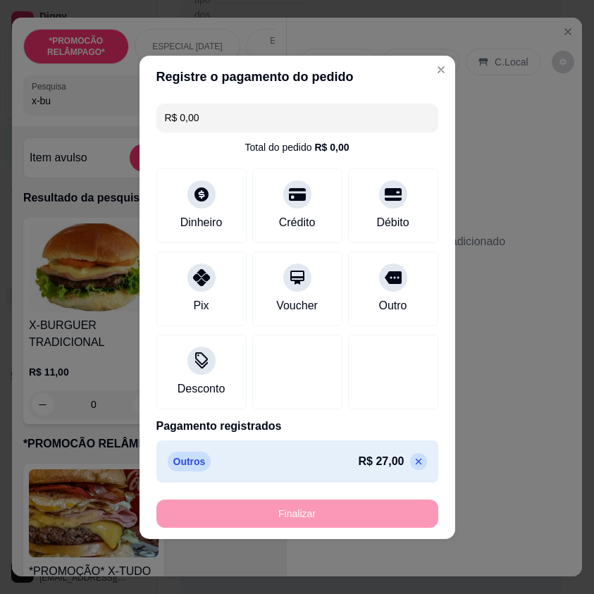
type input "-R$ 27,00"
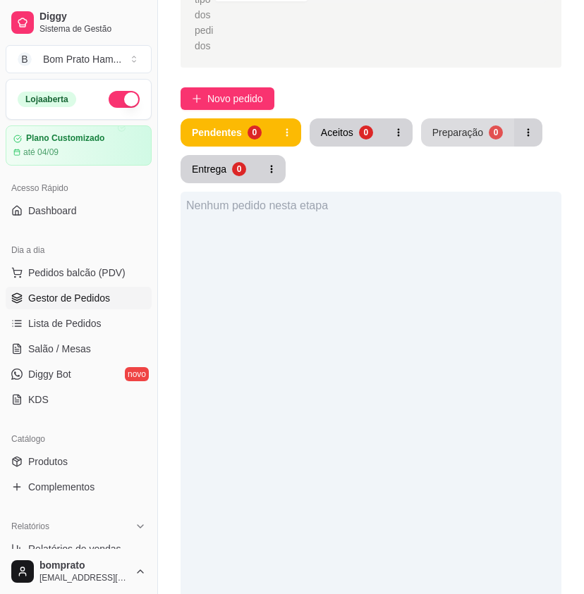
click at [435, 125] on div "Preparação" at bounding box center [457, 132] width 51 height 14
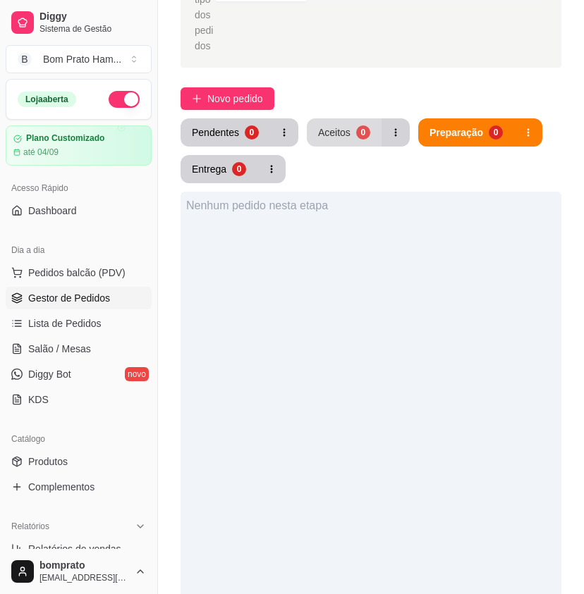
click at [340, 125] on div "Aceitos" at bounding box center [334, 132] width 32 height 14
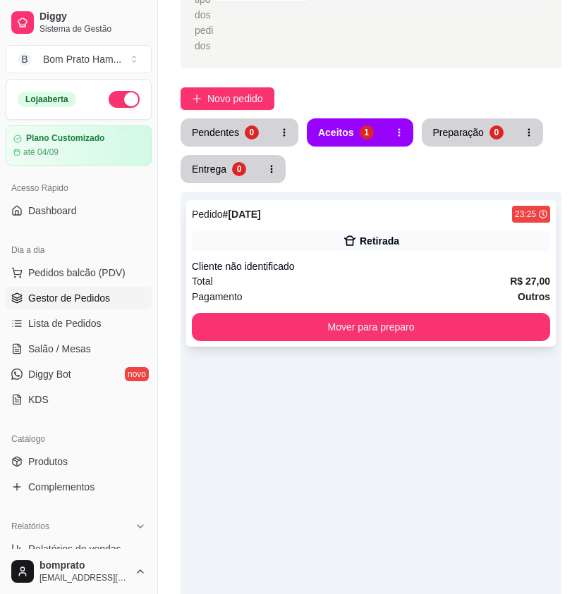
click at [354, 238] on div "Pedido # [DATE] 23:25 Retirada Cliente não identificado Total R$ 27,00 Pagament…" at bounding box center [370, 273] width 369 height 147
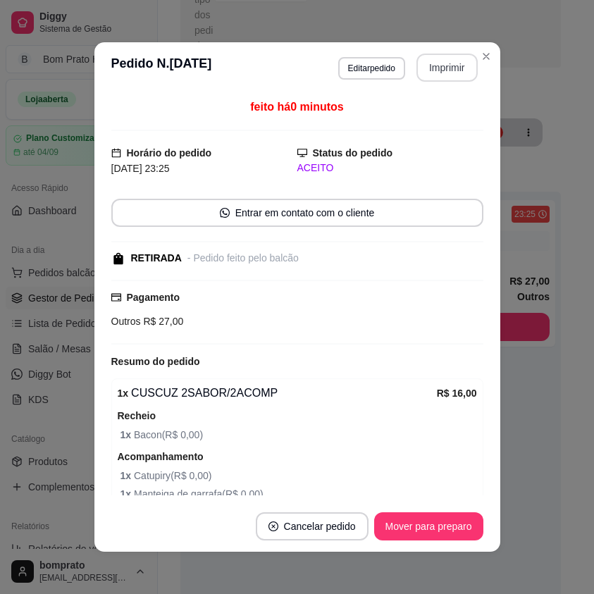
click at [453, 59] on button "Imprimir" at bounding box center [447, 68] width 61 height 28
click at [457, 515] on button "Mover para preparo" at bounding box center [429, 526] width 106 height 27
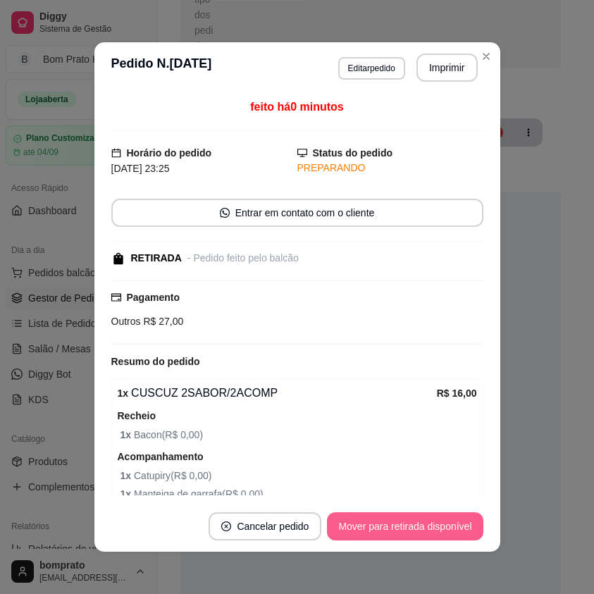
click at [413, 526] on button "Mover para retirada disponível" at bounding box center [405, 526] width 156 height 28
click at [413, 526] on button "Mover para finalizado" at bounding box center [424, 526] width 117 height 28
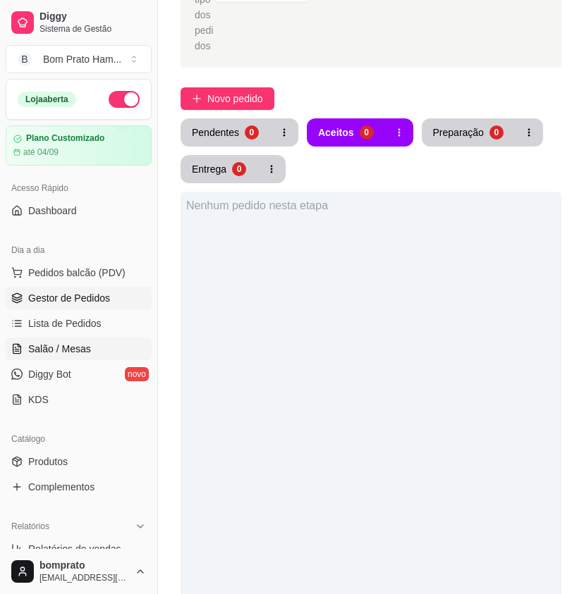
click at [54, 355] on span "Salão / Mesas" at bounding box center [59, 349] width 63 height 14
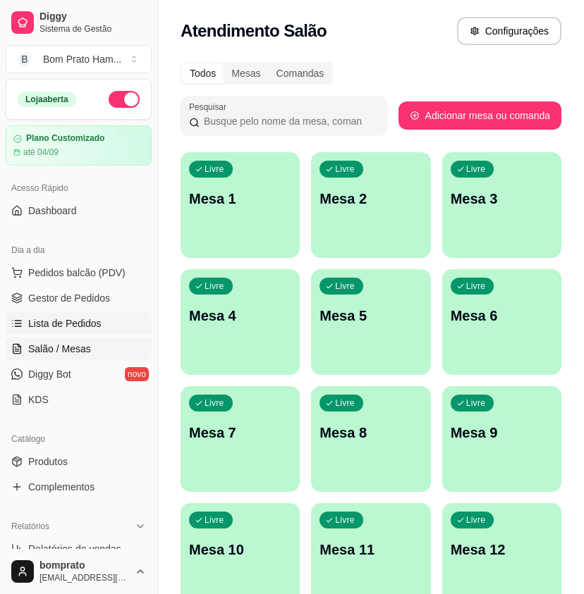
click at [80, 322] on span "Lista de Pedidos" at bounding box center [64, 323] width 73 height 14
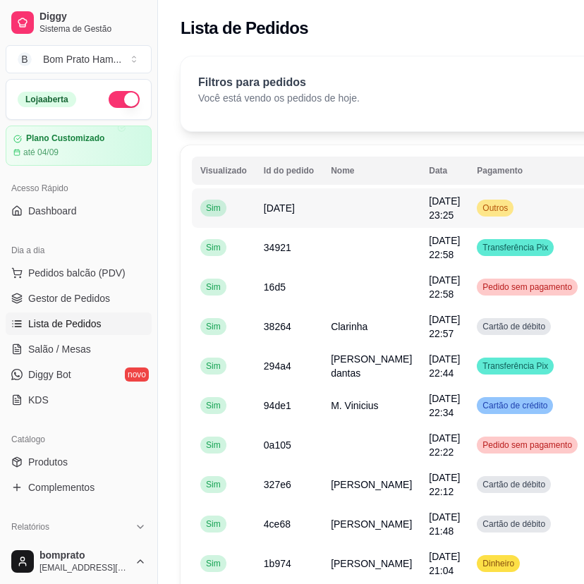
click at [420, 206] on td "[DATE] 23:25" at bounding box center [444, 207] width 48 height 39
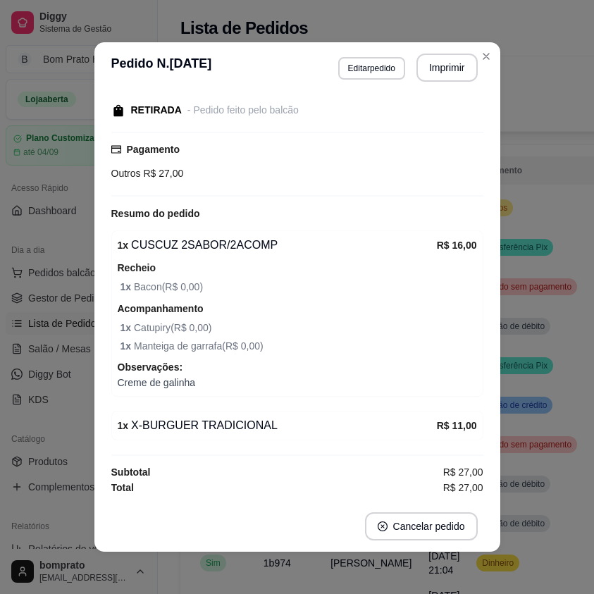
scroll to position [3, 0]
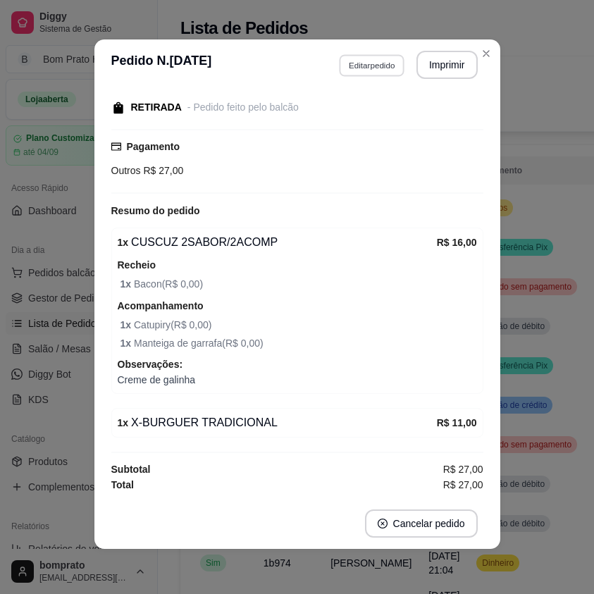
click at [370, 64] on button "Editar pedido" at bounding box center [372, 65] width 66 height 22
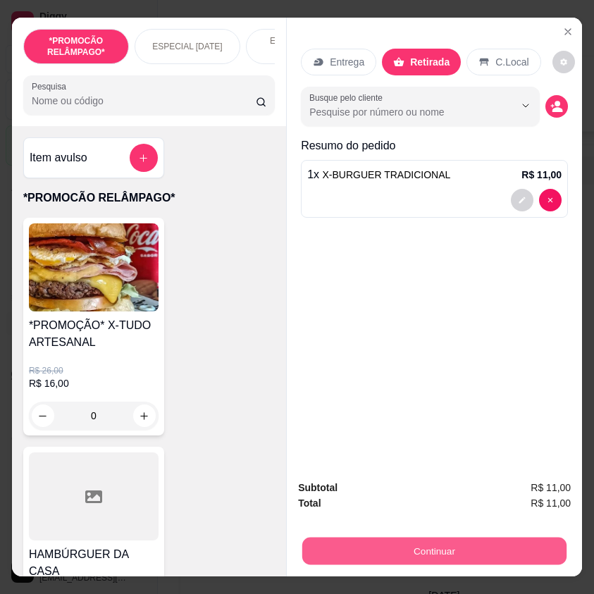
click at [536, 550] on button "Continuar" at bounding box center [434, 550] width 264 height 27
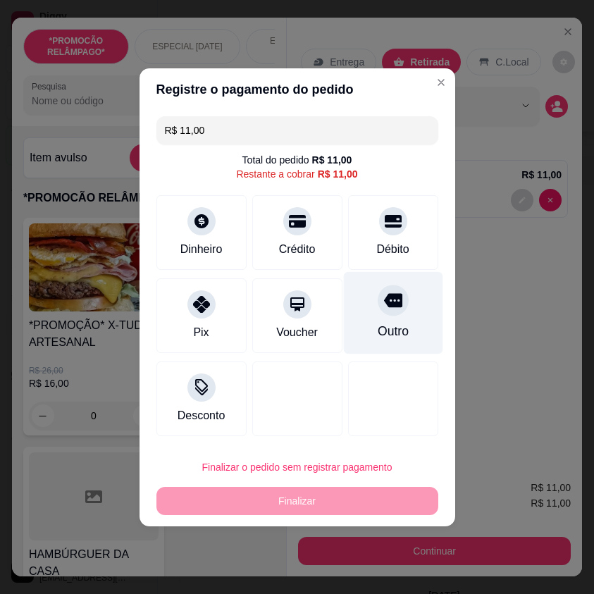
click at [387, 340] on div "Outro" at bounding box center [392, 331] width 31 height 18
type input "R$ 0,00"
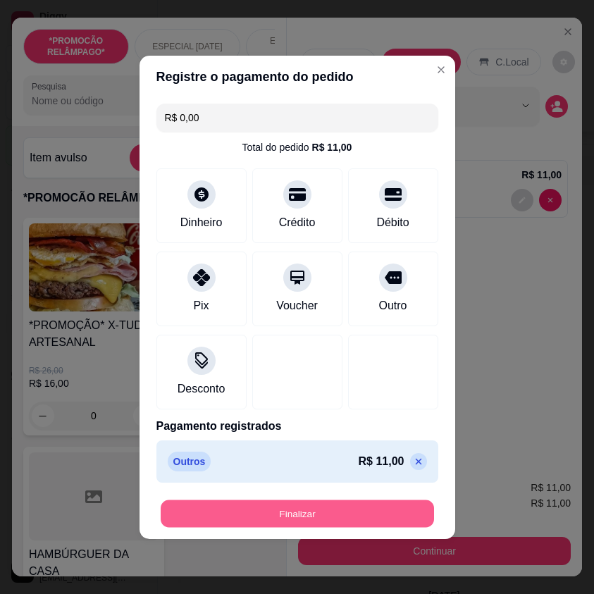
click at [395, 510] on button "Finalizar" at bounding box center [297, 513] width 273 height 27
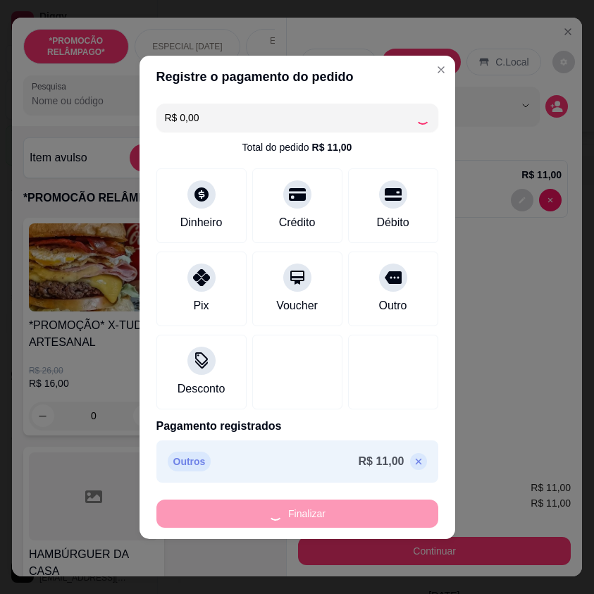
type input "0"
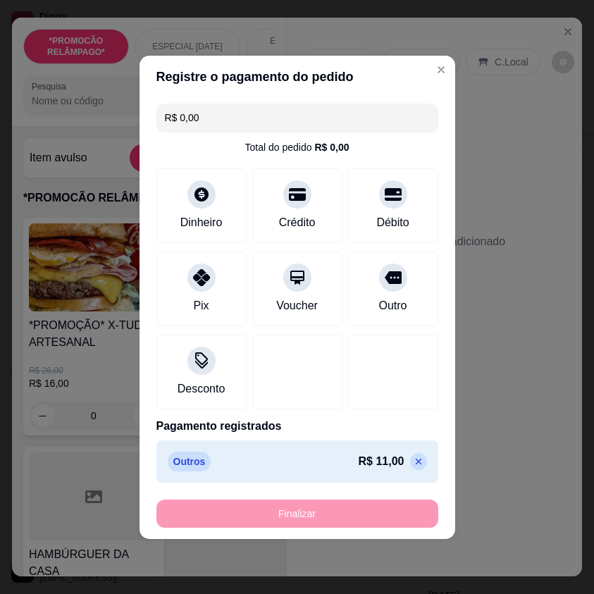
type input "-R$ 11,00"
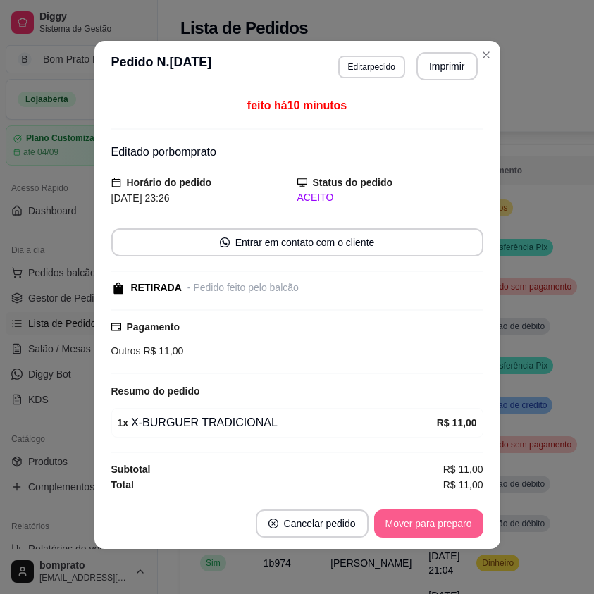
scroll to position [2, 0]
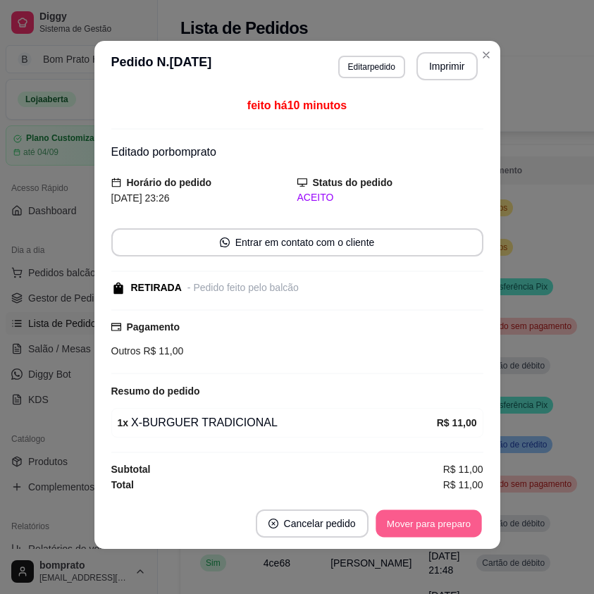
click at [436, 523] on button "Mover para preparo" at bounding box center [429, 523] width 106 height 27
click at [436, 523] on button "Mover para retirada disponível" at bounding box center [405, 524] width 156 height 28
click at [436, 523] on button "Mover para finalizado" at bounding box center [424, 524] width 117 height 28
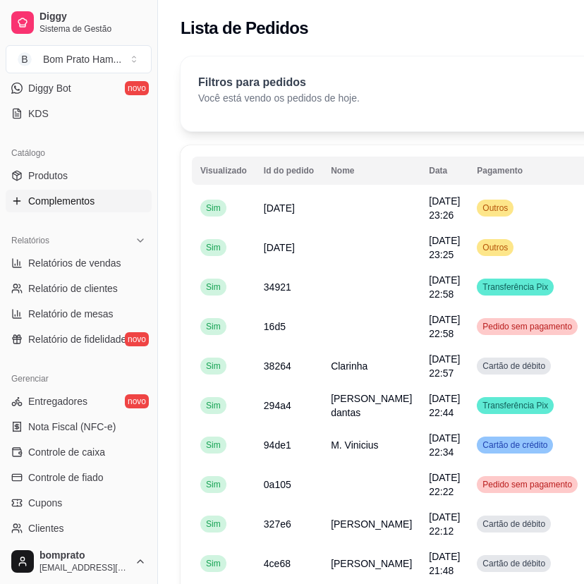
scroll to position [352, 0]
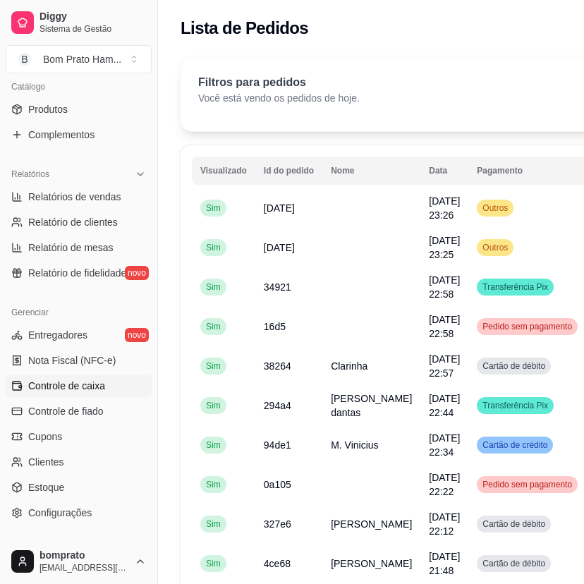
click at [94, 390] on span "Controle de caixa" at bounding box center [66, 385] width 77 height 14
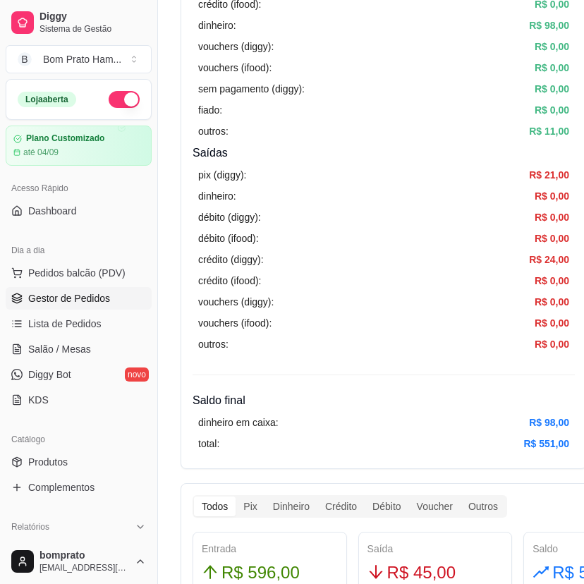
click at [91, 302] on span "Gestor de Pedidos" at bounding box center [69, 298] width 82 height 14
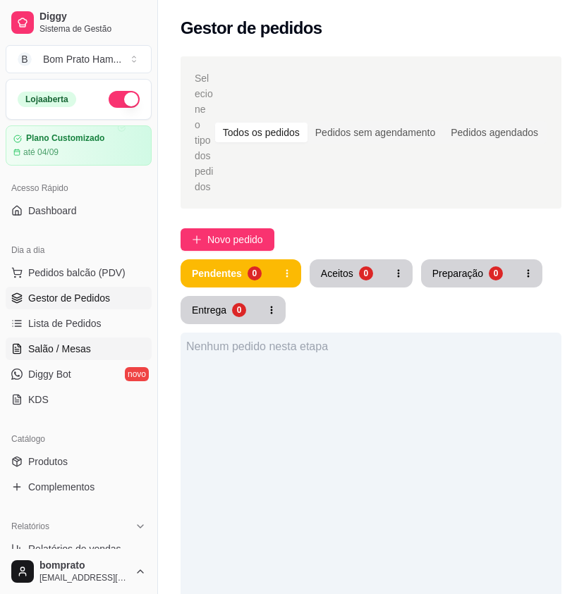
click at [87, 352] on span "Salão / Mesas" at bounding box center [59, 349] width 63 height 14
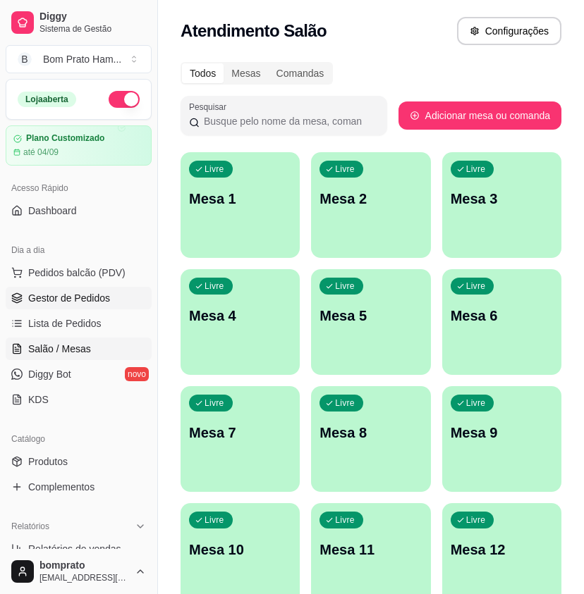
click at [106, 306] on link "Gestor de Pedidos" at bounding box center [79, 298] width 146 height 23
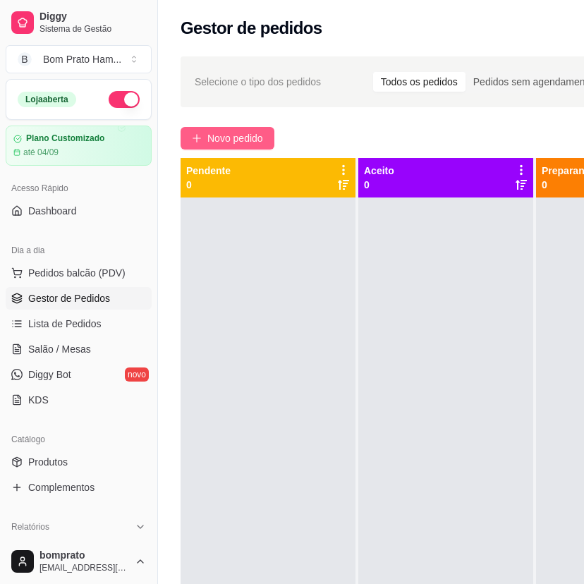
click at [226, 148] on button "Novo pedido" at bounding box center [227, 138] width 94 height 23
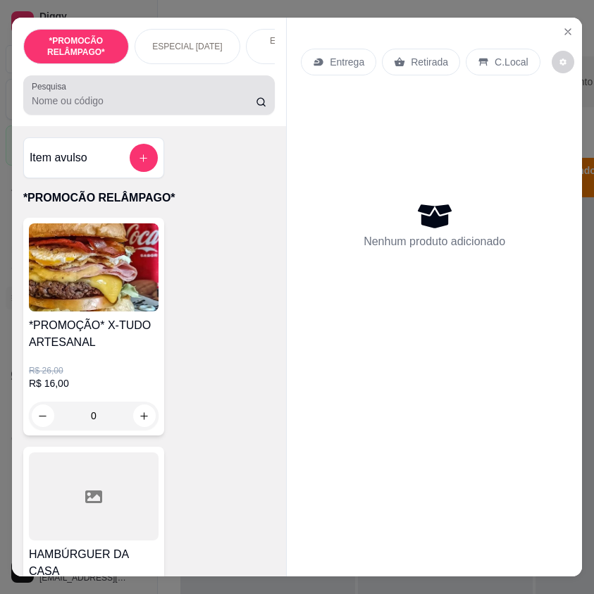
click at [210, 92] on div at bounding box center [149, 95] width 235 height 28
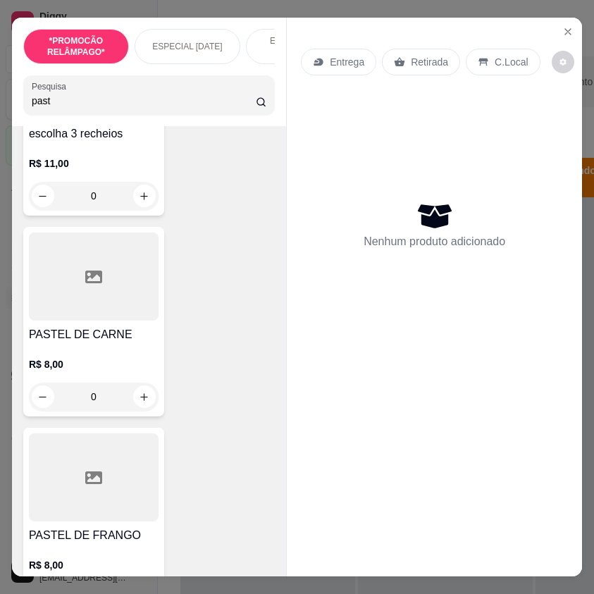
scroll to position [211, 0]
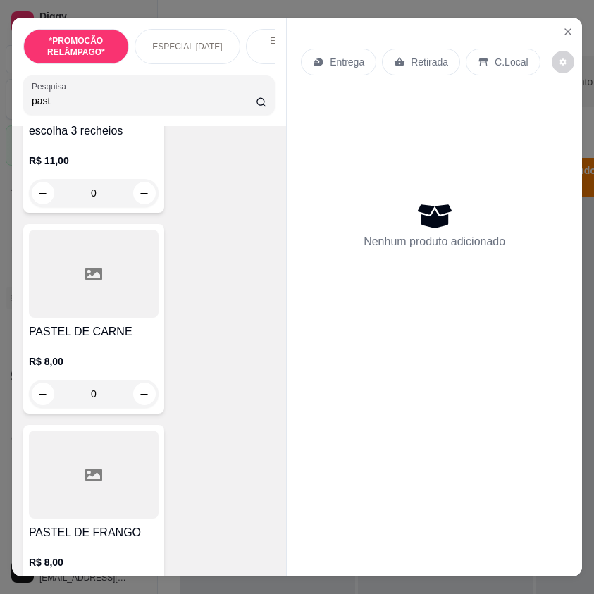
type input "past"
click at [136, 393] on div "0" at bounding box center [94, 394] width 130 height 28
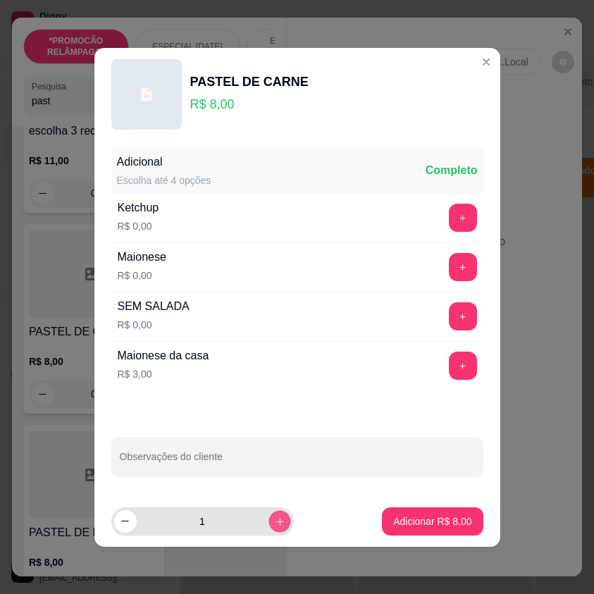
click at [274, 519] on button "increase-product-quantity" at bounding box center [280, 521] width 22 height 22
type input "2"
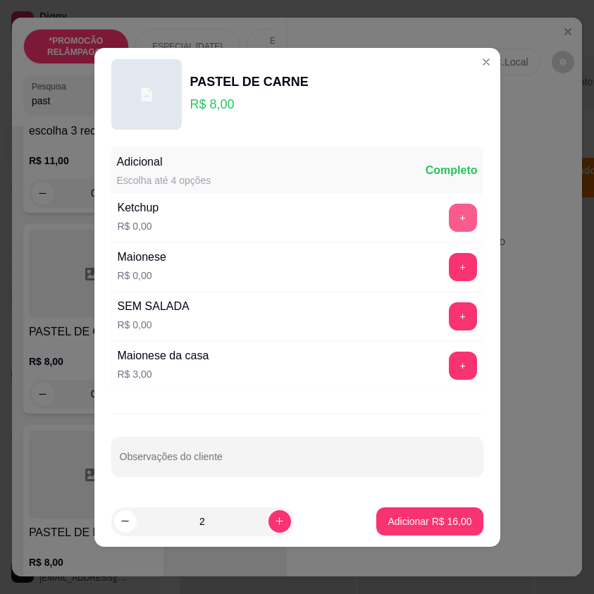
click at [459, 222] on button "+" at bounding box center [463, 218] width 28 height 28
click at [460, 282] on div "Maionese R$ 0,00 +" at bounding box center [297, 266] width 372 height 49
click at [459, 276] on button "+" at bounding box center [463, 267] width 28 height 28
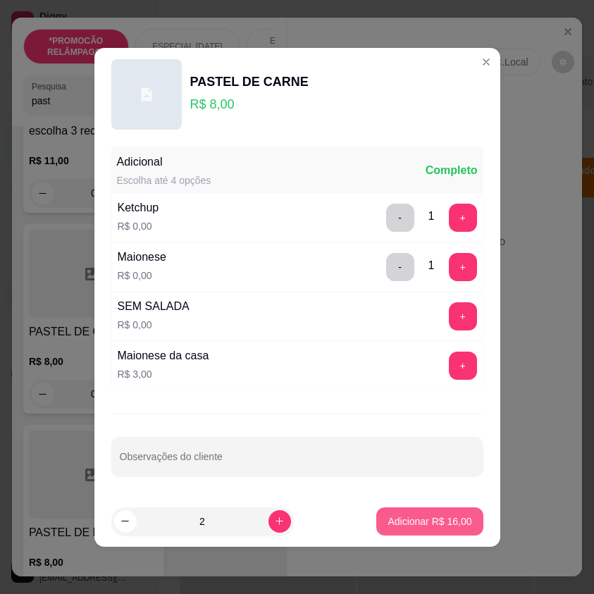
click at [447, 519] on p "Adicionar R$ 16,00" at bounding box center [430, 522] width 84 height 14
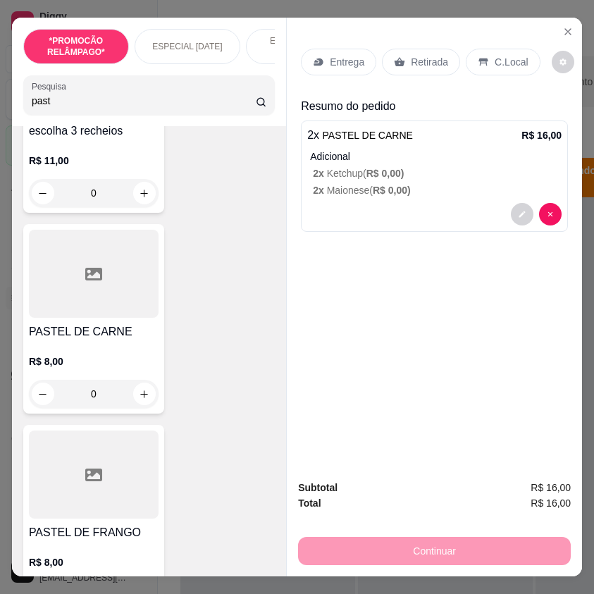
click at [402, 67] on div "Retirada" at bounding box center [421, 62] width 78 height 27
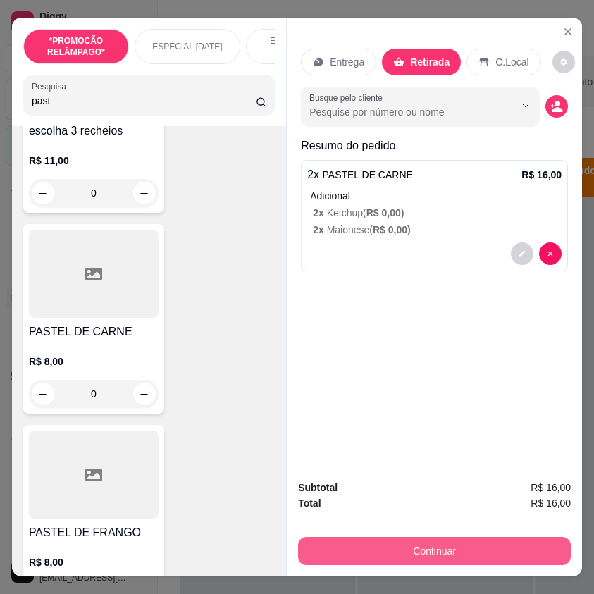
click at [414, 538] on button "Continuar" at bounding box center [434, 551] width 273 height 28
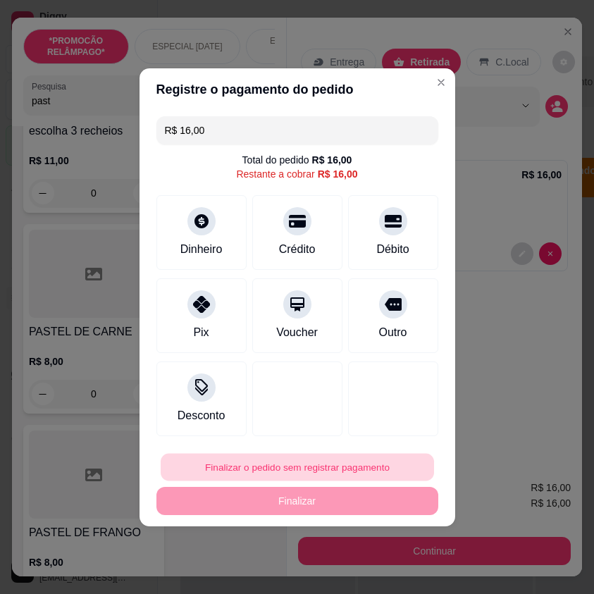
click at [337, 474] on button "Finalizar o pedido sem registrar pagamento" at bounding box center [297, 466] width 273 height 27
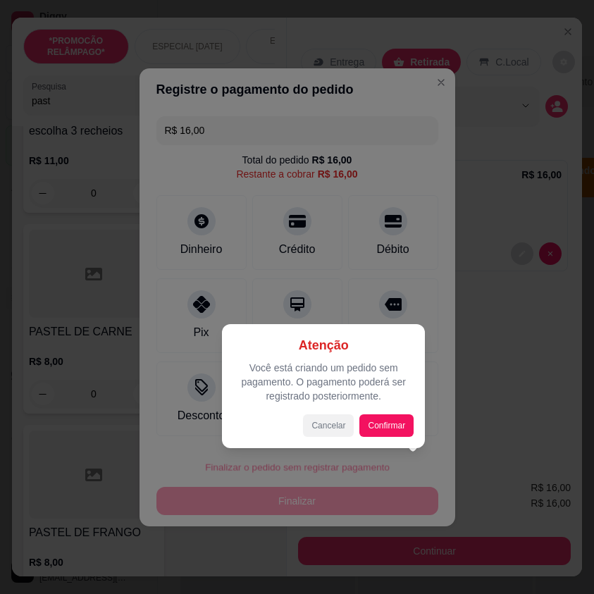
click at [324, 419] on button "Cancelar" at bounding box center [328, 425] width 51 height 23
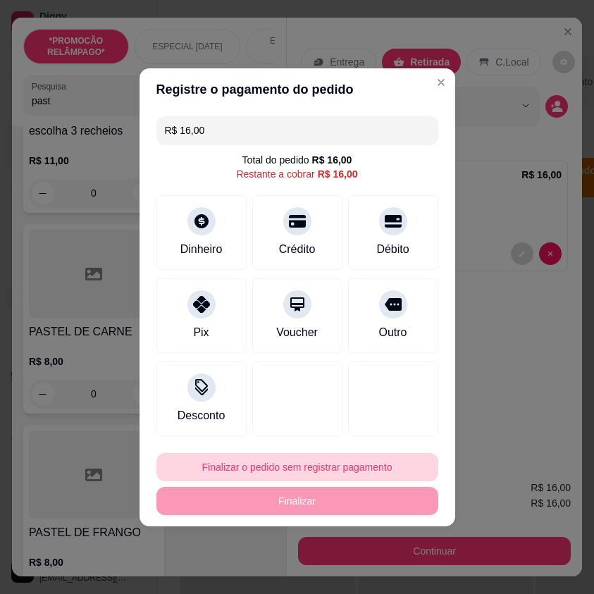
click at [334, 474] on button "Finalizar o pedido sem registrar pagamento" at bounding box center [297, 467] width 282 height 28
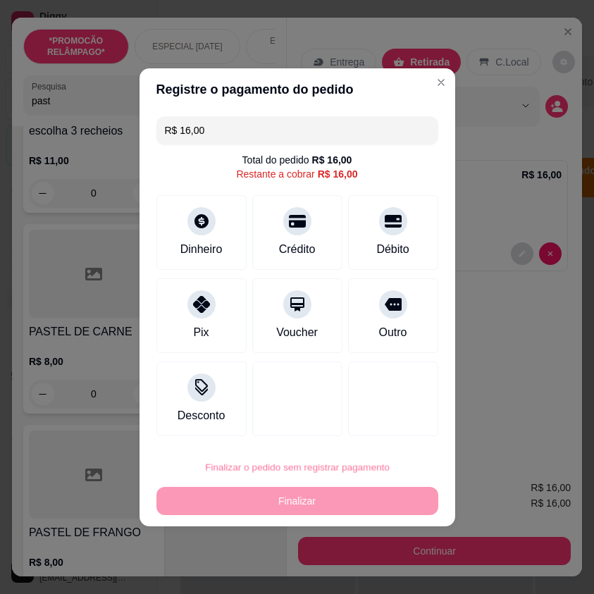
click at [381, 431] on button "Confirmar" at bounding box center [384, 427] width 52 height 22
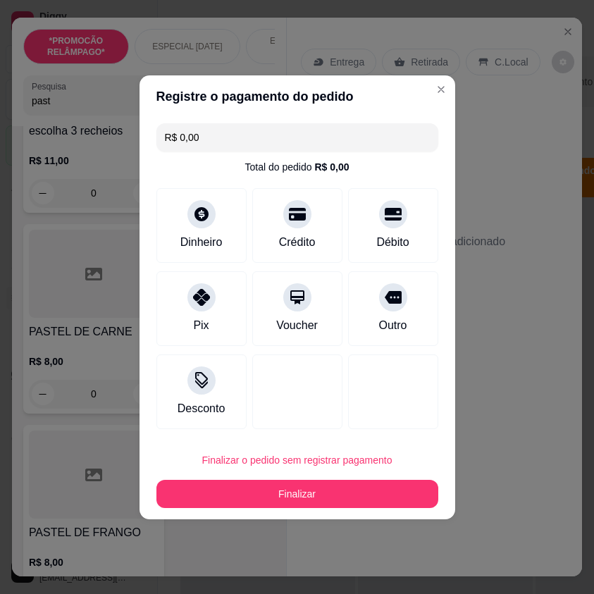
type input "R$ 0,00"
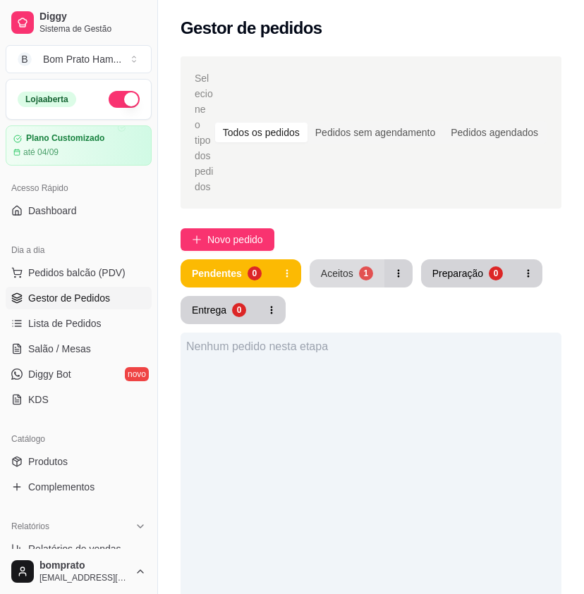
click at [345, 266] on div "Aceitos" at bounding box center [337, 273] width 32 height 14
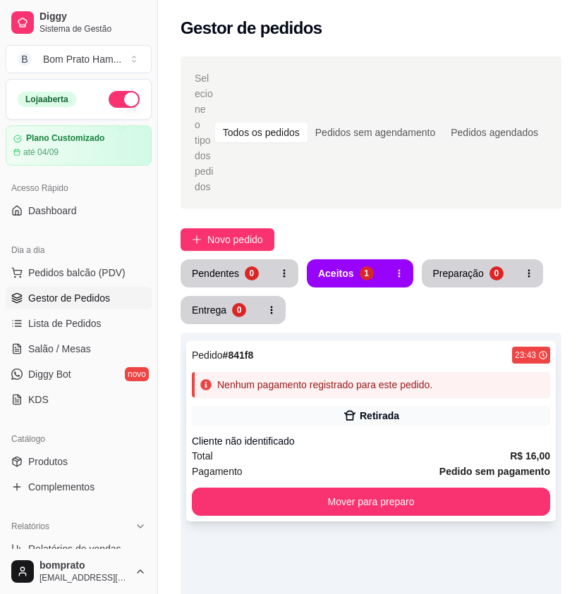
click at [400, 406] on div "Retirada" at bounding box center [371, 416] width 358 height 20
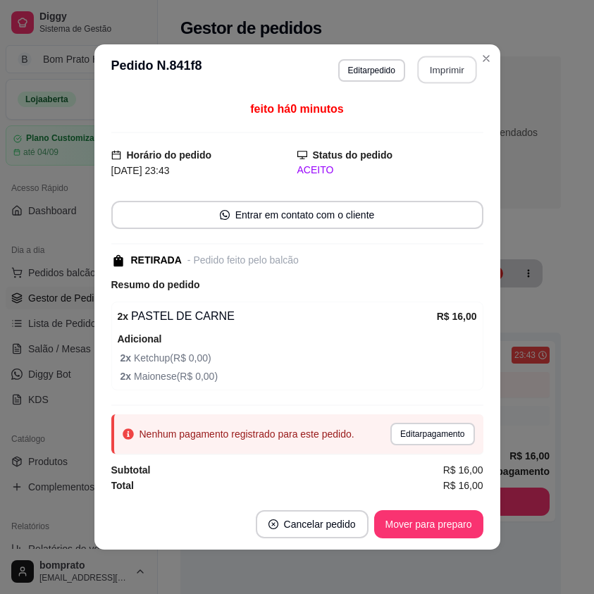
click at [438, 70] on button "Imprimir" at bounding box center [446, 69] width 59 height 27
click at [438, 524] on button "Mover para preparo" at bounding box center [429, 524] width 106 height 27
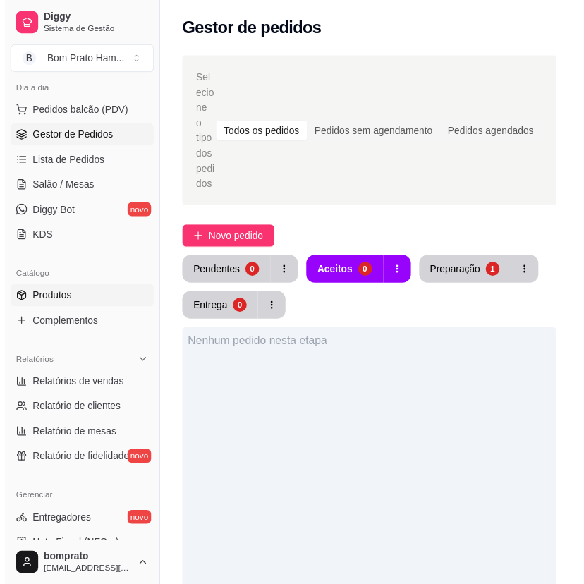
scroll to position [282, 0]
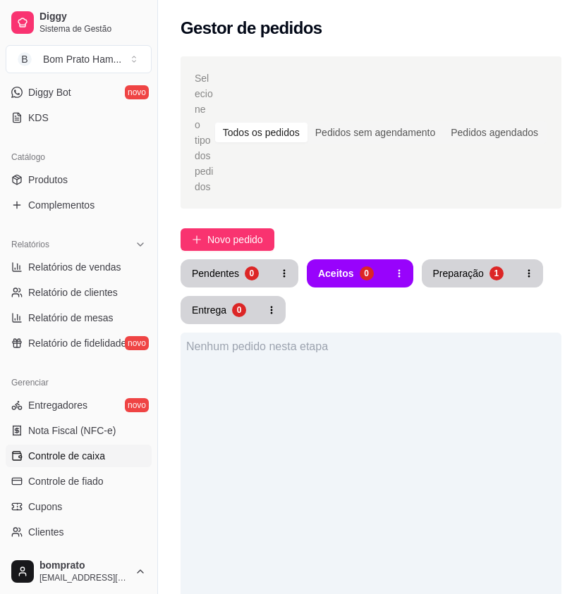
click at [111, 464] on link "Controle de caixa" at bounding box center [79, 456] width 146 height 23
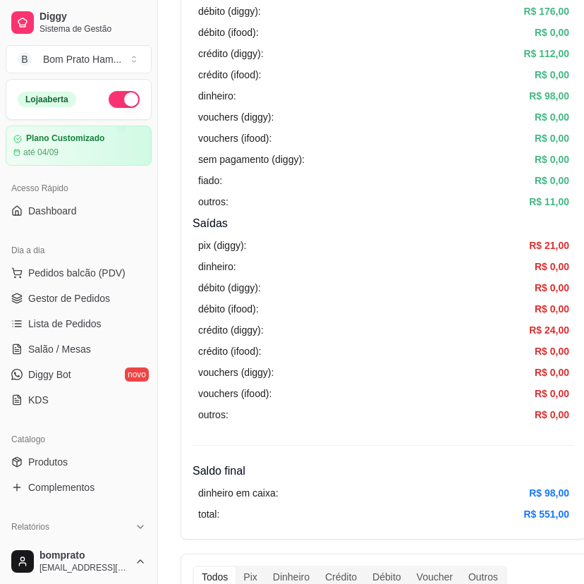
click at [118, 101] on button "button" at bounding box center [124, 99] width 31 height 17
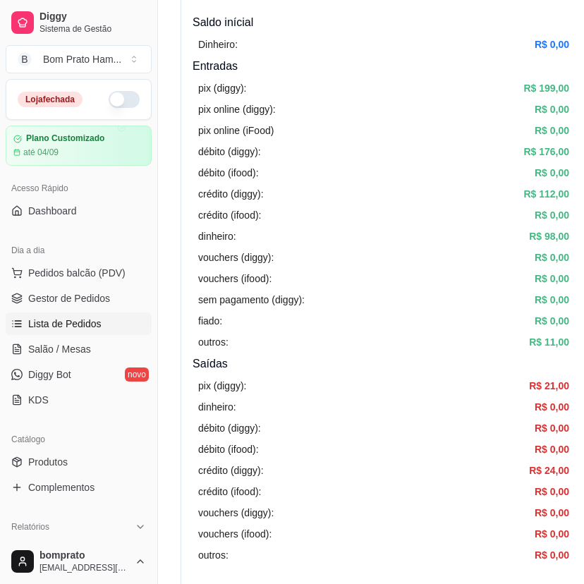
scroll to position [141, 0]
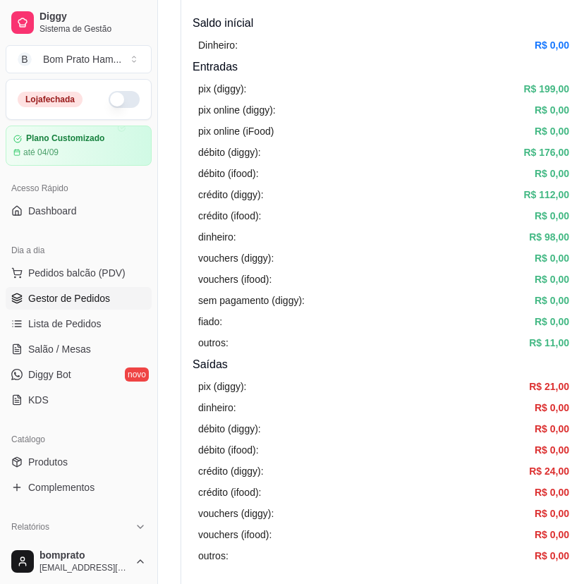
click at [113, 309] on link "Gestor de Pedidos" at bounding box center [79, 298] width 146 height 23
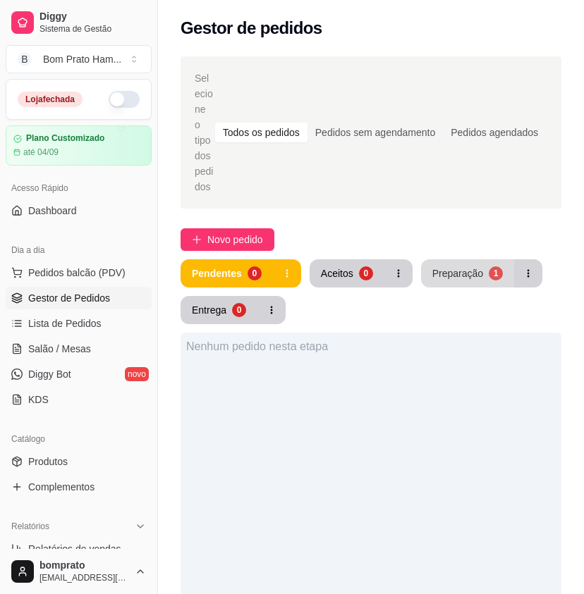
click at [460, 266] on div "Preparação" at bounding box center [457, 273] width 51 height 14
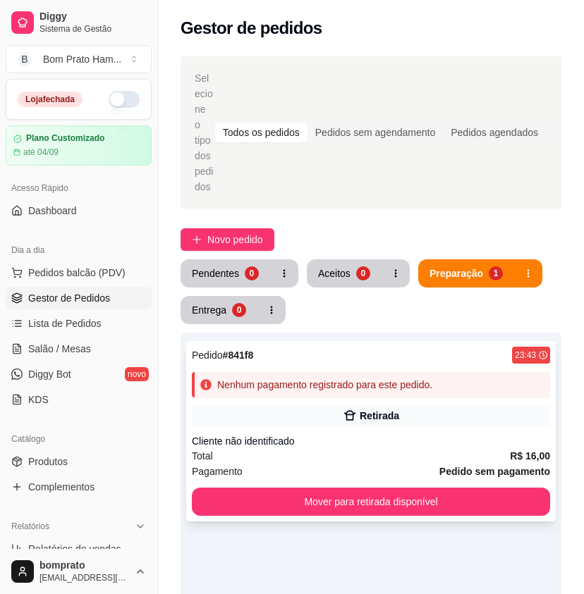
click at [433, 434] on div "Cliente não identificado" at bounding box center [371, 441] width 358 height 14
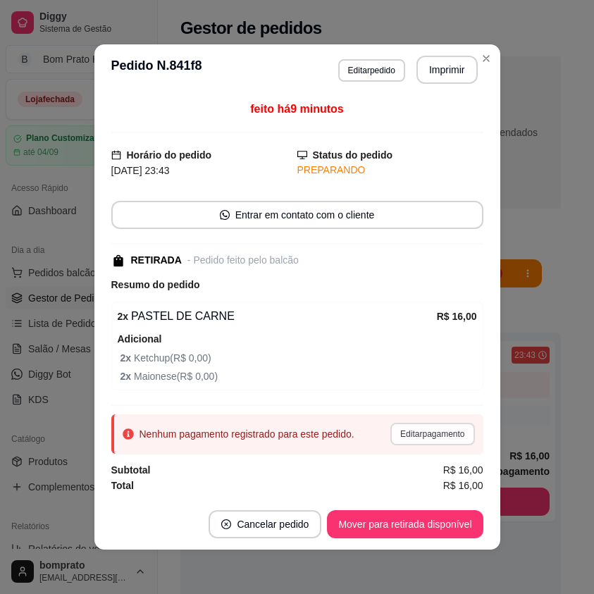
click at [440, 439] on button "Editar pagamento" at bounding box center [432, 434] width 84 height 23
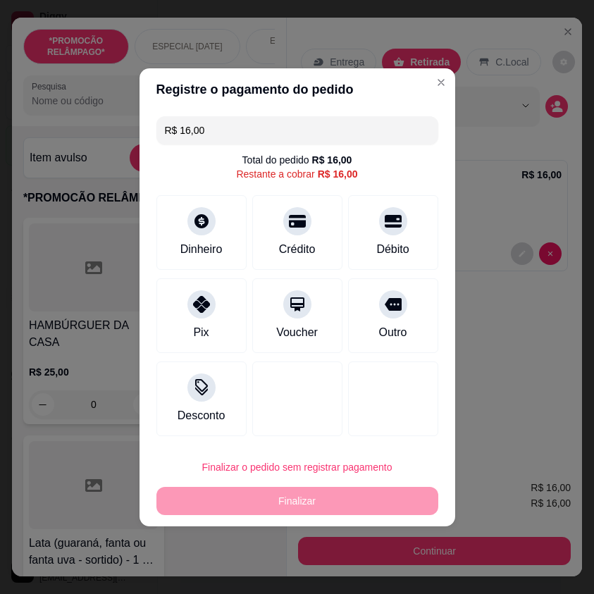
drag, startPoint x: 204, startPoint y: 128, endPoint x: 133, endPoint y: 127, distance: 71.2
click at [135, 127] on div "Registre o pagamento do pedido R$ 16,00 Total do pedido R$ 16,00 Restante a cob…" at bounding box center [297, 297] width 594 height 594
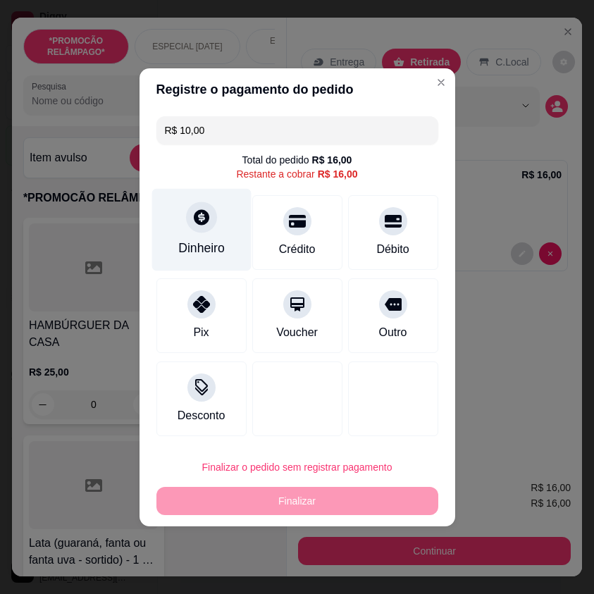
click at [217, 242] on div "Dinheiro" at bounding box center [201, 248] width 47 height 18
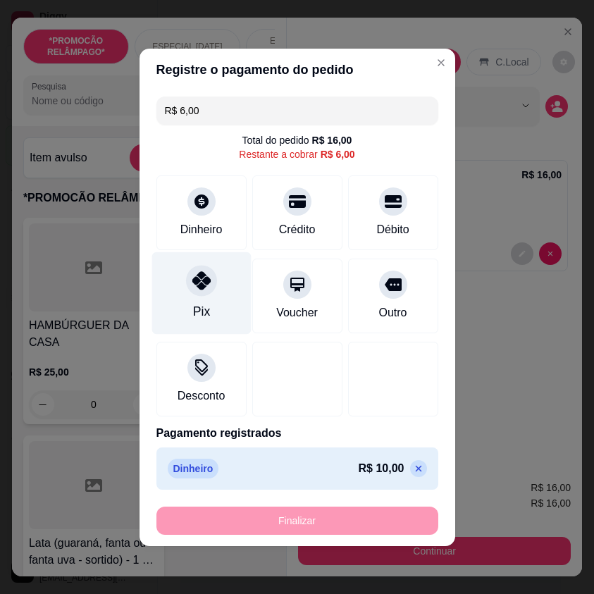
click at [215, 281] on div "Pix" at bounding box center [201, 293] width 99 height 82
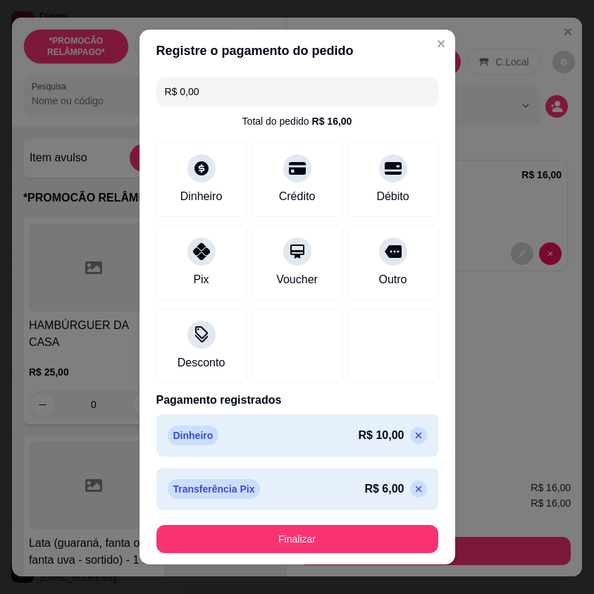
drag, startPoint x: 389, startPoint y: 493, endPoint x: 371, endPoint y: 377, distance: 117.0
click at [413, 492] on icon at bounding box center [418, 488] width 11 height 11
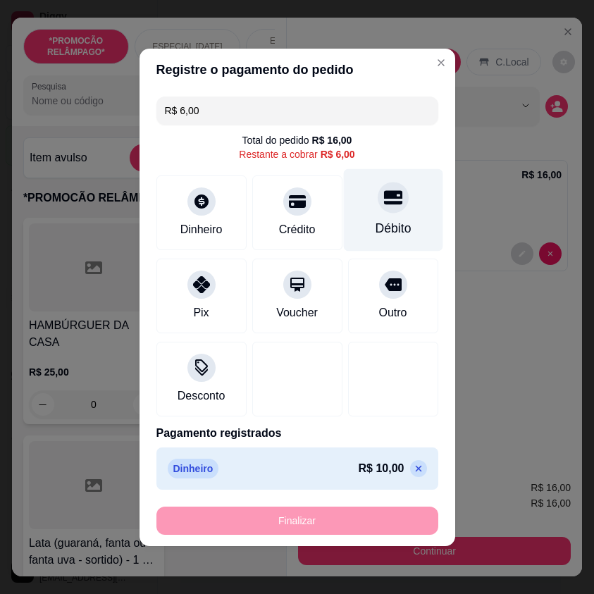
click at [364, 205] on div "Débito" at bounding box center [392, 209] width 99 height 82
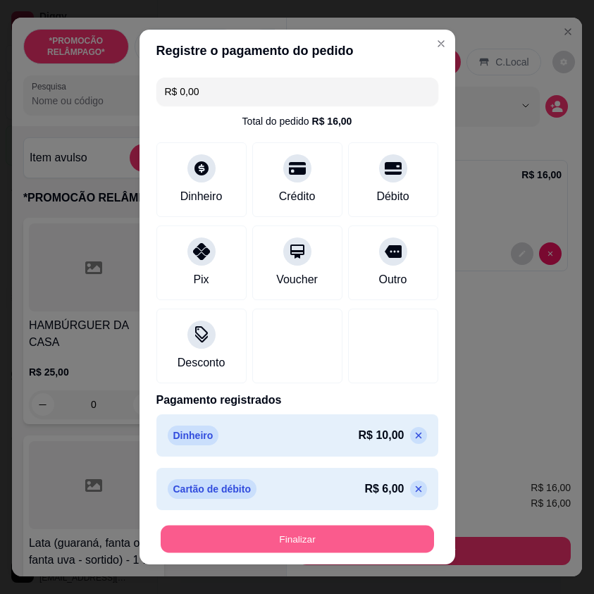
click at [372, 544] on button "Finalizar" at bounding box center [297, 538] width 273 height 27
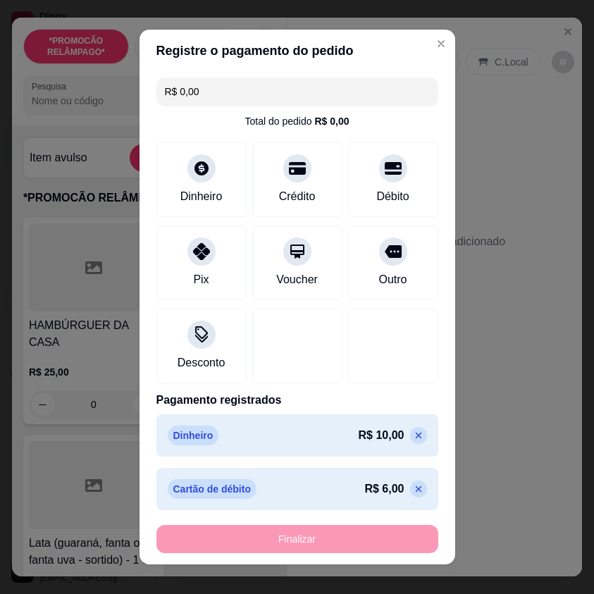
type input "-R$ 16,00"
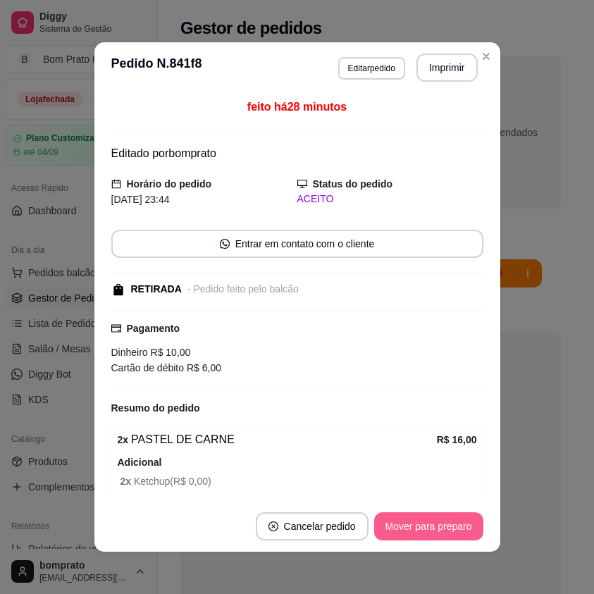
click at [460, 521] on button "Mover para preparo" at bounding box center [428, 526] width 109 height 28
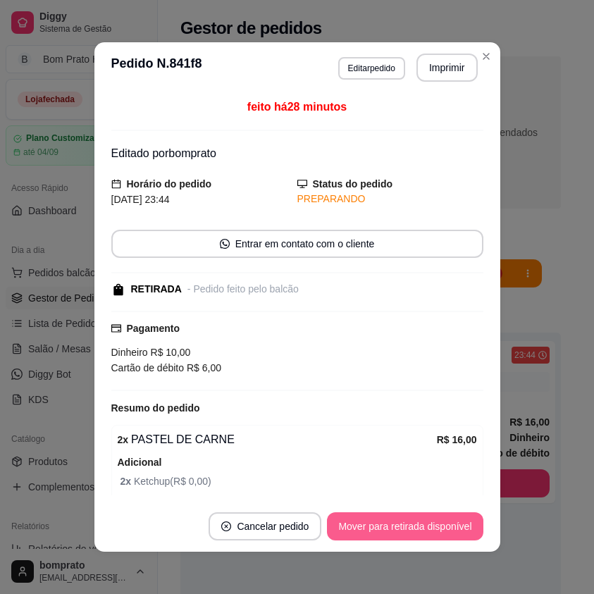
click at [460, 522] on button "Mover para retirada disponível" at bounding box center [405, 526] width 156 height 28
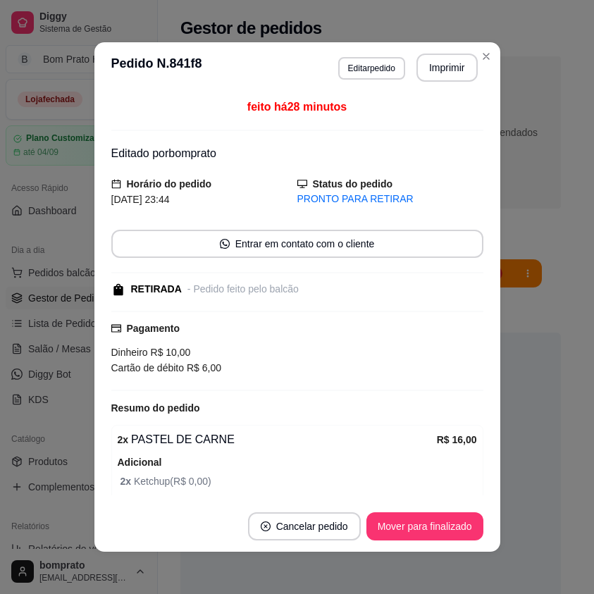
click at [460, 522] on button "Mover para finalizado" at bounding box center [424, 526] width 117 height 28
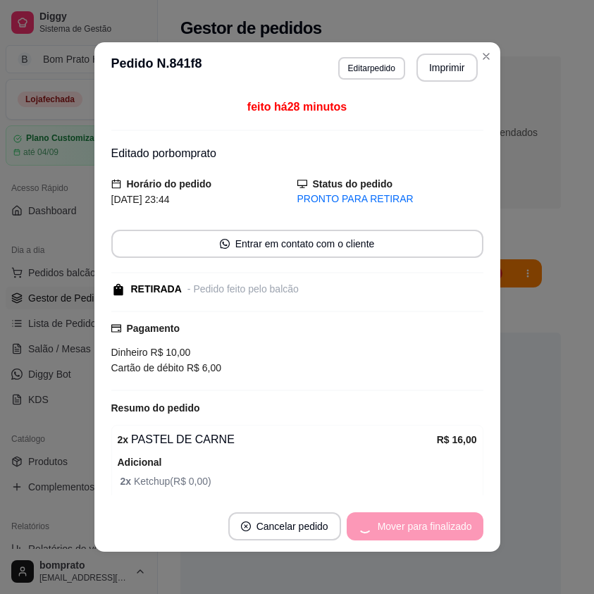
click at [488, 475] on div "feito há 28 minutos Editado por bomprato Horário do pedido [DATE] 23:44 Status …" at bounding box center [297, 297] width 406 height 408
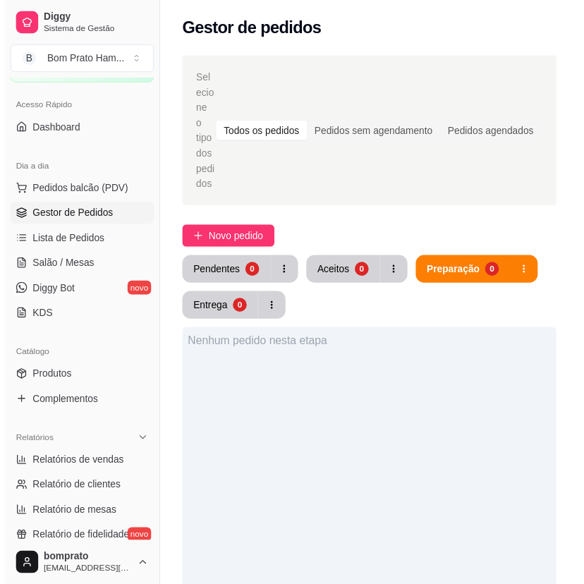
scroll to position [352, 0]
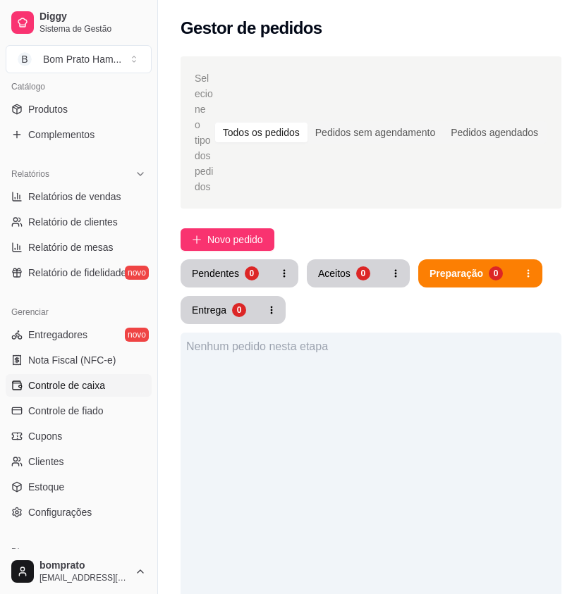
click at [99, 375] on link "Controle de caixa" at bounding box center [79, 385] width 146 height 23
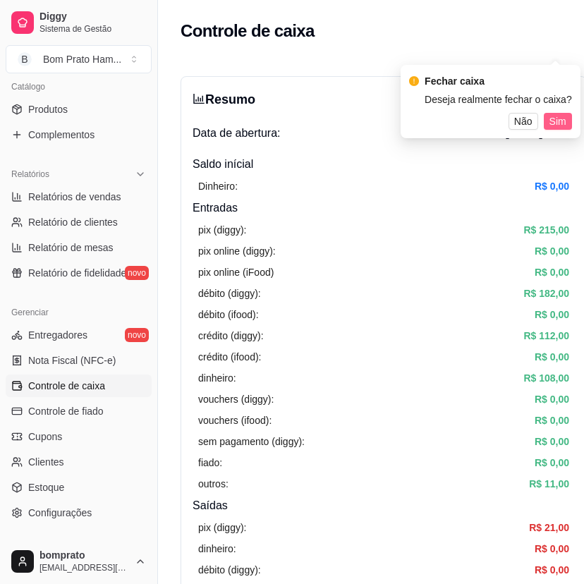
click at [553, 123] on button "Sim" at bounding box center [557, 121] width 28 height 17
